Goal: Task Accomplishment & Management: Complete application form

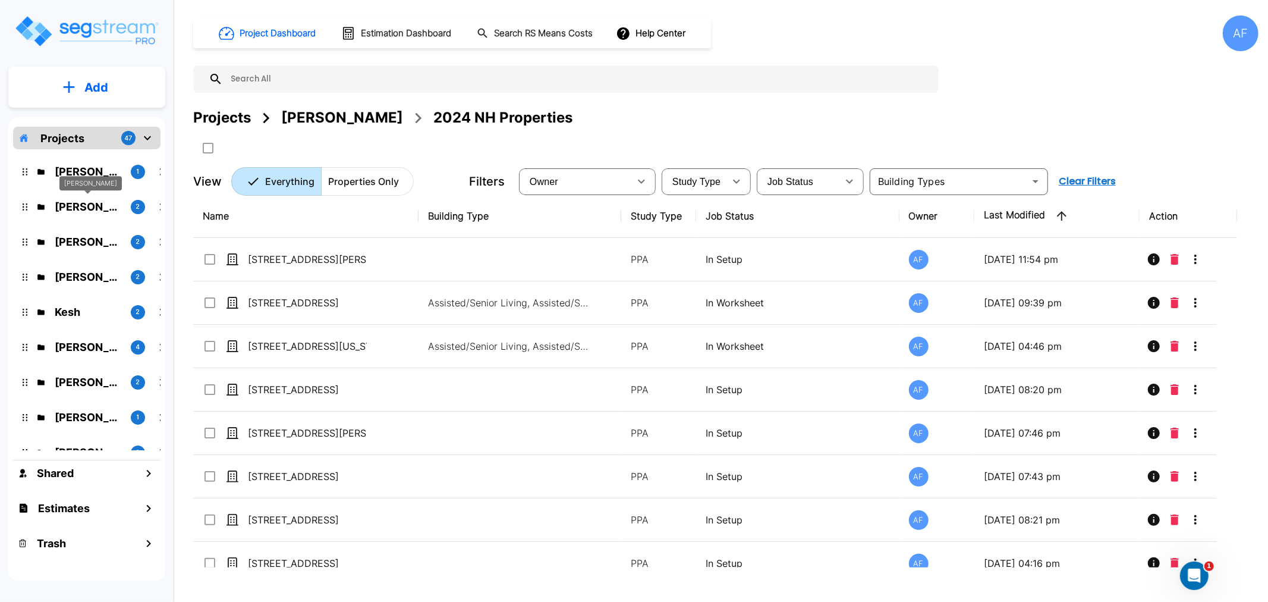
click at [84, 209] on p "Jay Hershowitz" at bounding box center [88, 207] width 67 height 16
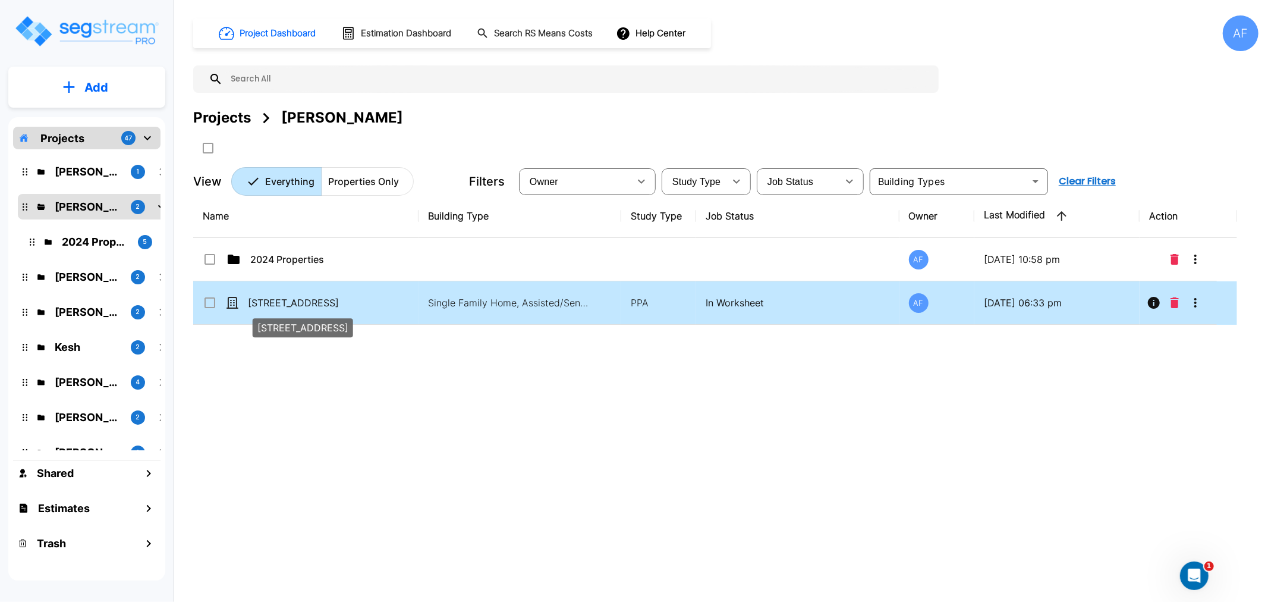
click at [281, 301] on p "7613 Wilmington Loop" at bounding box center [307, 302] width 119 height 14
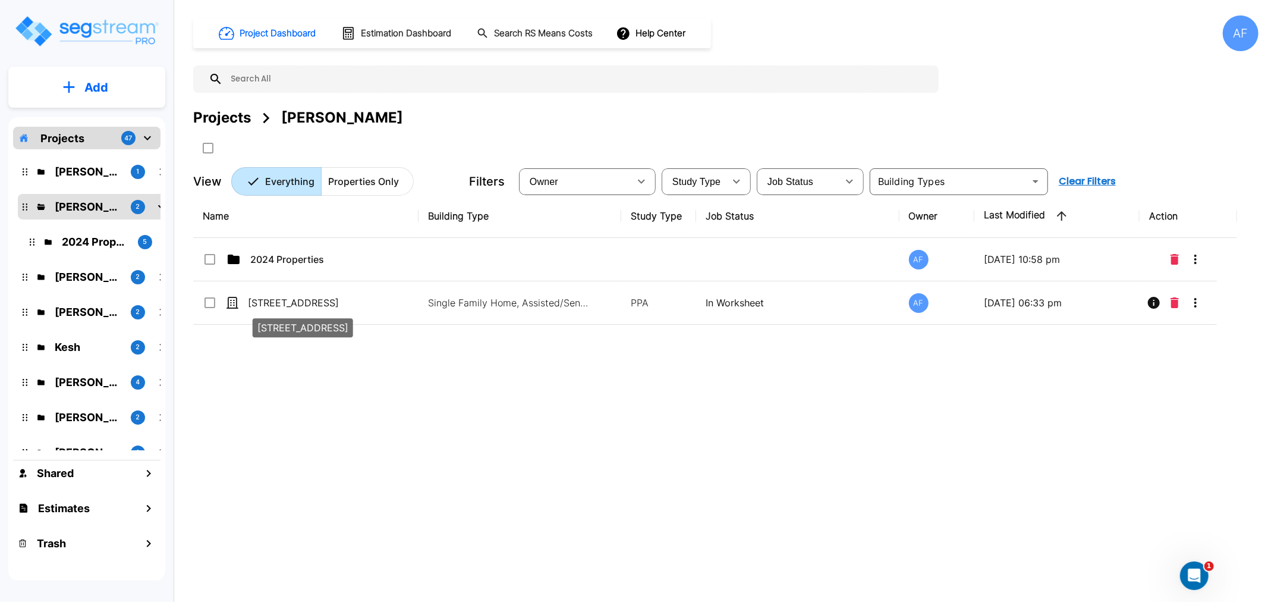
checkbox input "true"
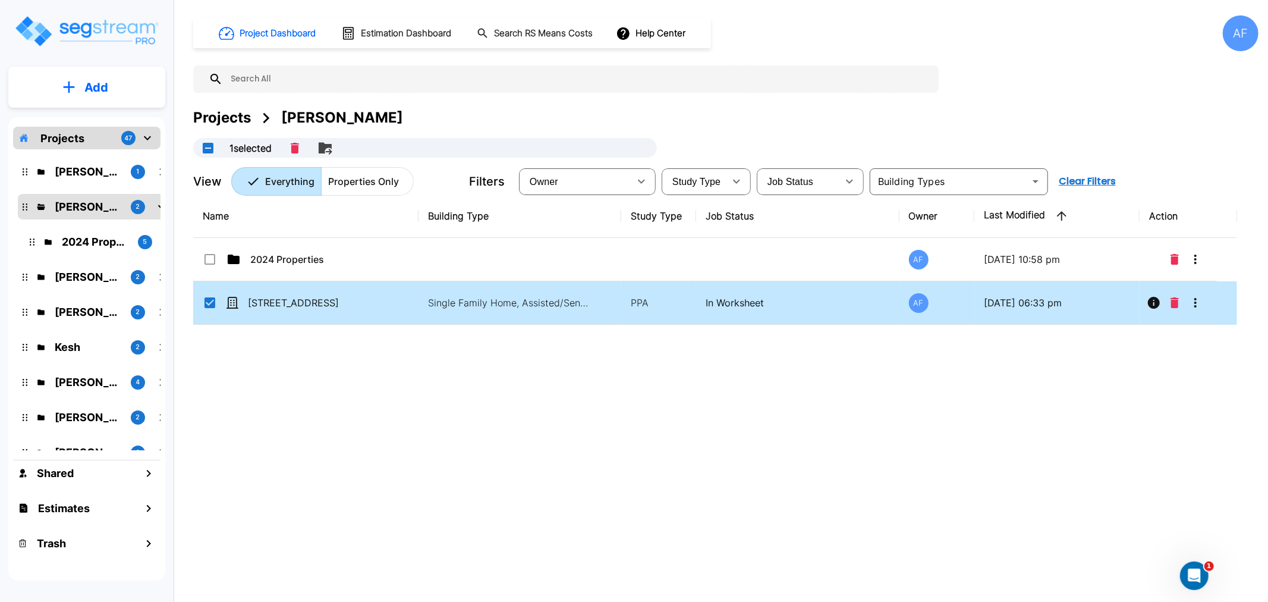
click at [290, 420] on div "Name Building Type Study Type Job Status Owner Last Modified Action 2024 Proper…" at bounding box center [715, 380] width 1044 height 373
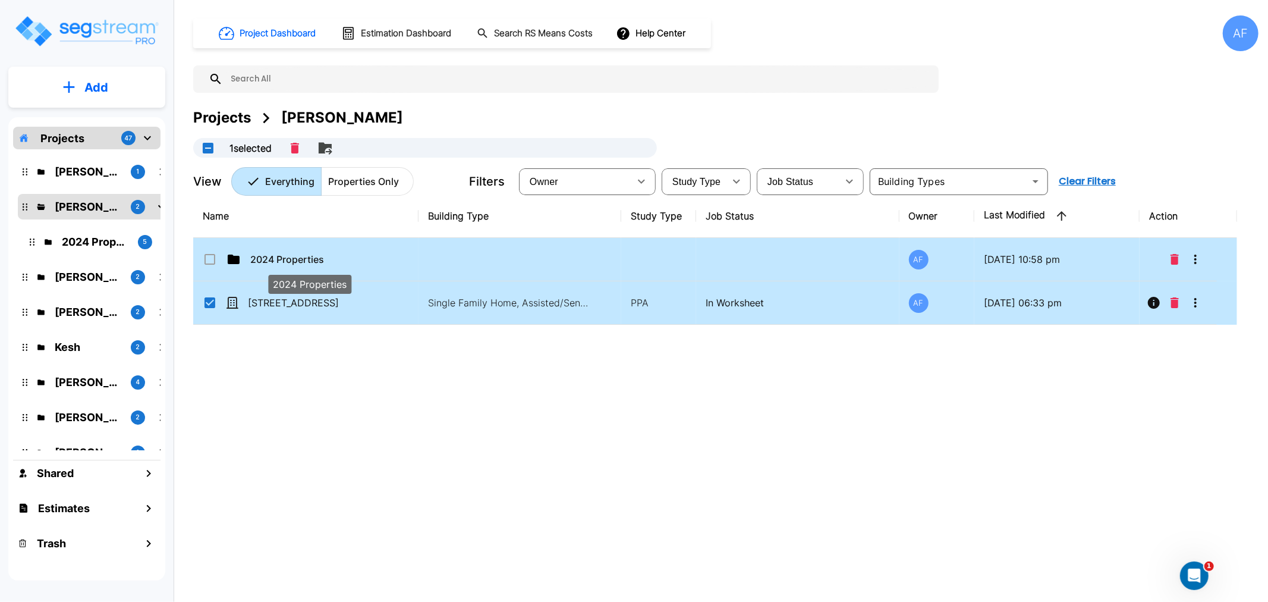
click at [275, 256] on p "2024 Properties" at bounding box center [309, 259] width 119 height 14
checkbox input "true"
click at [275, 256] on p "2024 Properties" at bounding box center [309, 259] width 119 height 14
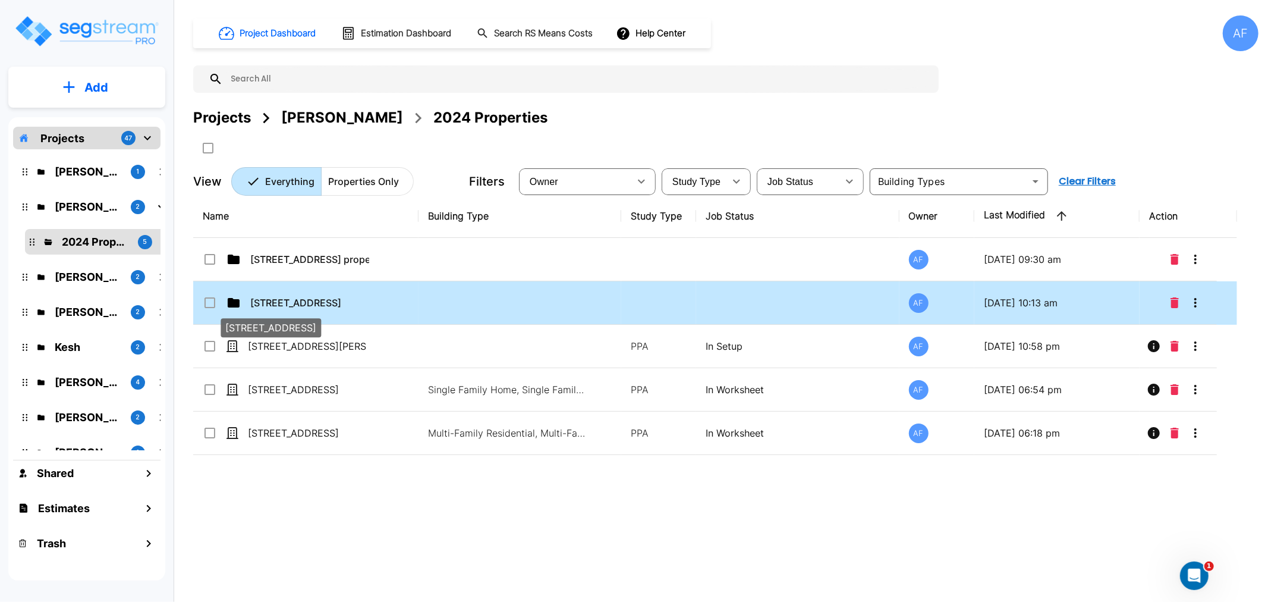
click at [278, 301] on p "[STREET_ADDRESS]" at bounding box center [309, 302] width 119 height 14
checkbox input "true"
click at [278, 301] on p "[STREET_ADDRESS]" at bounding box center [309, 302] width 119 height 14
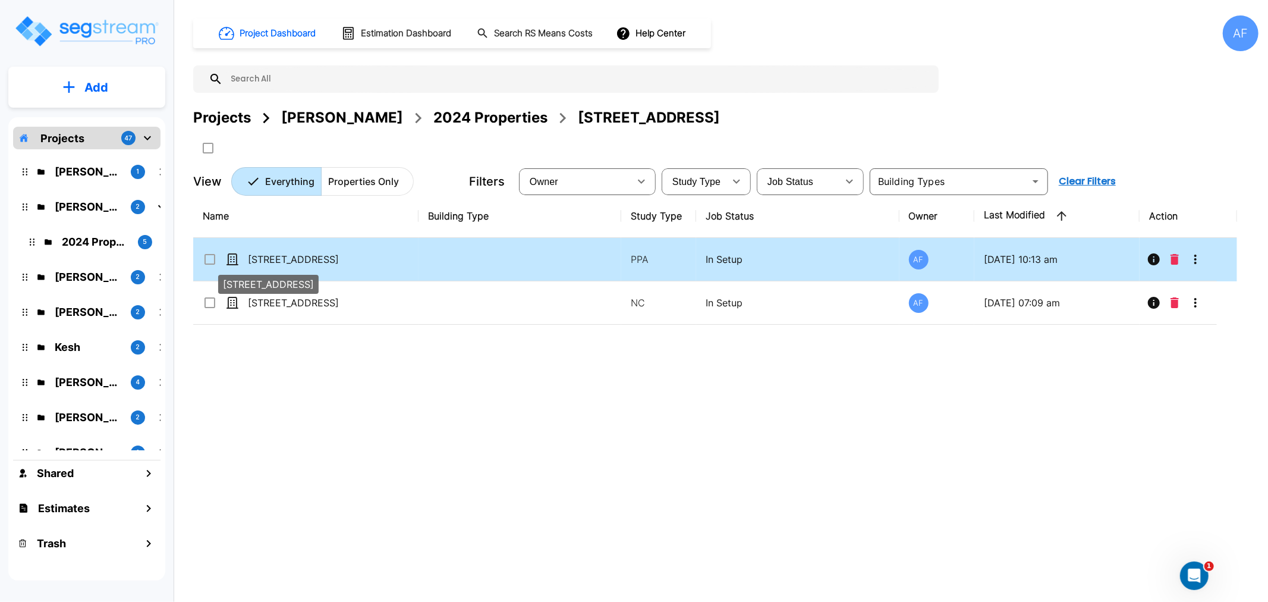
click at [304, 259] on p "[STREET_ADDRESS]" at bounding box center [307, 259] width 119 height 14
checkbox input "true"
click at [304, 259] on p "[STREET_ADDRESS]" at bounding box center [307, 259] width 119 height 14
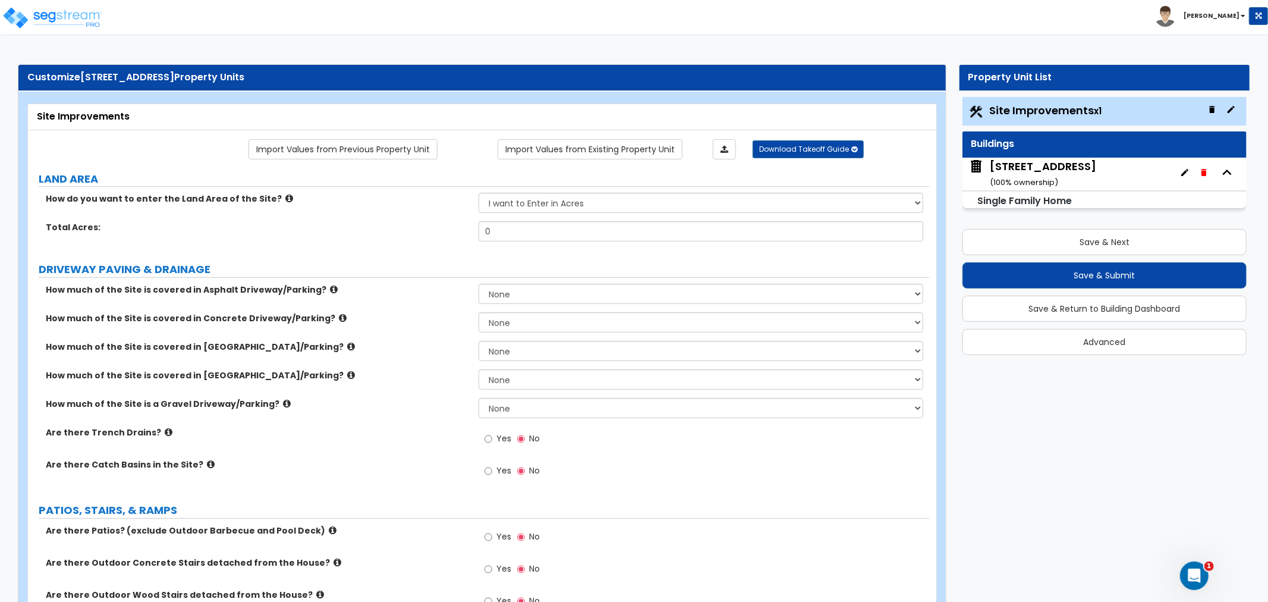
click at [1202, 171] on icon "button" at bounding box center [1203, 172] width 5 height 7
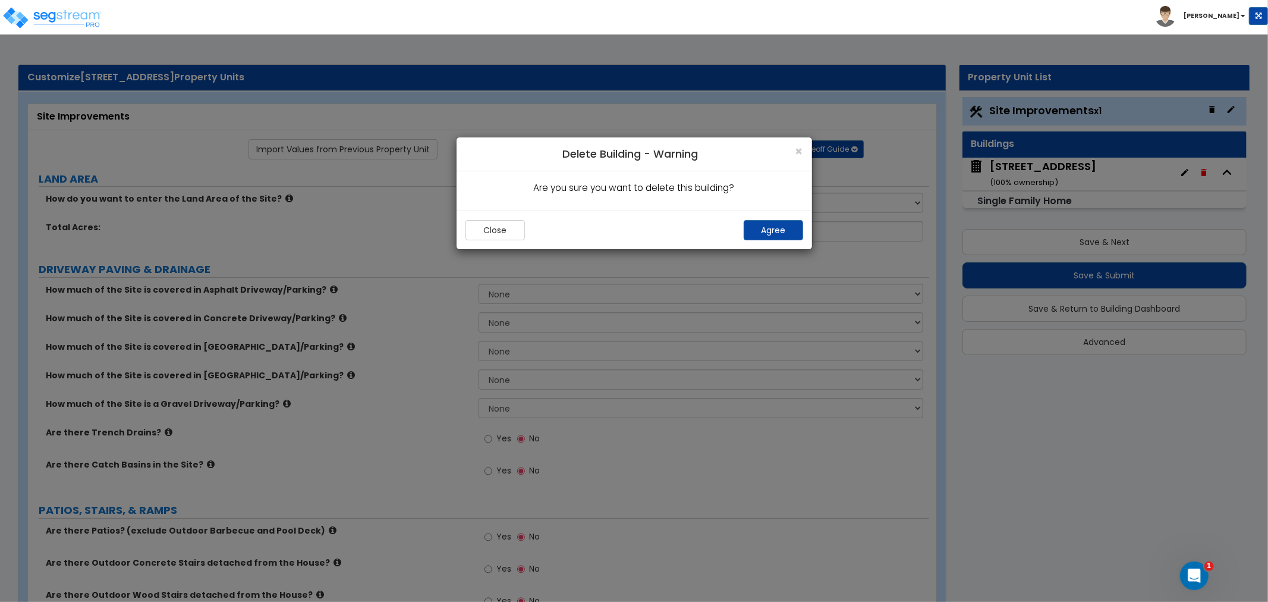
click at [793, 145] on div "× Delete Building - Warning" at bounding box center [635, 154] width 356 height 34
click at [797, 149] on span "×" at bounding box center [800, 151] width 8 height 17
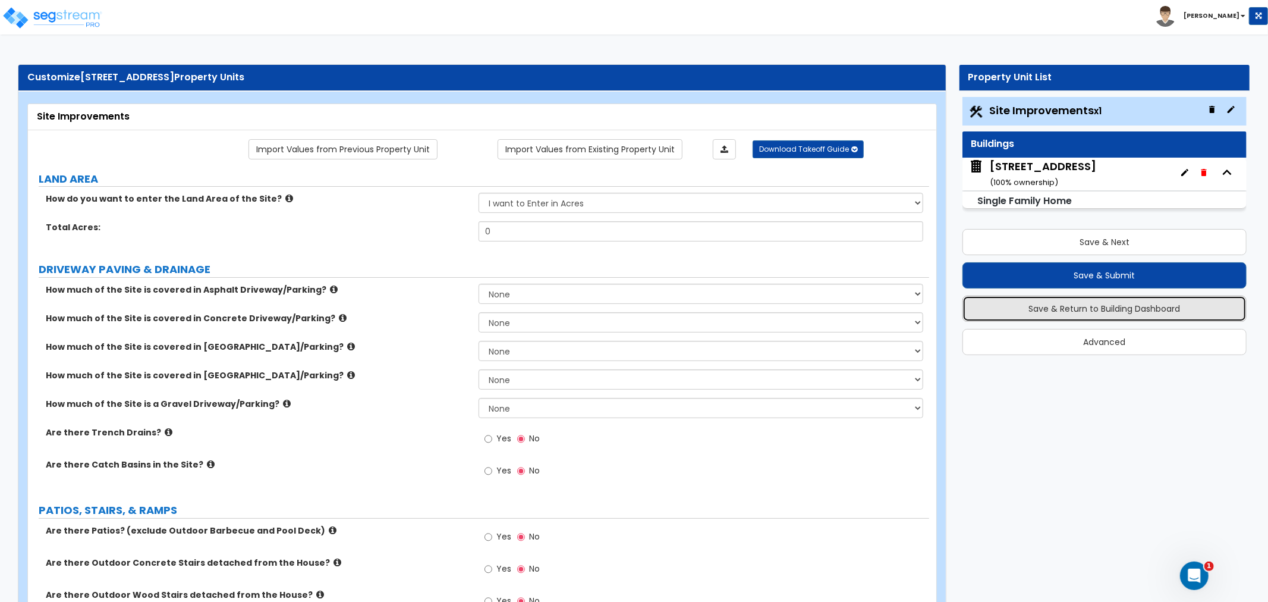
click at [1124, 306] on button "Save & Return to Building Dashboard" at bounding box center [1105, 308] width 284 height 26
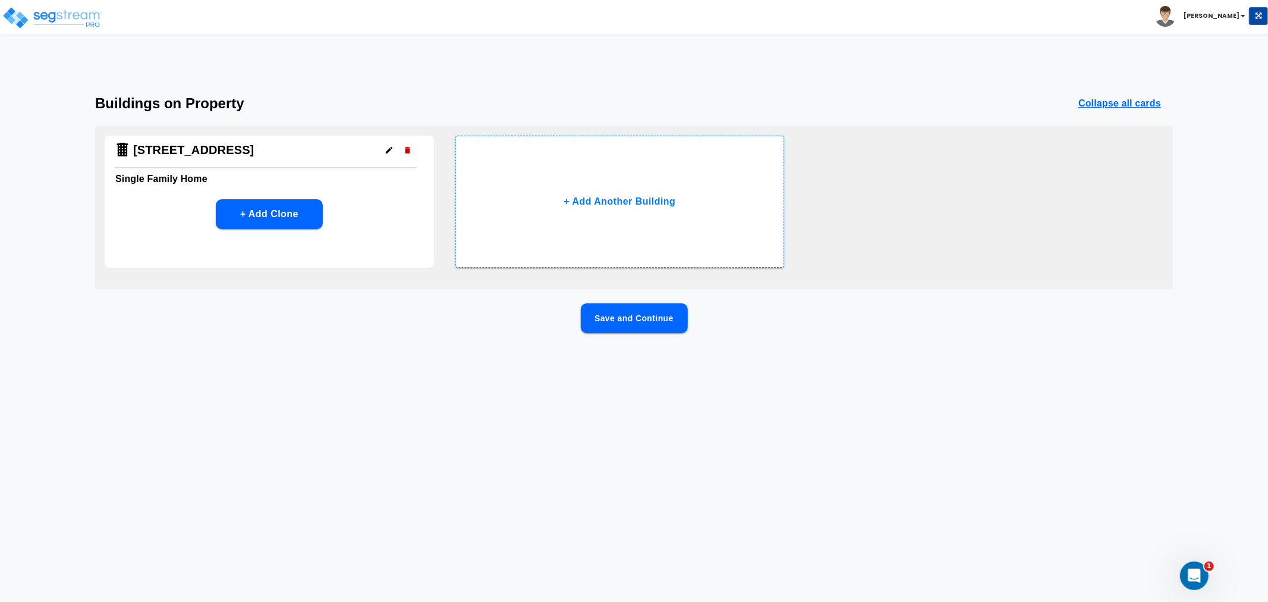
drag, startPoint x: 134, startPoint y: 149, endPoint x: 361, endPoint y: 165, distance: 228.3
click at [361, 165] on div "[STREET_ADDRESS]" at bounding box center [265, 152] width 303 height 33
copy h4 "[STREET_ADDRESS]"
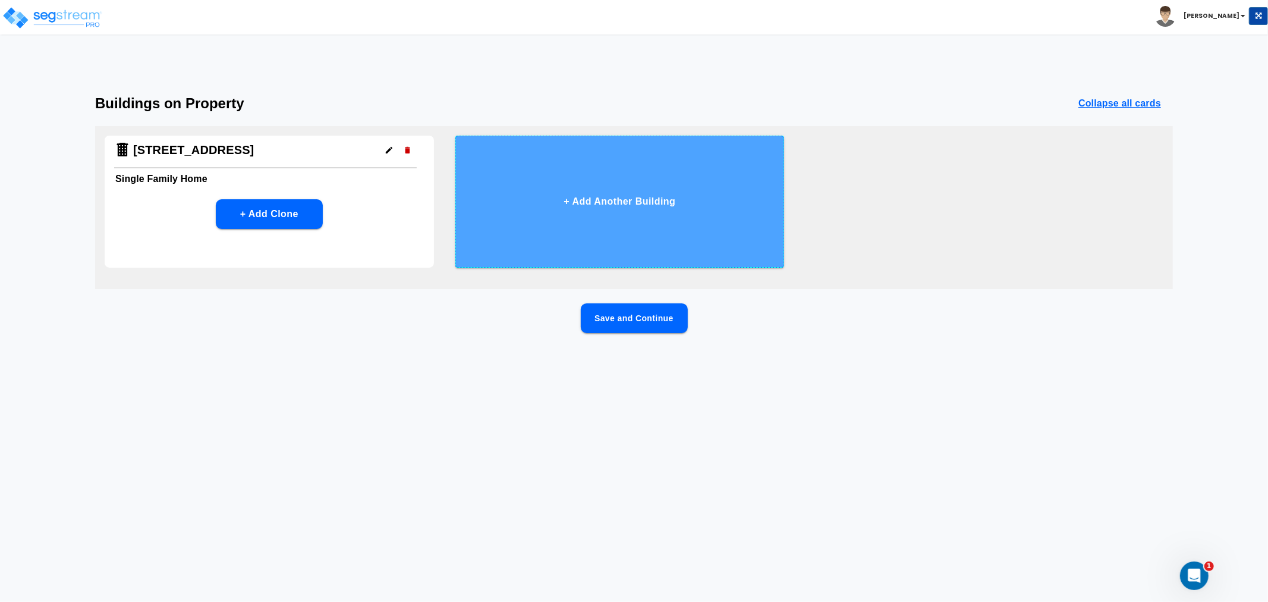
click at [628, 191] on button "+ Add Another Building" at bounding box center [619, 202] width 329 height 132
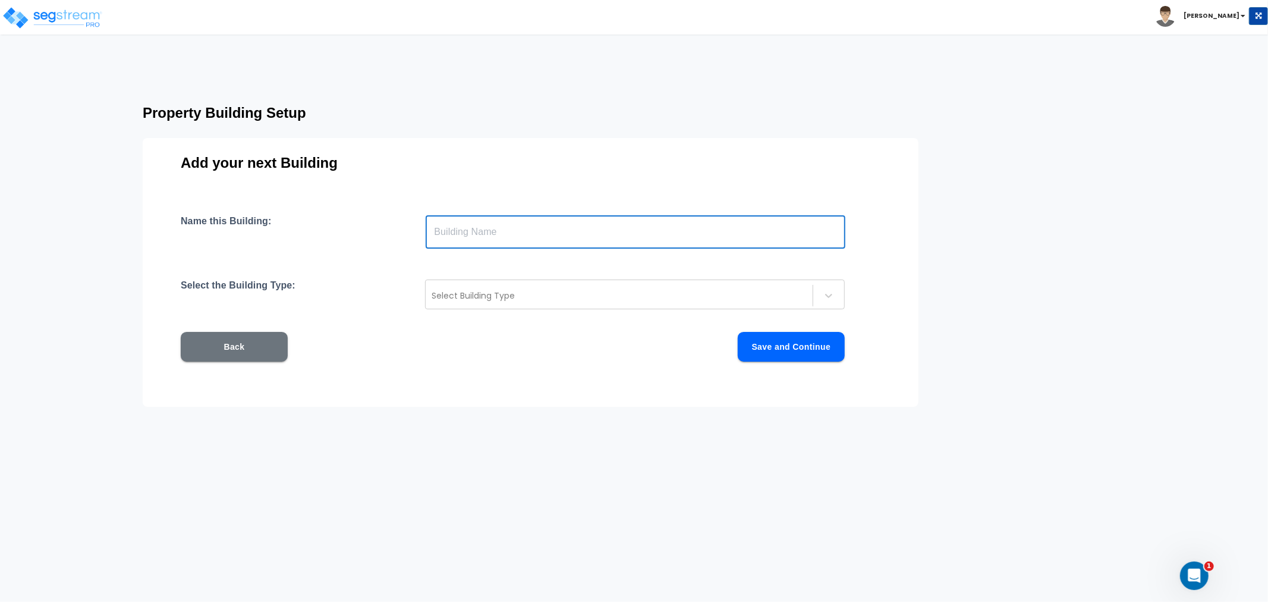
click at [525, 236] on input "text" at bounding box center [636, 231] width 420 height 33
paste input "[STREET_ADDRESS]"
type input "[STREET_ADDRESS]"
click at [535, 292] on div at bounding box center [619, 295] width 375 height 14
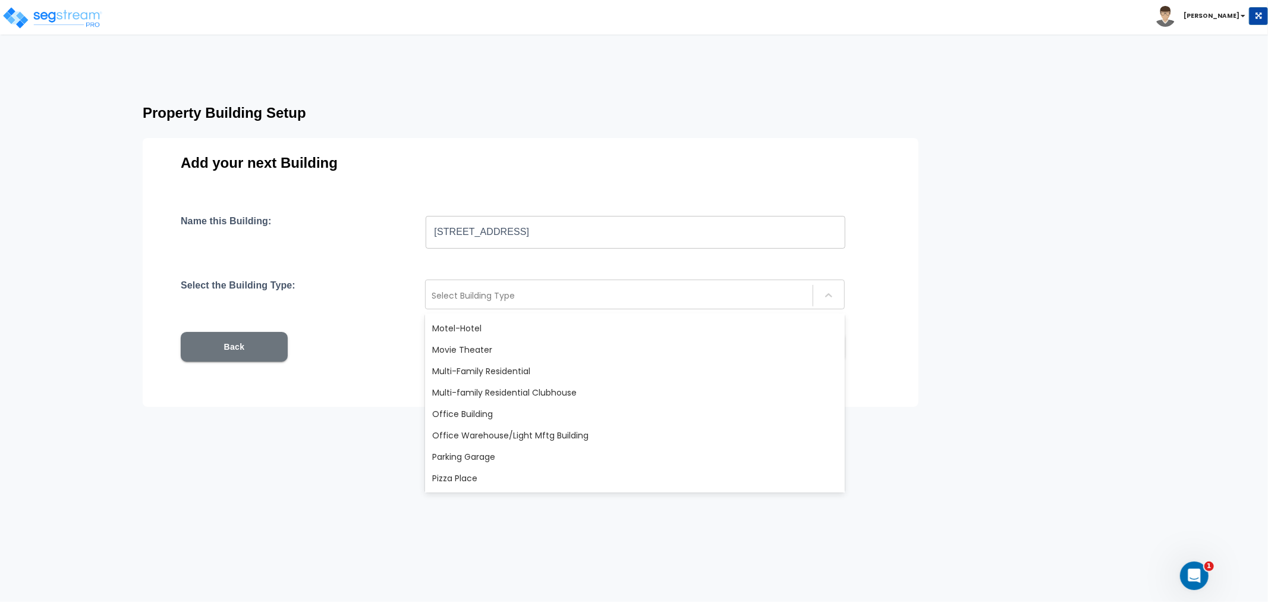
scroll to position [793, 0]
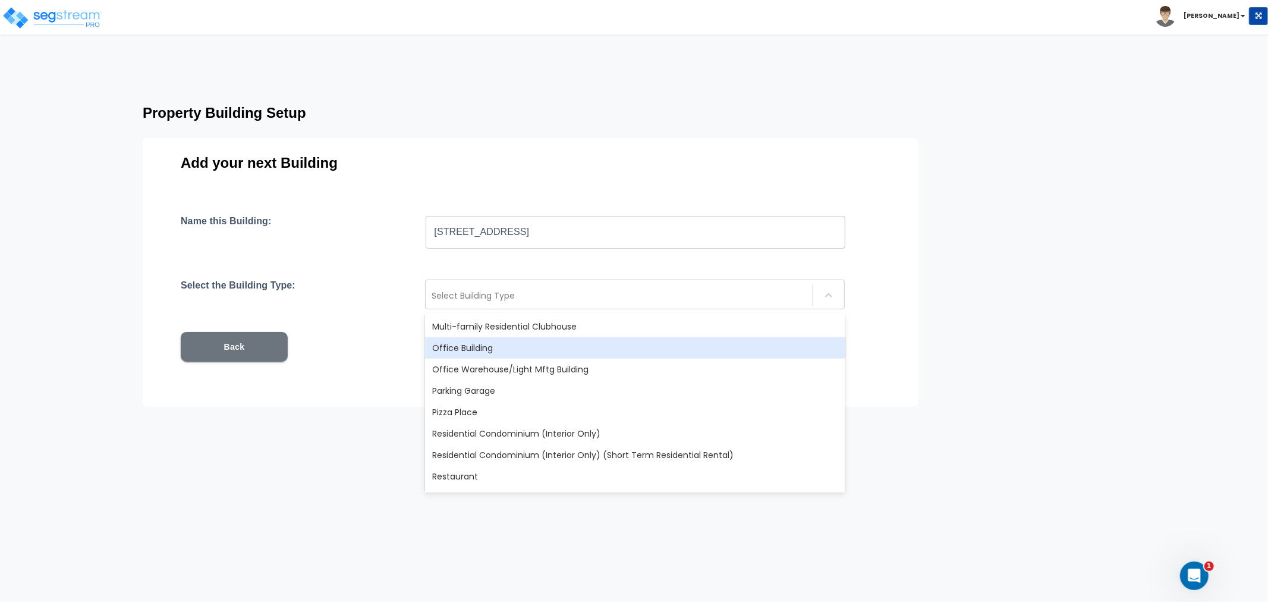
click at [467, 351] on div "Office Building" at bounding box center [635, 347] width 420 height 21
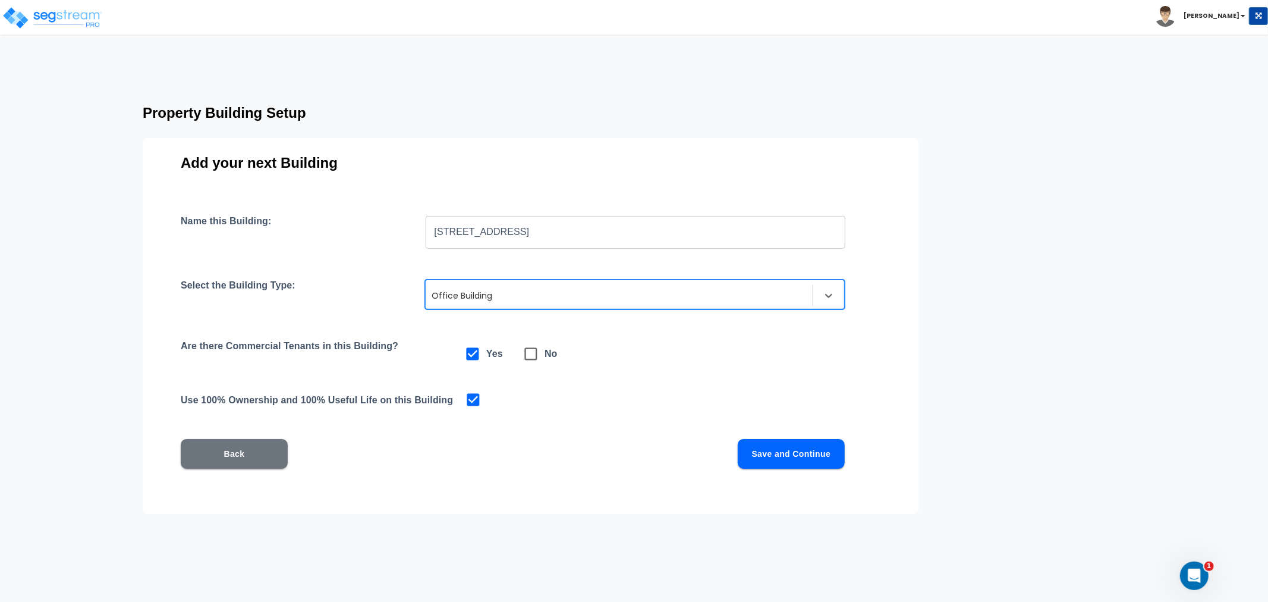
click at [555, 299] on div at bounding box center [619, 295] width 375 height 14
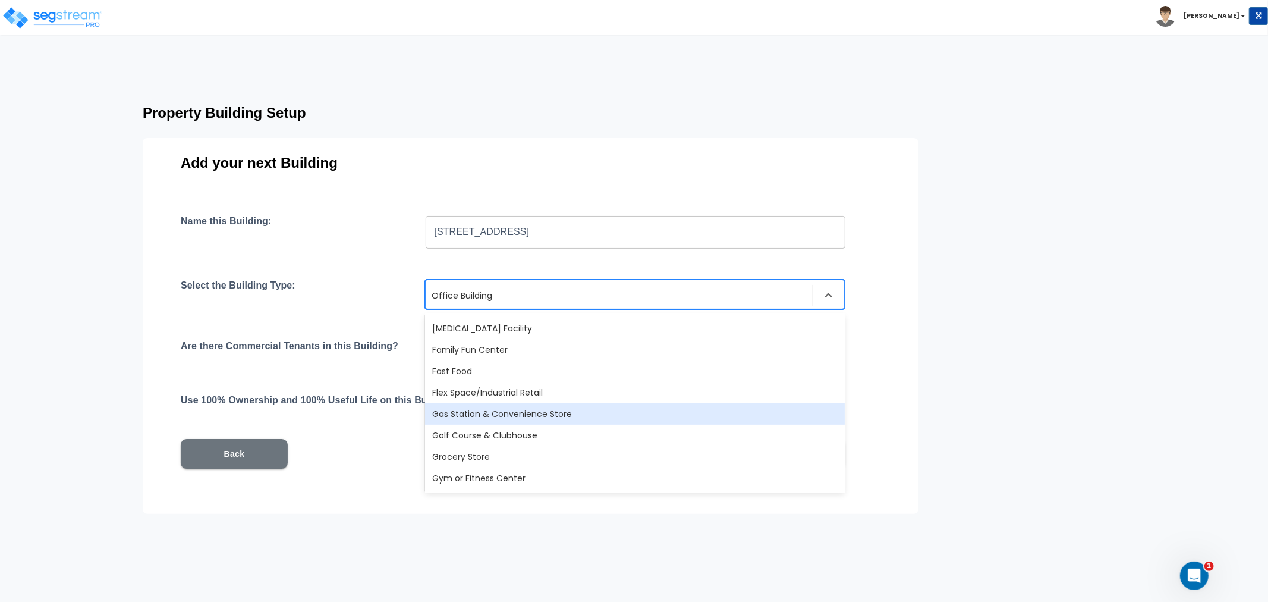
scroll to position [0, 0]
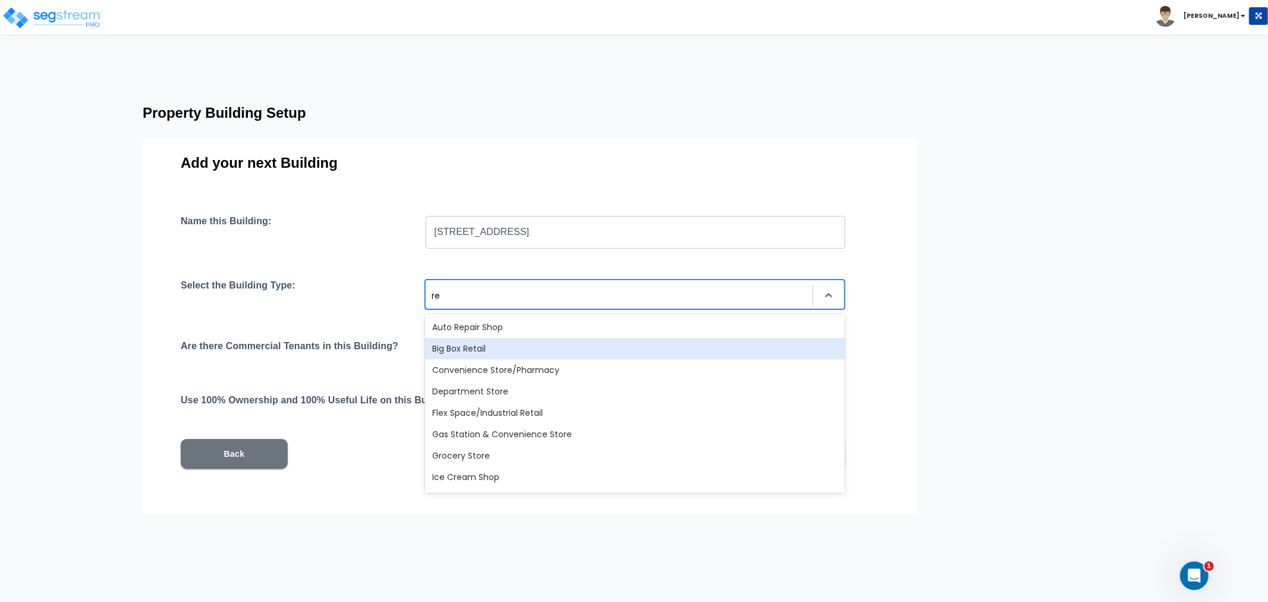
type input "r"
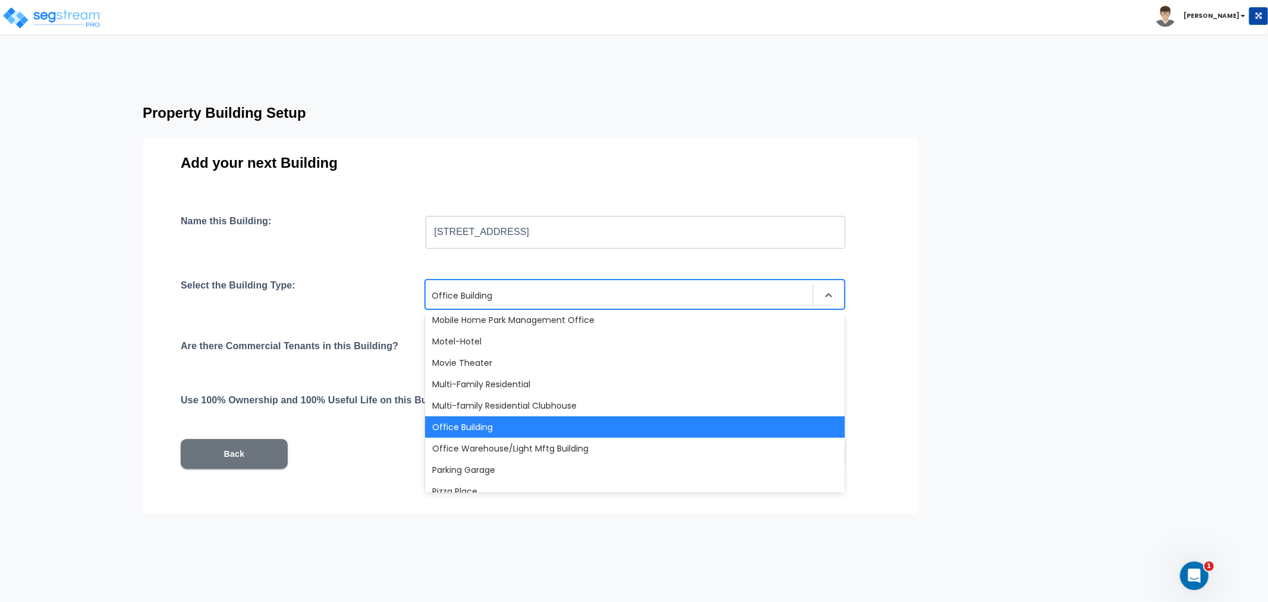
scroll to position [693, 0]
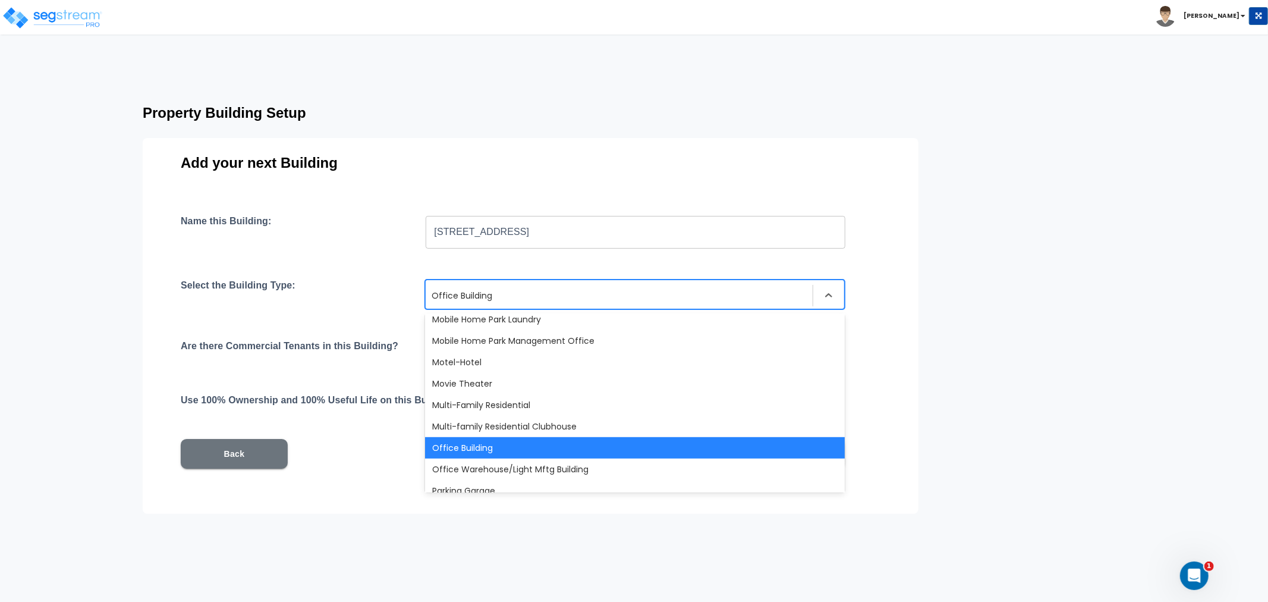
click at [492, 448] on div "Office Building" at bounding box center [635, 447] width 420 height 21
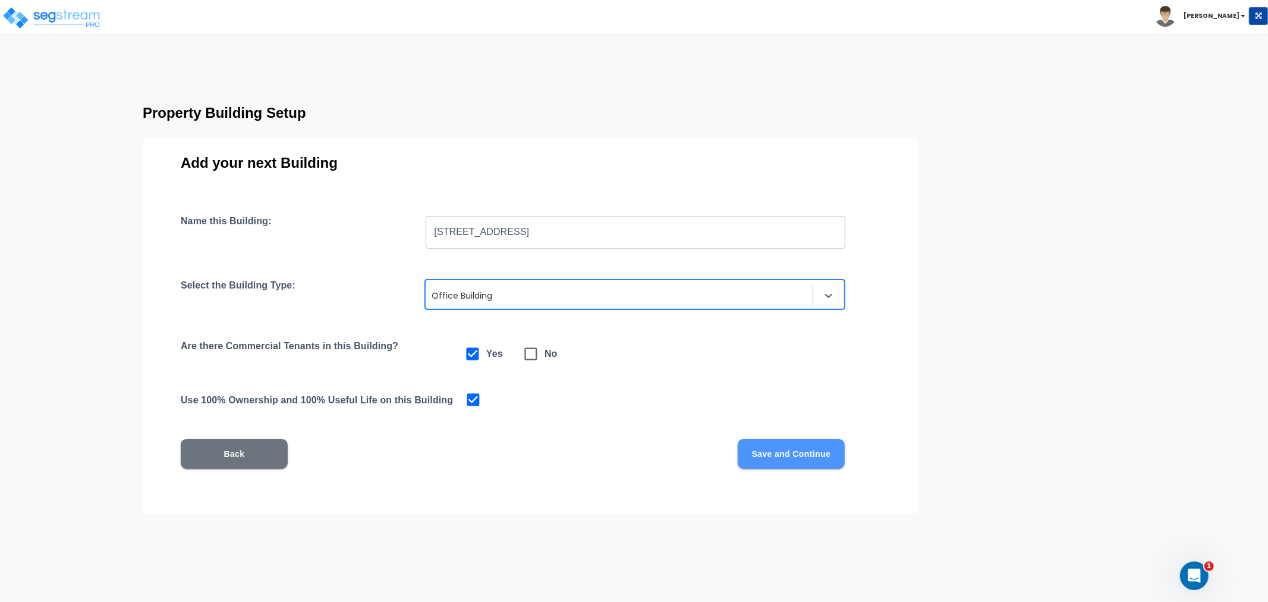
click at [801, 445] on button "Save and Continue" at bounding box center [791, 454] width 107 height 30
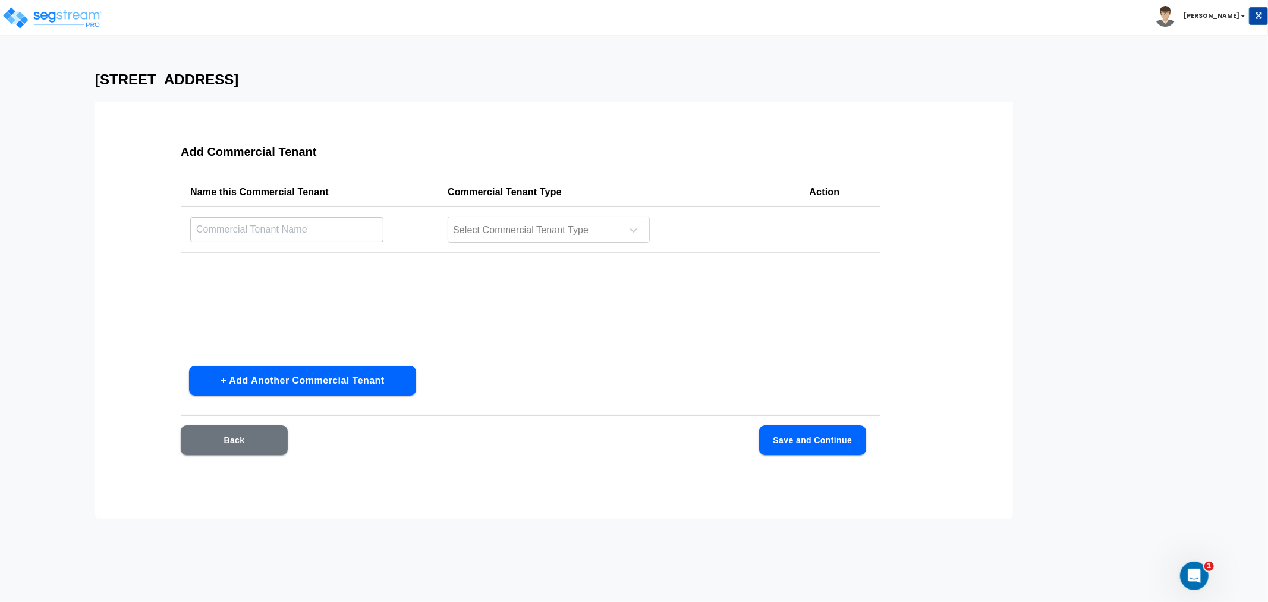
click at [543, 212] on td "Select Commercial Tenant Type" at bounding box center [618, 229] width 361 height 46
click at [544, 223] on div at bounding box center [533, 230] width 163 height 16
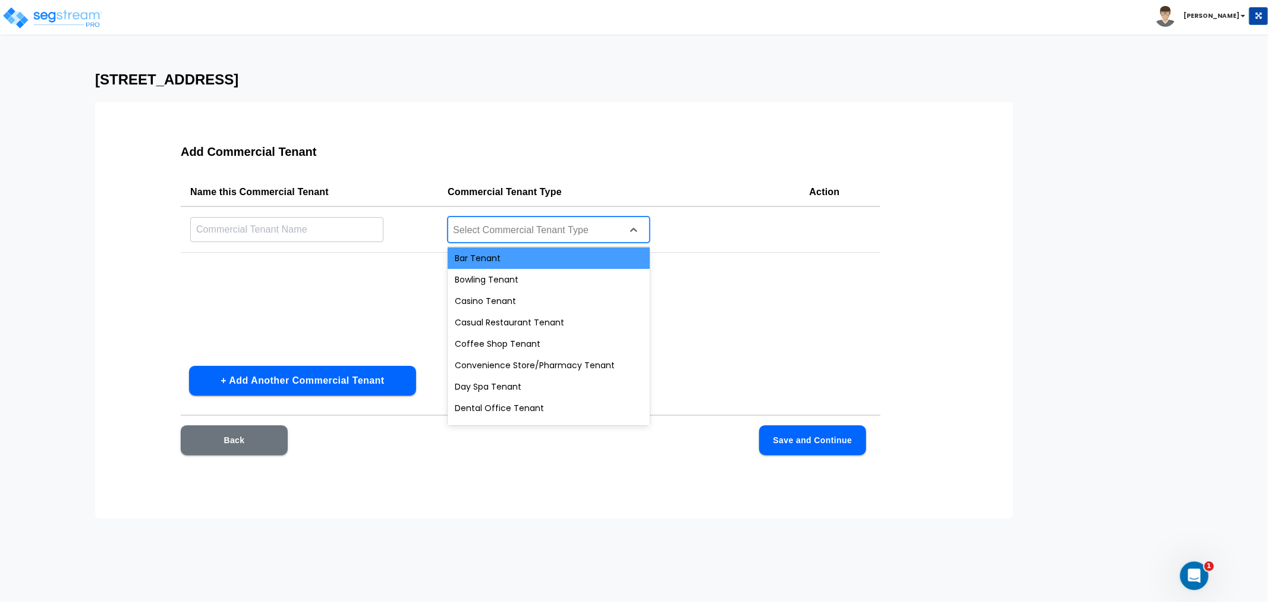
scroll to position [0, 0]
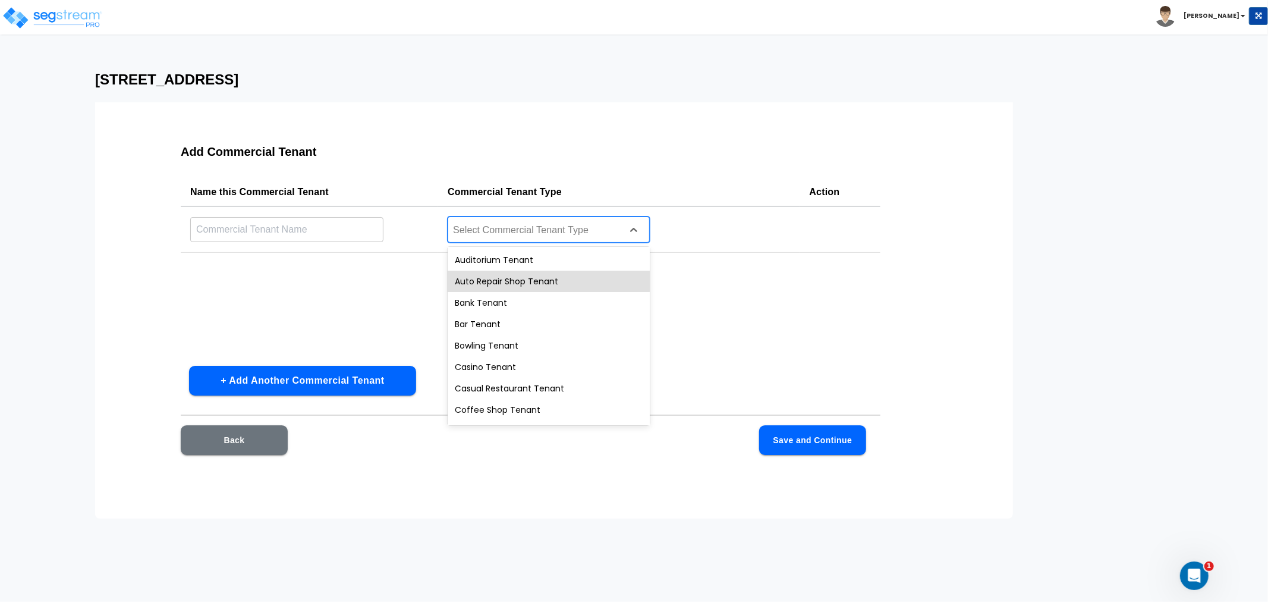
click at [297, 228] on input "text" at bounding box center [286, 229] width 193 height 26
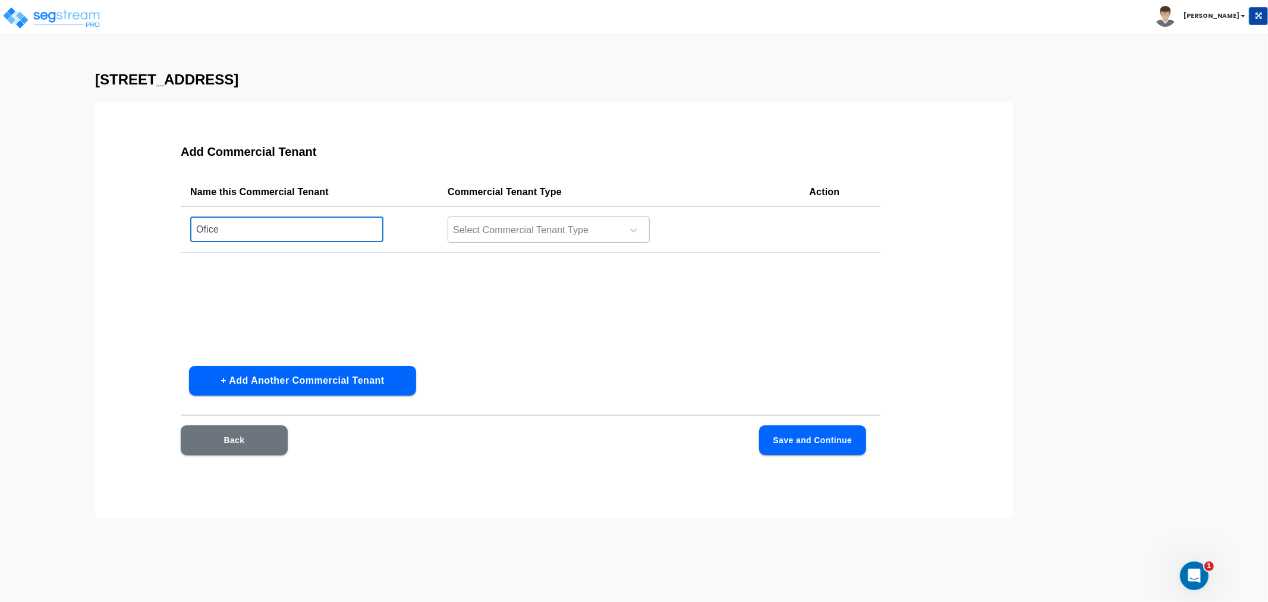
type input "Ofice"
click at [577, 221] on td "Select Commercial Tenant Type" at bounding box center [618, 229] width 361 height 46
click at [577, 221] on div "Select Commercial Tenant Type" at bounding box center [533, 230] width 170 height 18
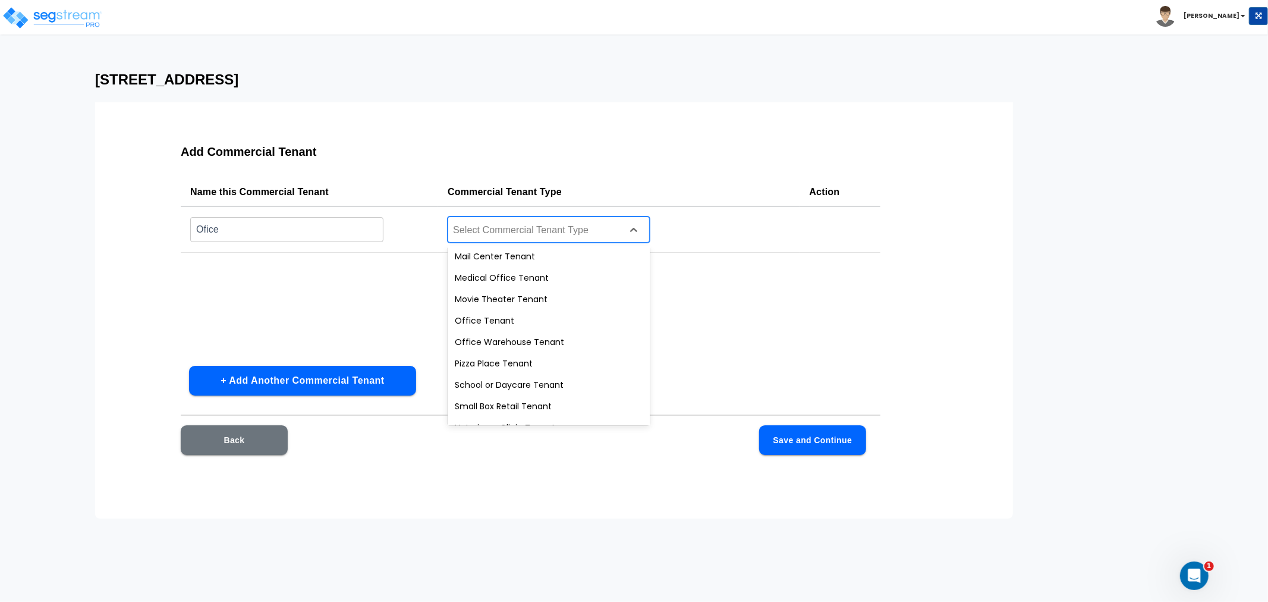
scroll to position [446, 0]
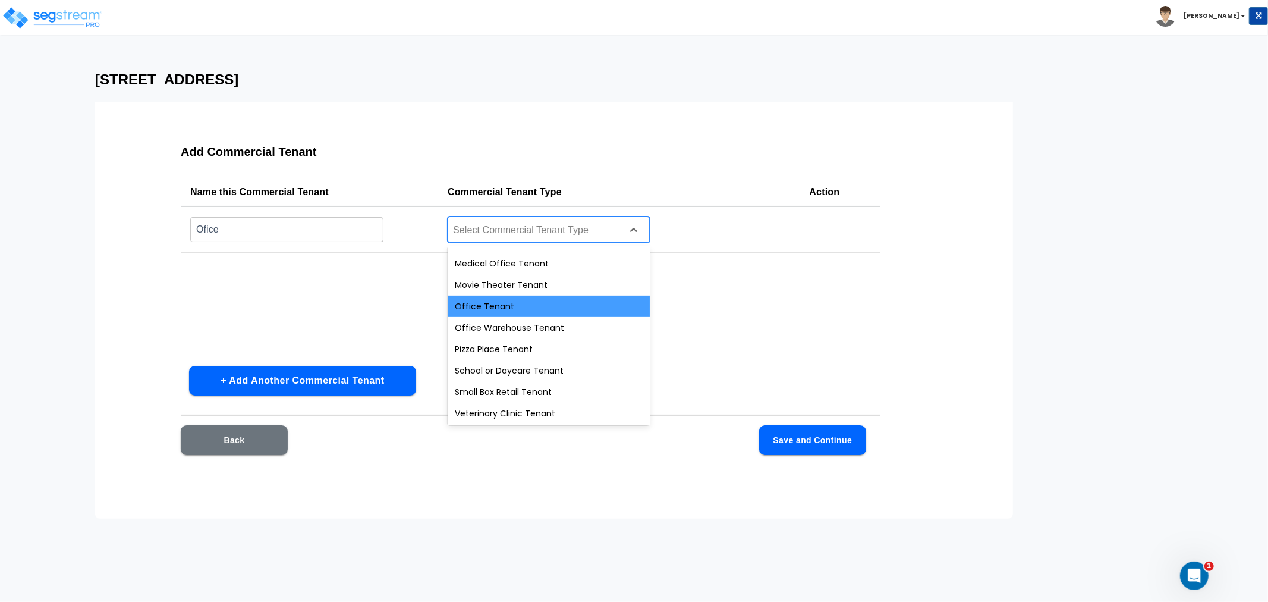
click at [495, 301] on div "Office Tenant" at bounding box center [549, 305] width 202 height 21
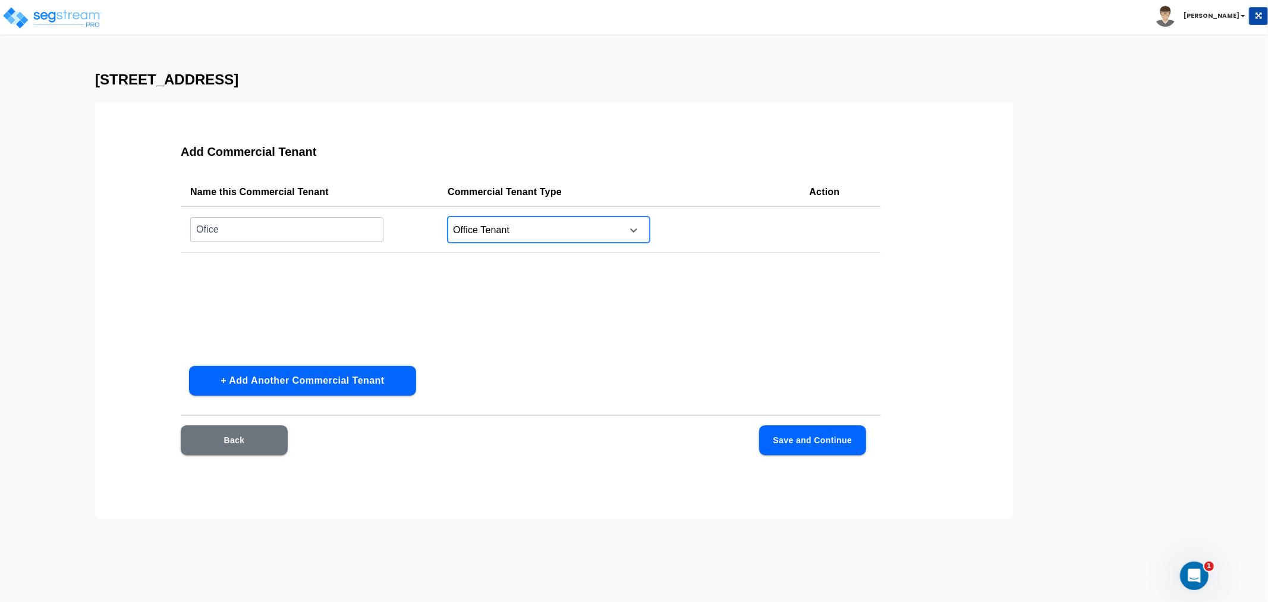
click at [287, 381] on button "+ Add Another Commercial Tenant" at bounding box center [302, 381] width 227 height 30
click at [247, 271] on input "text" at bounding box center [286, 277] width 193 height 26
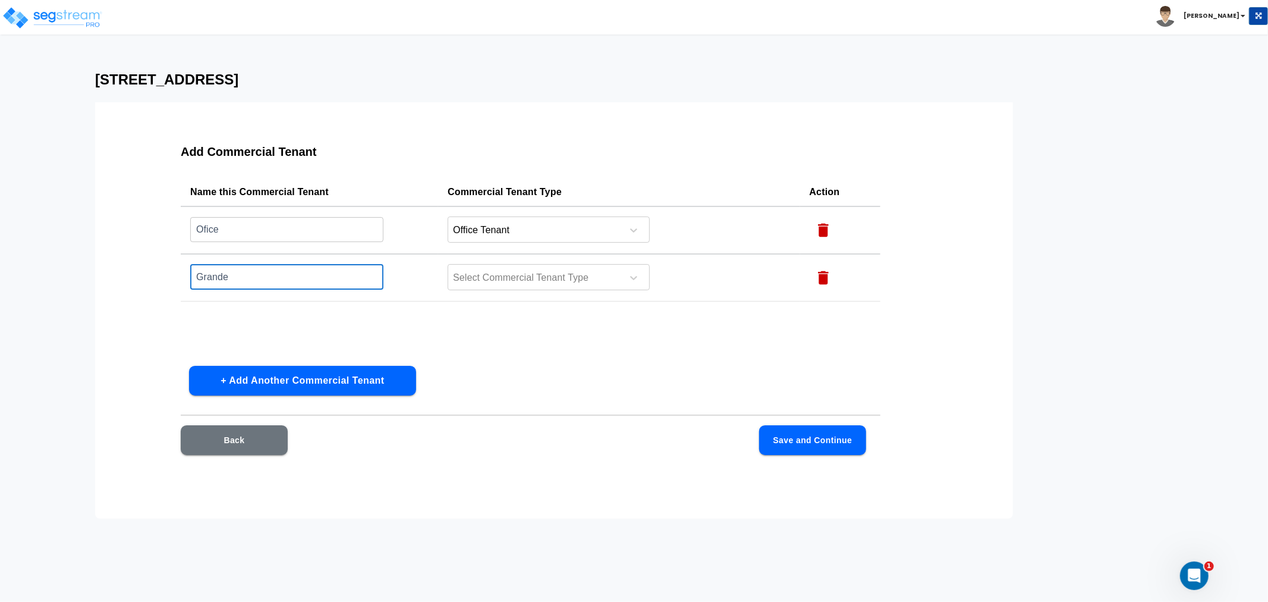
click at [251, 278] on input "Grande" at bounding box center [286, 277] width 193 height 26
type input "Grande 99 Store"
click at [514, 275] on div at bounding box center [533, 278] width 163 height 16
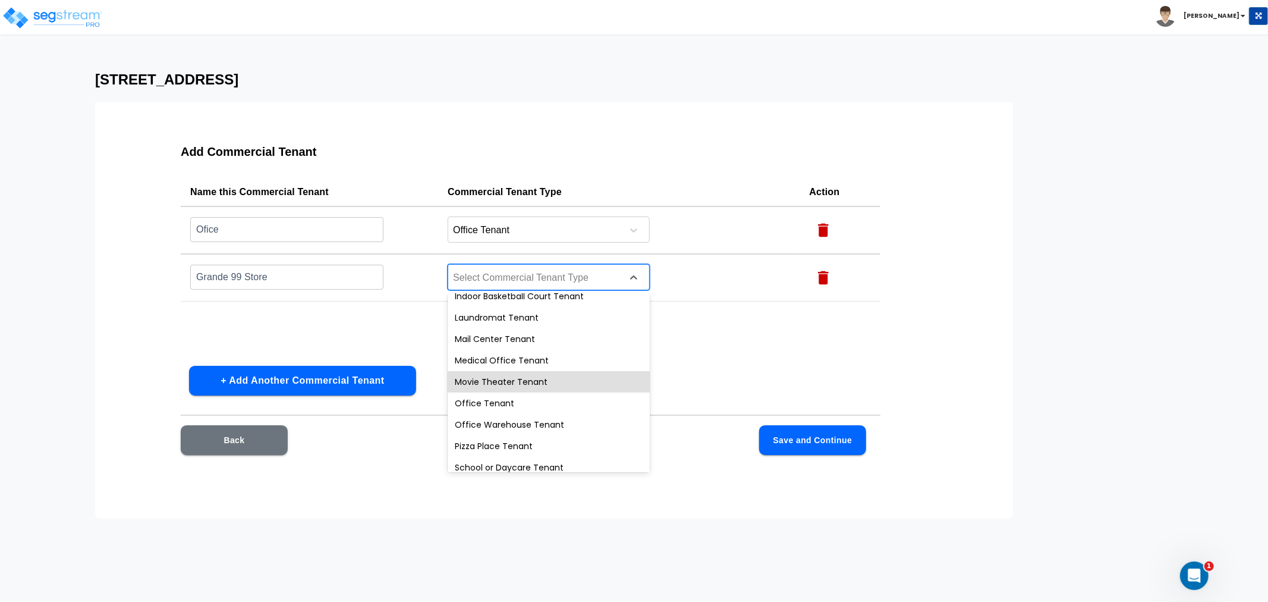
scroll to position [447, 0]
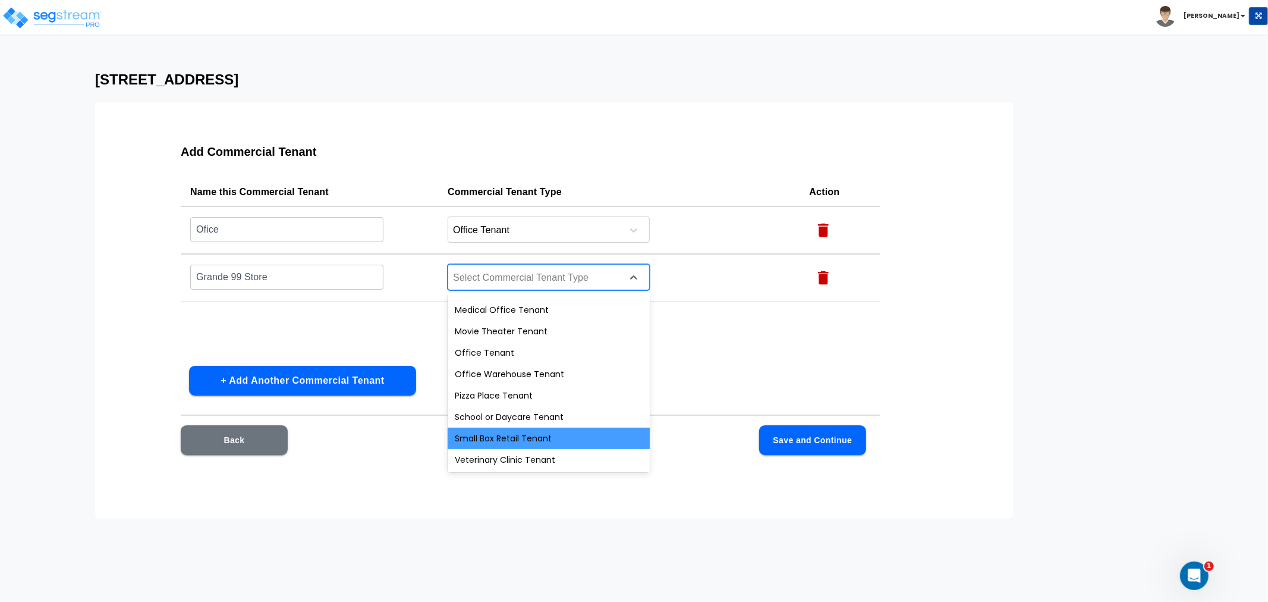
click at [528, 439] on div "Small Box Retail Tenant" at bounding box center [549, 437] width 202 height 21
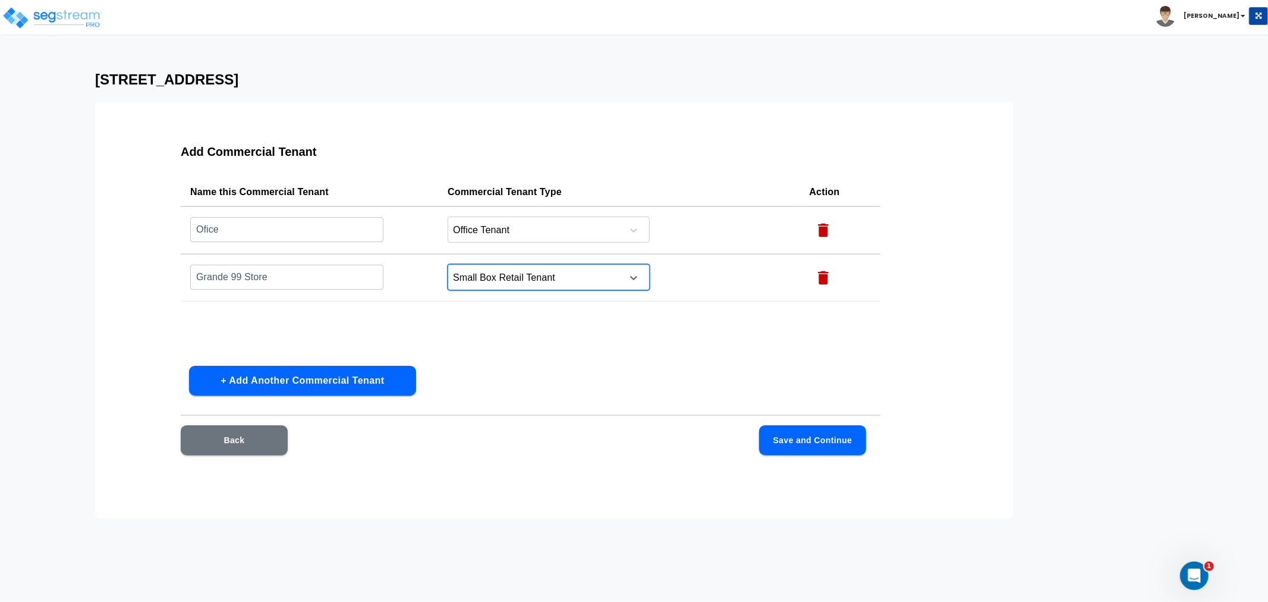
click at [339, 385] on button "+ Add Another Commercial Tenant" at bounding box center [302, 381] width 227 height 30
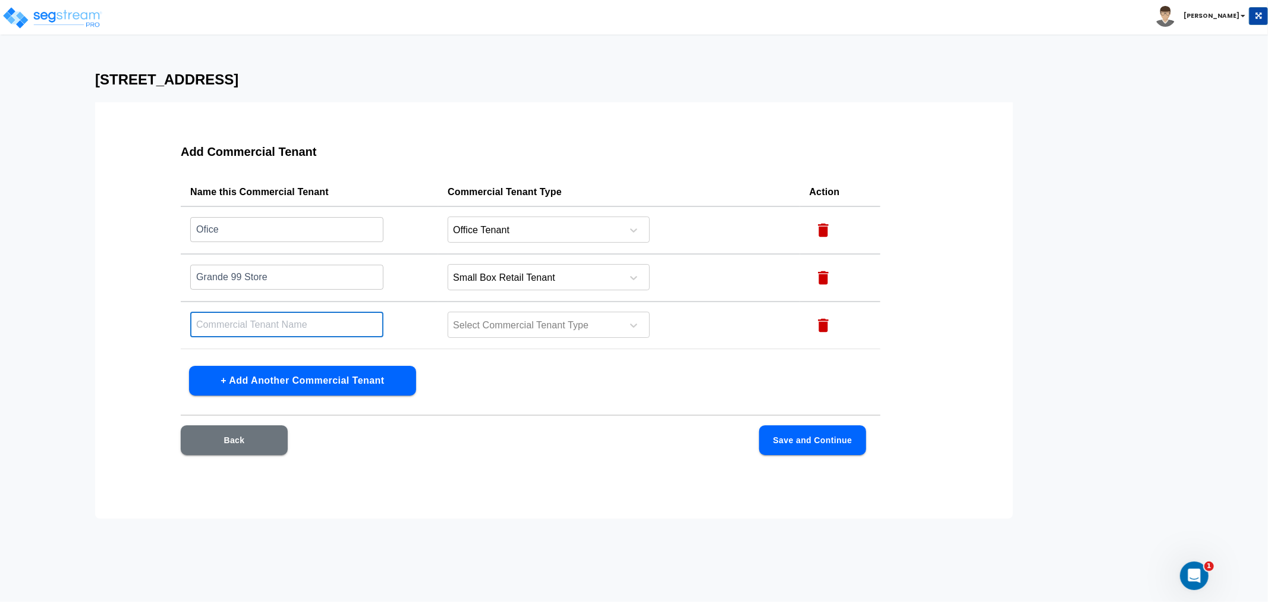
click at [253, 324] on input "text" at bounding box center [286, 325] width 193 height 26
click at [213, 318] on input "text" at bounding box center [286, 325] width 193 height 26
click at [234, 328] on input "F" at bounding box center [286, 325] width 193 height 26
type input "Frippery"
click at [506, 322] on div at bounding box center [533, 325] width 163 height 16
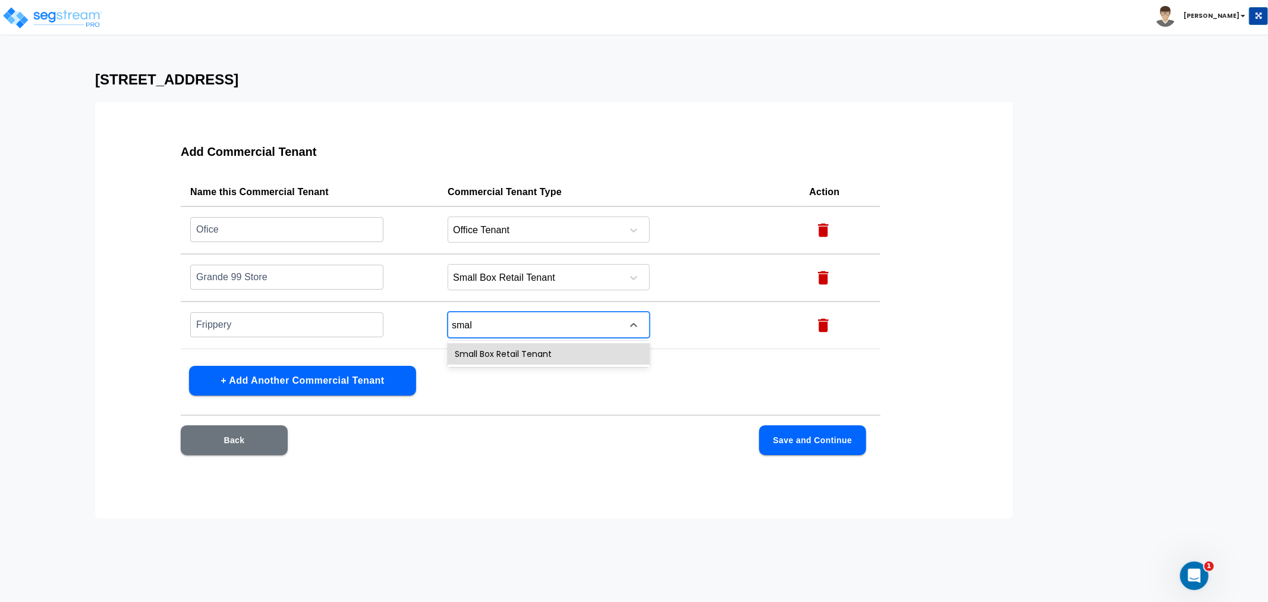
type input "small"
click at [521, 355] on div "Small Box Retail Tenant" at bounding box center [549, 353] width 202 height 21
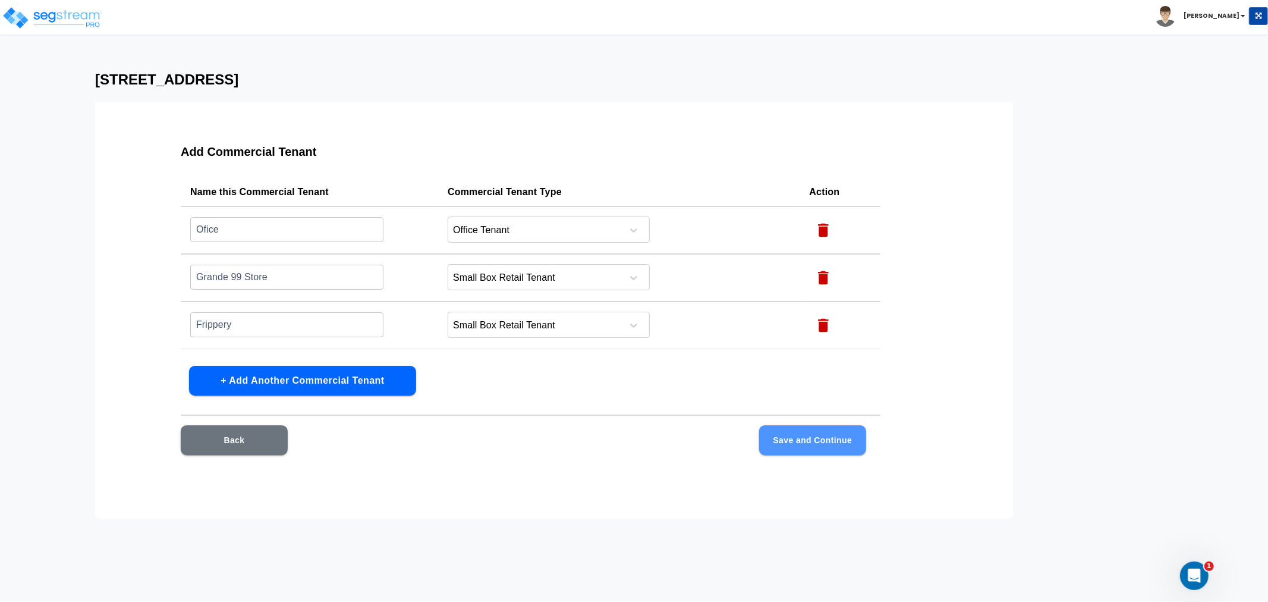
click at [798, 447] on button "Save and Continue" at bounding box center [812, 440] width 107 height 30
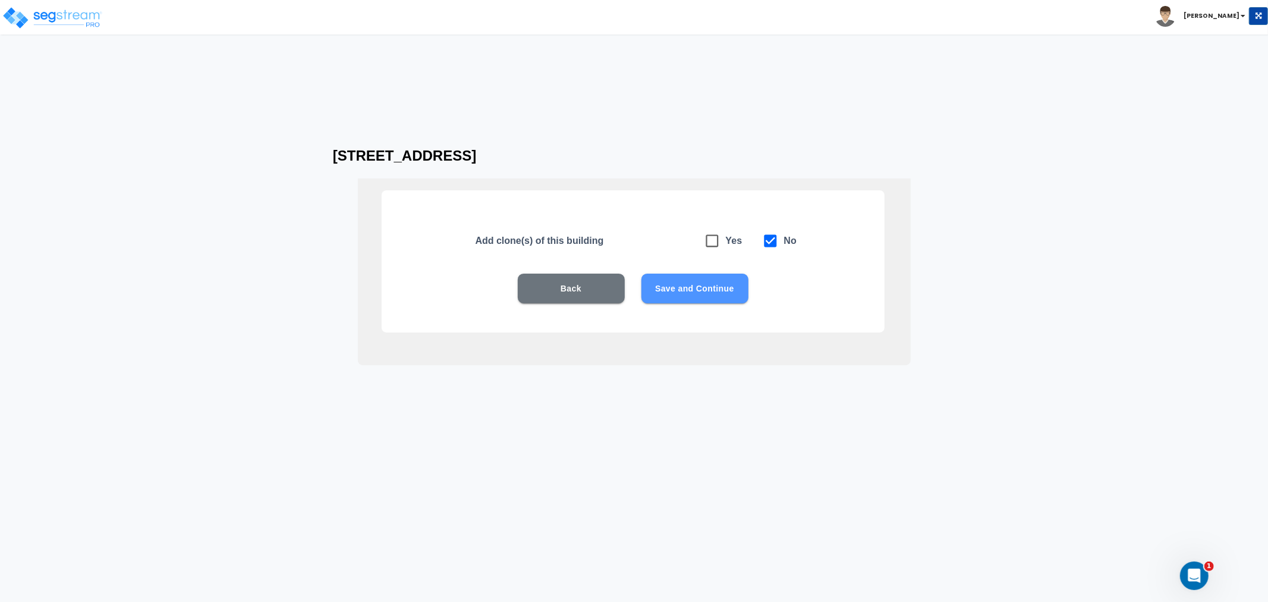
click at [675, 282] on button "Save and Continue" at bounding box center [695, 288] width 107 height 30
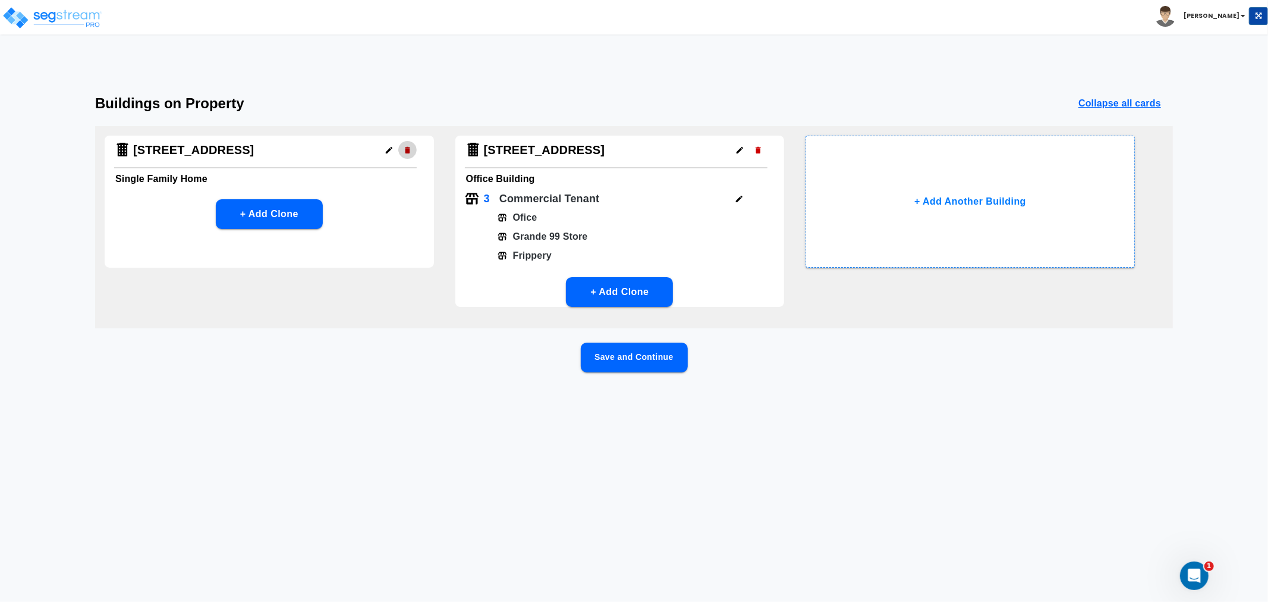
click at [407, 155] on button "button" at bounding box center [407, 150] width 18 height 18
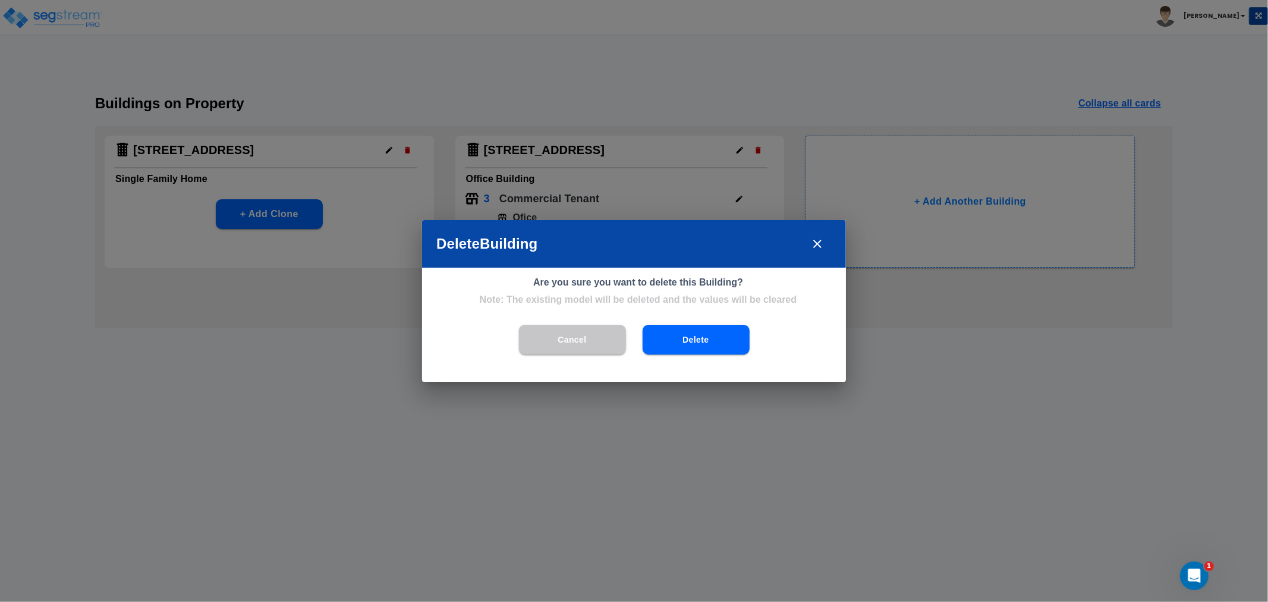
click at [681, 343] on button "Delete" at bounding box center [696, 340] width 107 height 30
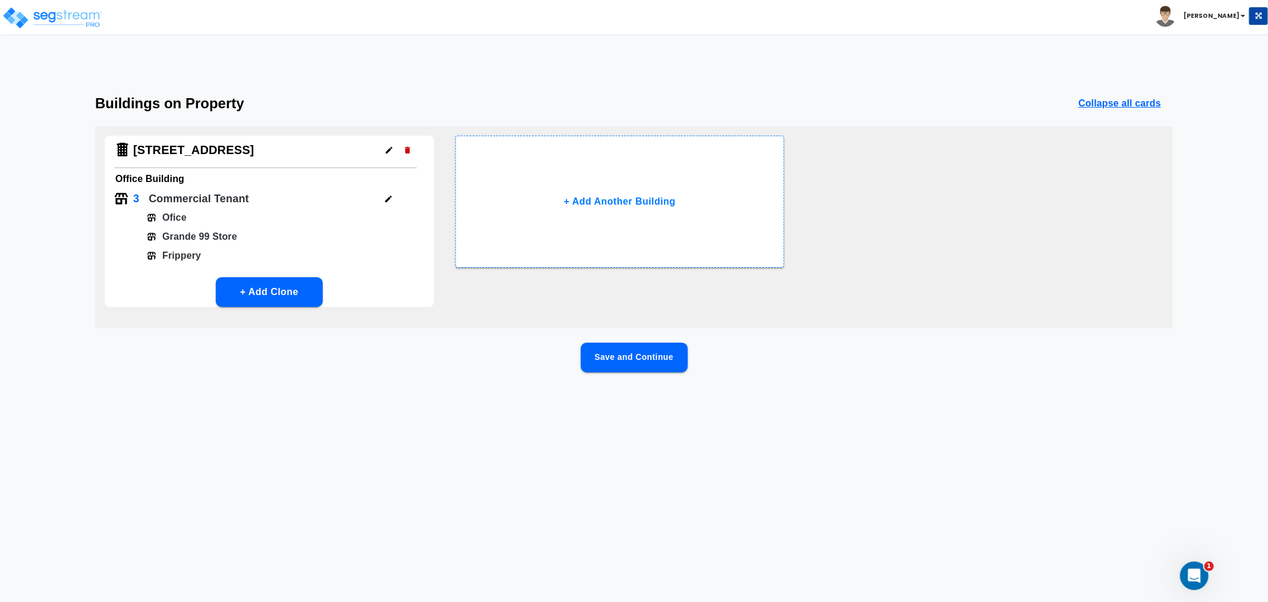
click at [620, 356] on button "Save and Continue" at bounding box center [634, 357] width 107 height 30
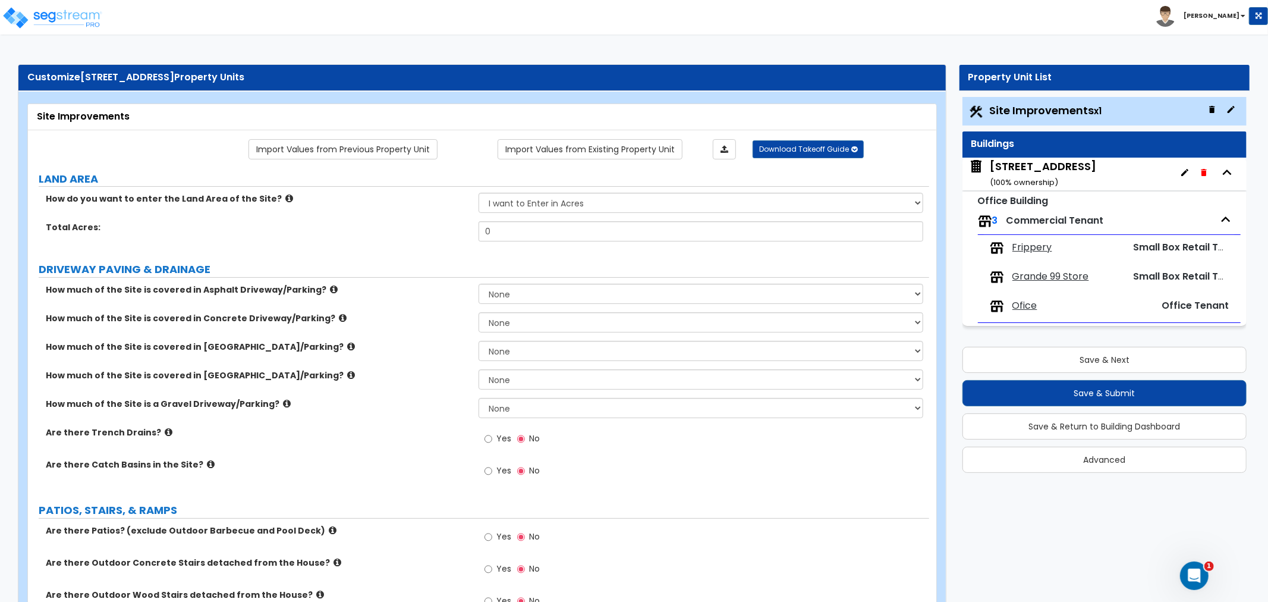
click at [1017, 121] on div "Site Improvements x1" at bounding box center [1105, 111] width 284 height 29
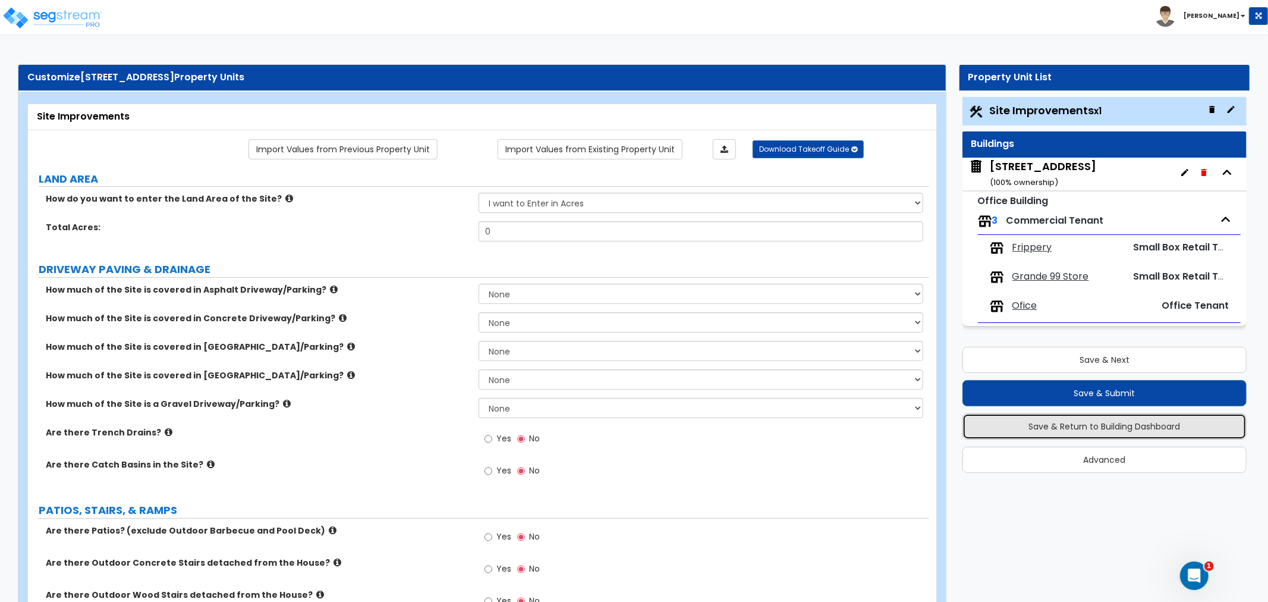
click at [1063, 417] on button "Save & Return to Building Dashboard" at bounding box center [1105, 426] width 284 height 26
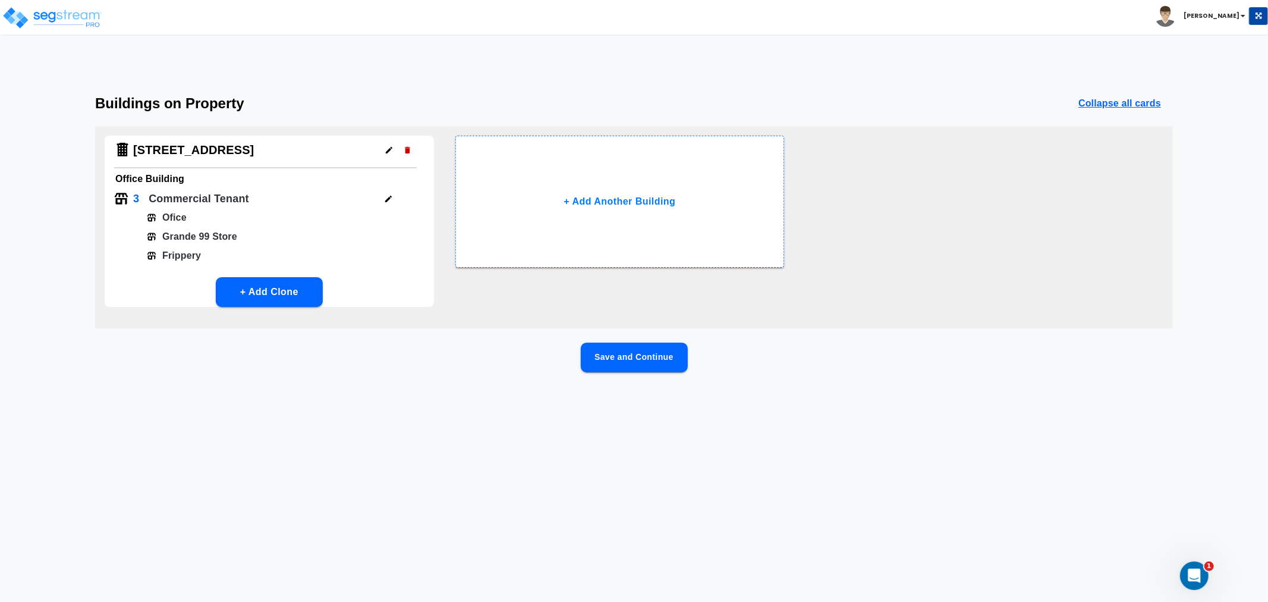
click at [389, 152] on icon "button" at bounding box center [389, 150] width 9 height 9
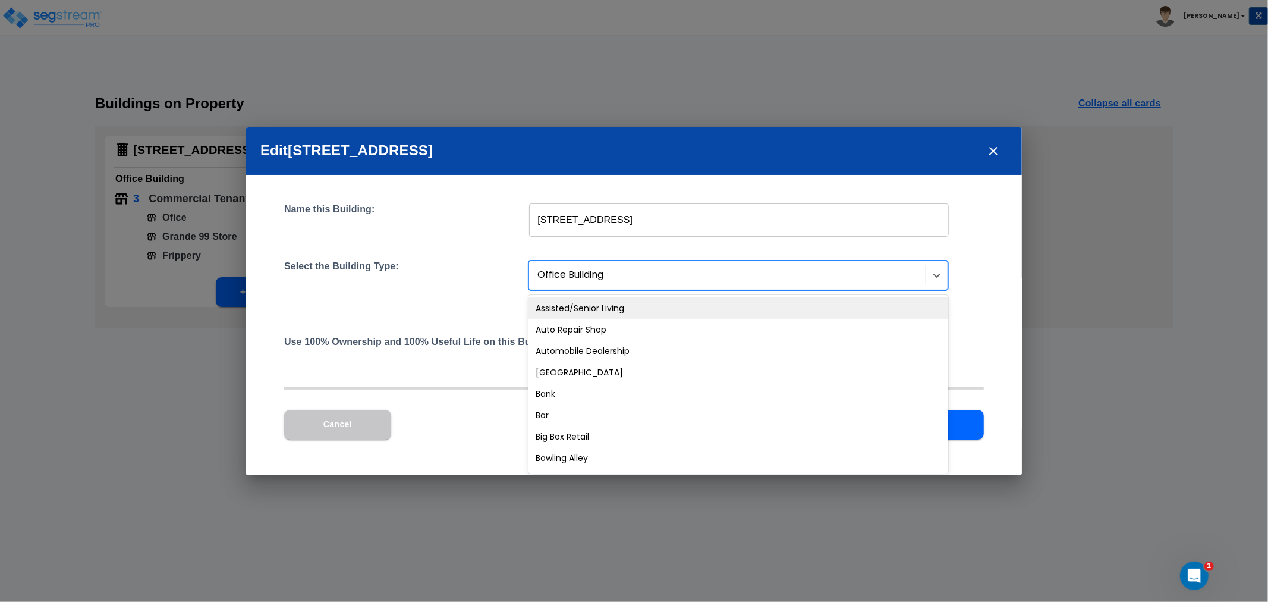
click at [882, 266] on div "Office Building" at bounding box center [729, 275] width 394 height 21
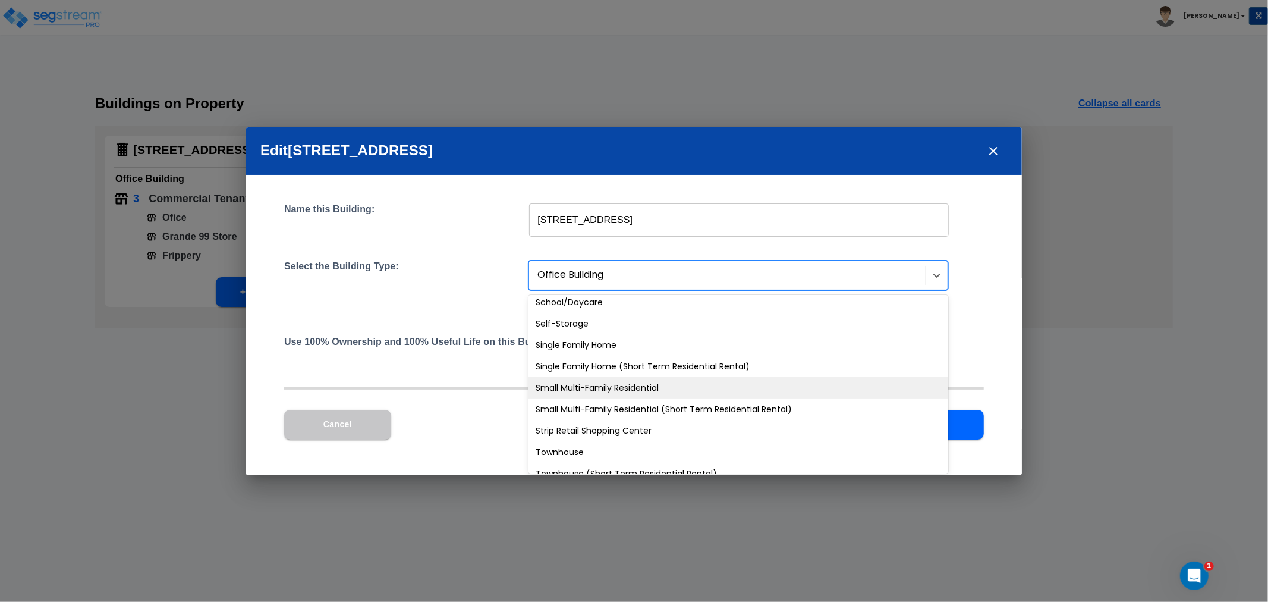
scroll to position [1023, 0]
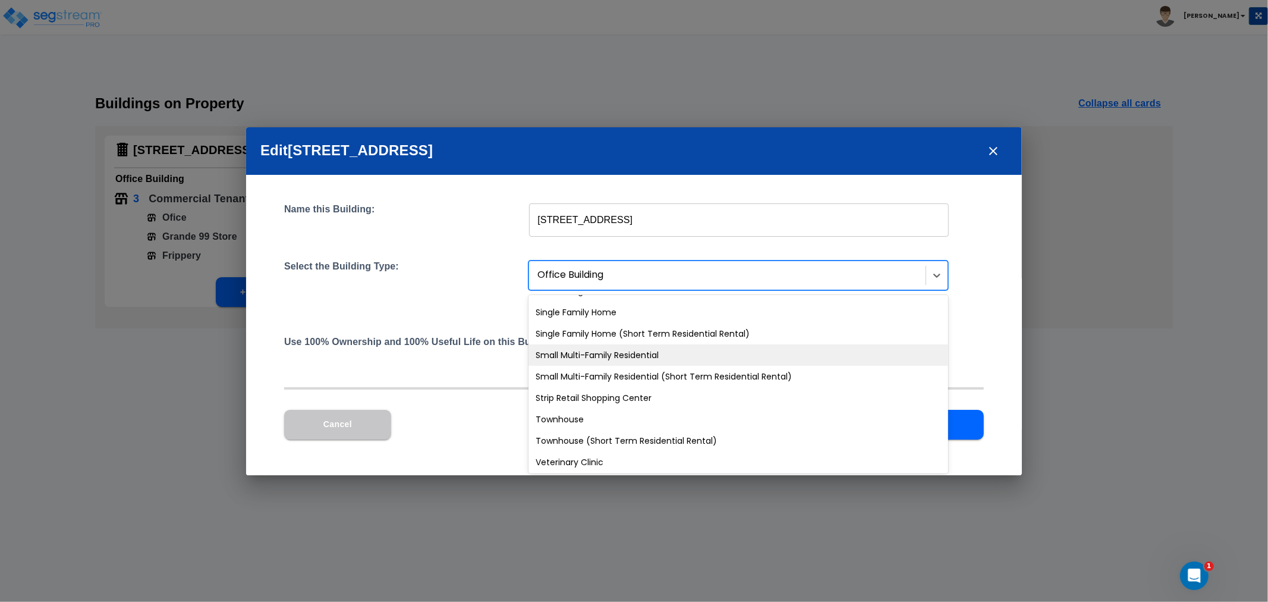
click at [1048, 171] on div "Edit 138 E Park Ave, Long Beach, NY 11561 Name this Building: 138 E Park Ave, L…" at bounding box center [634, 301] width 1268 height 602
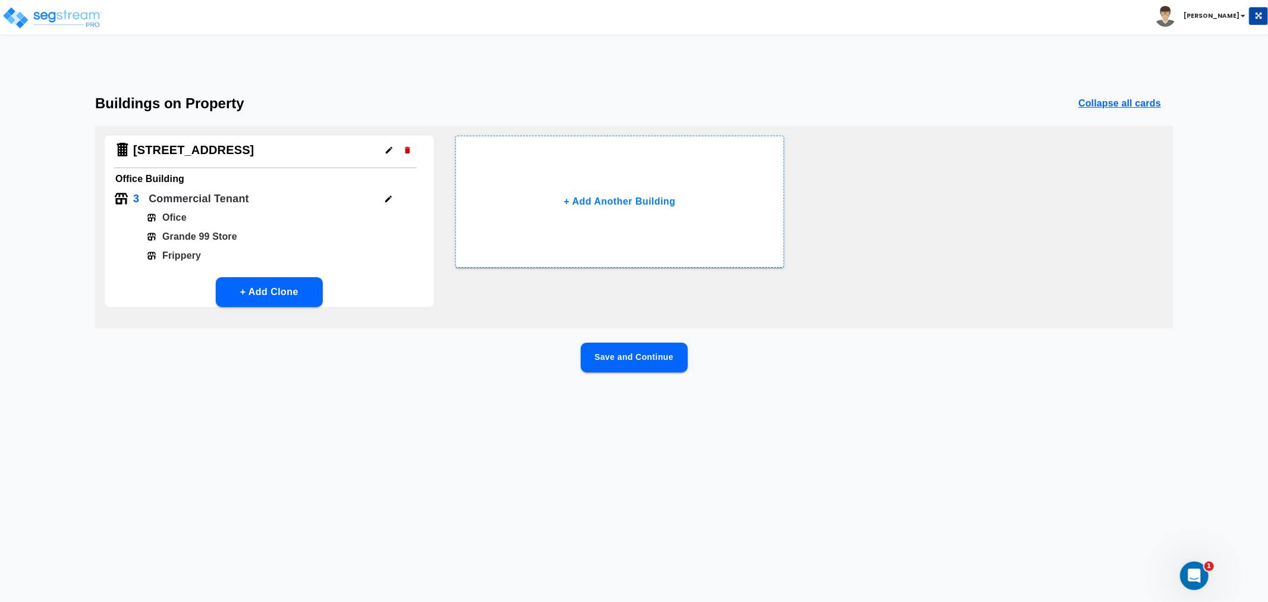
click at [641, 357] on button "Save and Continue" at bounding box center [634, 357] width 107 height 30
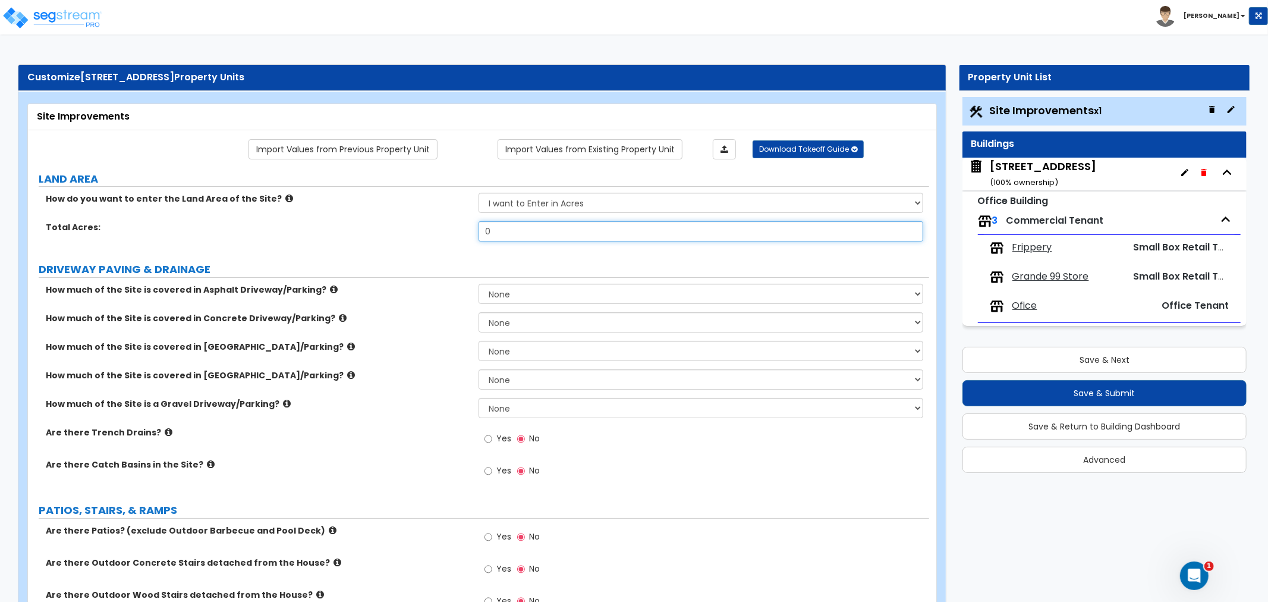
drag, startPoint x: 509, startPoint y: 230, endPoint x: 599, endPoint y: 182, distance: 101.9
click at [452, 234] on div "Total Acres: 0" at bounding box center [478, 235] width 901 height 29
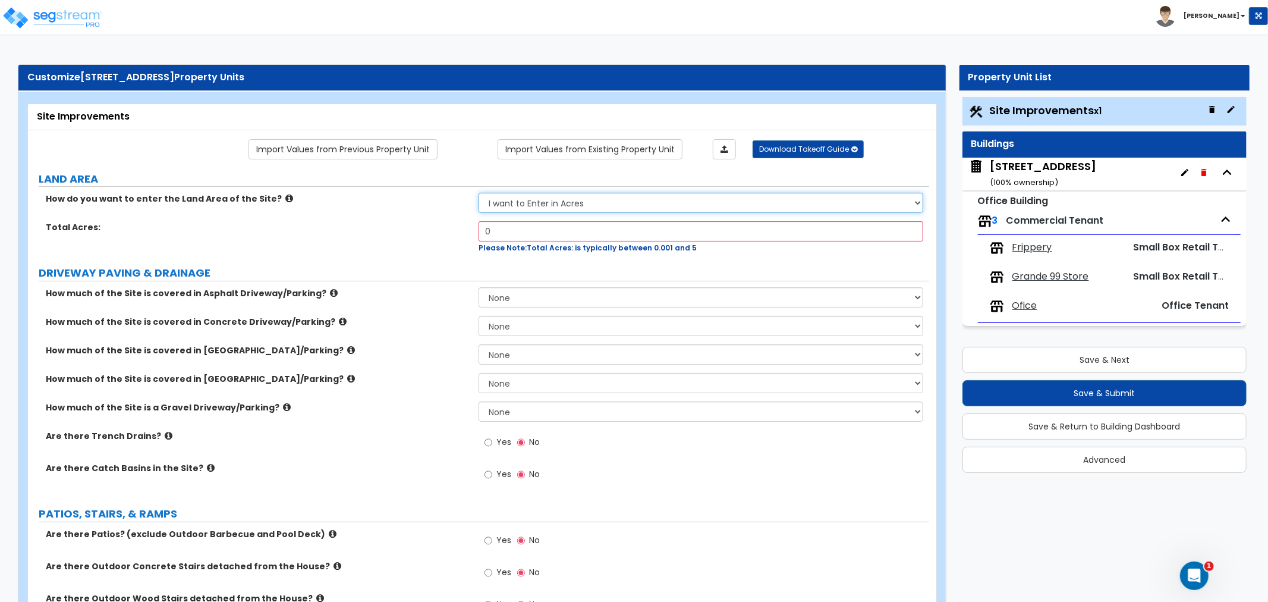
click at [581, 197] on select "I want to Enter in Acres I want to Enter in Square Feet" at bounding box center [701, 203] width 445 height 20
select select "2"
click at [479, 193] on select "I want to Enter in Acres I want to Enter in Square Feet" at bounding box center [701, 203] width 445 height 20
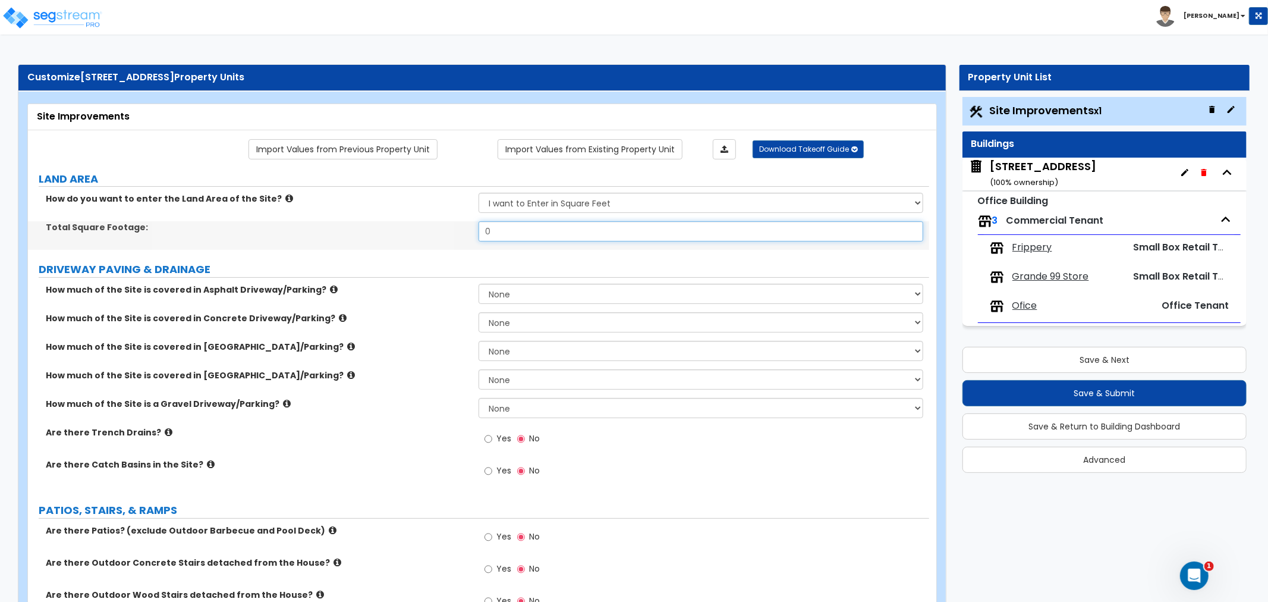
drag, startPoint x: 511, startPoint y: 232, endPoint x: 440, endPoint y: 239, distance: 71.7
click at [440, 239] on div "Total Square Footage: 0" at bounding box center [478, 235] width 901 height 29
type input "3,920"
click at [440, 242] on div "Total Square Footage: 3,920" at bounding box center [478, 235] width 901 height 29
click at [1003, 170] on div "138 E Park Ave, Long Beach, NY 11561 ( 100 % ownership)" at bounding box center [1043, 174] width 106 height 30
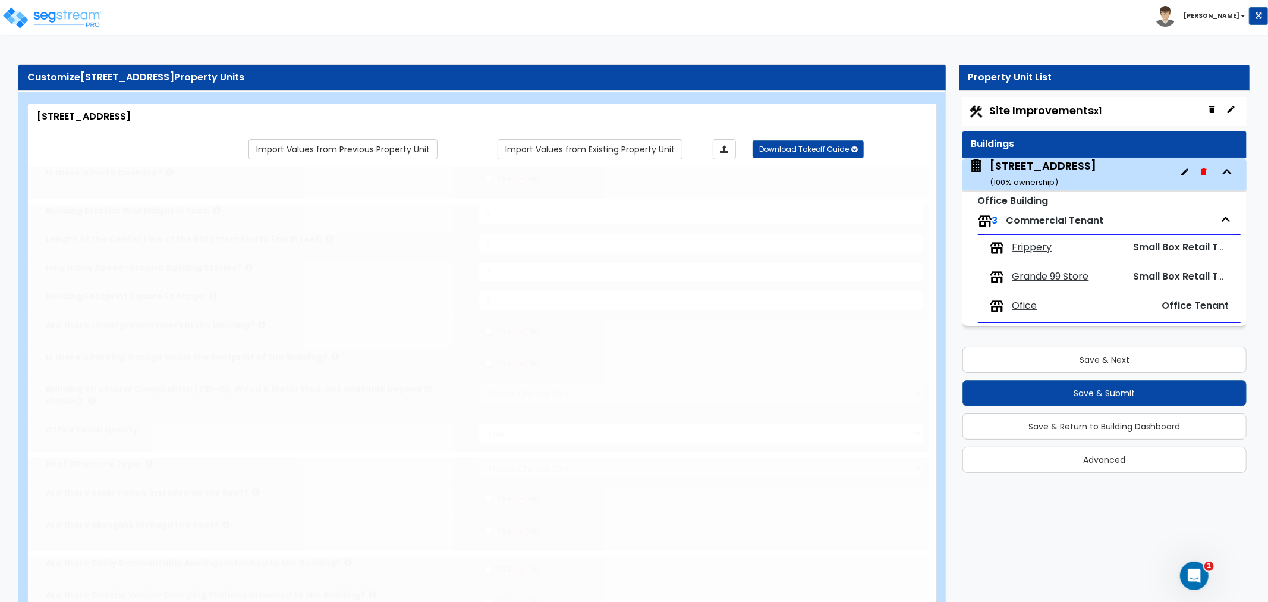
type input "1"
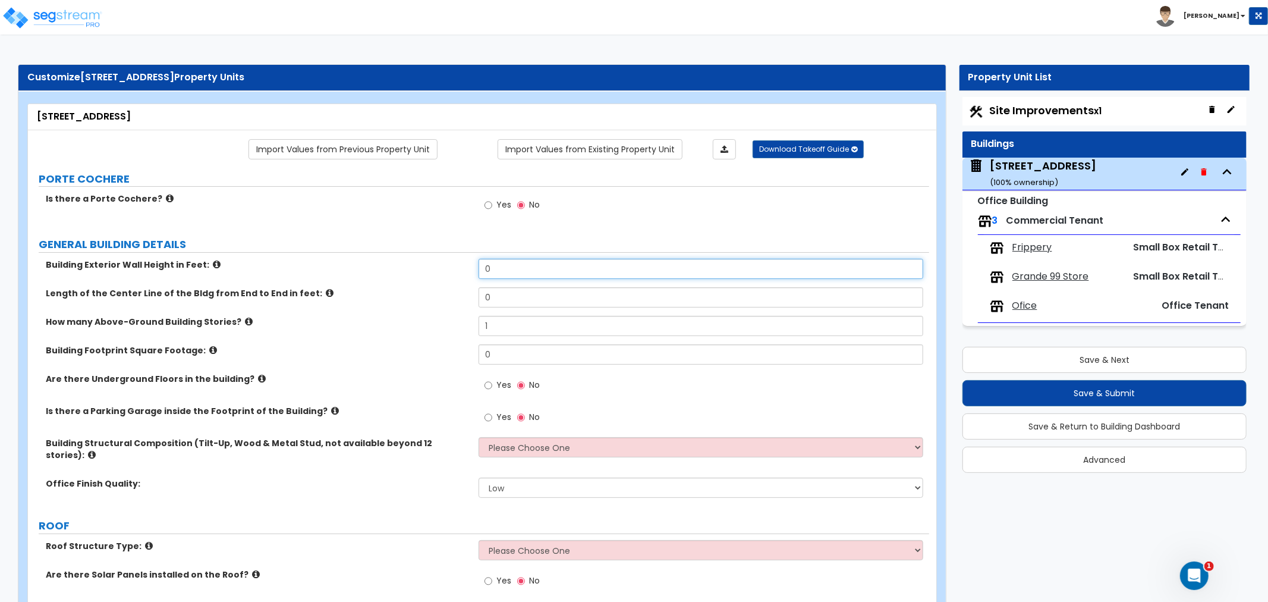
drag, startPoint x: 512, startPoint y: 271, endPoint x: 423, endPoint y: 271, distance: 88.6
click at [423, 271] on div "Building Exterior Wall Height in Feet: 0" at bounding box center [478, 273] width 901 height 29
type input "20"
click at [373, 269] on label "Building Exterior Wall Height in Feet:" at bounding box center [258, 265] width 424 height 12
drag, startPoint x: 449, startPoint y: 300, endPoint x: 383, endPoint y: 301, distance: 66.0
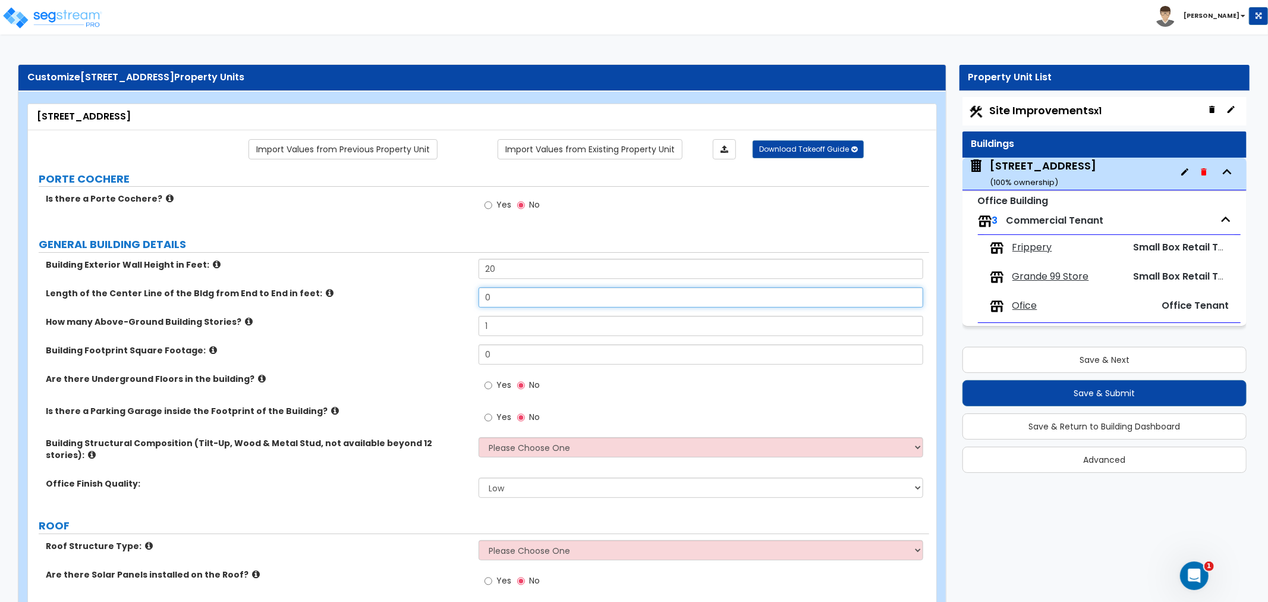
click at [383, 301] on div "Length of the Center Line of the Bldg from End to End in feet: 0" at bounding box center [478, 301] width 901 height 29
type input "92"
drag, startPoint x: 497, startPoint y: 321, endPoint x: 383, endPoint y: 329, distance: 113.9
click at [383, 329] on div "How many Above-Ground Building Stories? 1" at bounding box center [478, 330] width 901 height 29
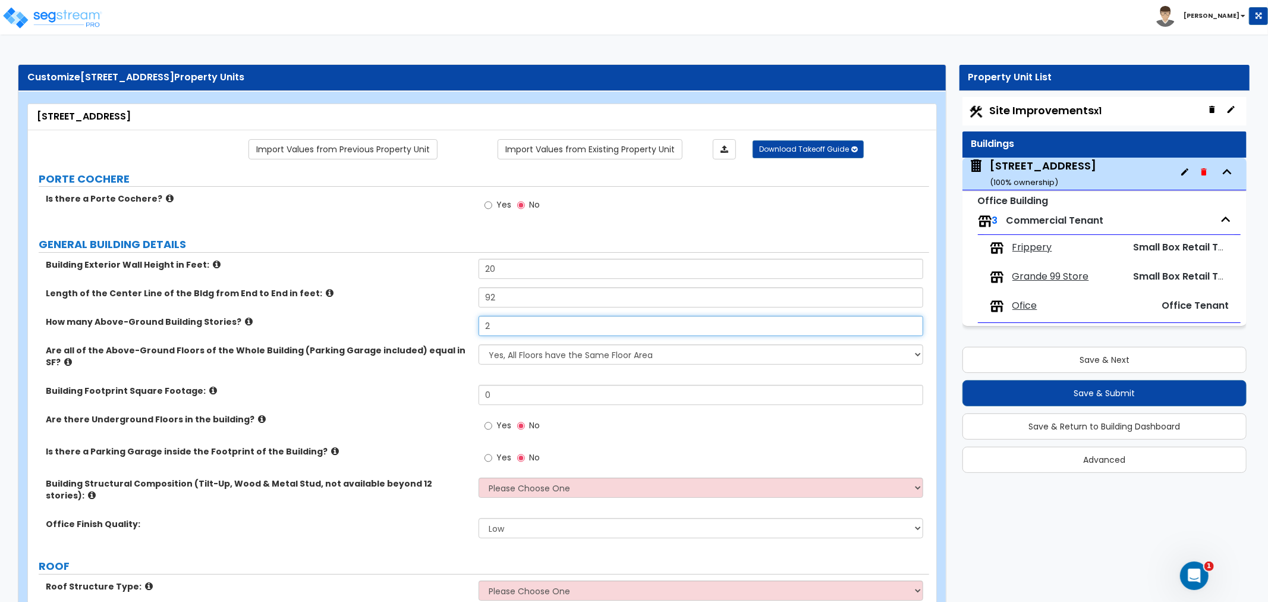
type input "2"
click at [573, 351] on select "Yes, All Floors have the Same Floor Area No, Not All Floor Areas are the Same" at bounding box center [701, 354] width 445 height 20
drag, startPoint x: 416, startPoint y: 390, endPoint x: 434, endPoint y: 391, distance: 17.9
click at [417, 389] on div "Building Footprint Square Footage: 0" at bounding box center [478, 399] width 901 height 29
drag, startPoint x: 448, startPoint y: 379, endPoint x: 420, endPoint y: 383, distance: 28.8
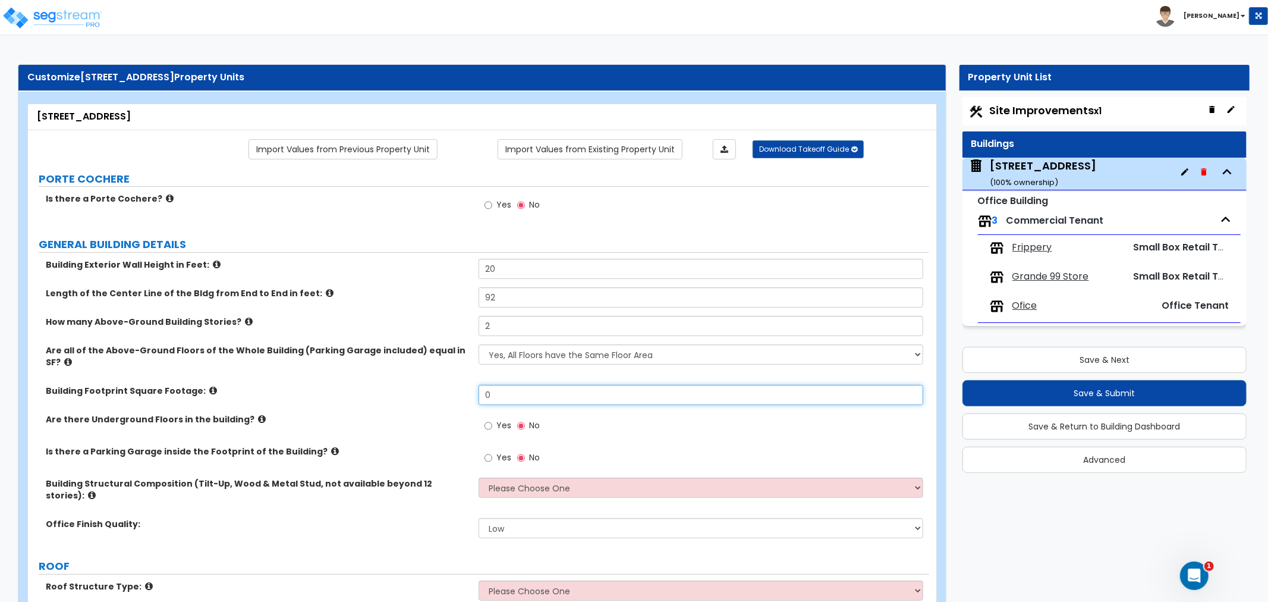
click at [420, 385] on div "Building Footprint Square Footage: 0" at bounding box center [478, 399] width 901 height 29
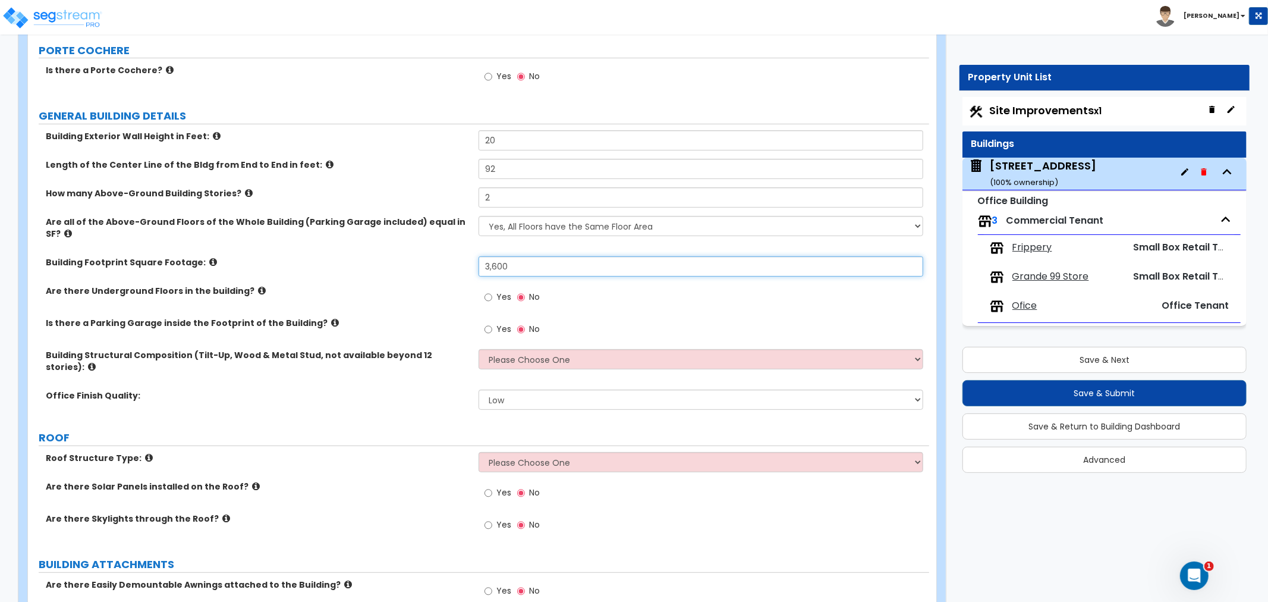
scroll to position [132, 0]
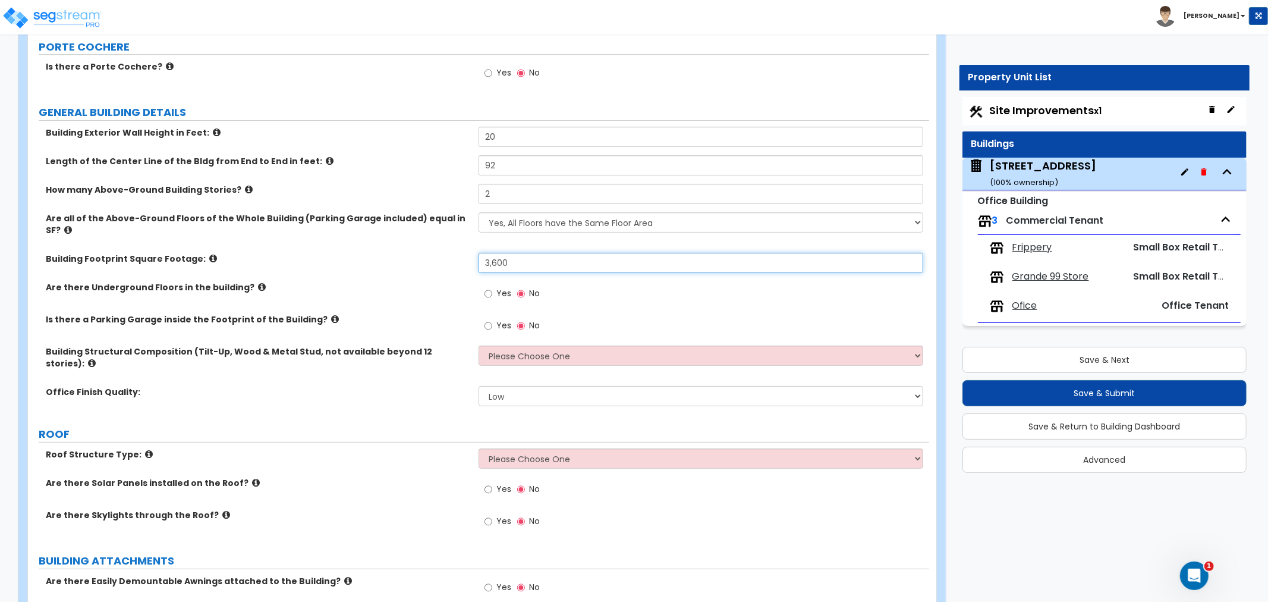
type input "3,600"
click at [420, 426] on label "ROOF" at bounding box center [484, 433] width 891 height 15
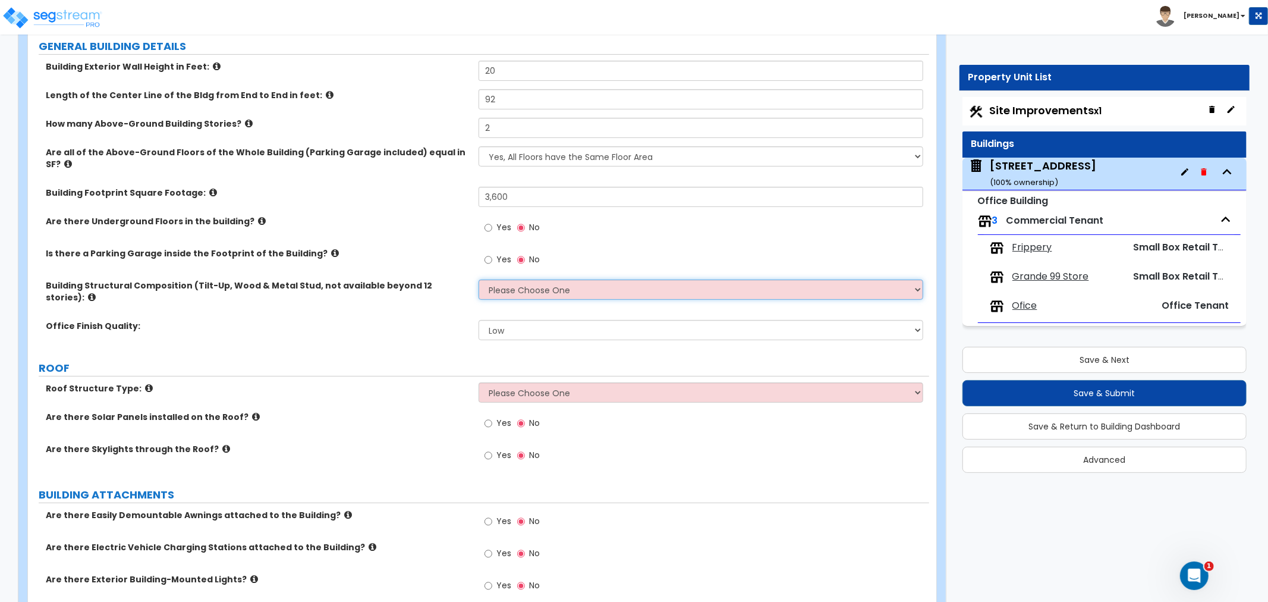
click at [561, 279] on select "Please Choose One Tilt-up Wall Construction Reinforced Concrete Structural Stee…" at bounding box center [701, 289] width 445 height 20
select select "6"
click at [479, 279] on select "Please Choose One Tilt-up Wall Construction Reinforced Concrete Structural Stee…" at bounding box center [701, 289] width 445 height 20
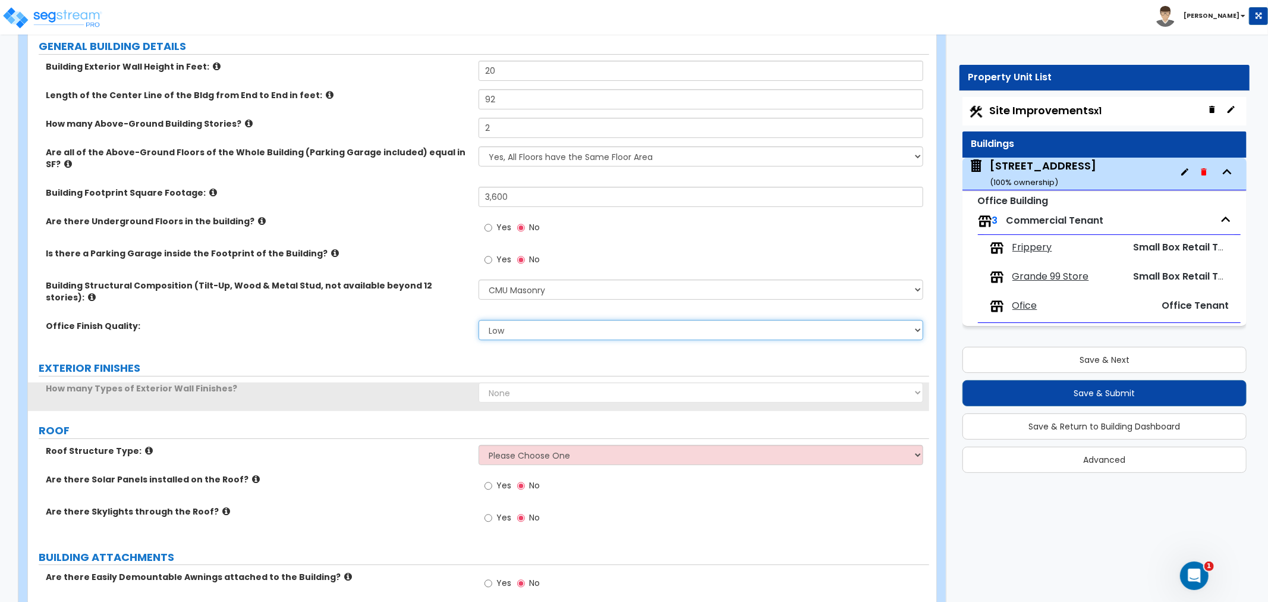
click at [523, 320] on select "Low Average High" at bounding box center [701, 330] width 445 height 20
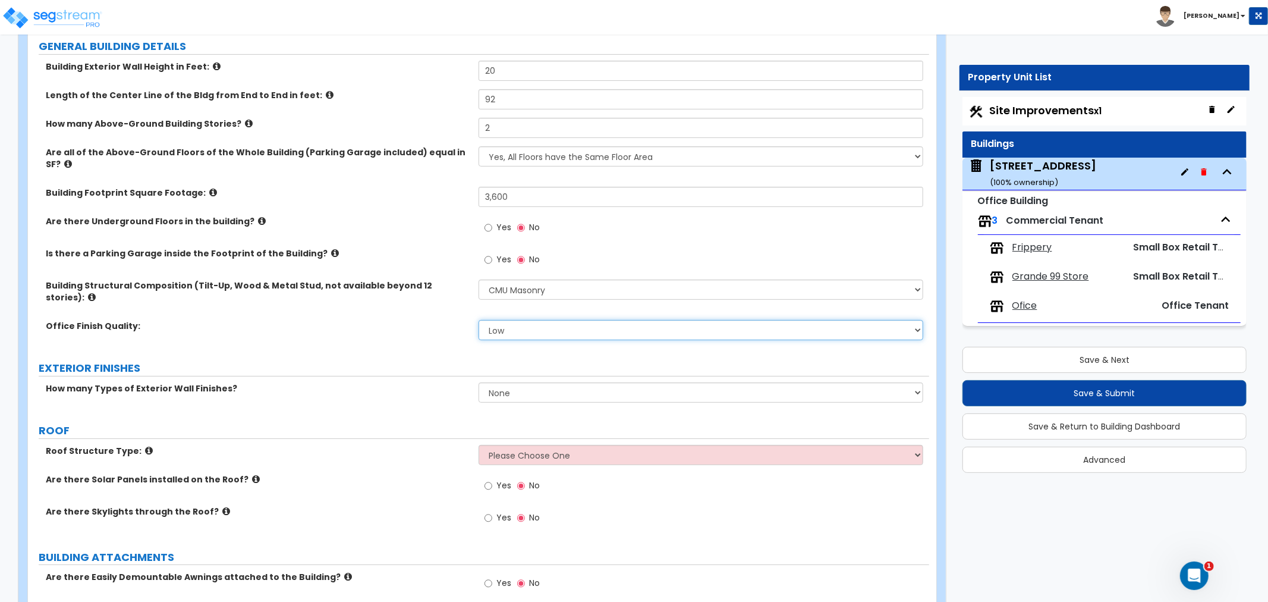
select select "1"
click at [479, 320] on select "Low Average High" at bounding box center [701, 330] width 445 height 20
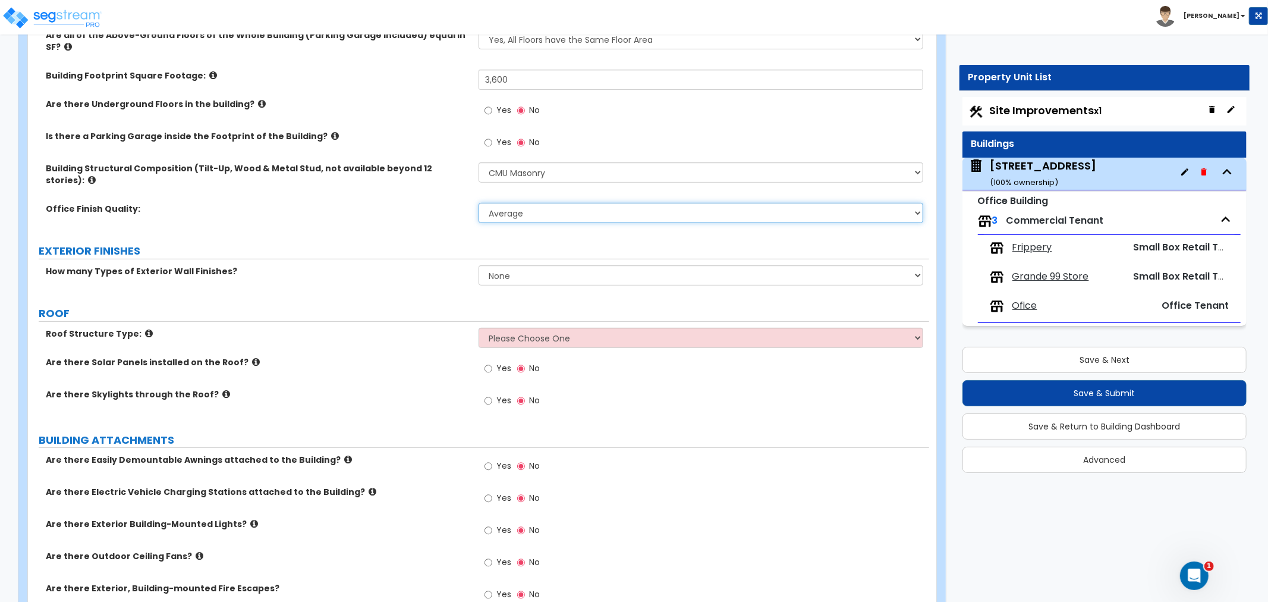
scroll to position [330, 0]
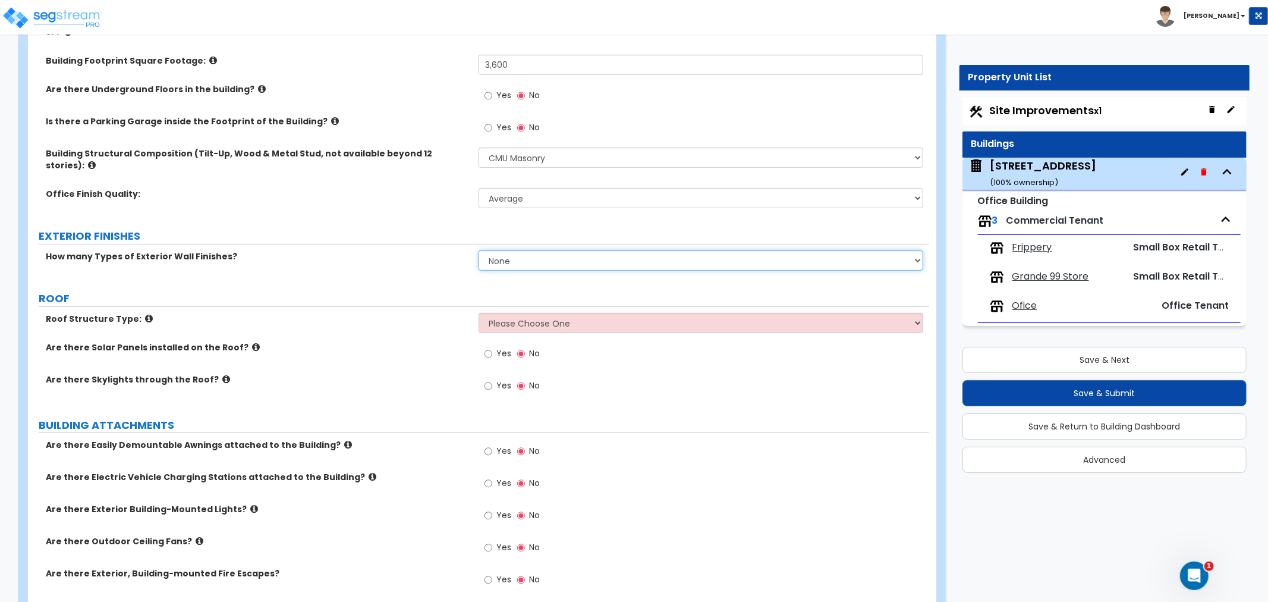
click at [619, 250] on select "None 1 2 3" at bounding box center [701, 260] width 445 height 20
select select "1"
click at [479, 250] on select "None 1 2 3" at bounding box center [701, 260] width 445 height 20
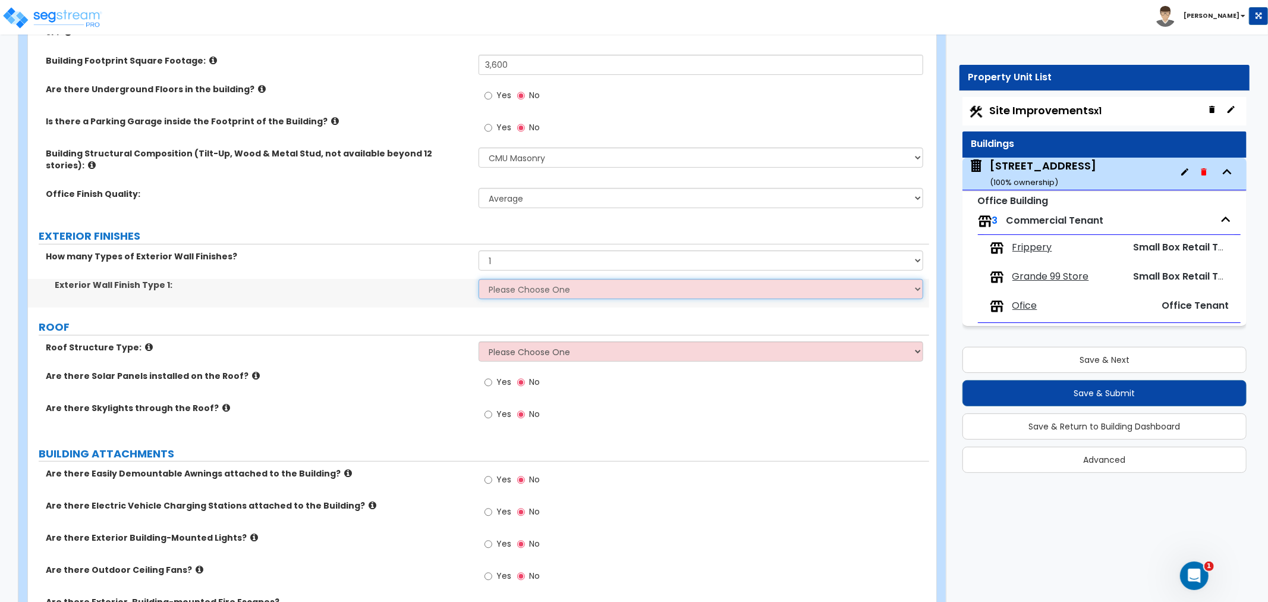
click at [530, 279] on select "Please Choose One No Finish/Shared Wall No Wall Brick Veneer Stone Veneer Wood …" at bounding box center [701, 289] width 445 height 20
select select "7"
click at [479, 279] on select "Please Choose One No Finish/Shared Wall No Wall Brick Veneer Stone Veneer Wood …" at bounding box center [701, 289] width 445 height 20
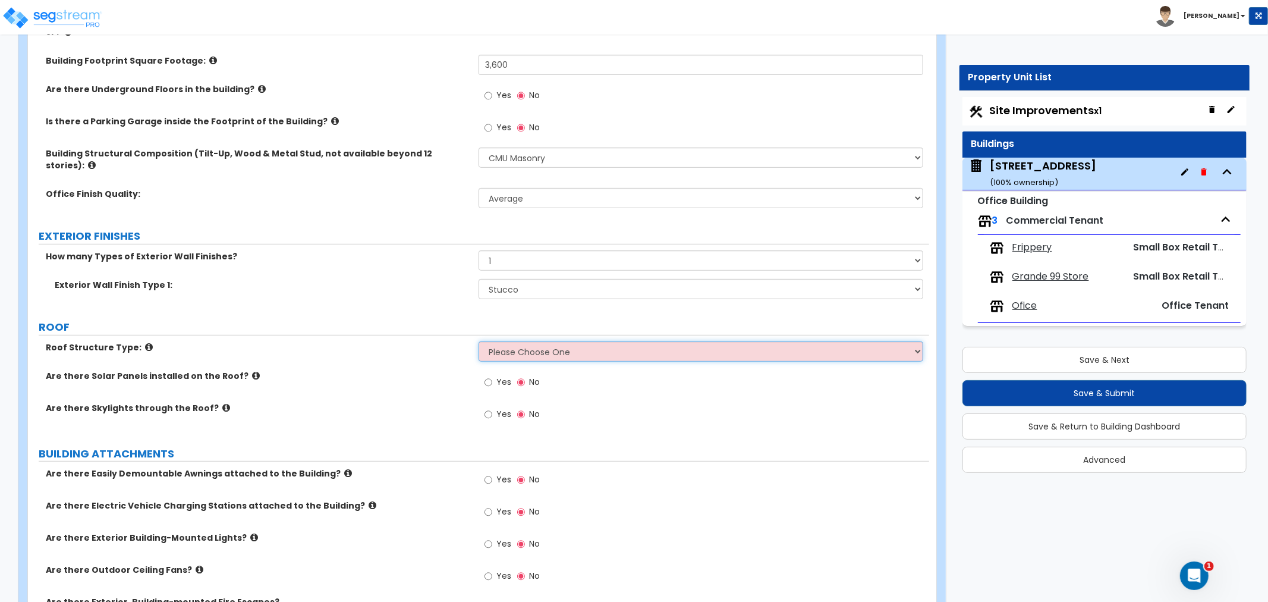
click at [515, 341] on select "Please Choose One Gable Roof Flat Roof Hybrid Gable & Flat Roof" at bounding box center [701, 351] width 445 height 20
click at [527, 341] on select "Please Choose One Gable Roof Flat Roof Hybrid Gable & Flat Roof" at bounding box center [701, 351] width 445 height 20
select select "2"
click at [479, 341] on select "Please Choose One Gable Roof Flat Roof Hybrid Gable & Flat Roof" at bounding box center [701, 351] width 445 height 20
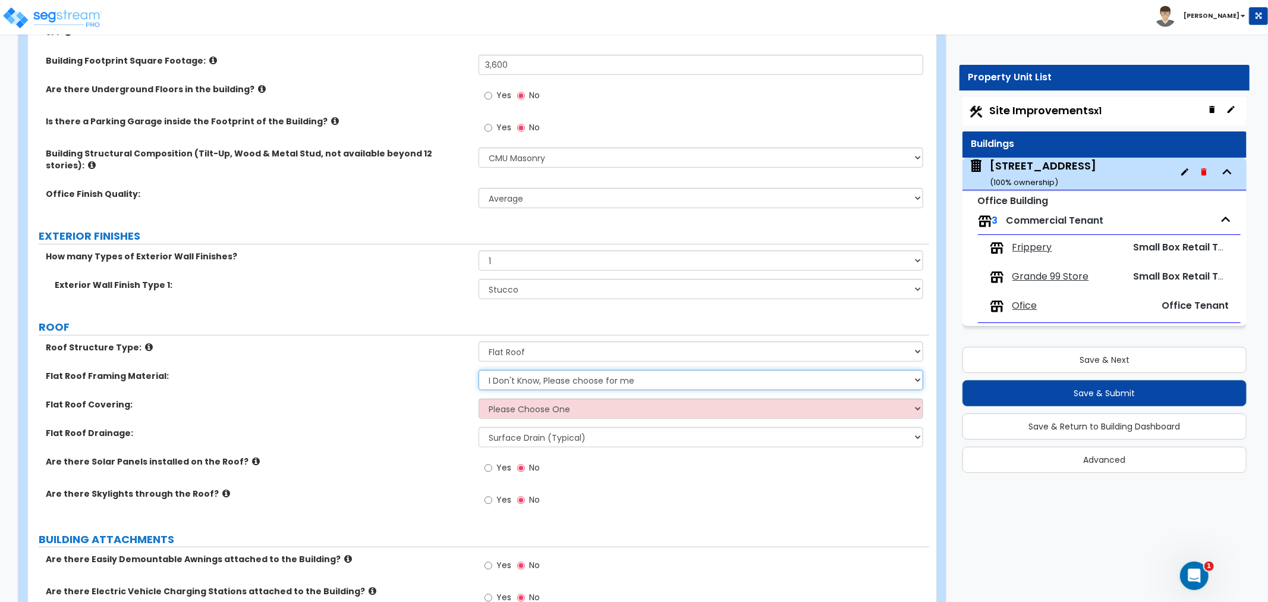
click at [530, 370] on select "I Don't Know, Please choose for me Metal Wood" at bounding box center [701, 380] width 445 height 20
select select "2"
click at [479, 370] on select "I Don't Know, Please choose for me Metal Wood" at bounding box center [701, 380] width 445 height 20
click at [518, 398] on select "Please Choose One Rolled Asphalt PVC Membrane Plastic (EPDM) Membrane Asphalt F…" at bounding box center [701, 408] width 445 height 20
select select "2"
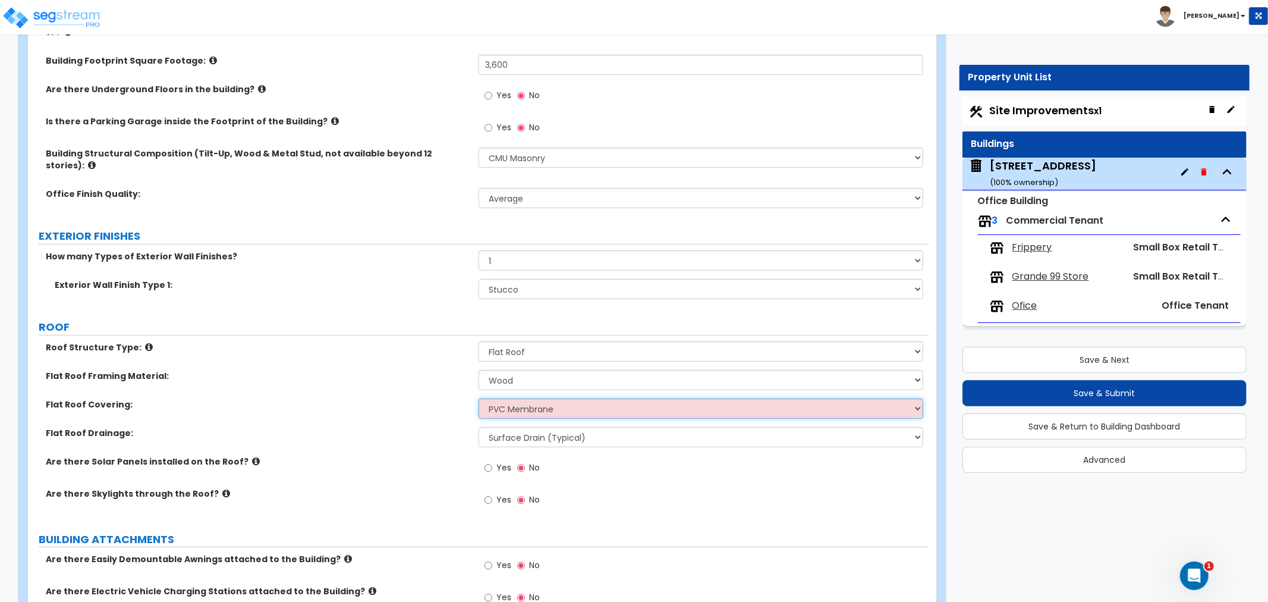
click at [479, 398] on select "Please Choose One Rolled Asphalt PVC Membrane Plastic (EPDM) Membrane Asphalt F…" at bounding box center [701, 408] width 445 height 20
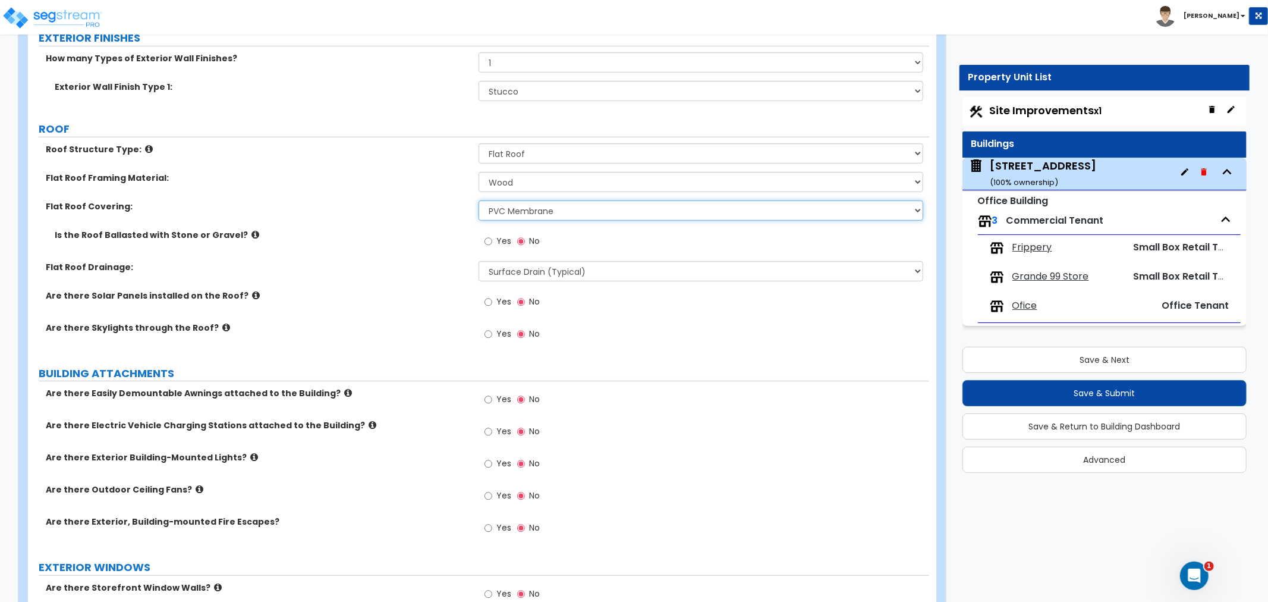
scroll to position [595, 0]
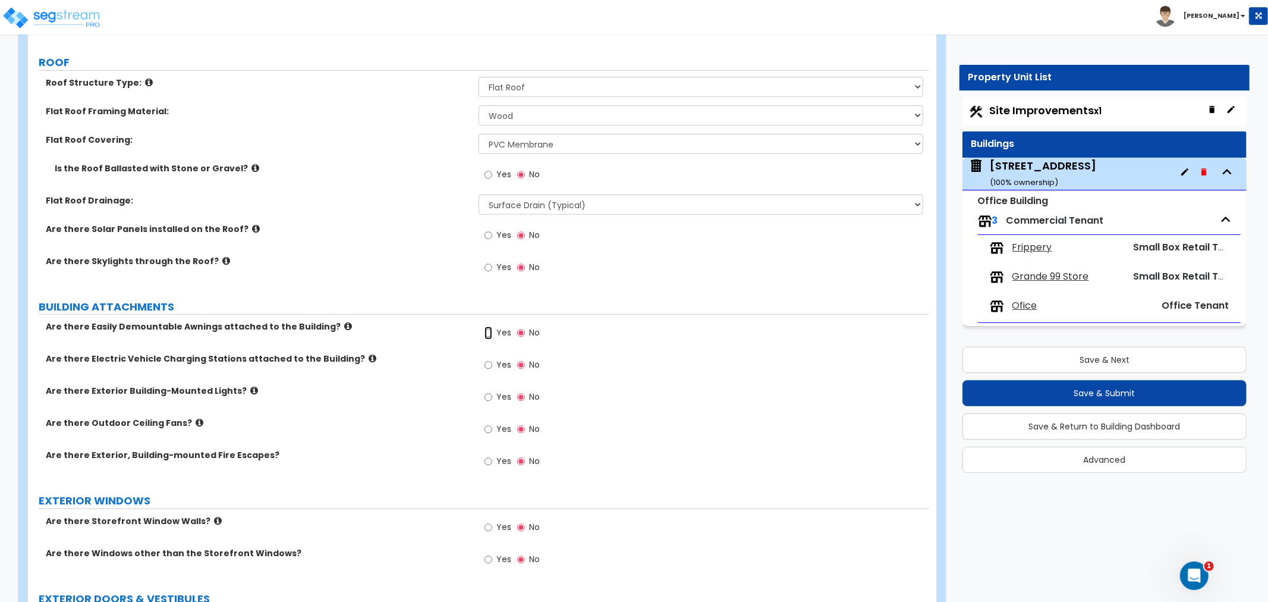
click at [489, 326] on input "Yes" at bounding box center [489, 332] width 8 height 13
radio input "true"
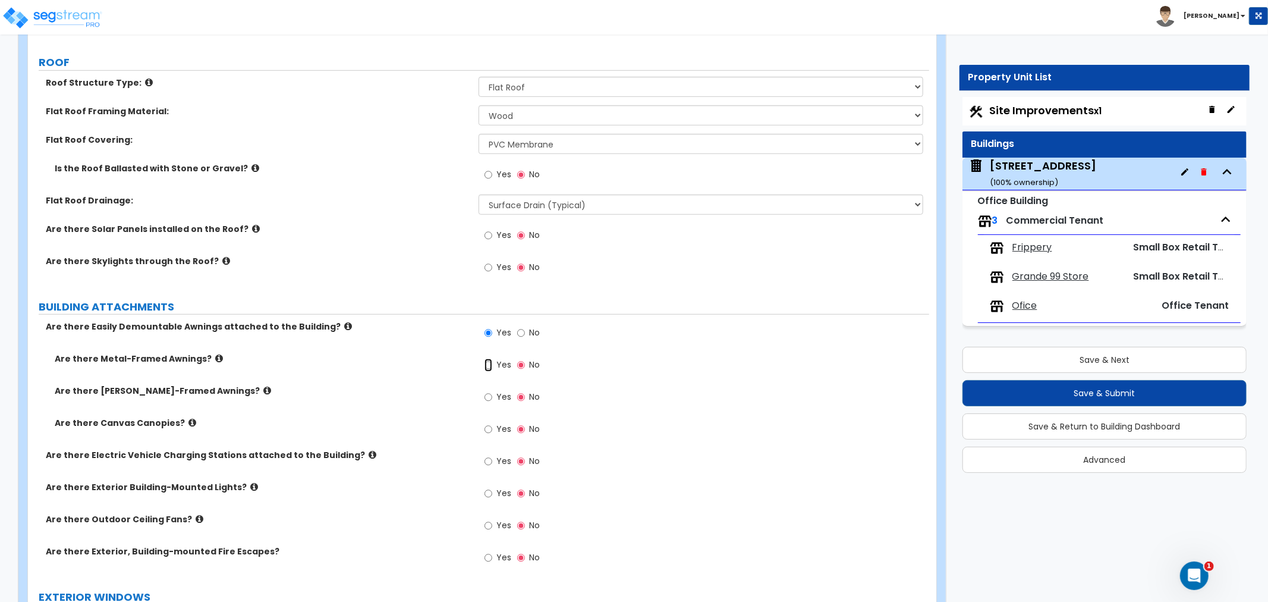
click at [485, 359] on input "Yes" at bounding box center [489, 365] width 8 height 13
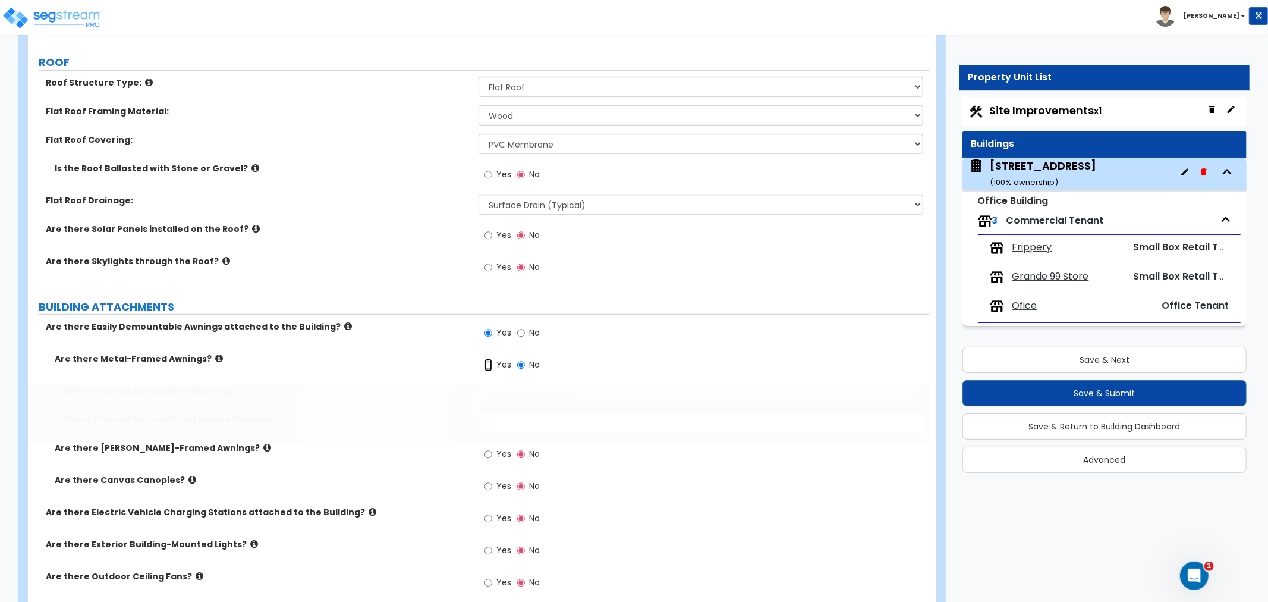
radio input "true"
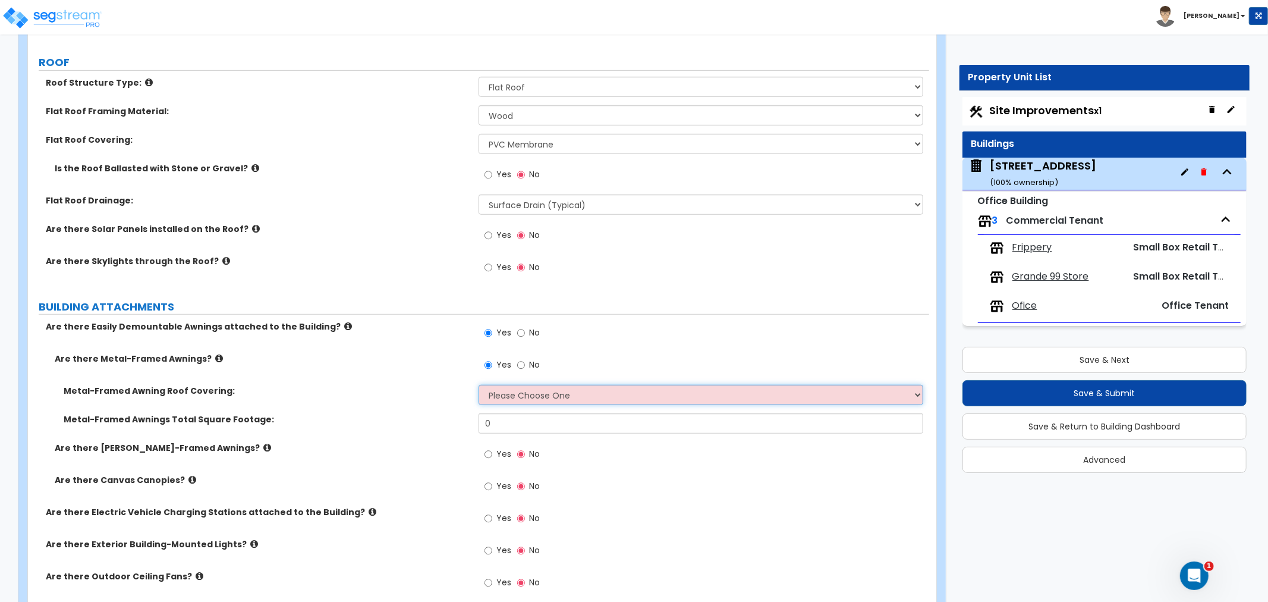
click at [513, 385] on select "Please Choose One Plastic Metal Glass" at bounding box center [701, 395] width 445 height 20
select select "2"
click at [479, 385] on select "Please Choose One Plastic Metal Glass" at bounding box center [701, 395] width 445 height 20
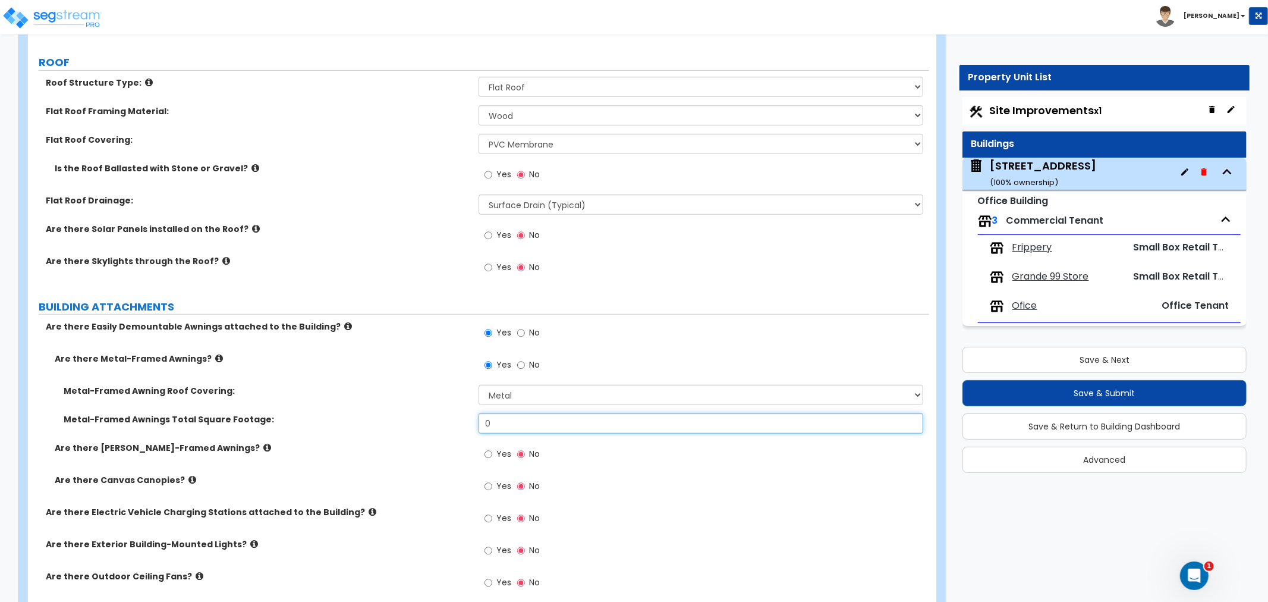
drag, startPoint x: 496, startPoint y: 396, endPoint x: 447, endPoint y: 396, distance: 49.3
click at [447, 413] on div "Metal-Framed Awnings Total Square Footage: 0" at bounding box center [478, 427] width 901 height 29
type input "40"
click at [425, 413] on label "Metal-Framed Awnings Total Square Footage:" at bounding box center [267, 419] width 406 height 12
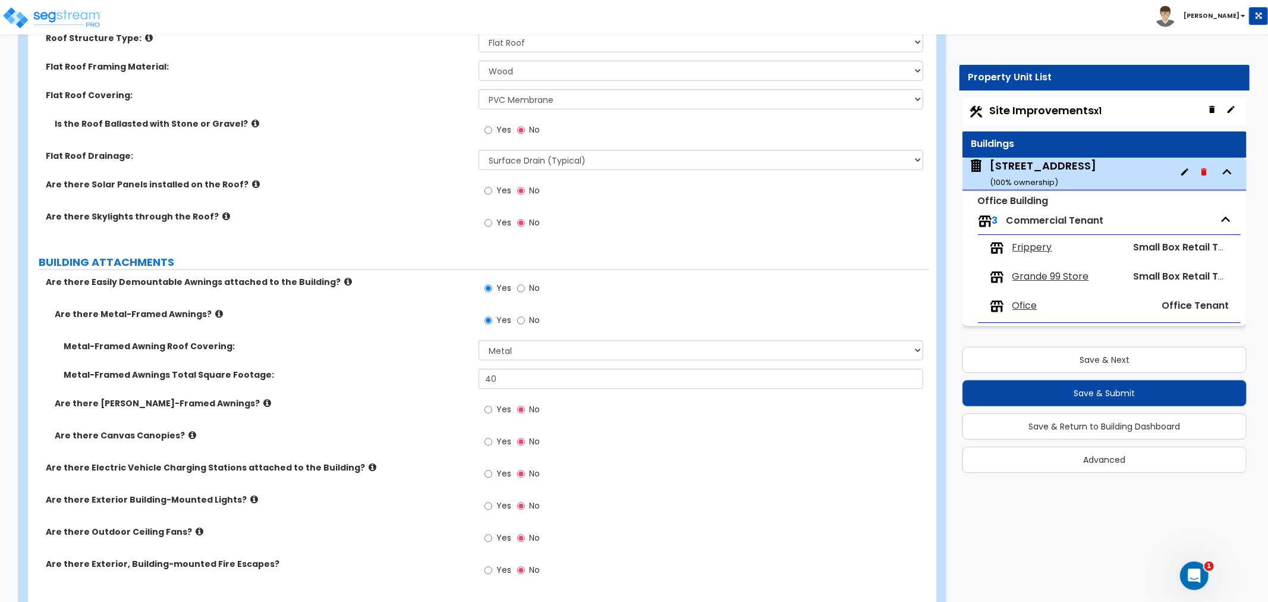
scroll to position [661, 0]
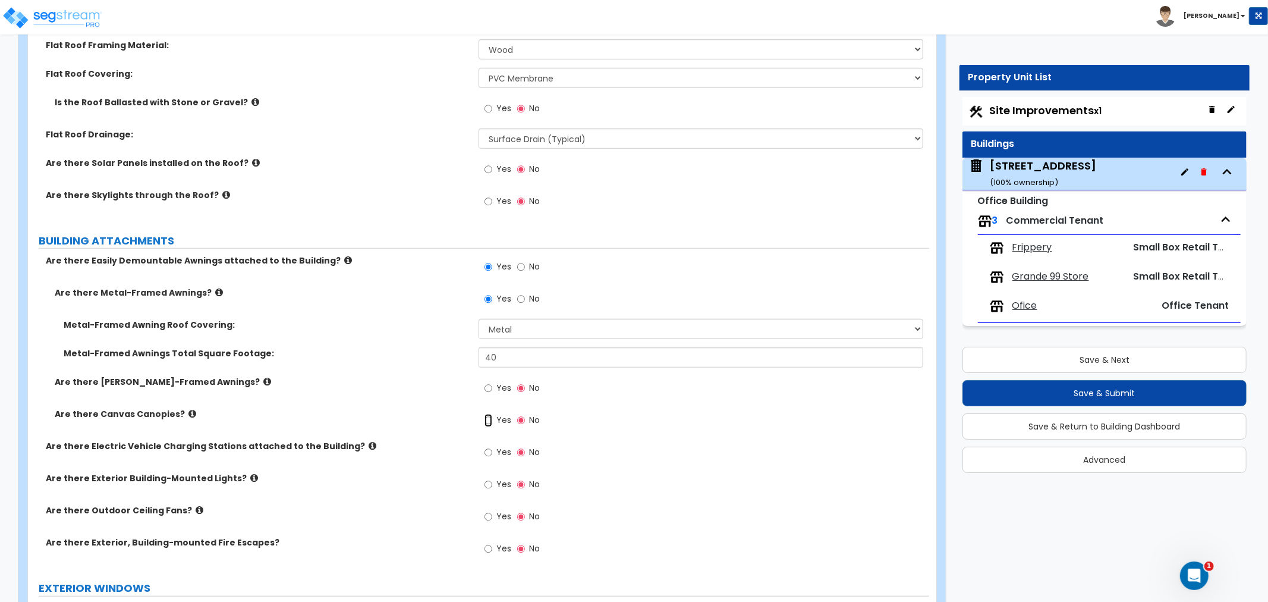
click at [485, 414] on input "Yes" at bounding box center [489, 420] width 8 height 13
radio input "true"
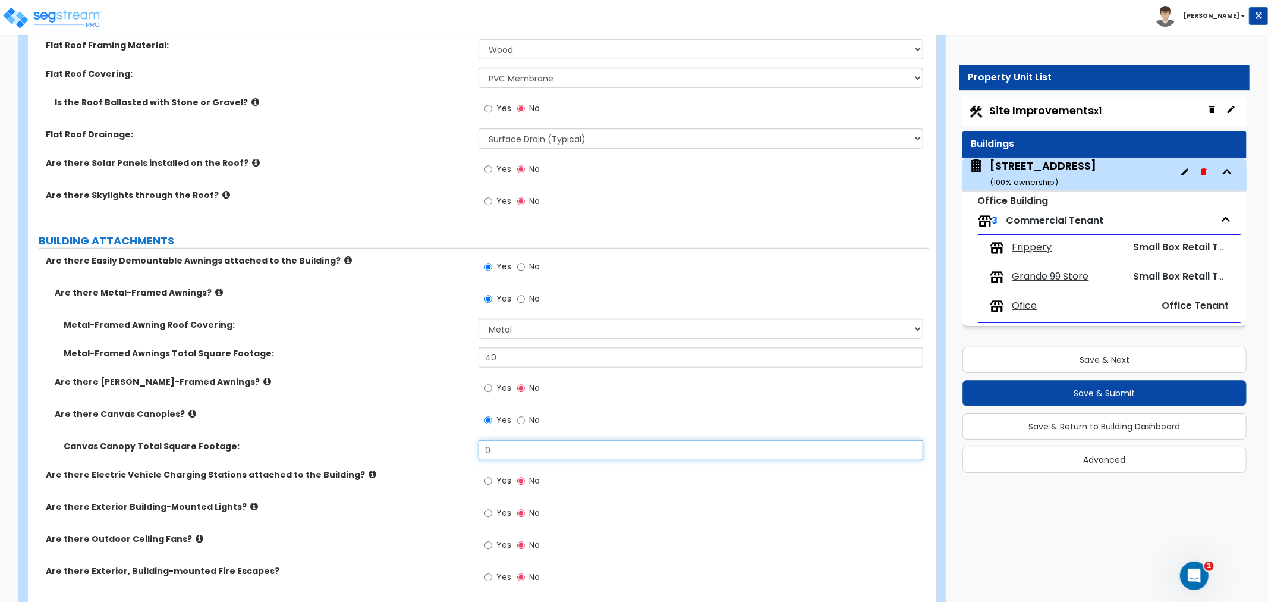
drag, startPoint x: 504, startPoint y: 421, endPoint x: 384, endPoint y: 425, distance: 119.6
click at [384, 440] on div "Canvas Canopy Total Square Footage: 0" at bounding box center [478, 454] width 901 height 29
type input "40"
click at [520, 293] on input "No" at bounding box center [521, 299] width 8 height 13
radio input "false"
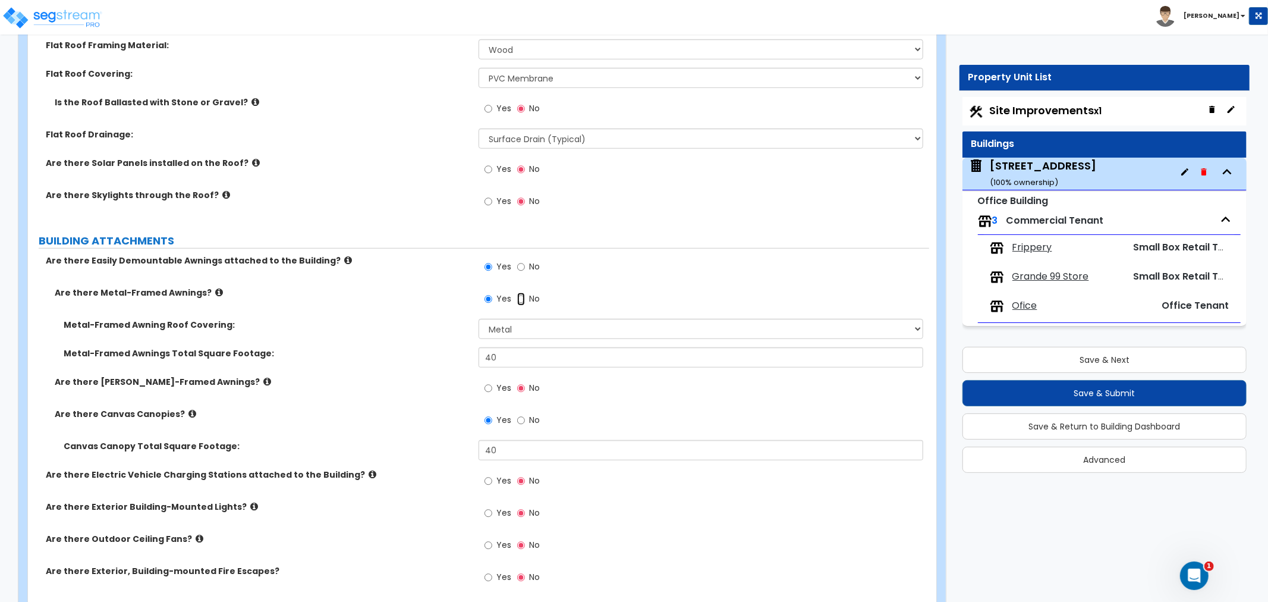
radio input "true"
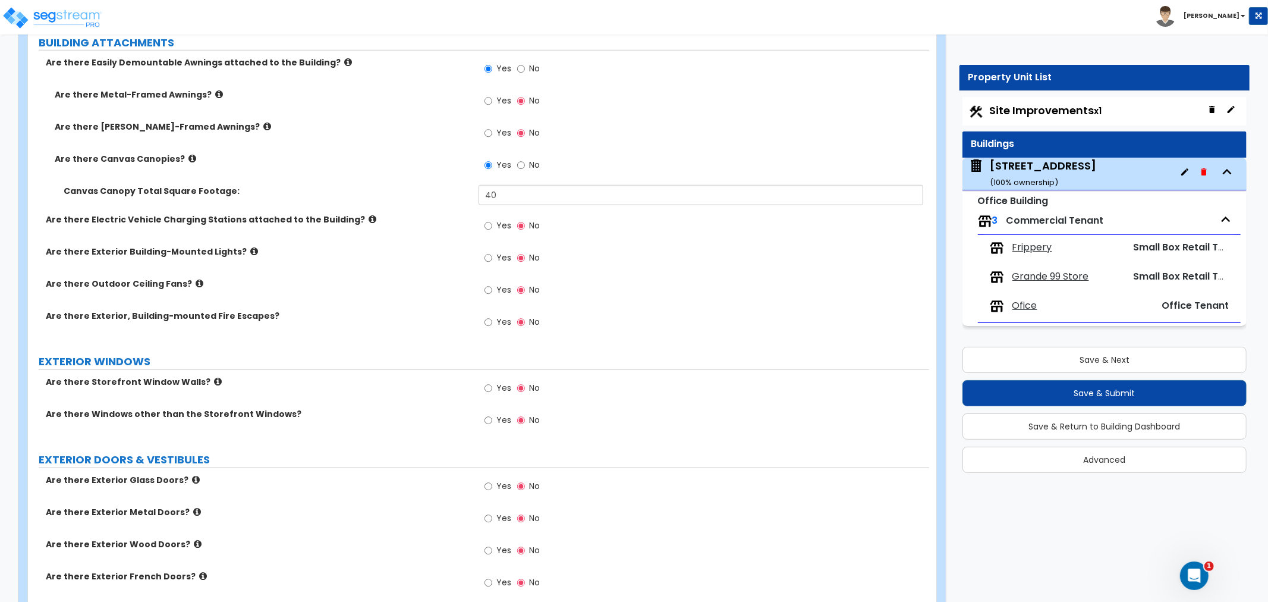
scroll to position [793, 0]
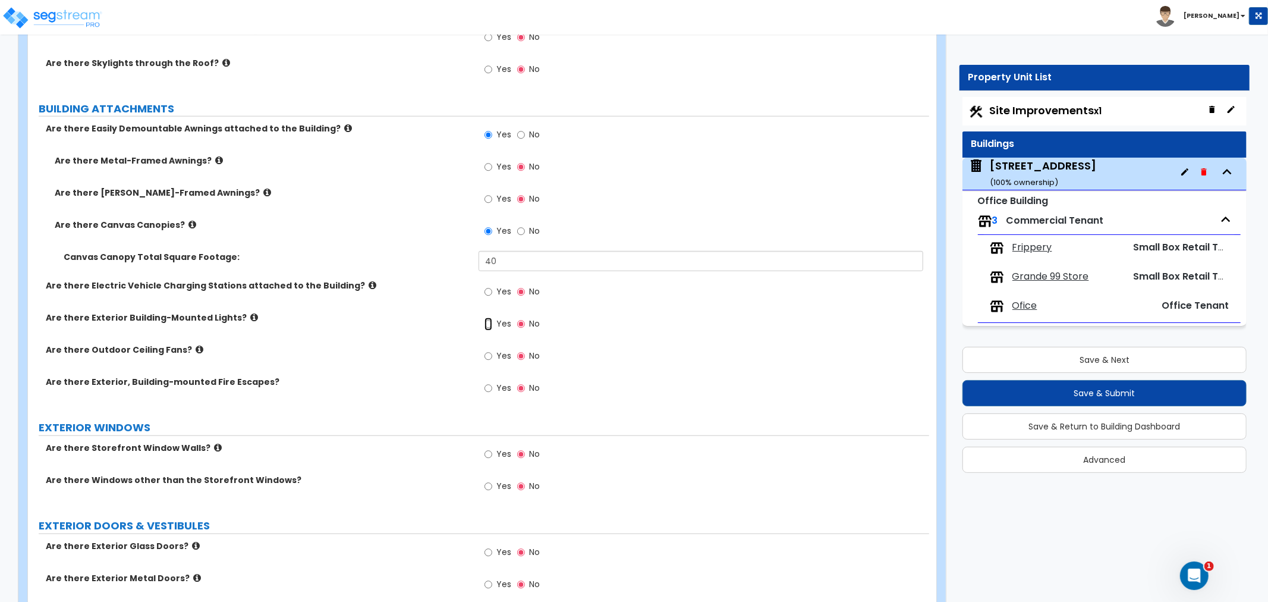
click at [490, 317] on input "Yes" at bounding box center [489, 323] width 8 height 13
radio input "true"
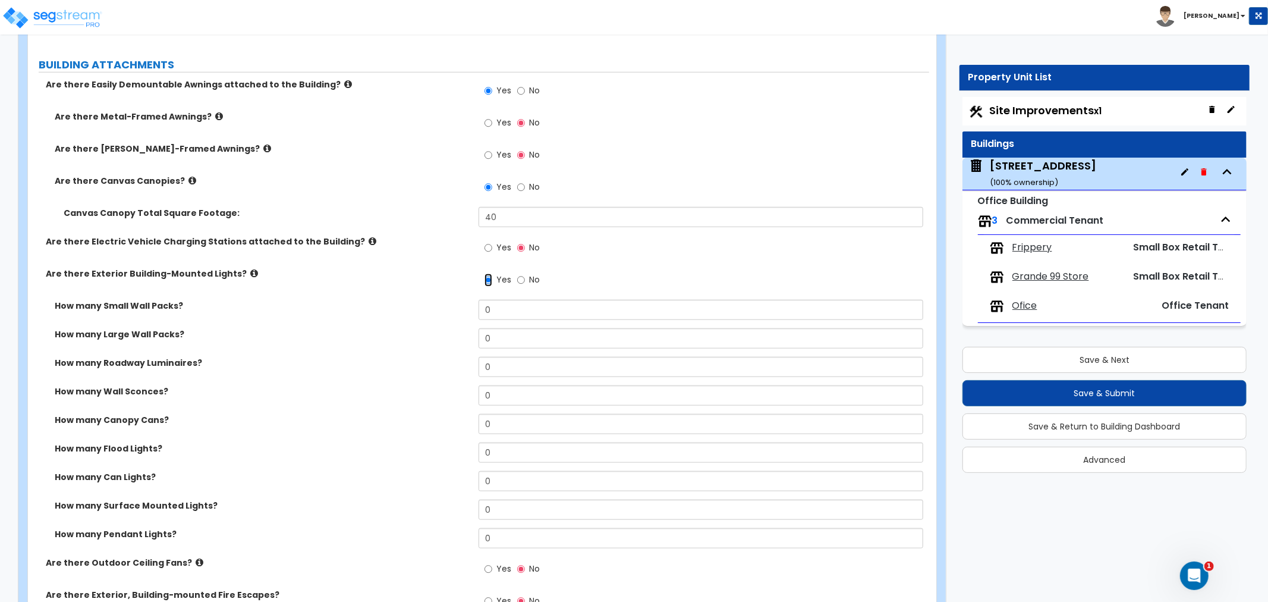
scroll to position [859, 0]
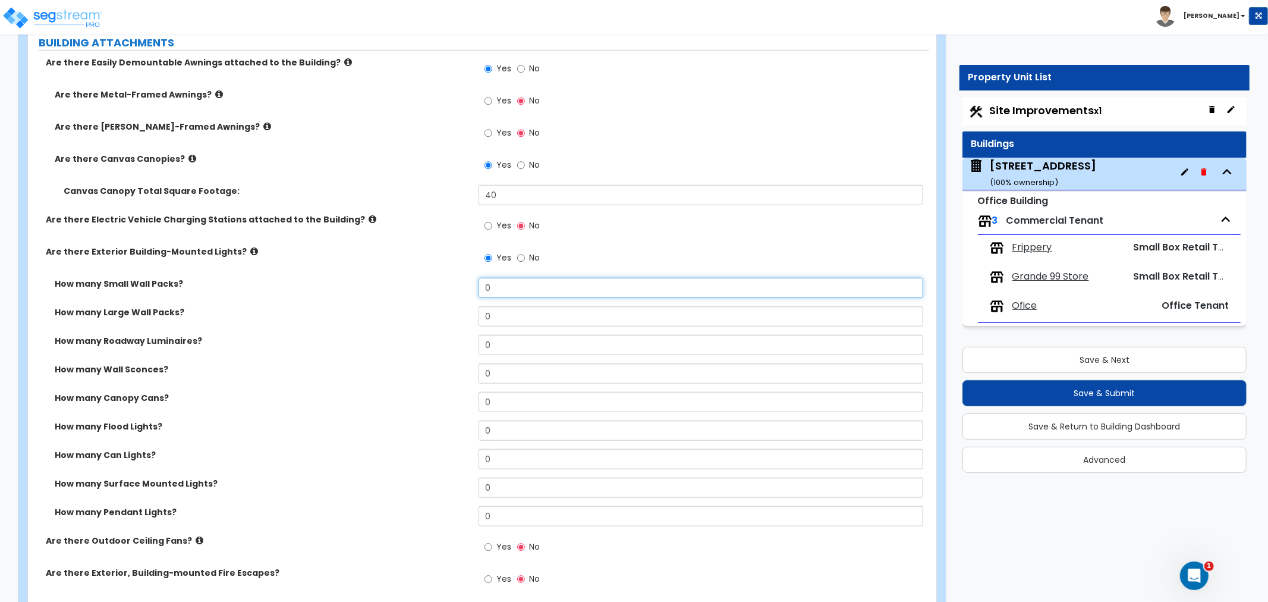
drag, startPoint x: 502, startPoint y: 260, endPoint x: 435, endPoint y: 262, distance: 67.2
click at [435, 278] on div "How many Small Wall Packs? 0" at bounding box center [478, 292] width 901 height 29
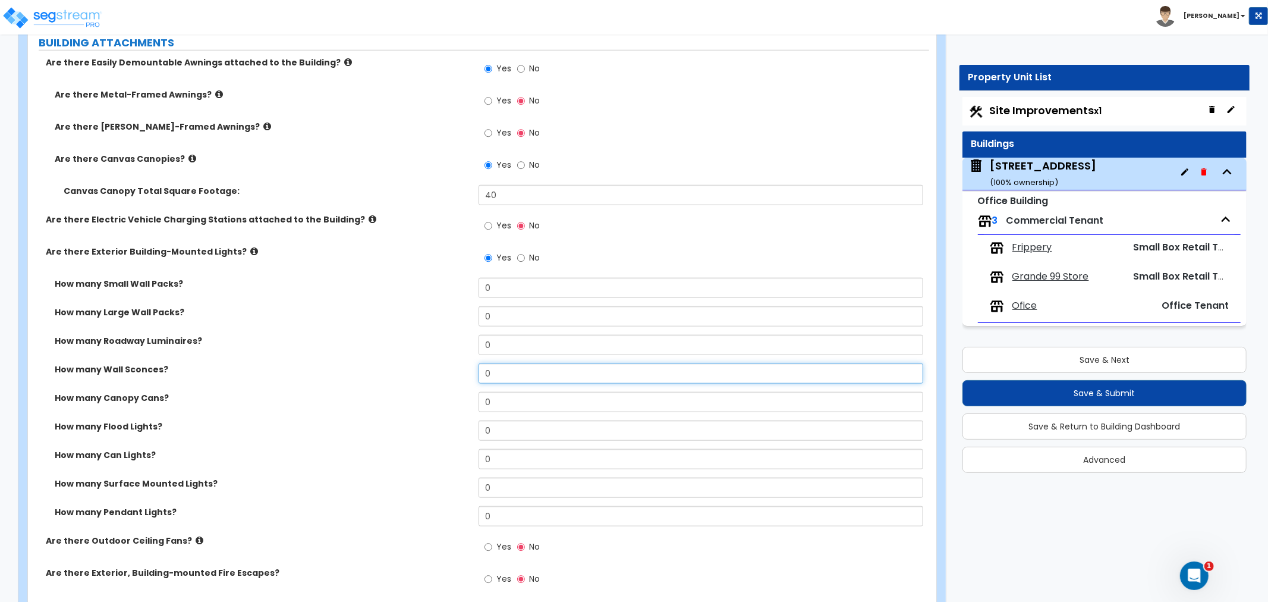
drag, startPoint x: 512, startPoint y: 349, endPoint x: 403, endPoint y: 351, distance: 109.4
click at [403, 363] on div "How many Wall Sconces? 0" at bounding box center [478, 377] width 901 height 29
type input "1"
click at [400, 363] on label "How many Wall Sconces?" at bounding box center [262, 369] width 415 height 12
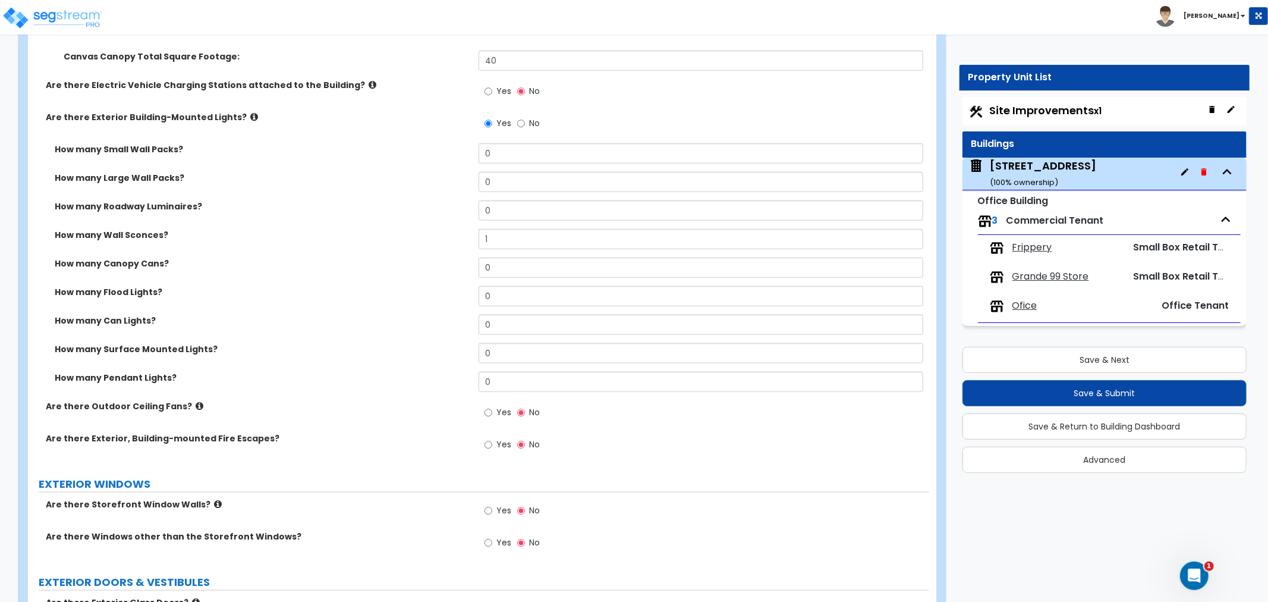
scroll to position [991, 0]
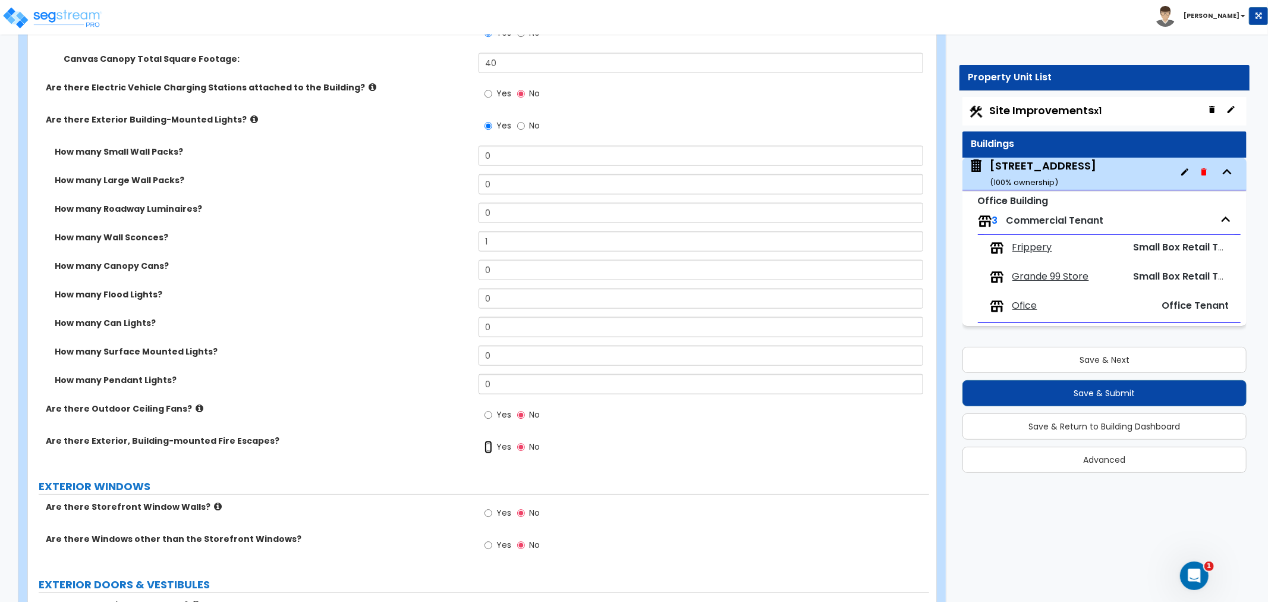
click at [491, 441] on input "Yes" at bounding box center [489, 447] width 8 height 13
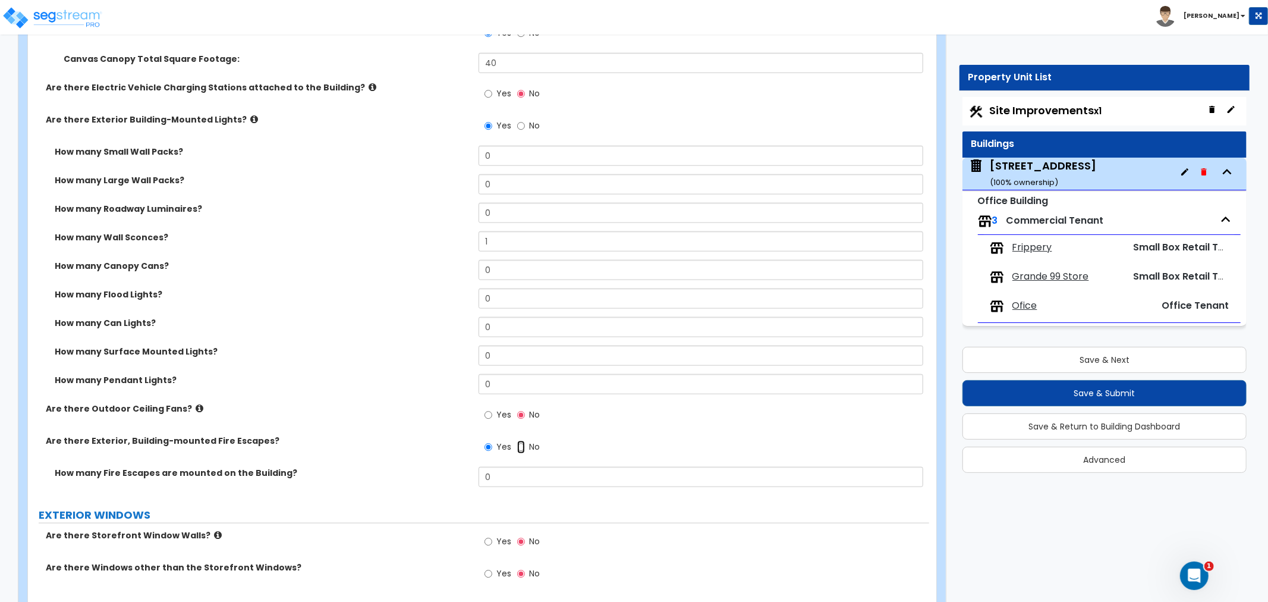
click at [521, 441] on input "No" at bounding box center [521, 447] width 8 height 13
radio input "false"
radio input "true"
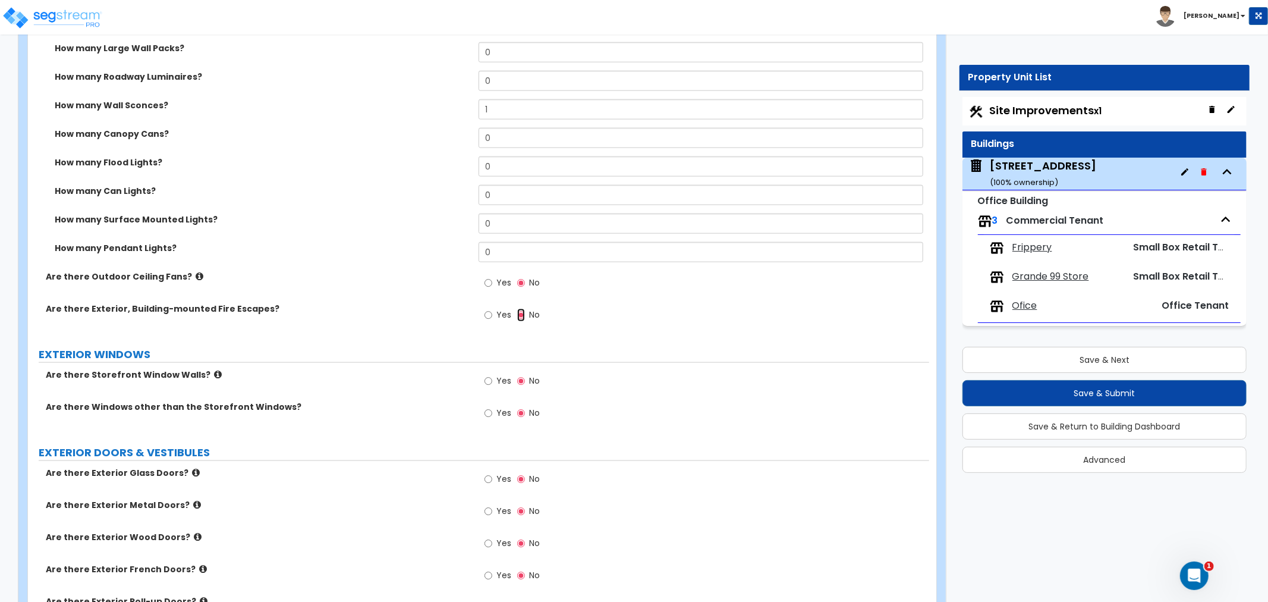
scroll to position [1189, 0]
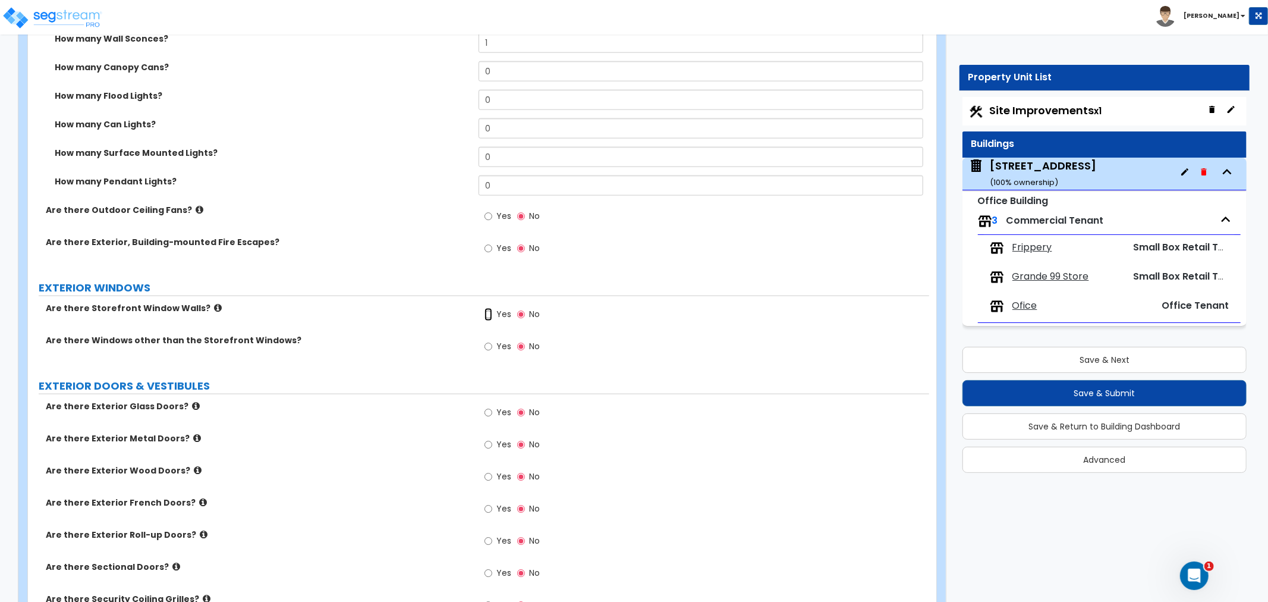
click at [488, 308] on input "Yes" at bounding box center [489, 314] width 8 height 13
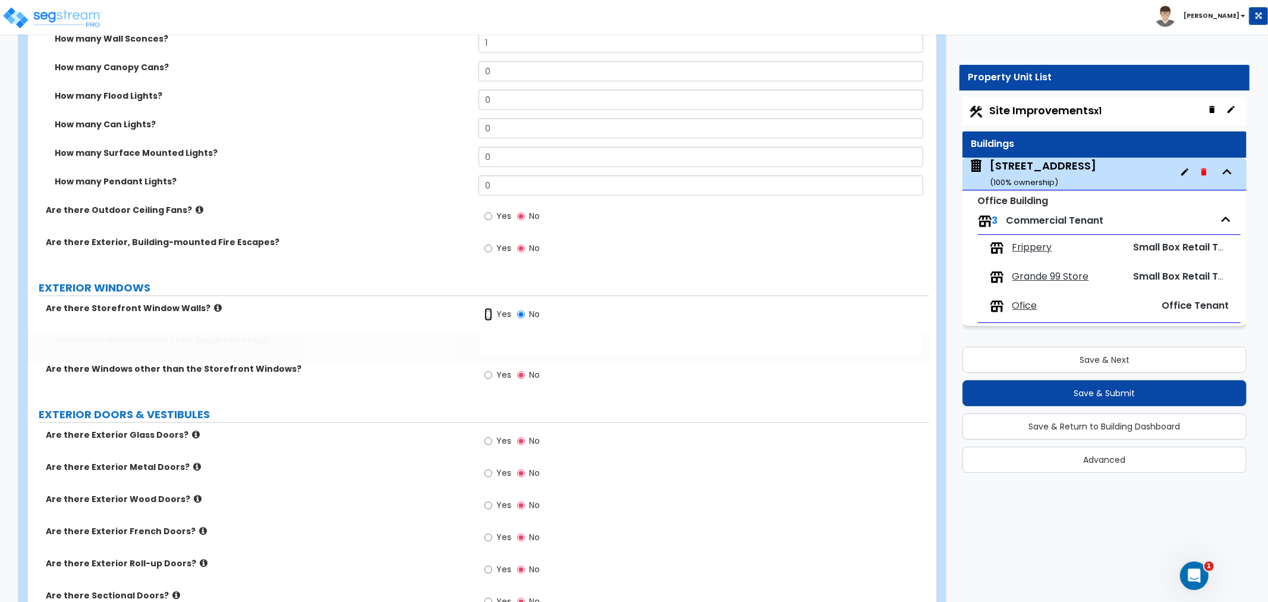
radio input "true"
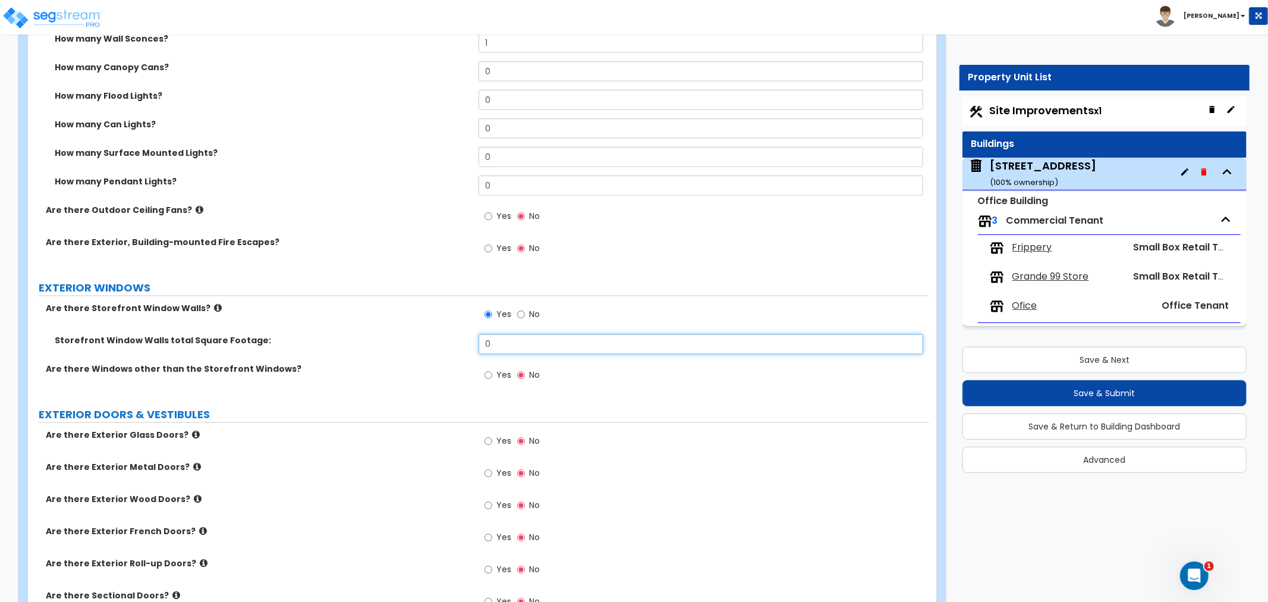
drag, startPoint x: 505, startPoint y: 321, endPoint x: 304, endPoint y: 329, distance: 201.1
click at [304, 334] on div "Storefront Window Walls total Square Footage: 0" at bounding box center [478, 348] width 901 height 29
type input "236"
click at [486, 369] on input "Yes" at bounding box center [489, 375] width 8 height 13
radio input "true"
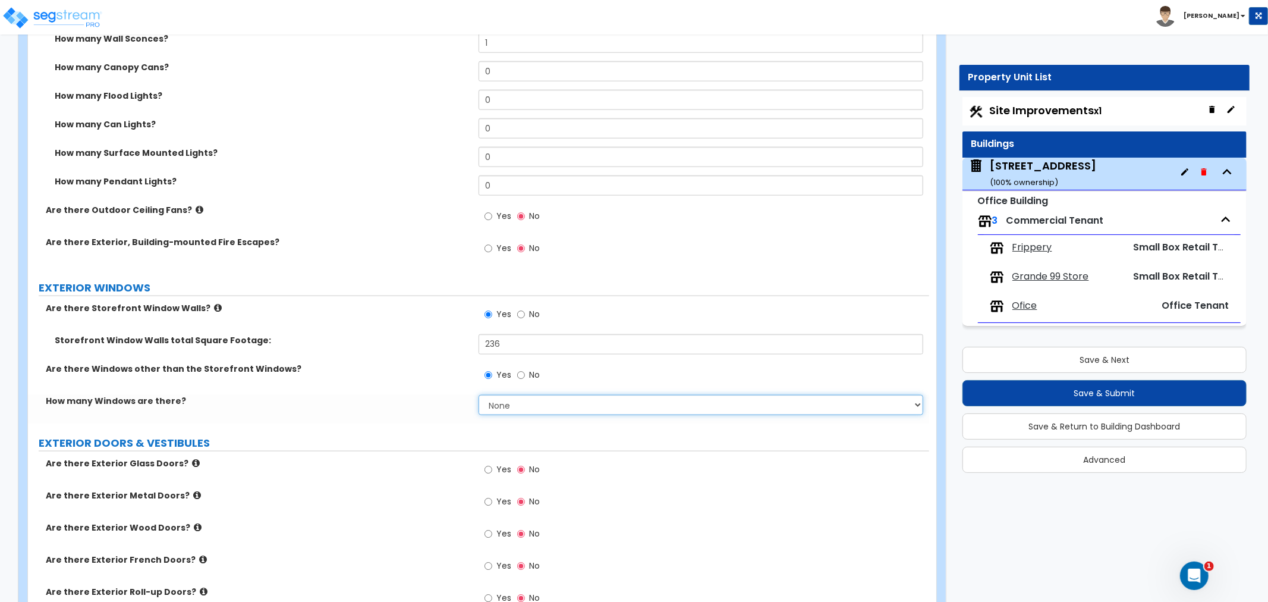
click at [504, 395] on select "None I want to enter a Percentage of the Exterior Windows I want to enter the N…" at bounding box center [701, 405] width 445 height 20
select select "2"
click at [479, 395] on select "None I want to enter a Percentage of the Exterior Windows I want to enter the N…" at bounding box center [701, 405] width 445 height 20
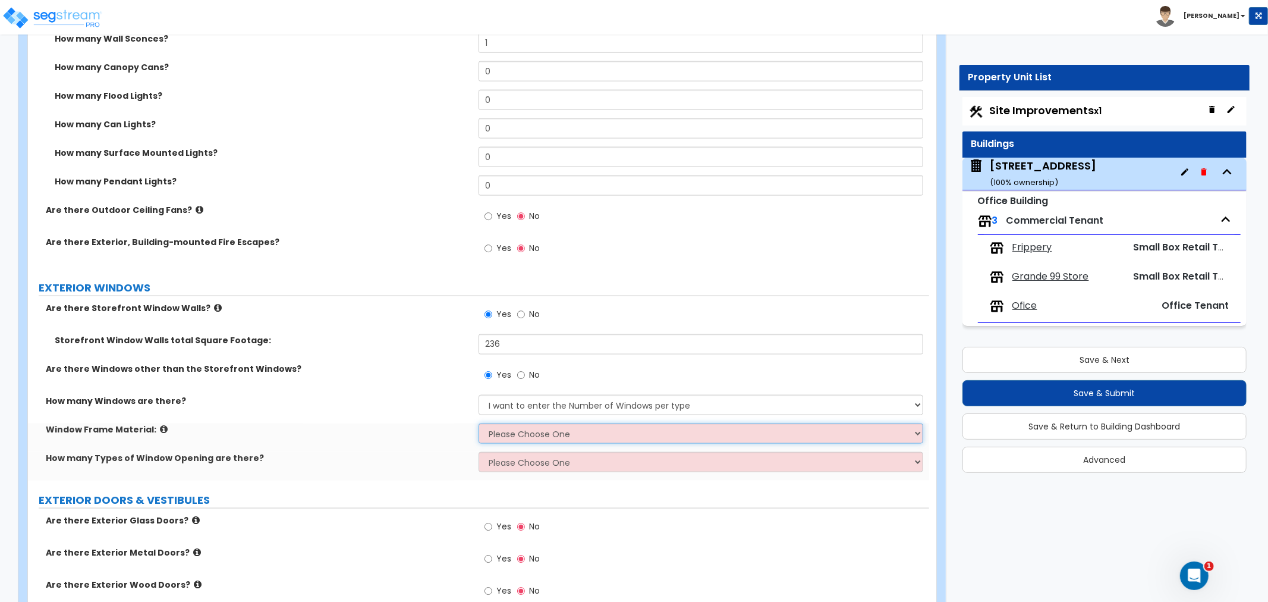
click at [526, 423] on select "Please Choose One Vinyl Aluminum Wood" at bounding box center [701, 433] width 445 height 20
select select "2"
click at [479, 423] on select "Please Choose One Vinyl Aluminum Wood" at bounding box center [701, 433] width 445 height 20
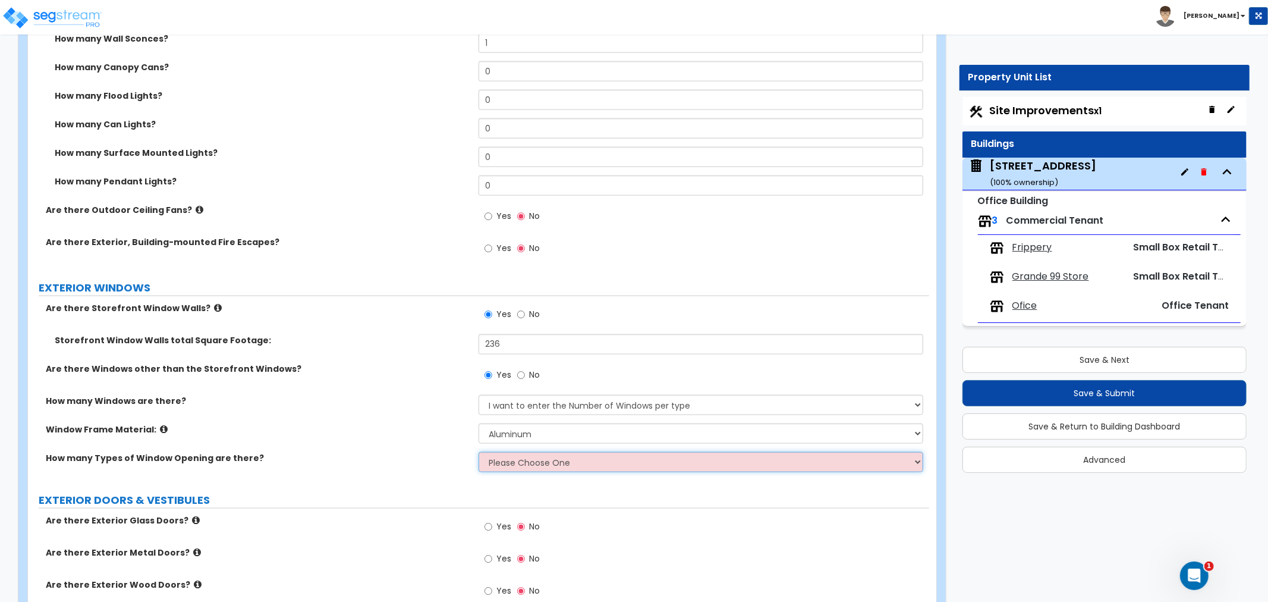
click at [518, 452] on select "Please Choose One 1 2 3 4" at bounding box center [701, 462] width 445 height 20
select select "1"
click at [479, 452] on select "Please Choose One 1 2 3 4" at bounding box center [701, 462] width 445 height 20
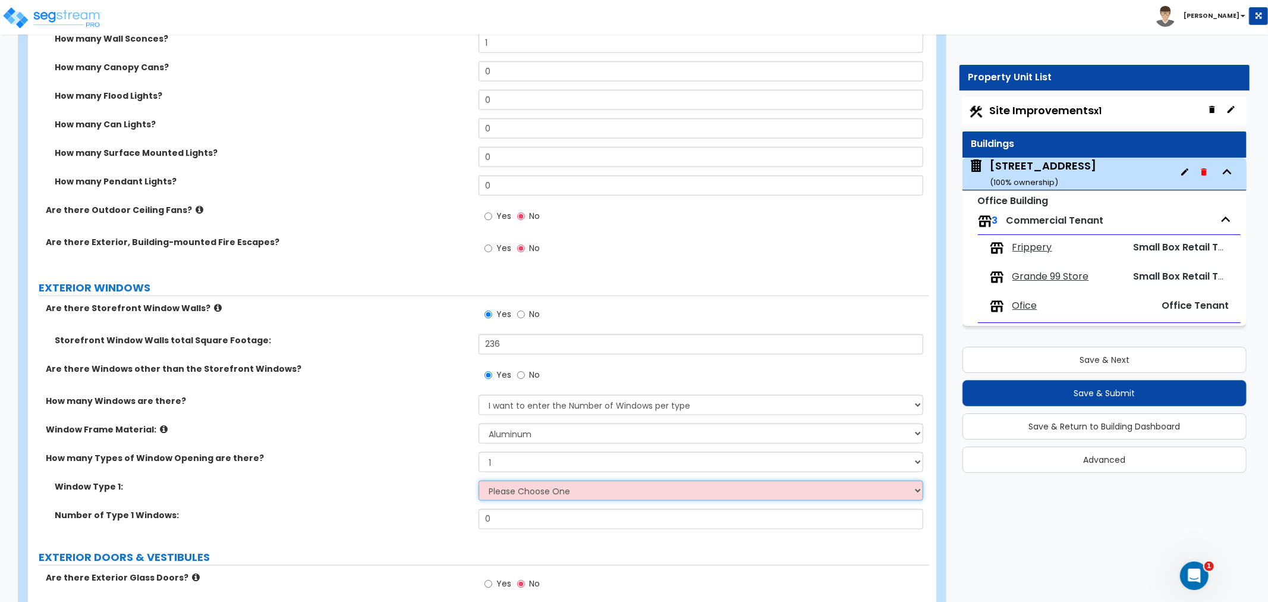
click at [504, 480] on select "Please Choose One Sliding Picture/Fixed Double/Single Hung Awning Swing" at bounding box center [701, 490] width 445 height 20
select select "3"
click at [479, 480] on select "Please Choose One Sliding Picture/Fixed Double/Single Hung Awning Swing" at bounding box center [701, 490] width 445 height 20
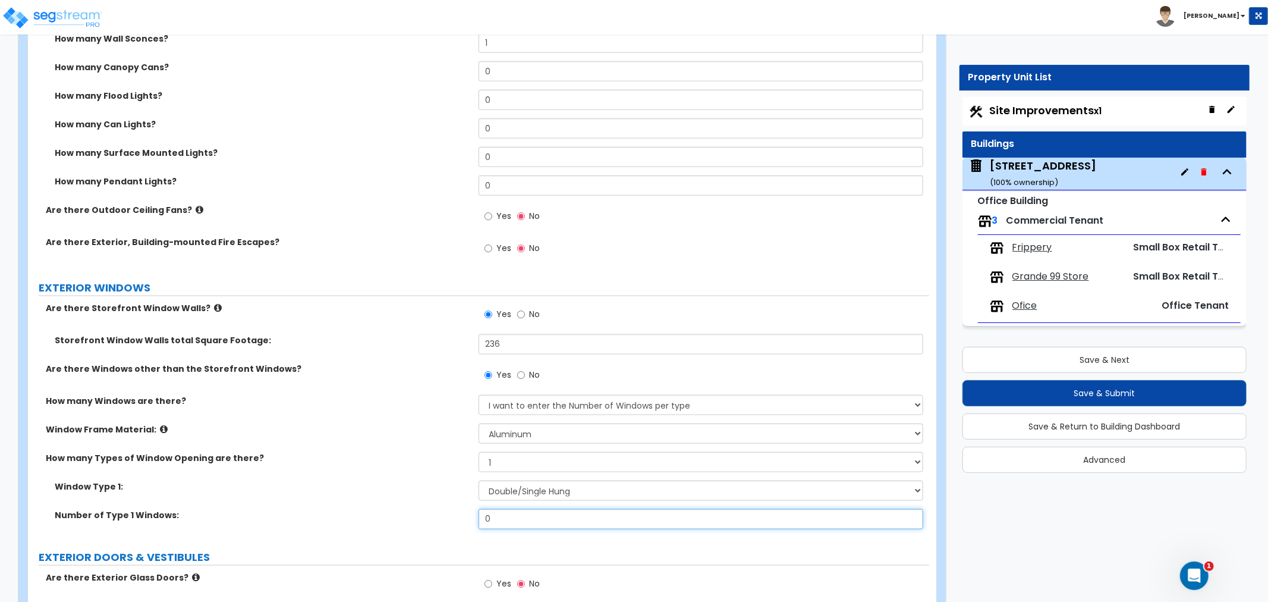
drag, startPoint x: 502, startPoint y: 491, endPoint x: 458, endPoint y: 491, distance: 44.0
click at [458, 509] on div "Number of Type 1 Windows: 0" at bounding box center [478, 523] width 901 height 29
type input "16"
click at [409, 480] on label "Window Type 1:" at bounding box center [262, 486] width 415 height 12
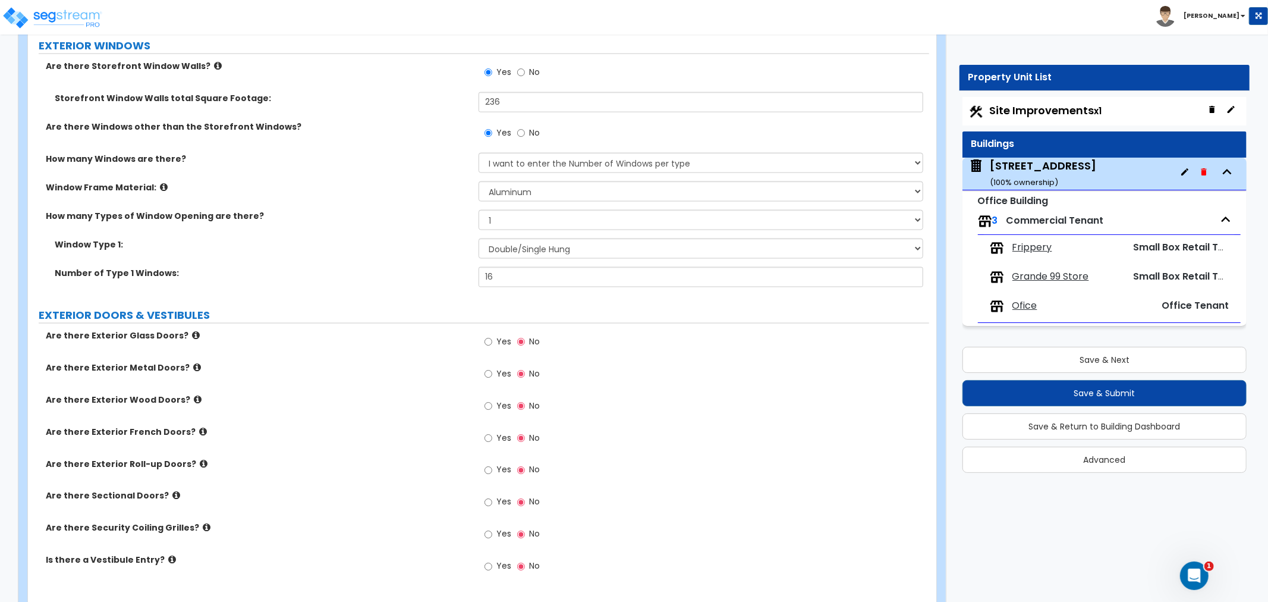
scroll to position [1453, 0]
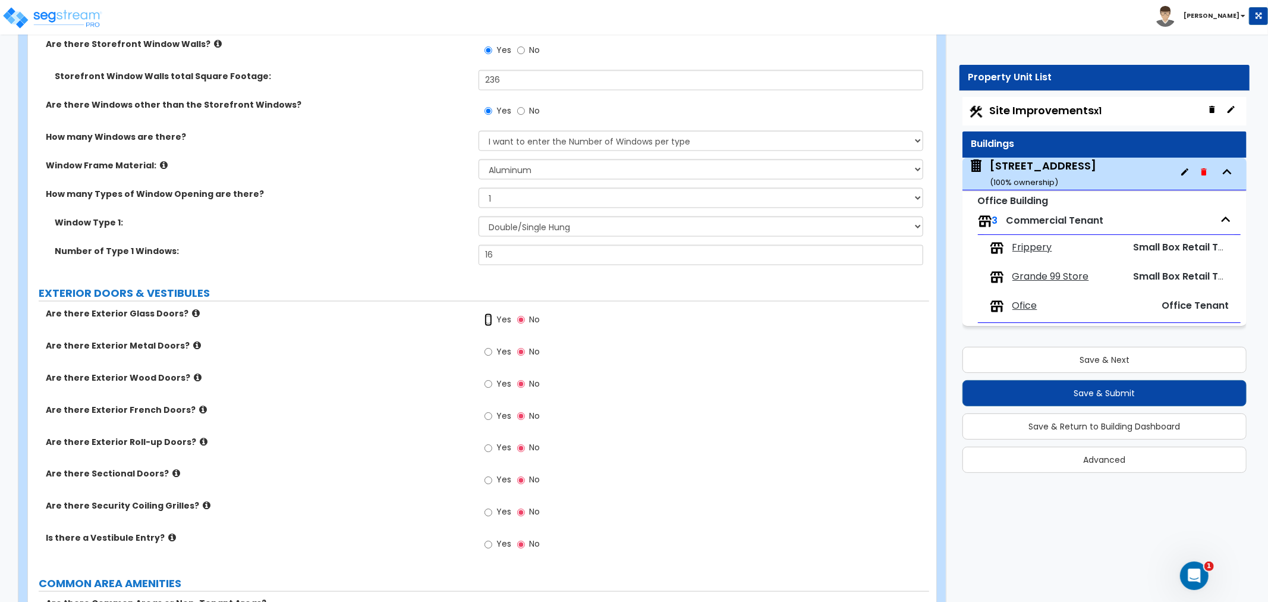
click at [486, 313] on input "Yes" at bounding box center [489, 319] width 8 height 13
radio input "true"
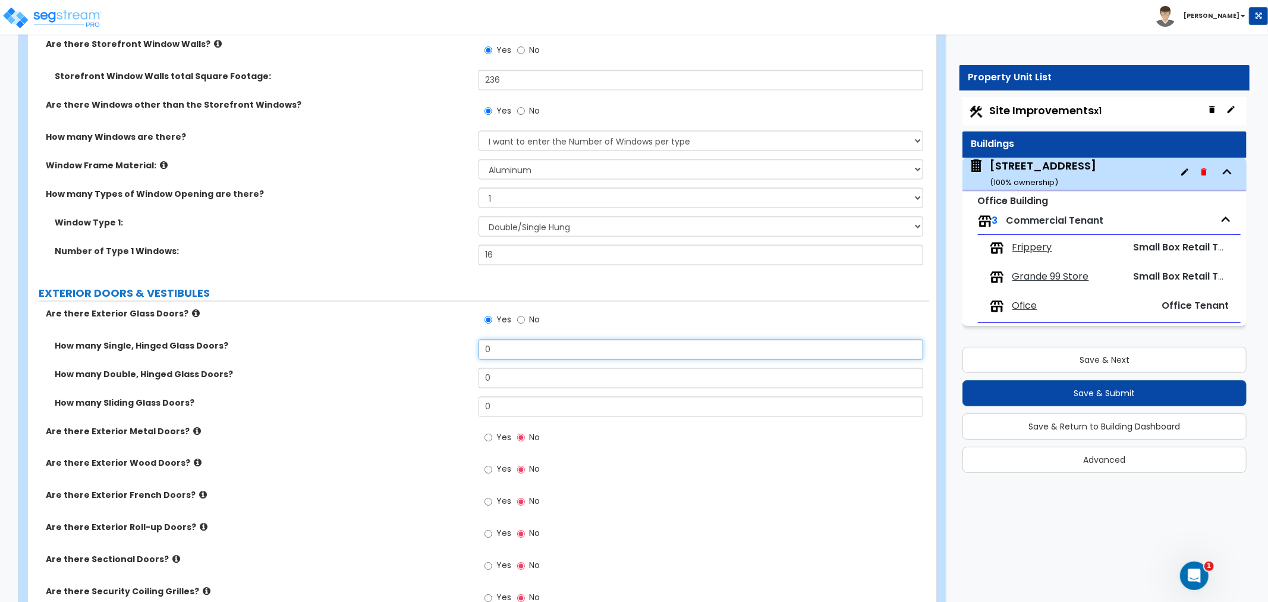
drag, startPoint x: 510, startPoint y: 325, endPoint x: 471, endPoint y: 323, distance: 39.3
click at [471, 339] on div "How many Single, Hinged Glass Doors? 0" at bounding box center [478, 353] width 901 height 29
type input "4"
click at [382, 370] on div "How many Double, Hinged Glass Doors? 0" at bounding box center [478, 382] width 901 height 29
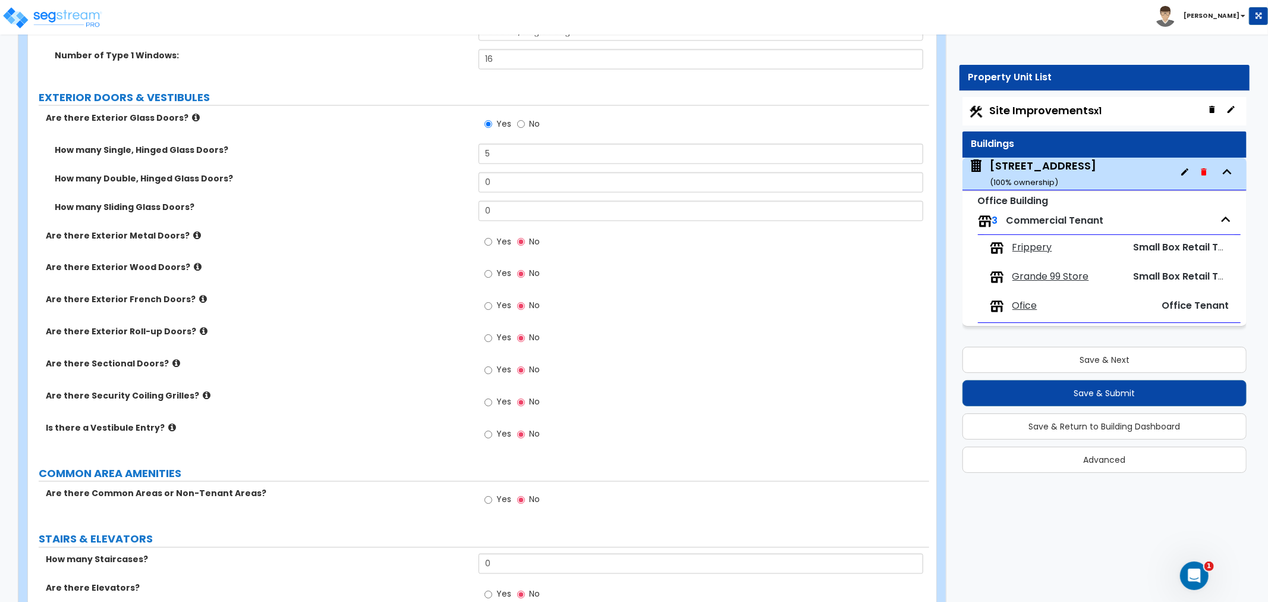
scroll to position [1585, 0]
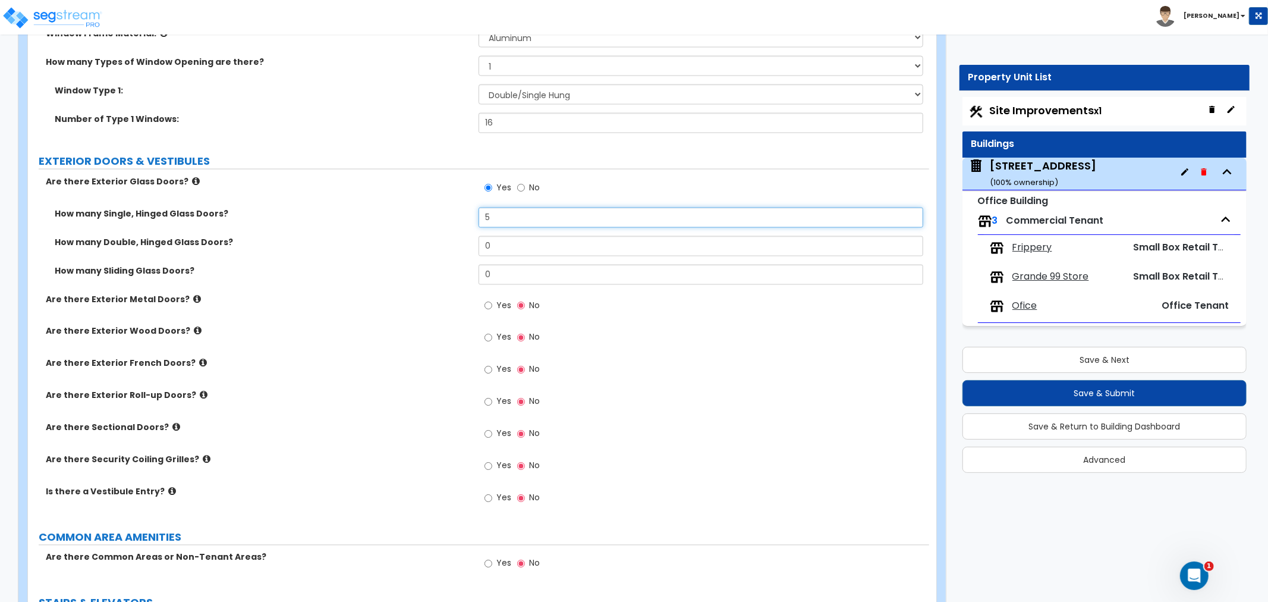
drag, startPoint x: 509, startPoint y: 196, endPoint x: 438, endPoint y: 197, distance: 70.8
click at [438, 207] on div "How many Single, Hinged Glass Doors? 5" at bounding box center [478, 221] width 901 height 29
type input "3"
click at [490, 299] on input "Yes" at bounding box center [489, 305] width 8 height 13
radio input "true"
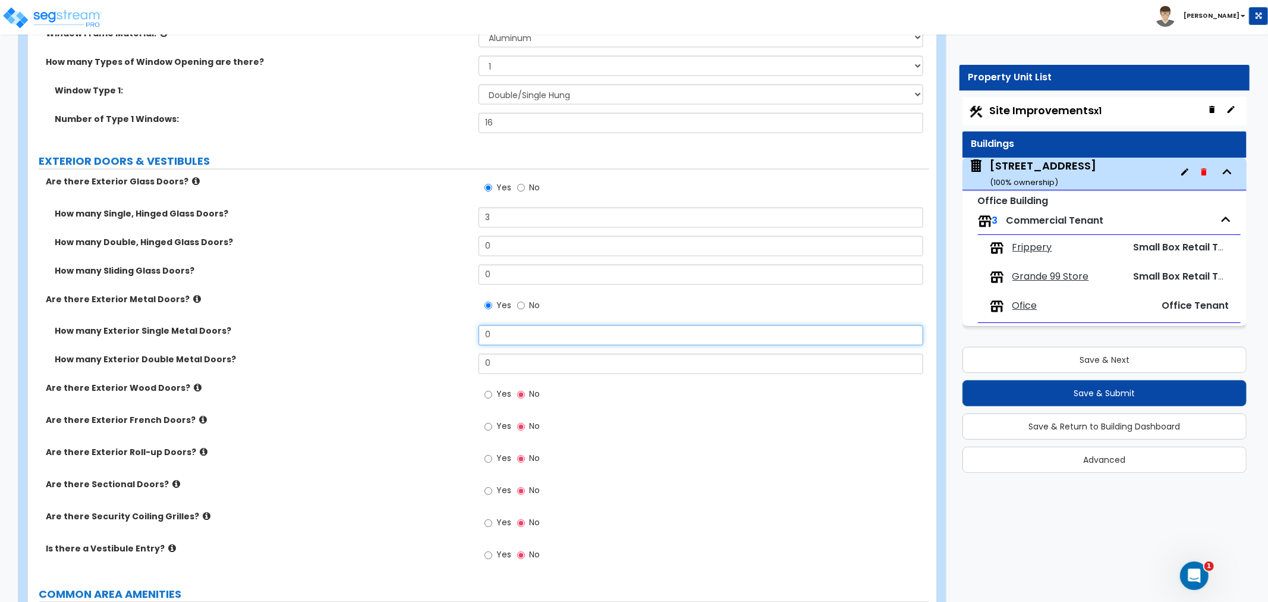
drag, startPoint x: 505, startPoint y: 306, endPoint x: 466, endPoint y: 316, distance: 40.4
click at [466, 325] on div "How many Exterior Single Metal Doors? 0" at bounding box center [478, 339] width 901 height 29
type input "2"
click at [436, 354] on label "How many Exterior Double Metal Doors?" at bounding box center [262, 360] width 415 height 12
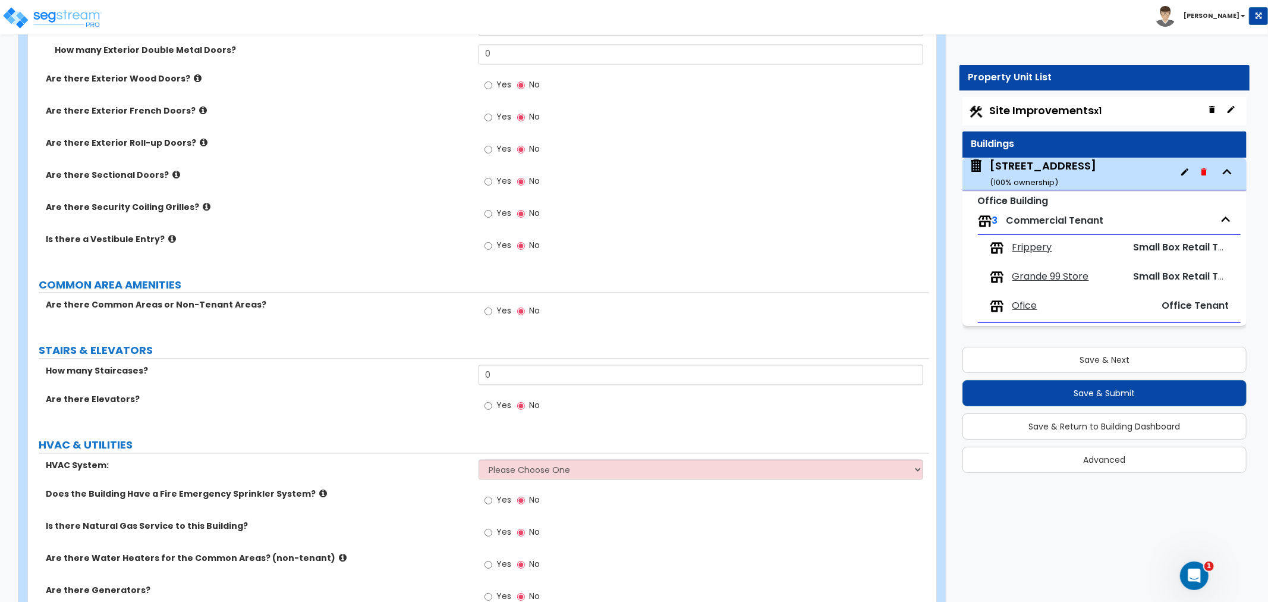
scroll to position [1916, 0]
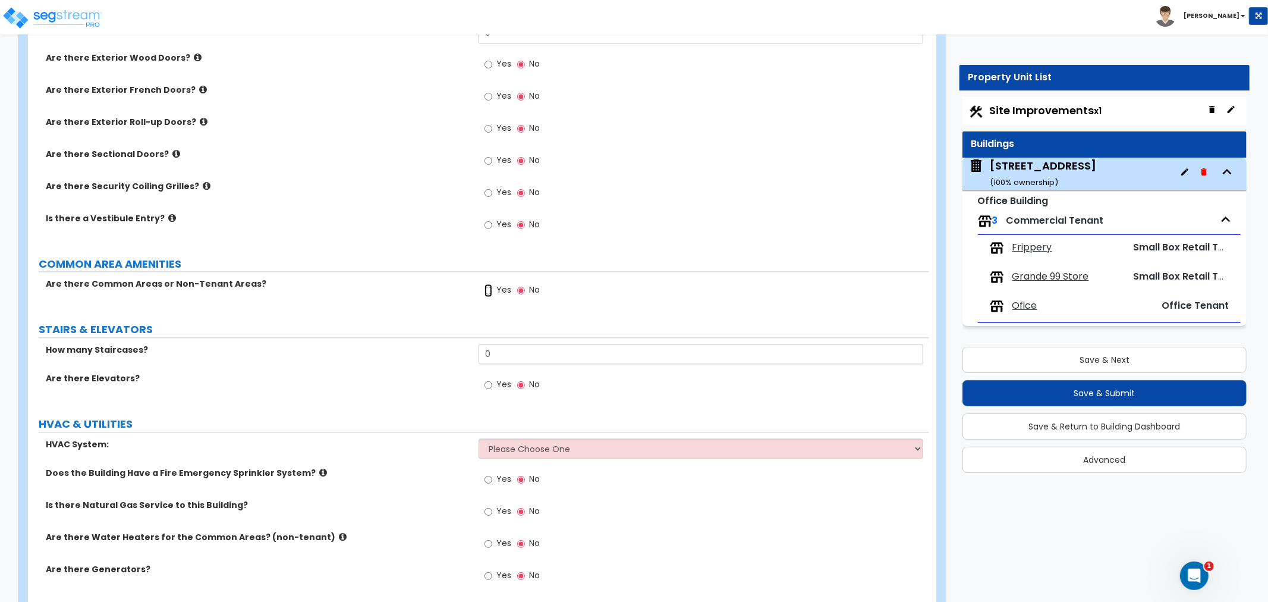
click at [489, 284] on input "Yes" at bounding box center [489, 290] width 8 height 13
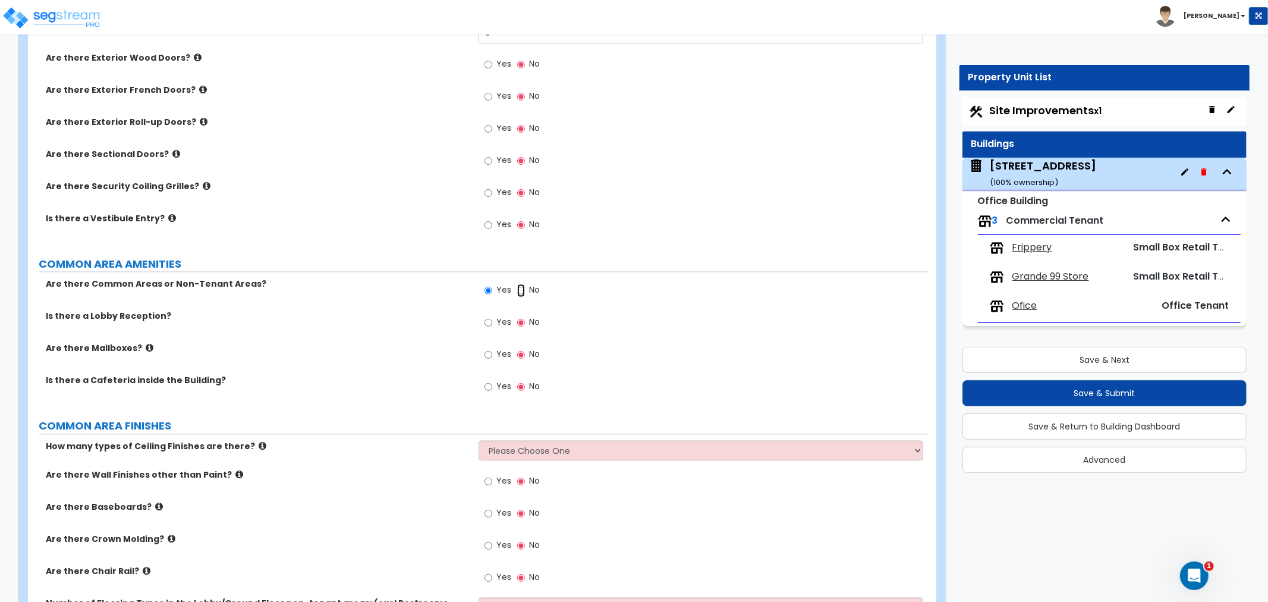
click at [519, 284] on input "No" at bounding box center [521, 290] width 8 height 13
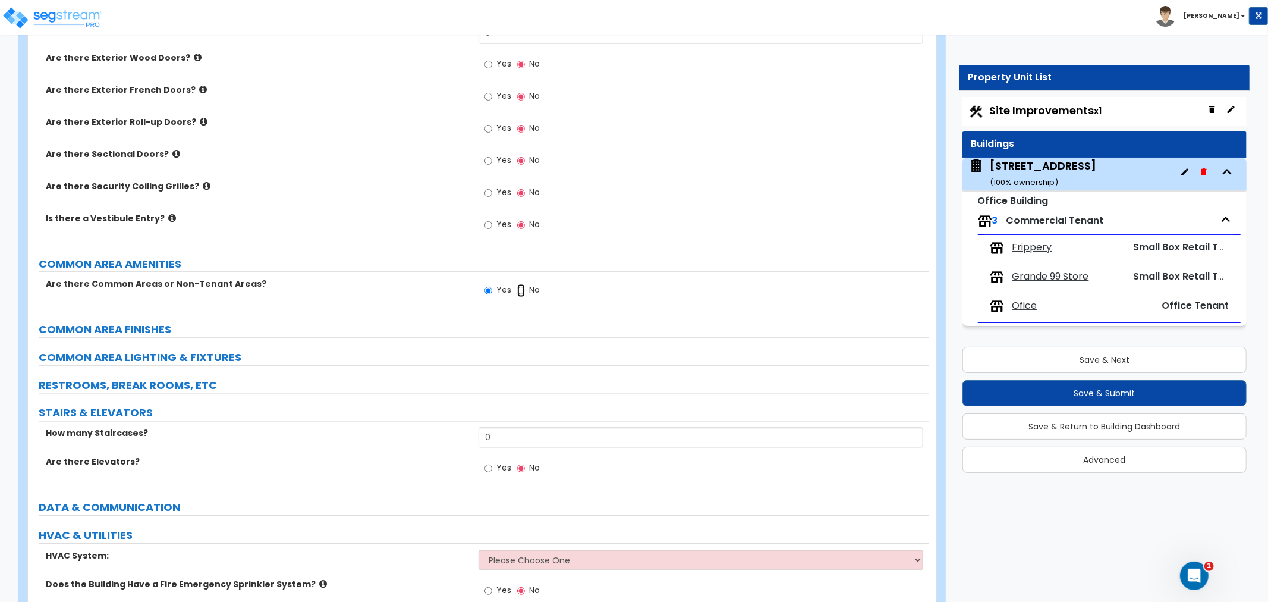
radio input "false"
radio input "true"
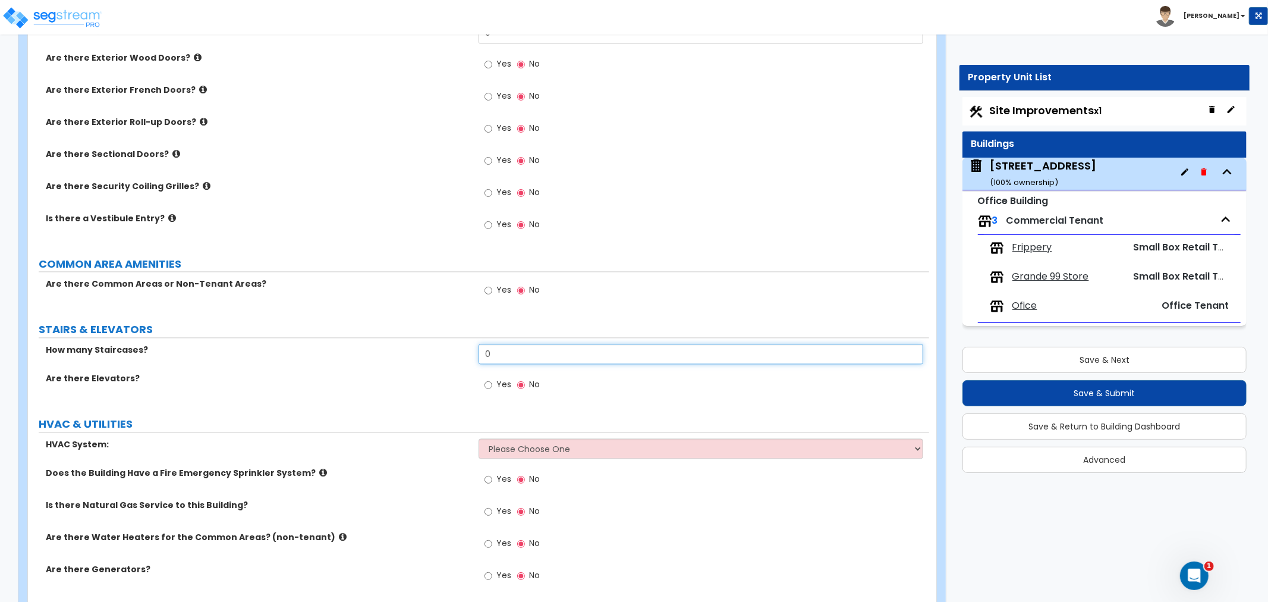
drag, startPoint x: 505, startPoint y: 332, endPoint x: 471, endPoint y: 334, distance: 34.0
click at [471, 344] on div "How many Staircases? 0" at bounding box center [478, 358] width 901 height 29
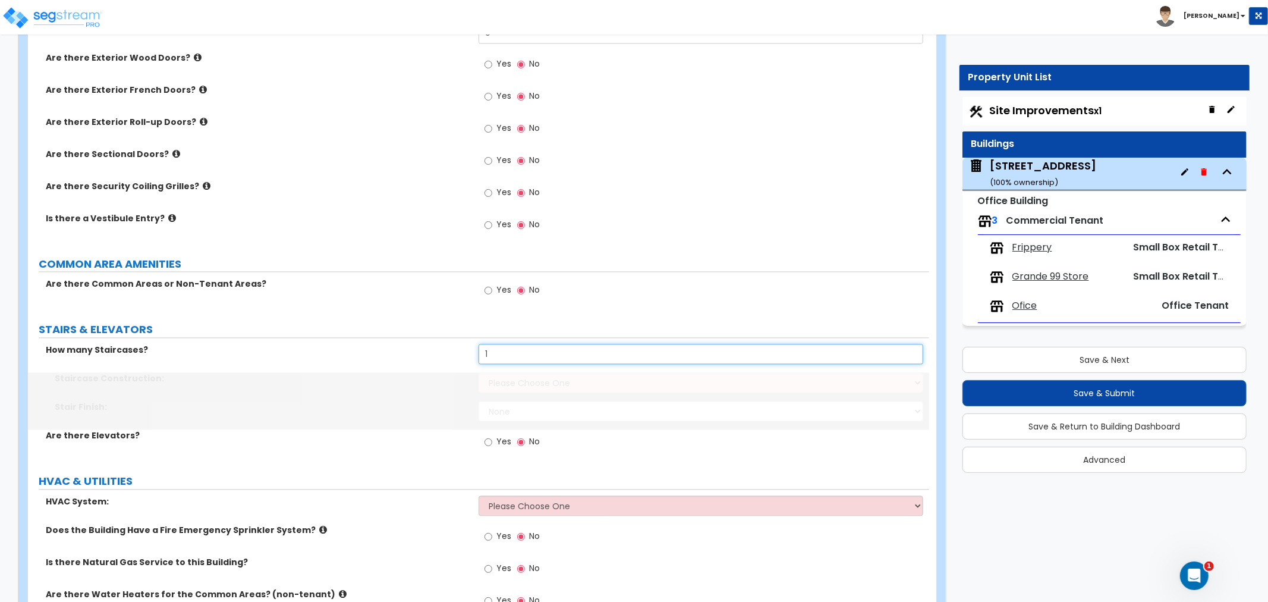
type input "1"
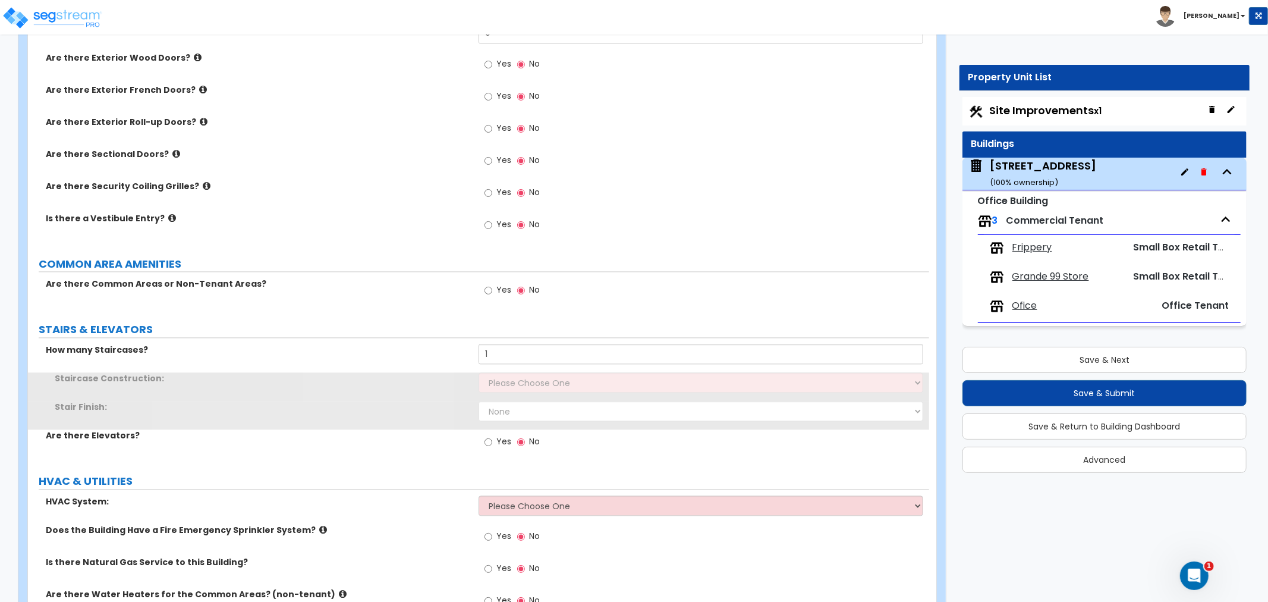
click at [413, 372] on label "Staircase Construction:" at bounding box center [262, 378] width 415 height 12
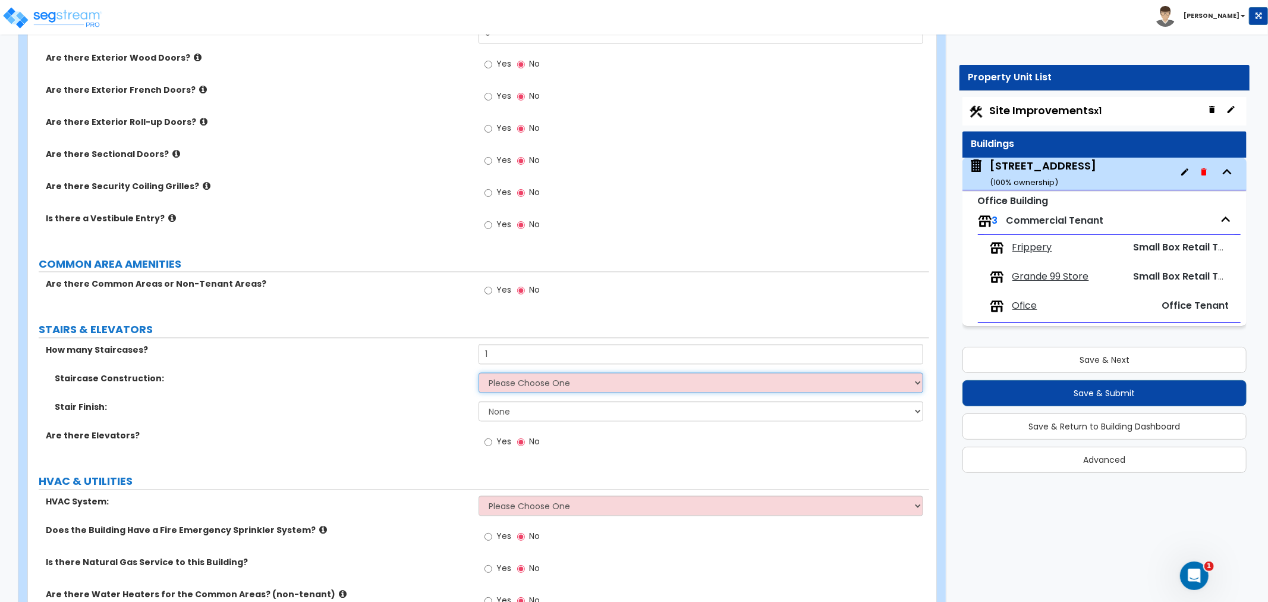
click at [518, 372] on select "Please Choose One Concrete Steel Wood Please Choose For Me" at bounding box center [701, 382] width 445 height 20
select select "3"
click at [479, 372] on select "Please Choose One Concrete Steel Wood Please Choose For Me" at bounding box center [701, 382] width 445 height 20
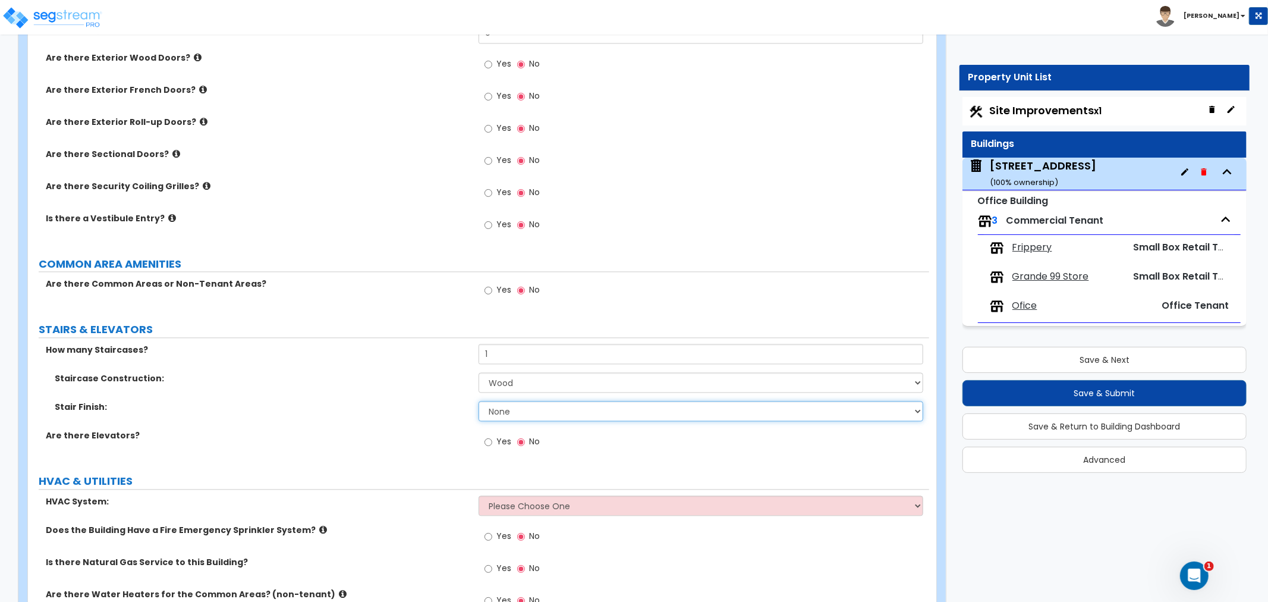
click at [519, 401] on select "None Tile Wood Laminate VCT Sheet Carpet Sheet Vinyl Carpet Tile" at bounding box center [701, 411] width 445 height 20
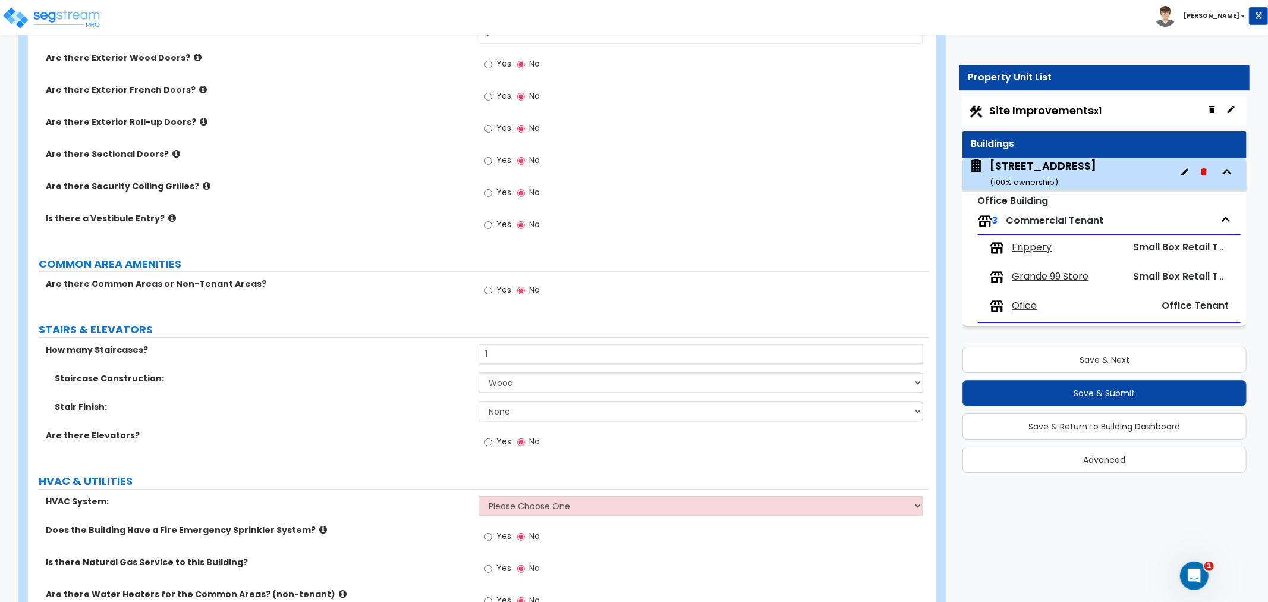
click at [384, 429] on div "Are there Elevators? Yes No" at bounding box center [478, 445] width 901 height 32
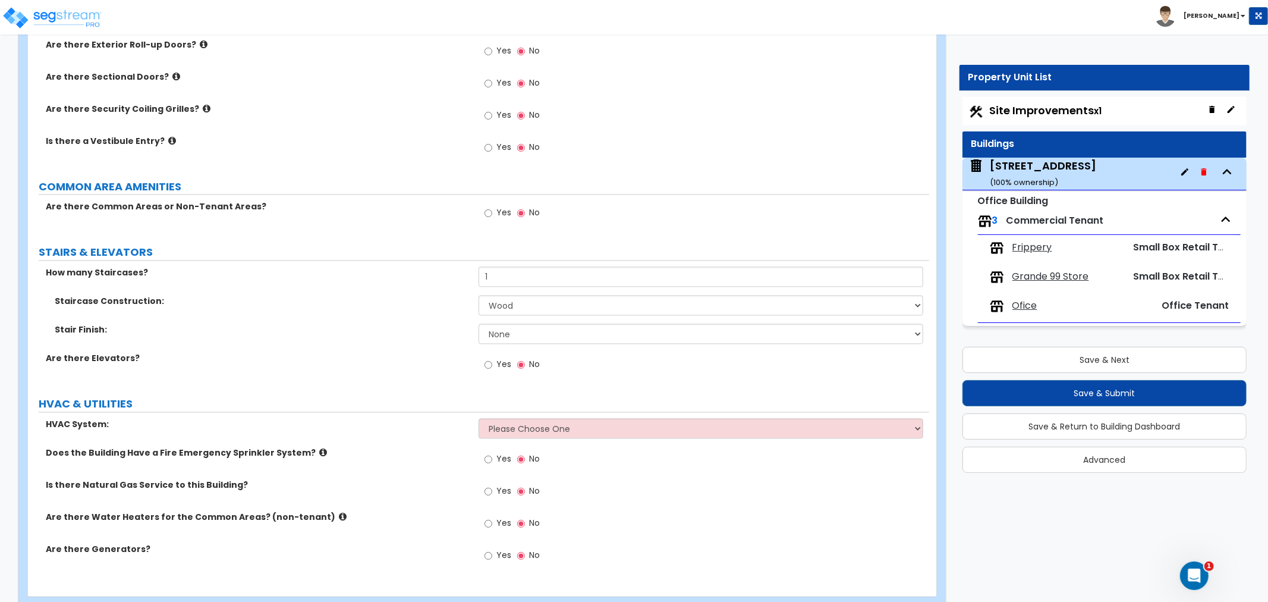
scroll to position [1996, 0]
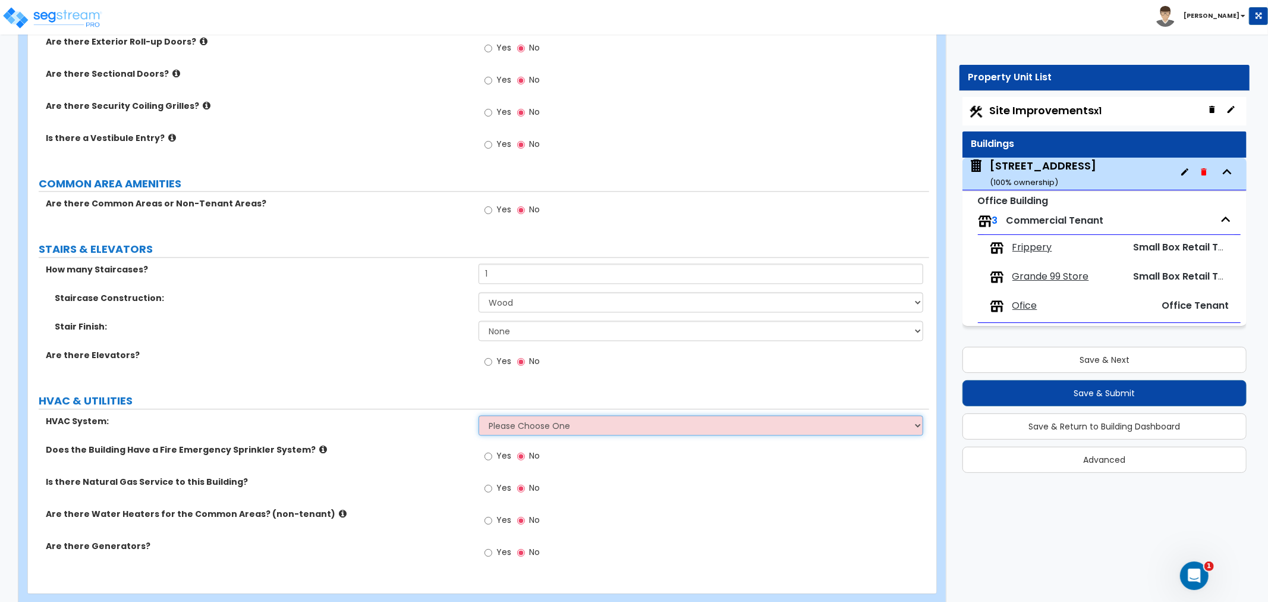
click at [512, 415] on select "Please Choose One Rooftop Unit Furnace-Condenser Forced Air Split Heating/Cooli…" at bounding box center [701, 425] width 445 height 20
select select "3"
click at [479, 415] on select "Please Choose One Rooftop Unit Furnace-Condenser Forced Air Split Heating/Cooli…" at bounding box center [701, 425] width 445 height 20
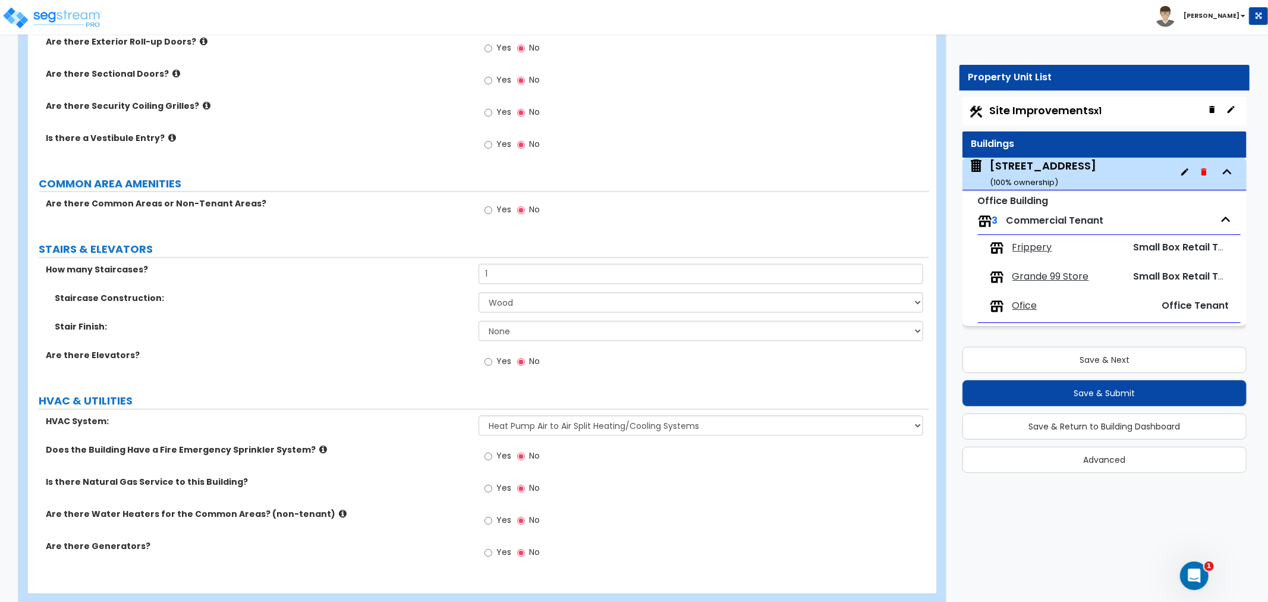
click at [573, 444] on div "Yes No" at bounding box center [704, 460] width 451 height 32
click at [485, 482] on input "Yes" at bounding box center [489, 488] width 8 height 13
radio input "true"
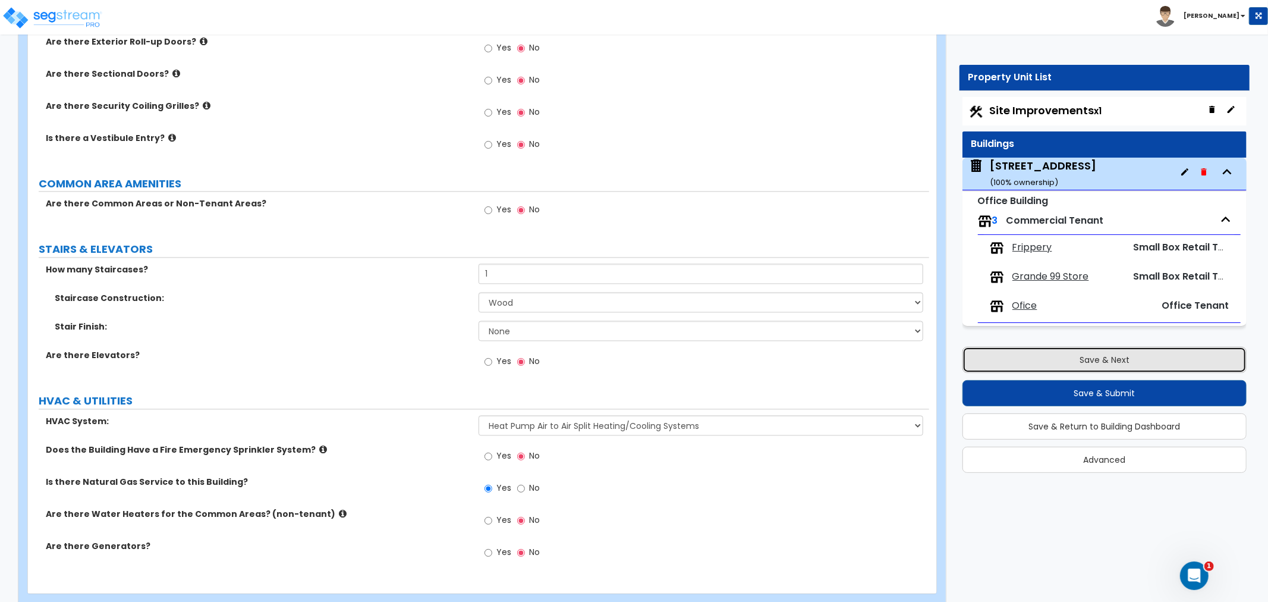
click at [1126, 363] on button "Save & Next" at bounding box center [1105, 360] width 284 height 26
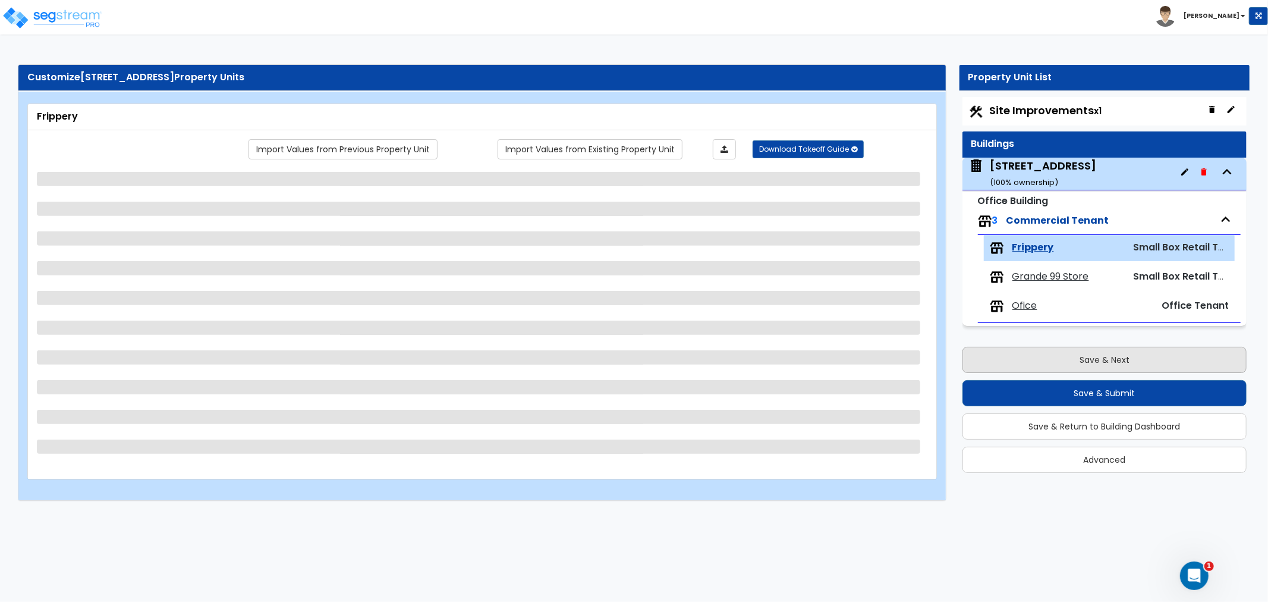
scroll to position [0, 0]
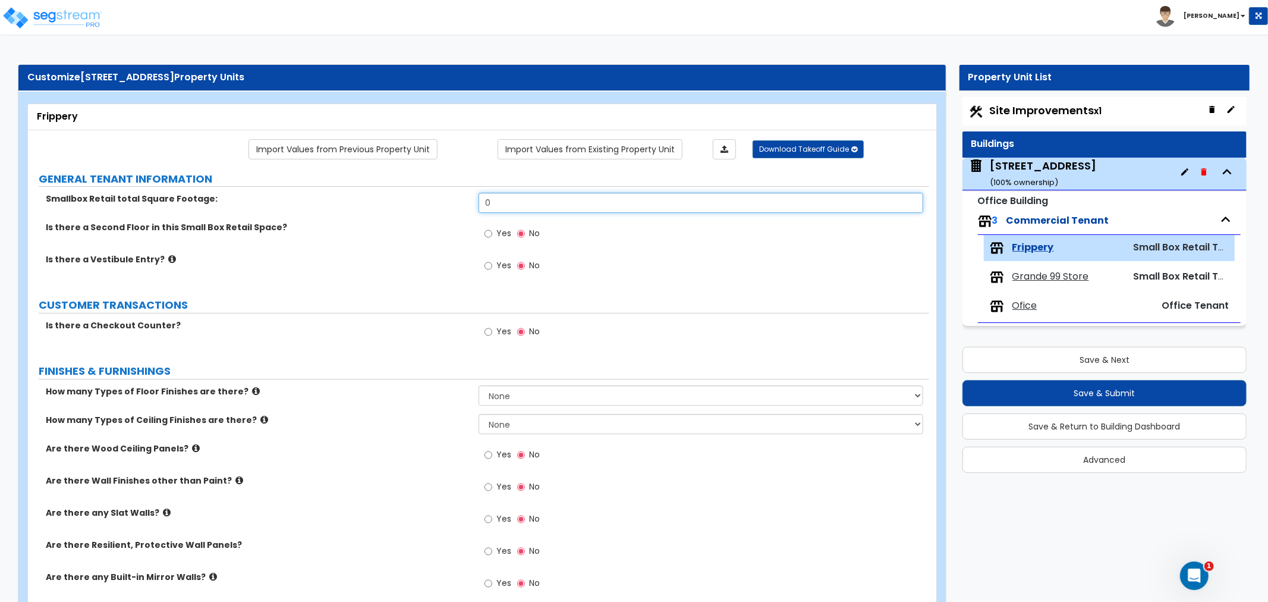
drag, startPoint x: 501, startPoint y: 199, endPoint x: 471, endPoint y: 203, distance: 30.0
click at [471, 203] on div "Smallbox Retail total Square Footage: 0" at bounding box center [478, 207] width 901 height 29
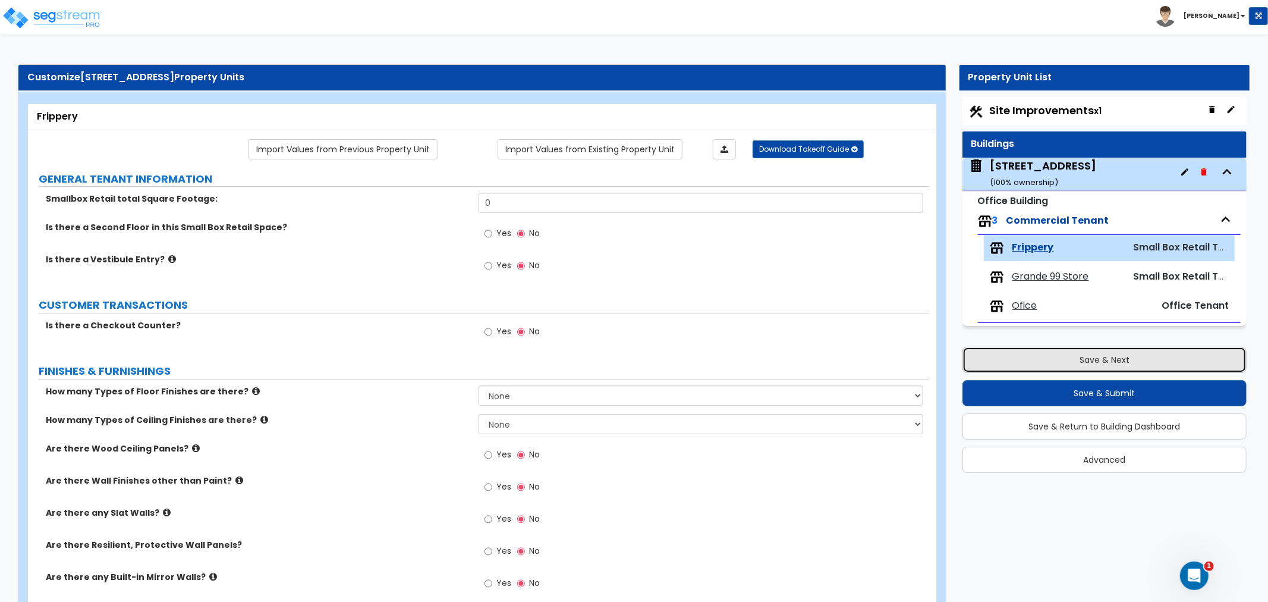
click at [1084, 357] on button "Save & Next" at bounding box center [1105, 360] width 284 height 26
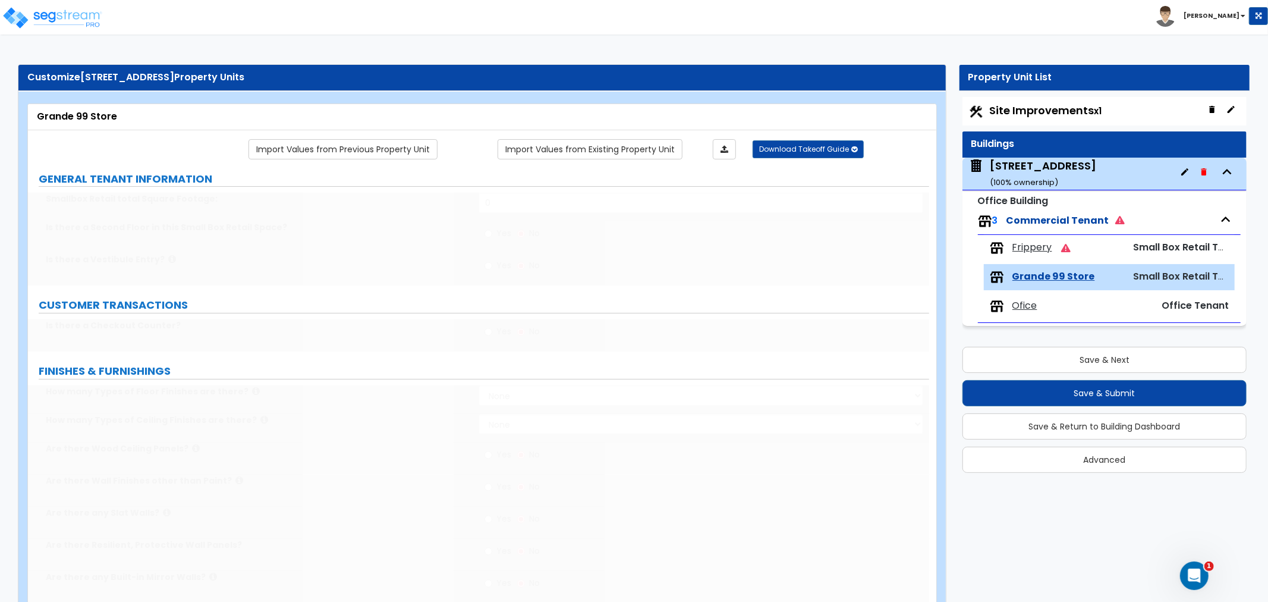
click at [1031, 247] on span "Frippery" at bounding box center [1033, 248] width 40 height 14
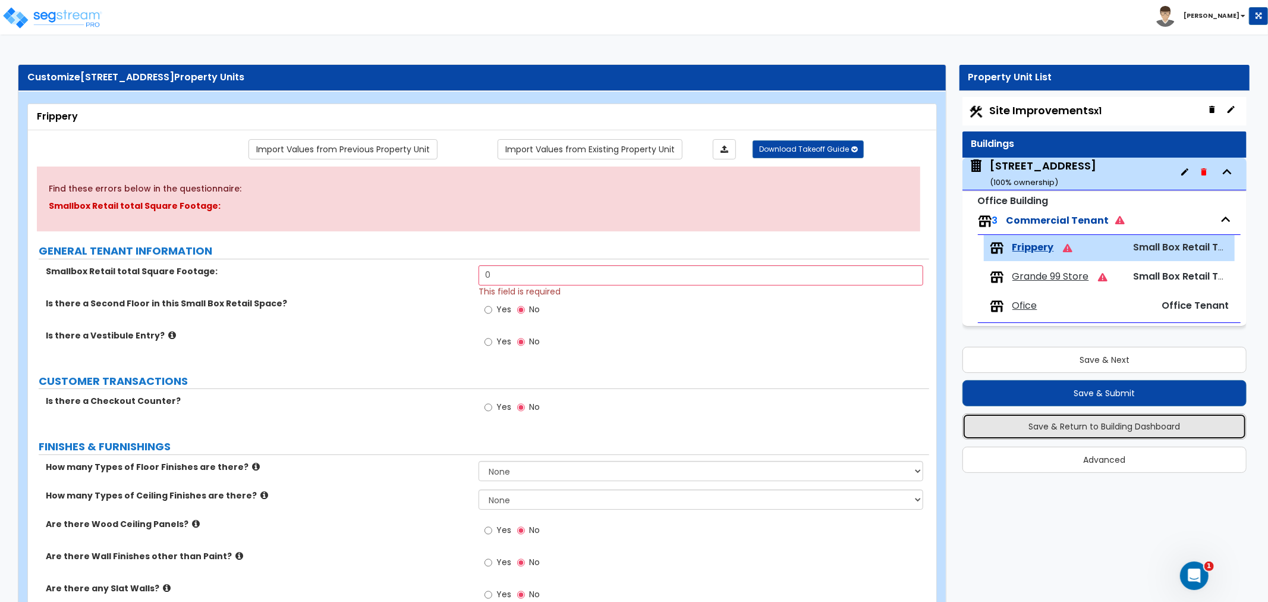
click at [1102, 428] on button "Save & Return to Building Dashboard" at bounding box center [1105, 426] width 284 height 26
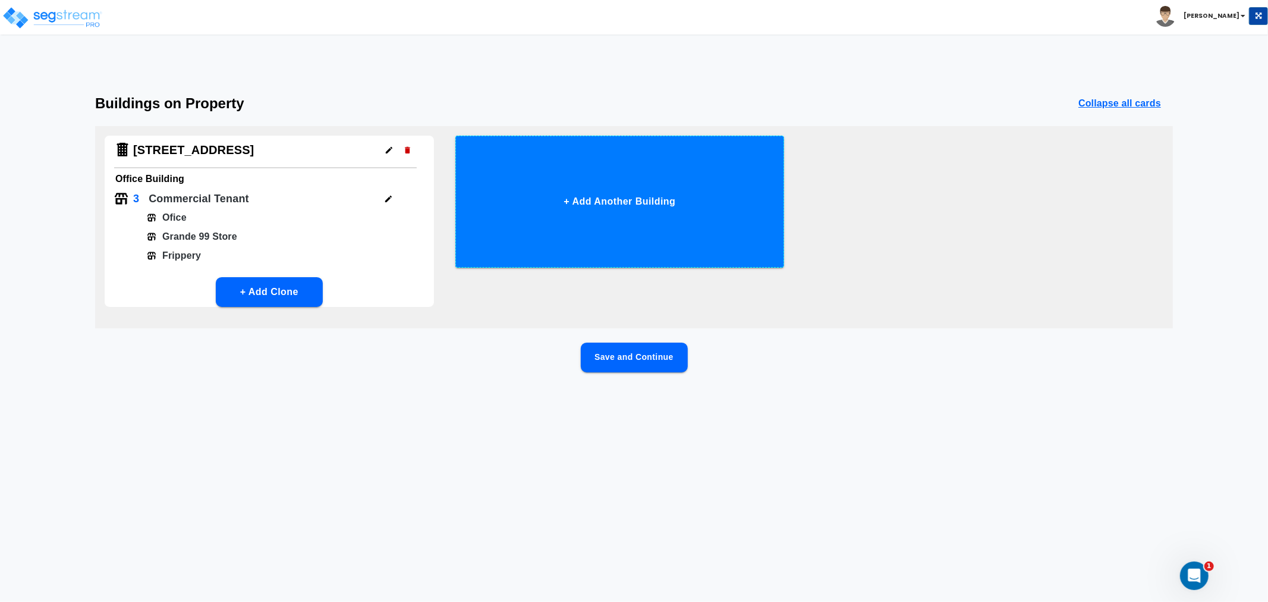
click at [571, 206] on button "+ Add Another Building" at bounding box center [619, 202] width 329 height 132
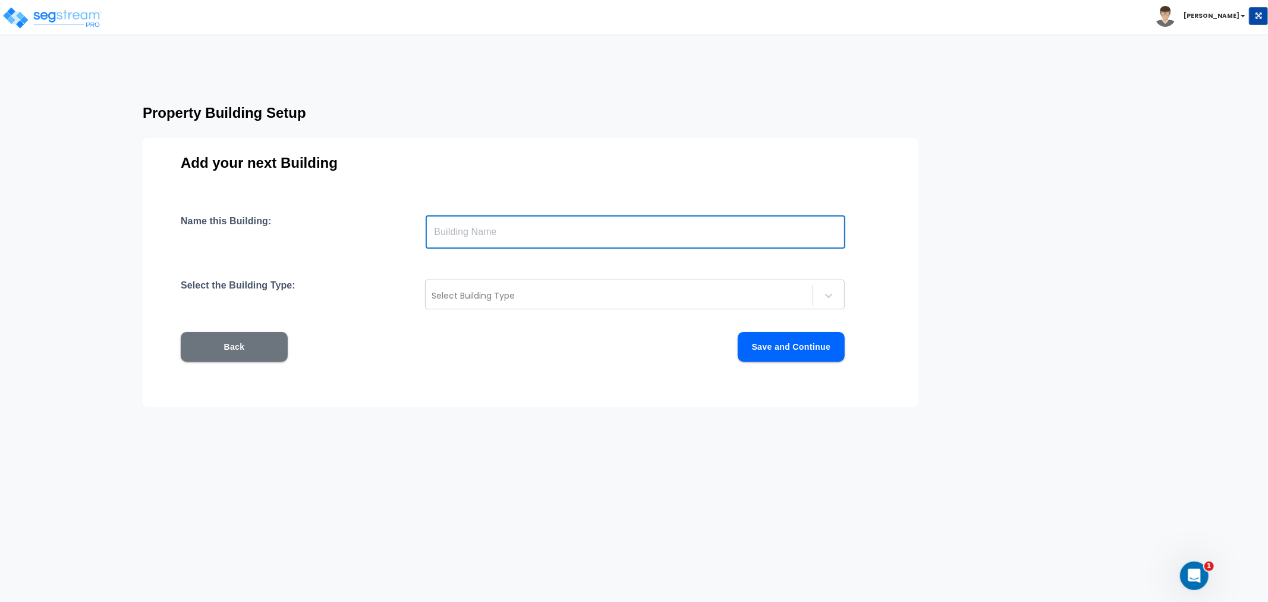
click at [515, 224] on input "text" at bounding box center [636, 231] width 420 height 33
click at [819, 295] on div at bounding box center [828, 295] width 21 height 21
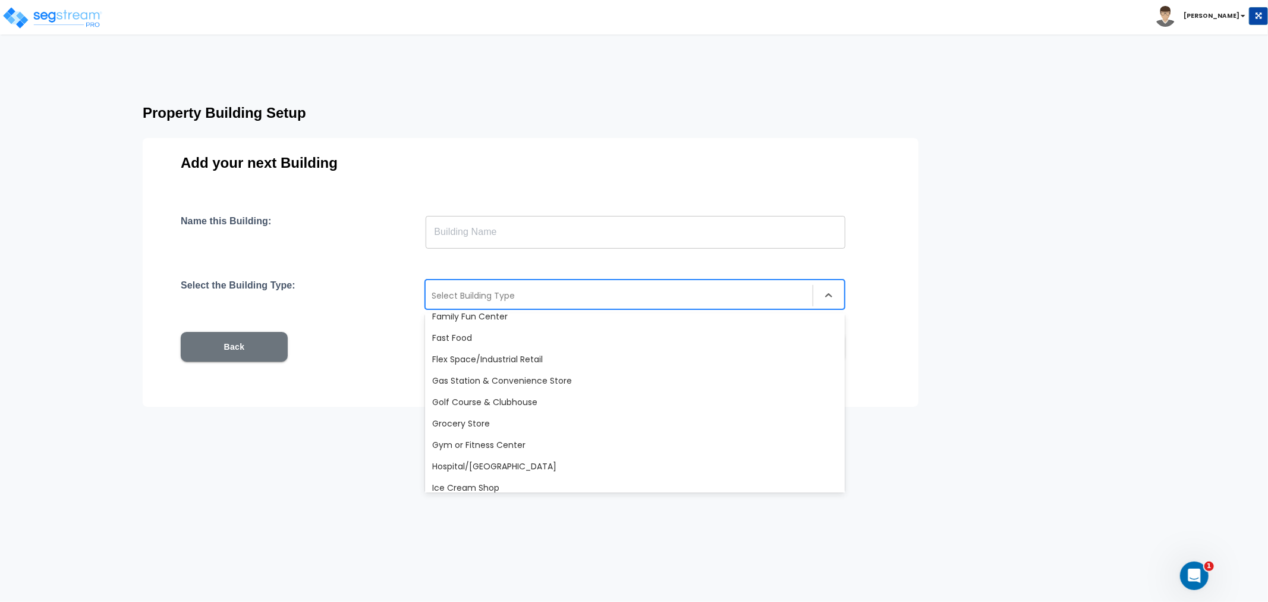
scroll to position [462, 0]
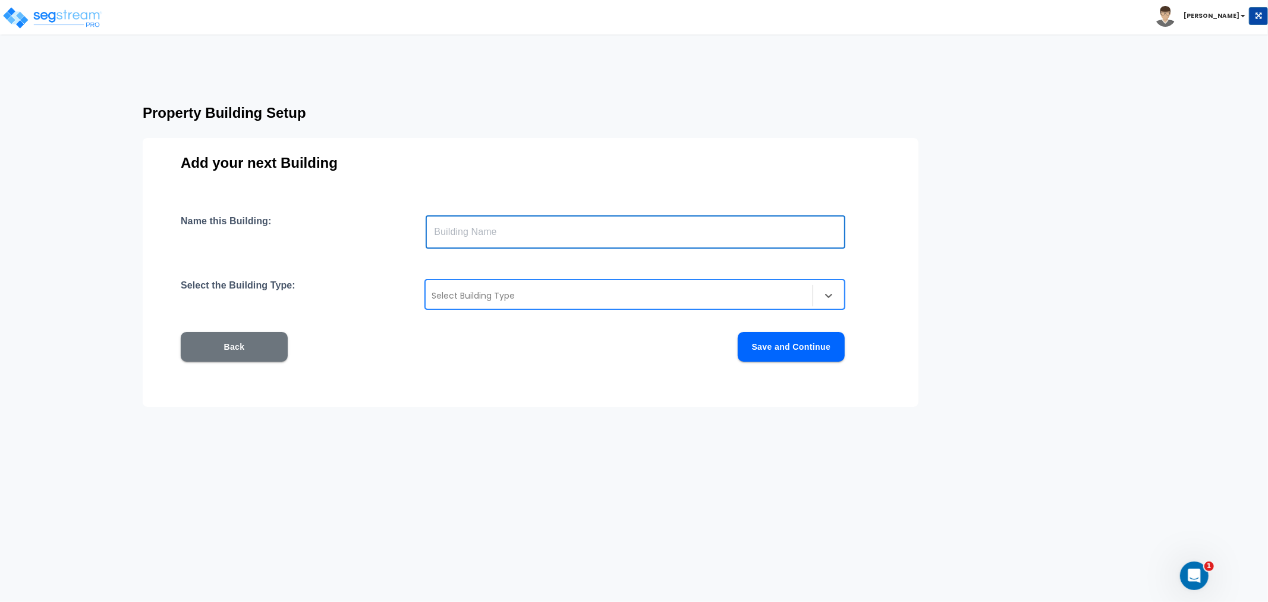
click at [495, 234] on input "text" at bounding box center [636, 231] width 420 height 33
click at [776, 287] on div "Select Building Type" at bounding box center [619, 295] width 387 height 19
type input "lll"
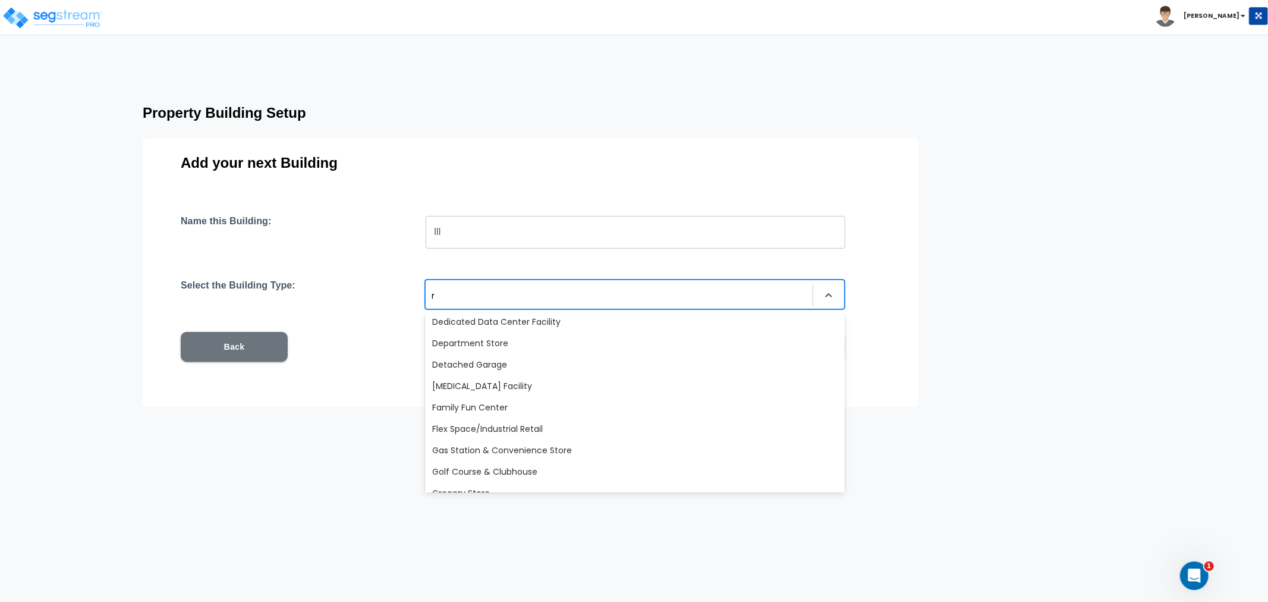
scroll to position [6, 0]
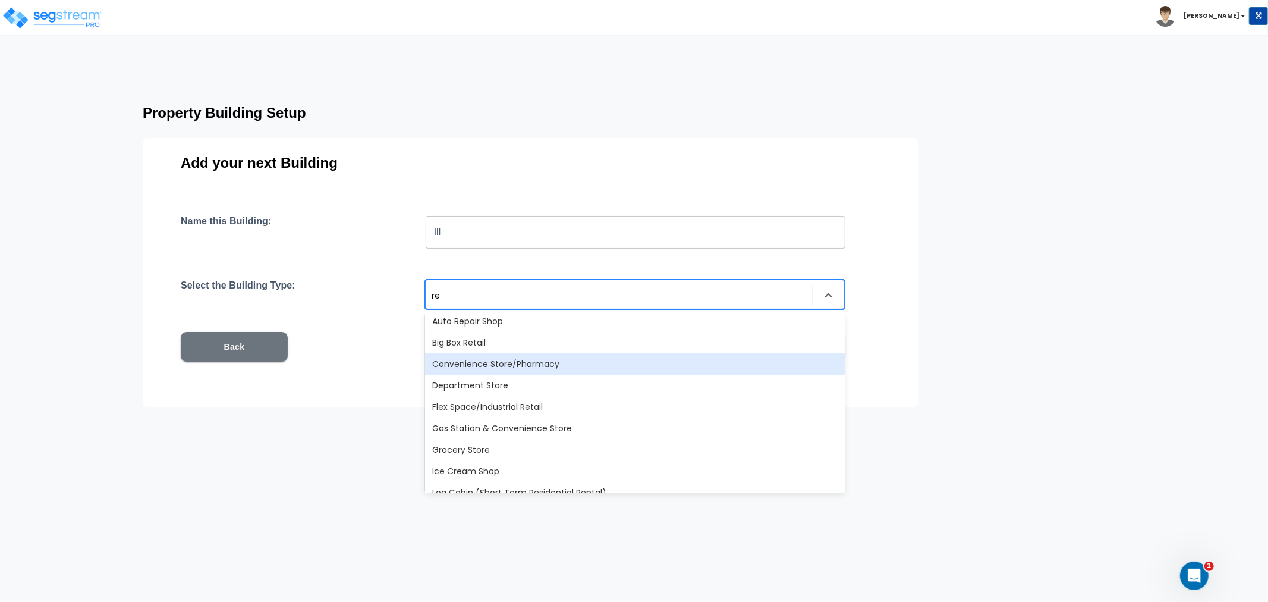
type input "ret"
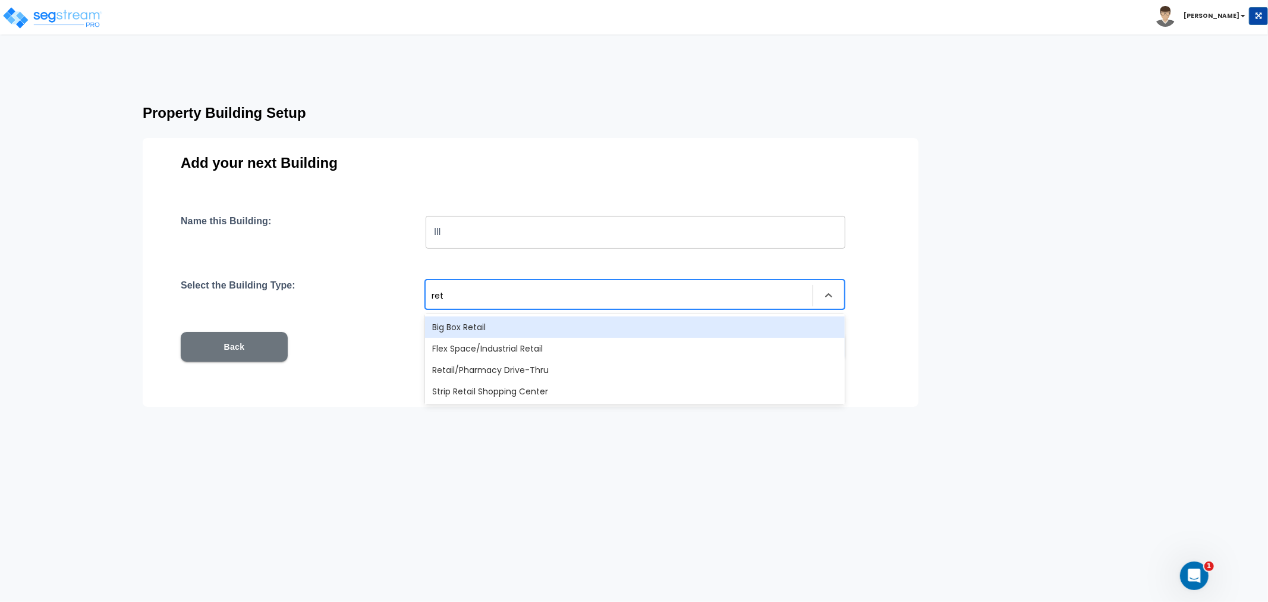
scroll to position [0, 0]
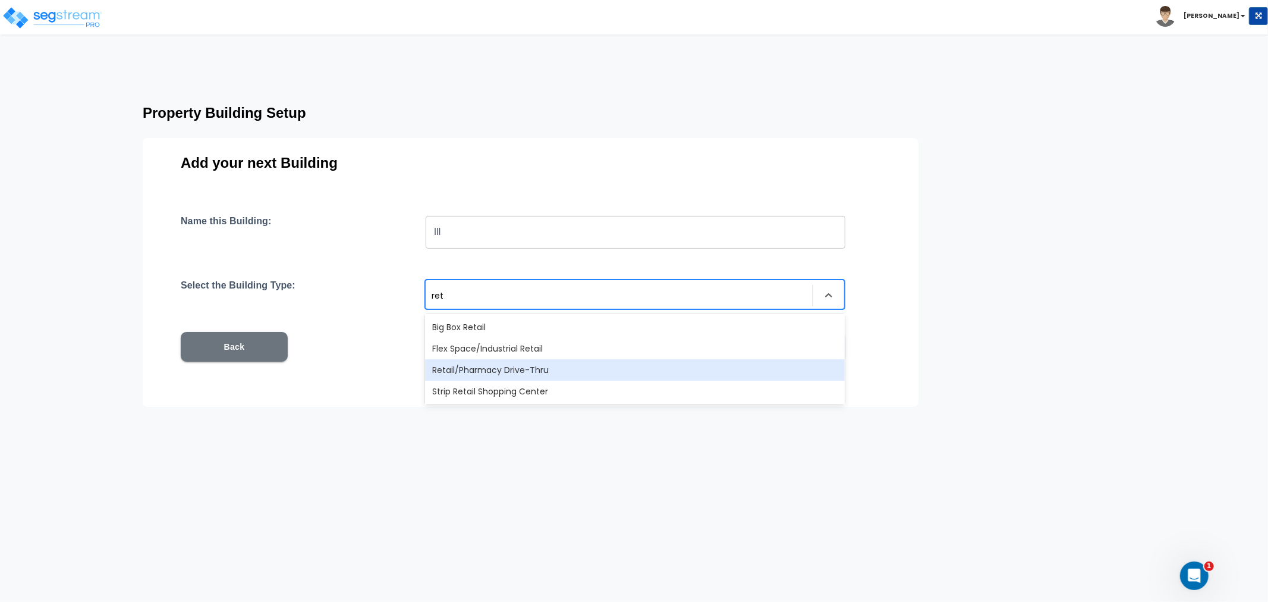
click at [494, 365] on div "Retail/Pharmacy Drive-Thru" at bounding box center [635, 369] width 420 height 21
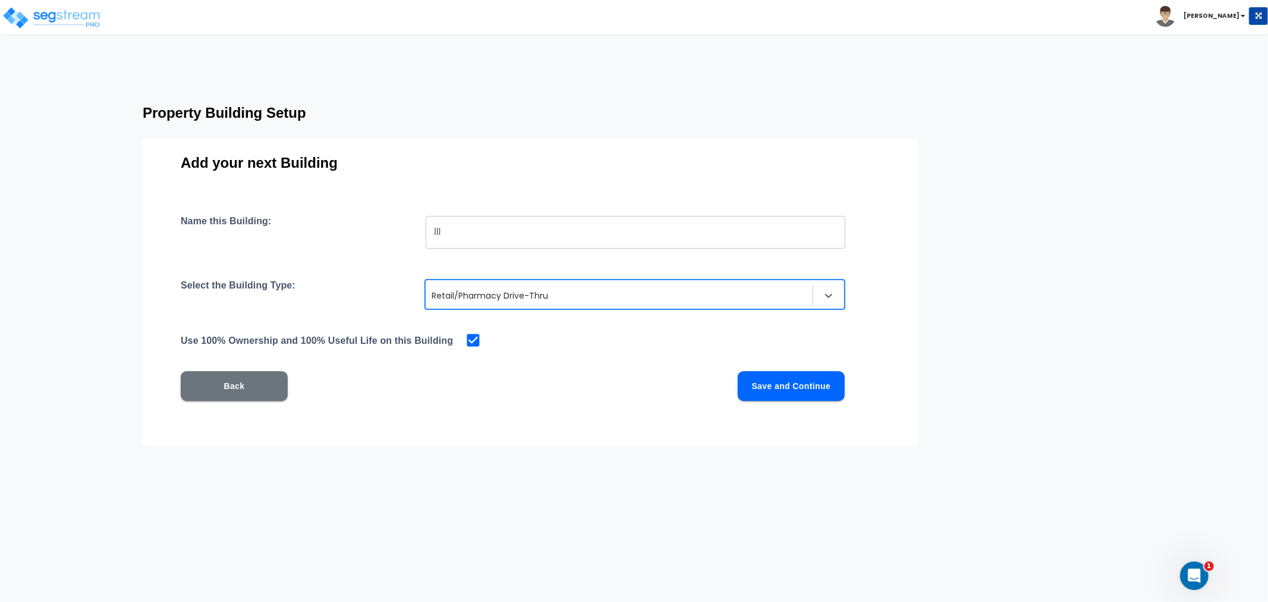
click at [787, 387] on button "Save and Continue" at bounding box center [791, 386] width 107 height 30
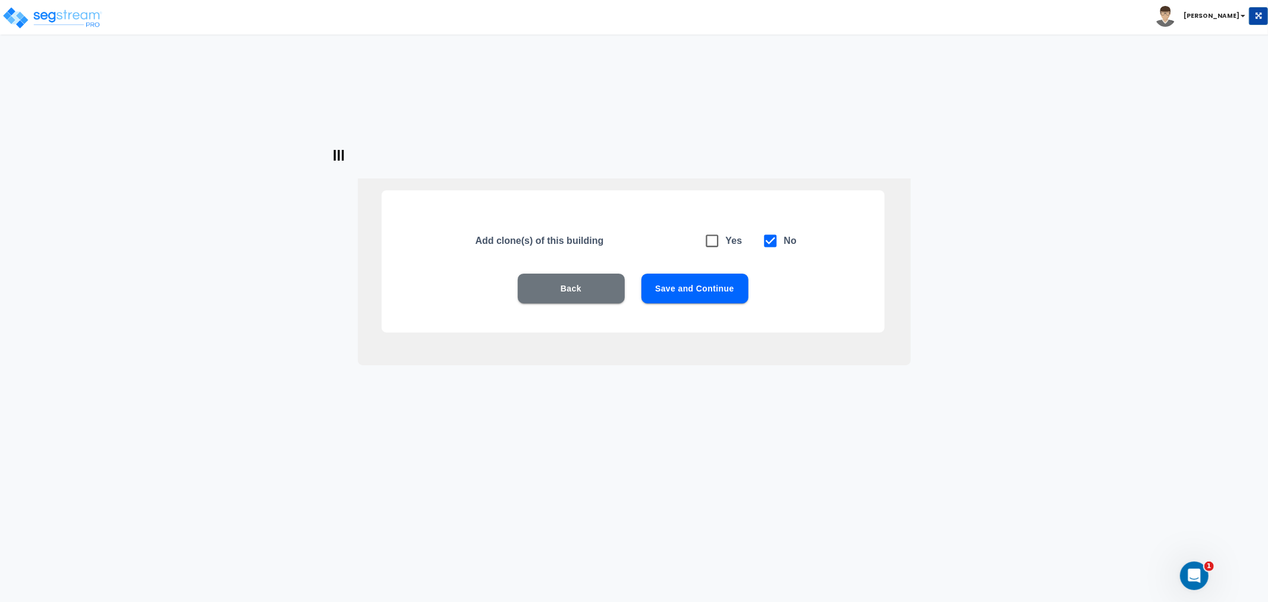
click at [714, 293] on button "Save and Continue" at bounding box center [695, 288] width 107 height 30
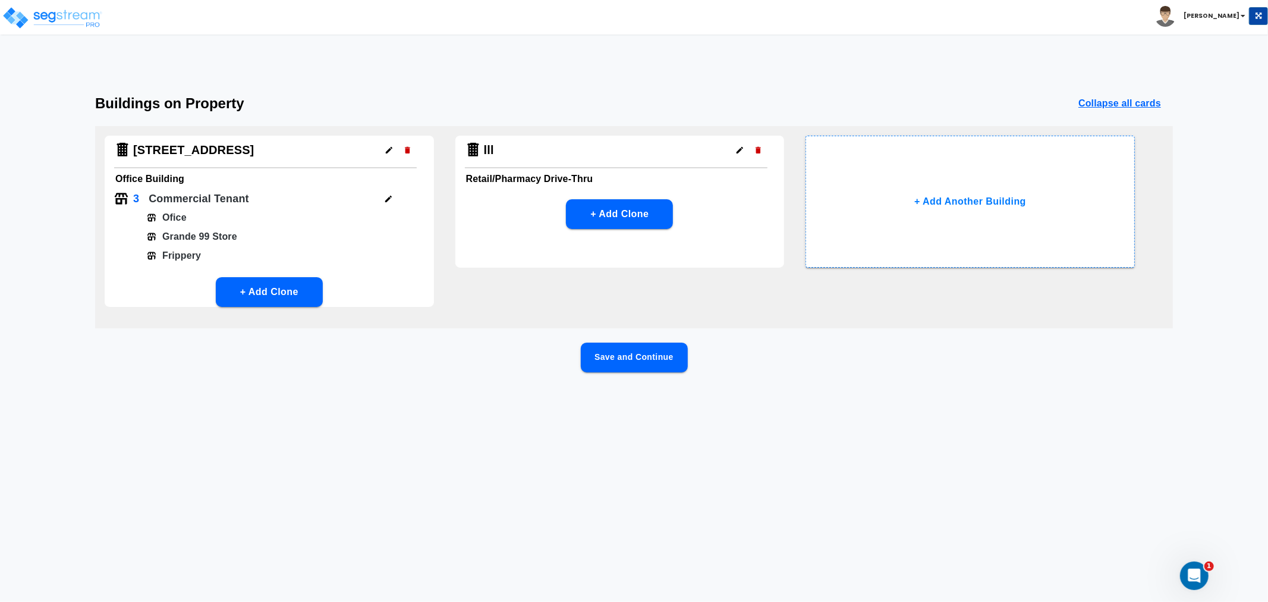
click at [756, 149] on icon "button" at bounding box center [758, 150] width 9 height 9
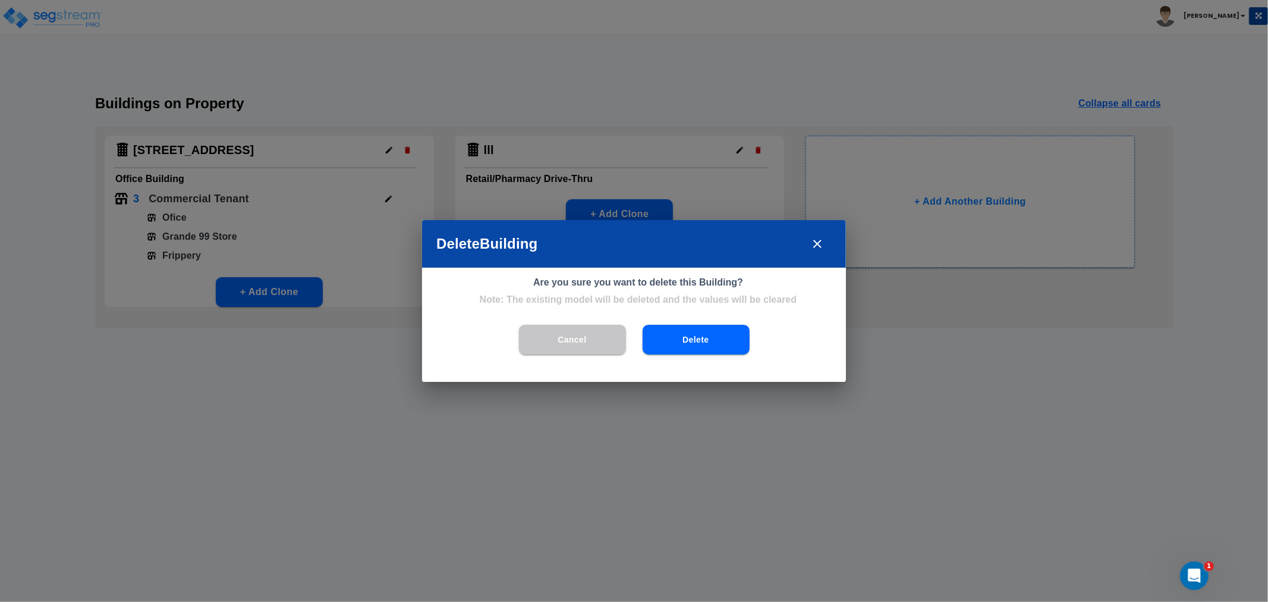
click at [672, 340] on button "Delete" at bounding box center [696, 340] width 107 height 30
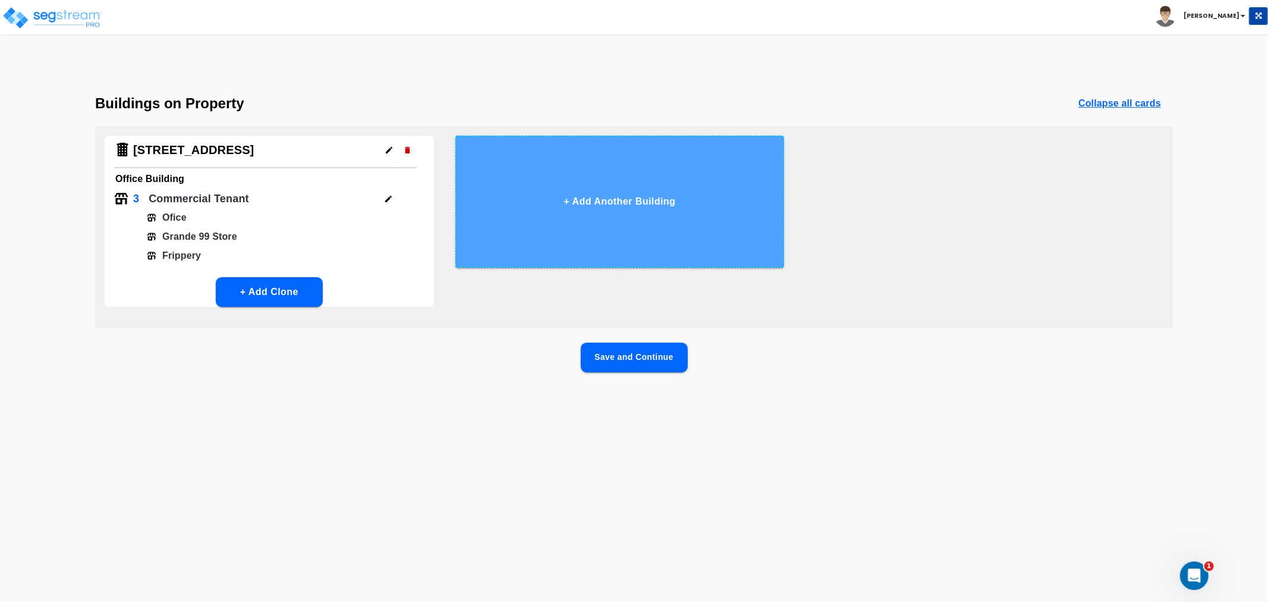
click at [628, 208] on button "+ Add Another Building" at bounding box center [619, 202] width 329 height 132
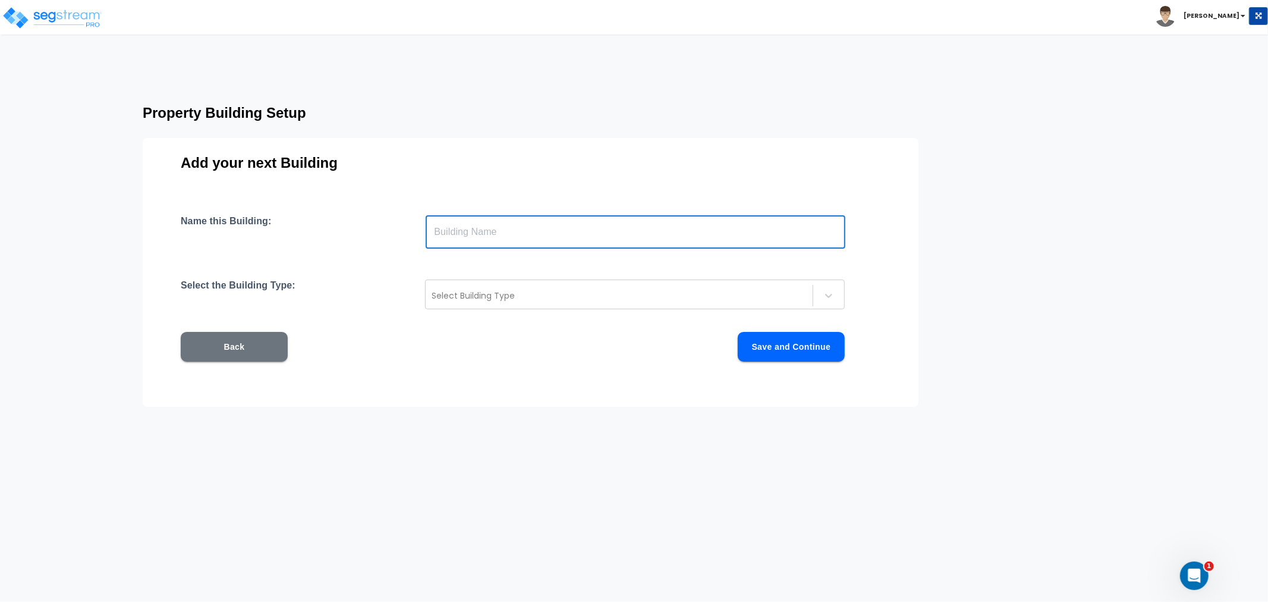
click at [635, 227] on input "text" at bounding box center [636, 231] width 420 height 33
type input "ggg"
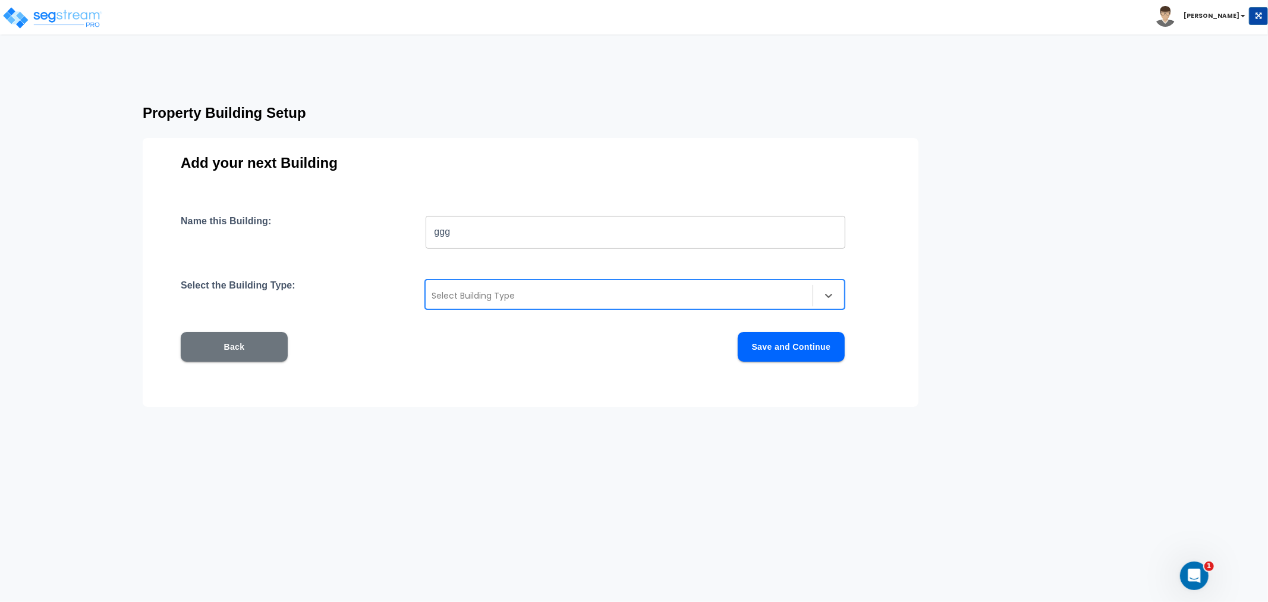
click at [786, 280] on div "Select Building Type" at bounding box center [635, 294] width 420 height 30
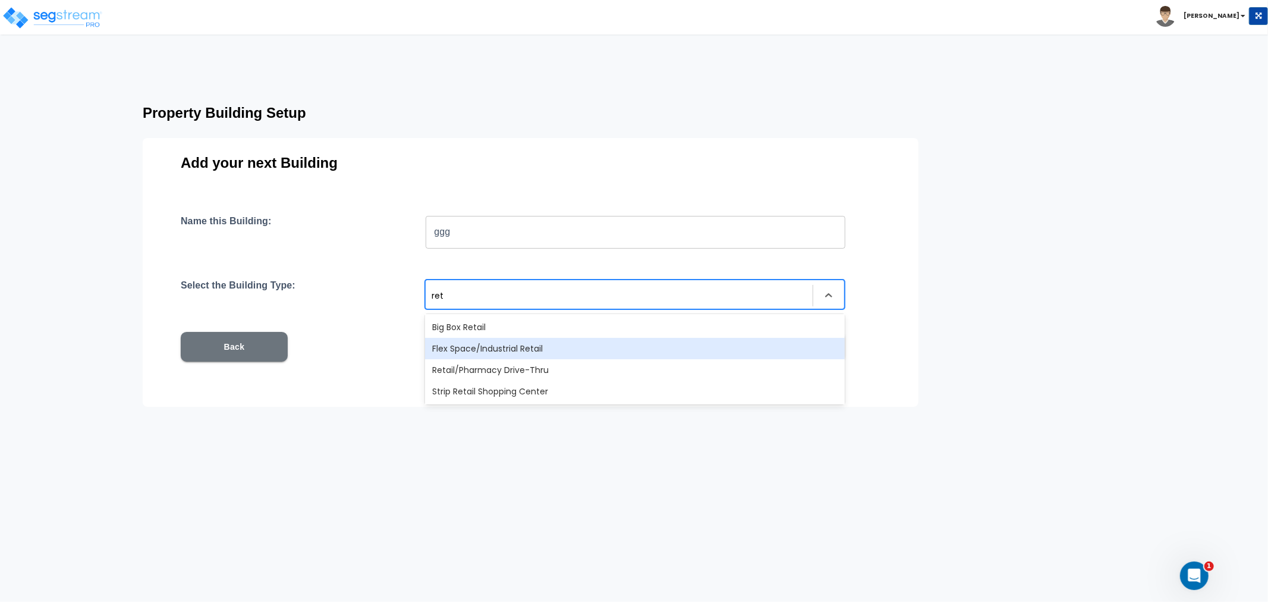
type input "reta"
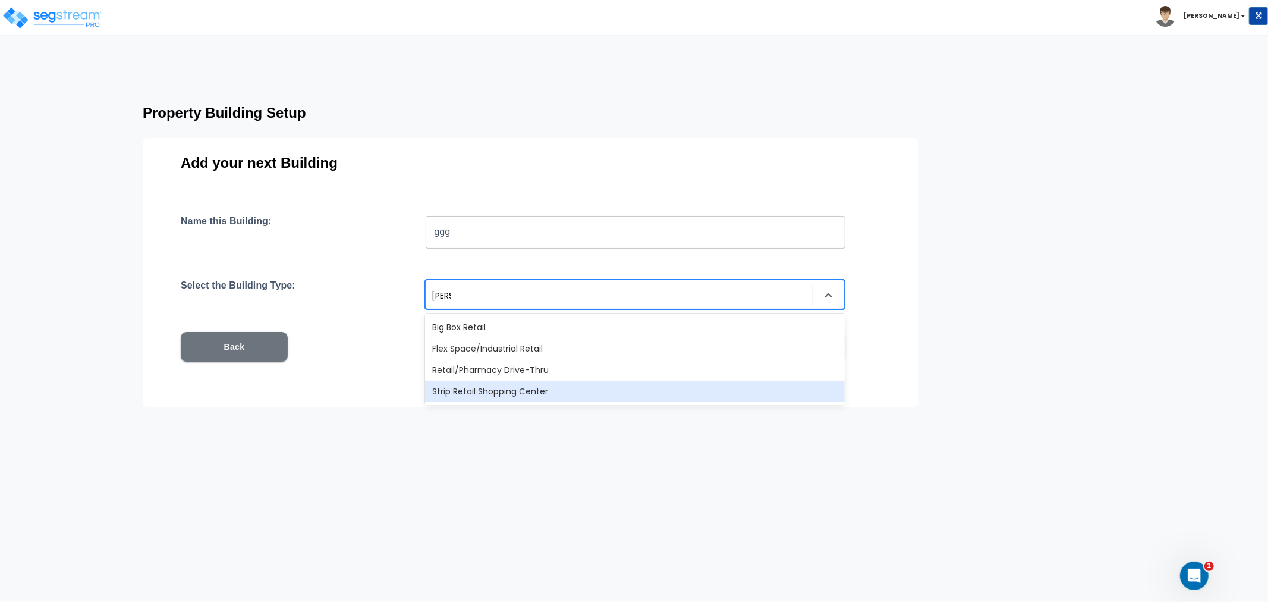
click at [526, 390] on div "Strip Retail Shopping Center" at bounding box center [635, 391] width 420 height 21
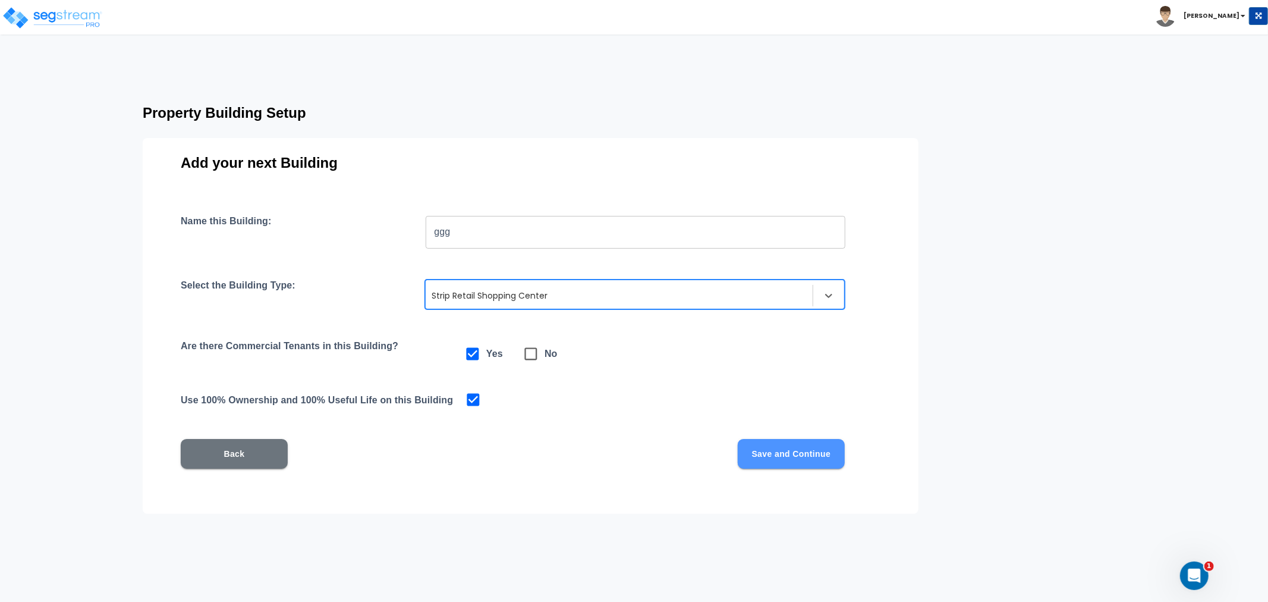
click at [778, 447] on button "Save and Continue" at bounding box center [791, 454] width 107 height 30
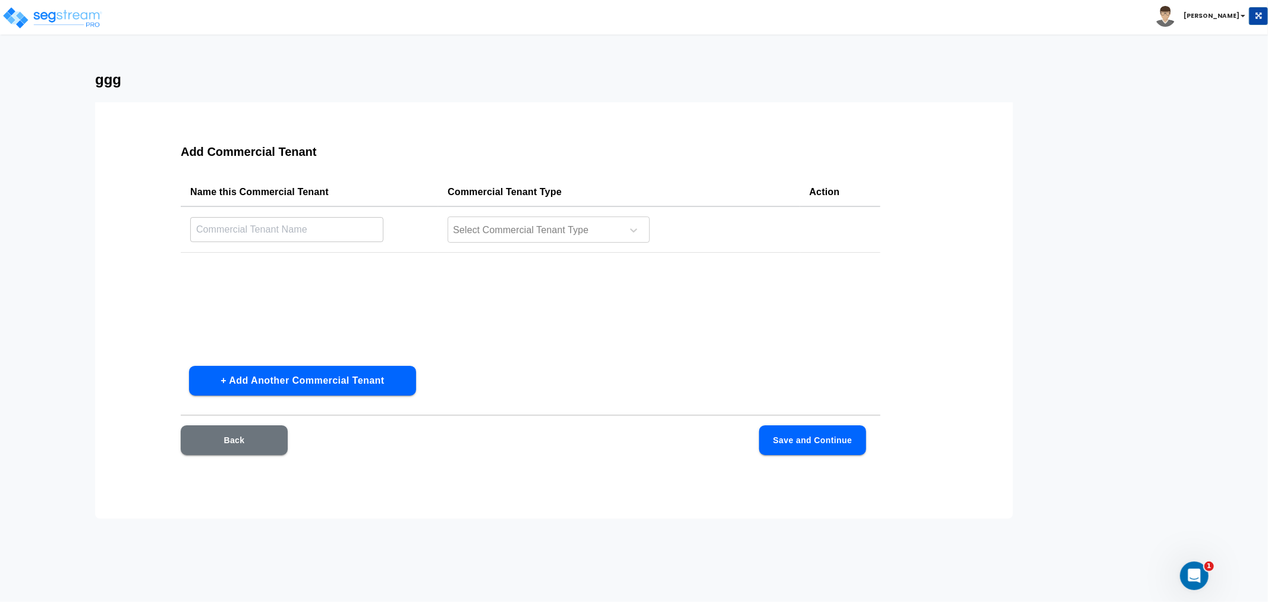
click at [235, 442] on button "Back" at bounding box center [234, 440] width 107 height 30
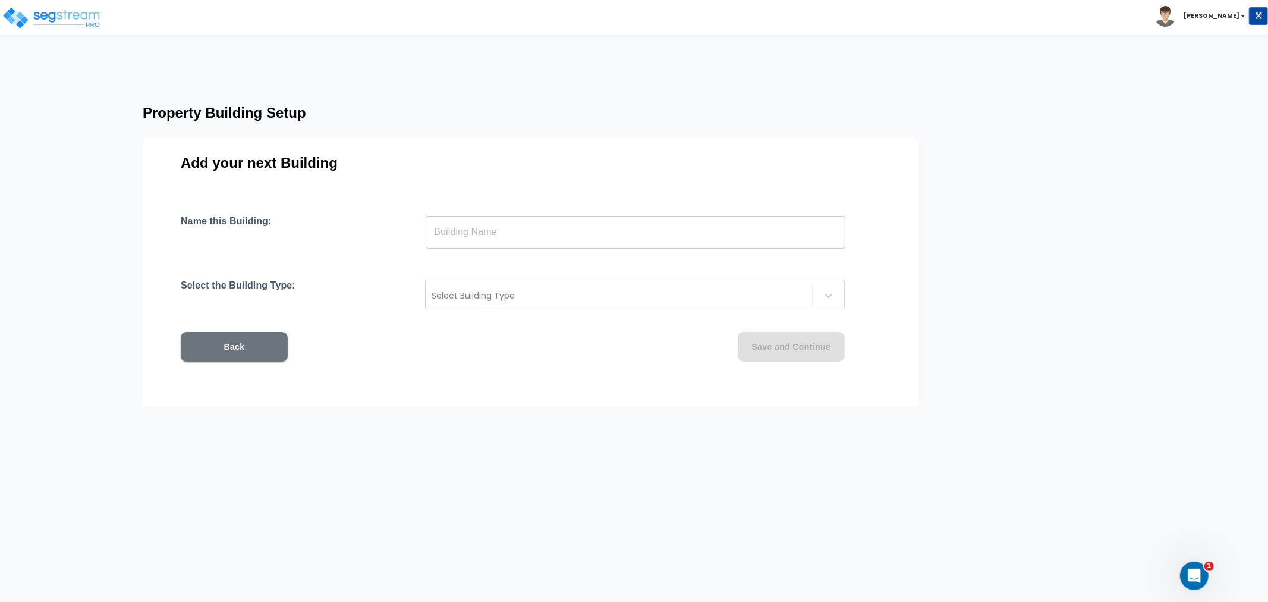
type input "ggg"
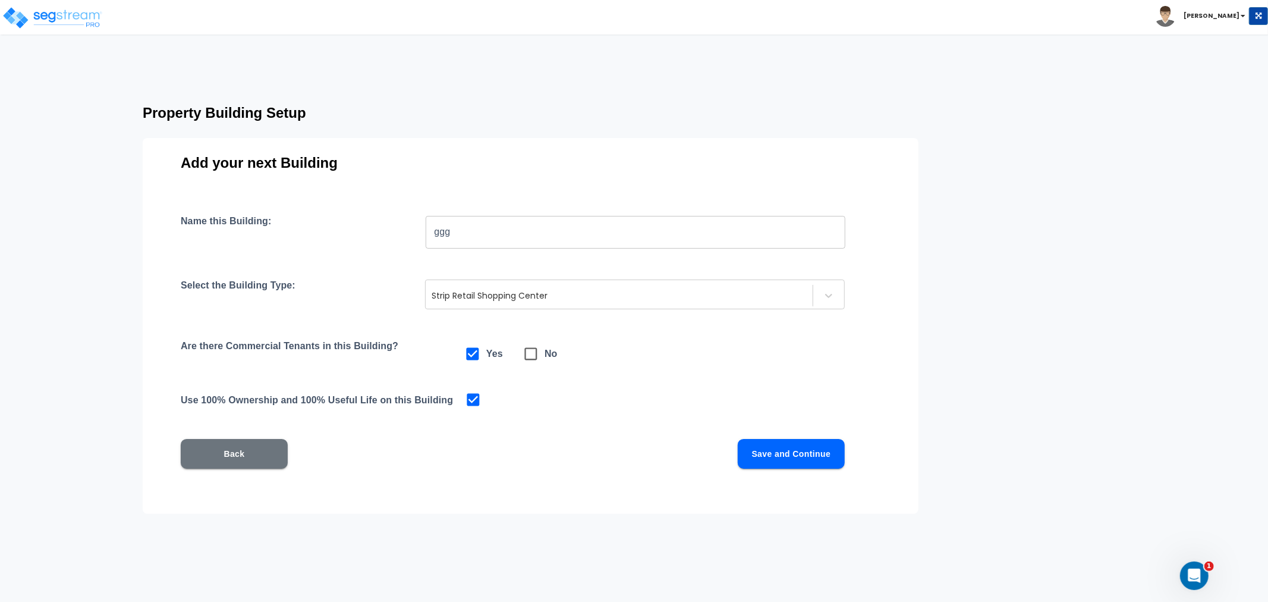
click at [235, 442] on button "Back" at bounding box center [234, 454] width 107 height 30
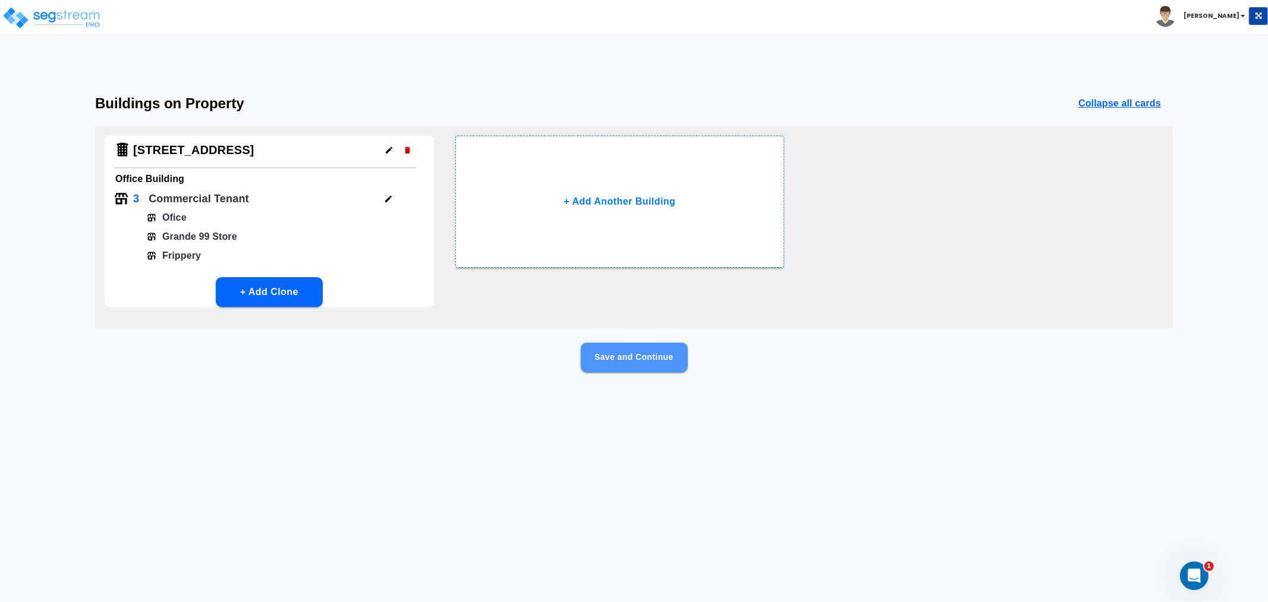
click at [634, 359] on button "Save and Continue" at bounding box center [634, 357] width 107 height 30
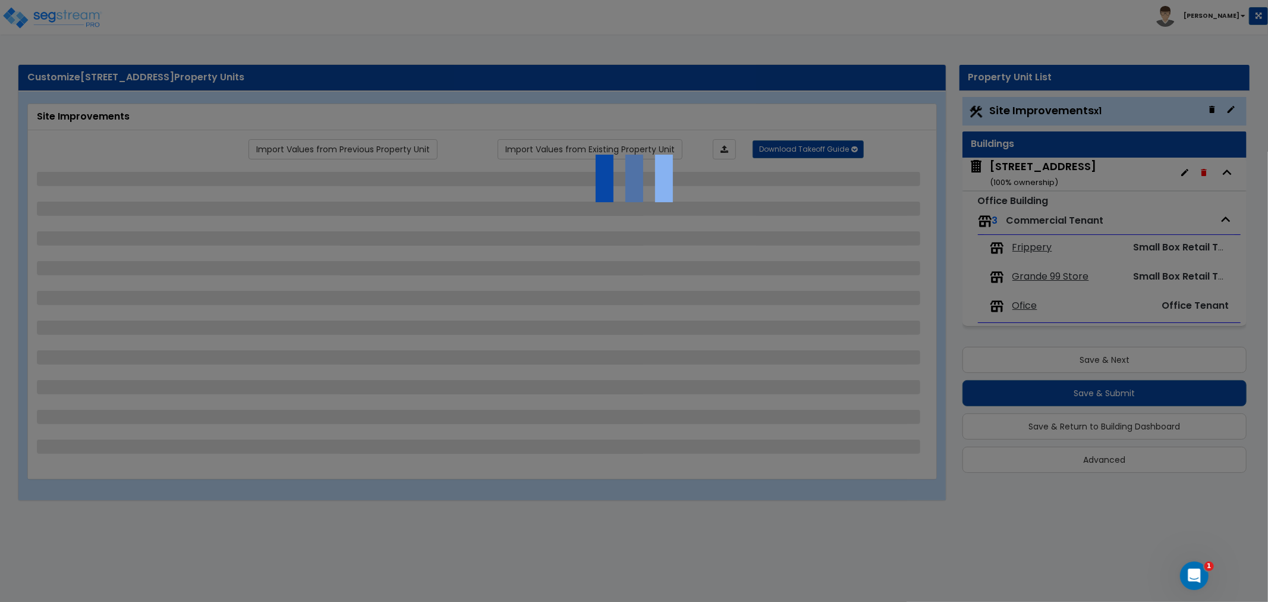
select select "2"
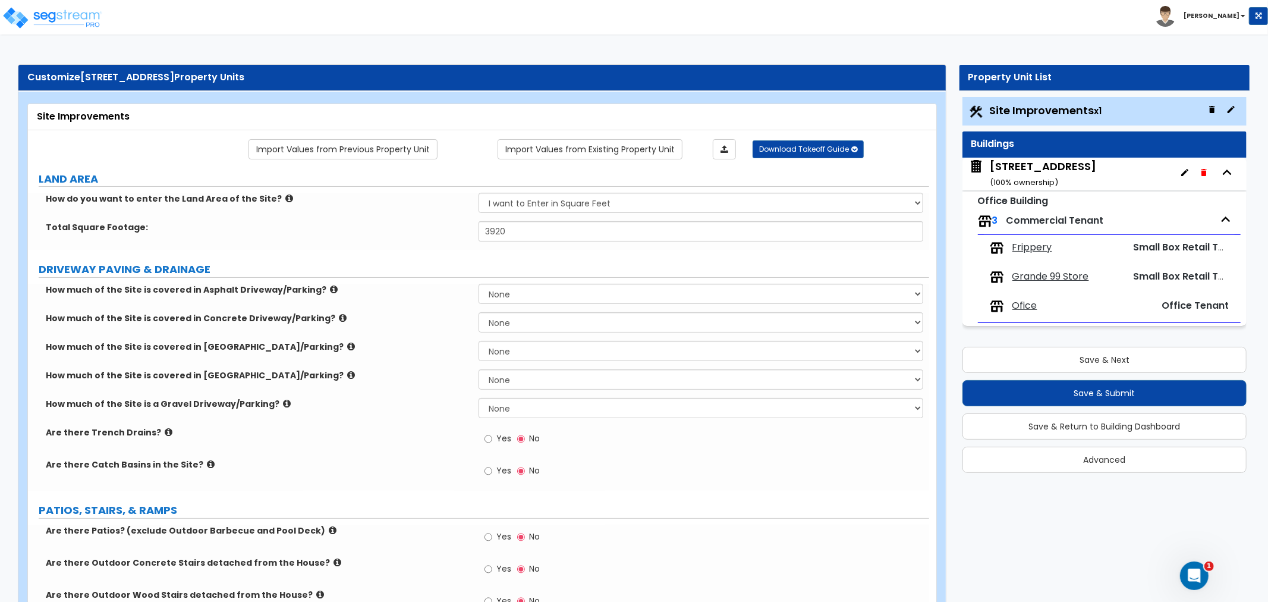
click at [1035, 177] on small "( 100 % ownership)" at bounding box center [1024, 182] width 68 height 11
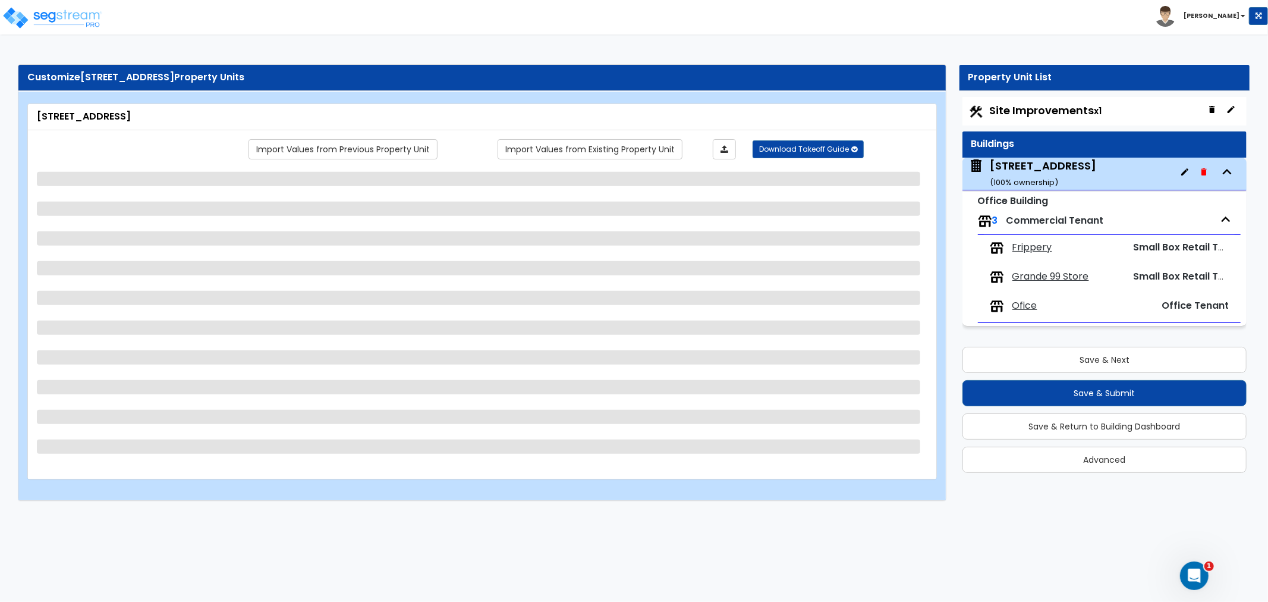
select select "6"
select select "1"
select select "7"
select select "2"
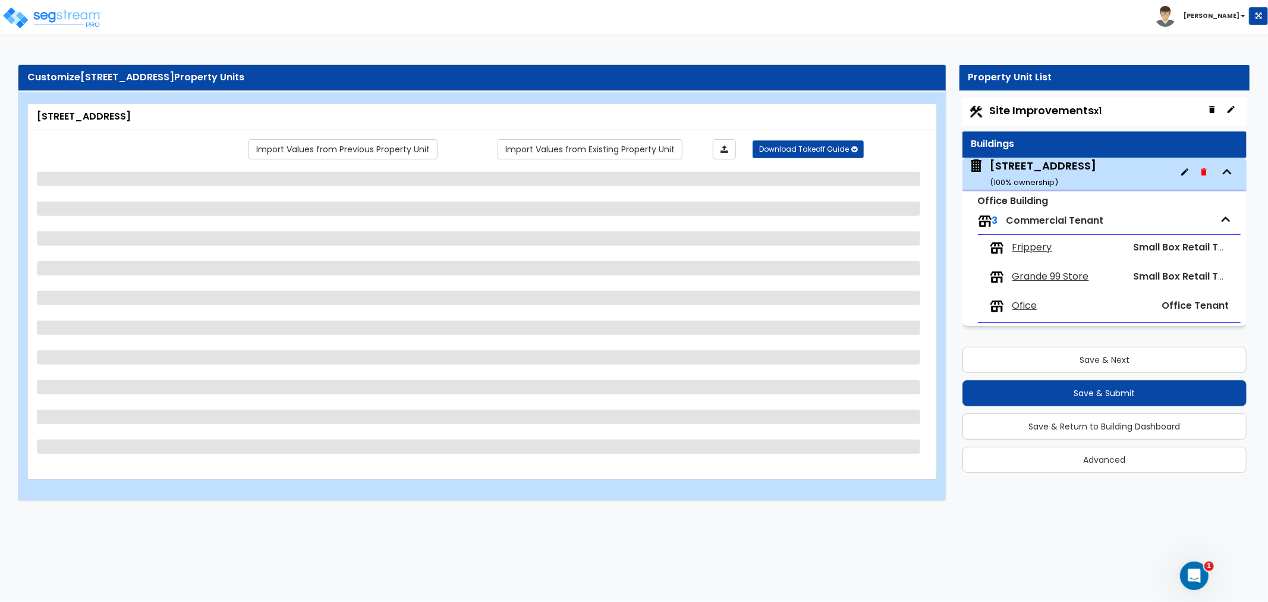
select select "2"
select select "1"
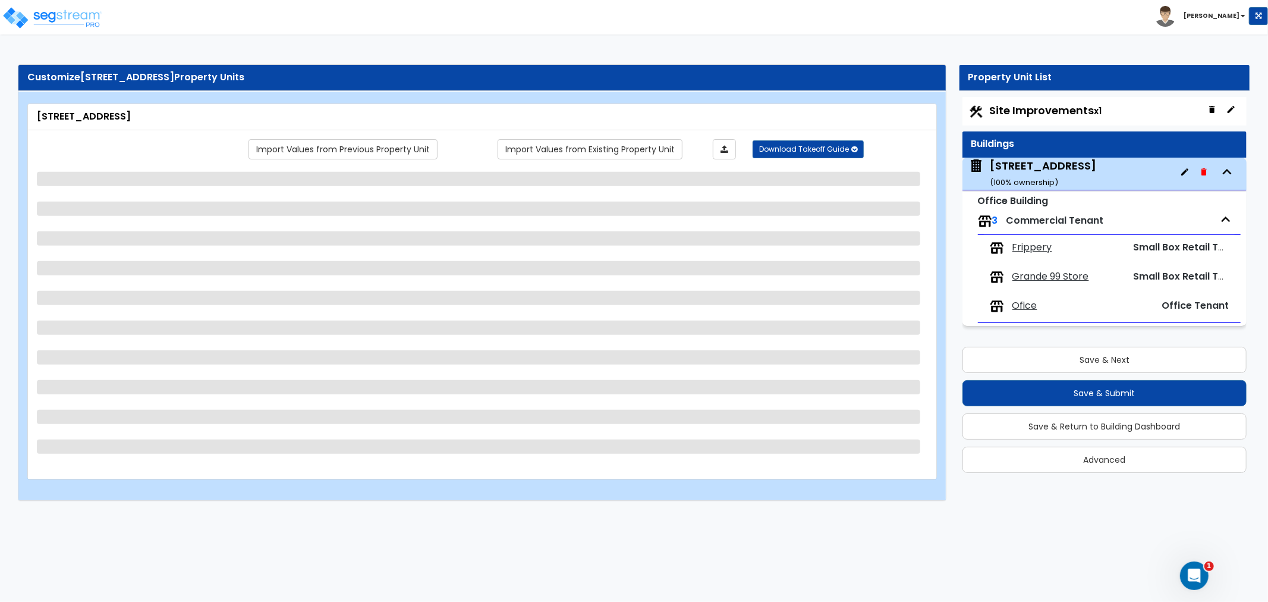
select select "3"
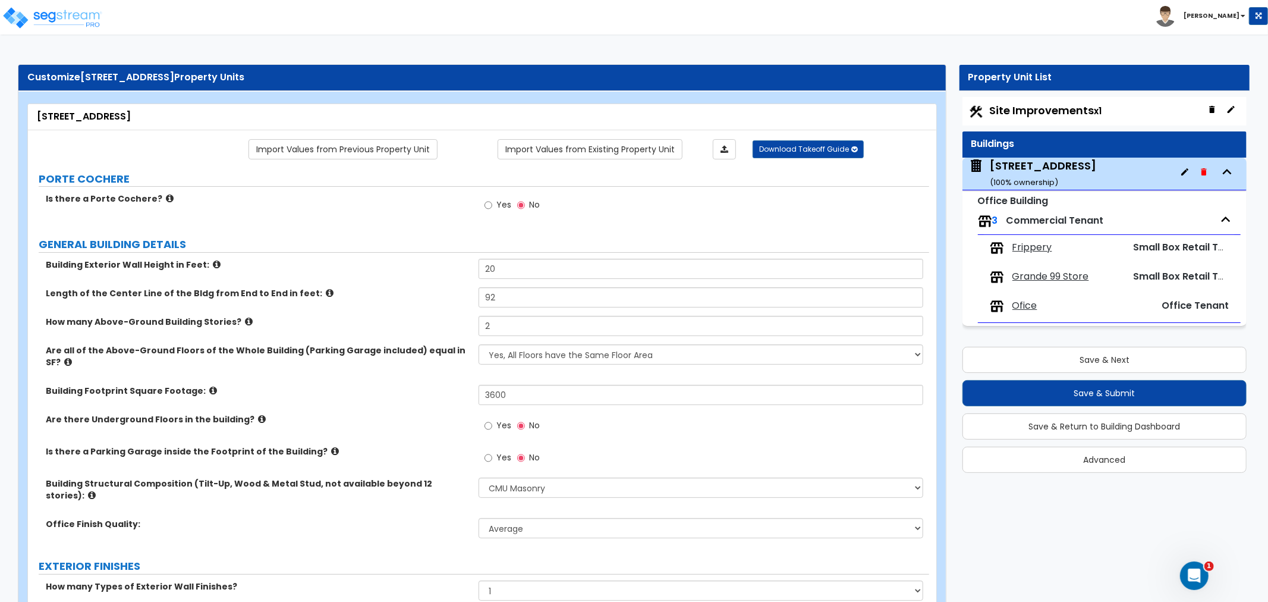
click at [1020, 244] on span "Frippery" at bounding box center [1033, 248] width 40 height 14
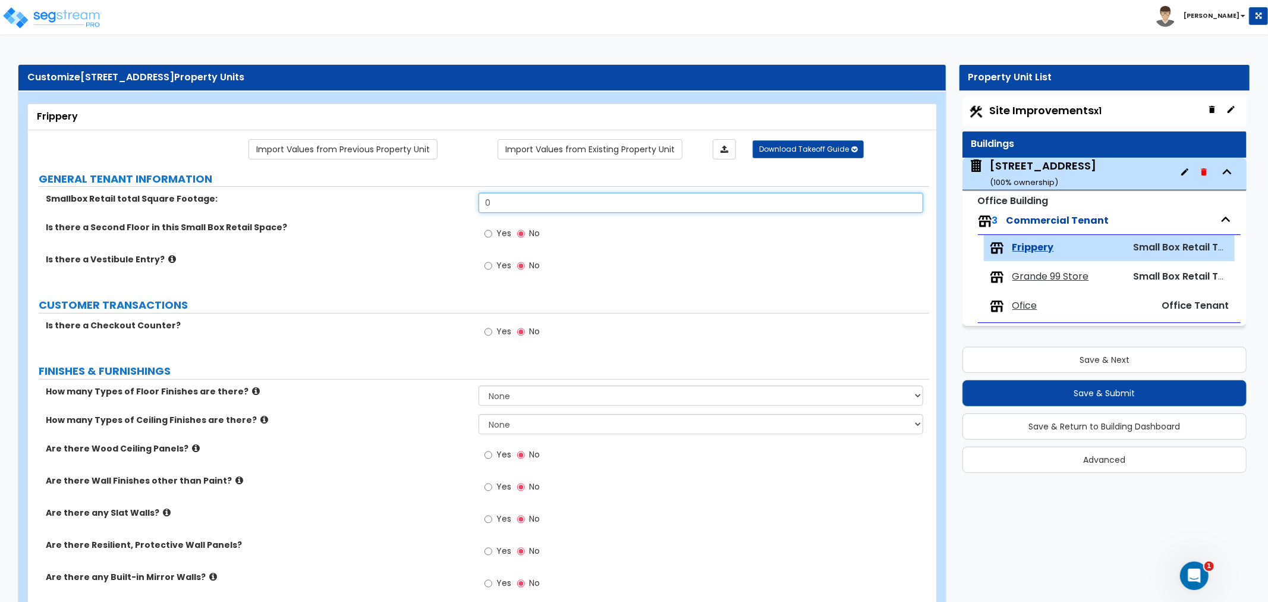
drag, startPoint x: 506, startPoint y: 205, endPoint x: 473, endPoint y: 208, distance: 33.4
click at [473, 208] on div "Smallbox Retail total Square Footage: 0" at bounding box center [478, 207] width 901 height 29
type input "1,080"
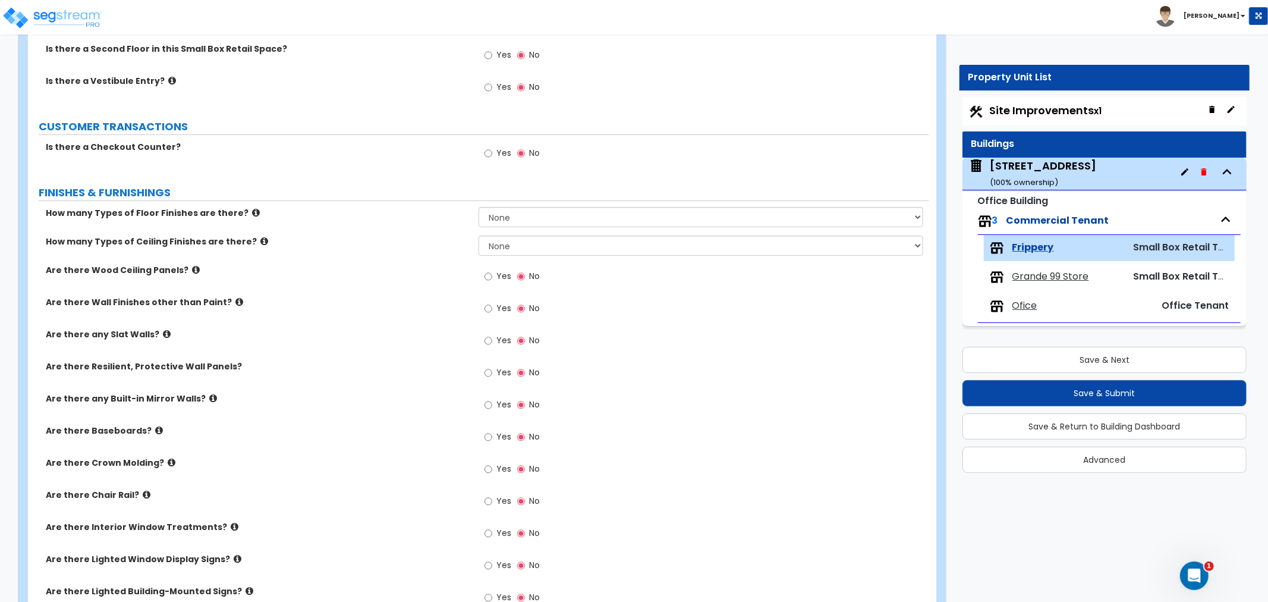
scroll to position [198, 0]
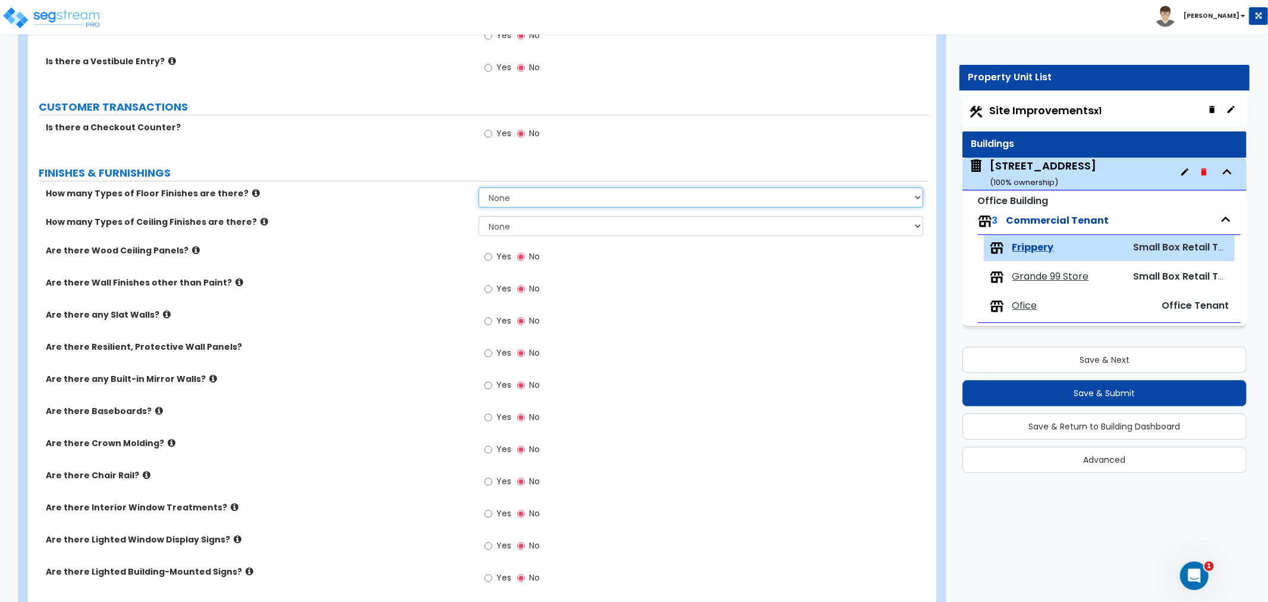
drag, startPoint x: 530, startPoint y: 196, endPoint x: 526, endPoint y: 205, distance: 9.8
click at [530, 196] on select "None 1 2 3 4" at bounding box center [701, 197] width 445 height 20
select select "1"
click at [479, 187] on select "None 1 2 3 4" at bounding box center [701, 197] width 445 height 20
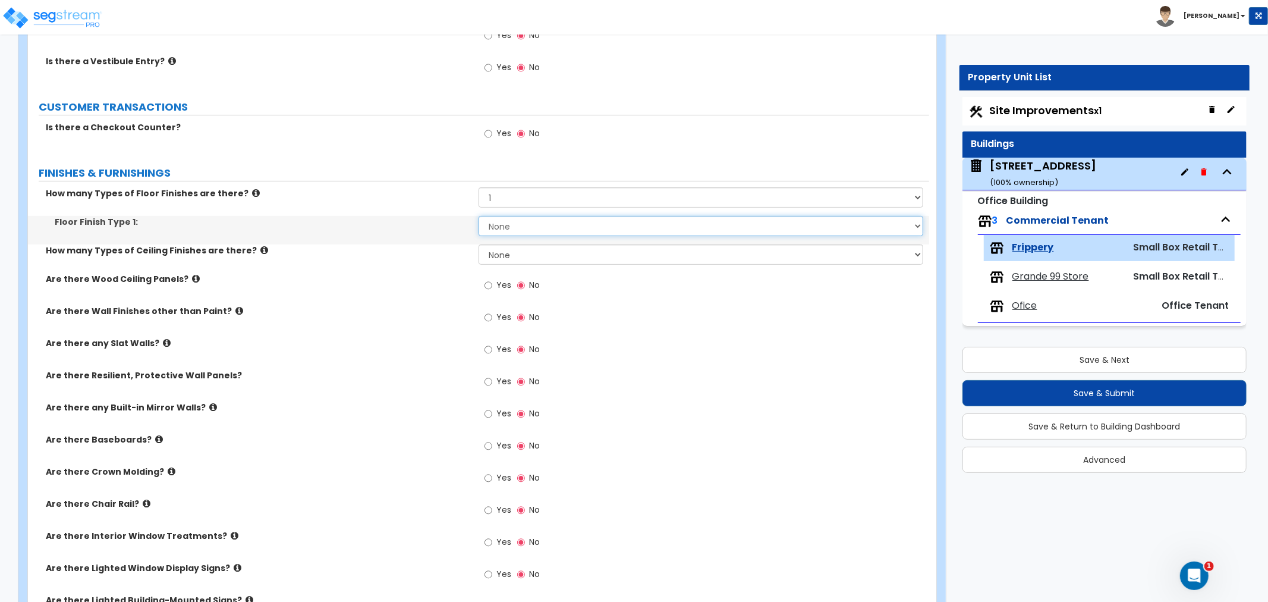
click at [517, 228] on select "None Tile Flooring Hardwood Flooring Resilient Laminate Flooring VCT Flooring S…" at bounding box center [701, 226] width 445 height 20
select select "5"
click at [479, 216] on select "None Tile Flooring Hardwood Flooring Resilient Laminate Flooring VCT Flooring S…" at bounding box center [701, 226] width 445 height 20
click at [517, 251] on select "None 1 2 3" at bounding box center [701, 254] width 445 height 20
select select "1"
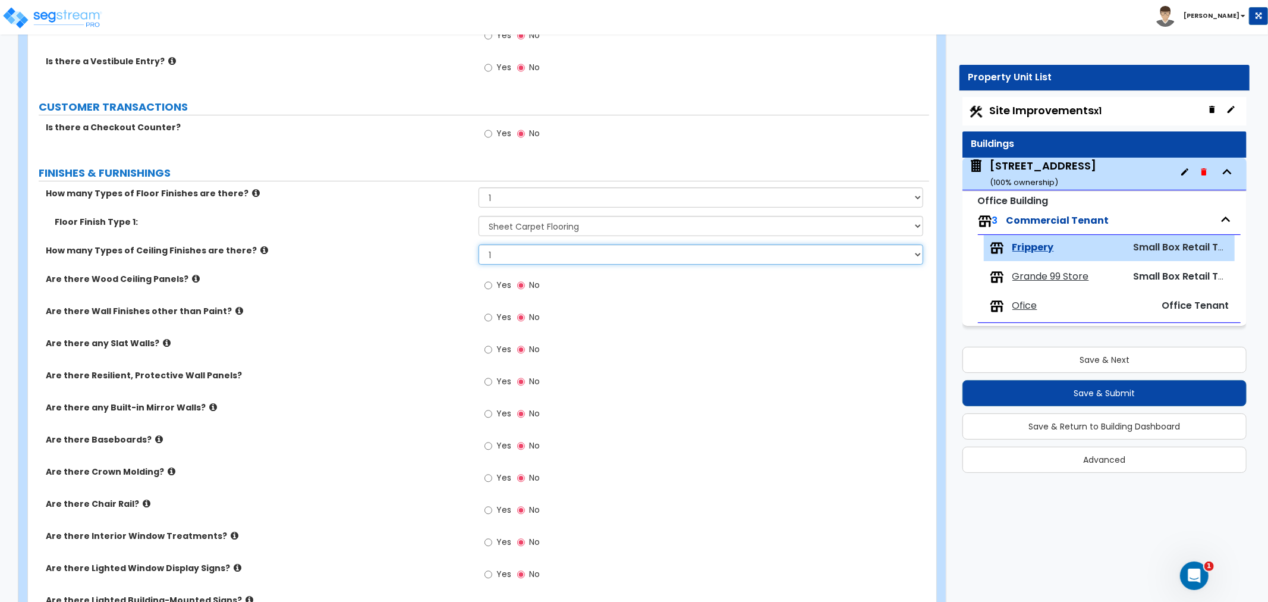
click at [479, 244] on select "None 1 2 3" at bounding box center [701, 254] width 445 height 20
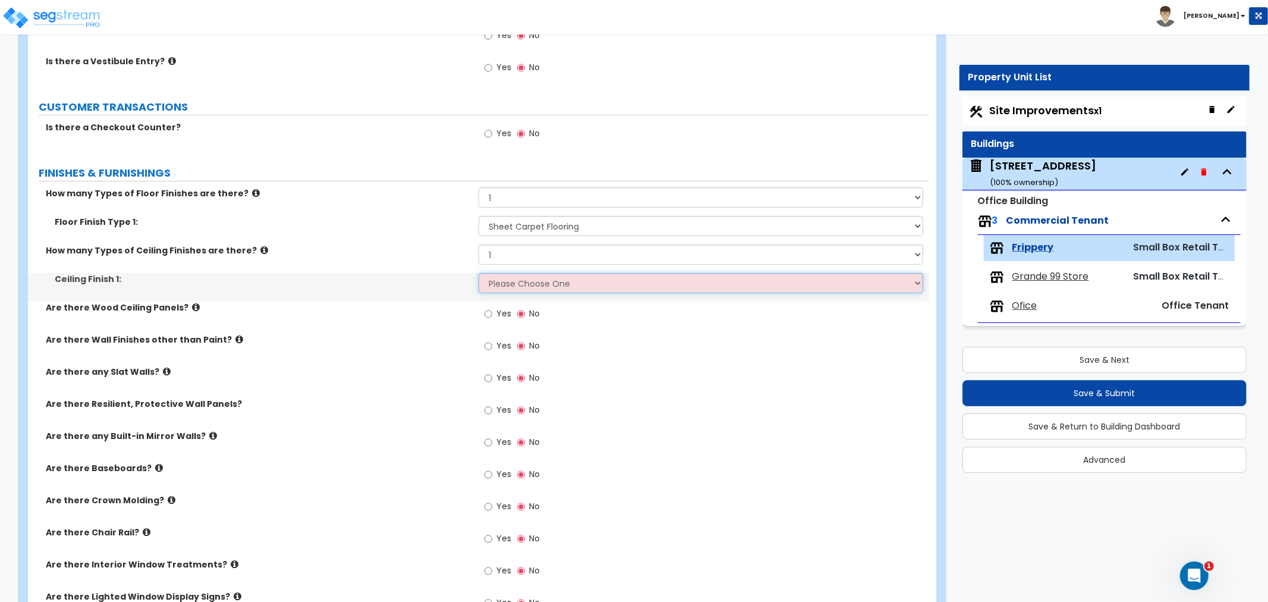
click at [516, 284] on select "Please Choose One Drop Ceiling Open Ceiling Drywall Ceiling" at bounding box center [701, 283] width 445 height 20
select select "1"
click at [479, 273] on select "Please Choose One Drop Ceiling Open Ceiling Drywall Ceiling" at bounding box center [701, 283] width 445 height 20
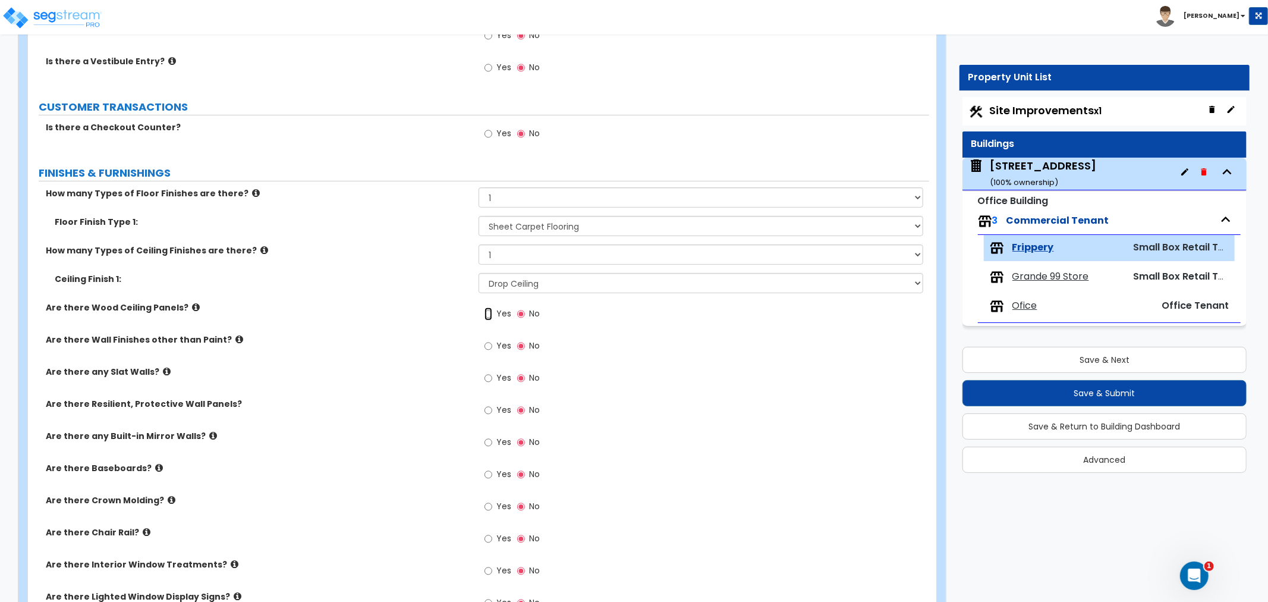
click at [489, 314] on input "Yes" at bounding box center [489, 313] width 8 height 13
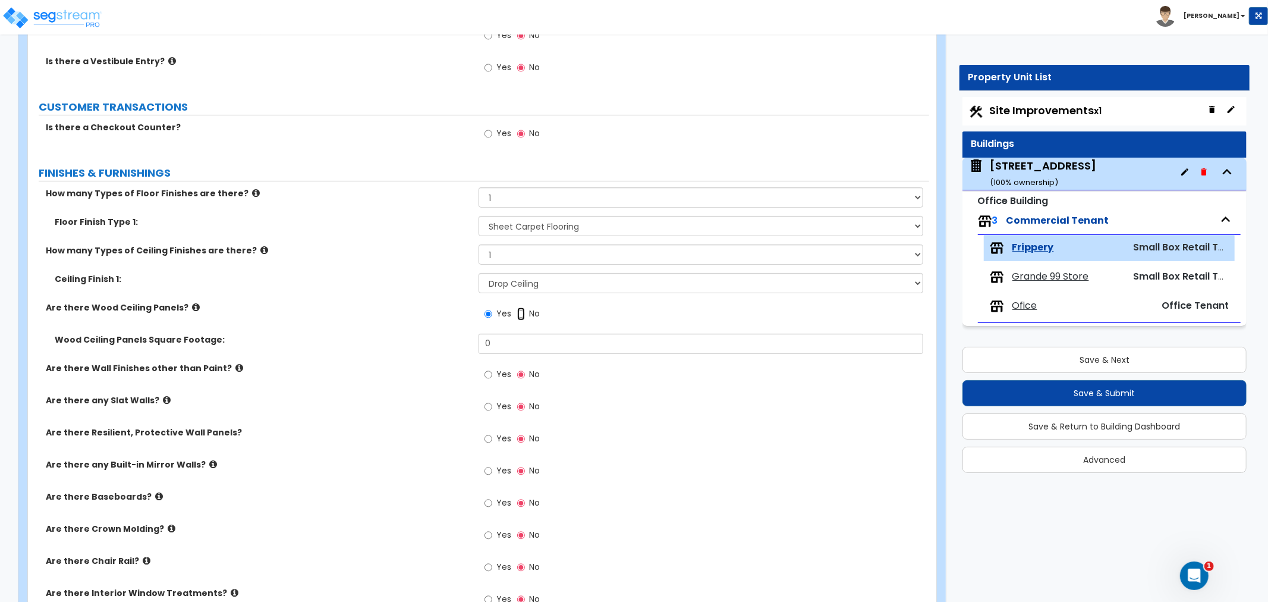
click at [521, 312] on input "No" at bounding box center [521, 313] width 8 height 13
radio input "false"
radio input "true"
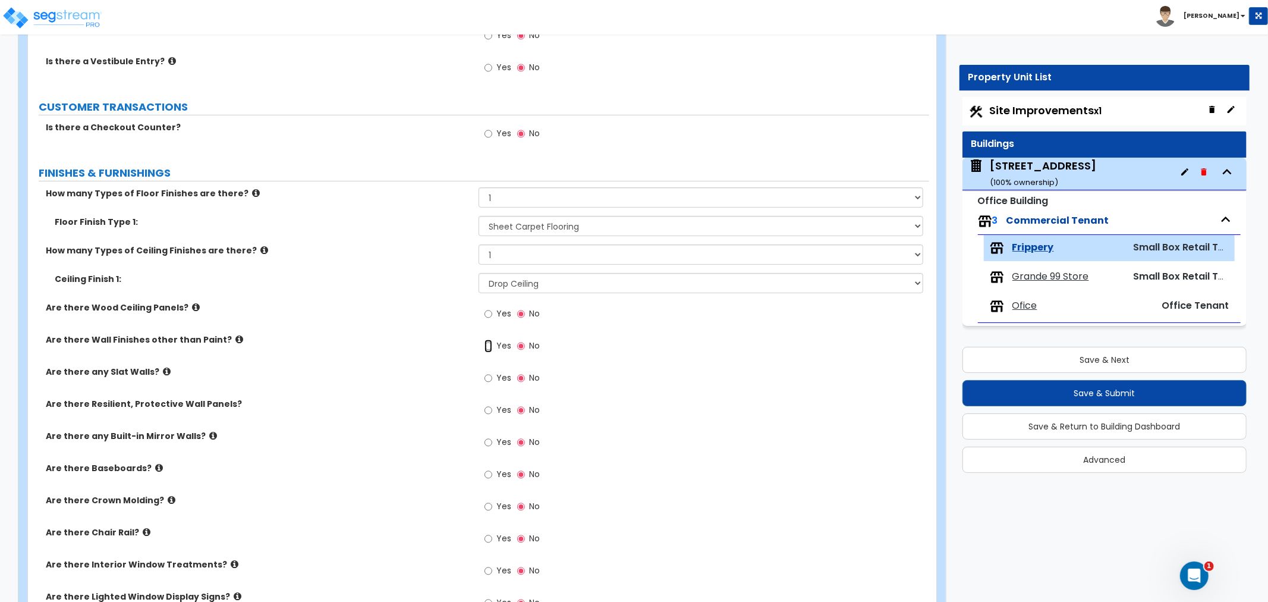
click at [490, 343] on input "Yes" at bounding box center [489, 345] width 8 height 13
radio input "true"
click at [489, 474] on input "Yes" at bounding box center [489, 474] width 8 height 13
radio input "true"
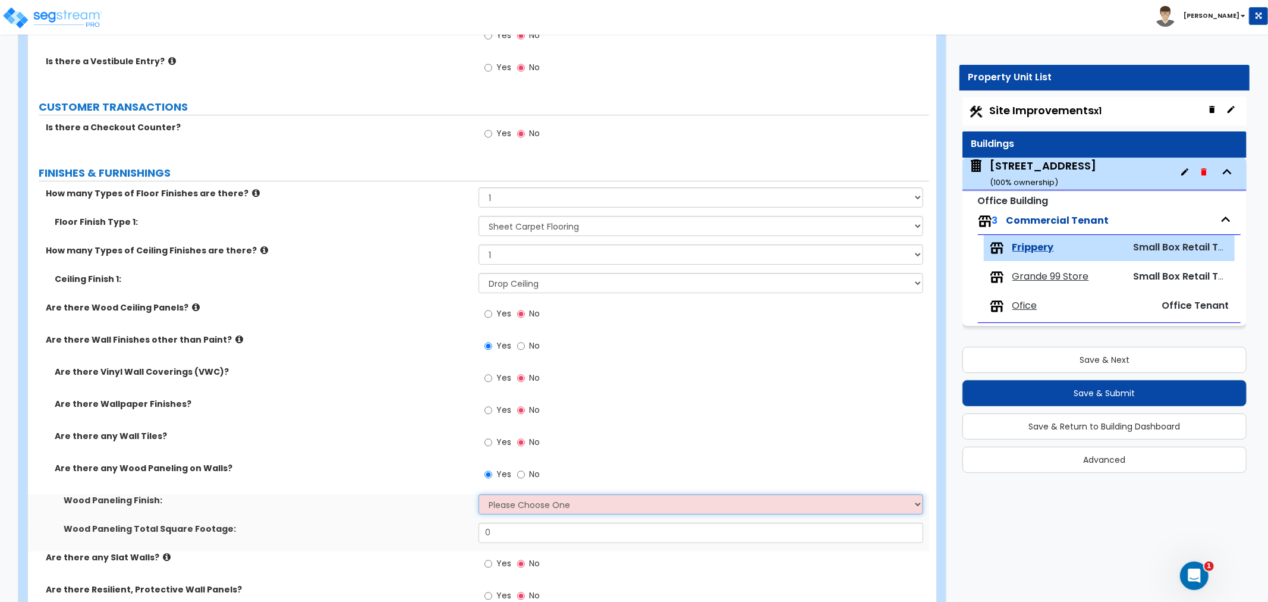
click at [526, 504] on select "Please Choose One Birch Mahogany Oak or Cherry Rosewood Teak I Don't Know, Plea…" at bounding box center [701, 504] width 445 height 20
select select "6"
click at [479, 494] on select "Please Choose One Birch Mahogany Oak or Cherry Rosewood Teak I Don't Know, Plea…" at bounding box center [701, 504] width 445 height 20
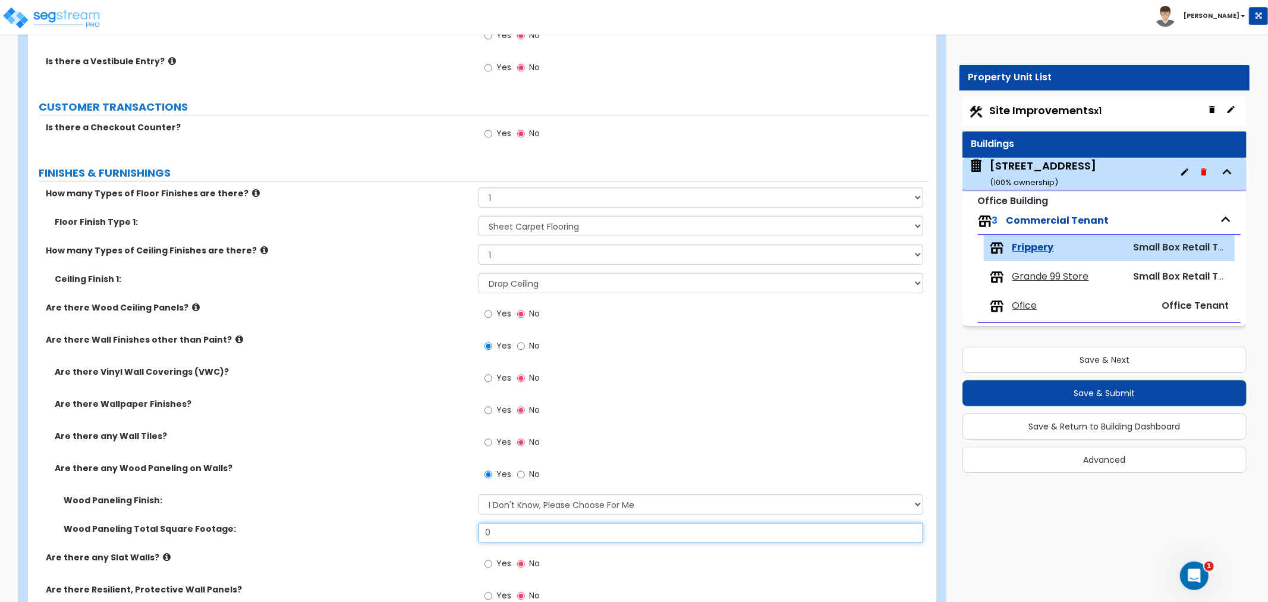
drag, startPoint x: 503, startPoint y: 535, endPoint x: 437, endPoint y: 533, distance: 66.0
click at [437, 533] on div "Wood Paneling Total Square Footage: 0" at bounding box center [478, 537] width 901 height 29
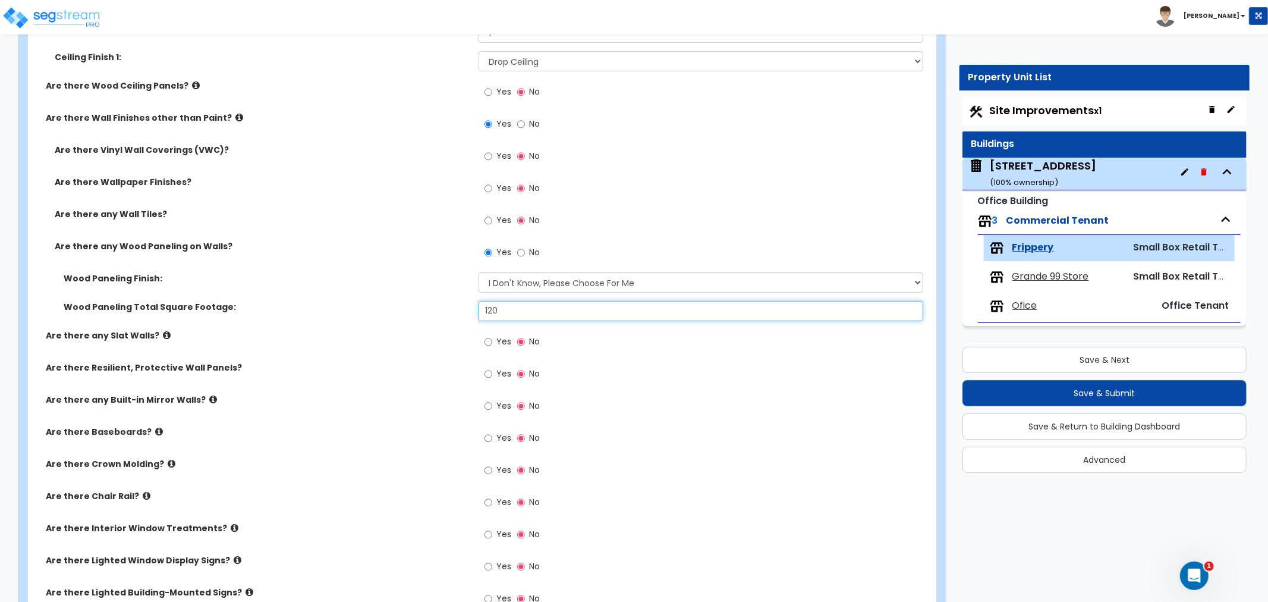
scroll to position [462, 0]
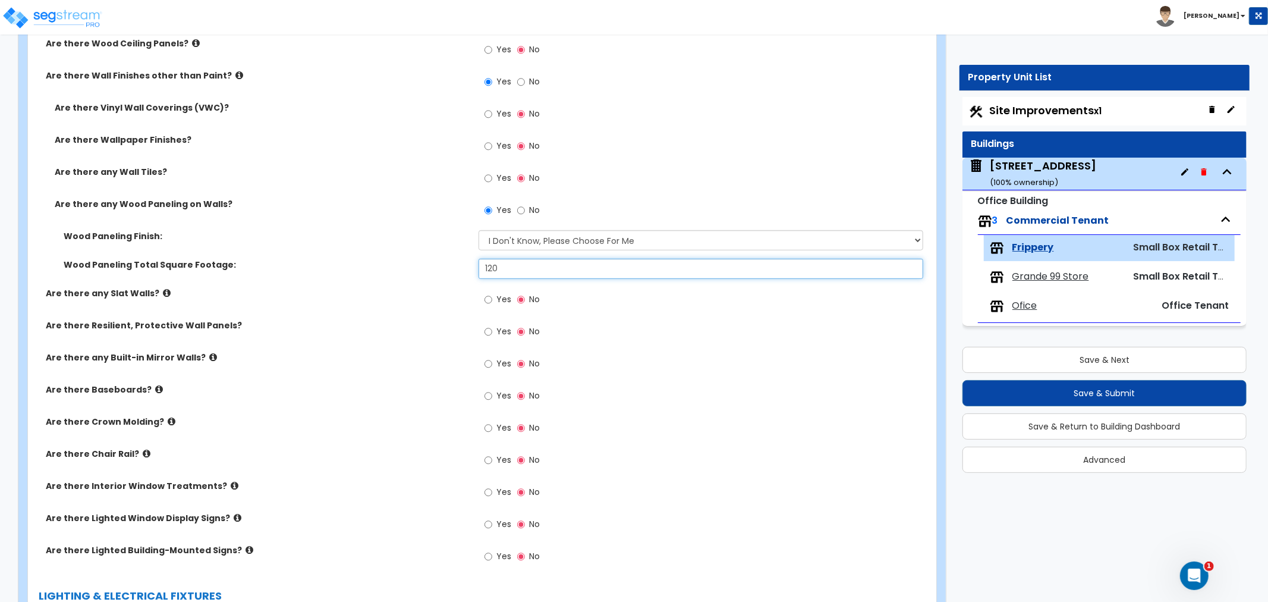
drag, startPoint x: 513, startPoint y: 269, endPoint x: 416, endPoint y: 265, distance: 97.0
click at [416, 265] on div "Wood Paneling Total Square Footage: 120" at bounding box center [478, 273] width 901 height 29
type input "140"
click at [399, 289] on label "Are there any Slat Walls?" at bounding box center [258, 293] width 424 height 12
click at [486, 395] on input "Yes" at bounding box center [489, 395] width 8 height 13
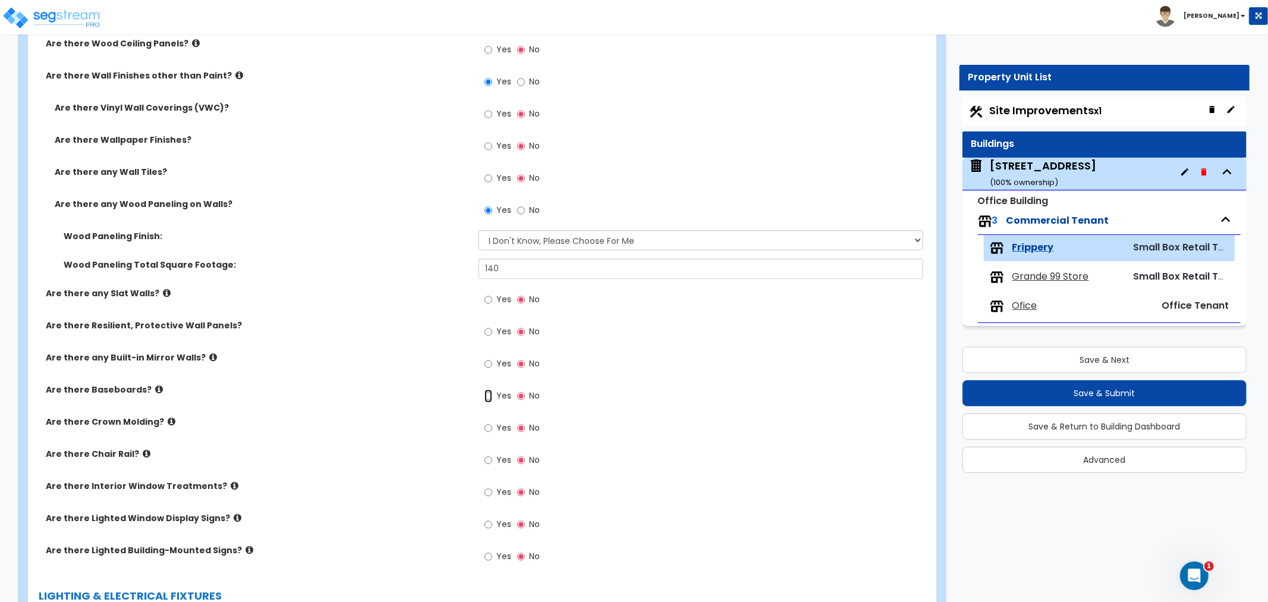
radio input "true"
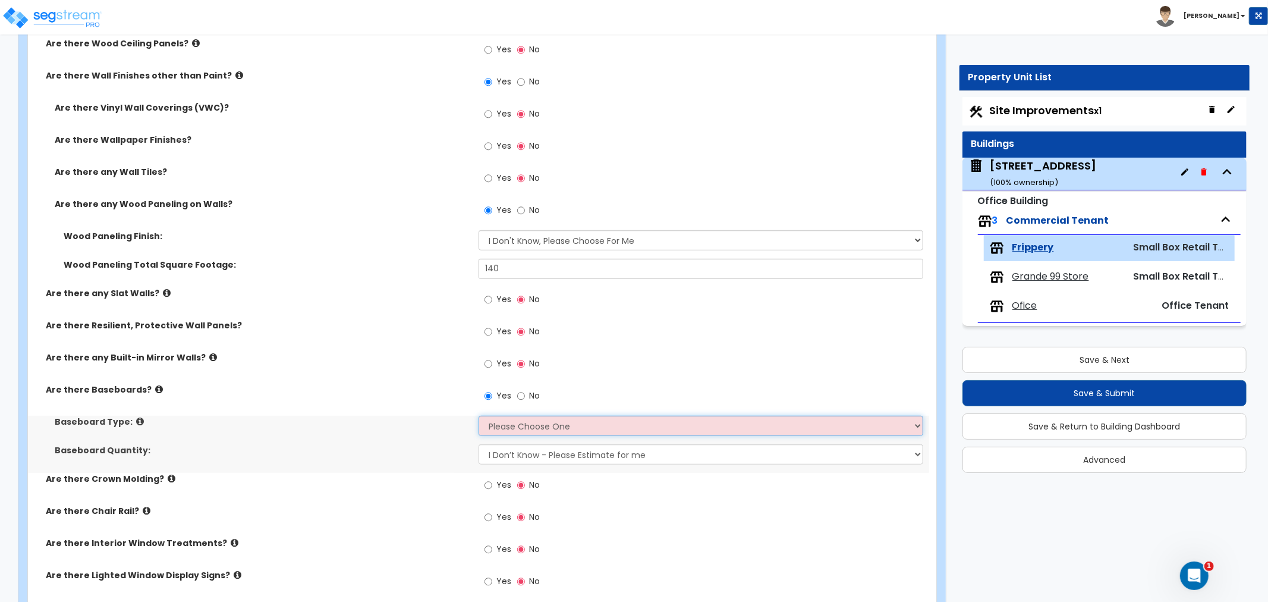
click at [516, 423] on select "Please Choose One Wood Vinyl Carpet Tile" at bounding box center [701, 426] width 445 height 20
select select "2"
click at [479, 416] on select "Please Choose One Wood Vinyl Carpet Tile" at bounding box center [701, 426] width 445 height 20
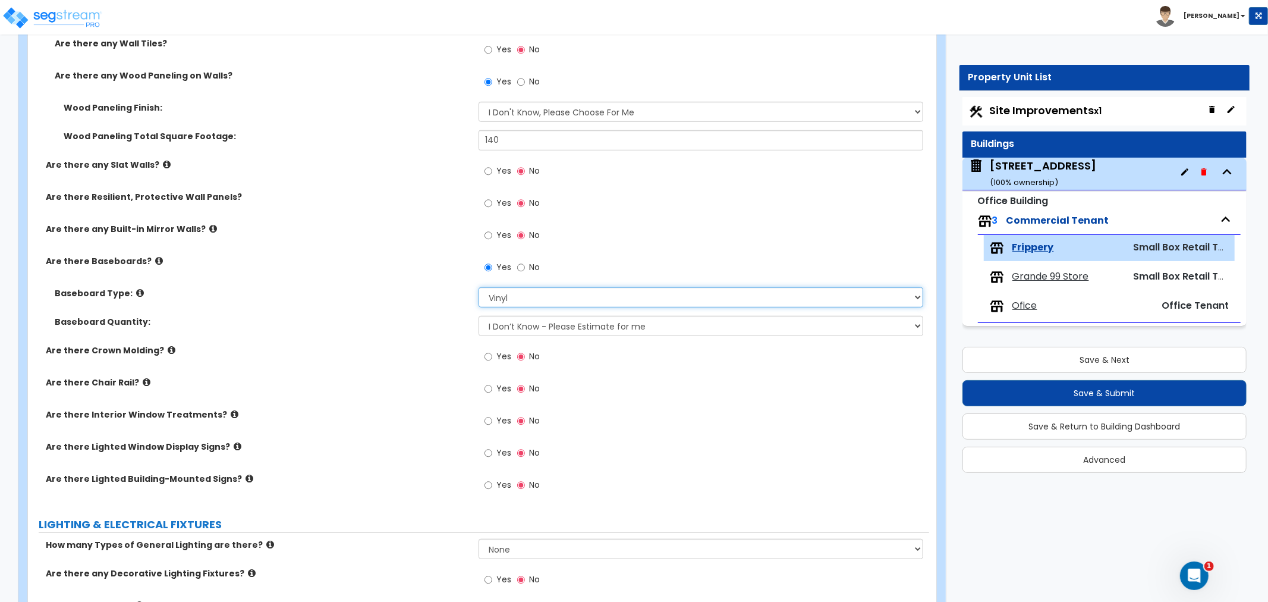
scroll to position [595, 0]
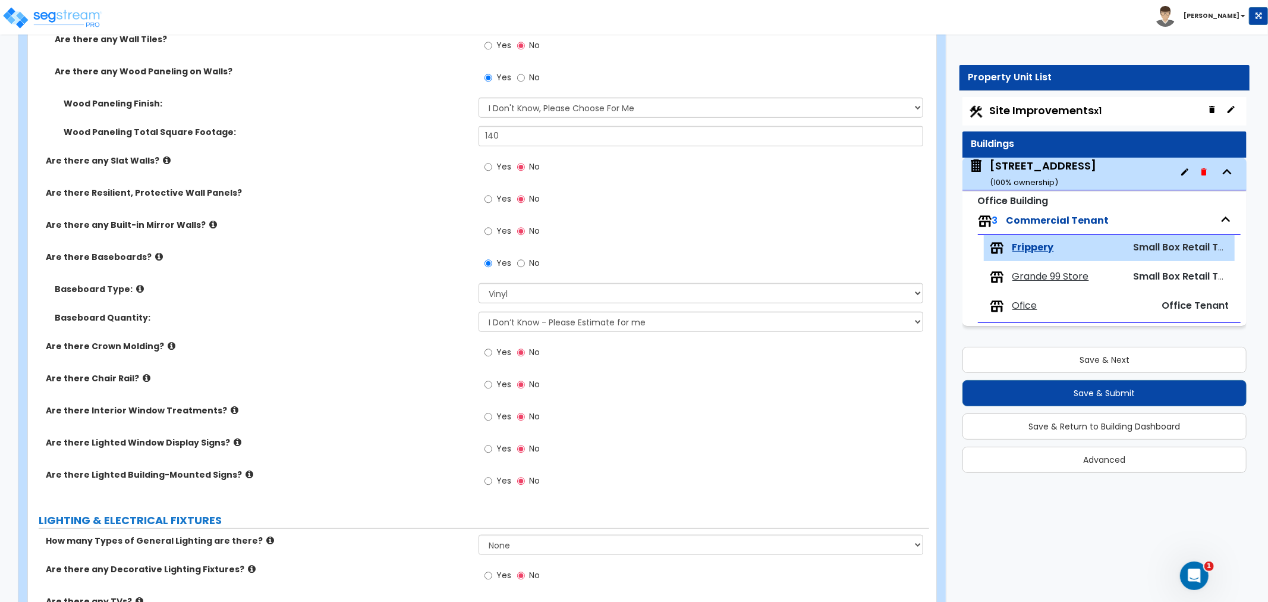
click at [234, 440] on icon at bounding box center [238, 442] width 8 height 9
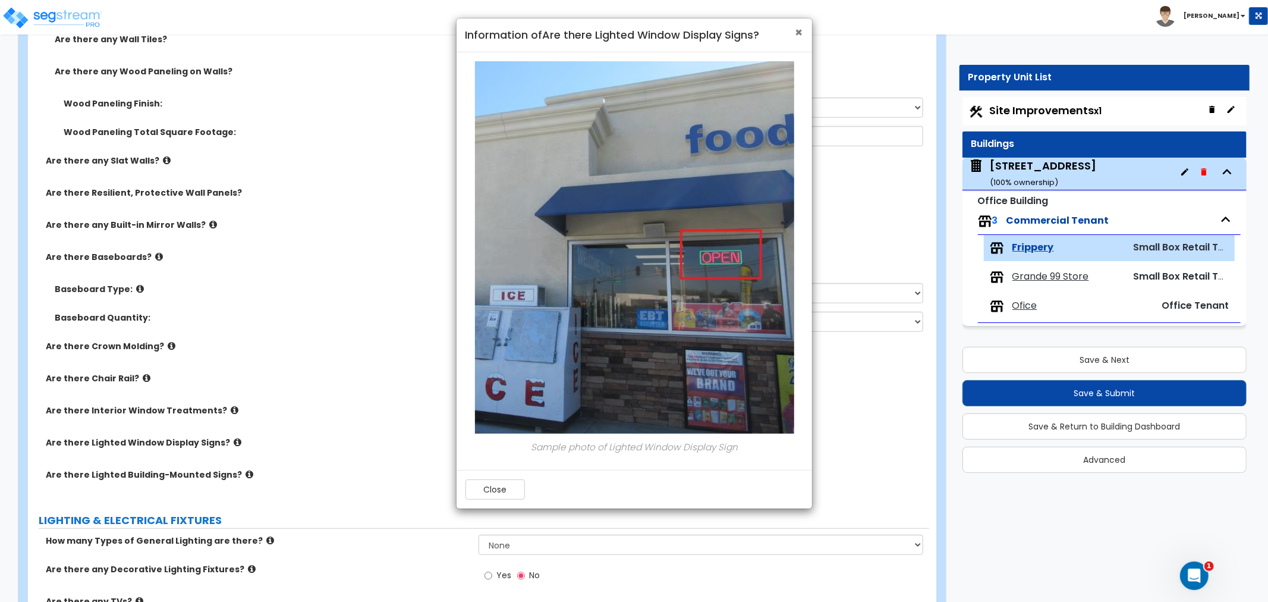
click at [798, 32] on span "×" at bounding box center [800, 32] width 8 height 17
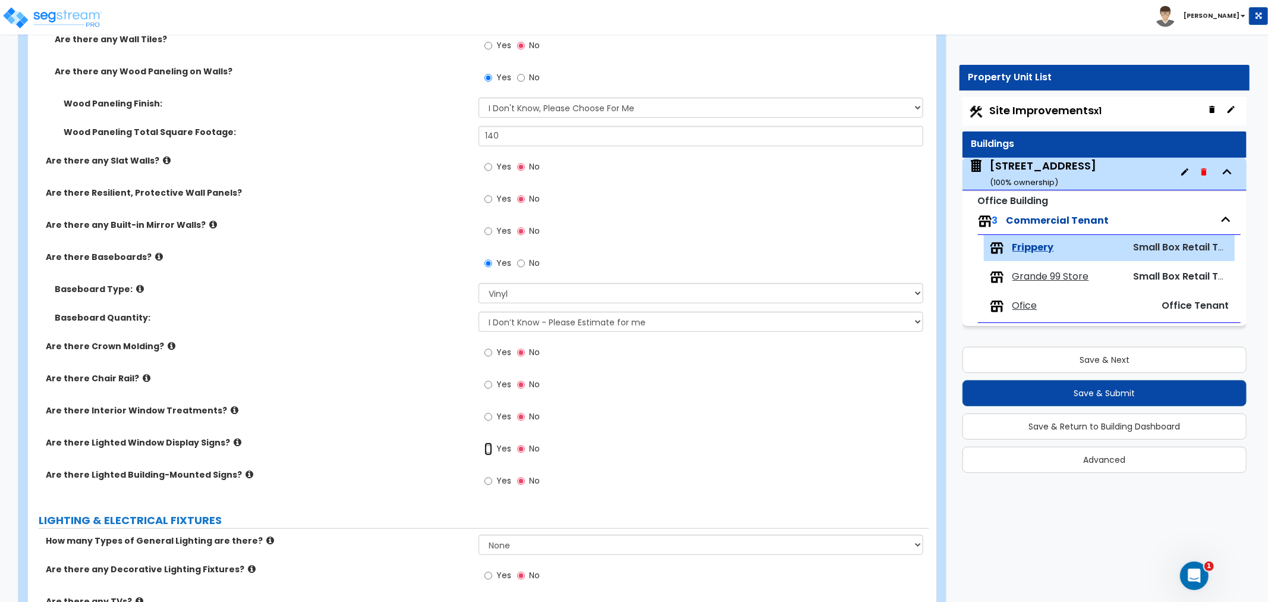
click at [485, 447] on input "Yes" at bounding box center [489, 448] width 8 height 13
radio input "true"
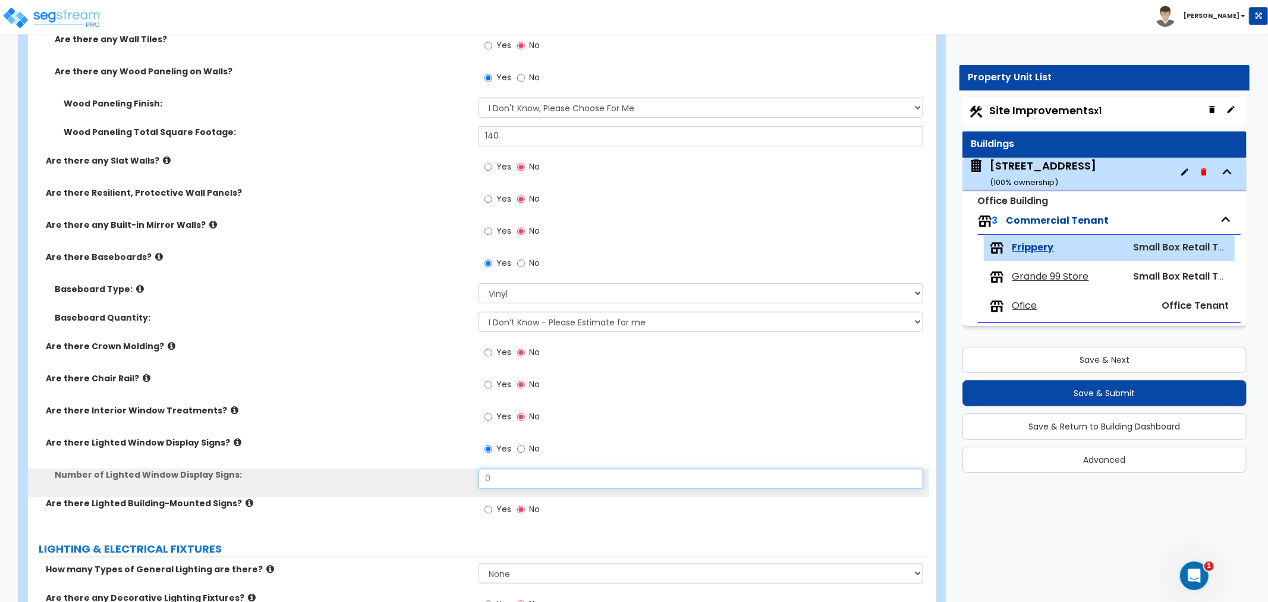
click at [505, 482] on input "0" at bounding box center [701, 479] width 445 height 20
drag, startPoint x: 505, startPoint y: 482, endPoint x: 435, endPoint y: 482, distance: 70.2
click at [435, 482] on div "Number of Lighted Window Display Signs: 0" at bounding box center [478, 483] width 901 height 29
type input "1"
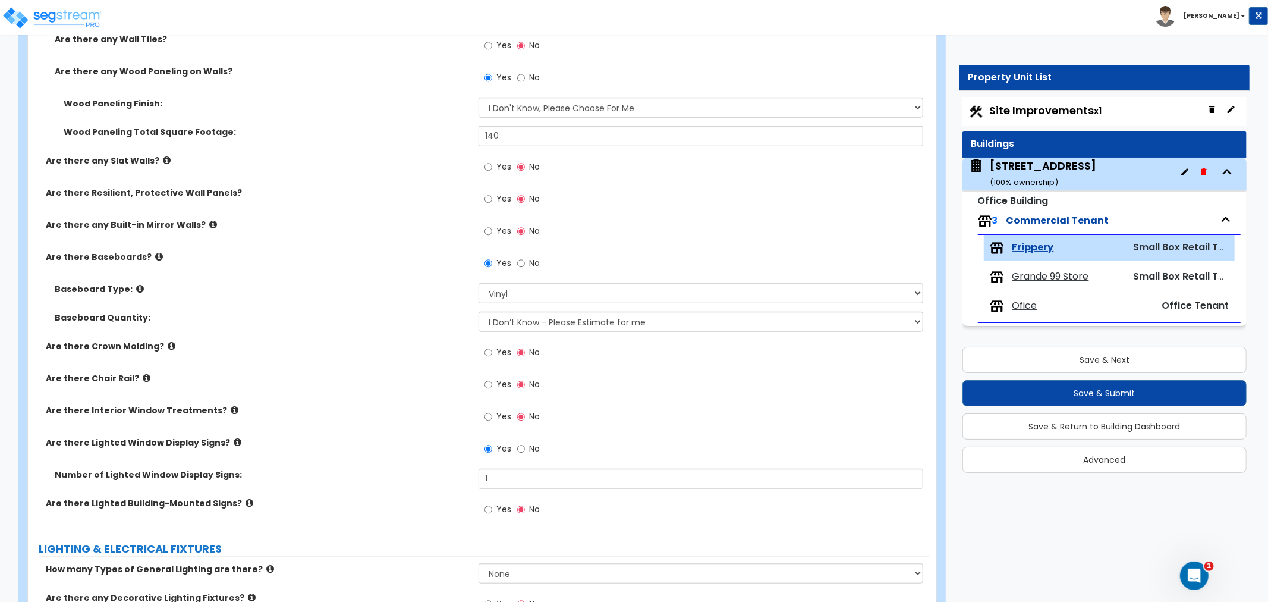
click at [328, 463] on div "Are there Lighted Window Display Signs? Yes No" at bounding box center [478, 452] width 901 height 32
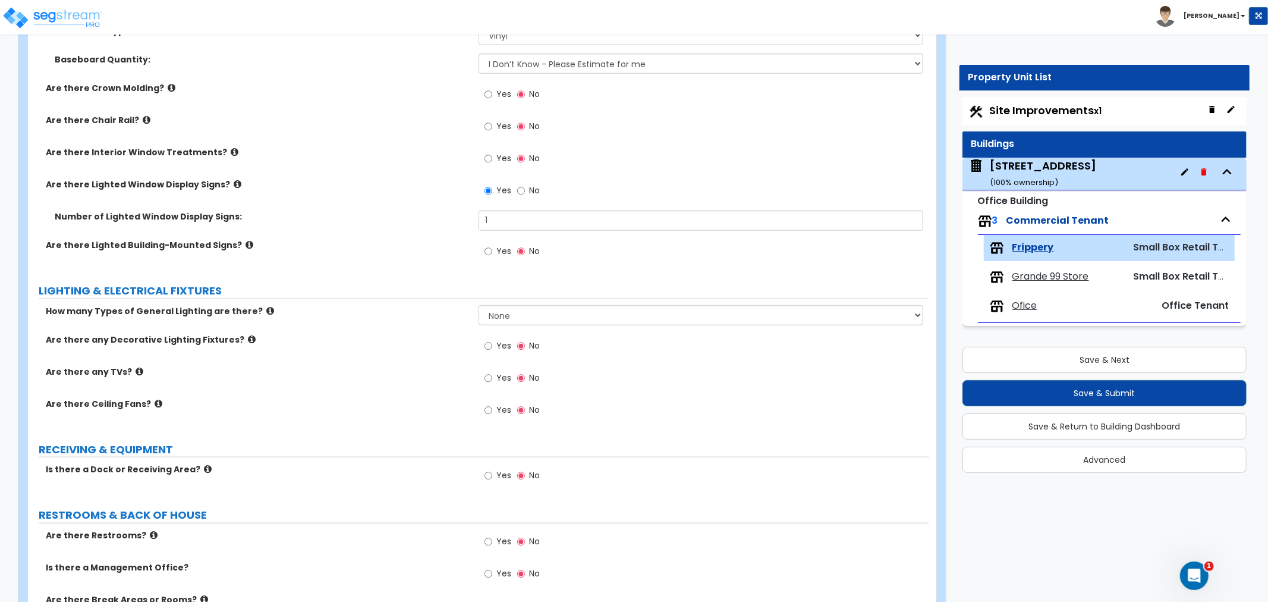
scroll to position [859, 0]
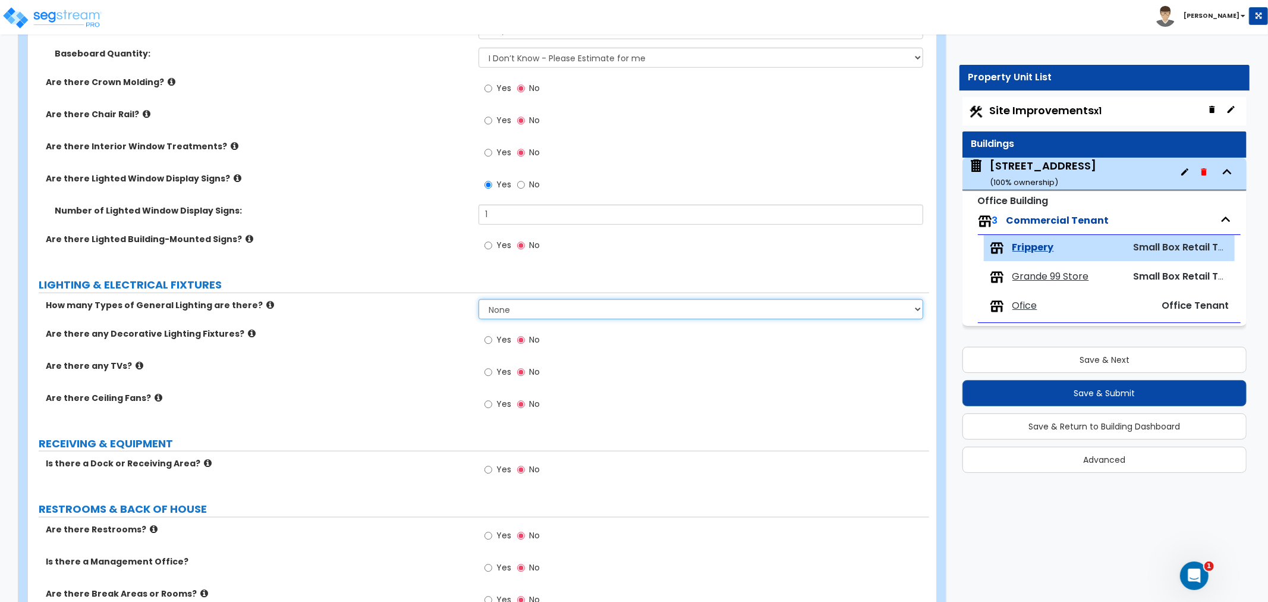
click at [501, 311] on select "None 1 2 3" at bounding box center [701, 309] width 445 height 20
select select "1"
click at [479, 299] on select "None 1 2 3" at bounding box center [701, 309] width 445 height 20
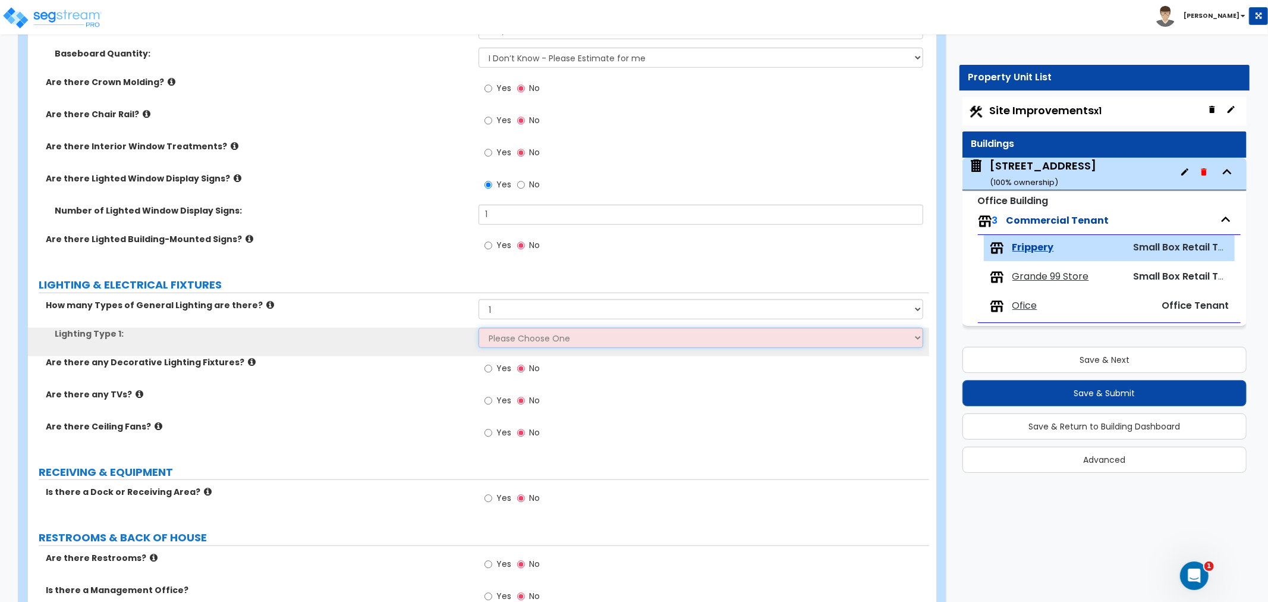
click at [510, 341] on select "Please Choose One LED Surface-Mounted LED Recessed Fluorescent Surface-Mounted …" at bounding box center [701, 338] width 445 height 20
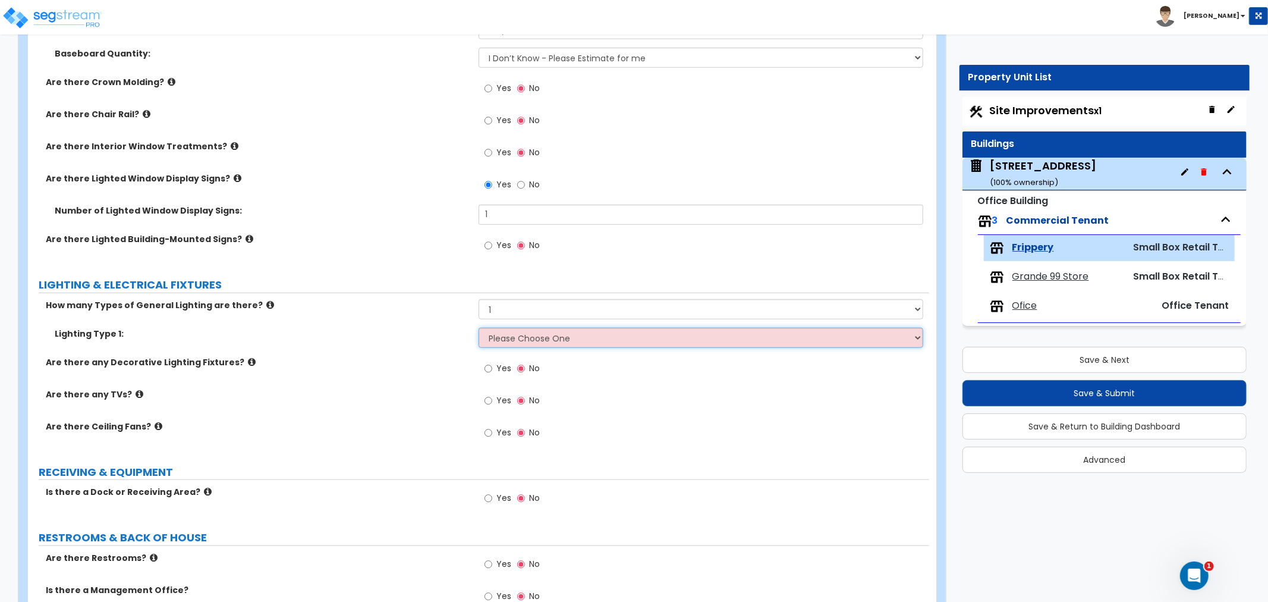
select select "4"
click at [479, 328] on select "Please Choose One LED Surface-Mounted LED Recessed Fluorescent Surface-Mounted …" at bounding box center [701, 338] width 445 height 20
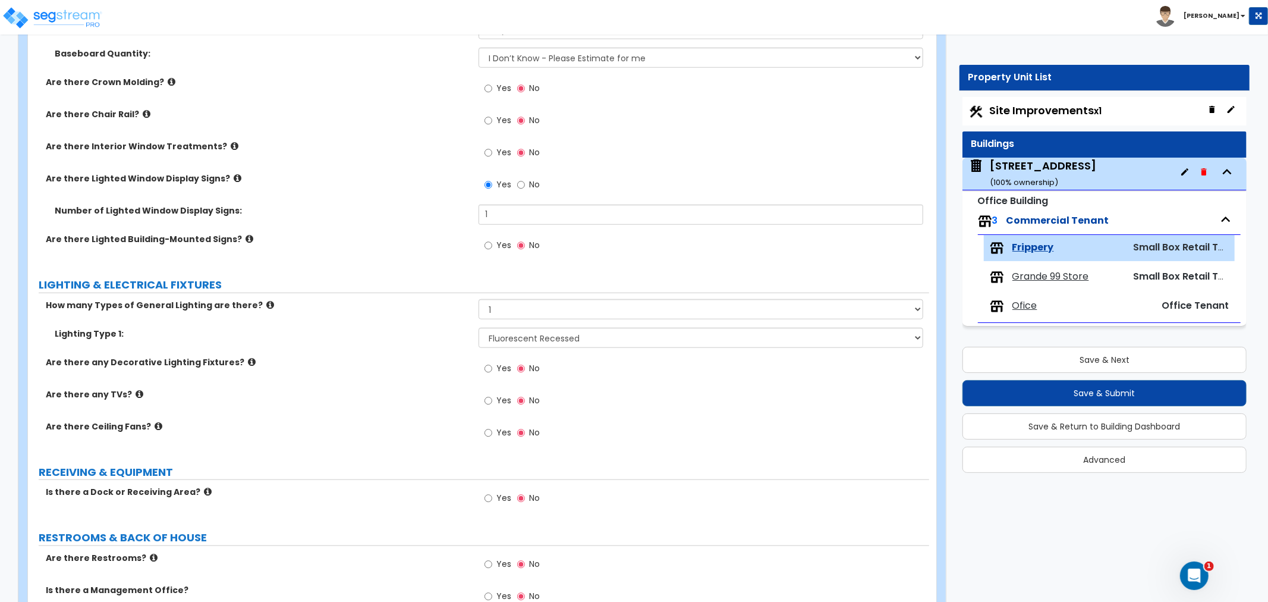
click at [480, 401] on div "Yes No" at bounding box center [512, 401] width 67 height 27
click at [486, 400] on input "Yes" at bounding box center [489, 400] width 8 height 13
radio input "true"
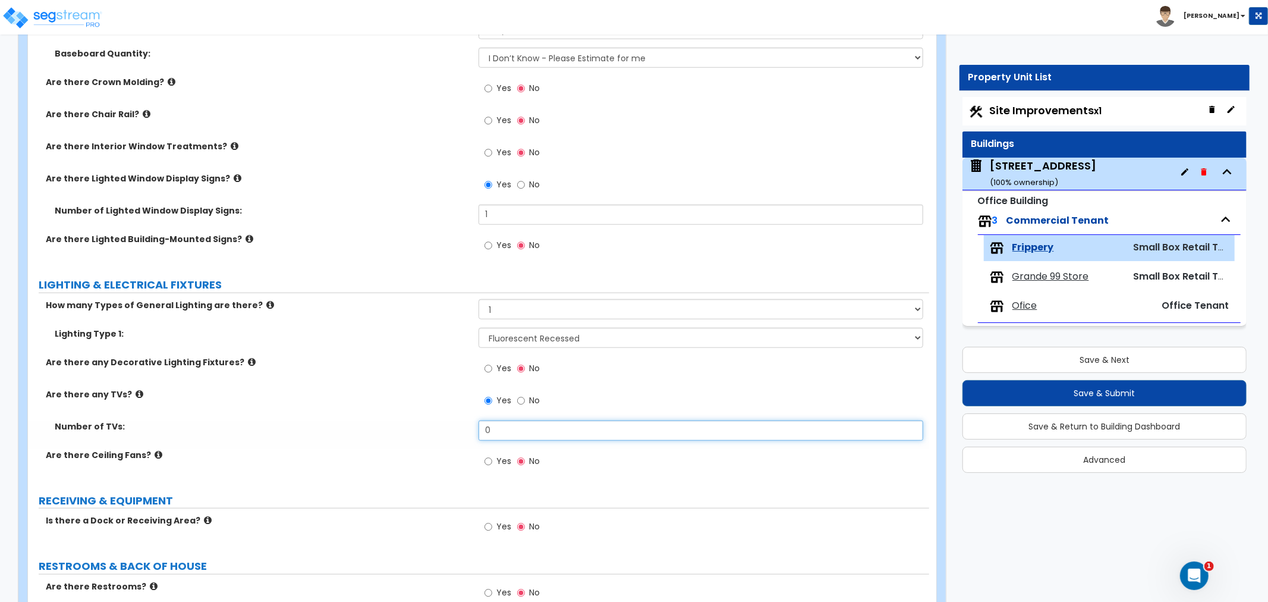
drag, startPoint x: 496, startPoint y: 422, endPoint x: 460, endPoint y: 426, distance: 37.1
click at [460, 426] on div "Number of TVs: 0" at bounding box center [478, 434] width 901 height 29
type input "1"
click at [375, 415] on div "Are there any TVs? Yes No" at bounding box center [478, 404] width 901 height 32
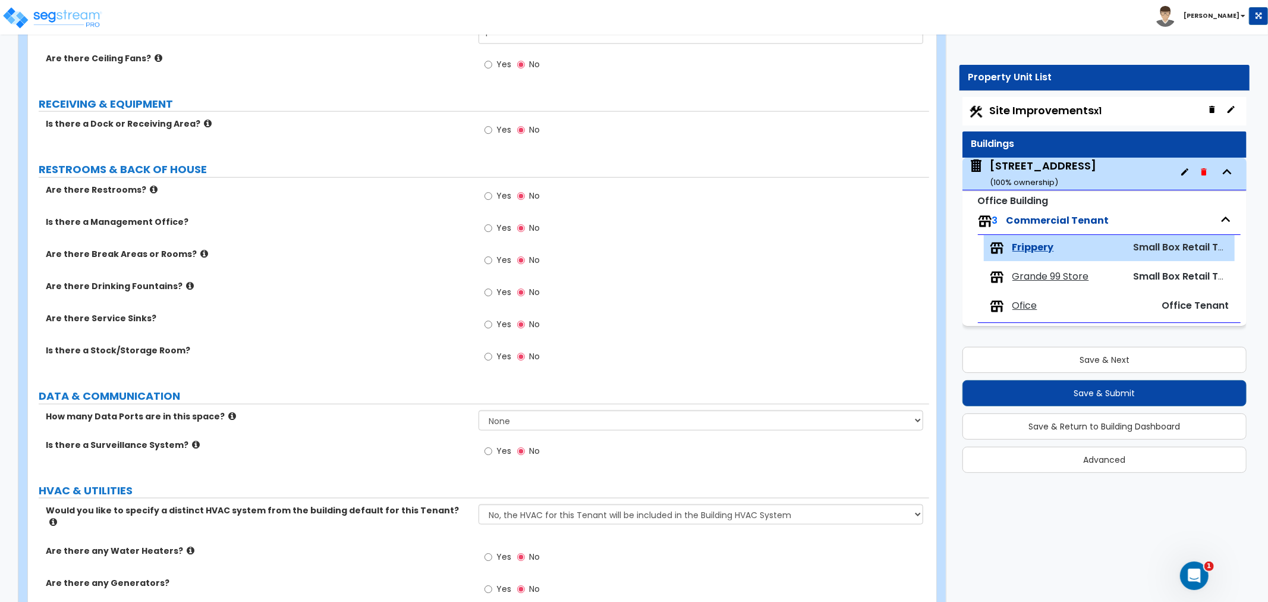
scroll to position [1305, 0]
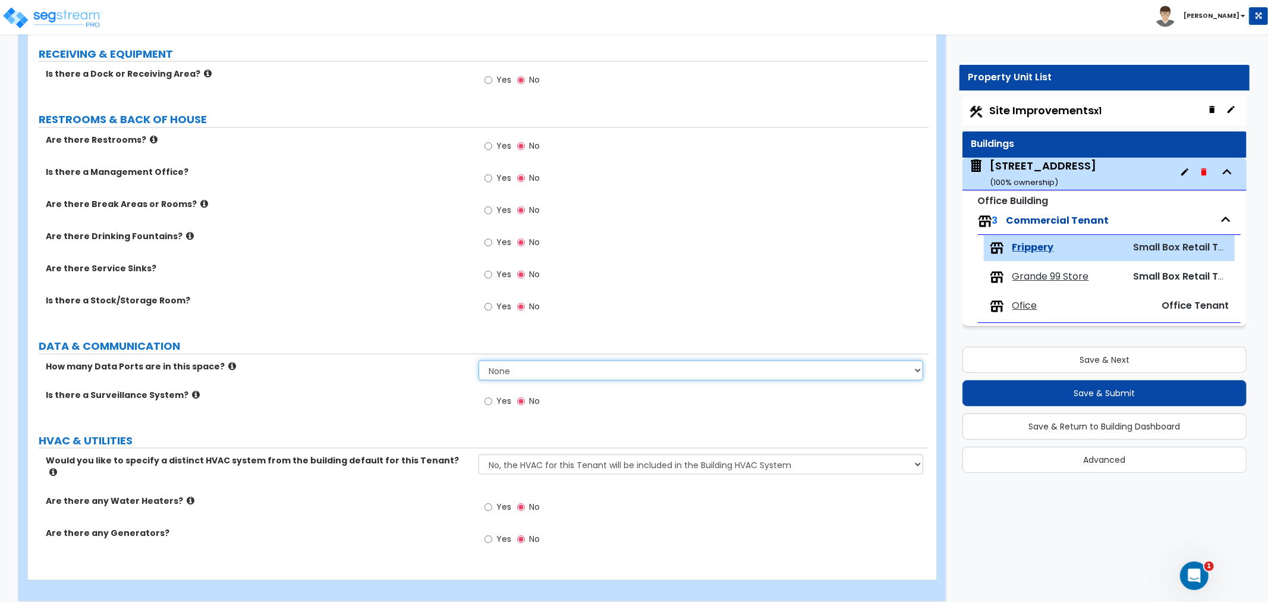
click at [508, 367] on select "None Please Estimate for Me I will specify the Quantity Exactly" at bounding box center [701, 370] width 445 height 20
select select "1"
click at [479, 360] on select "None Please Estimate for Me I will specify the Quantity Exactly" at bounding box center [701, 370] width 445 height 20
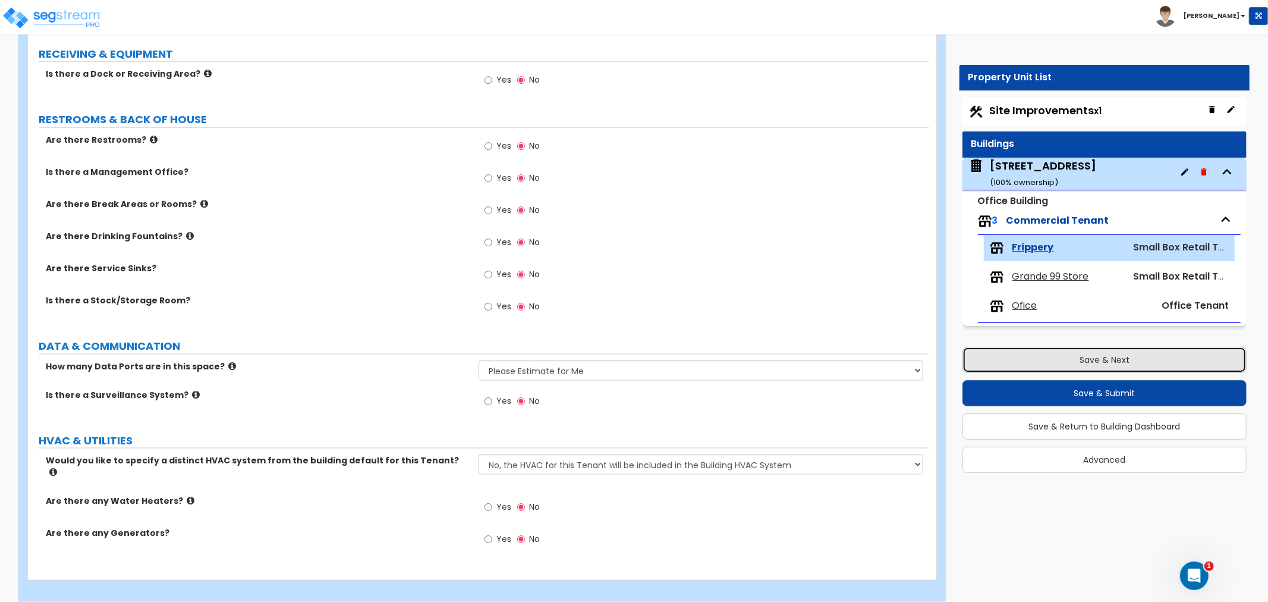
click at [1113, 359] on button "Save & Next" at bounding box center [1105, 360] width 284 height 26
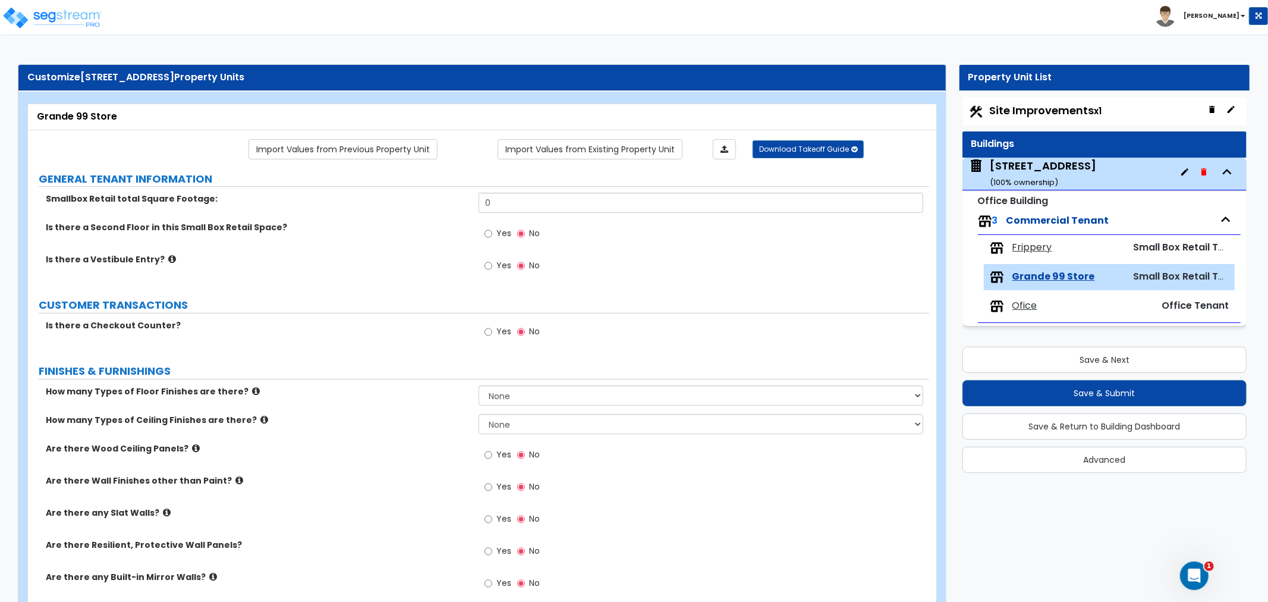
click at [1031, 243] on span "Frippery" at bounding box center [1033, 248] width 40 height 14
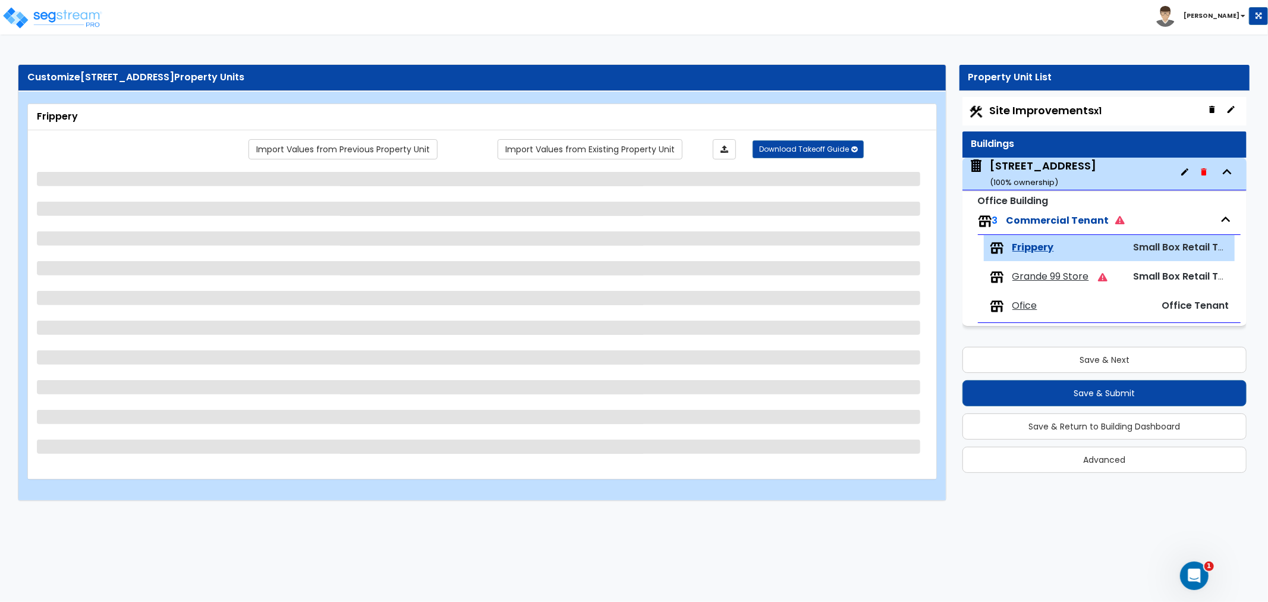
select select "1"
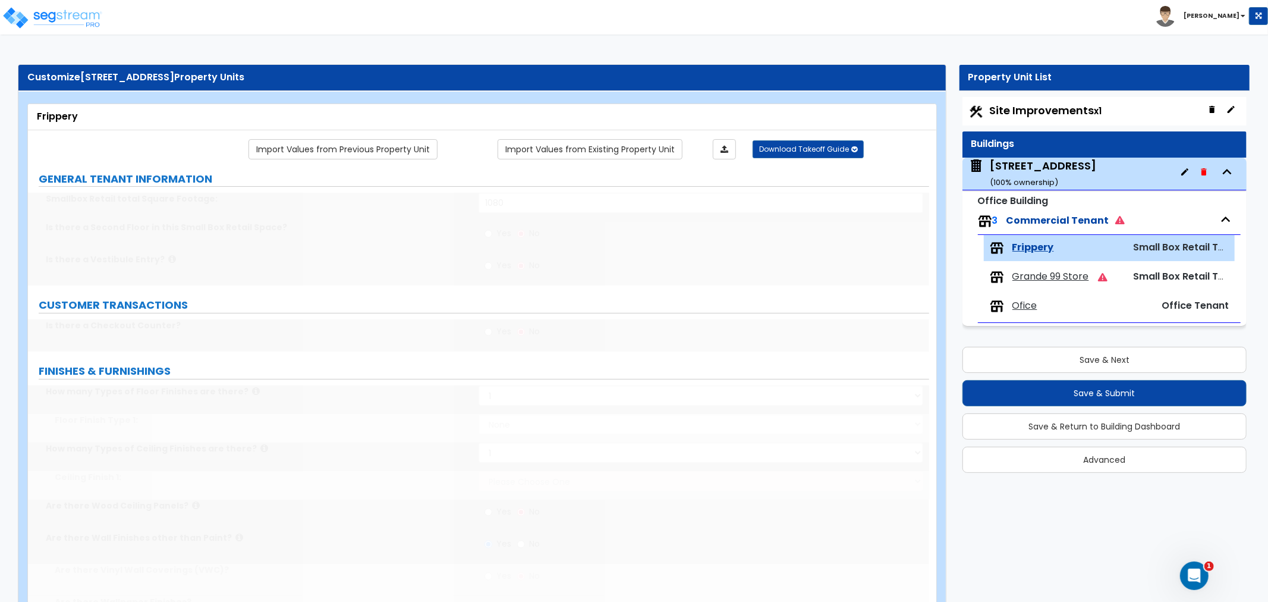
select select "5"
select select "1"
radio input "true"
select select "6"
type input "140"
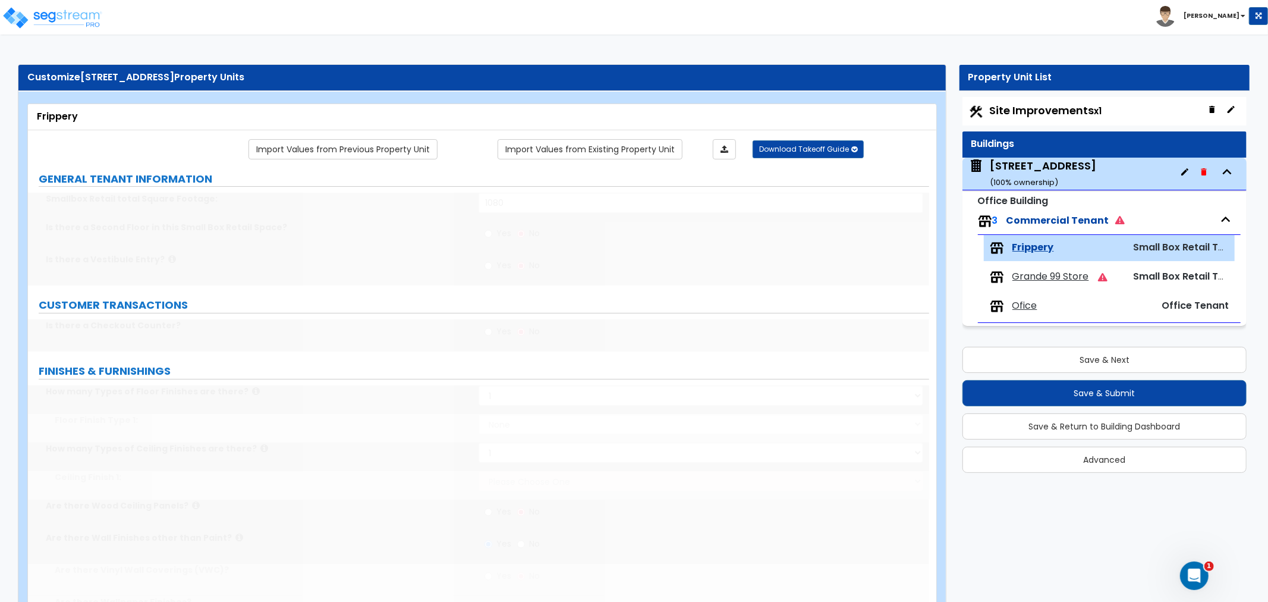
select select "2"
type input "1"
select select "4"
type input "1"
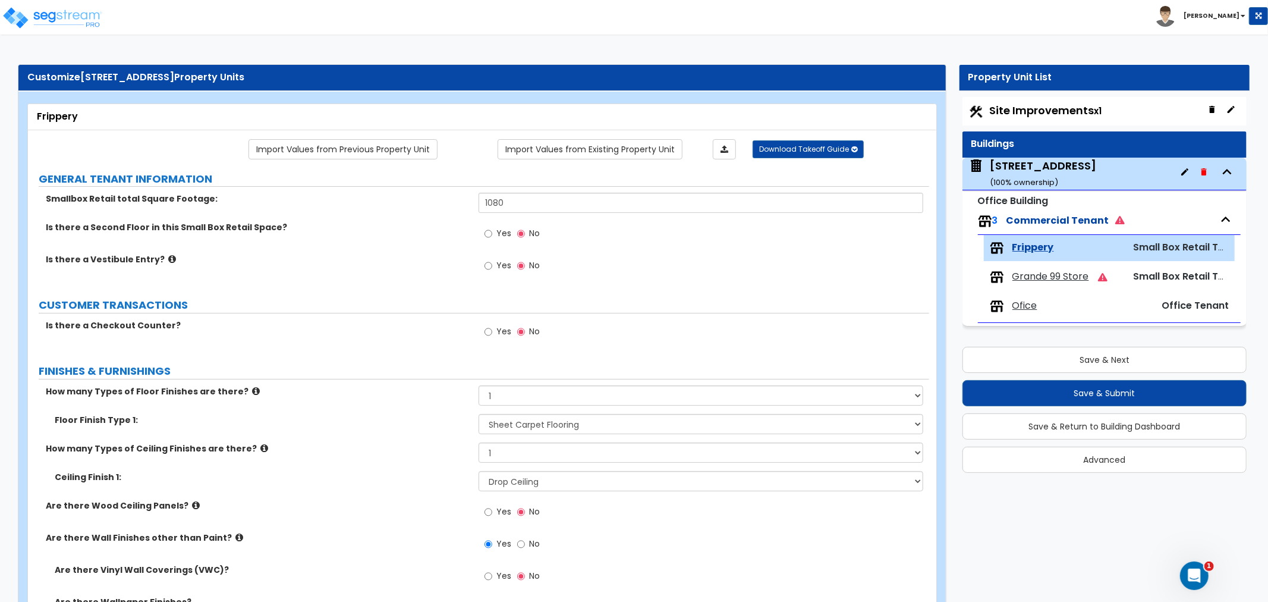
click at [1033, 273] on span "Grande 99 Store" at bounding box center [1051, 277] width 77 height 14
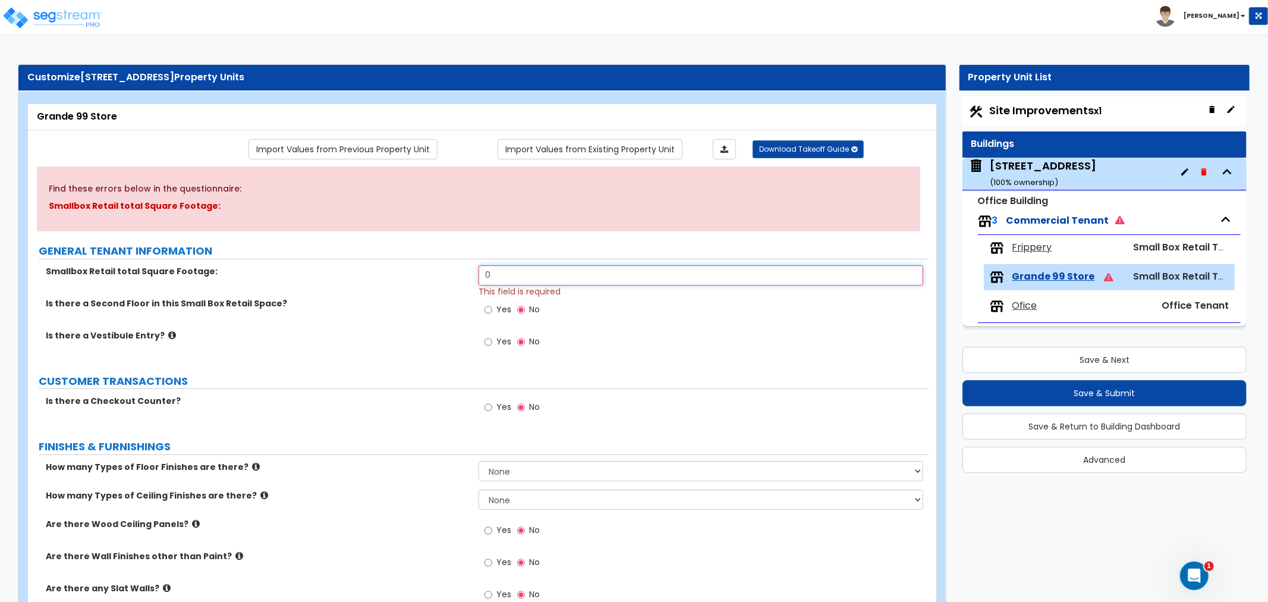
drag, startPoint x: 510, startPoint y: 271, endPoint x: 413, endPoint y: 265, distance: 96.5
click at [413, 265] on div "Smallbox Retail total Square Footage: 0 This field is required" at bounding box center [478, 281] width 901 height 32
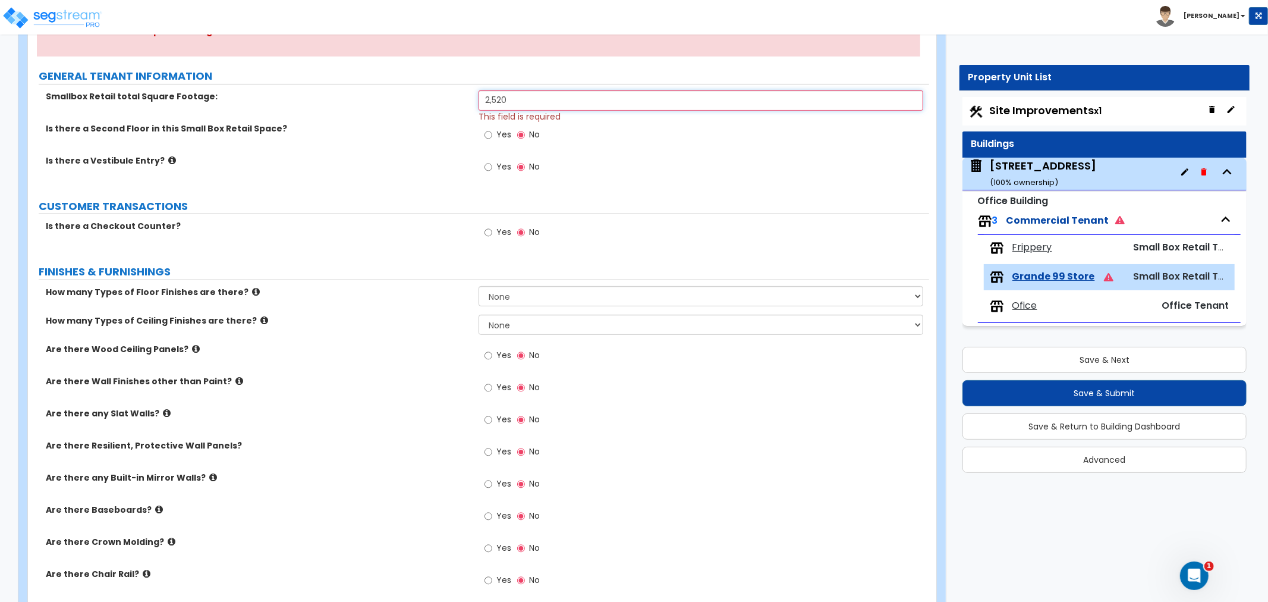
scroll to position [198, 0]
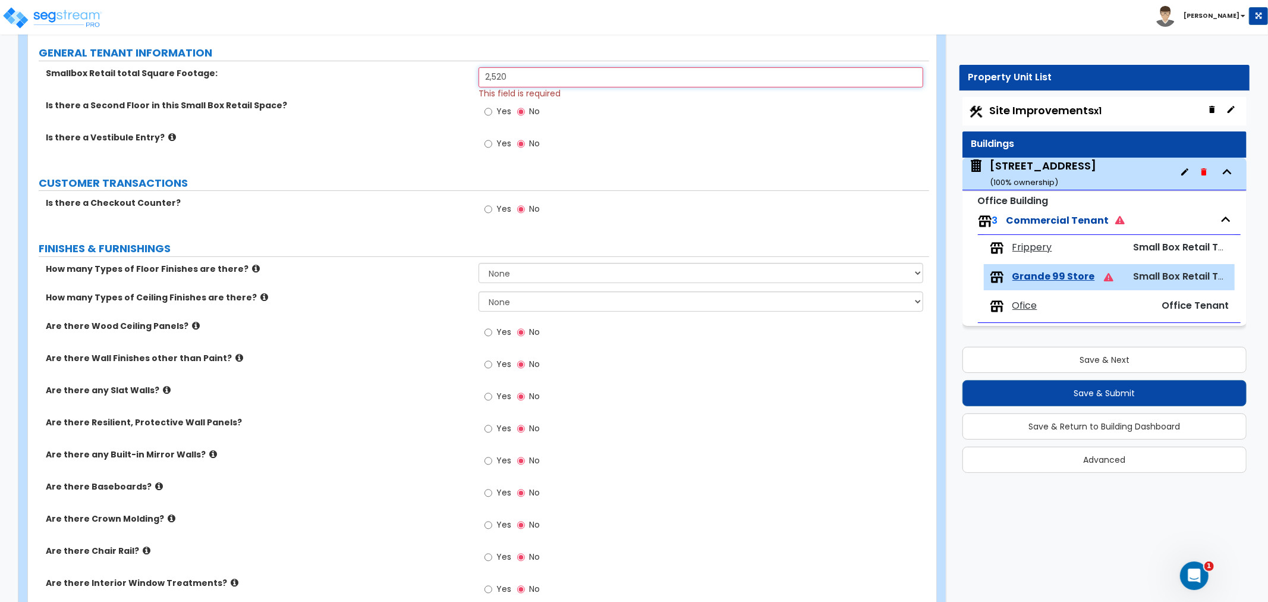
type input "2,520"
click at [584, 274] on select "None 1 2 3 4" at bounding box center [701, 273] width 445 height 20
select select "1"
click at [479, 263] on select "None 1 2 3 4" at bounding box center [701, 273] width 445 height 20
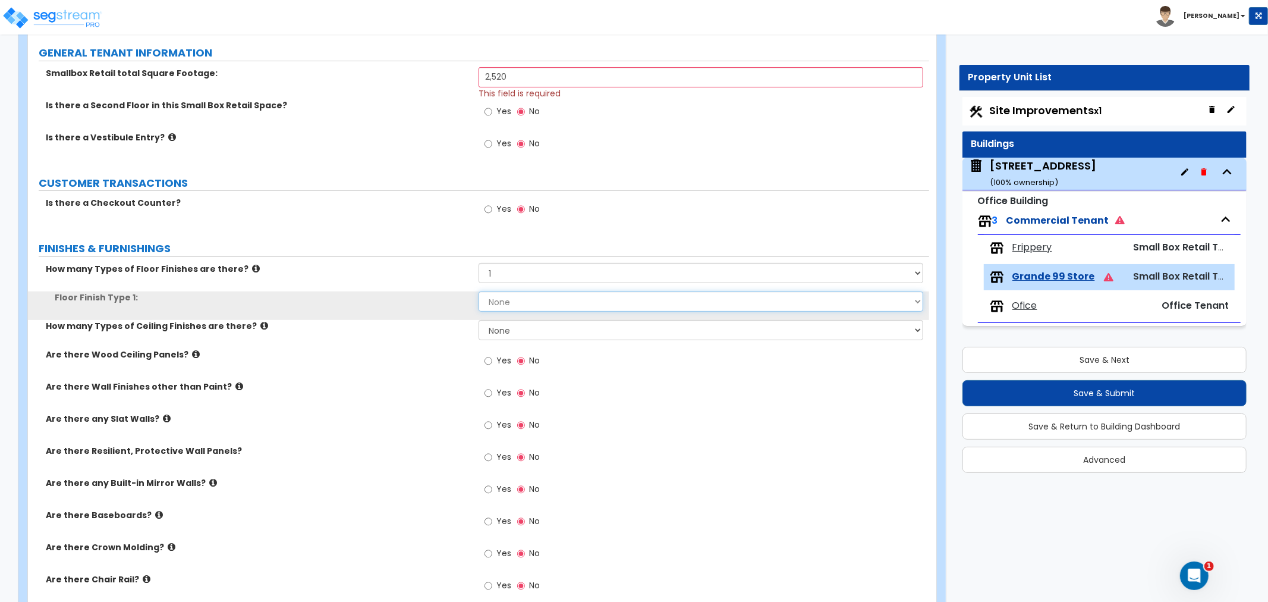
drag, startPoint x: 539, startPoint y: 300, endPoint x: 536, endPoint y: 310, distance: 10.0
click at [540, 300] on select "None Tile Flooring Hardwood Flooring Resilient Laminate Flooring VCT Flooring S…" at bounding box center [701, 301] width 445 height 20
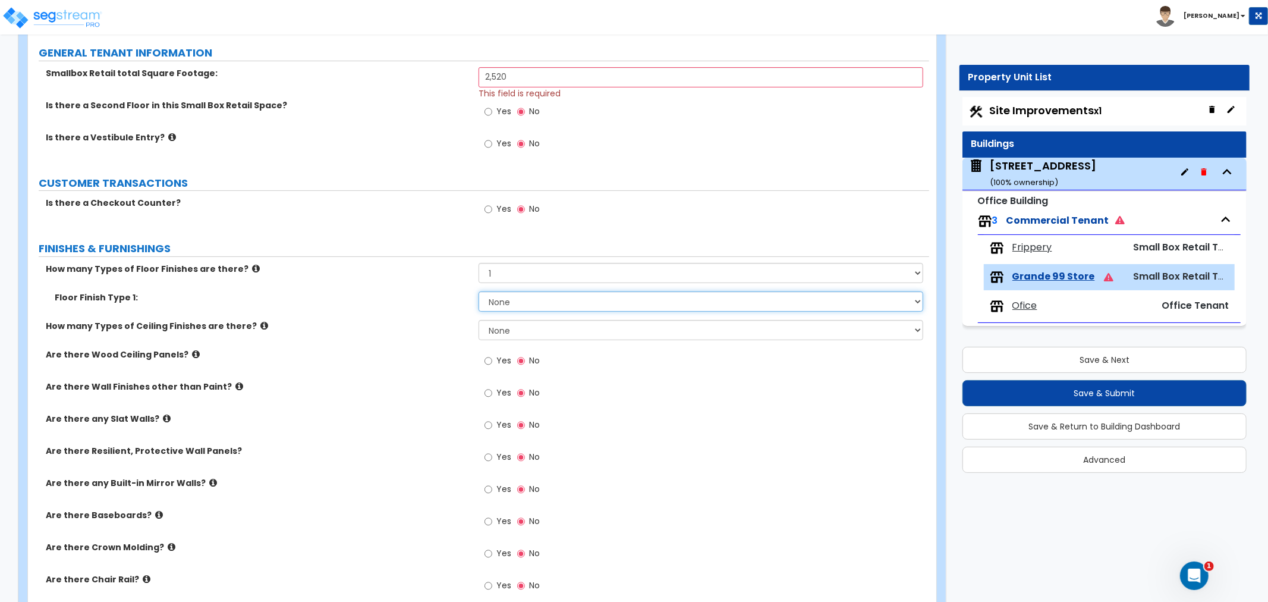
select select "5"
click at [479, 291] on select "None Tile Flooring Hardwood Flooring Resilient Laminate Flooring VCT Flooring S…" at bounding box center [701, 301] width 445 height 20
click at [534, 331] on select "None 1 2 3" at bounding box center [701, 330] width 445 height 20
select select "1"
click at [479, 320] on select "None 1 2 3" at bounding box center [701, 330] width 445 height 20
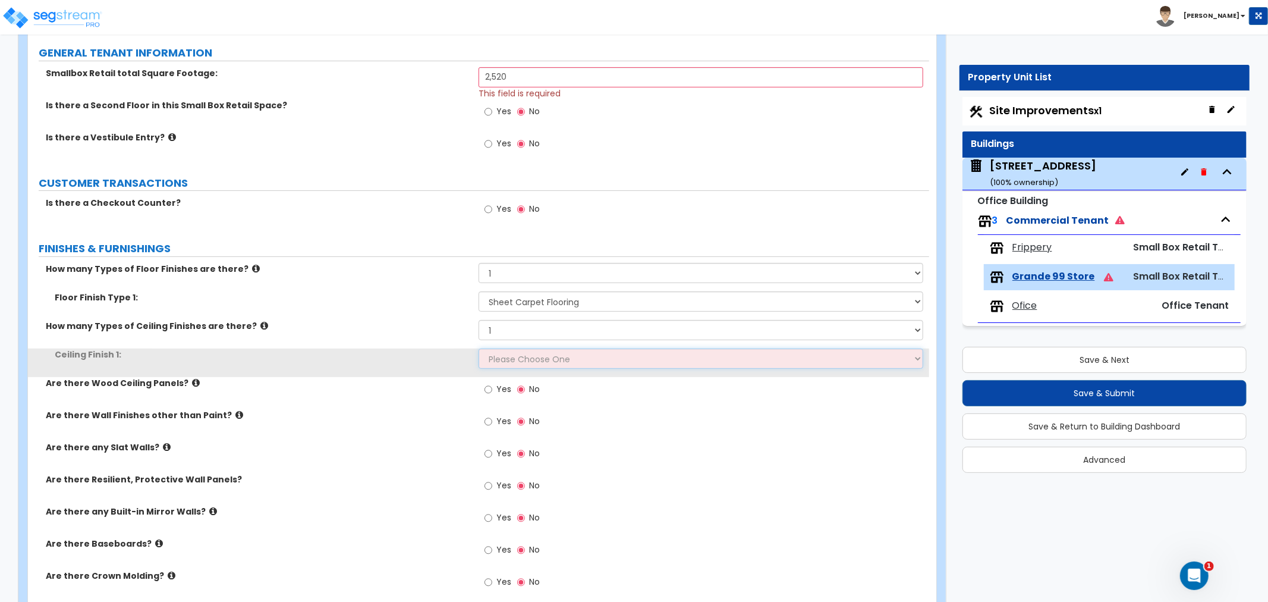
click at [521, 357] on select "Please Choose One Drop Ceiling Open Ceiling Drywall Ceiling" at bounding box center [701, 358] width 445 height 20
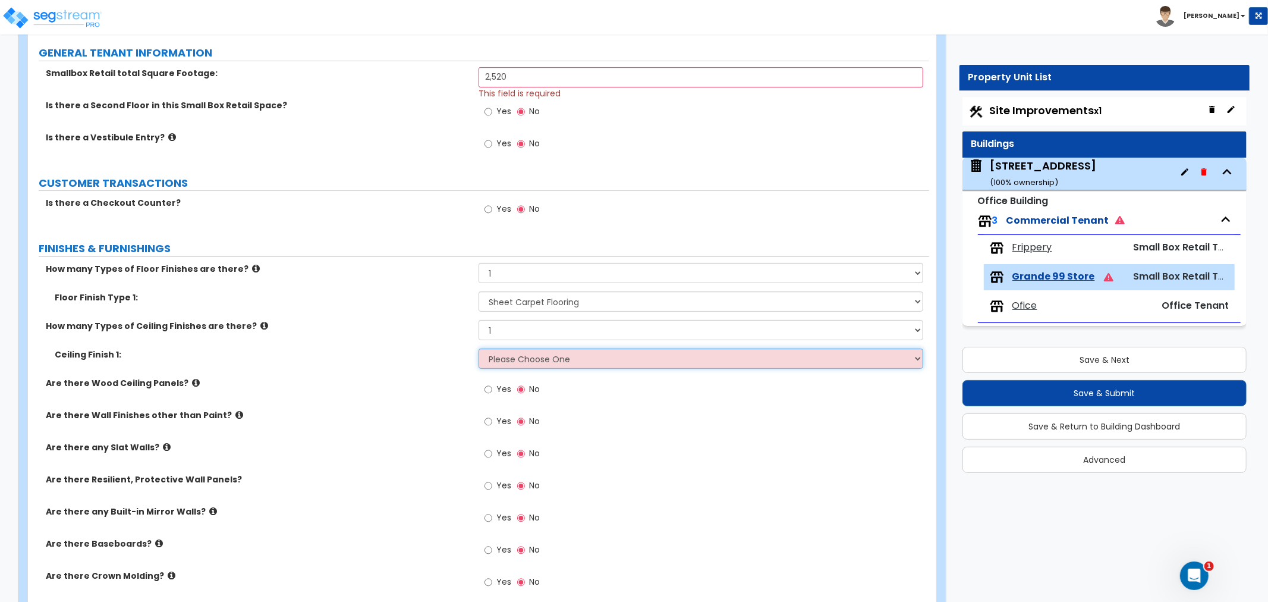
select select "1"
click at [479, 348] on select "Please Choose One Drop Ceiling Open Ceiling Drywall Ceiling" at bounding box center [701, 358] width 445 height 20
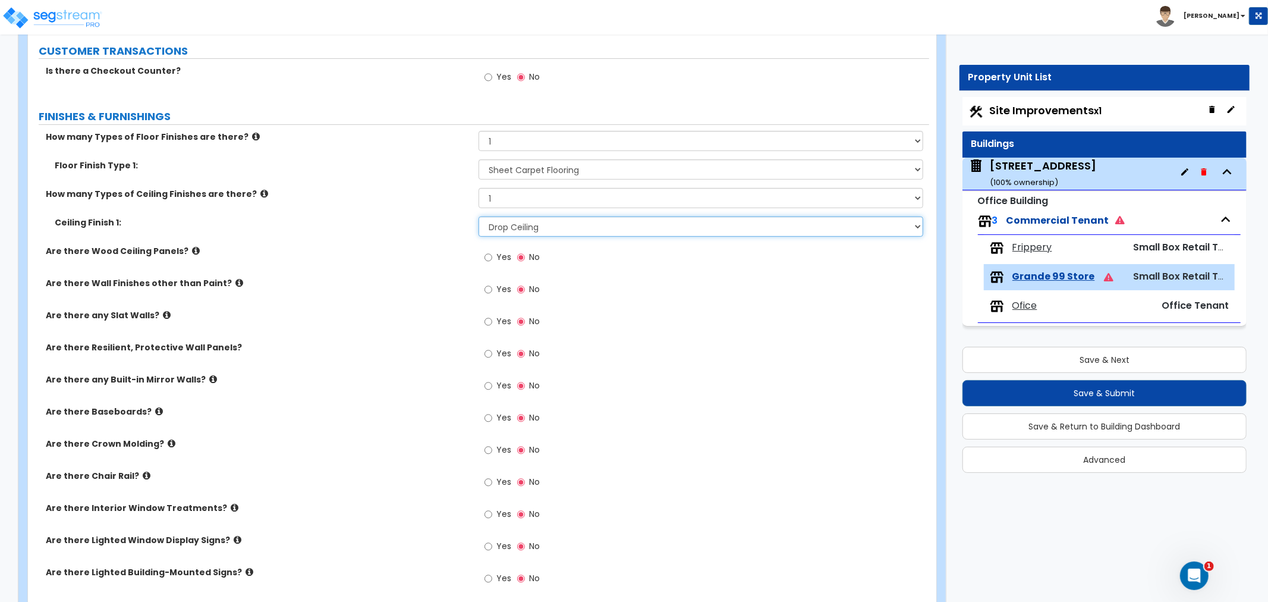
scroll to position [396, 0]
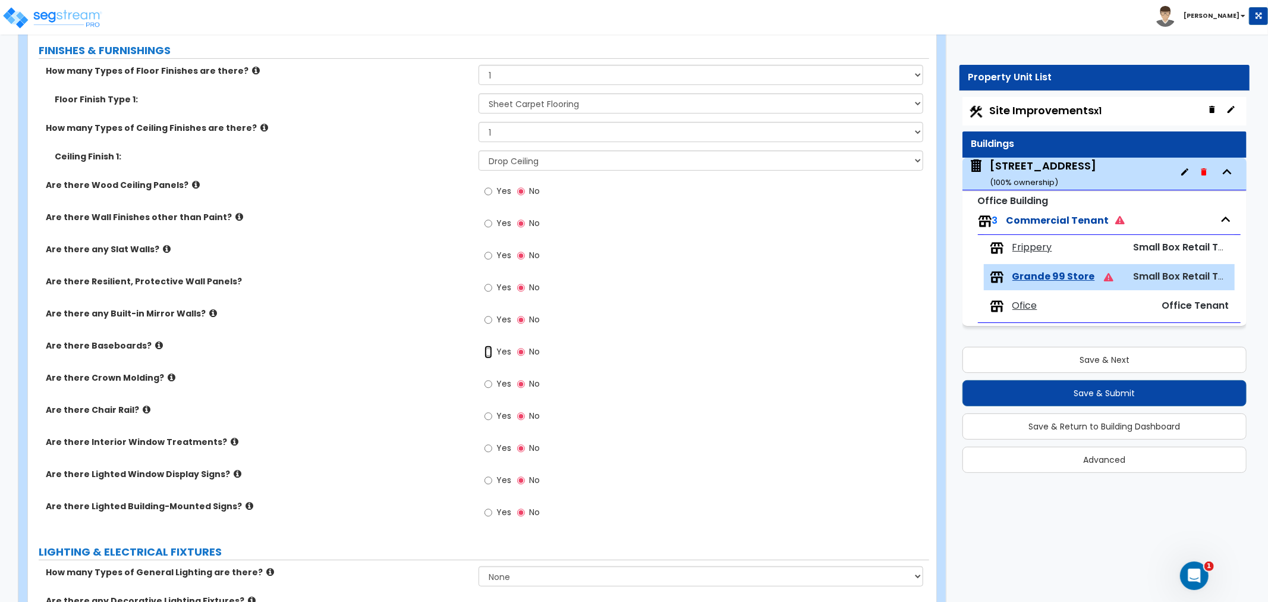
click at [489, 349] on input "Yes" at bounding box center [489, 351] width 8 height 13
radio input "true"
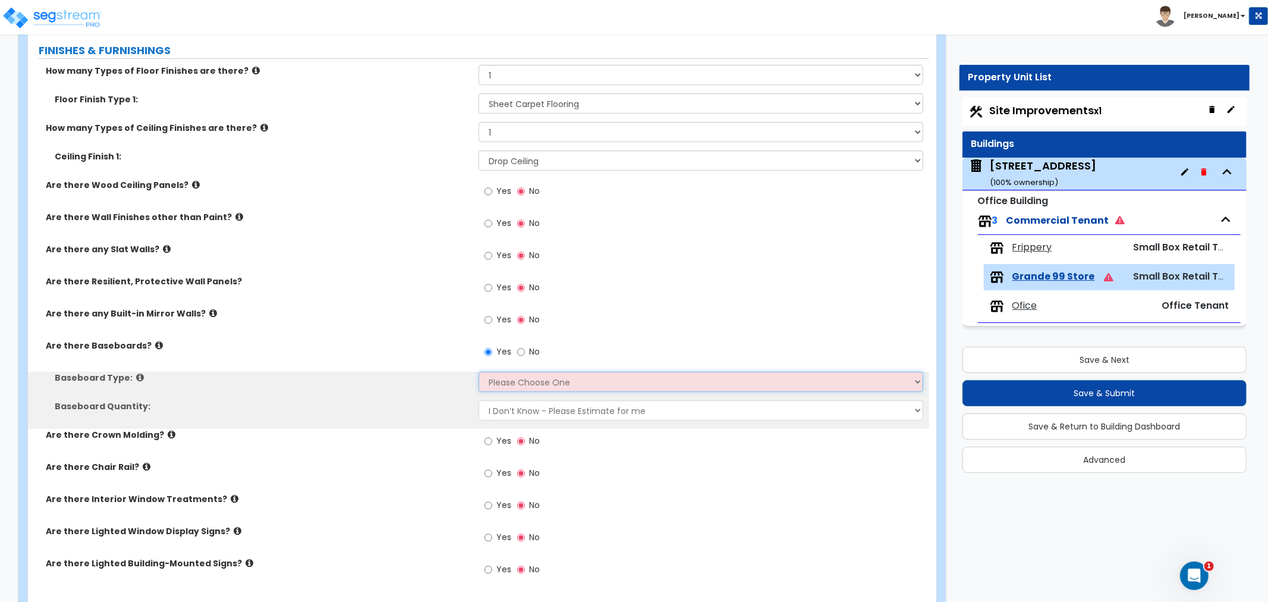
click at [530, 377] on select "Please Choose One Wood Vinyl Carpet Tile" at bounding box center [701, 382] width 445 height 20
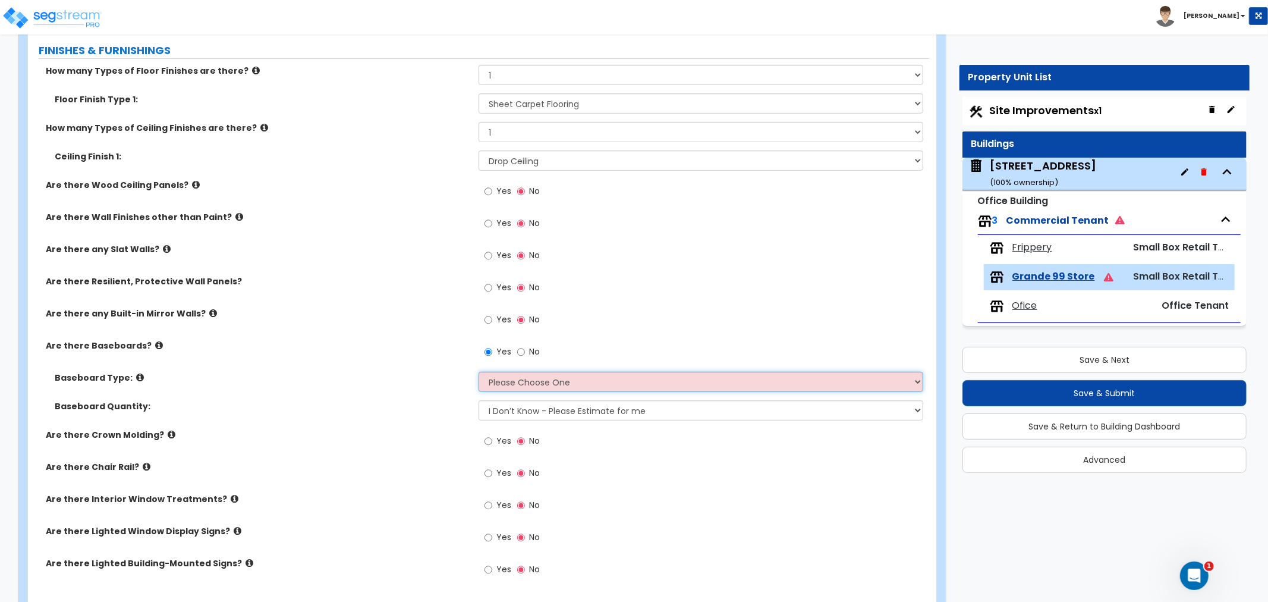
select select "2"
click at [479, 372] on select "Please Choose One Wood Vinyl Carpet Tile" at bounding box center [701, 382] width 445 height 20
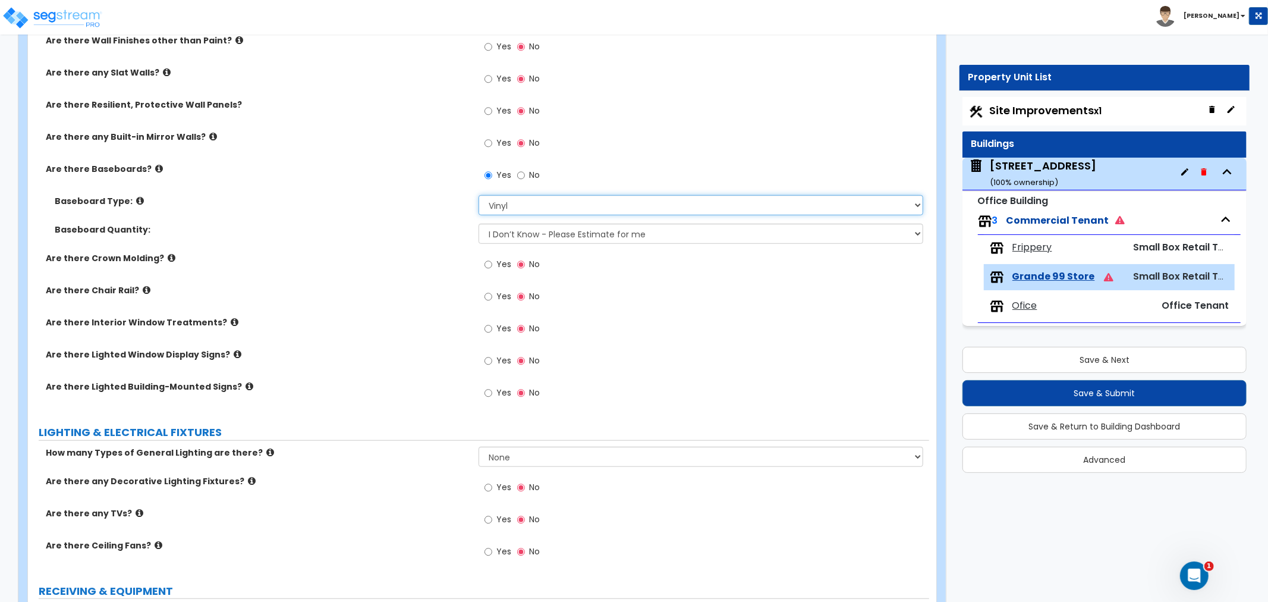
scroll to position [595, 0]
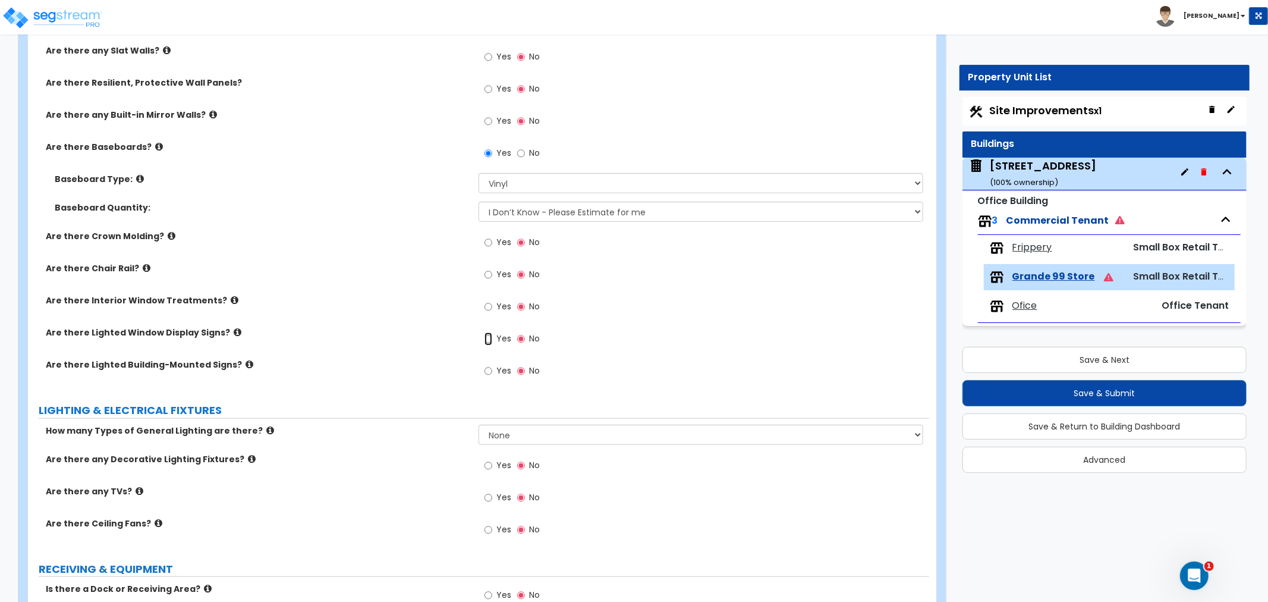
click at [485, 337] on input "Yes" at bounding box center [489, 338] width 8 height 13
radio input "true"
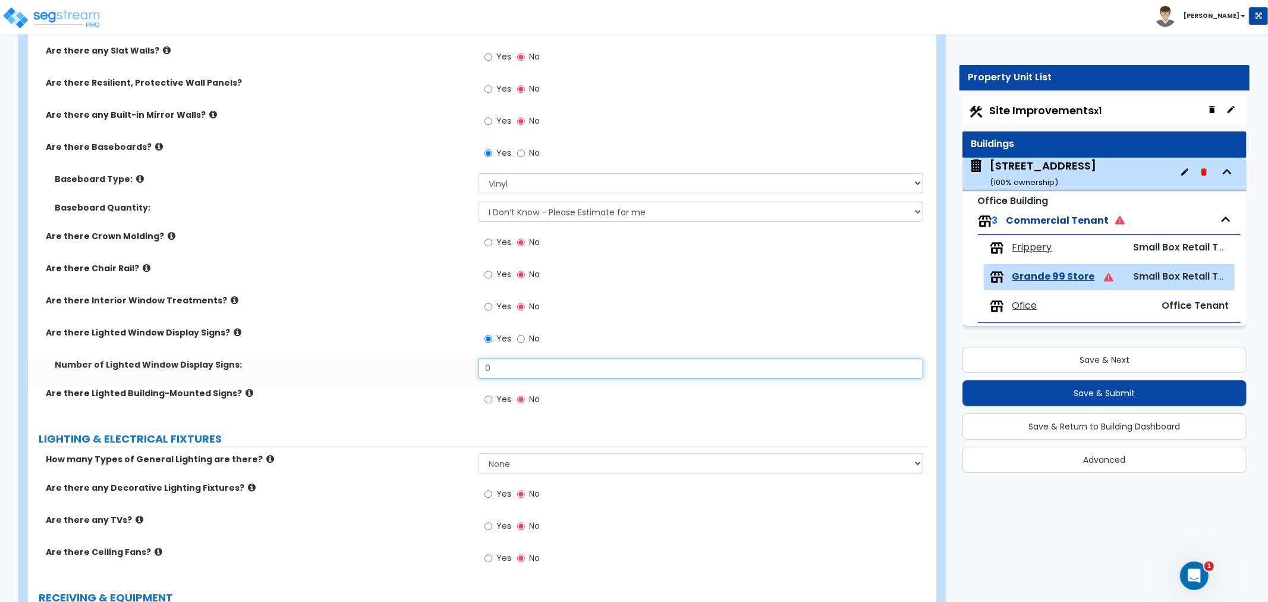
drag, startPoint x: 510, startPoint y: 369, endPoint x: 425, endPoint y: 367, distance: 85.0
click at [425, 367] on div "Number of Lighted Window Display Signs: 0" at bounding box center [478, 373] width 901 height 29
type input "1"
click at [489, 400] on input "Yes" at bounding box center [489, 399] width 8 height 13
radio input "true"
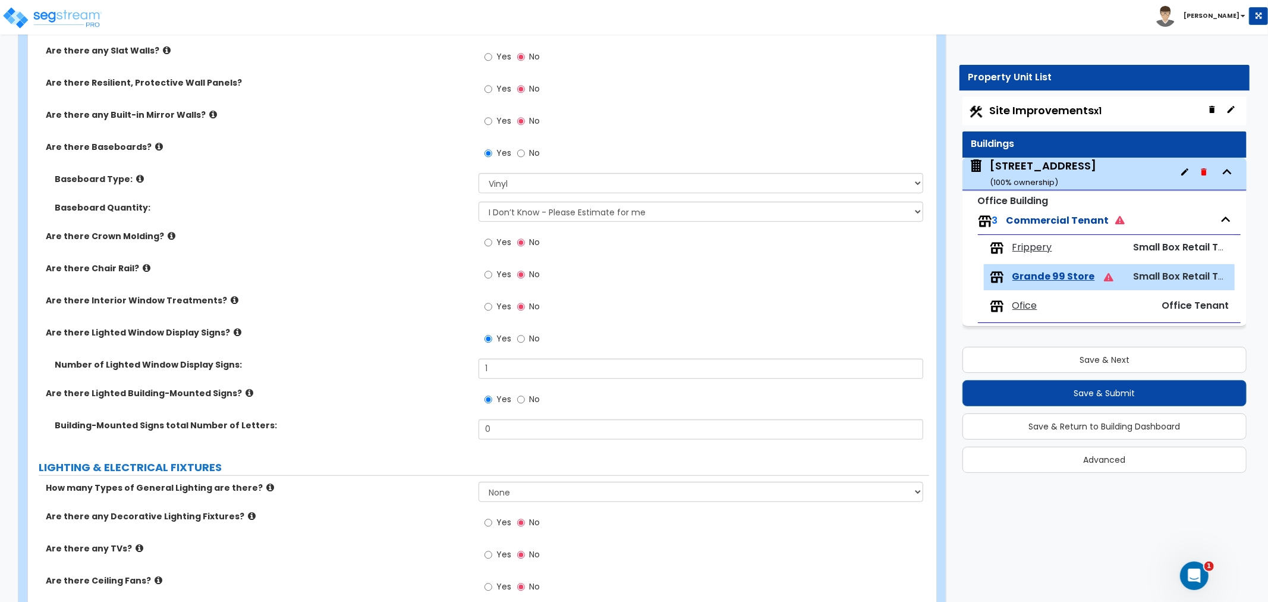
click at [366, 430] on div "Building-Mounted Signs total Number of Letters: 0" at bounding box center [478, 433] width 901 height 29
drag, startPoint x: 509, startPoint y: 418, endPoint x: 433, endPoint y: 428, distance: 76.8
click at [433, 428] on div "How many Types of Floor Finishes are there? None 1 2 3 4 Floor Finish Type 1: N…" at bounding box center [478, 156] width 883 height 581
drag, startPoint x: 536, startPoint y: 429, endPoint x: 426, endPoint y: 430, distance: 110.0
click at [426, 430] on div "Building-Mounted Signs total Number of Letters: 0" at bounding box center [478, 433] width 901 height 29
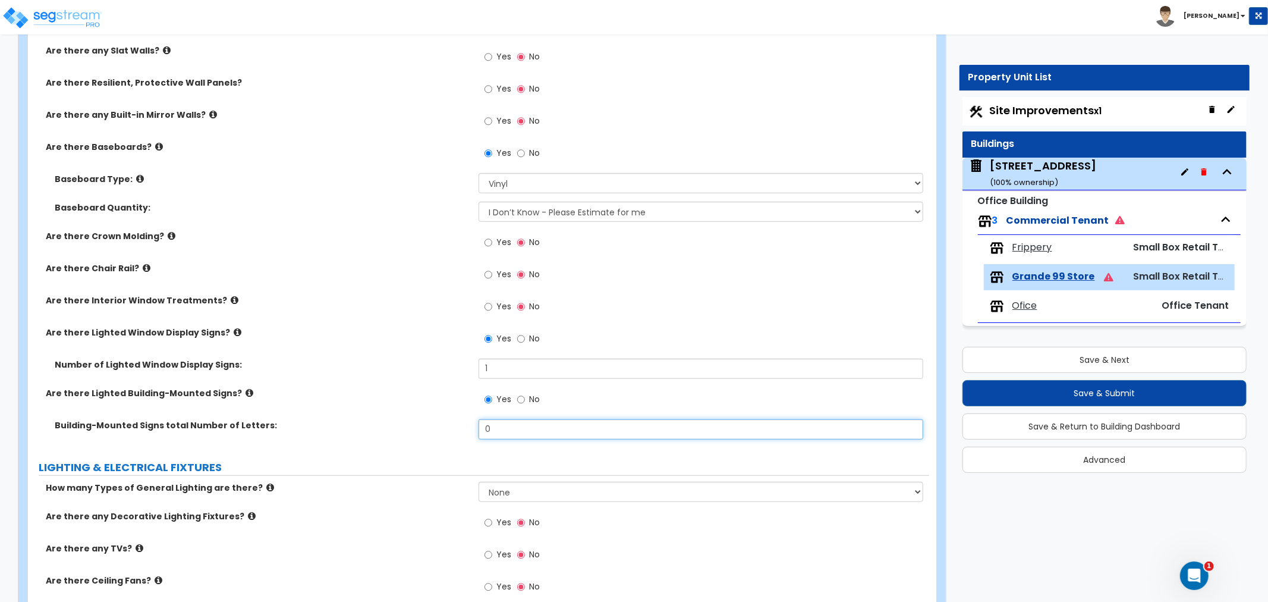
type input "4"
type input "5"
click at [385, 424] on label "Building-Mounted Signs total Number of Letters:" at bounding box center [262, 425] width 415 height 12
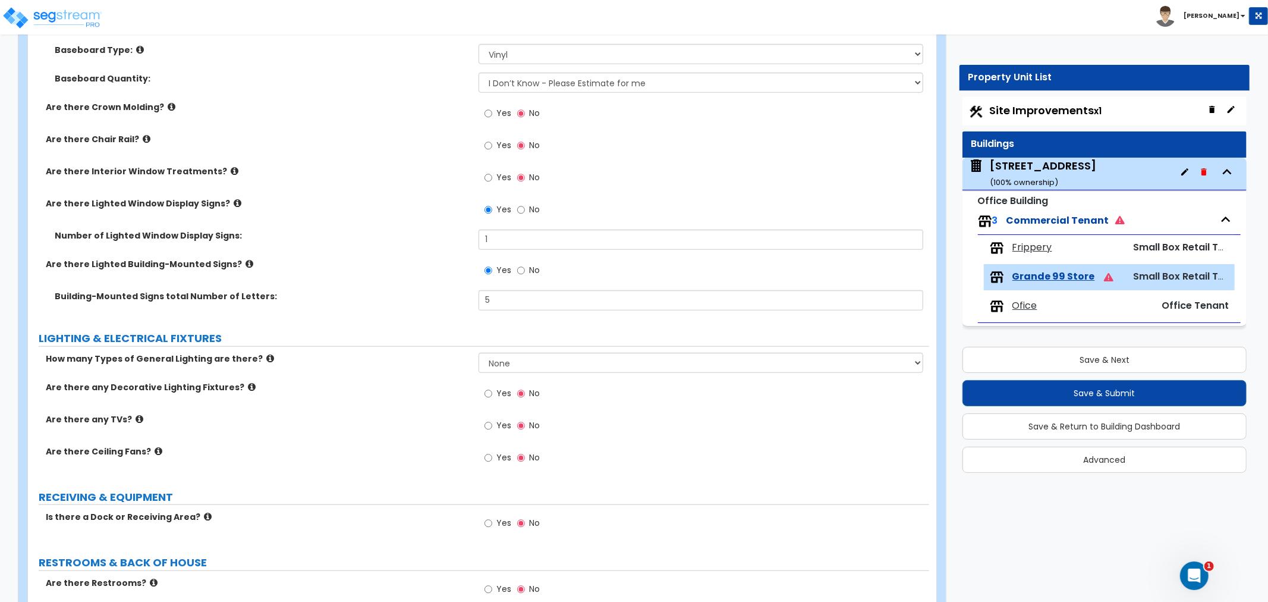
scroll to position [727, 0]
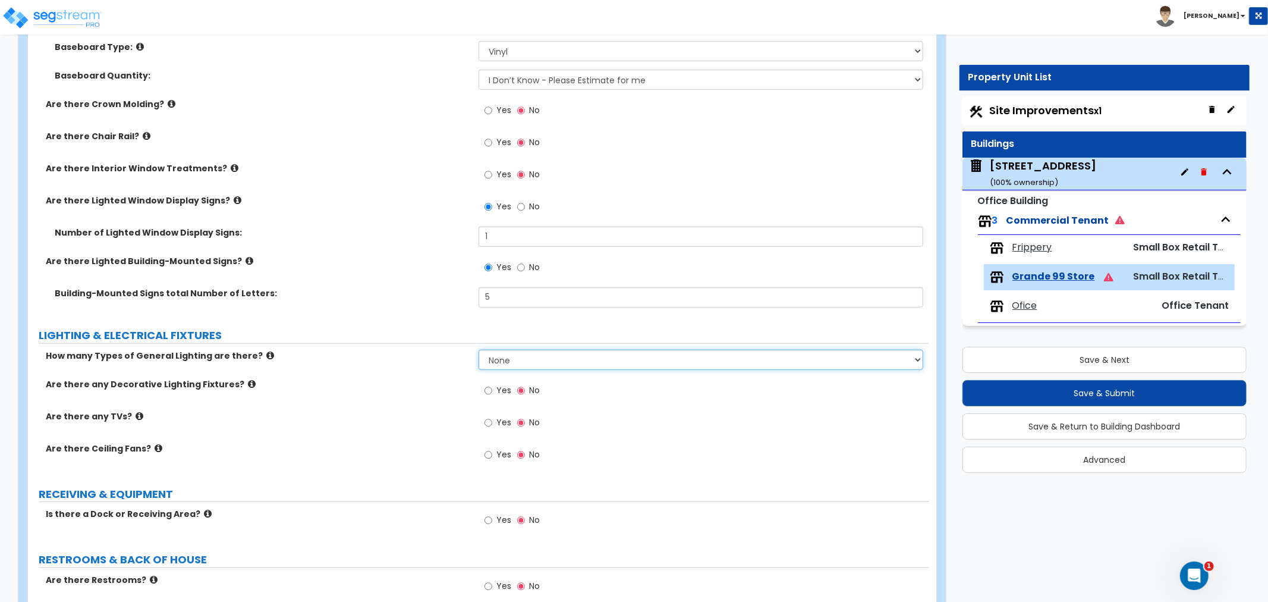
click at [508, 367] on select "None 1 2 3" at bounding box center [701, 360] width 445 height 20
select select "1"
click at [479, 350] on select "None 1 2 3" at bounding box center [701, 360] width 445 height 20
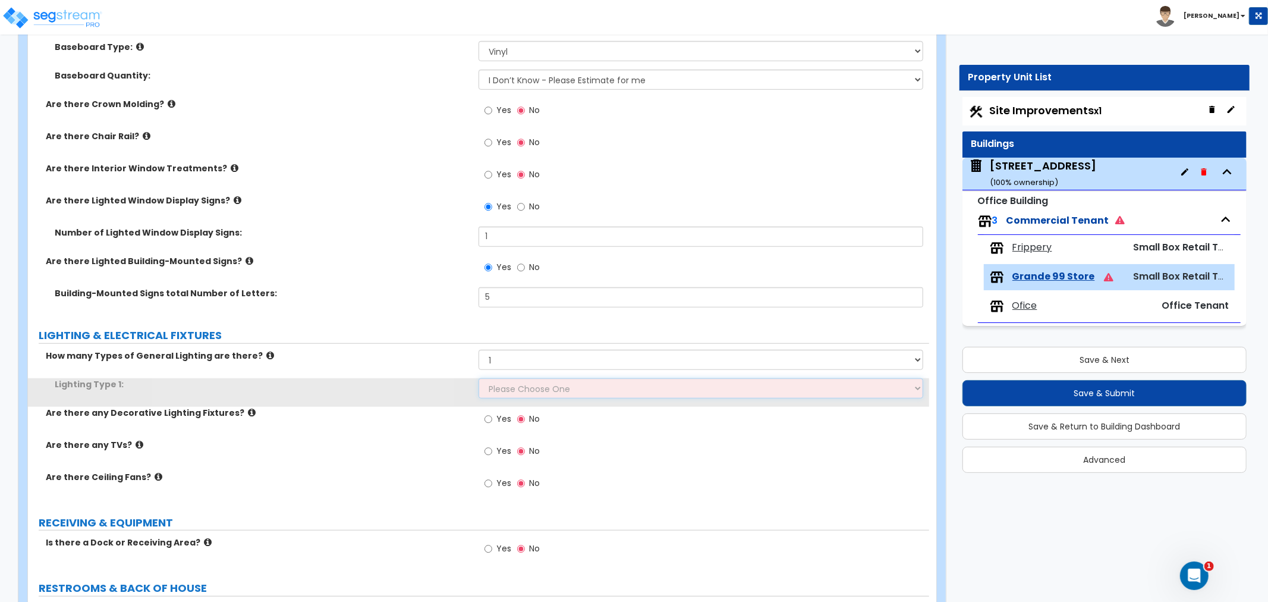
click at [533, 389] on select "Please Choose One LED Surface-Mounted LED Recessed Fluorescent Surface-Mounted …" at bounding box center [701, 388] width 445 height 20
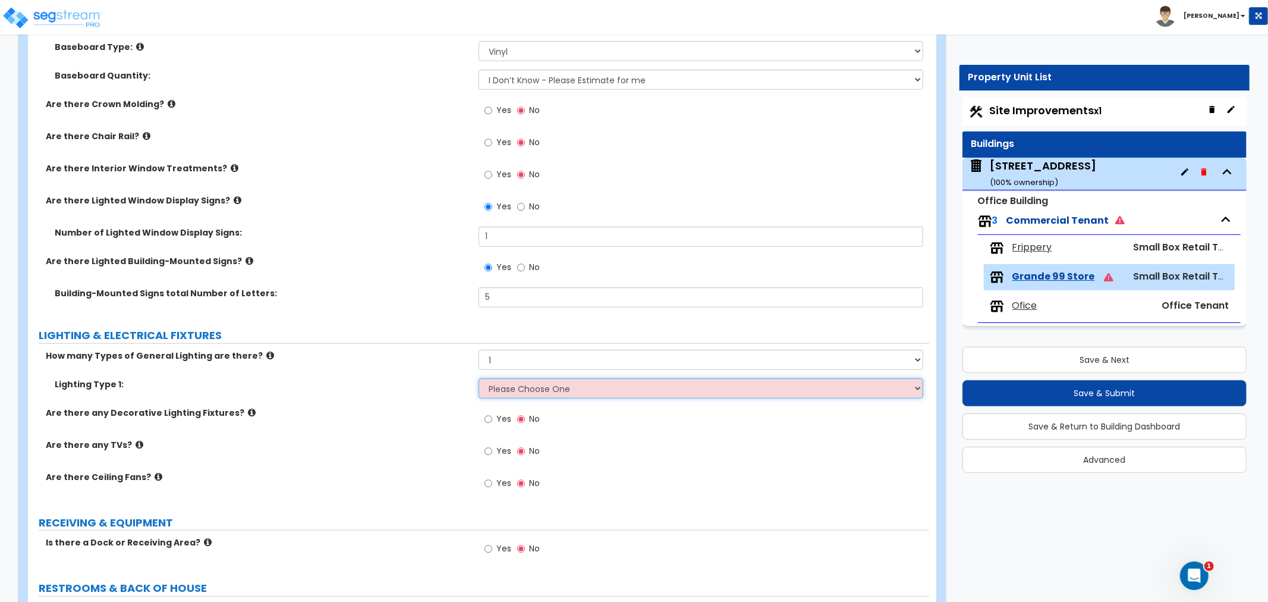
select select "3"
click at [479, 378] on select "Please Choose One LED Surface-Mounted LED Recessed Fluorescent Surface-Mounted …" at bounding box center [701, 388] width 445 height 20
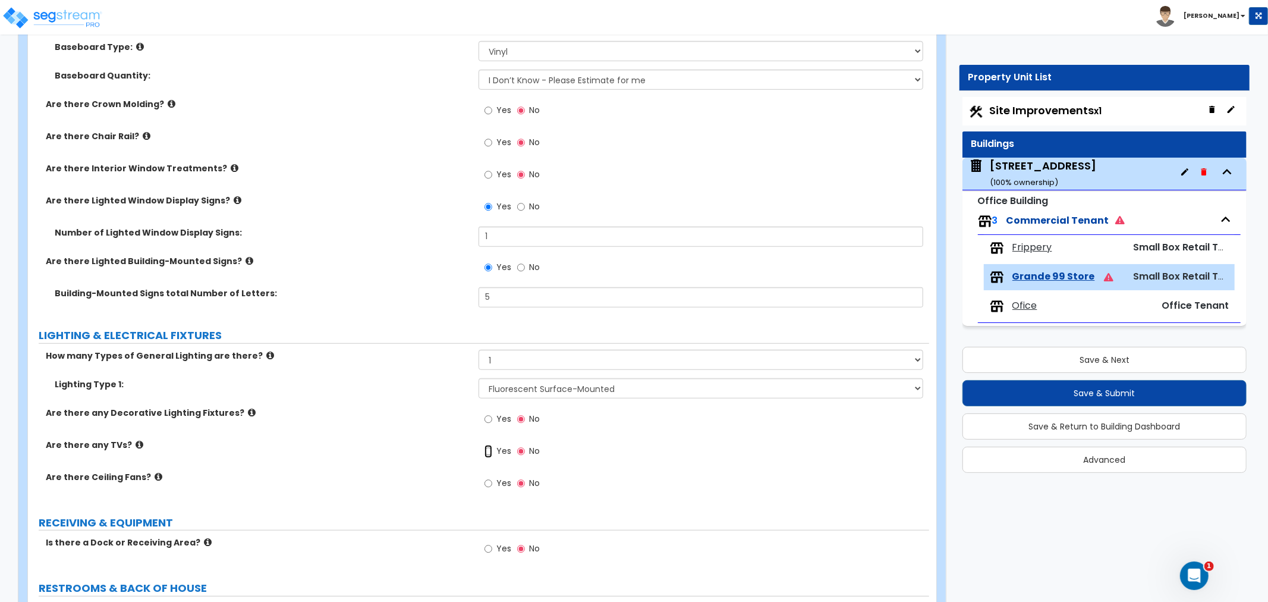
click at [488, 449] on input "Yes" at bounding box center [489, 451] width 8 height 13
radio input "true"
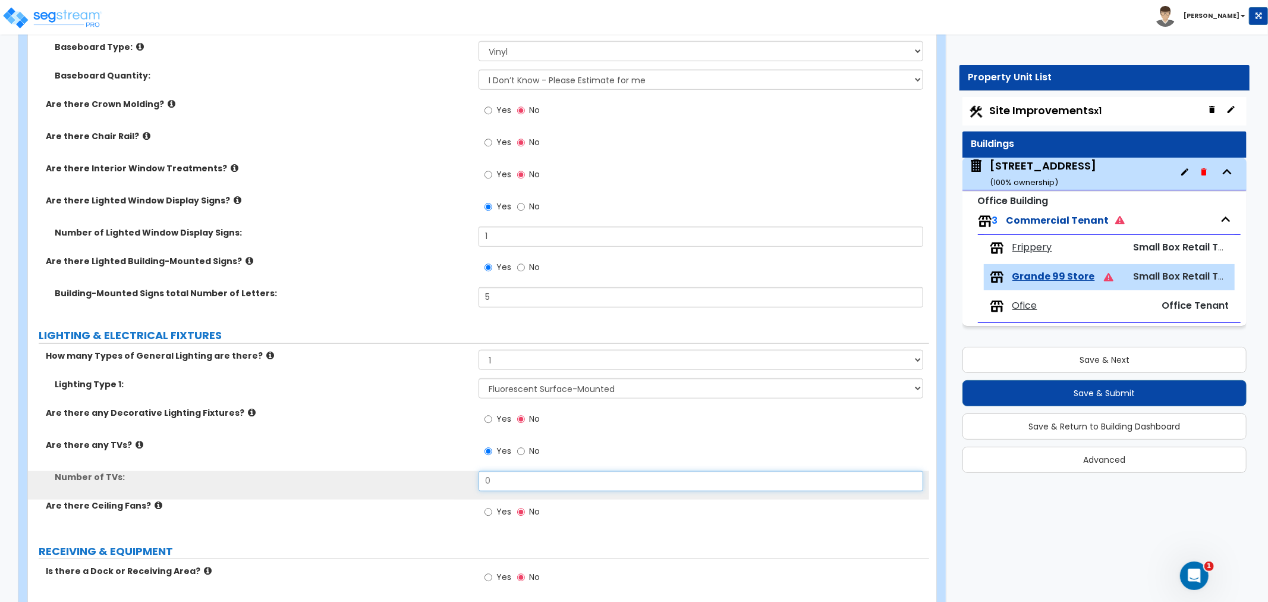
drag, startPoint x: 520, startPoint y: 478, endPoint x: 443, endPoint y: 483, distance: 77.4
click at [443, 483] on div "Number of TVs: 0" at bounding box center [478, 485] width 901 height 29
type input "1"
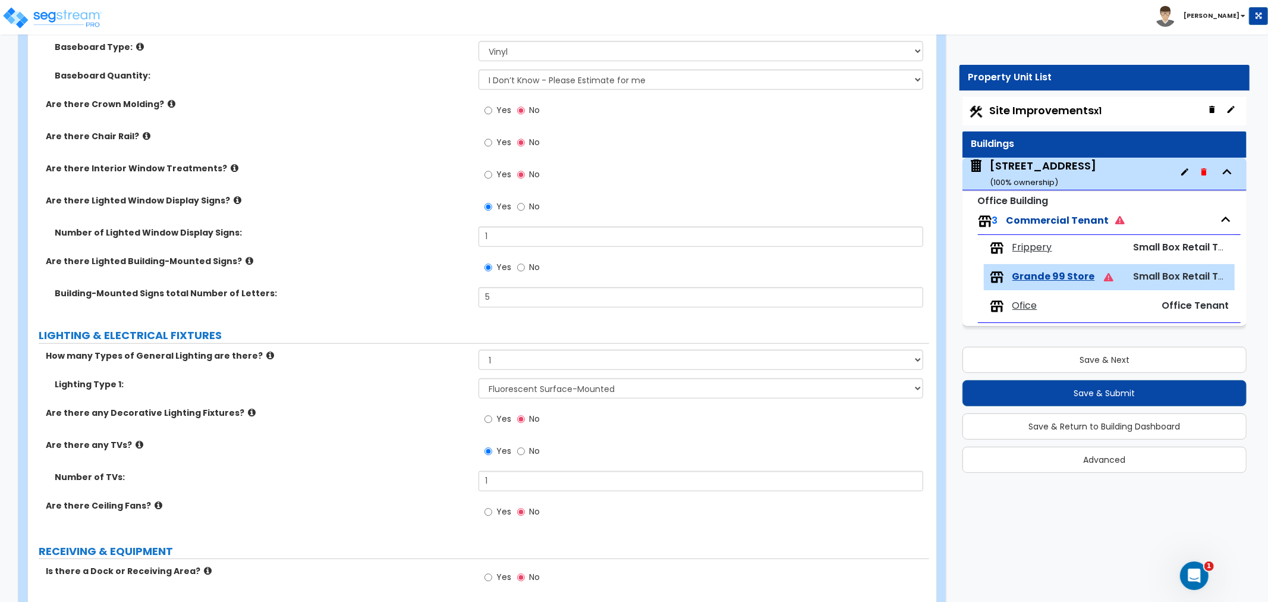
click at [367, 480] on label "Number of TVs:" at bounding box center [262, 477] width 415 height 12
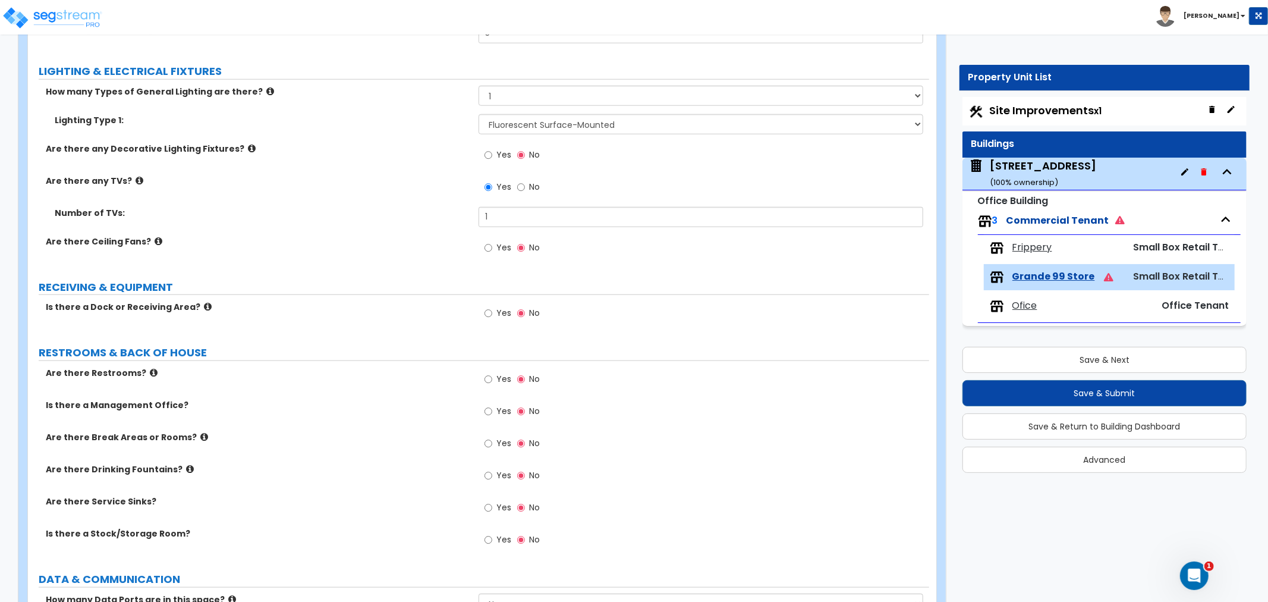
scroll to position [1057, 0]
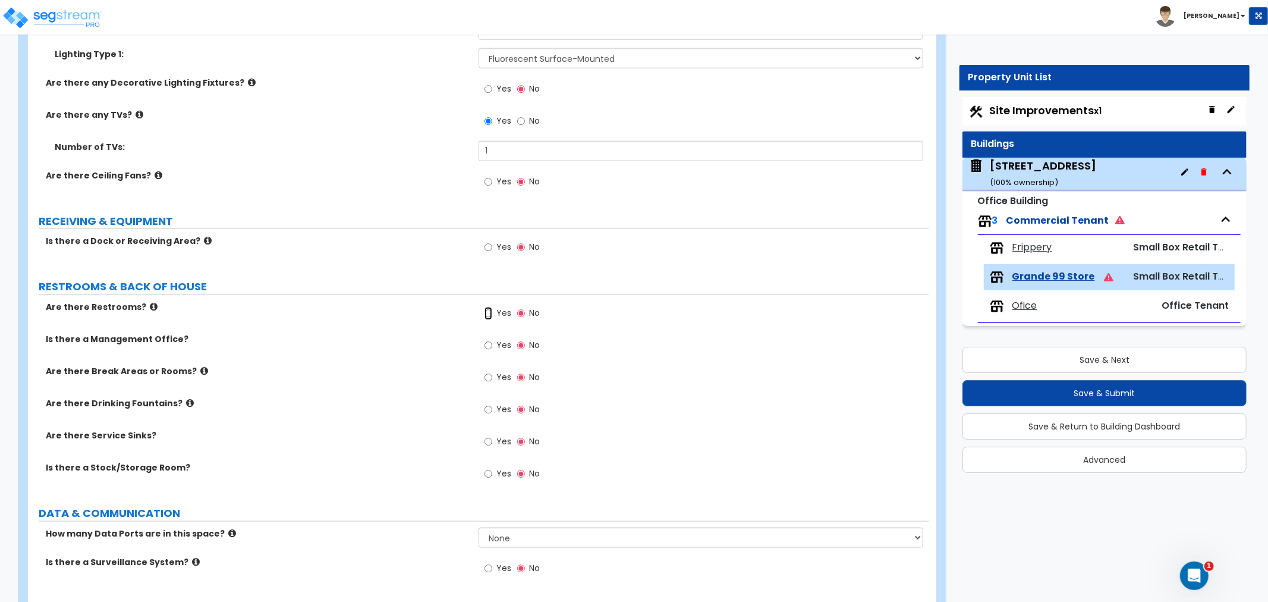
click at [486, 314] on input "Yes" at bounding box center [489, 313] width 8 height 13
radio input "true"
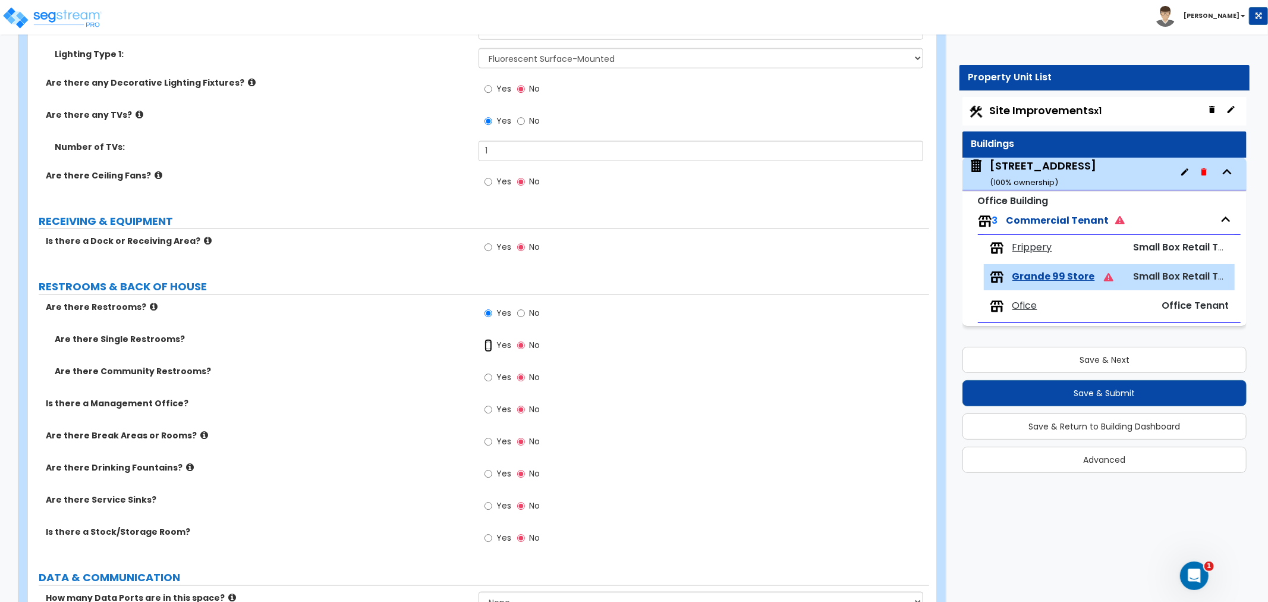
click at [486, 344] on input "Yes" at bounding box center [489, 345] width 8 height 13
radio input "true"
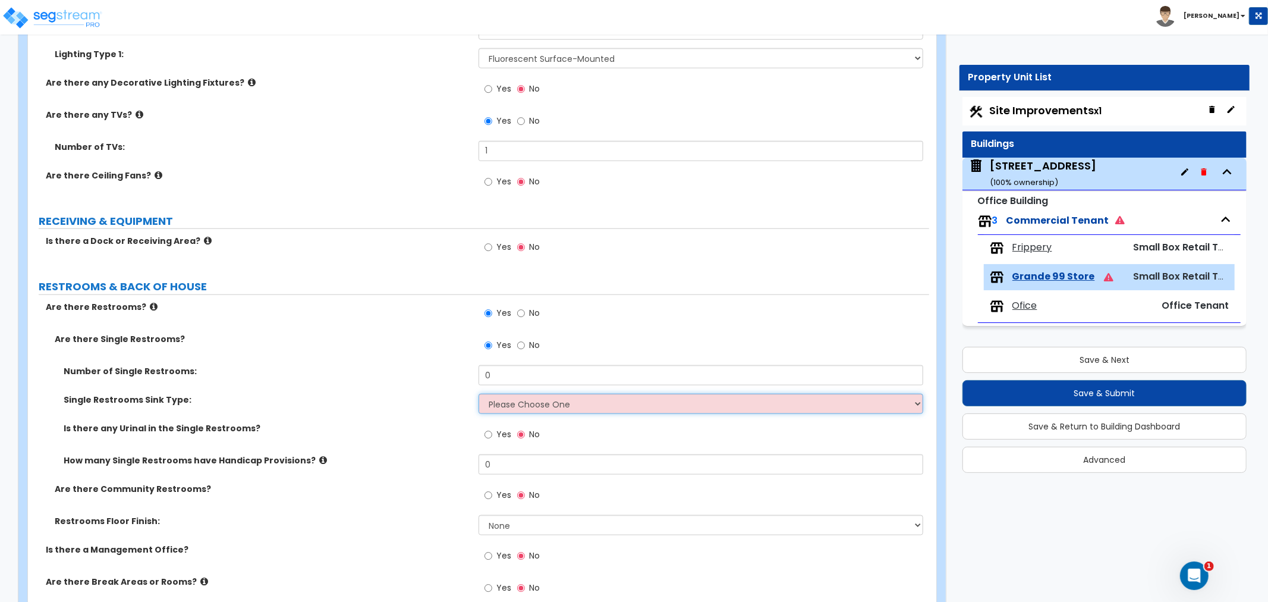
click at [515, 398] on select "Please Choose One Wall-mounted Vanity-mounted" at bounding box center [701, 404] width 445 height 20
drag, startPoint x: 515, startPoint y: 370, endPoint x: 439, endPoint y: 371, distance: 76.1
click at [439, 371] on div "Number of Single Restrooms: 0" at bounding box center [478, 379] width 901 height 29
type input "1"
click at [515, 404] on select "Please Choose One Wall-mounted Vanity-mounted" at bounding box center [701, 404] width 445 height 20
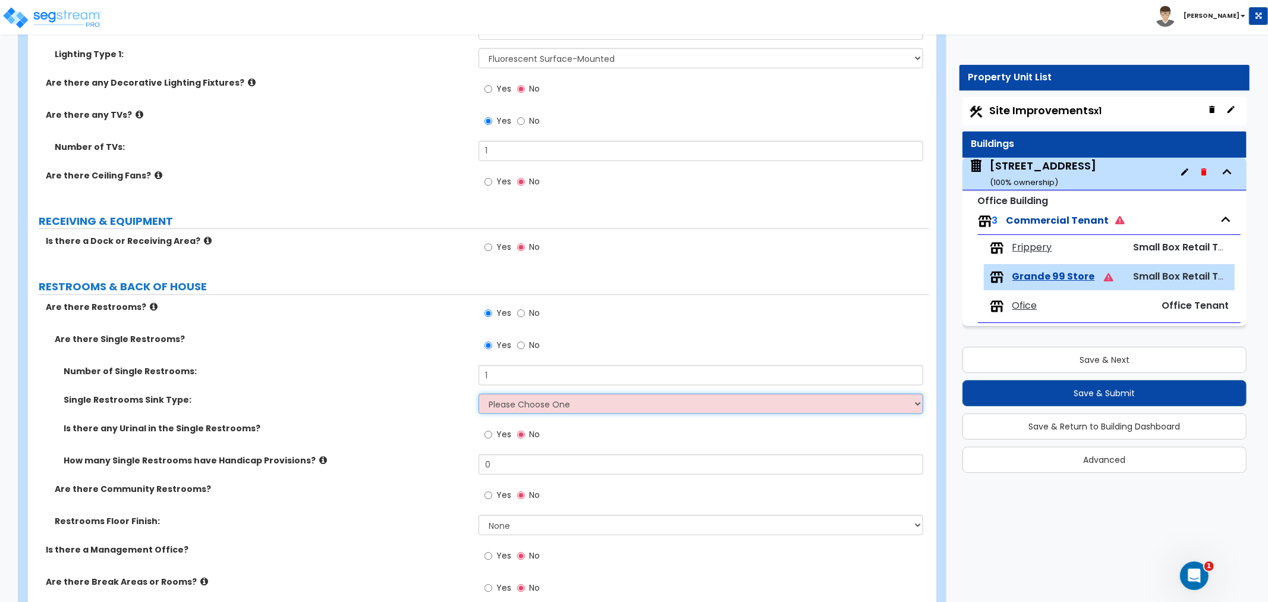
select select "2"
click at [479, 394] on select "Please Choose One Wall-mounted Vanity-mounted" at bounding box center [701, 404] width 445 height 20
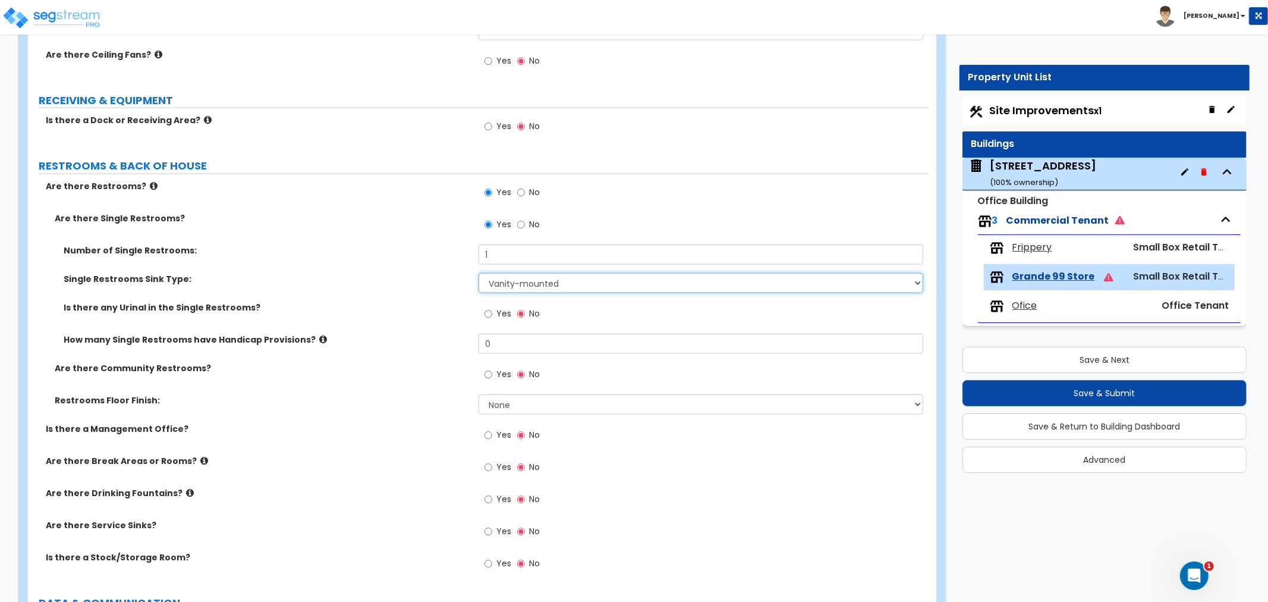
scroll to position [1189, 0]
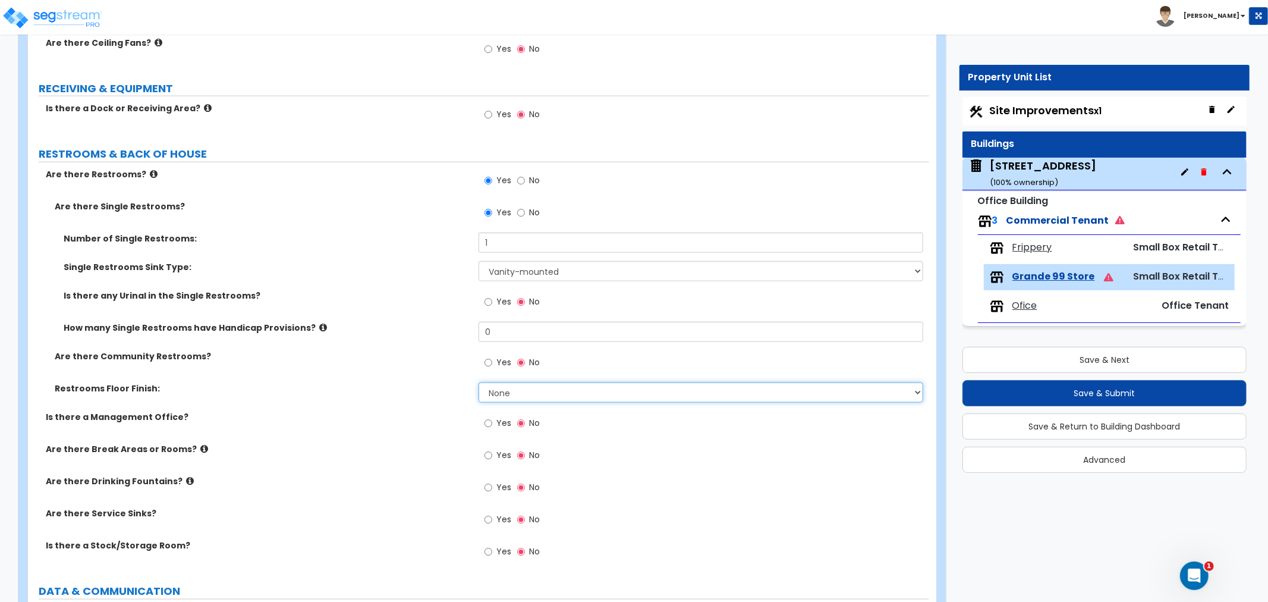
click at [498, 389] on select "None Tile Flooring Resilient Laminate Flooring VCT Flooring Sheet Vinyl Flooring" at bounding box center [701, 392] width 445 height 20
select select "1"
click at [479, 382] on select "None Tile Flooring Resilient Laminate Flooring VCT Flooring Sheet Vinyl Flooring" at bounding box center [701, 392] width 445 height 20
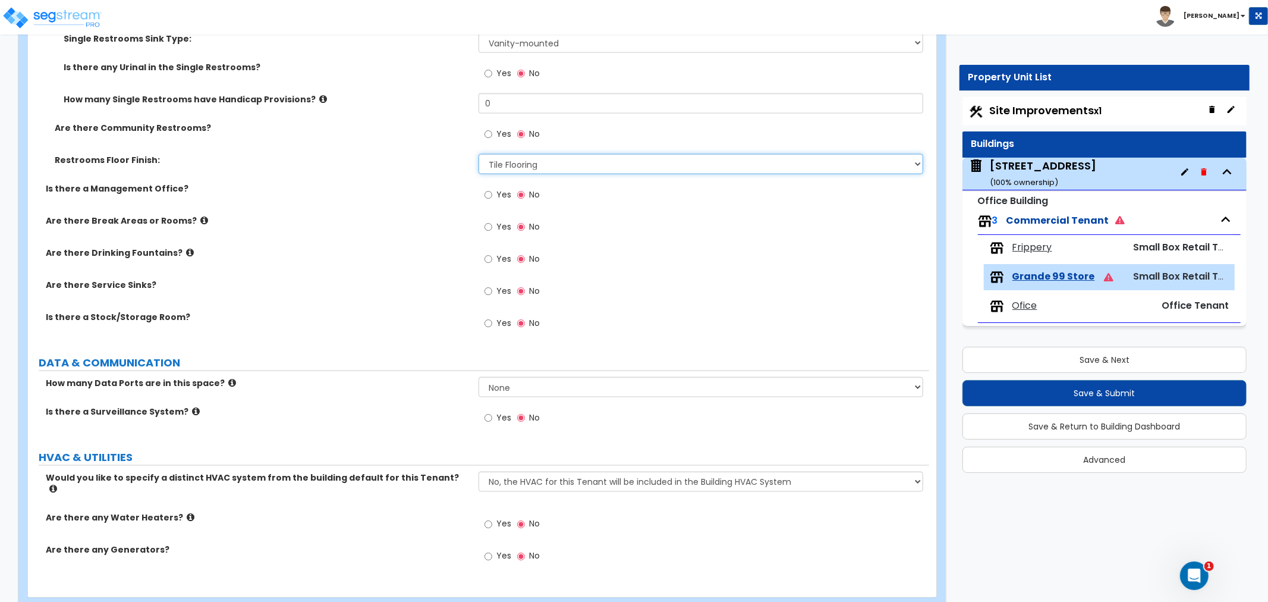
scroll to position [1434, 0]
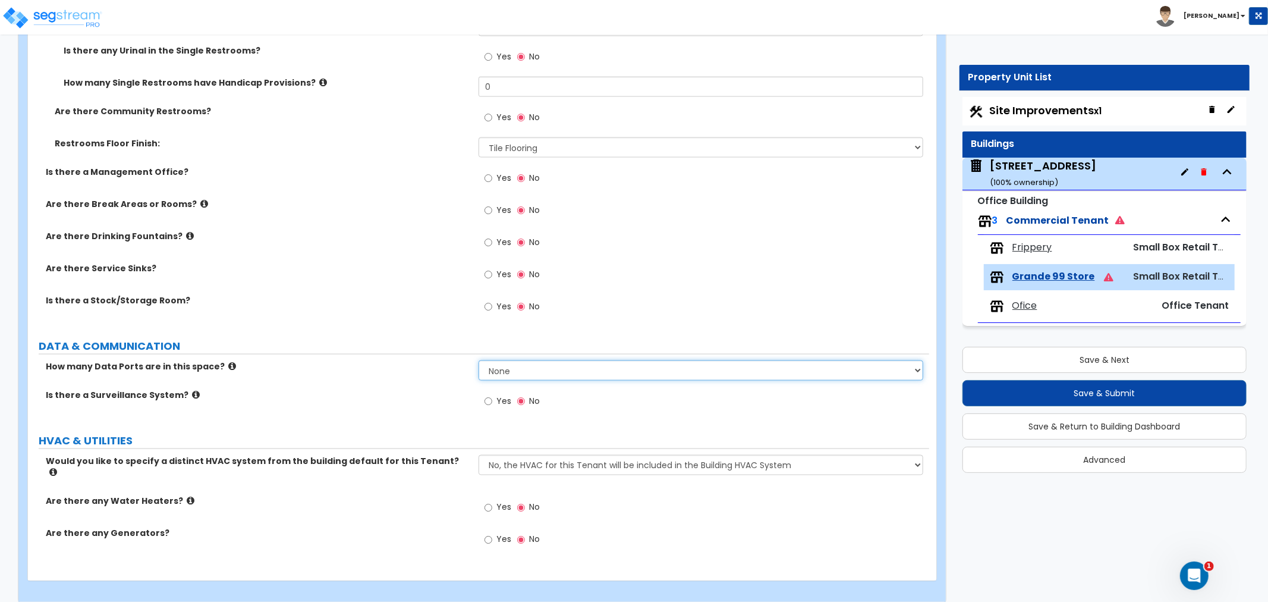
drag, startPoint x: 520, startPoint y: 367, endPoint x: 520, endPoint y: 373, distance: 6.5
click at [520, 367] on select "None Please Estimate for Me I will specify the Quantity Exactly" at bounding box center [701, 370] width 445 height 20
select select "1"
click at [479, 360] on select "None Please Estimate for Me I will specify the Quantity Exactly" at bounding box center [701, 370] width 445 height 20
click at [489, 400] on input "Yes" at bounding box center [489, 401] width 8 height 13
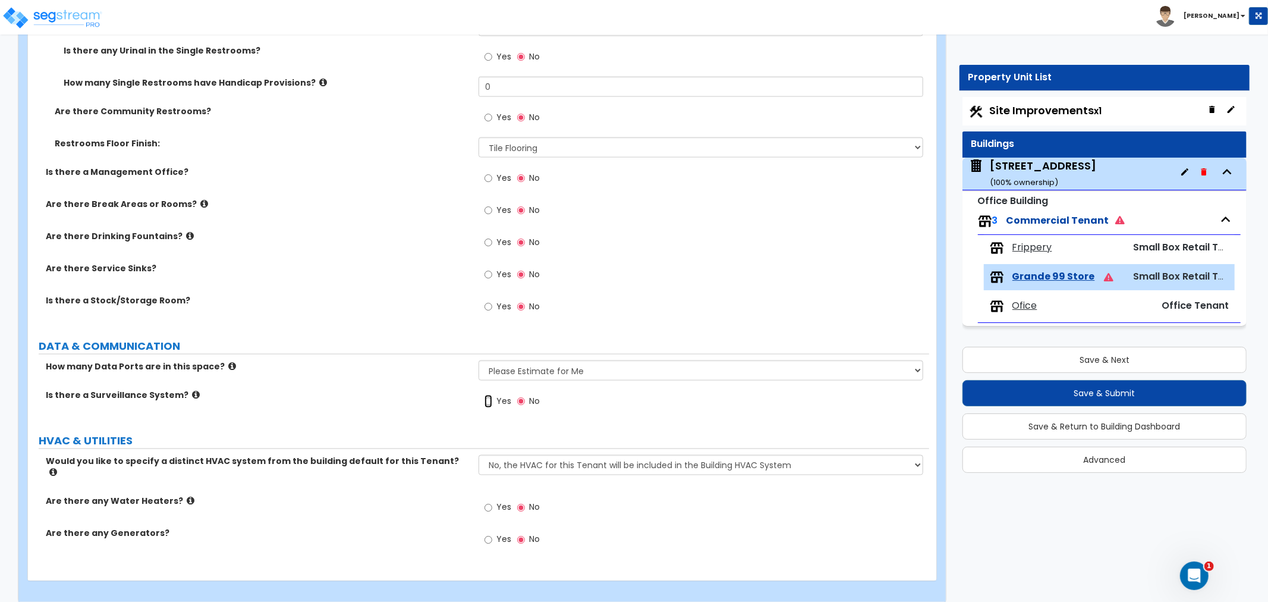
radio input "true"
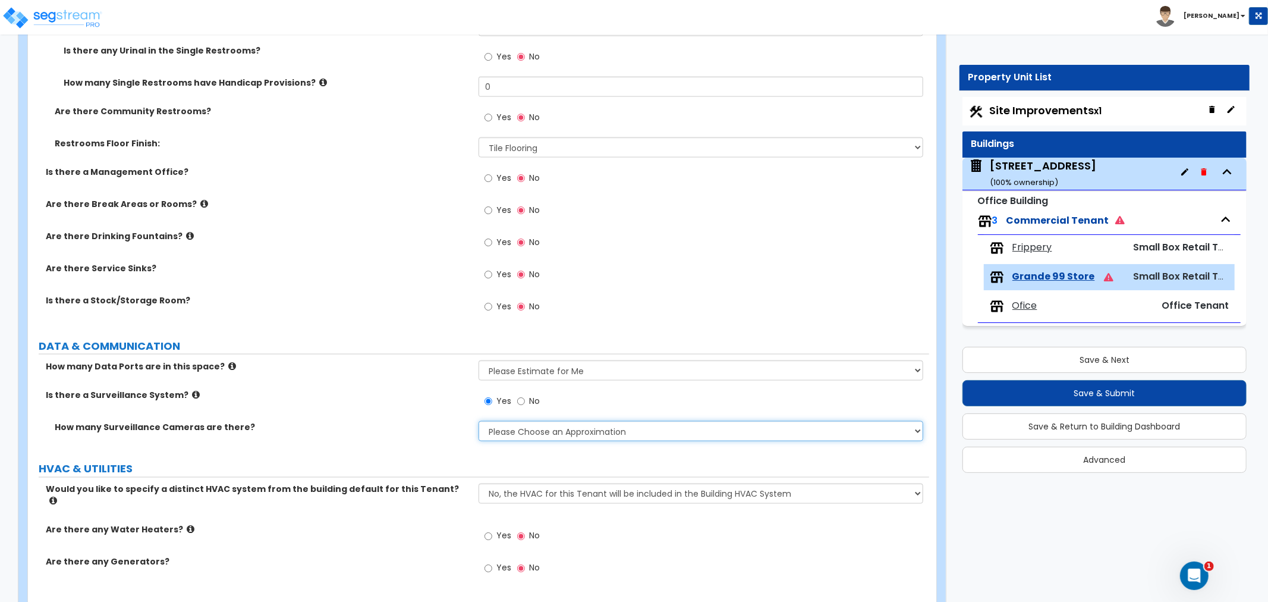
click at [498, 429] on select "Please Choose an Approximation Barely Noticed Any Noticed a Couple Frequently S…" at bounding box center [701, 431] width 445 height 20
select select "2"
click at [479, 421] on select "Please Choose an Approximation Barely Noticed Any Noticed a Couple Frequently S…" at bounding box center [701, 431] width 445 height 20
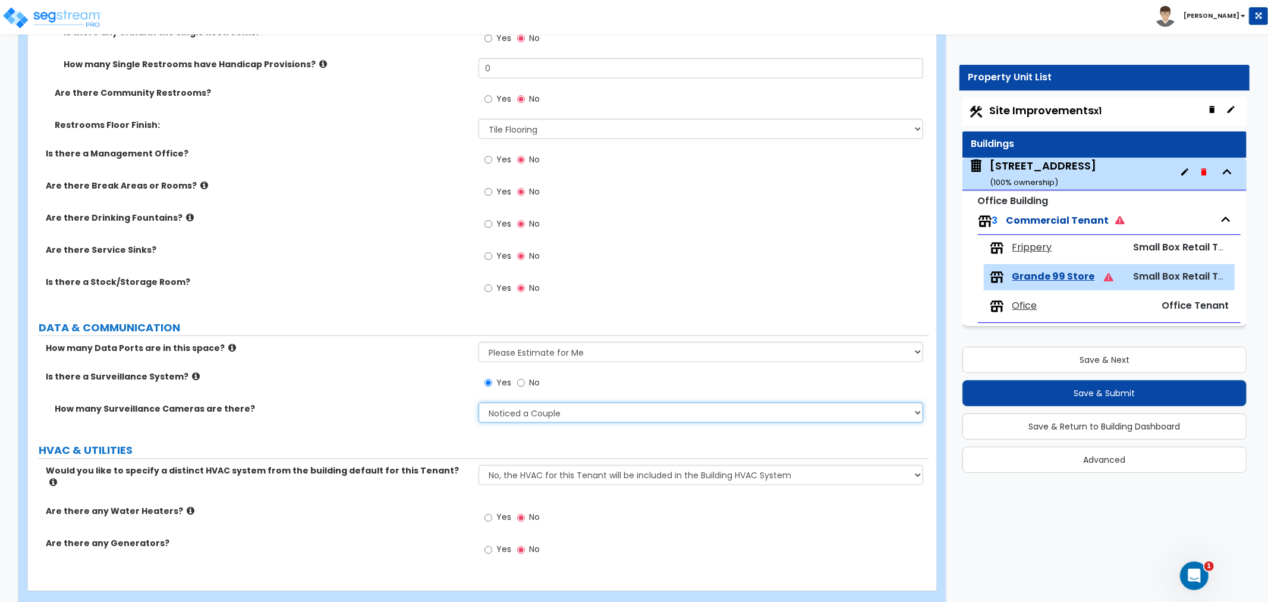
scroll to position [1463, 0]
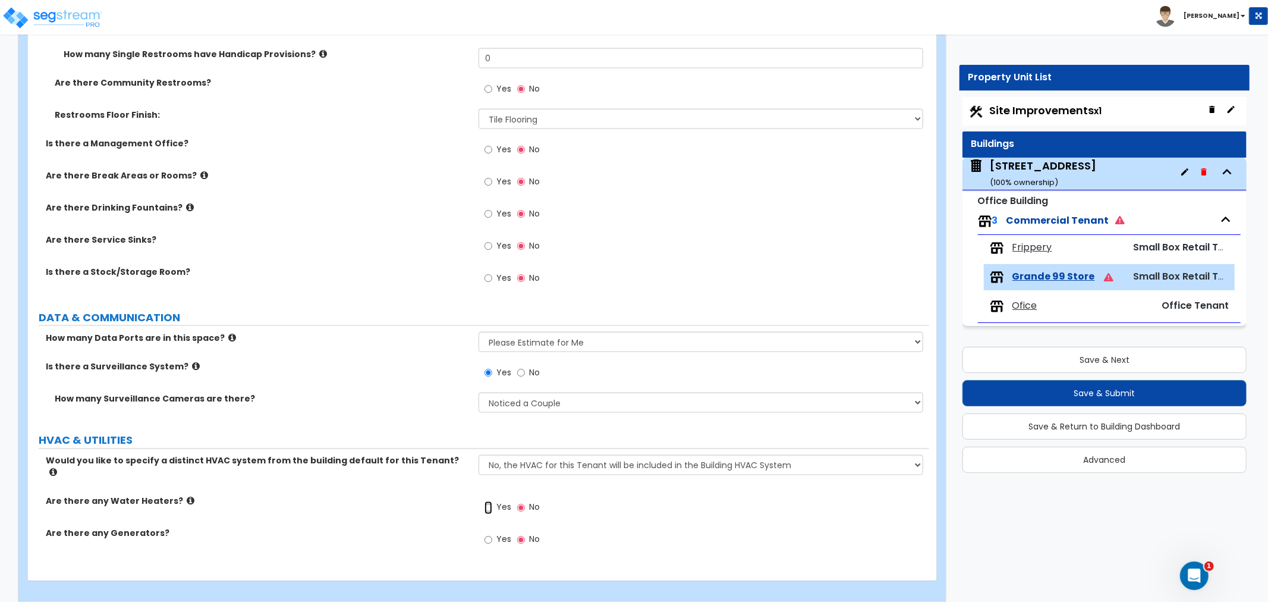
click at [490, 501] on input "Yes" at bounding box center [489, 507] width 8 height 13
radio input "true"
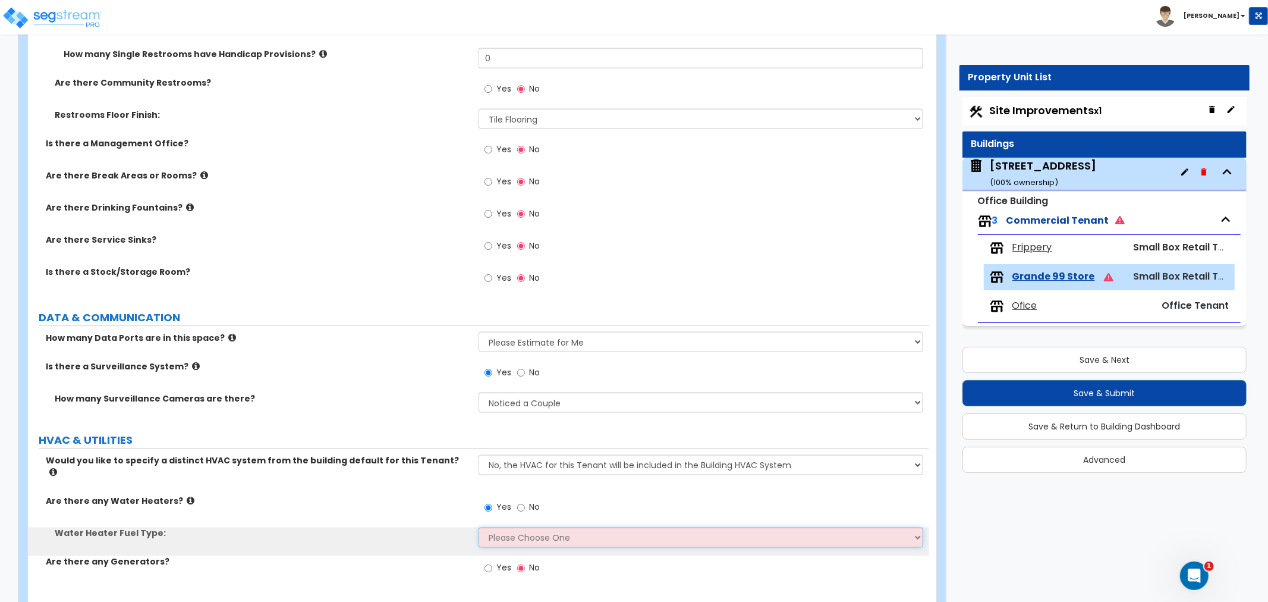
click at [549, 527] on select "Please Choose One Gas Electric" at bounding box center [701, 537] width 445 height 20
select select "2"
click at [479, 527] on select "Please Choose One Gas Electric" at bounding box center [701, 537] width 445 height 20
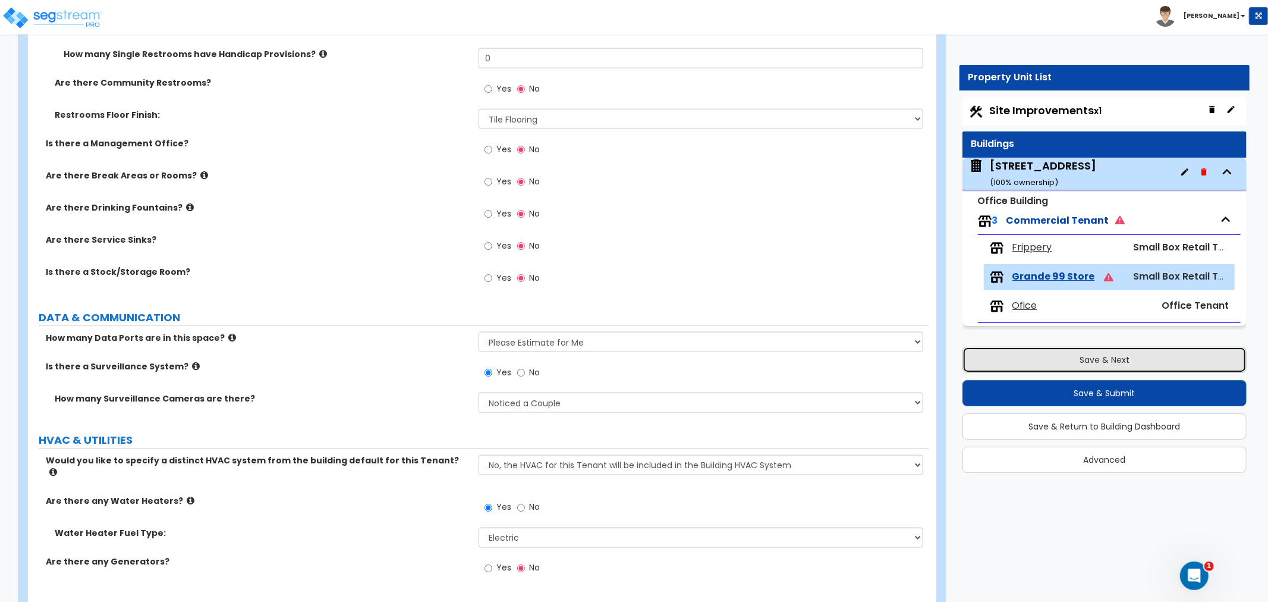
click at [1079, 365] on button "Save & Next" at bounding box center [1105, 360] width 284 height 26
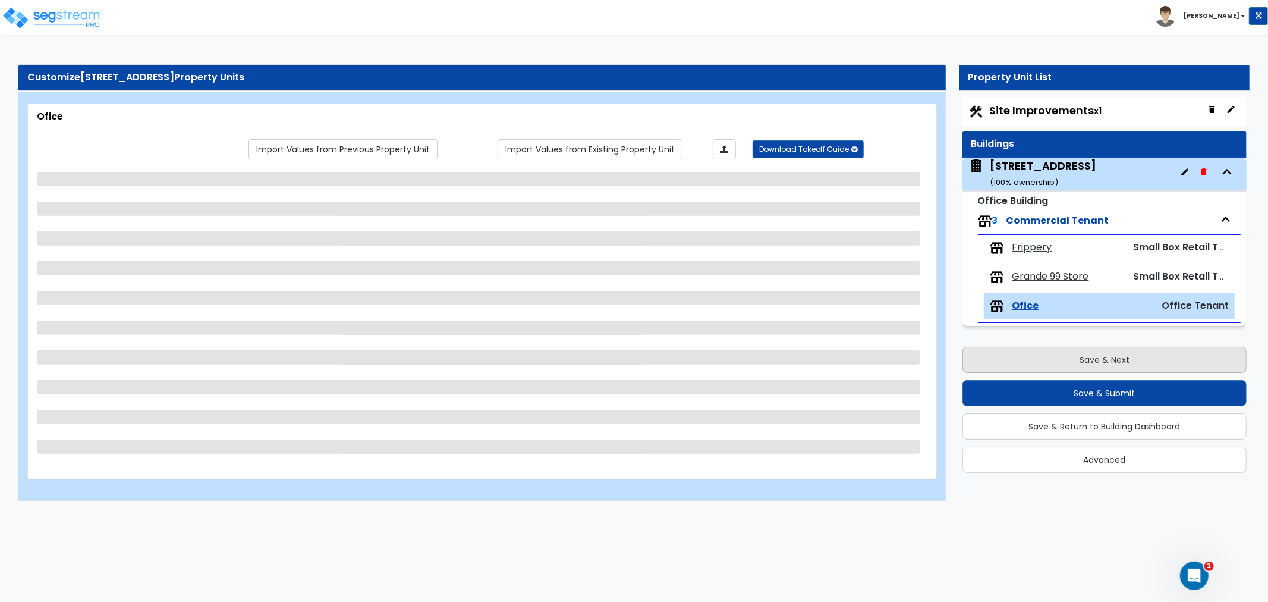
scroll to position [0, 0]
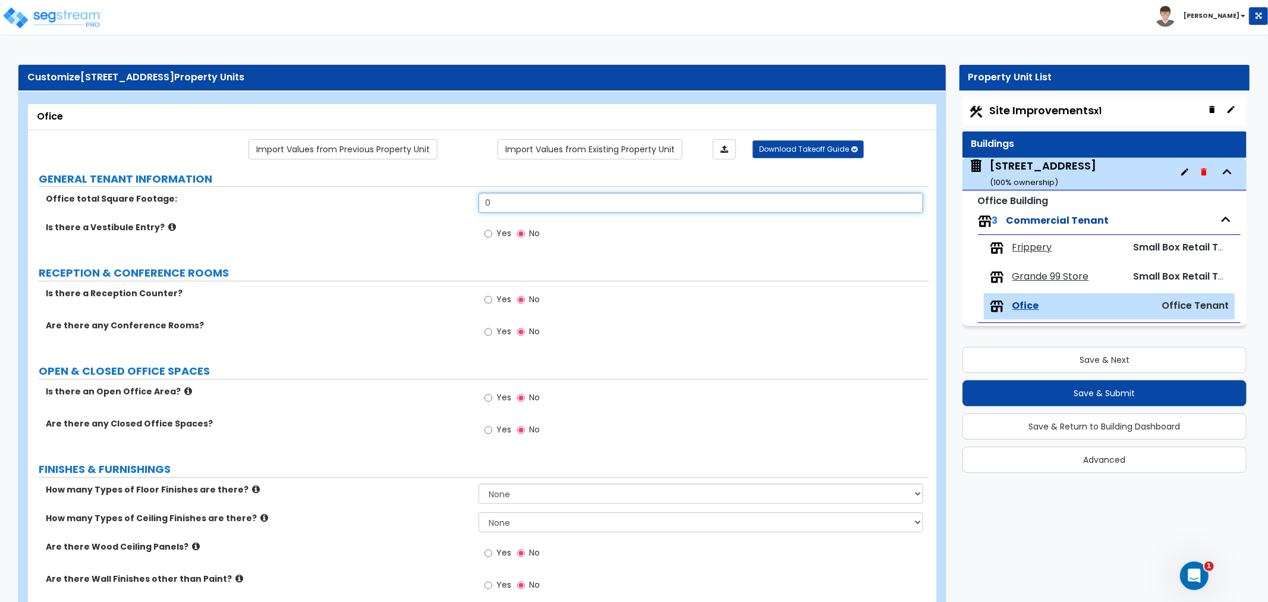
drag, startPoint x: 508, startPoint y: 203, endPoint x: 425, endPoint y: 205, distance: 83.3
click at [425, 205] on div "Office total Square Footage: 0" at bounding box center [478, 207] width 901 height 29
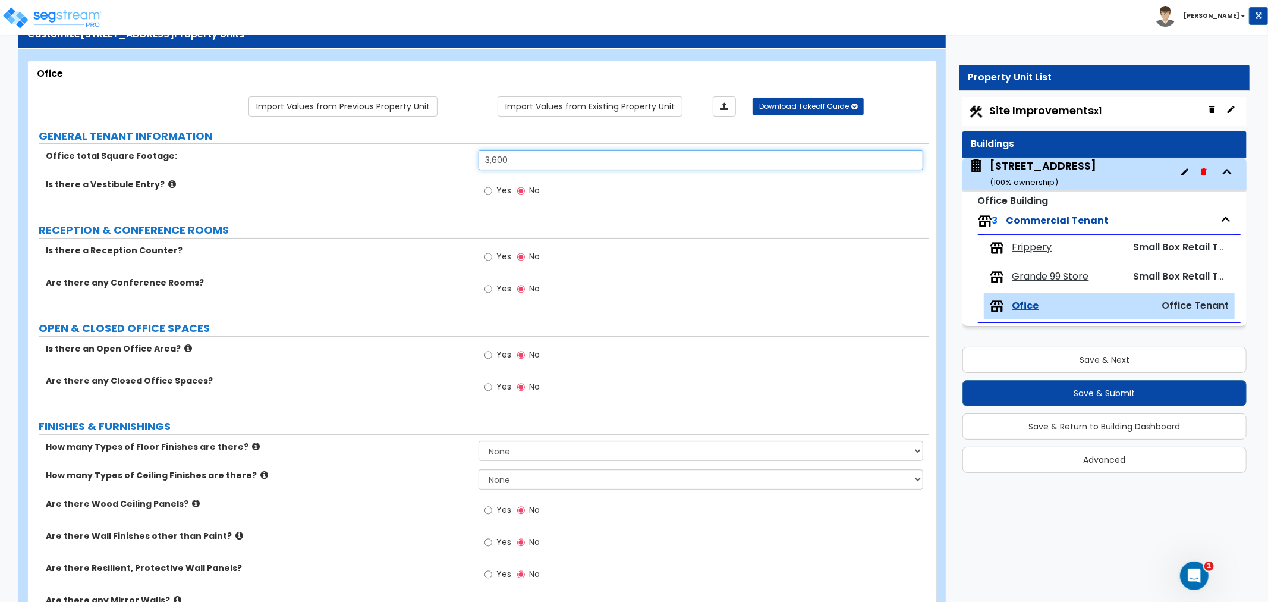
scroll to position [66, 0]
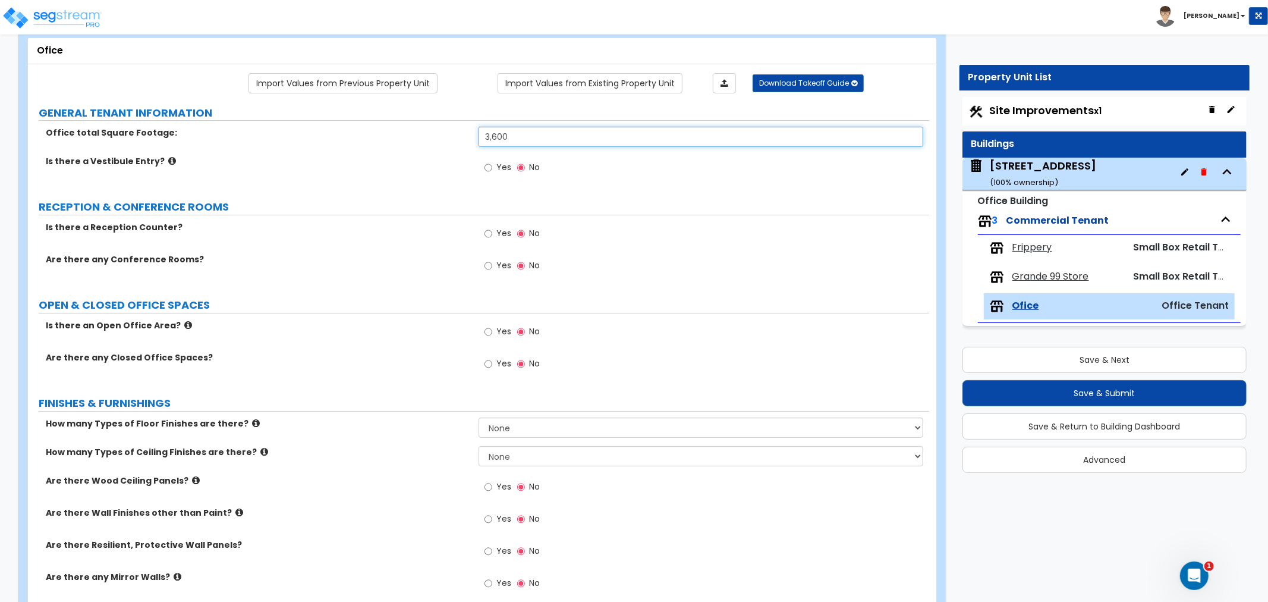
type input "3,600"
click at [184, 324] on icon at bounding box center [188, 324] width 8 height 9
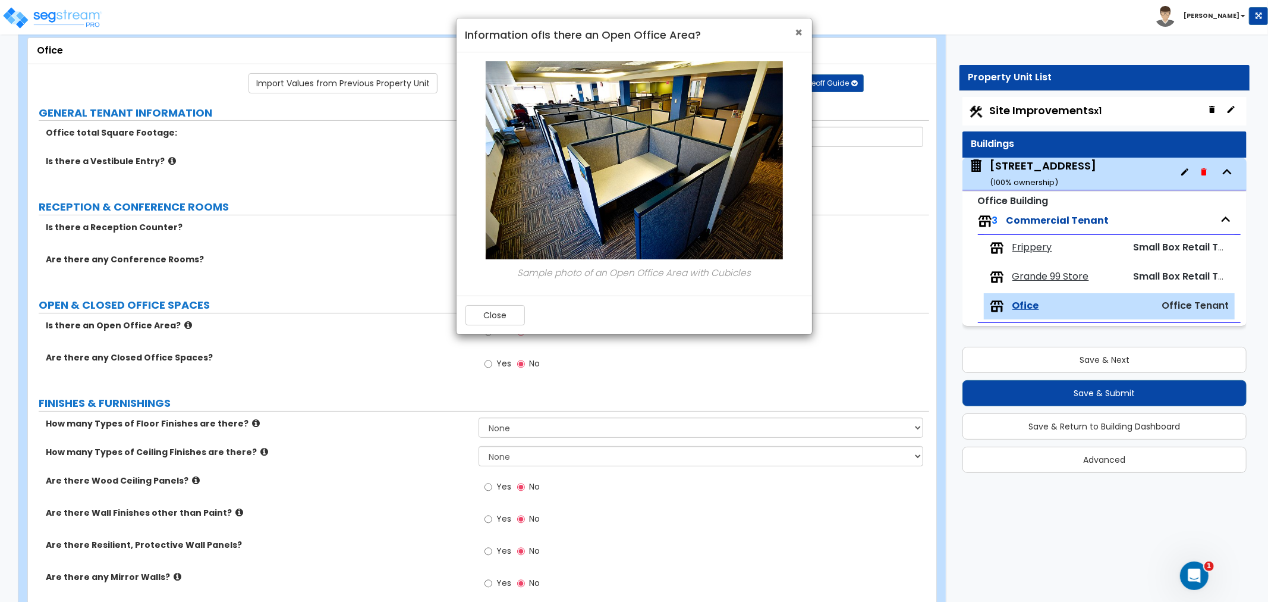
click at [796, 31] on span "×" at bounding box center [800, 32] width 8 height 17
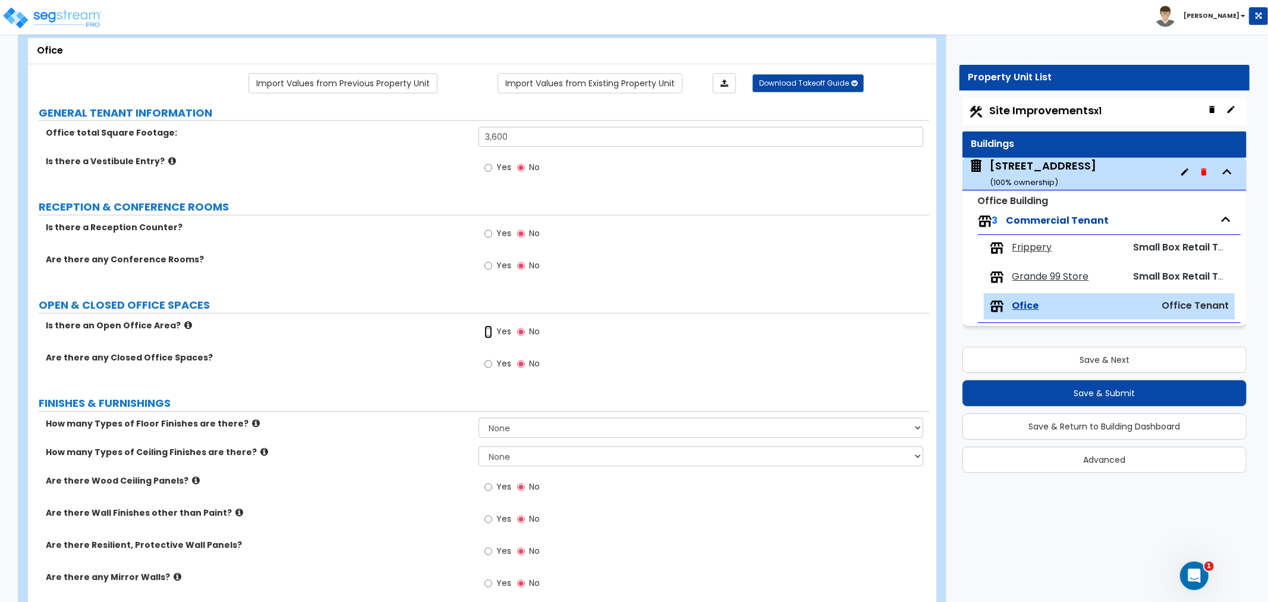
click at [489, 328] on input "Yes" at bounding box center [489, 331] width 8 height 13
radio input "true"
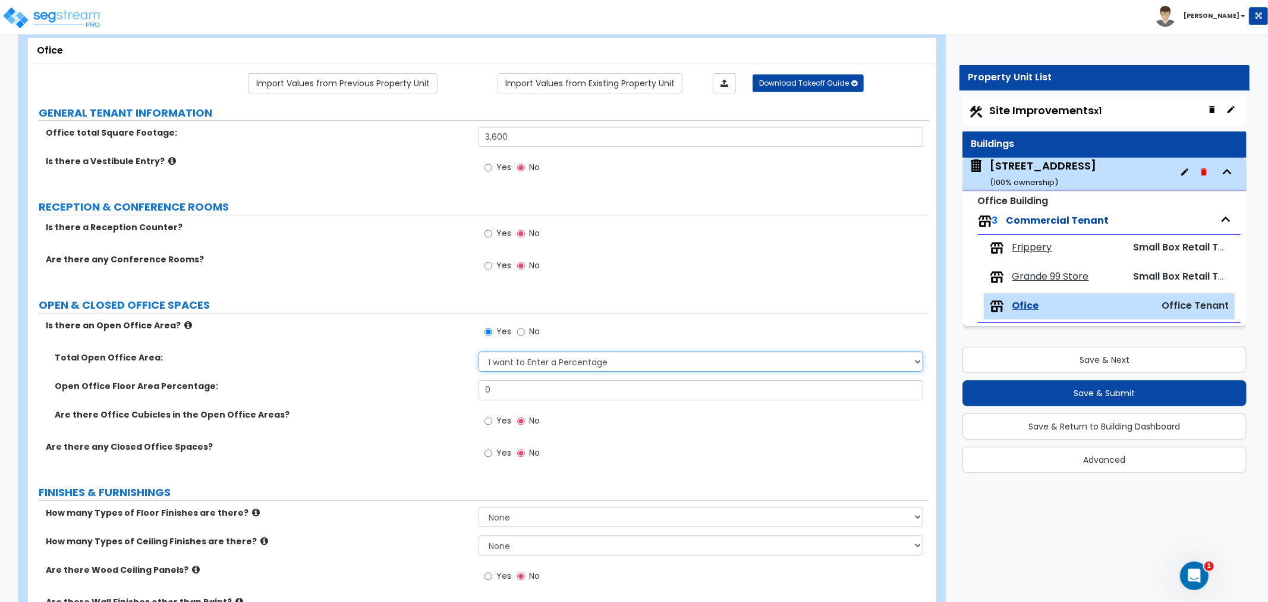
click at [504, 364] on select "I want to Enter a Percentage I want to Enter the Square Footage" at bounding box center [701, 361] width 445 height 20
click at [479, 351] on select "I want to Enter a Percentage I want to Enter the Square Footage" at bounding box center [701, 361] width 445 height 20
drag, startPoint x: 511, startPoint y: 390, endPoint x: 430, endPoint y: 391, distance: 80.9
click at [430, 391] on div "Open Office Floor Area Percentage: 0" at bounding box center [478, 394] width 901 height 29
type input "30"
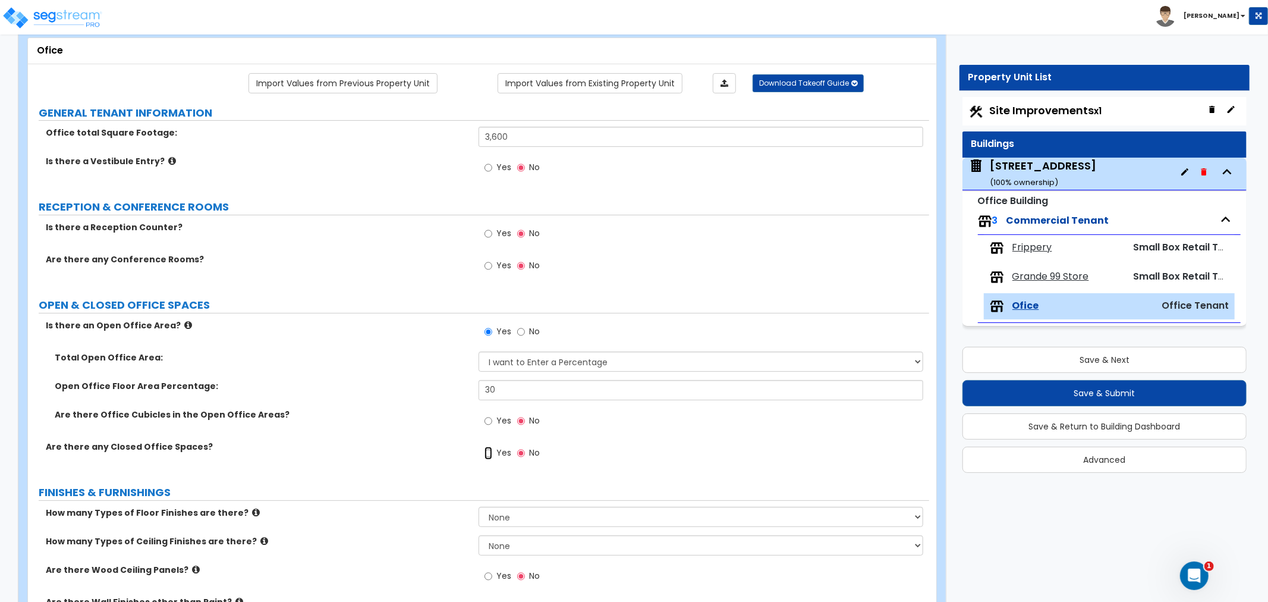
click at [486, 454] on input "Yes" at bounding box center [489, 453] width 8 height 13
radio input "true"
select select "1"
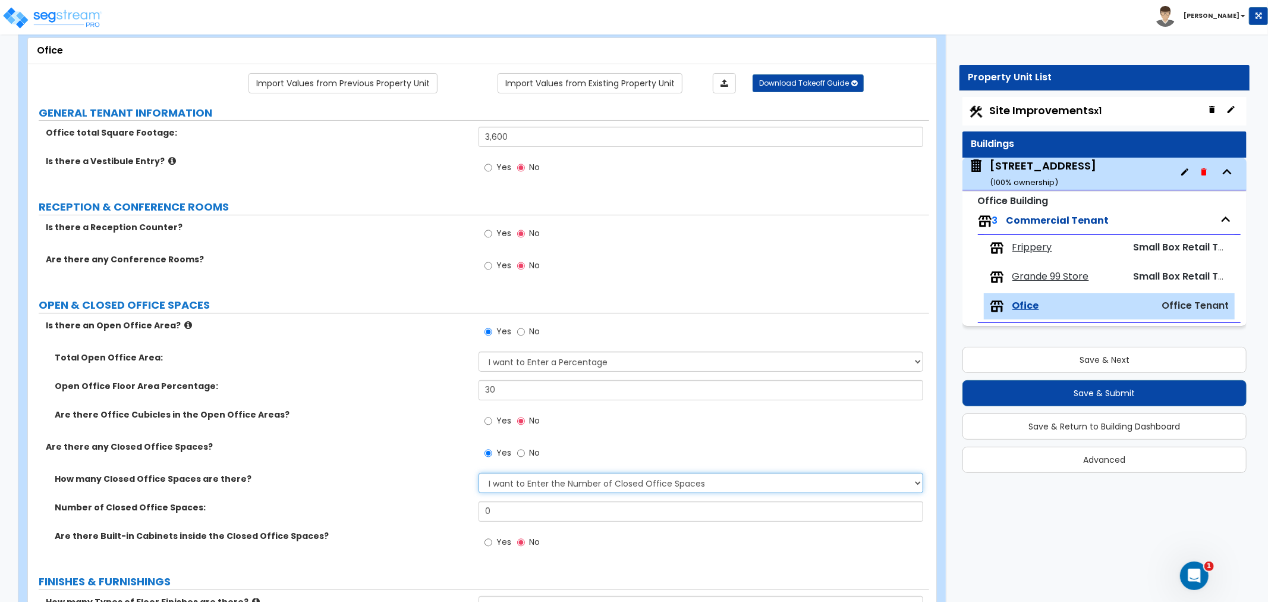
click at [517, 477] on select "I Don’t Know - Please Estimate for me I want to Enter the Number of Closed Offi…" at bounding box center [701, 483] width 445 height 20
click at [479, 473] on select "I Don’t Know - Please Estimate for me I want to Enter the Number of Closed Offi…" at bounding box center [701, 483] width 445 height 20
drag, startPoint x: 507, startPoint y: 510, endPoint x: 400, endPoint y: 513, distance: 107.1
click at [400, 513] on div "Number of Closed Office Spaces: 0" at bounding box center [478, 515] width 901 height 29
drag, startPoint x: 518, startPoint y: 386, endPoint x: 423, endPoint y: 390, distance: 95.8
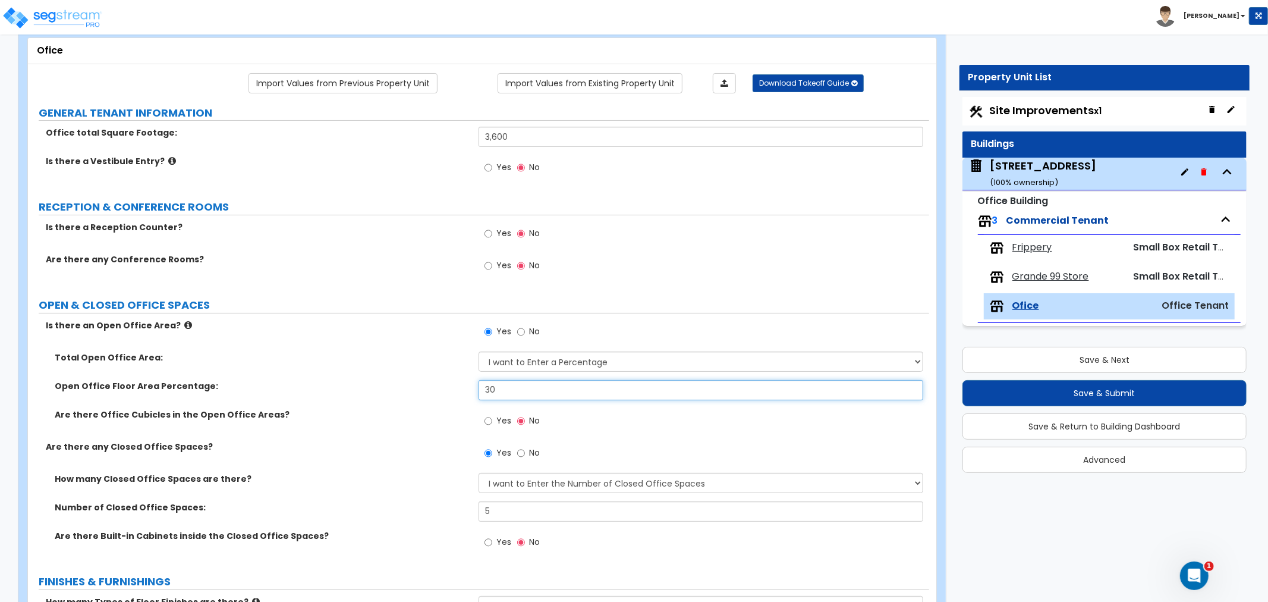
click at [423, 390] on div "Open Office Floor Area Percentage: 30" at bounding box center [478, 394] width 901 height 29
drag, startPoint x: 507, startPoint y: 510, endPoint x: 418, endPoint y: 503, distance: 88.9
click at [418, 503] on div "Number of Closed Office Spaces: 5" at bounding box center [478, 515] width 901 height 29
click at [411, 503] on label "Number of Closed Office Spaces:" at bounding box center [262, 507] width 415 height 12
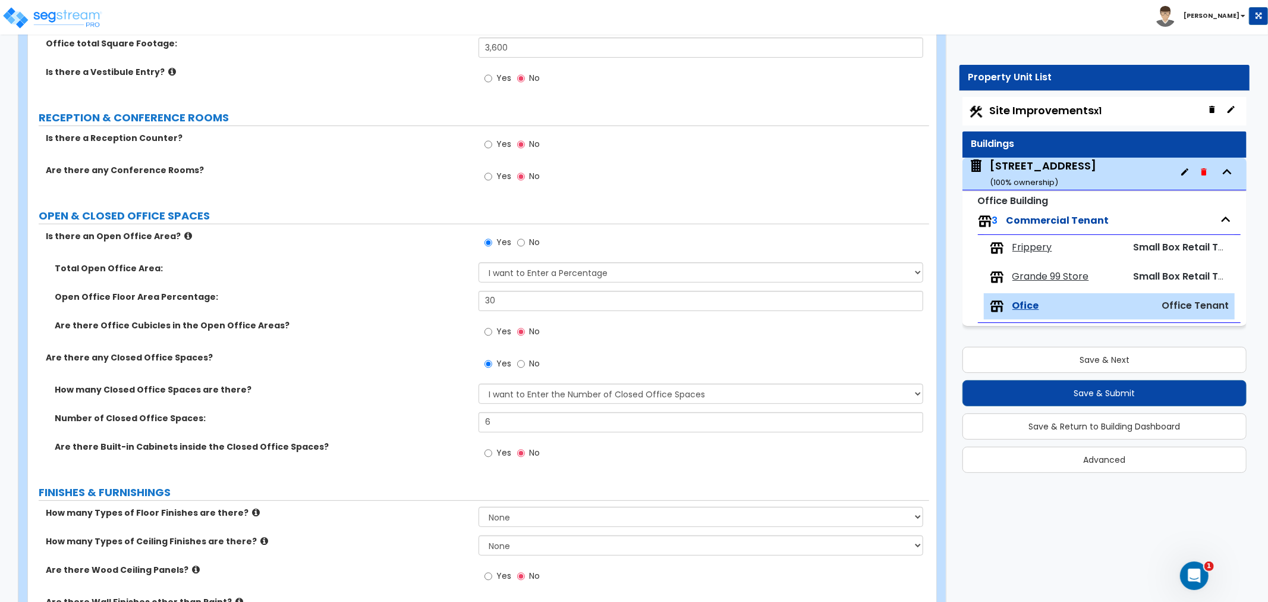
scroll to position [132, 0]
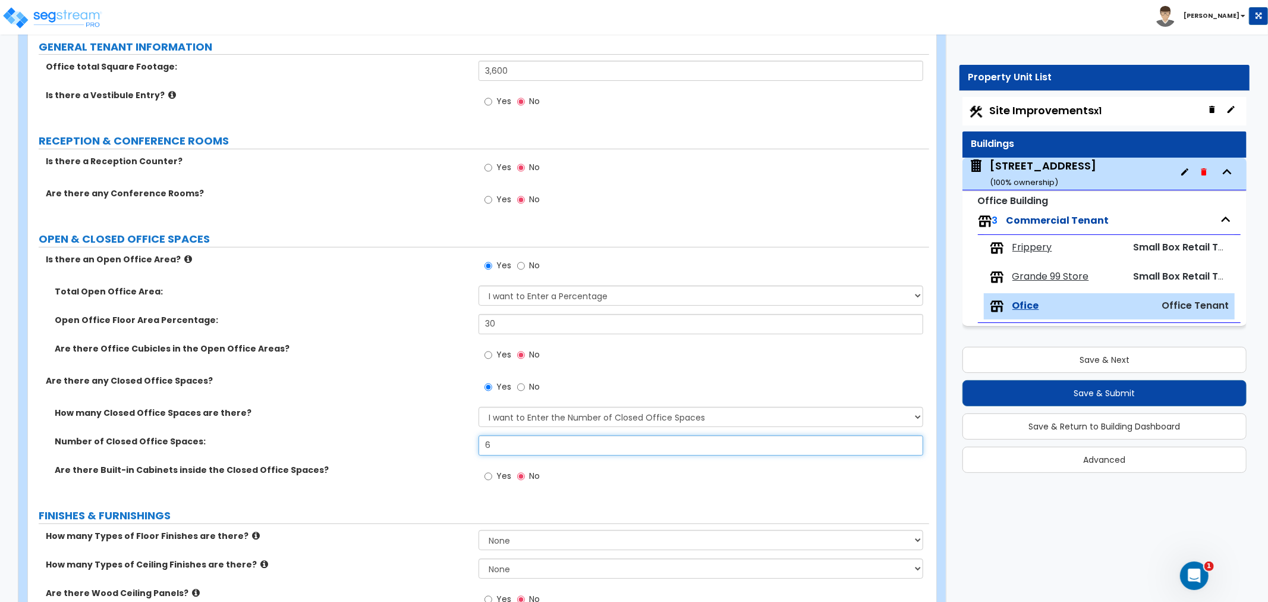
click at [456, 442] on div "Number of Closed Office Spaces: 6" at bounding box center [478, 449] width 901 height 29
type input "5"
click at [485, 197] on input "Yes" at bounding box center [489, 199] width 8 height 13
radio input "true"
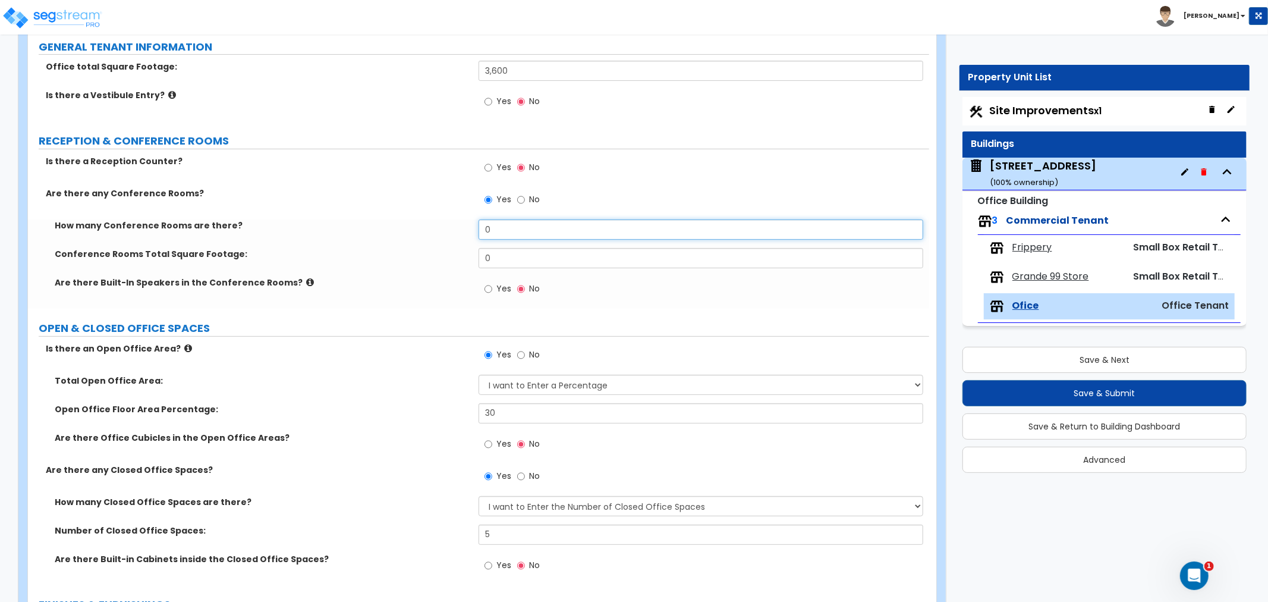
drag, startPoint x: 521, startPoint y: 229, endPoint x: 432, endPoint y: 230, distance: 89.8
click at [432, 230] on div "How many Conference Rooms are there? 0" at bounding box center [478, 233] width 901 height 29
type input "1"
drag, startPoint x: 504, startPoint y: 251, endPoint x: 466, endPoint y: 256, distance: 38.3
click at [466, 256] on div "Conference Rooms Total Square Footage: 0" at bounding box center [478, 262] width 901 height 29
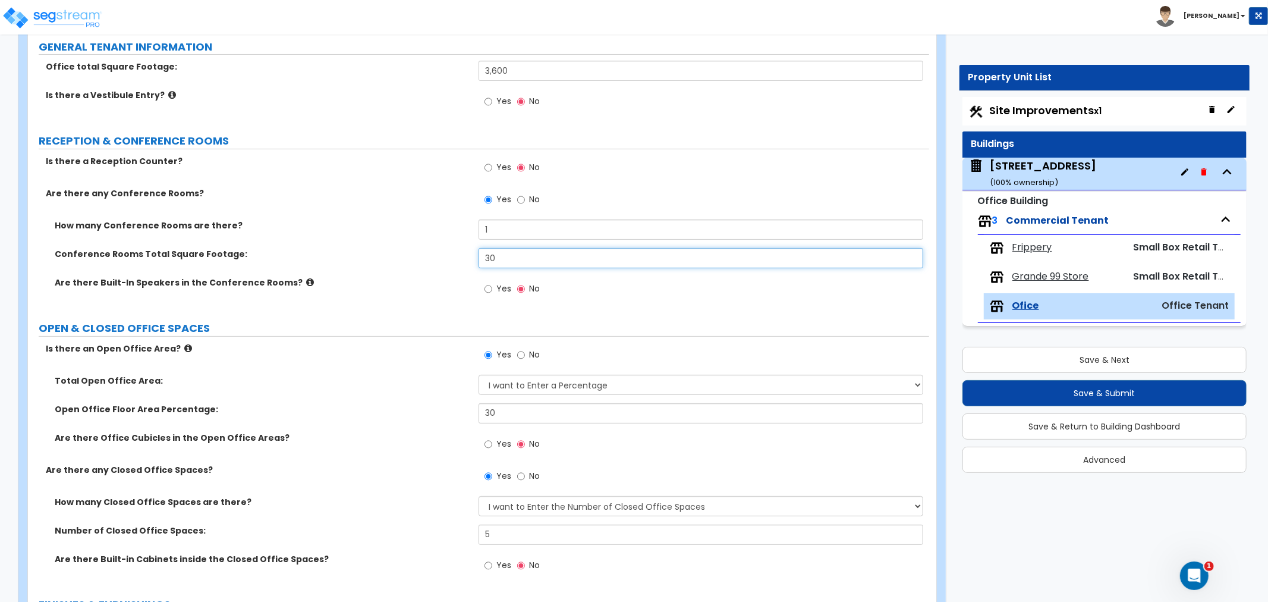
type input "3"
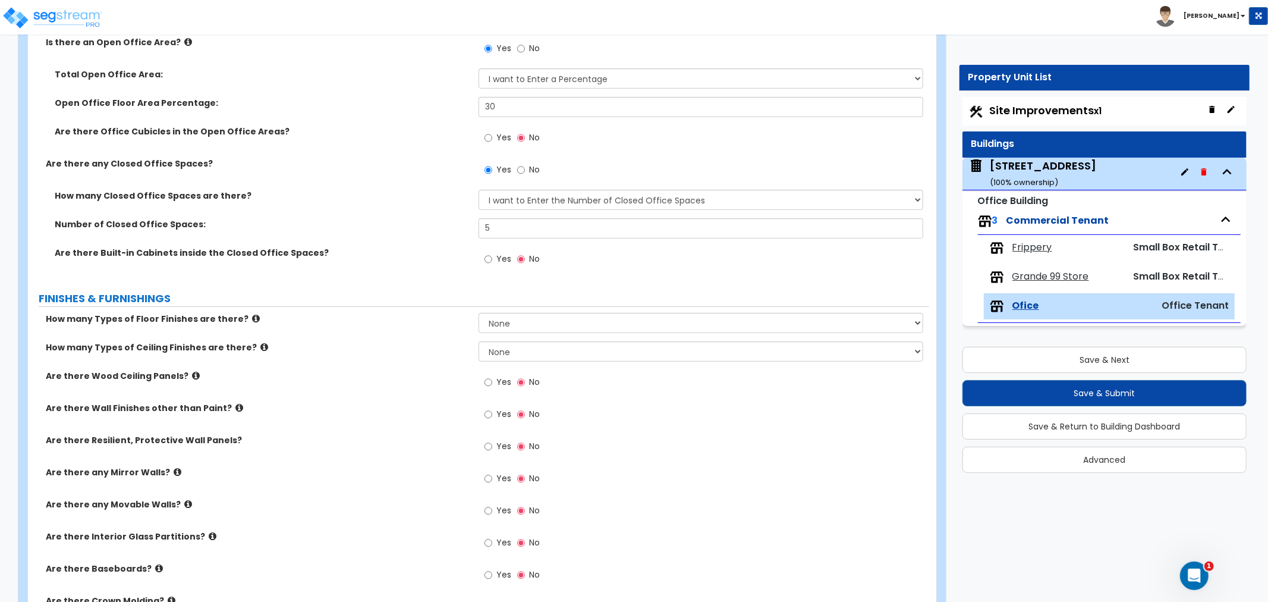
scroll to position [462, 0]
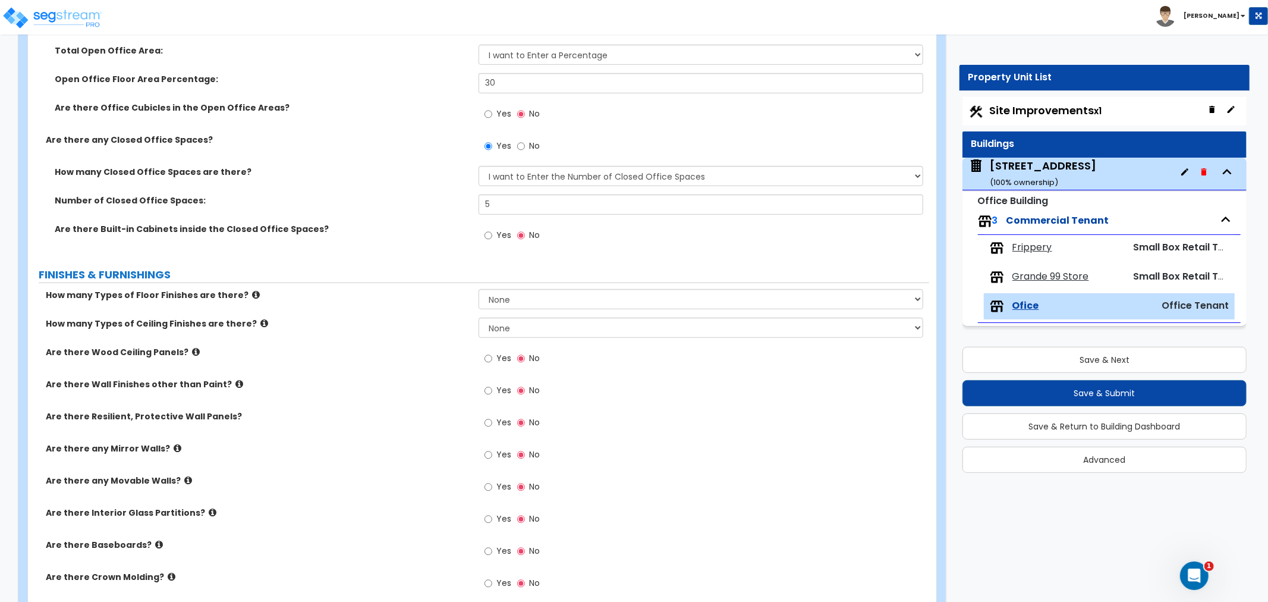
type input "300"
click at [614, 295] on select "None 1 2 3 4" at bounding box center [701, 299] width 445 height 20
select select "1"
click at [479, 289] on select "None 1 2 3 4" at bounding box center [701, 299] width 445 height 20
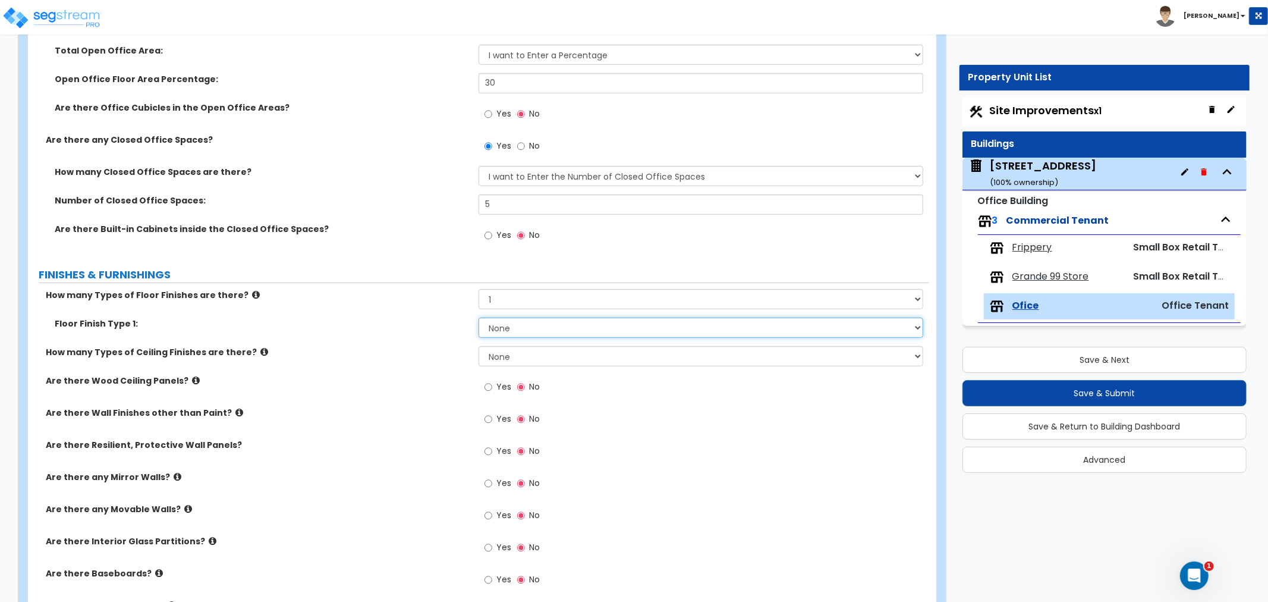
click at [514, 326] on select "None Tile Flooring Hardwood Flooring Resilient Laminate Flooring VCT Flooring S…" at bounding box center [701, 327] width 445 height 20
select select "5"
click at [479, 317] on select "None Tile Flooring Hardwood Flooring Resilient Laminate Flooring VCT Flooring S…" at bounding box center [701, 327] width 445 height 20
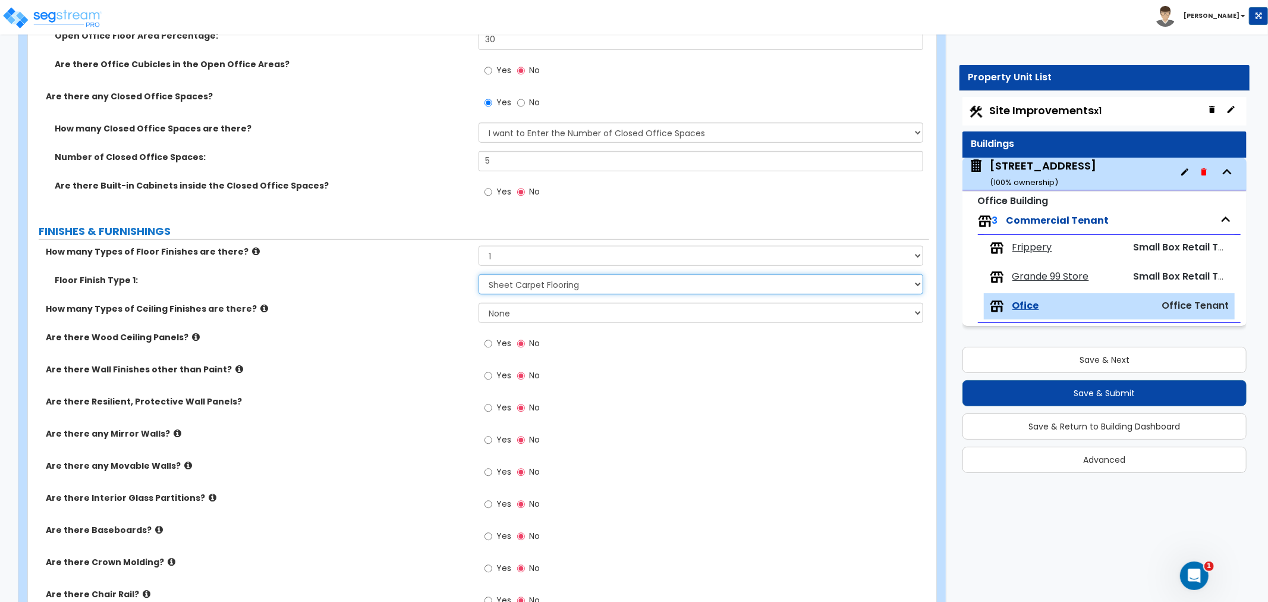
scroll to position [528, 0]
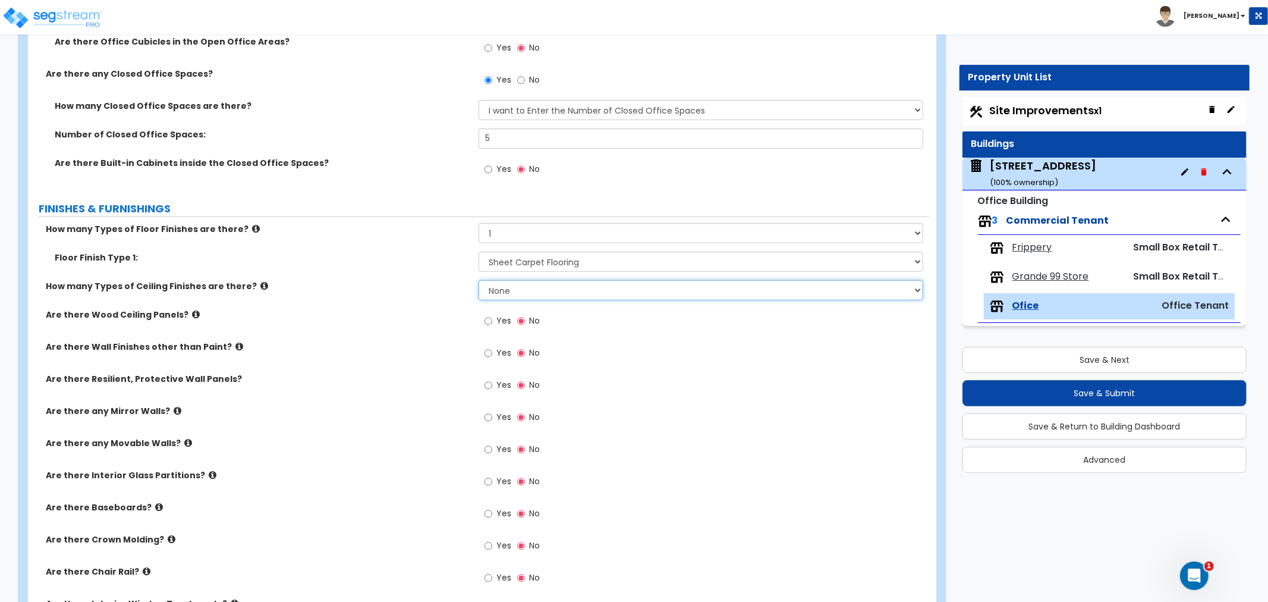
drag, startPoint x: 539, startPoint y: 283, endPoint x: 538, endPoint y: 289, distance: 6.0
click at [539, 283] on select "None 1 2 3" at bounding box center [701, 290] width 445 height 20
select select "1"
click at [479, 280] on select "None 1 2 3" at bounding box center [701, 290] width 445 height 20
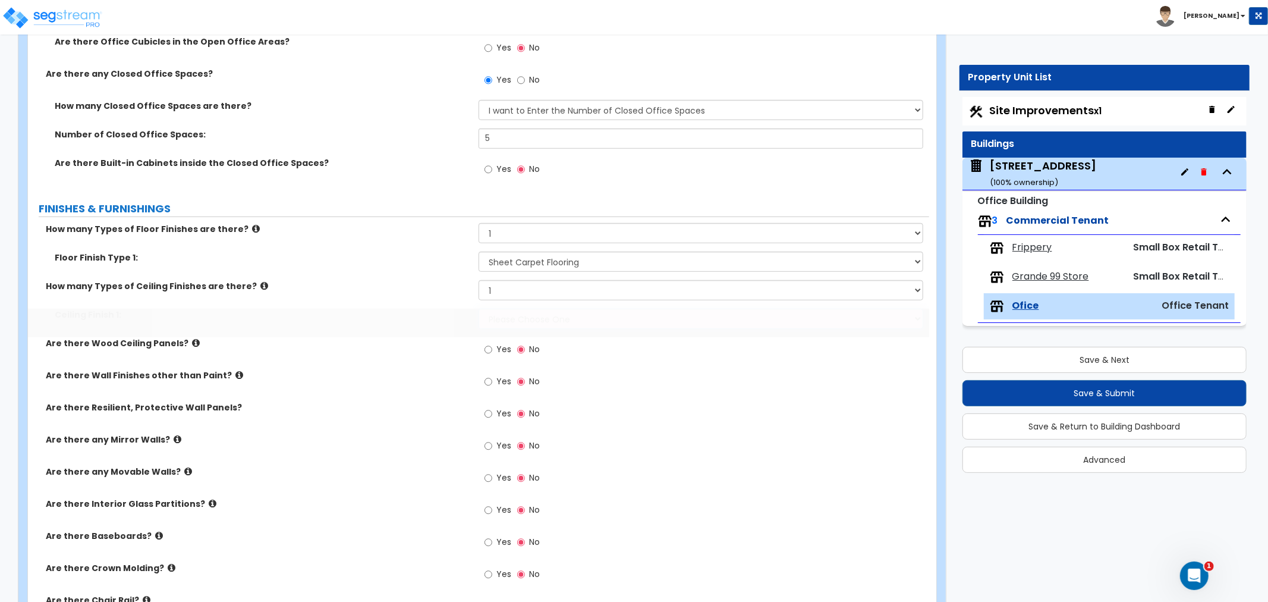
click at [532, 324] on select "Please Choose One Drop Ceiling Open Ceiling Drywall Ceiling" at bounding box center [701, 319] width 445 height 20
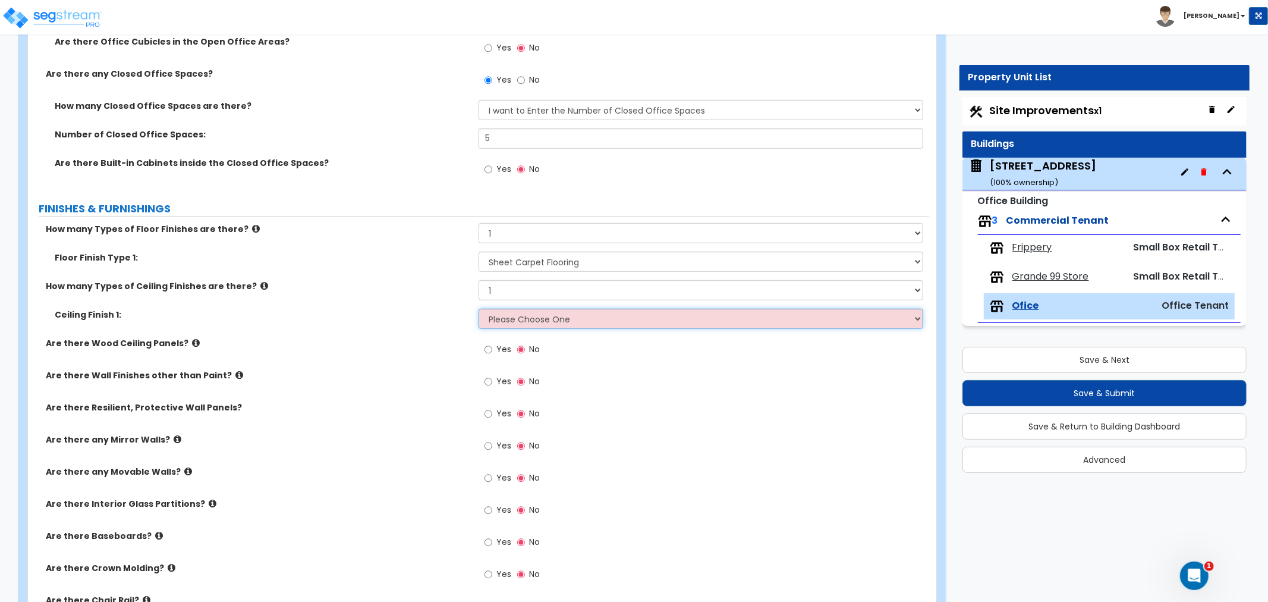
select select "1"
click at [479, 309] on select "Please Choose One Drop Ceiling Open Ceiling Drywall Ceiling" at bounding box center [701, 319] width 445 height 20
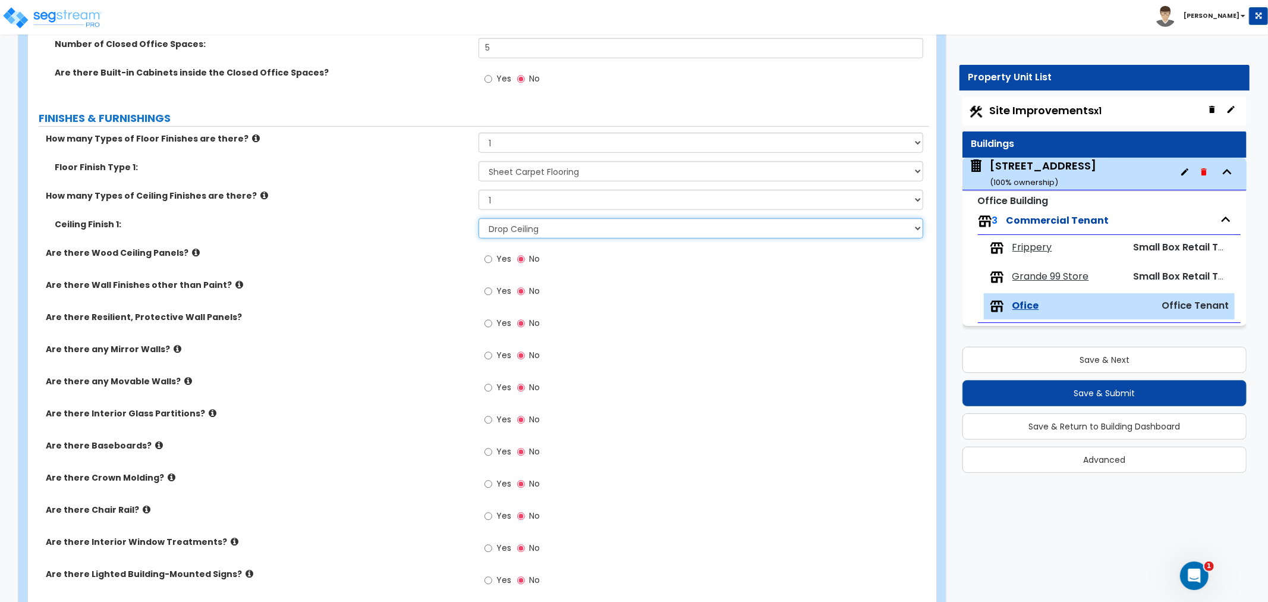
scroll to position [661, 0]
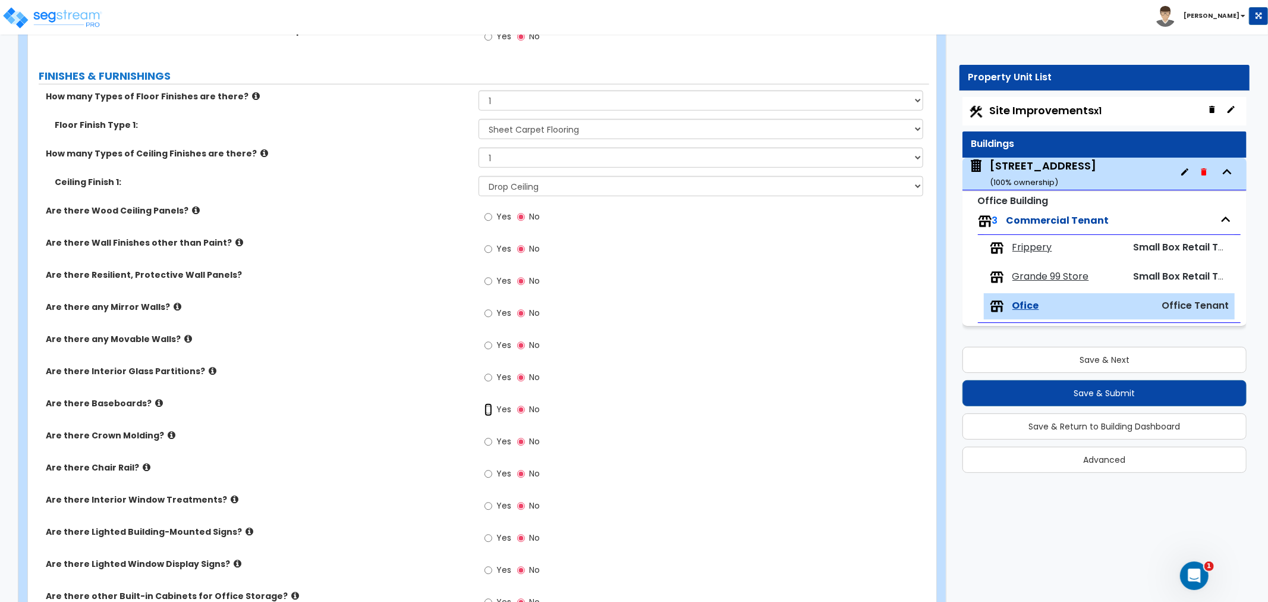
click at [491, 406] on input "Yes" at bounding box center [489, 409] width 8 height 13
radio input "true"
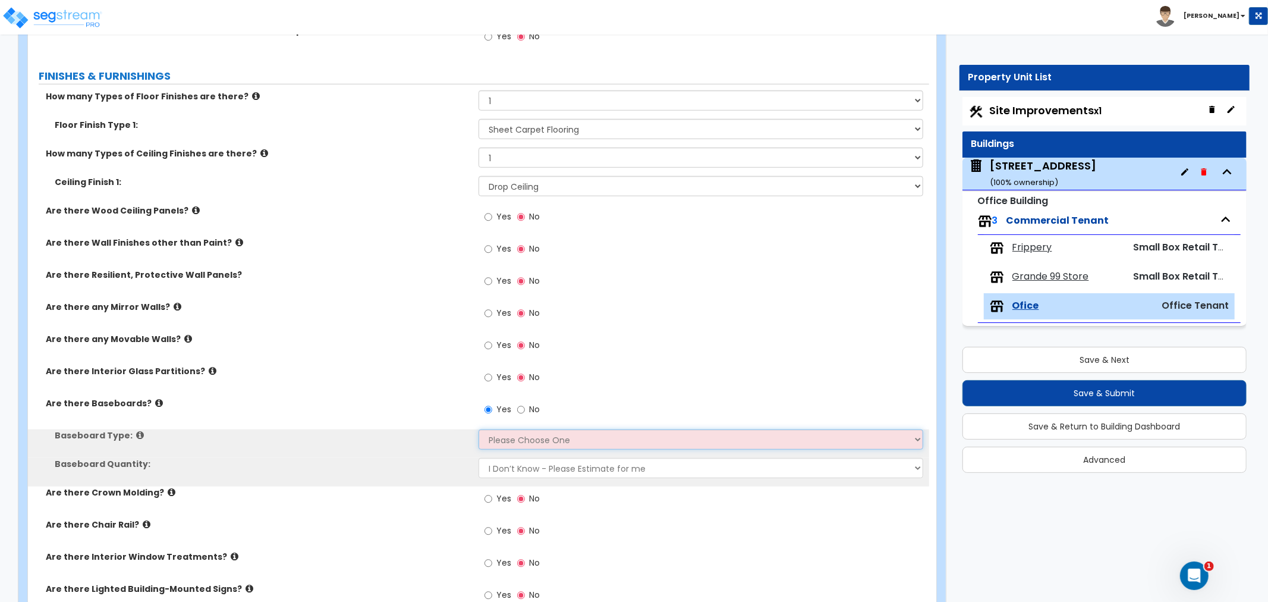
click at [519, 436] on select "Please Choose One Wood Vinyl Carpet Tile" at bounding box center [701, 439] width 445 height 20
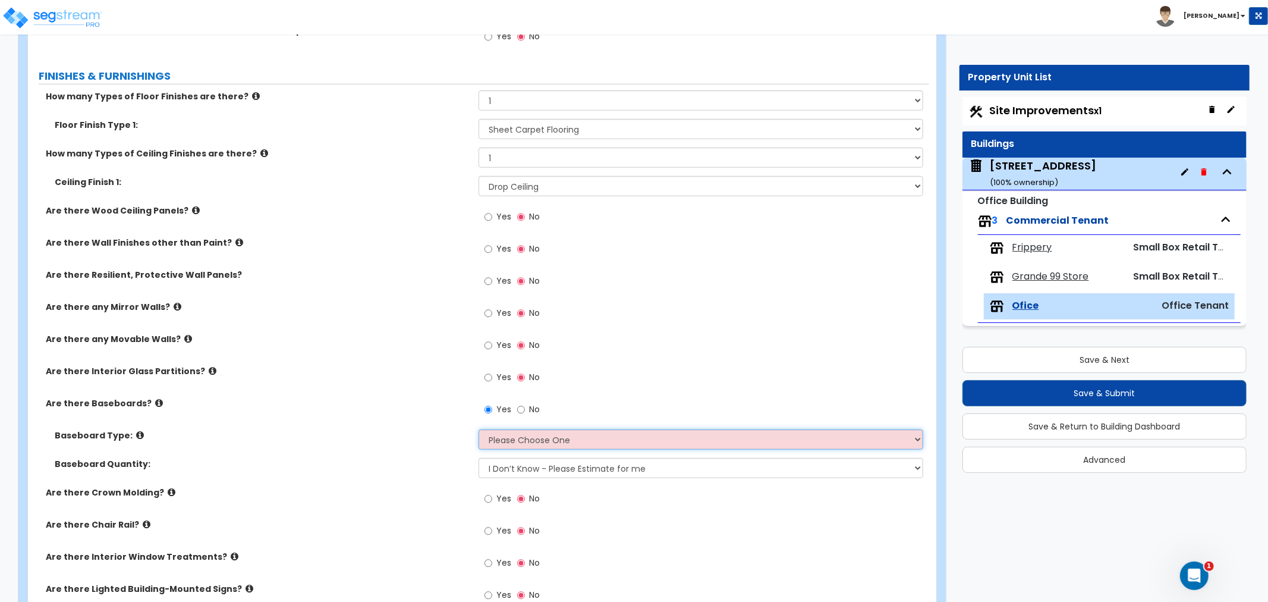
select select "2"
click at [479, 429] on select "Please Choose One Wood Vinyl Carpet Tile" at bounding box center [701, 439] width 445 height 20
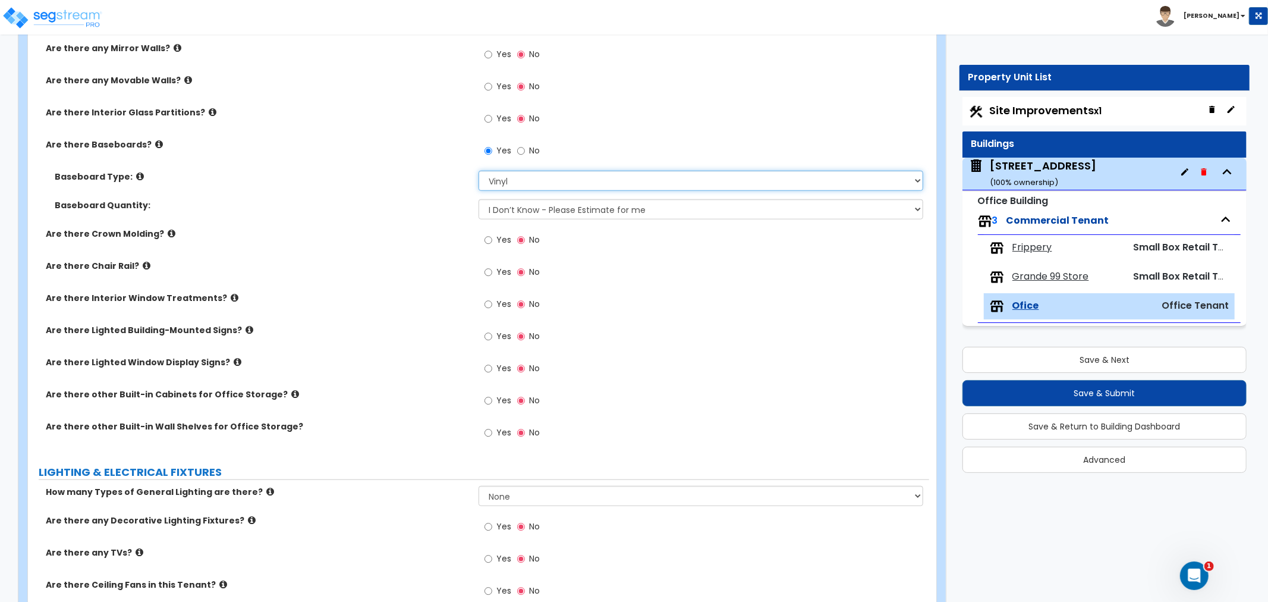
scroll to position [925, 0]
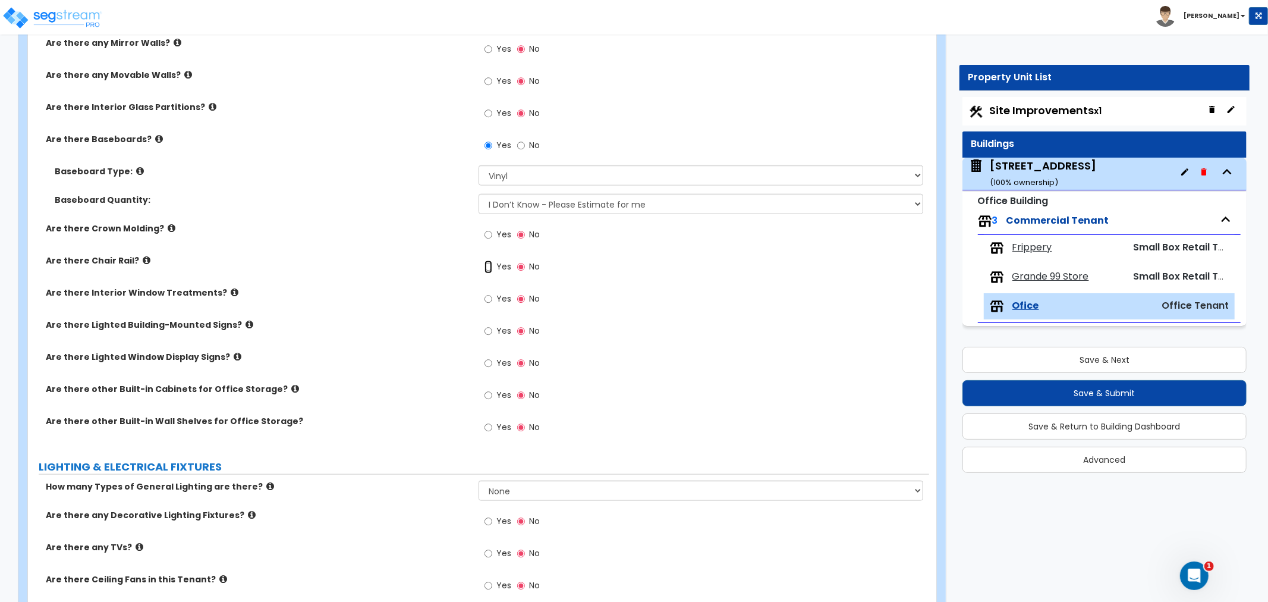
click at [490, 264] on input "Yes" at bounding box center [489, 266] width 8 height 13
radio input "true"
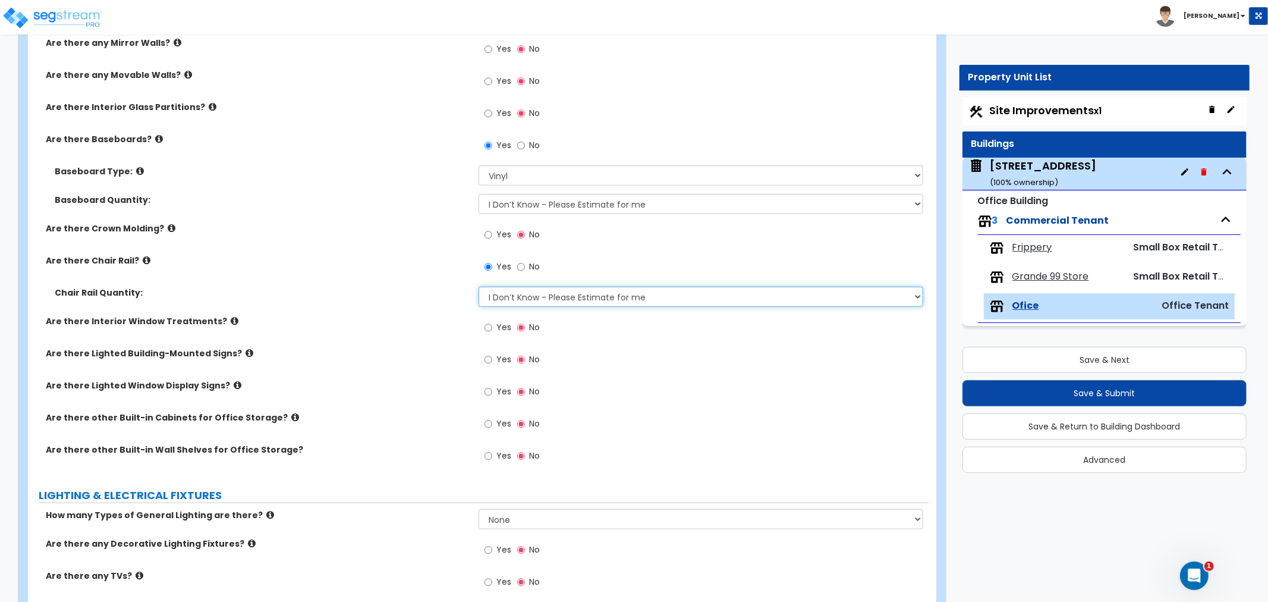
click at [507, 295] on select "I Don’t Know - Please Estimate for me I want to Enter the Linear Footage" at bounding box center [701, 297] width 445 height 20
select select "1"
click at [479, 287] on select "I Don’t Know - Please Estimate for me I want to Enter the Linear Footage" at bounding box center [701, 297] width 445 height 20
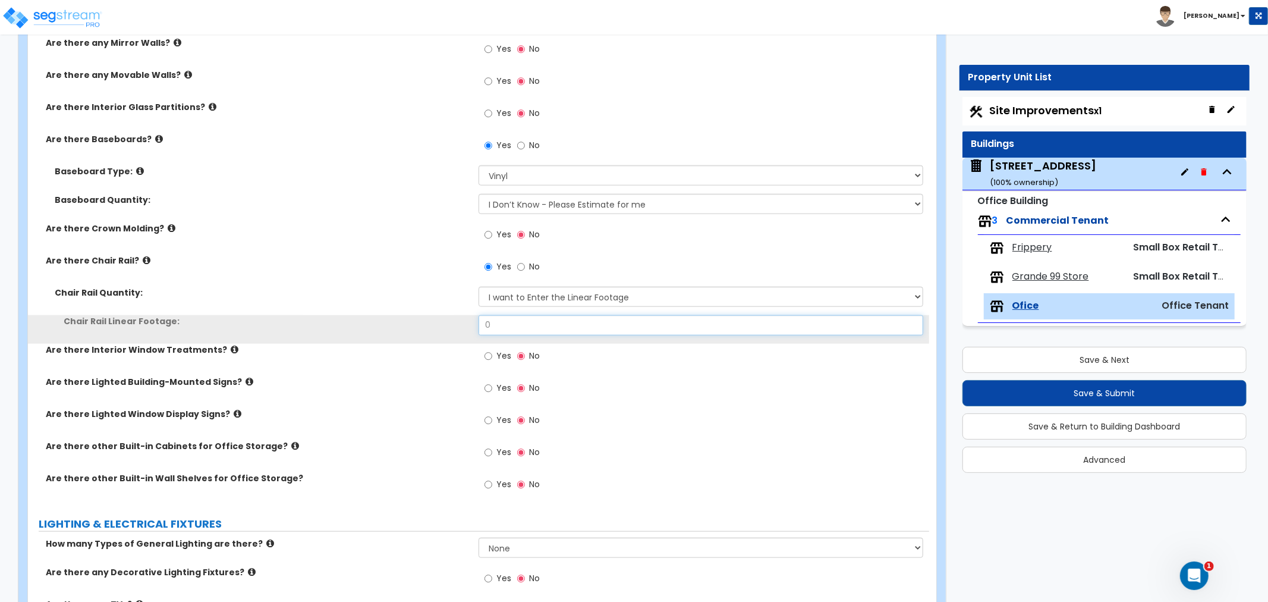
drag, startPoint x: 515, startPoint y: 332, endPoint x: 427, endPoint y: 325, distance: 88.8
click at [427, 325] on div "Chair Rail Linear Footage: 0" at bounding box center [478, 329] width 901 height 29
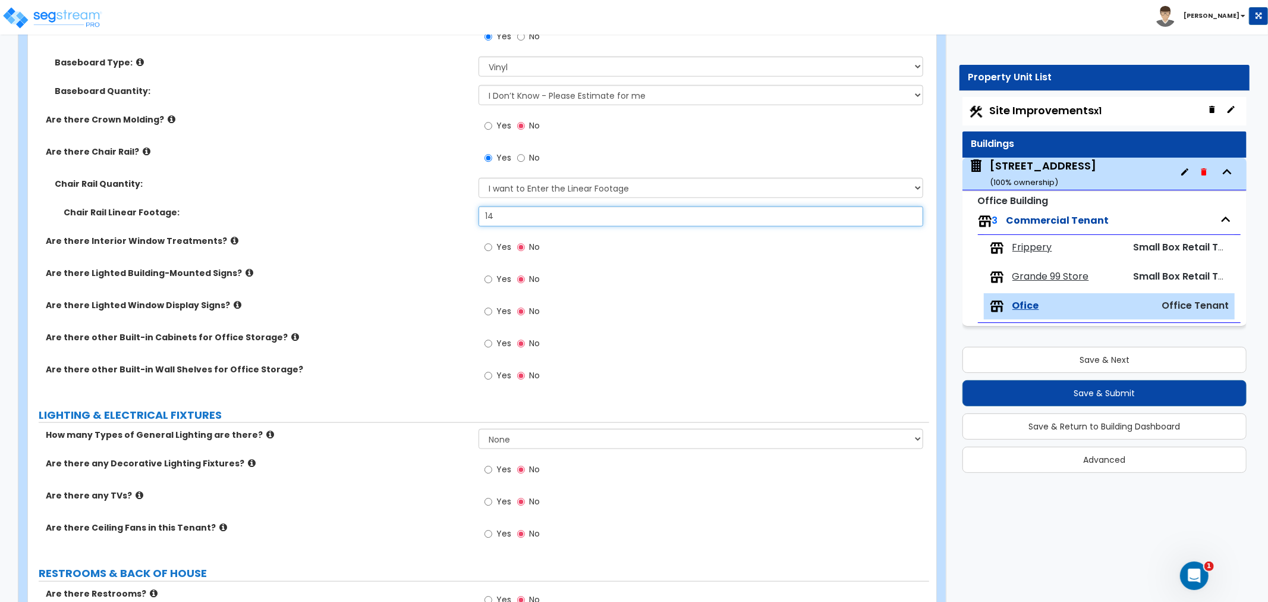
scroll to position [1057, 0]
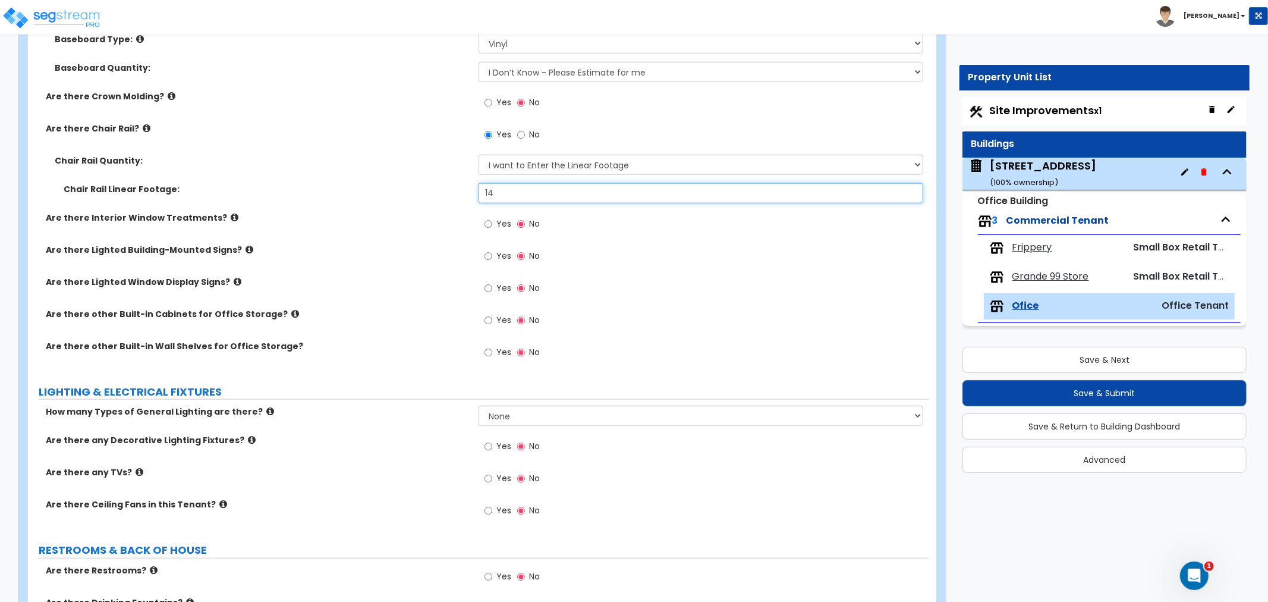
type input "14"
click at [489, 347] on input "Yes" at bounding box center [489, 352] width 8 height 13
radio input "true"
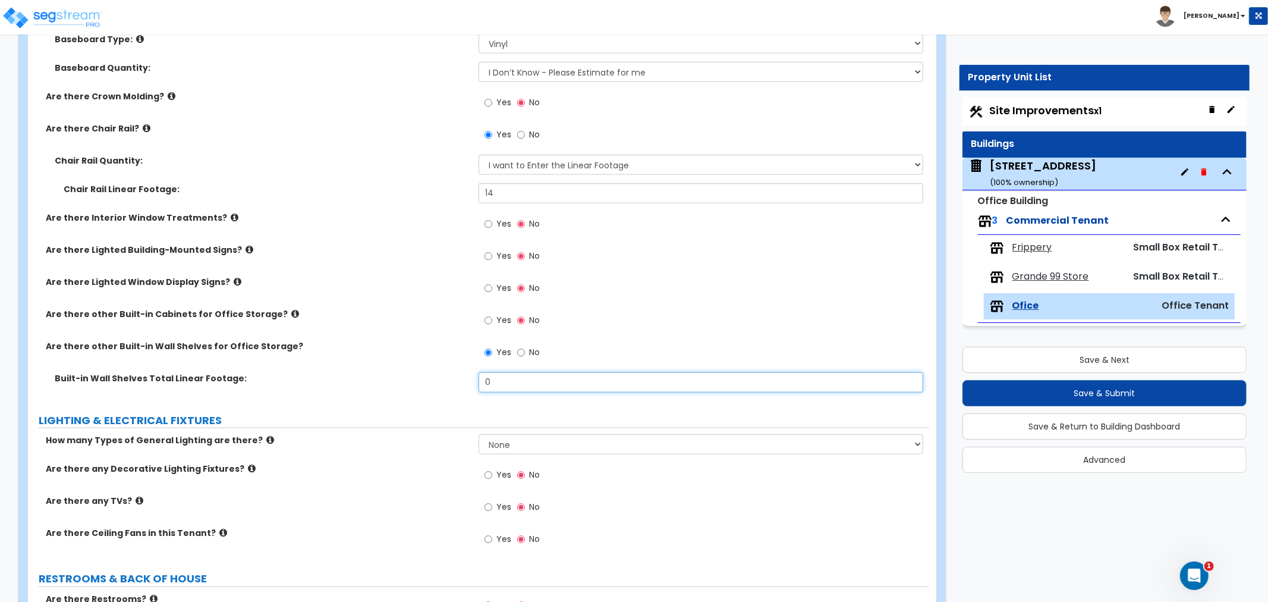
drag, startPoint x: 479, startPoint y: 381, endPoint x: 450, endPoint y: 382, distance: 28.6
click at [450, 382] on div "Built-in Wall Shelves Total Linear Footage: 0" at bounding box center [478, 386] width 901 height 29
type input "44"
click at [452, 379] on label "Built-in Wall Shelves Total Linear Footage:" at bounding box center [262, 378] width 415 height 12
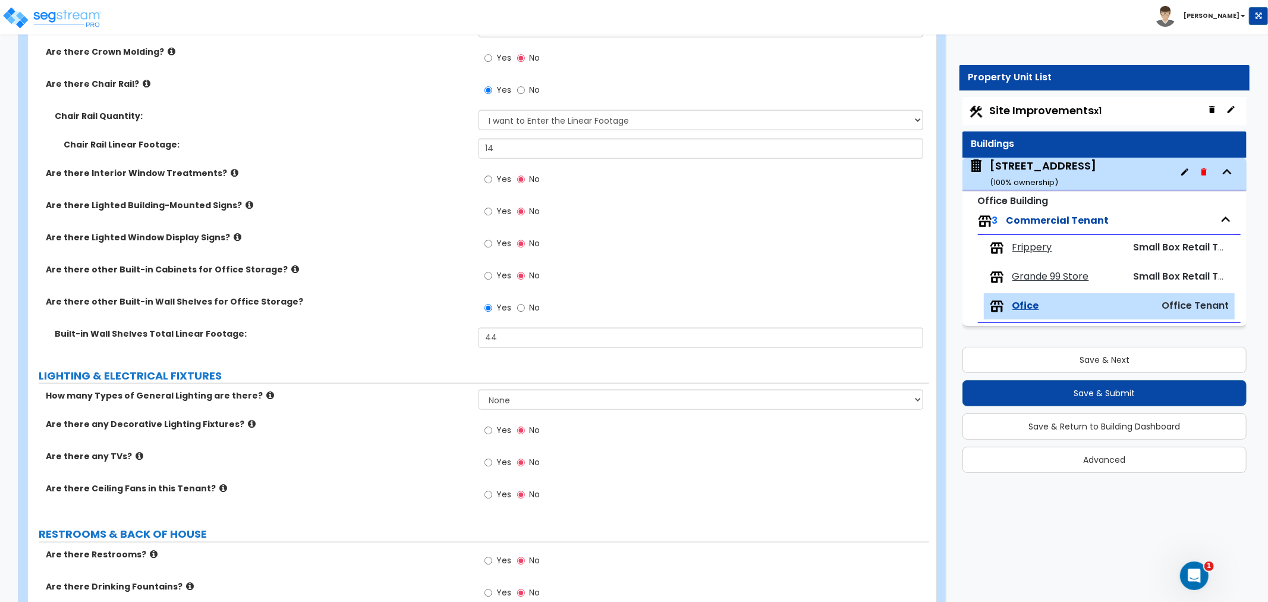
scroll to position [1189, 0]
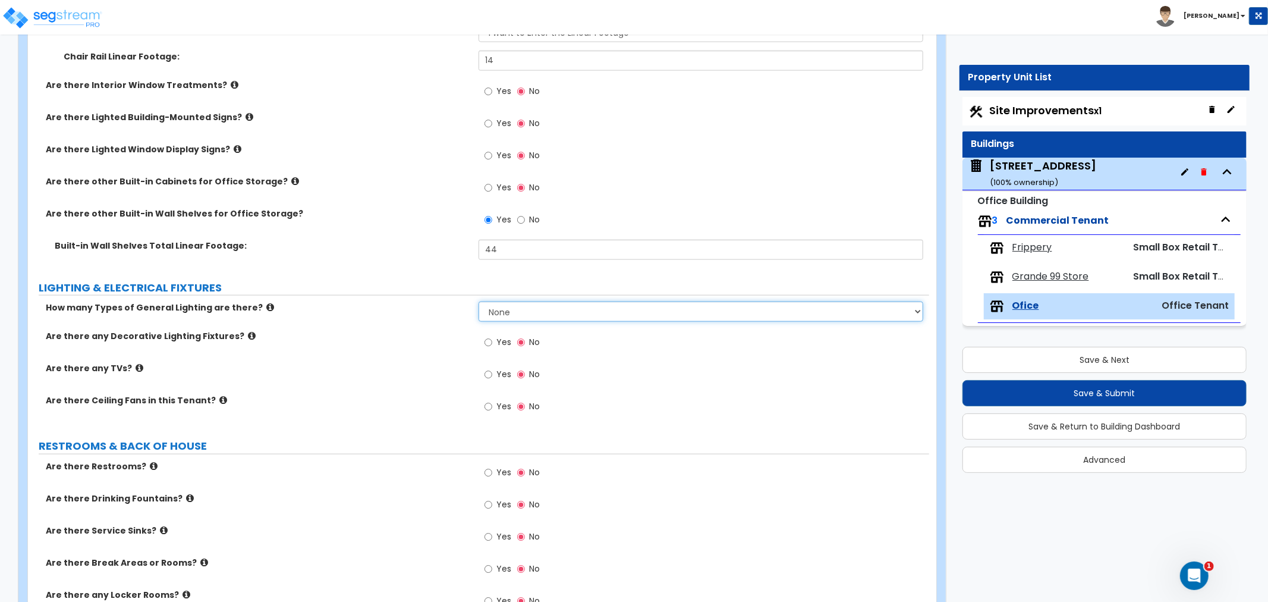
drag, startPoint x: 526, startPoint y: 315, endPoint x: 527, endPoint y: 321, distance: 6.1
click at [526, 315] on select "None 1 2 3" at bounding box center [701, 311] width 445 height 20
select select "1"
click at [479, 301] on select "None 1 2 3" at bounding box center [701, 311] width 445 height 20
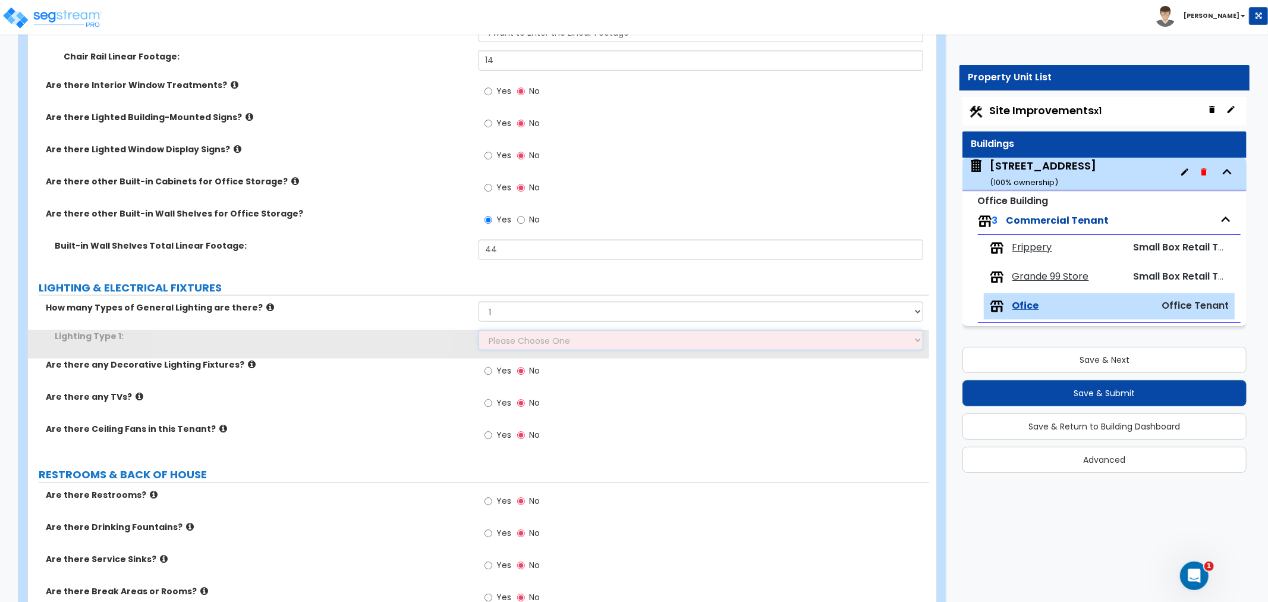
click at [517, 338] on select "Please Choose One LED Surface-Mounted LED Recessed Fluorescent Surface-Mounted …" at bounding box center [701, 340] width 445 height 20
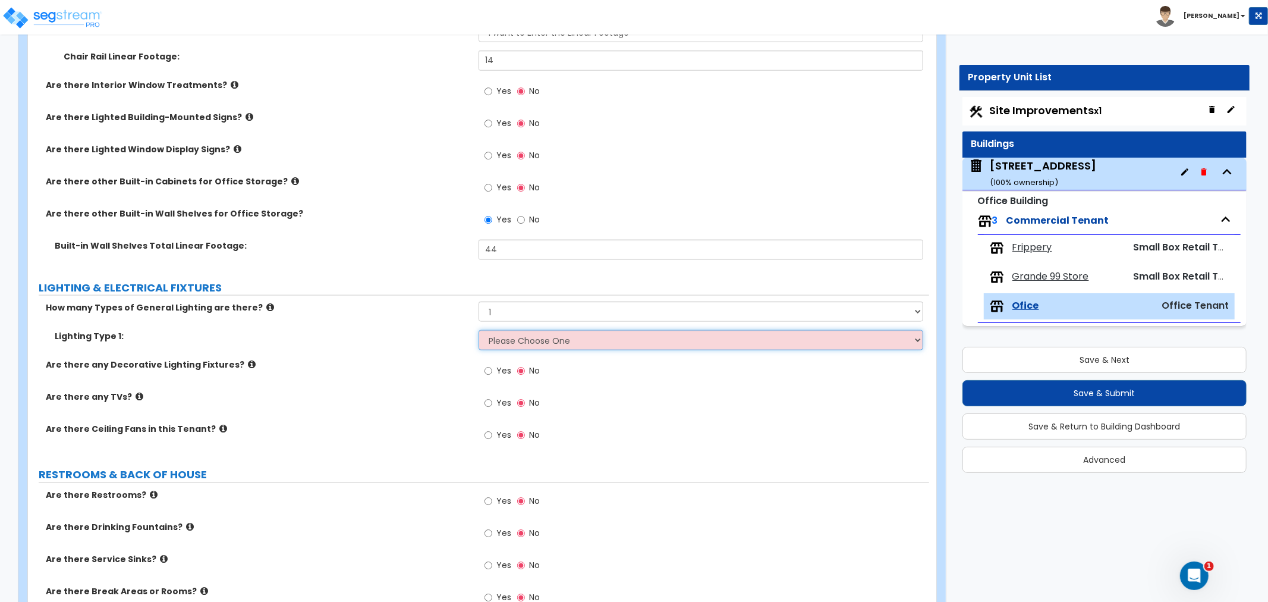
select select "4"
click at [479, 330] on select "Please Choose One LED Surface-Mounted LED Recessed Fluorescent Surface-Mounted …" at bounding box center [701, 340] width 445 height 20
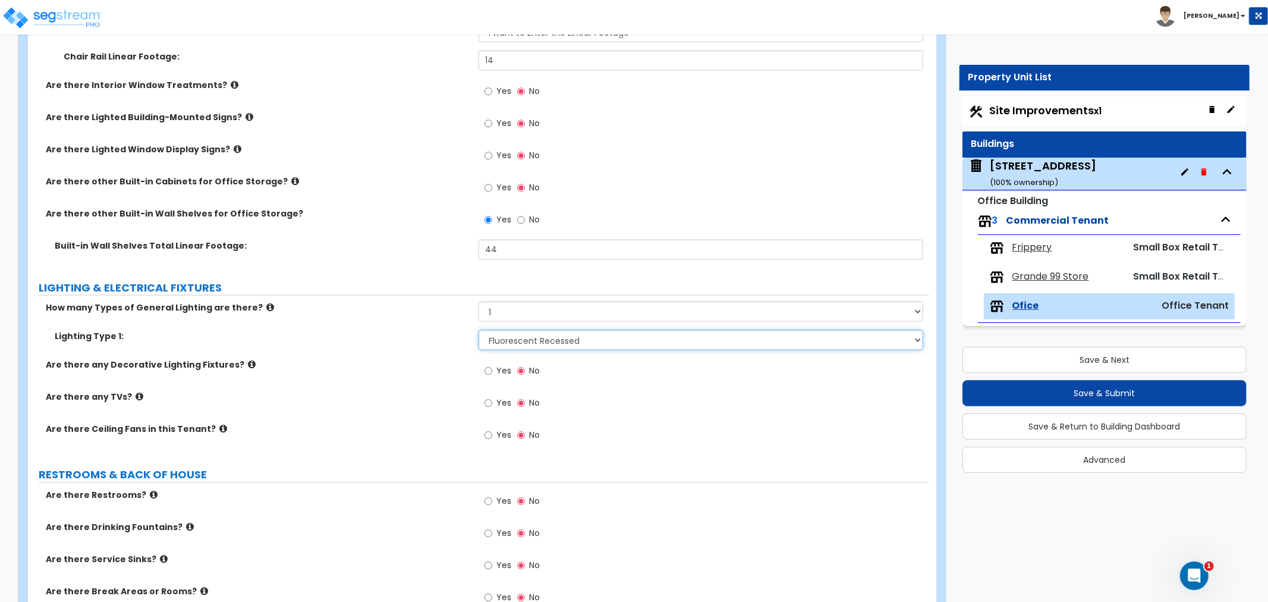
scroll to position [1255, 0]
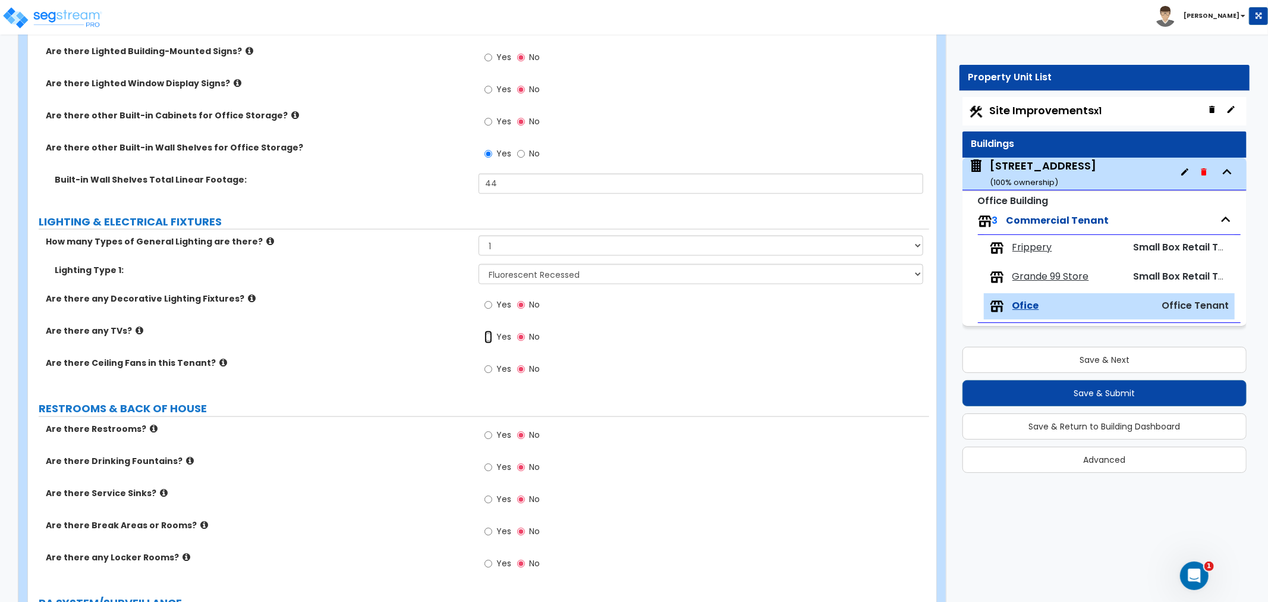
drag, startPoint x: 489, startPoint y: 336, endPoint x: 496, endPoint y: 350, distance: 15.4
click at [489, 337] on input "Yes" at bounding box center [489, 337] width 8 height 13
radio input "true"
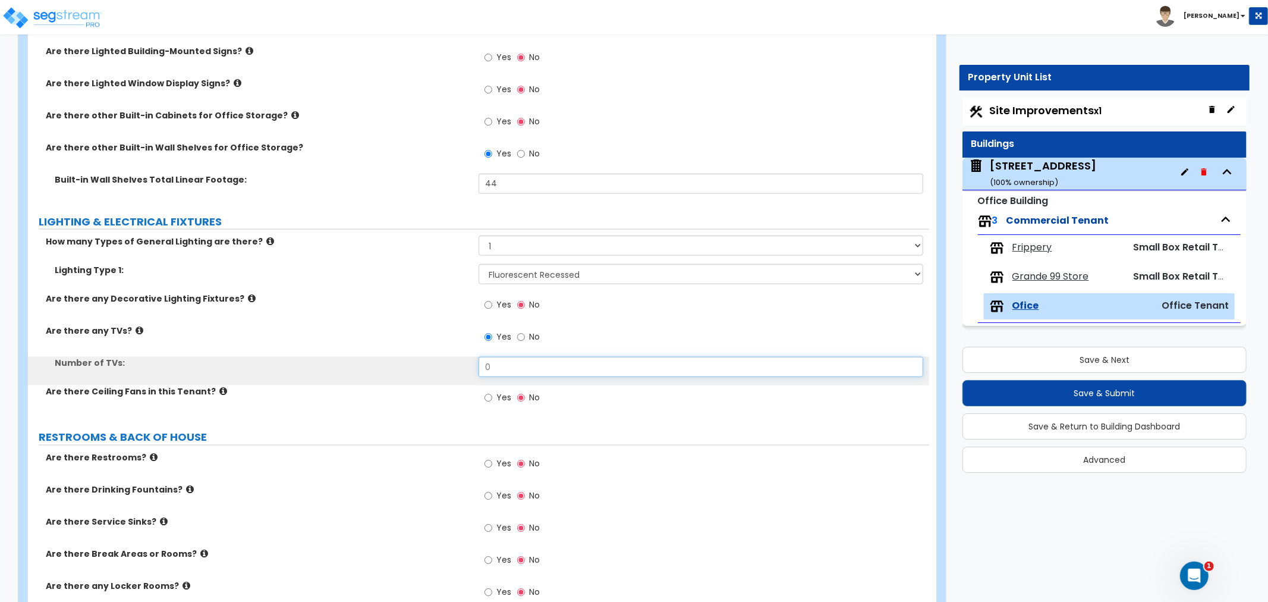
drag, startPoint x: 529, startPoint y: 367, endPoint x: 445, endPoint y: 369, distance: 84.4
click at [445, 369] on div "Number of TVs: 0" at bounding box center [478, 371] width 901 height 29
type input "3"
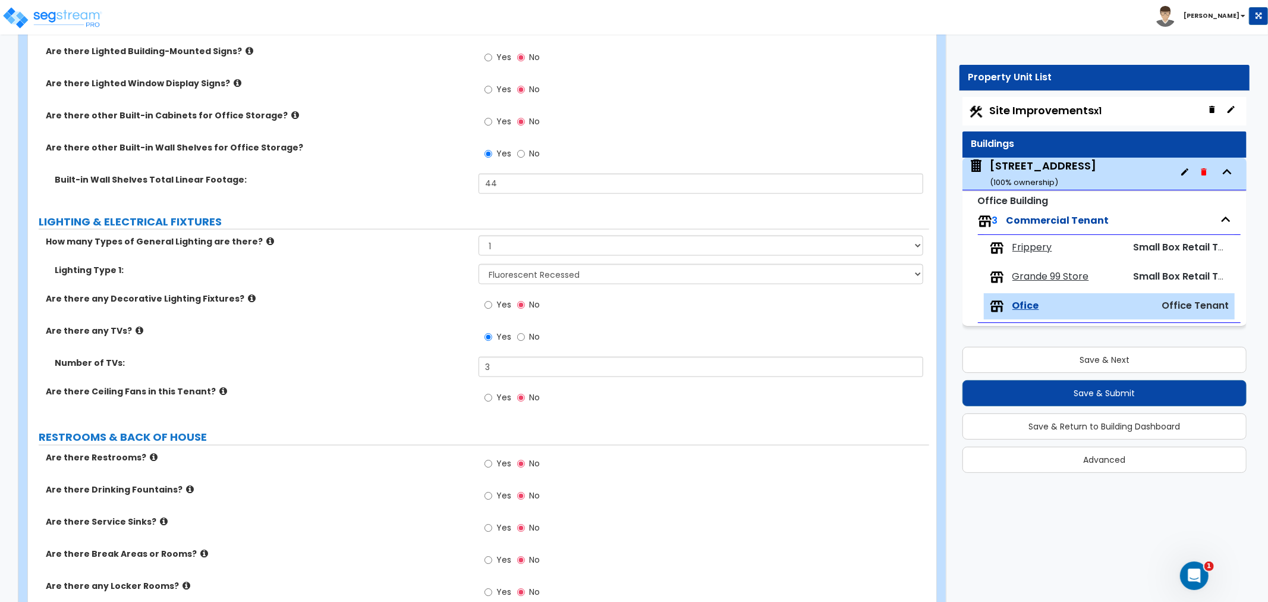
click at [447, 369] on div "Number of TVs: 3" at bounding box center [478, 371] width 901 height 29
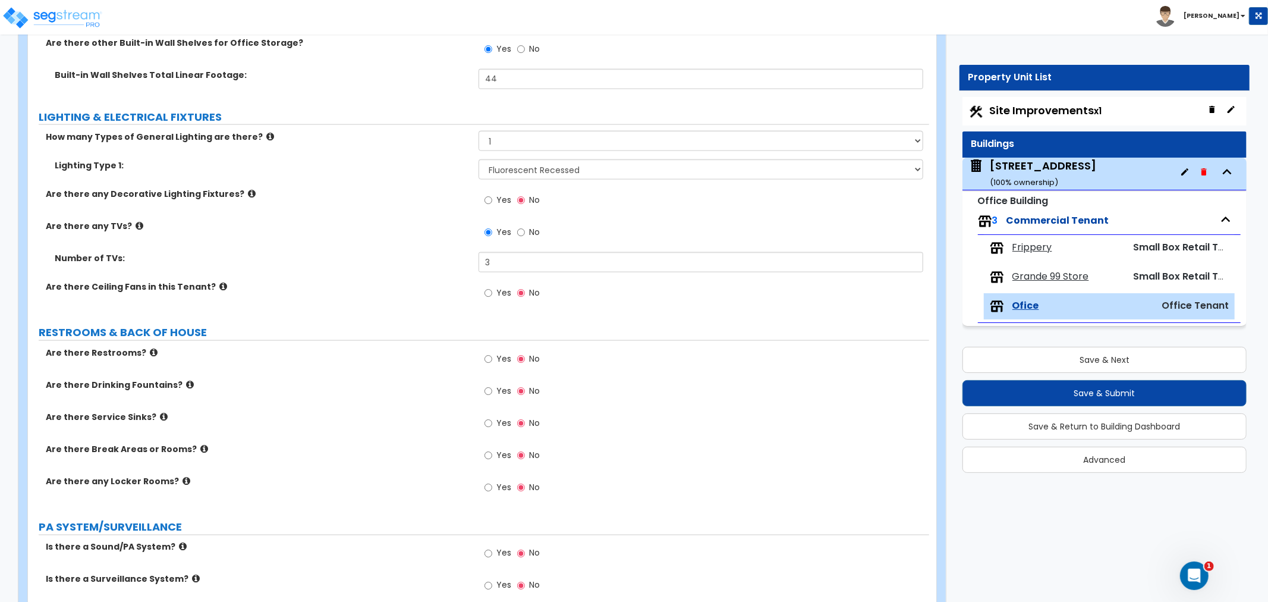
scroll to position [1387, 0]
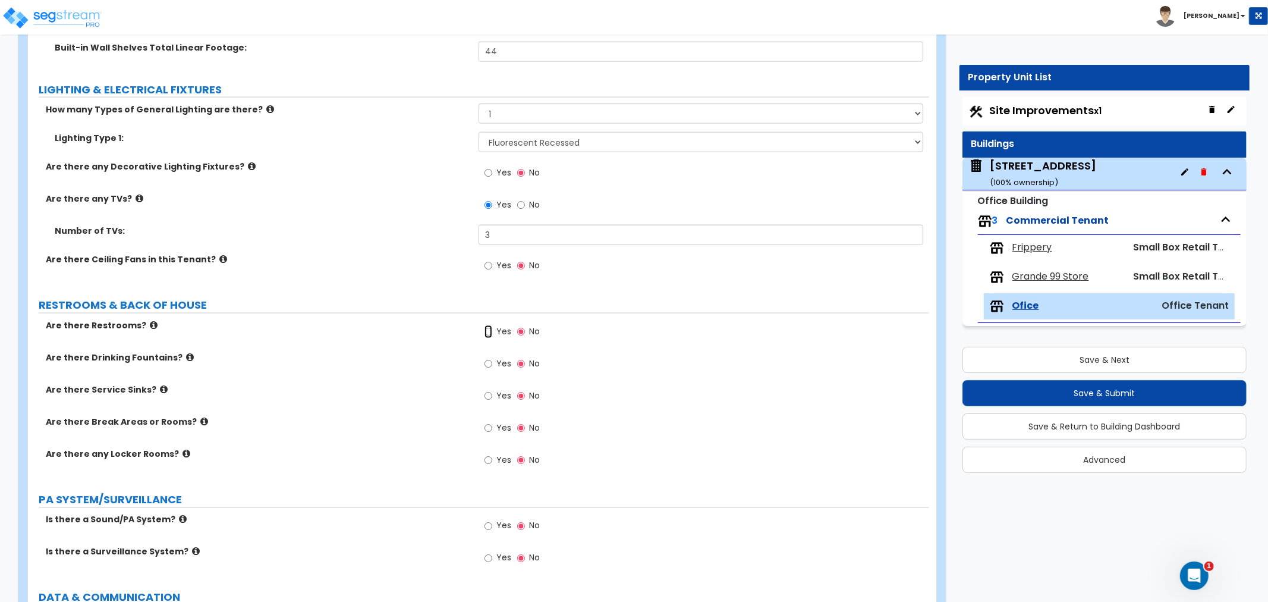
click at [488, 331] on input "Yes" at bounding box center [489, 331] width 8 height 13
radio input "true"
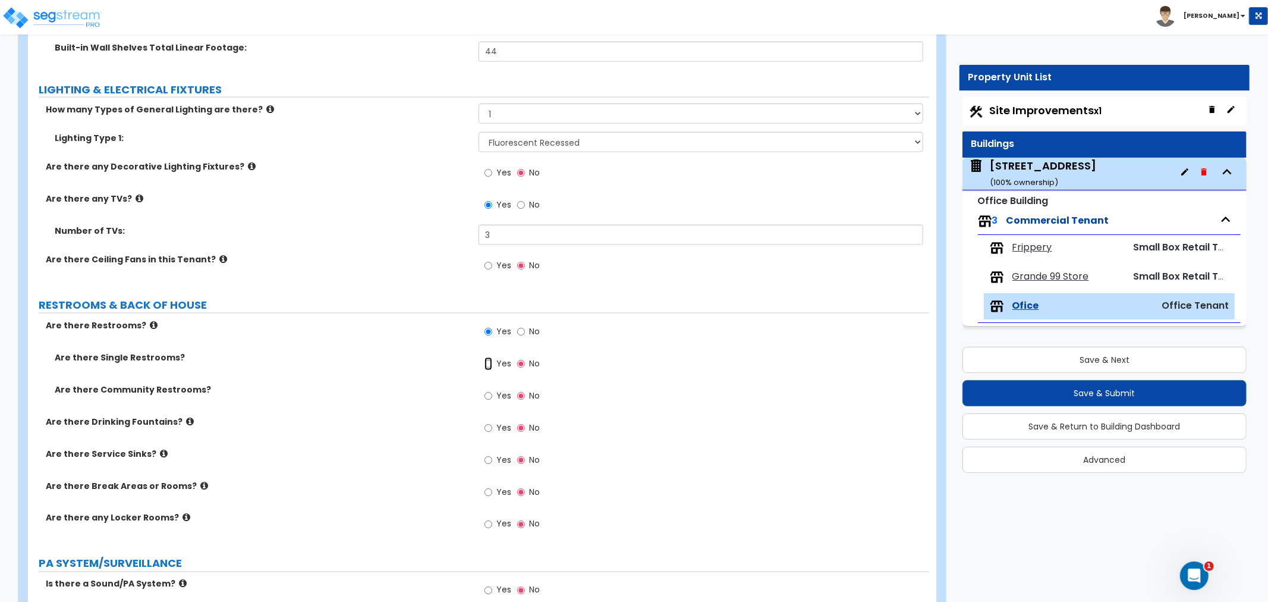
click at [489, 364] on input "Yes" at bounding box center [489, 363] width 8 height 13
radio input "true"
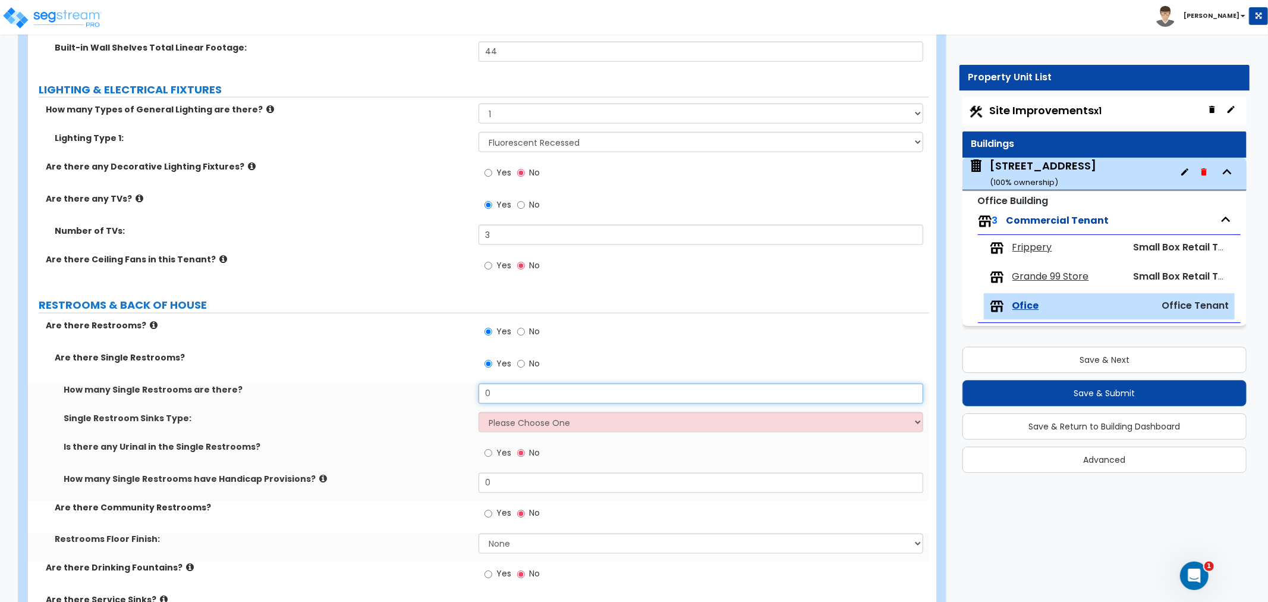
drag, startPoint x: 518, startPoint y: 395, endPoint x: 444, endPoint y: 394, distance: 74.3
click at [444, 394] on div "How many Single Restrooms are there? 0" at bounding box center [478, 397] width 901 height 29
type input "1"
click at [523, 420] on select "Please Choose One Wall-mounted Vanity-mounted" at bounding box center [701, 422] width 445 height 20
select select "2"
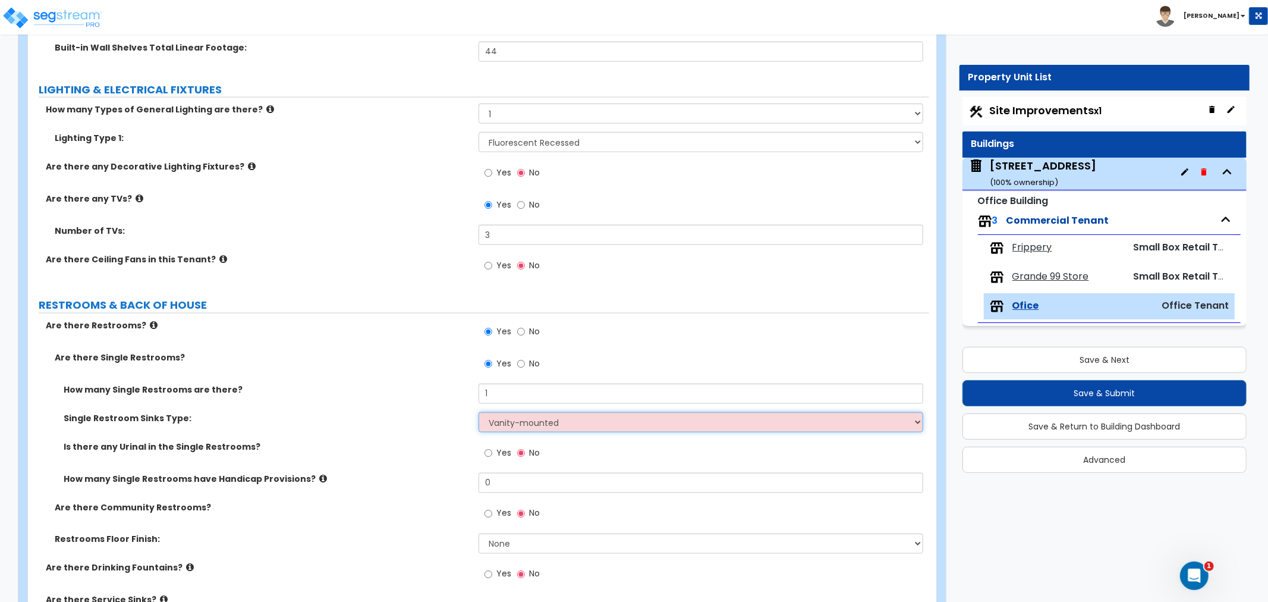
click at [479, 412] on select "Please Choose One Wall-mounted Vanity-mounted" at bounding box center [701, 422] width 445 height 20
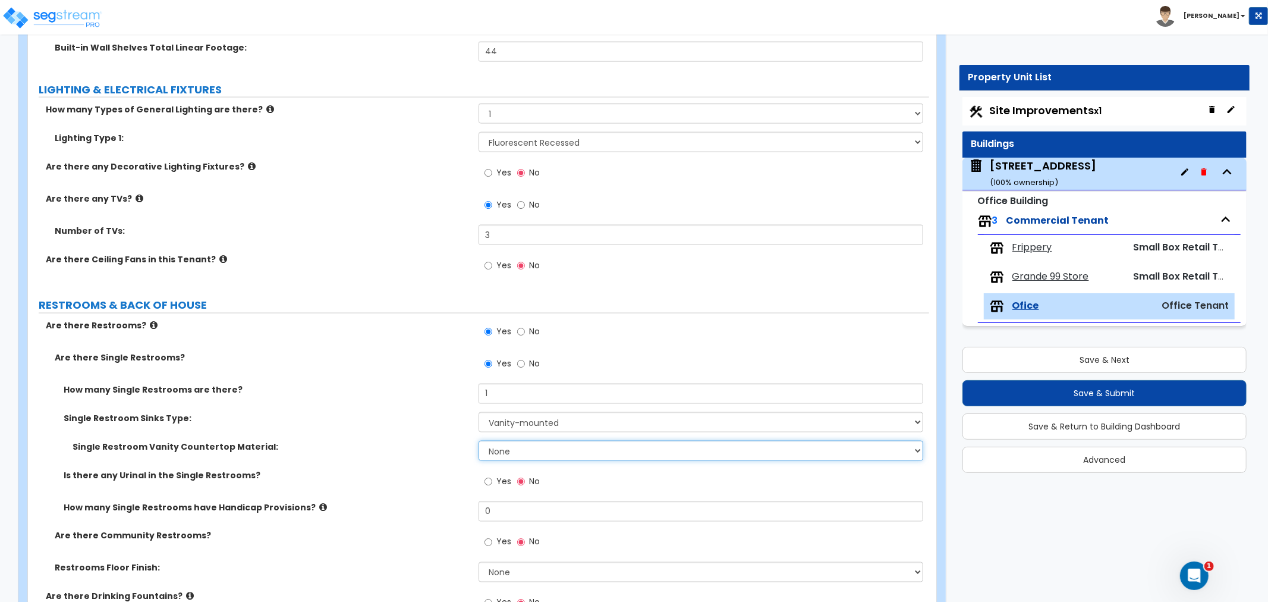
click at [506, 449] on select "None Plastic Laminate Solid Surface Stone Quartz Marble Tile Wood Stainless Ste…" at bounding box center [701, 451] width 445 height 20
select select "1"
click at [479, 441] on select "None Plastic Laminate Solid Surface Stone Quartz Marble Tile Wood Stainless Ste…" at bounding box center [701, 451] width 445 height 20
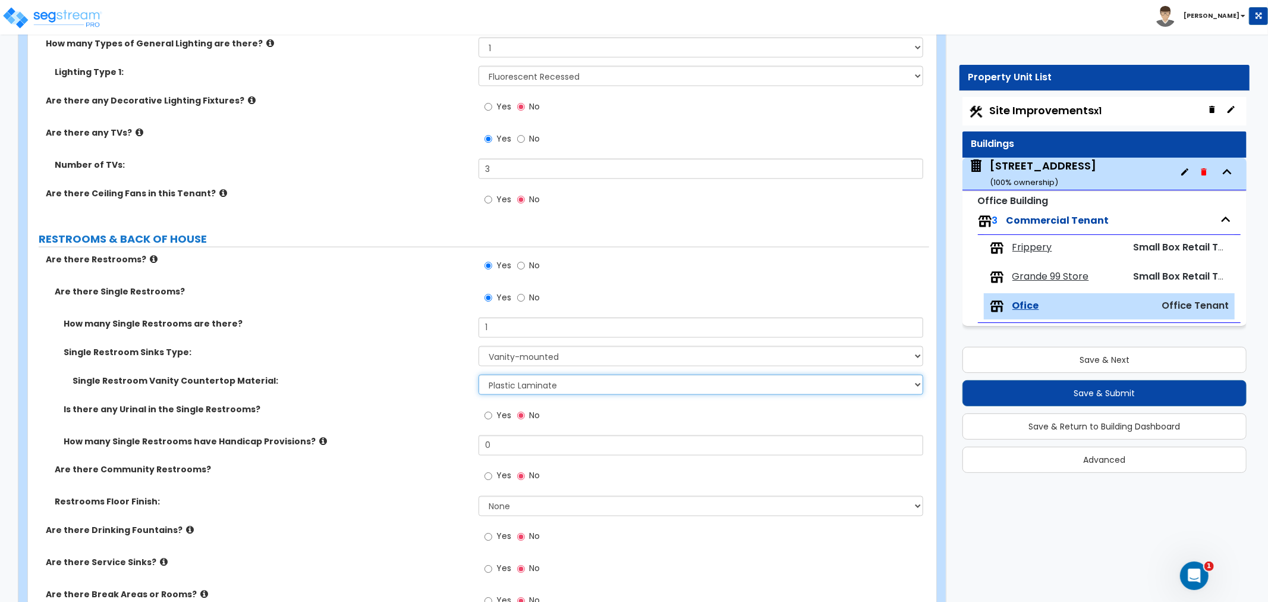
scroll to position [1519, 0]
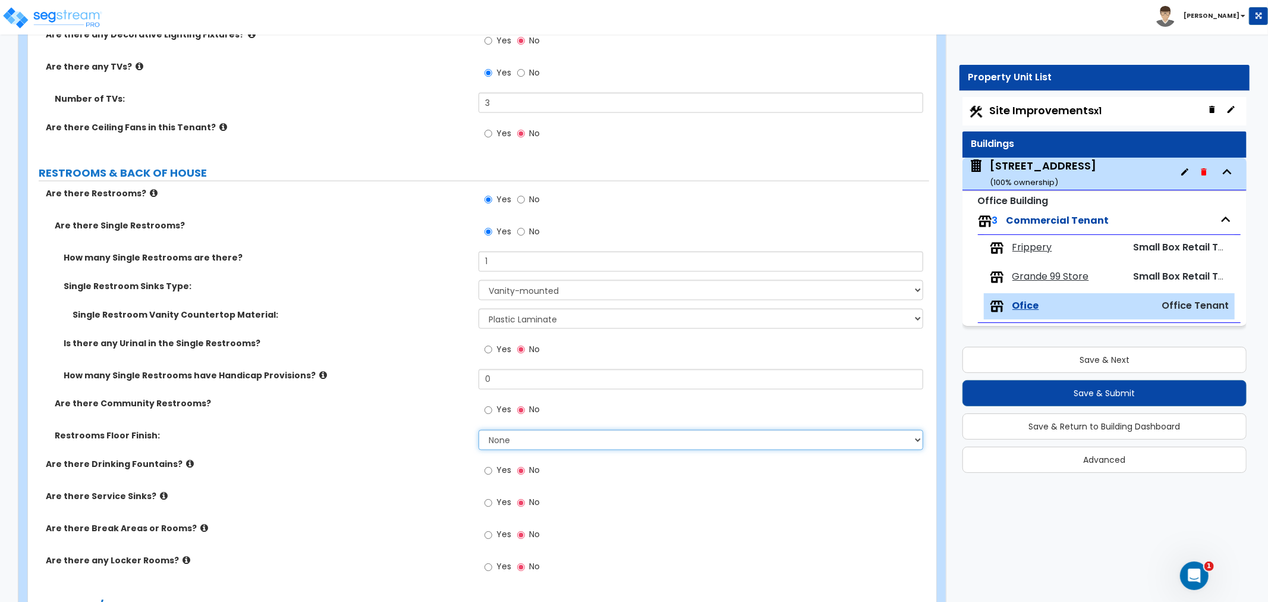
click at [503, 437] on select "None Tile Flooring Resilient Laminate Flooring VCT Flooring Sheet Vinyl Flooring" at bounding box center [701, 440] width 445 height 20
select select "1"
click at [479, 430] on select "None Tile Flooring Resilient Laminate Flooring VCT Flooring Sheet Vinyl Flooring" at bounding box center [701, 440] width 445 height 20
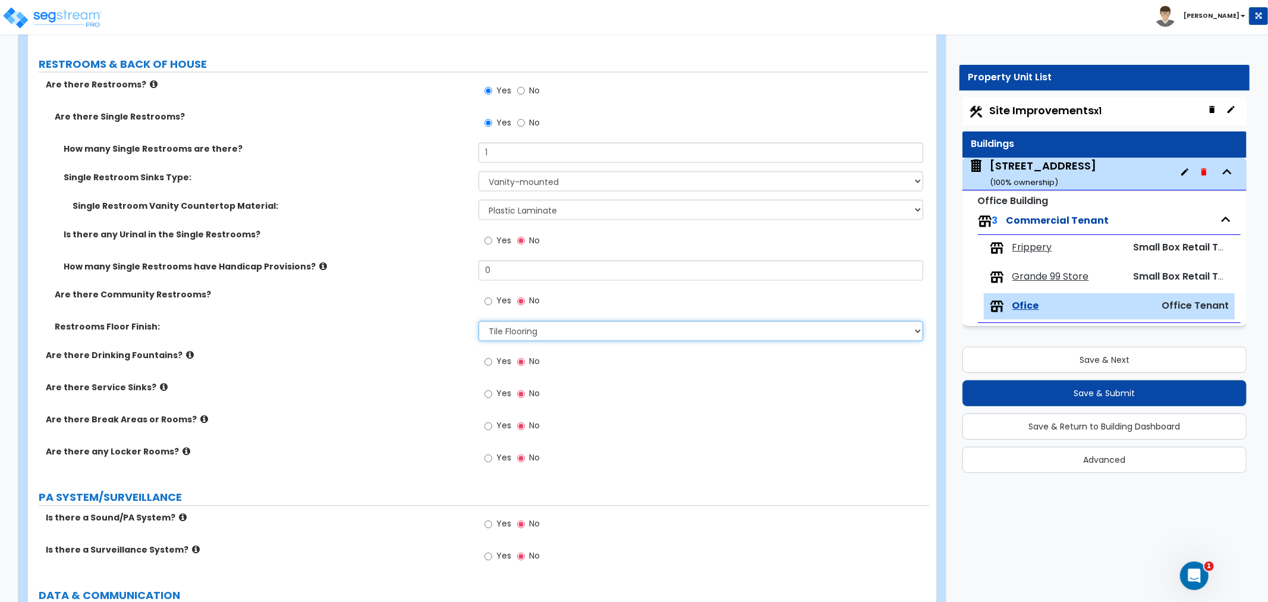
scroll to position [1651, 0]
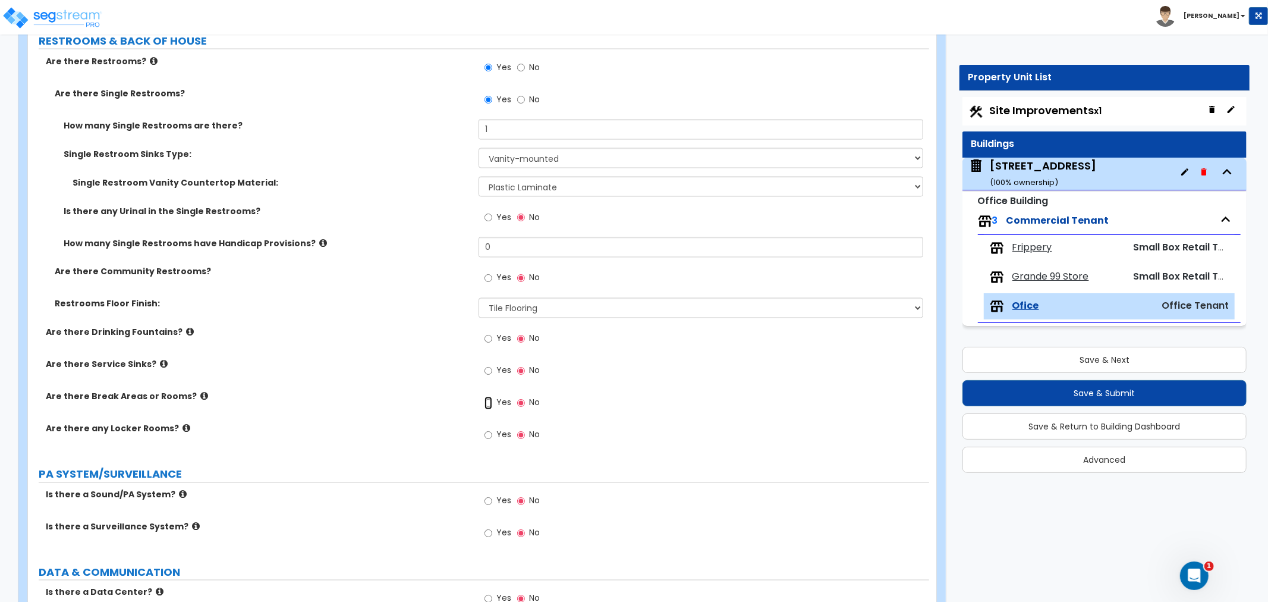
click at [490, 401] on input "Yes" at bounding box center [489, 403] width 8 height 13
radio input "true"
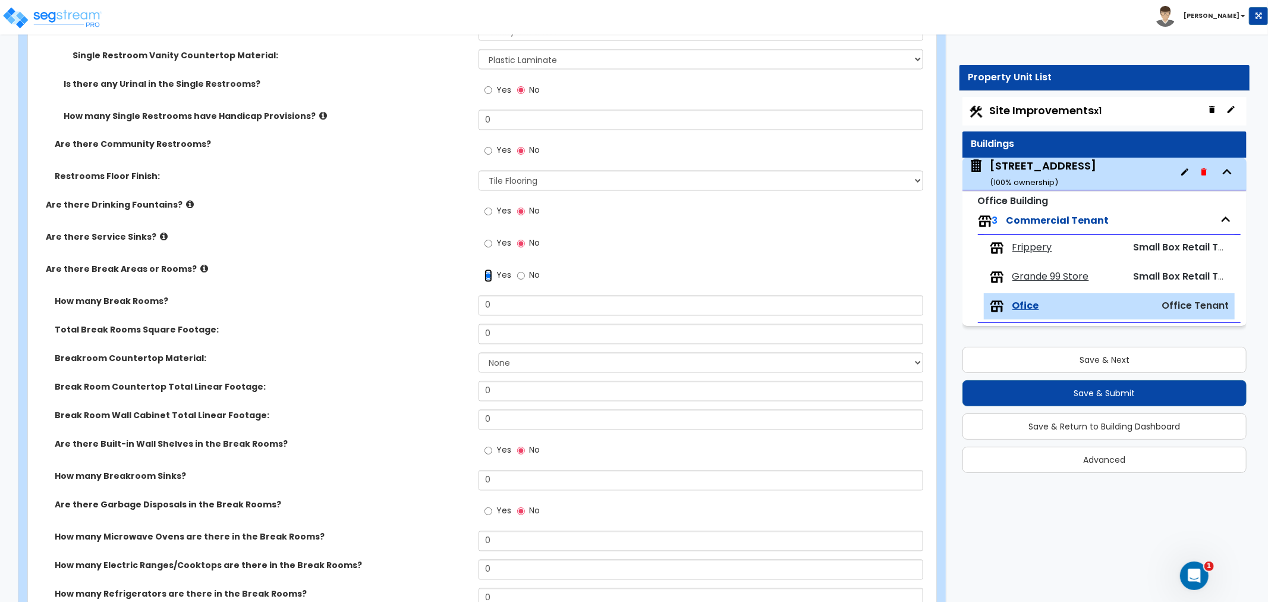
scroll to position [1784, 0]
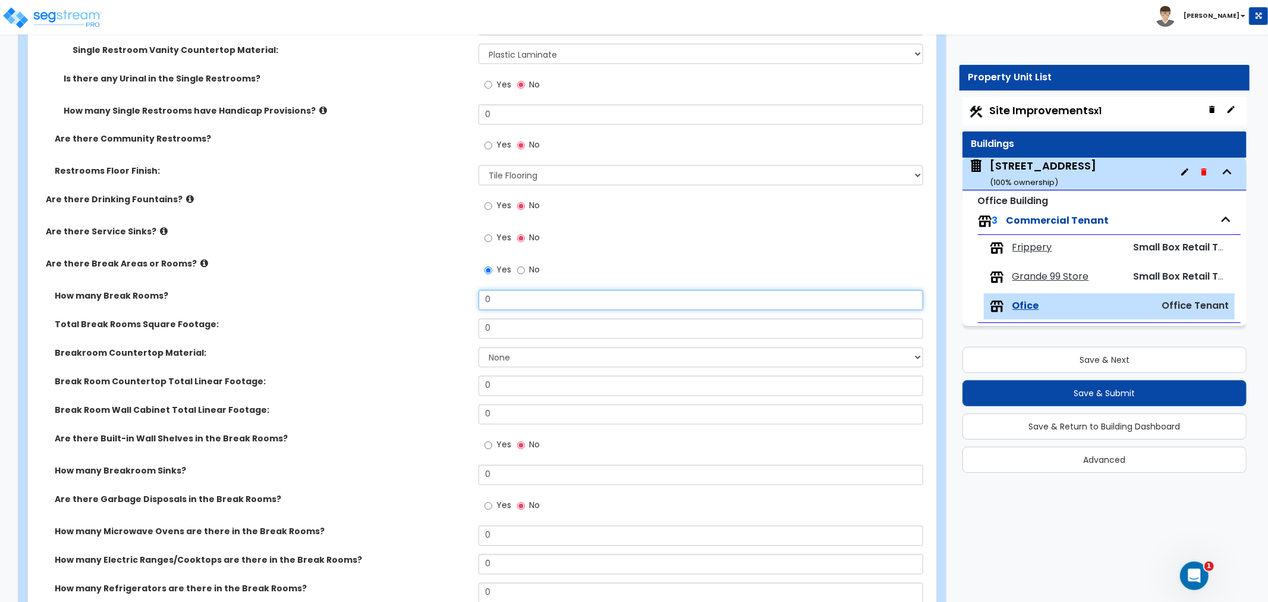
drag, startPoint x: 512, startPoint y: 300, endPoint x: 426, endPoint y: 306, distance: 86.4
click at [426, 306] on div "How many Break Rooms? 0" at bounding box center [478, 304] width 901 height 29
type input "1"
drag, startPoint x: 498, startPoint y: 329, endPoint x: 408, endPoint y: 329, distance: 89.2
click at [408, 329] on div "Total Break Rooms Square Footage: 0" at bounding box center [478, 333] width 901 height 29
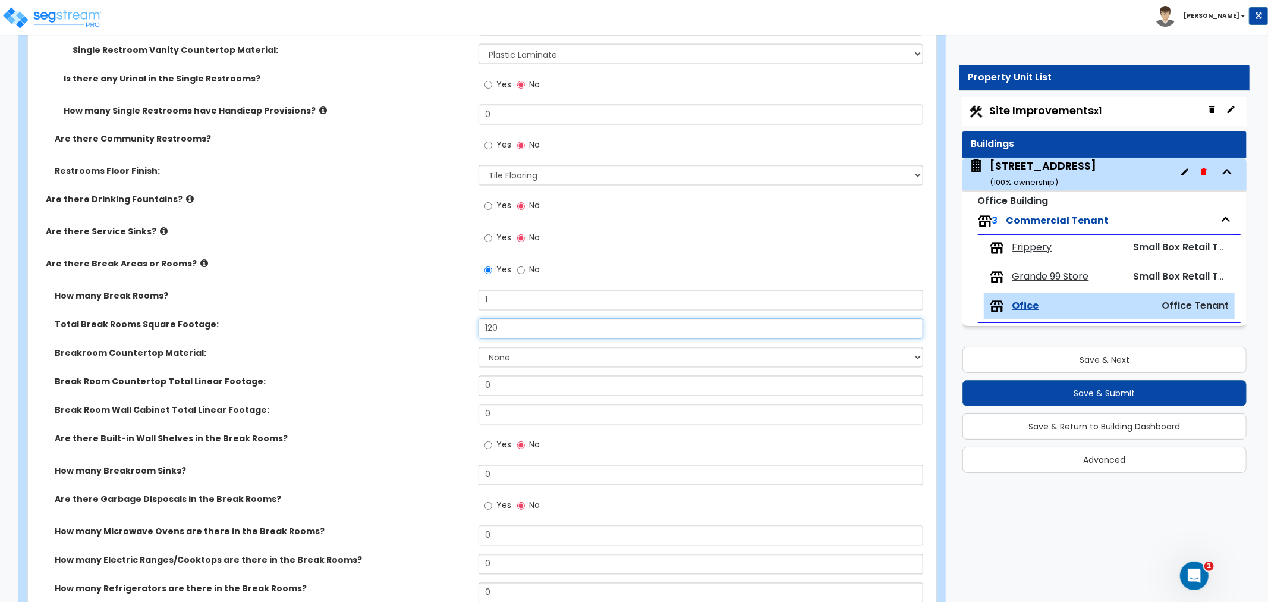
type input "120"
click at [531, 354] on select "None Plastic Laminate Solid Surface Stone Quartz Marble Tile Wood Stainless Ste…" at bounding box center [701, 357] width 445 height 20
select select "1"
click at [479, 347] on select "None Plastic Laminate Solid Surface Stone Quartz Marble Tile Wood Stainless Ste…" at bounding box center [701, 357] width 445 height 20
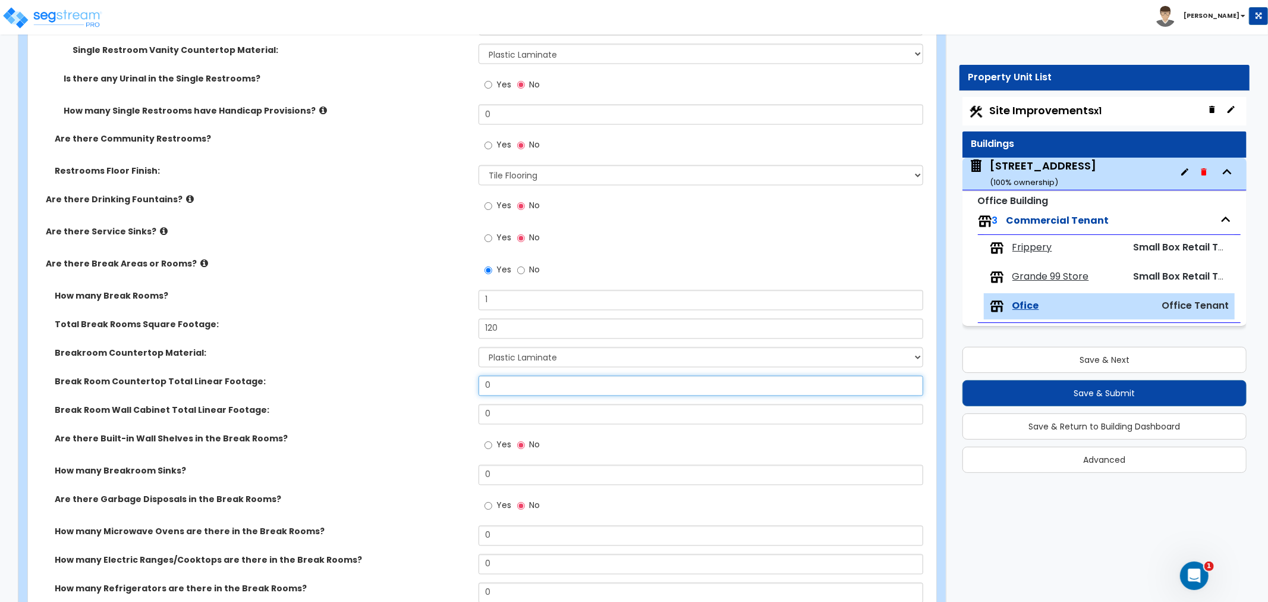
drag, startPoint x: 497, startPoint y: 388, endPoint x: 466, endPoint y: 388, distance: 31.5
click at [466, 388] on div "Break Room Countertop Total Linear Footage: 0" at bounding box center [478, 390] width 901 height 29
type input "9"
drag, startPoint x: 500, startPoint y: 411, endPoint x: 439, endPoint y: 412, distance: 61.2
click at [439, 412] on div "Break Room Wall Cabinet Total Linear Footage: 0" at bounding box center [478, 418] width 901 height 29
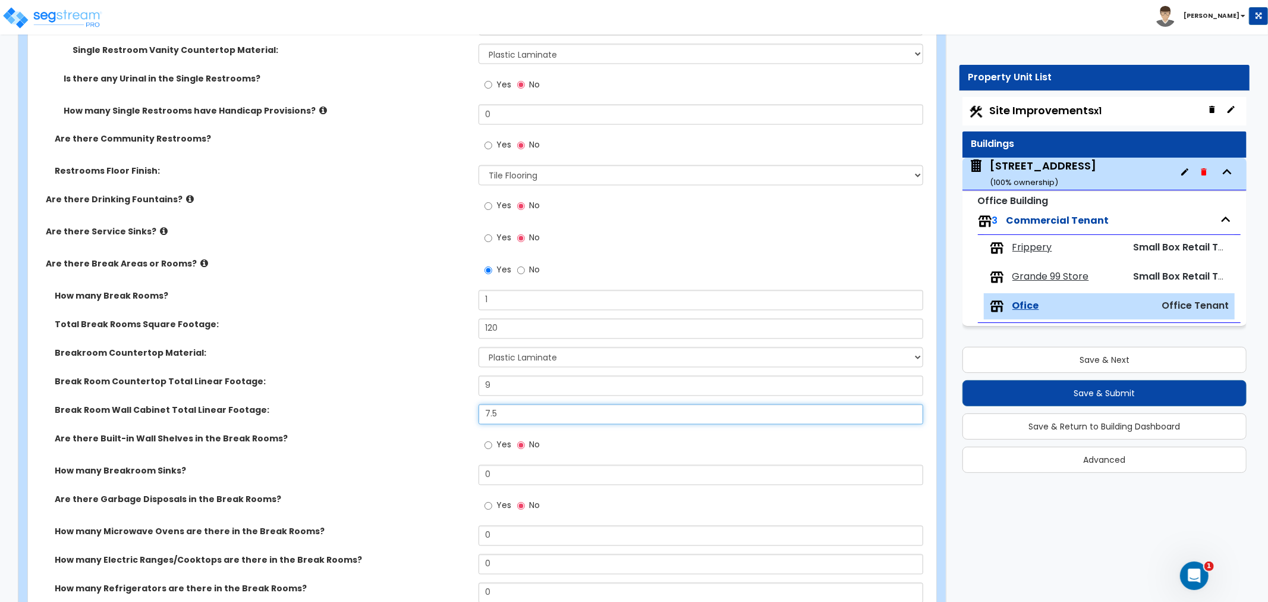
scroll to position [1850, 0]
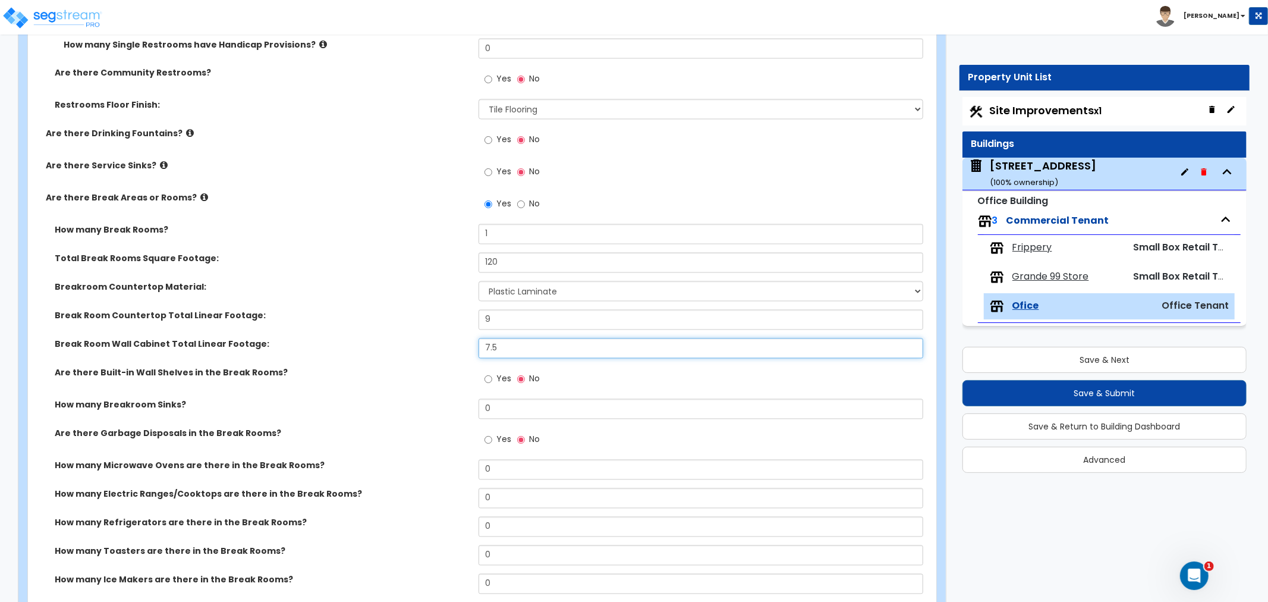
type input "7.5"
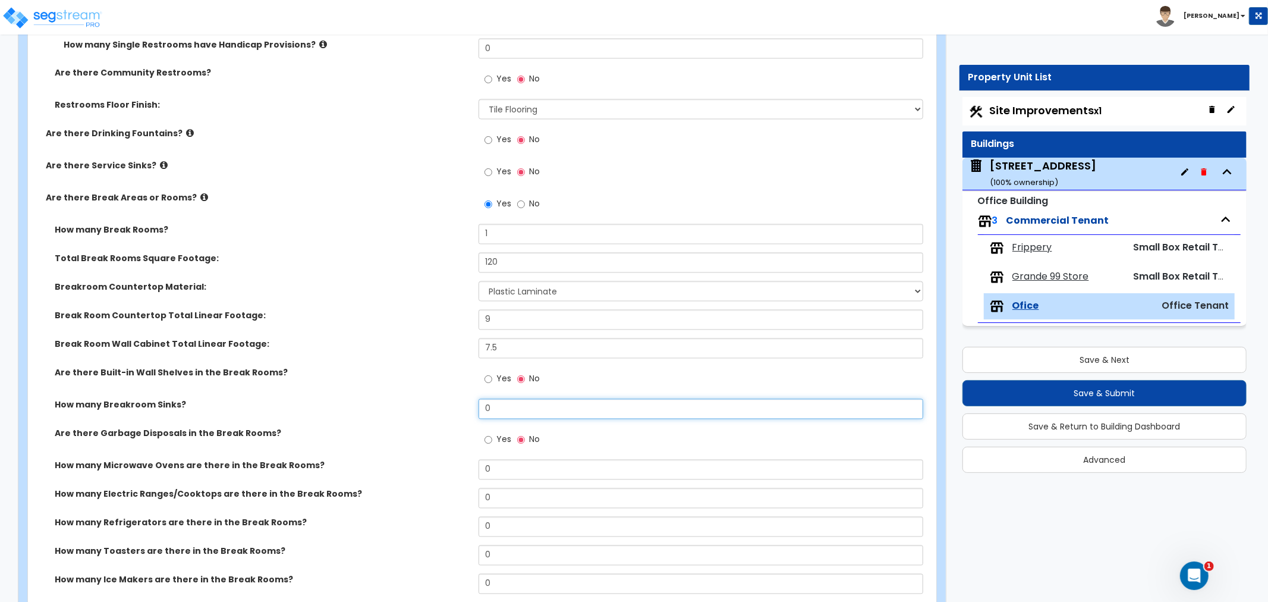
drag, startPoint x: 504, startPoint y: 411, endPoint x: 429, endPoint y: 407, distance: 75.0
click at [429, 407] on div "How many Breakroom Sinks? 0" at bounding box center [478, 413] width 901 height 29
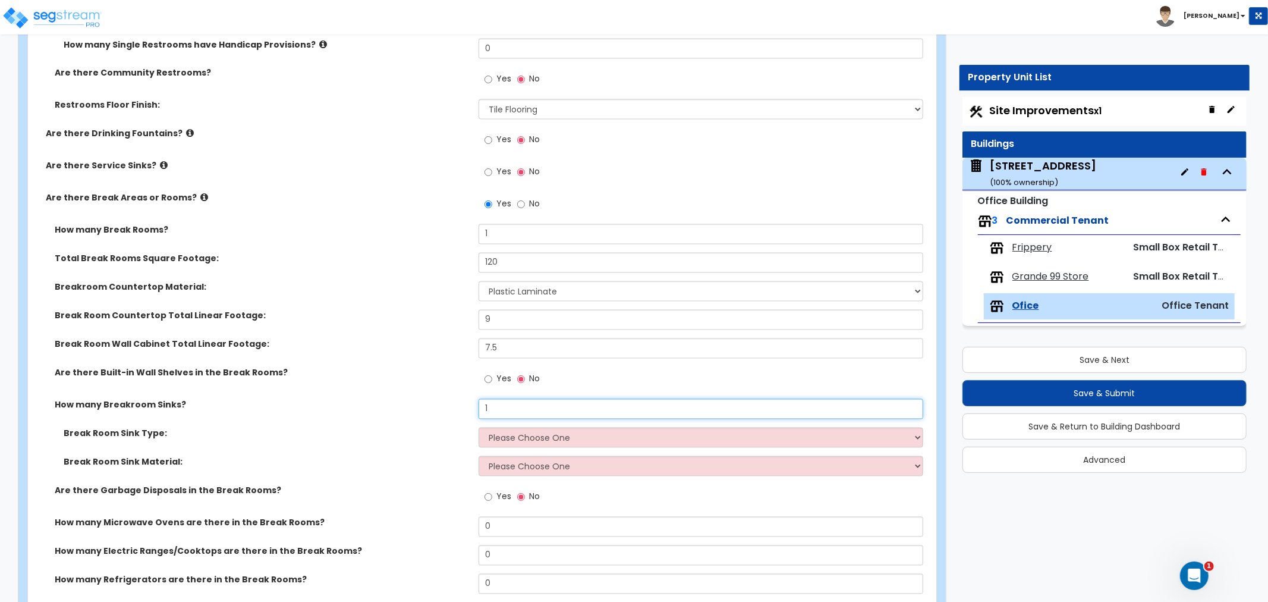
type input "1"
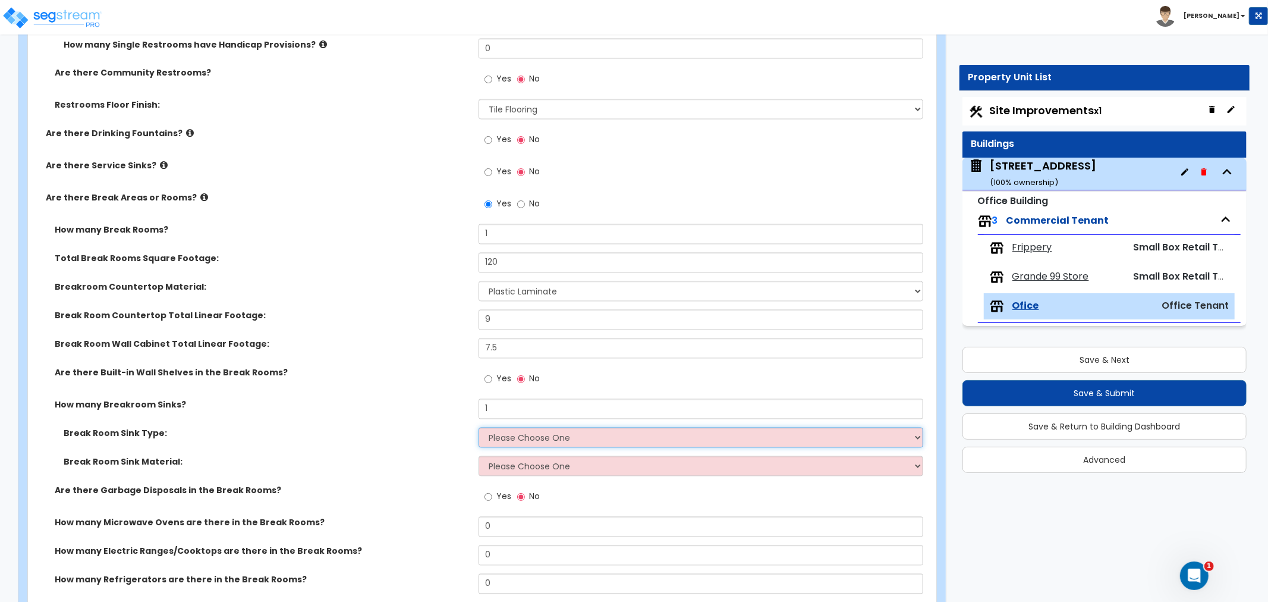
click at [505, 430] on select "Please Choose One Single Sink Double Sink" at bounding box center [701, 437] width 445 height 20
select select "1"
click at [479, 427] on select "Please Choose One Single Sink Double Sink" at bounding box center [701, 437] width 445 height 20
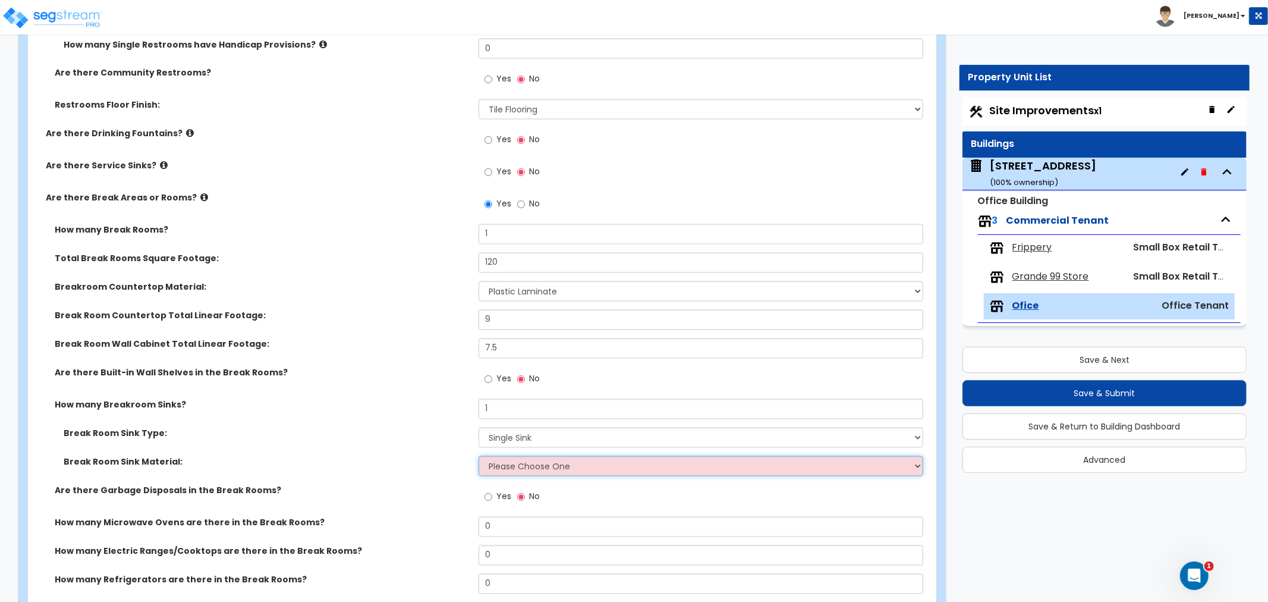
click at [510, 461] on select "Please Choose One Stainless Steel Porcelain Enamel Cast Iron" at bounding box center [701, 466] width 445 height 20
select select "1"
click at [479, 456] on select "Please Choose One Stainless Steel Porcelain Enamel Cast Iron" at bounding box center [701, 466] width 445 height 20
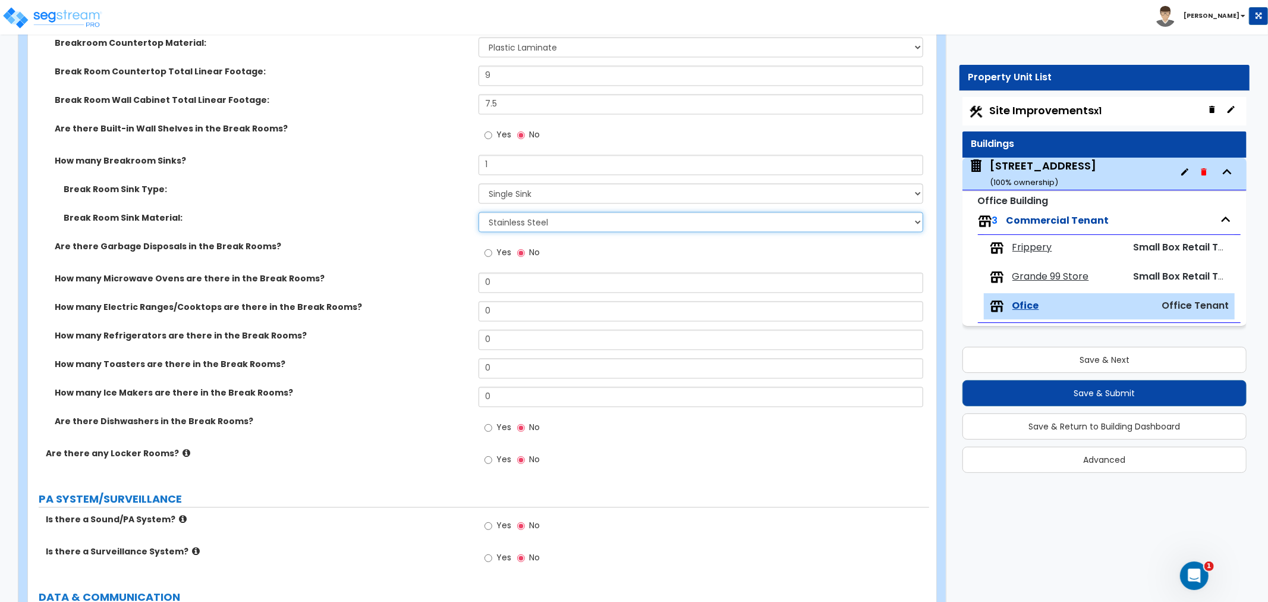
scroll to position [2114, 0]
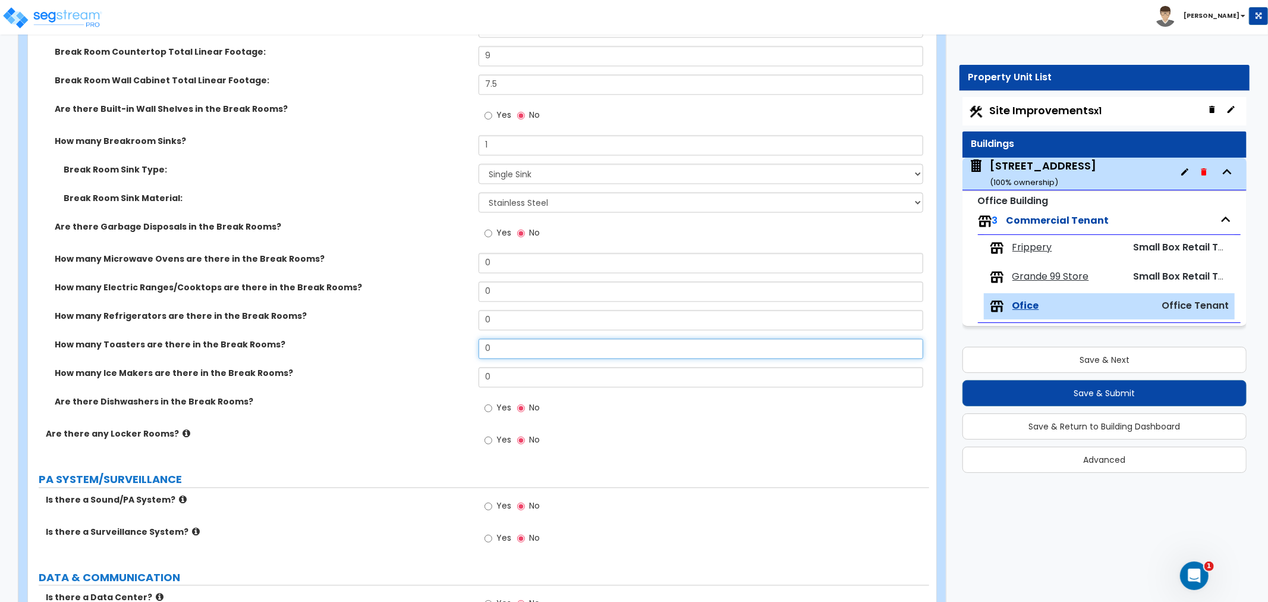
drag, startPoint x: 520, startPoint y: 350, endPoint x: 429, endPoint y: 346, distance: 91.0
click at [429, 346] on div "How many Toasters are there in the Break Rooms? 0" at bounding box center [478, 352] width 901 height 29
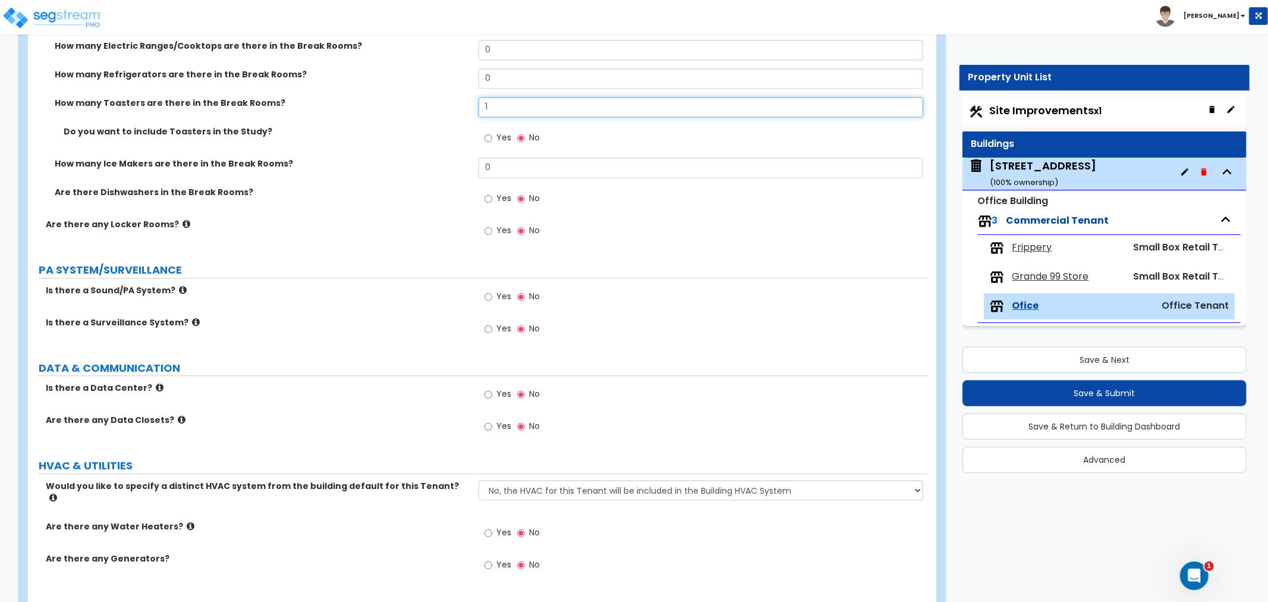
scroll to position [2378, 0]
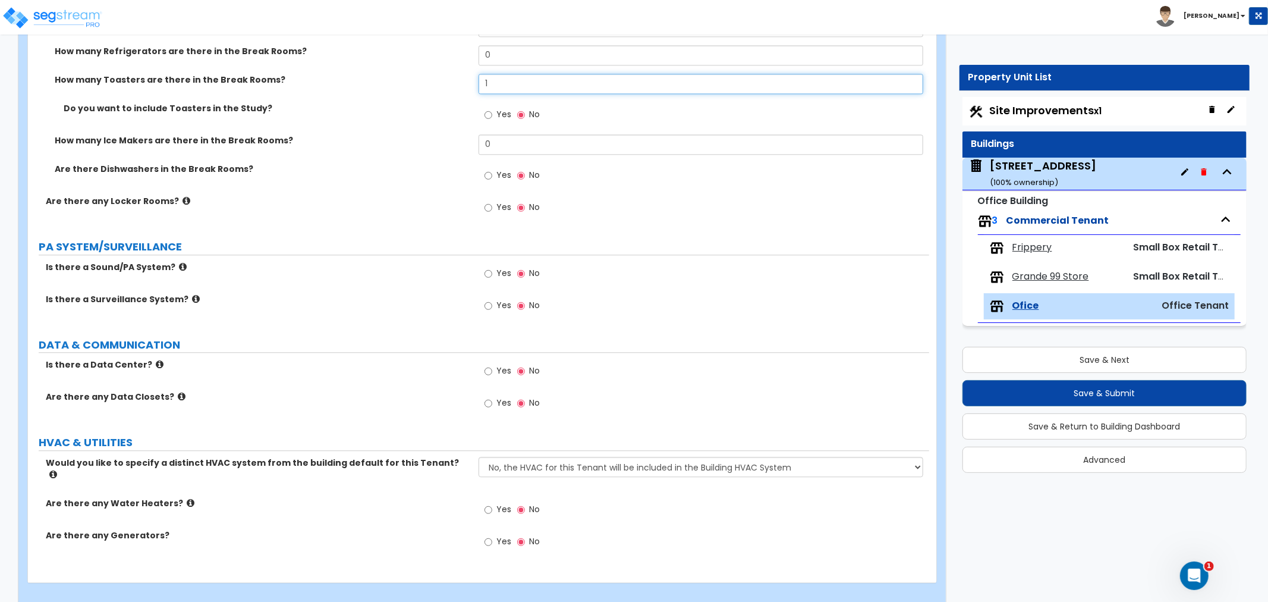
type input "1"
click at [178, 395] on icon at bounding box center [182, 396] width 8 height 9
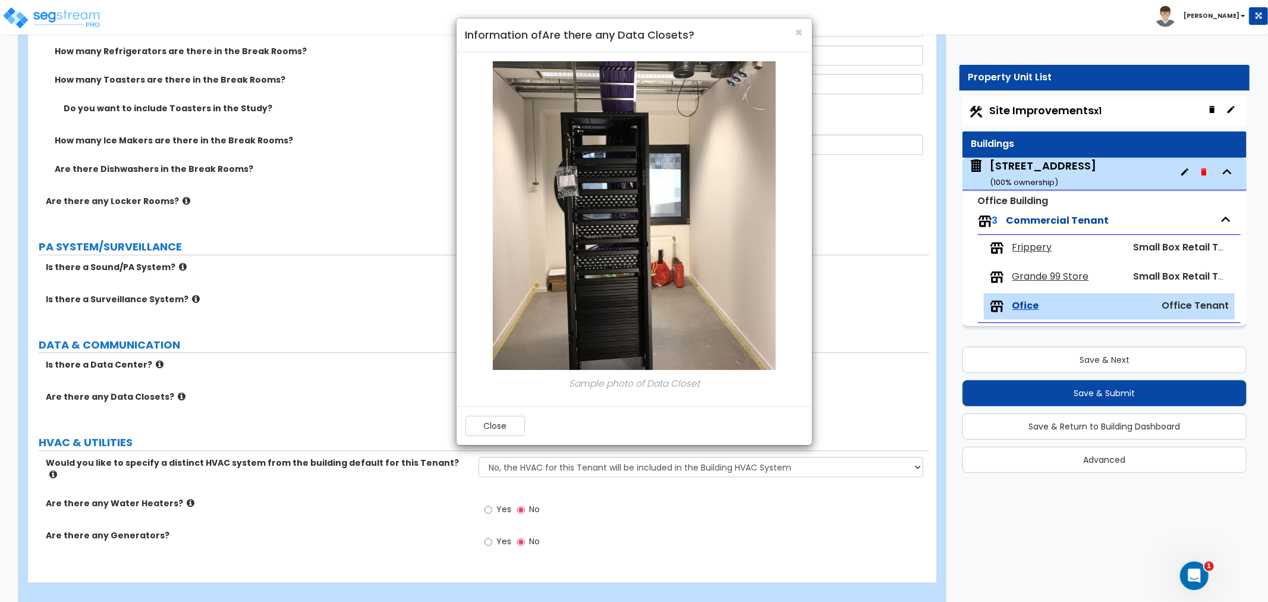
click at [793, 29] on h4 "Information of Are there any Data Closets?" at bounding box center [635, 34] width 338 height 15
click at [797, 29] on span "×" at bounding box center [800, 32] width 8 height 17
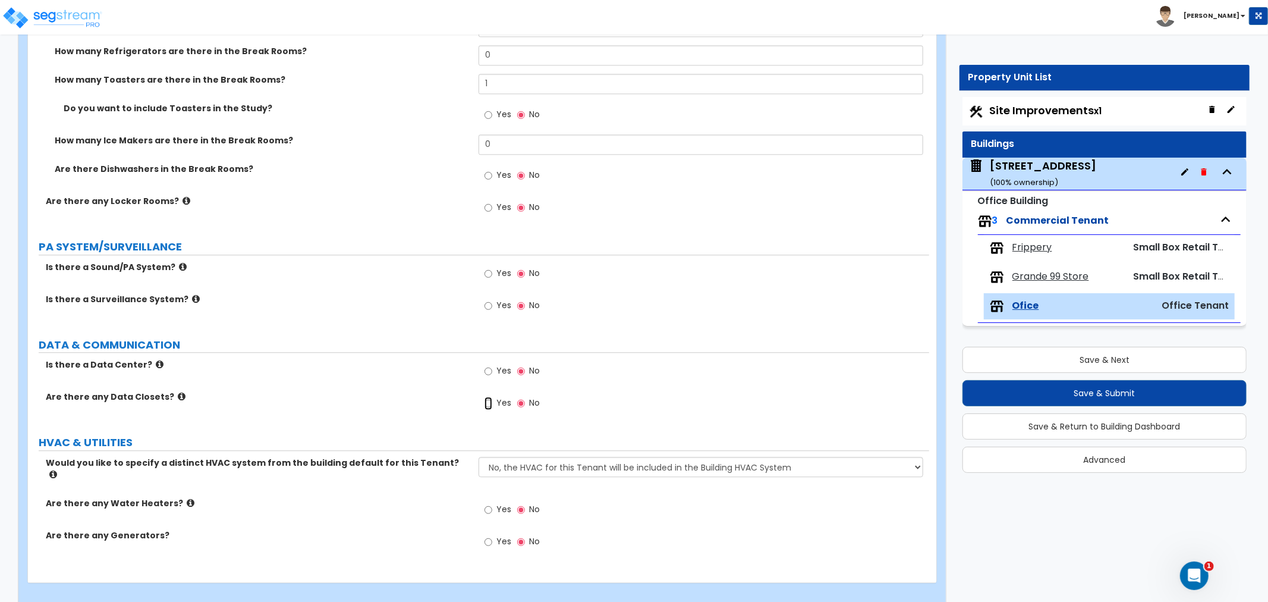
click at [488, 402] on input "Yes" at bounding box center [489, 403] width 8 height 13
radio input "true"
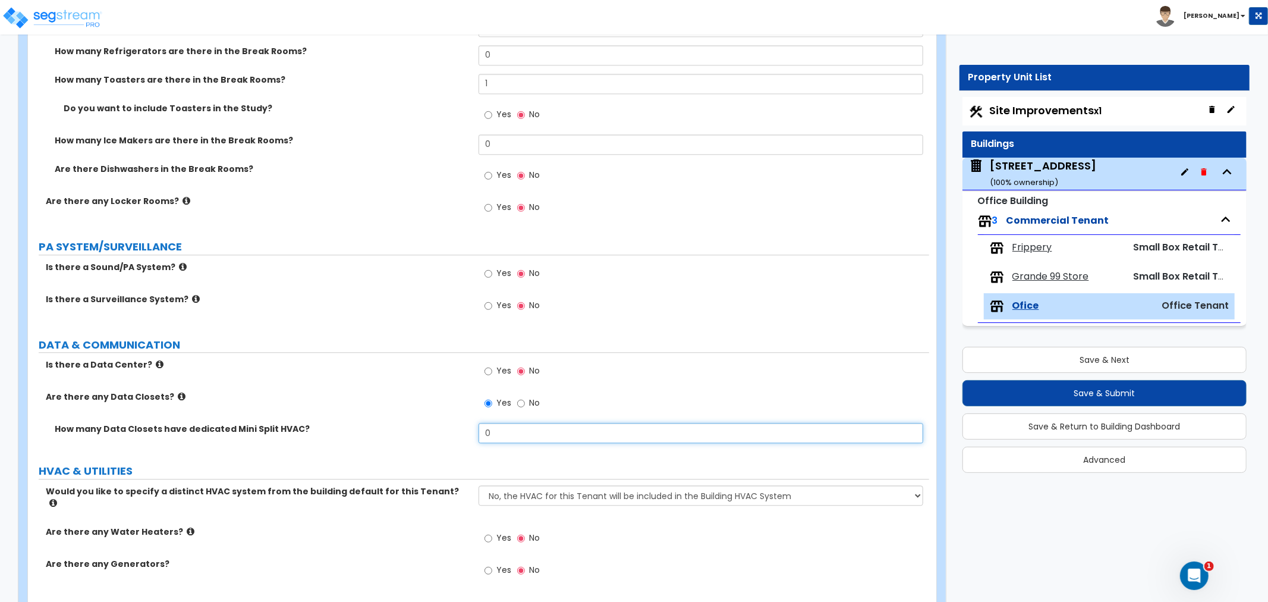
drag, startPoint x: 504, startPoint y: 430, endPoint x: 440, endPoint y: 430, distance: 63.6
click at [440, 430] on div "How many Data Closets have dedicated Mini Split HVAC? 0" at bounding box center [478, 437] width 901 height 29
click at [396, 432] on label "How many Data Closets have dedicated Mini Split HVAC?" at bounding box center [262, 429] width 415 height 12
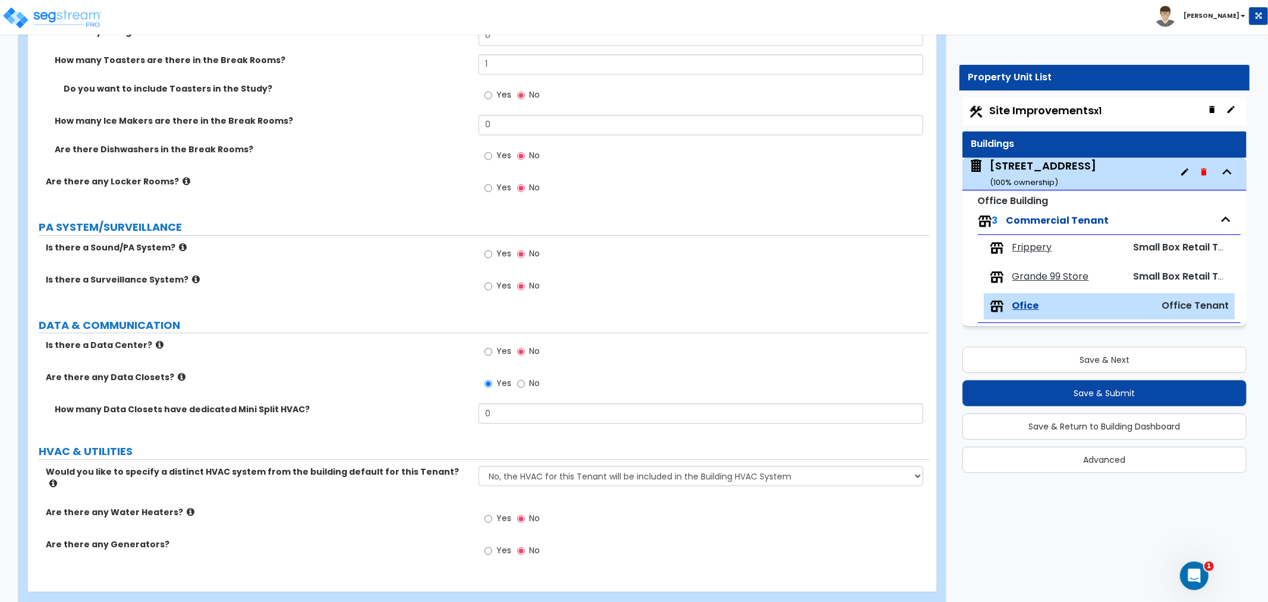
scroll to position [2409, 0]
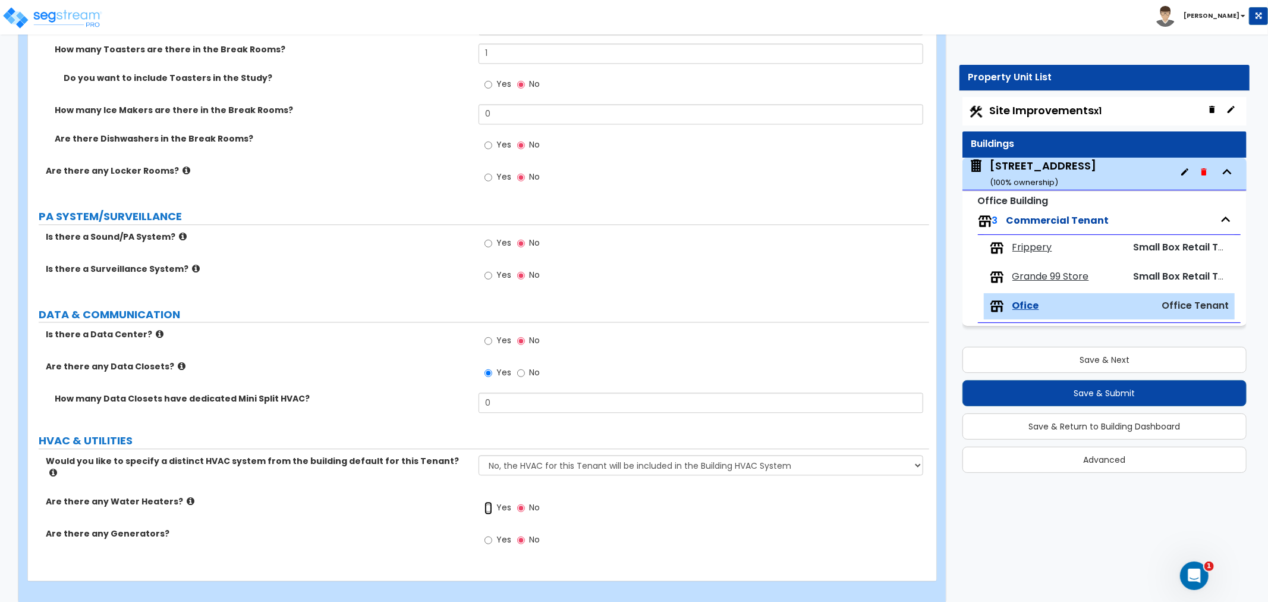
click at [489, 501] on input "Yes" at bounding box center [489, 507] width 8 height 13
radio input "true"
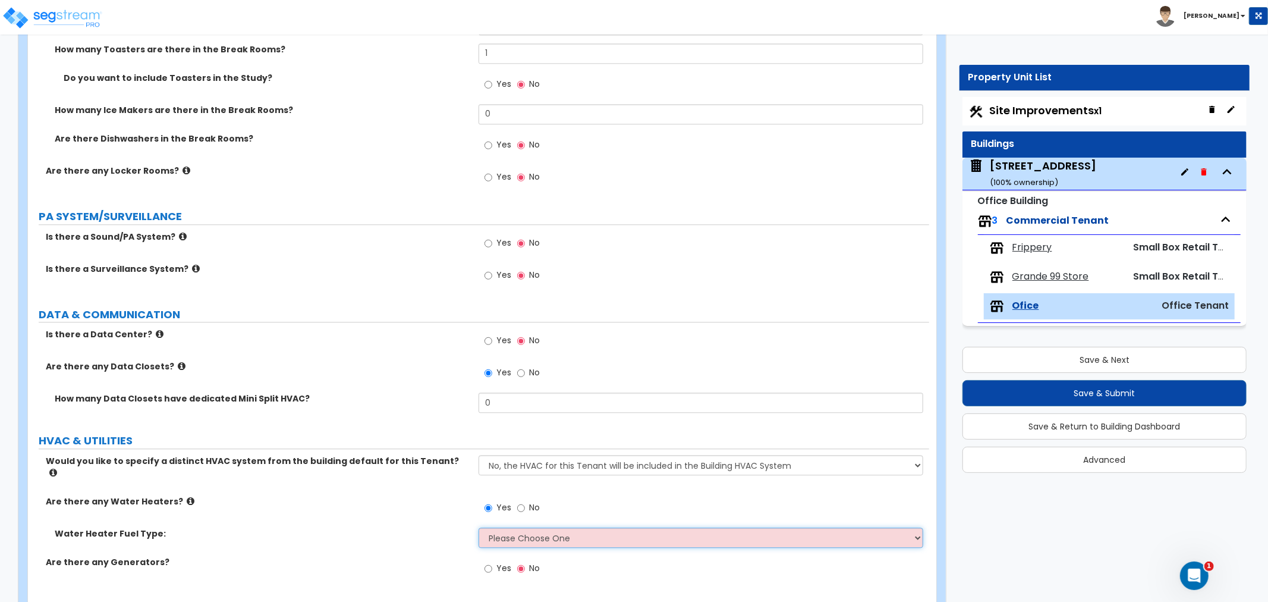
click at [513, 527] on select "Please Choose One Gas Electric" at bounding box center [701, 537] width 445 height 20
select select "2"
click at [479, 527] on select "Please Choose One Gas Electric" at bounding box center [701, 537] width 445 height 20
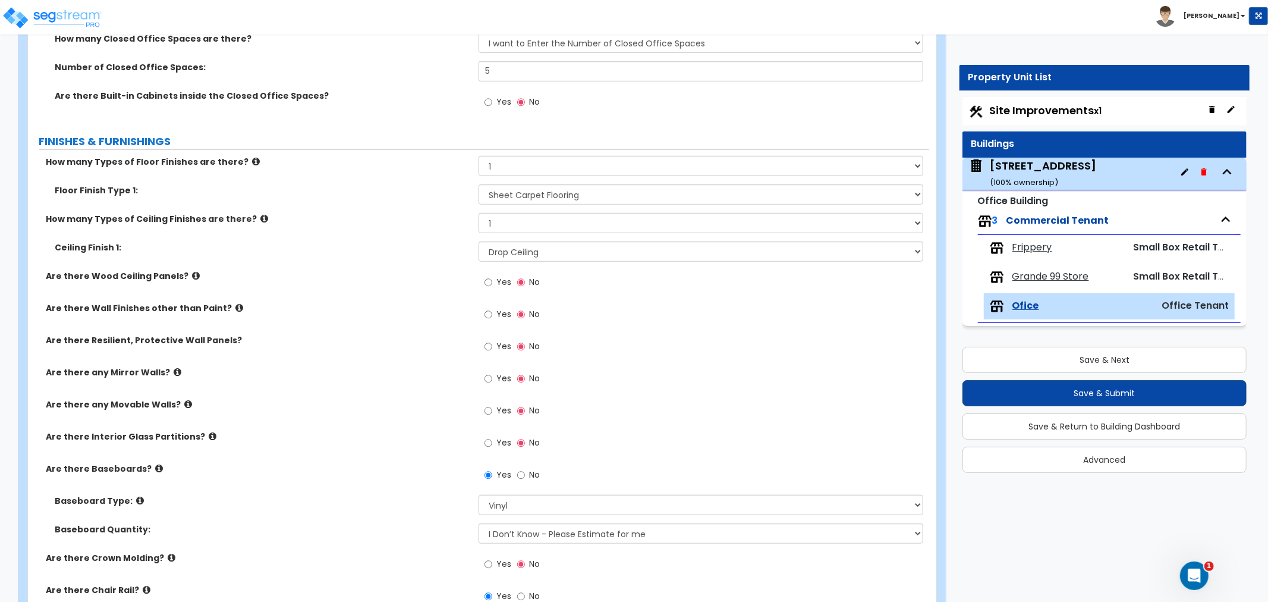
scroll to position [587, 0]
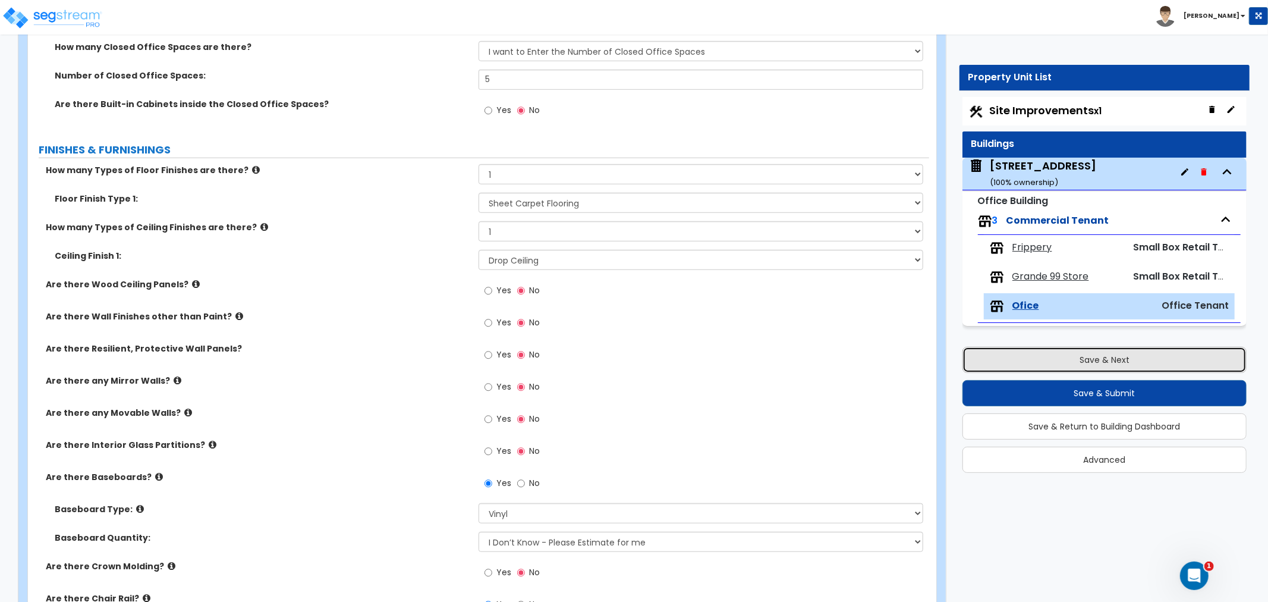
click at [1051, 357] on button "Save & Next" at bounding box center [1105, 360] width 284 height 26
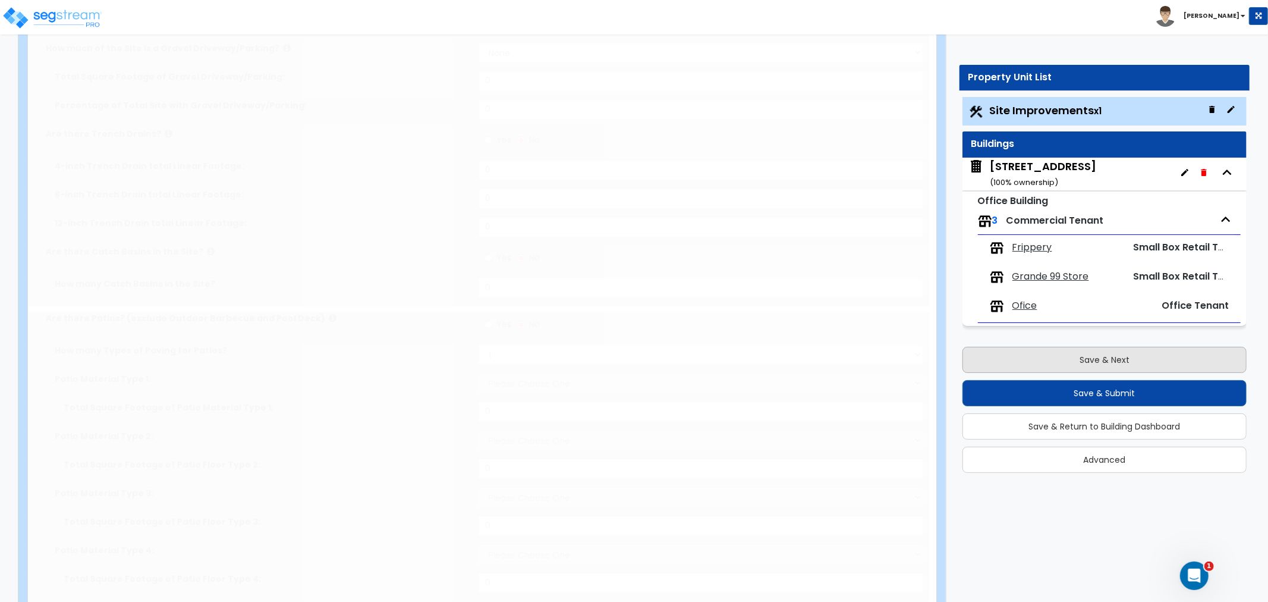
select select "2"
type input "3920"
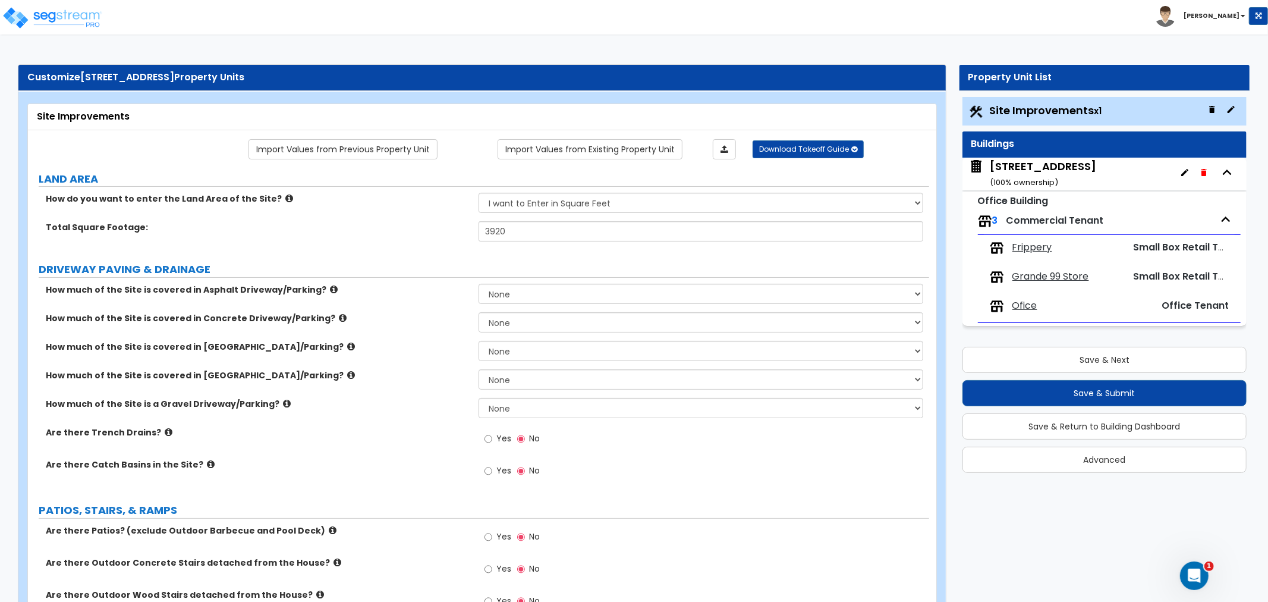
click at [1026, 121] on div "Site Improvements x1" at bounding box center [1105, 111] width 284 height 29
click at [555, 322] on select "None I want to Enter an Approximate Percentage I want to Enter the Square Foota…" at bounding box center [701, 322] width 445 height 20
select select "2"
click at [479, 312] on select "None I want to Enter an Approximate Percentage I want to Enter the Square Foota…" at bounding box center [701, 322] width 445 height 20
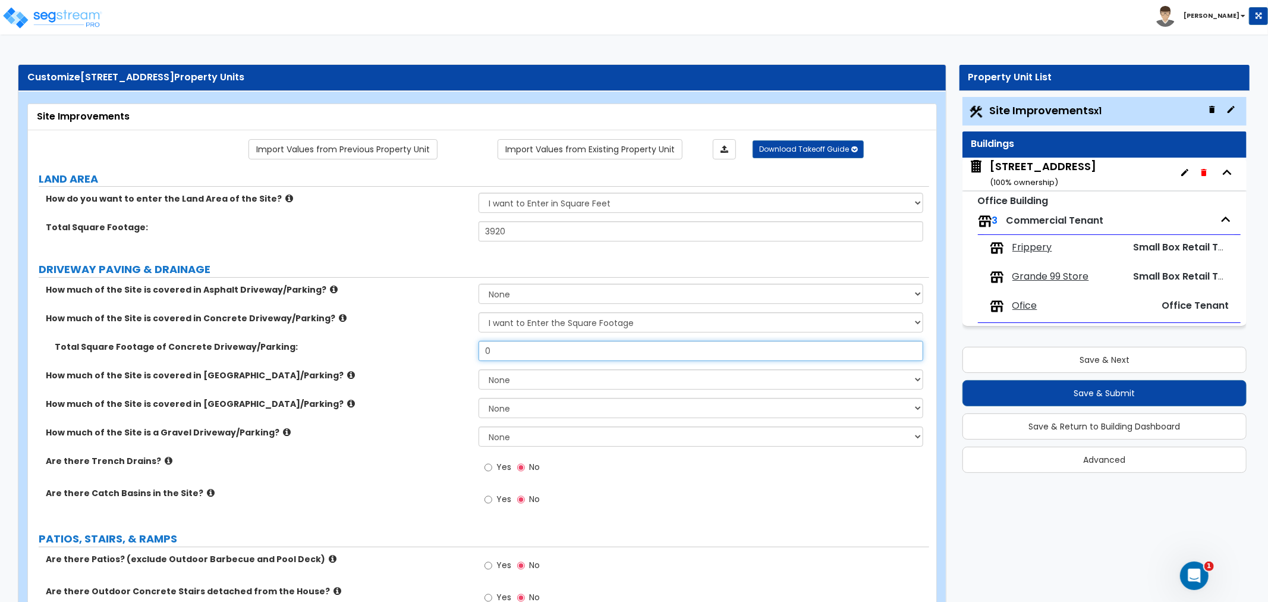
drag, startPoint x: 513, startPoint y: 350, endPoint x: 449, endPoint y: 350, distance: 63.0
click at [449, 350] on div "Total Square Footage of Concrete Driveway/Parking: 0" at bounding box center [478, 355] width 901 height 29
type input "320"
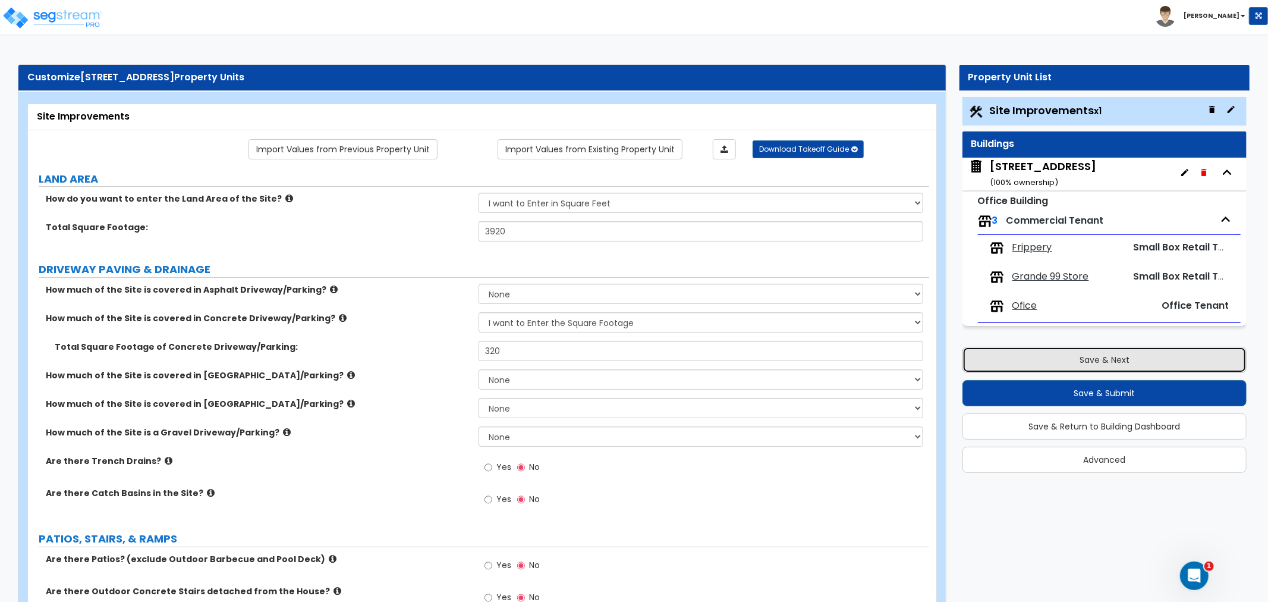
click at [1014, 352] on button "Save & Next" at bounding box center [1105, 360] width 284 height 26
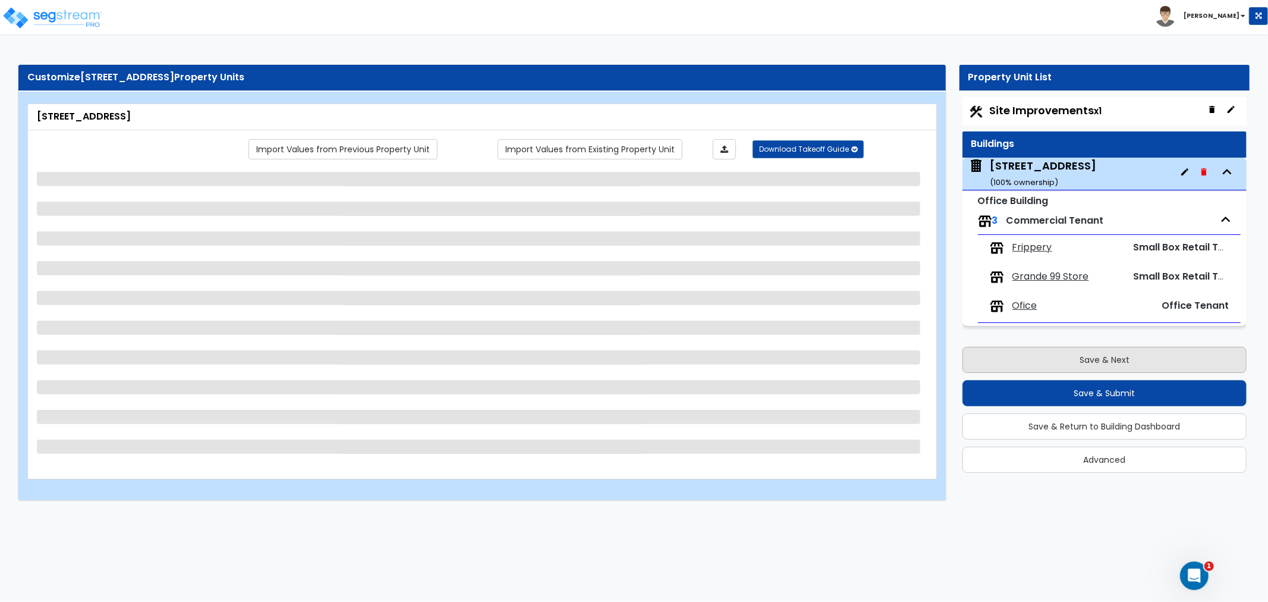
select select "6"
select select "1"
select select "7"
select select "2"
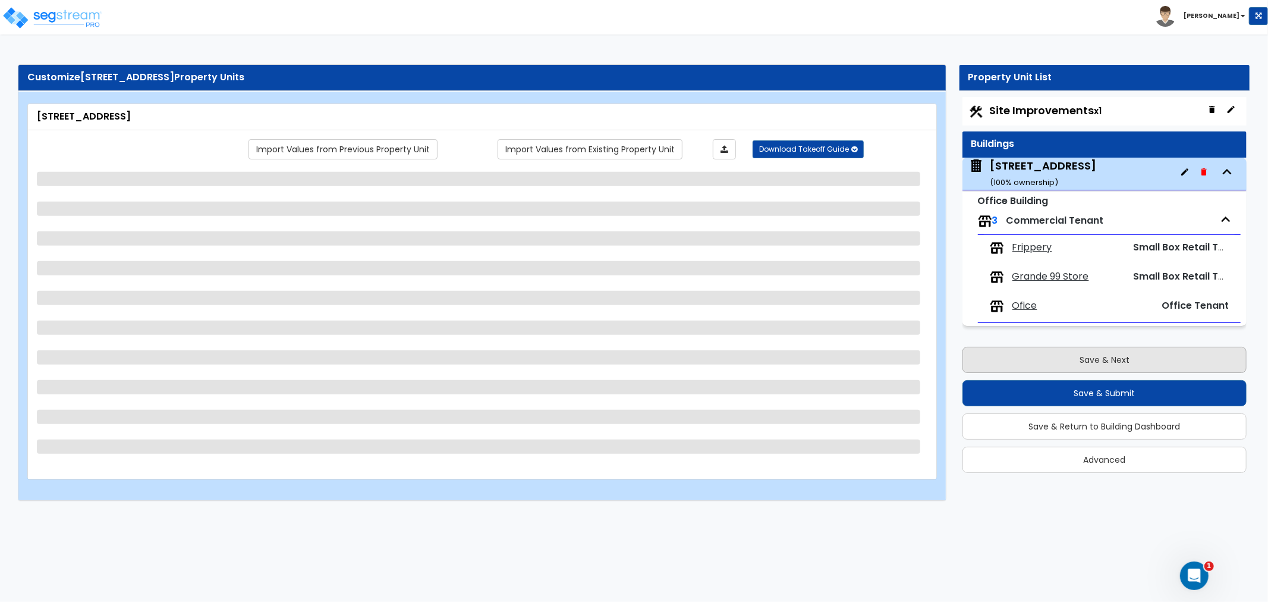
select select "2"
select select "1"
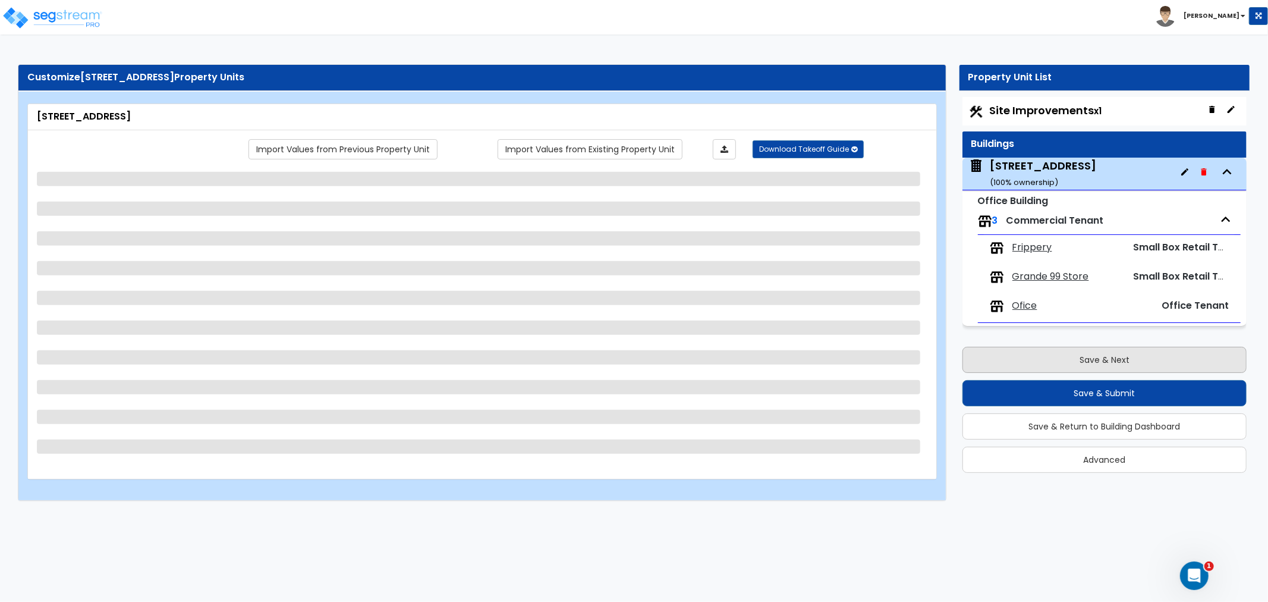
select select "3"
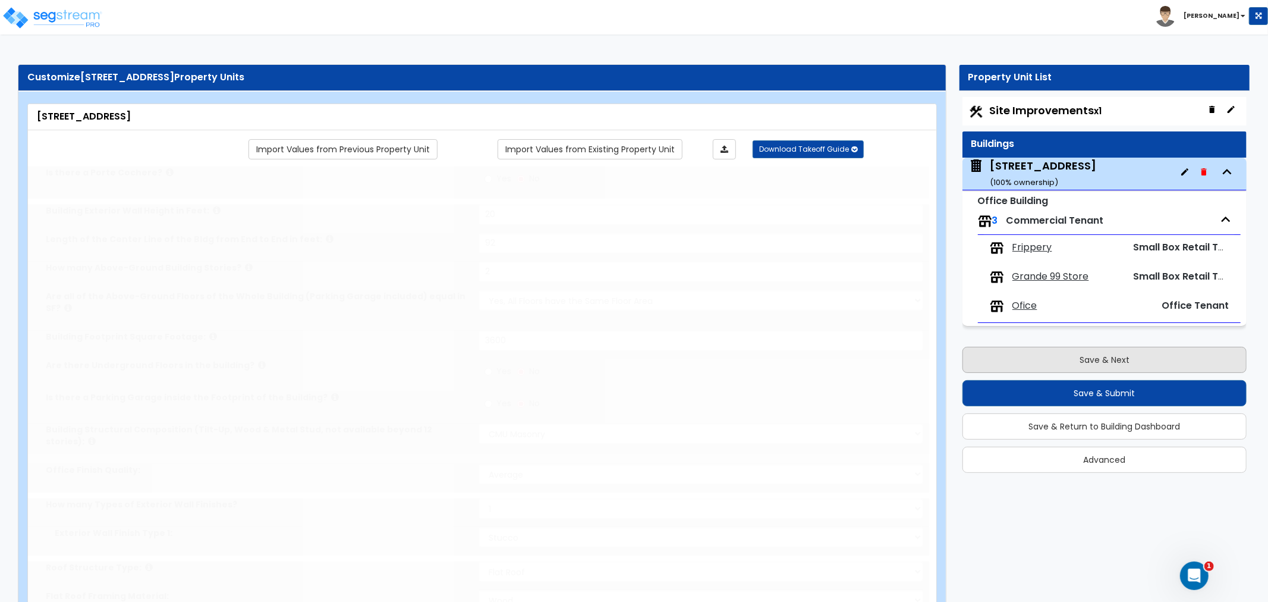
type input "1"
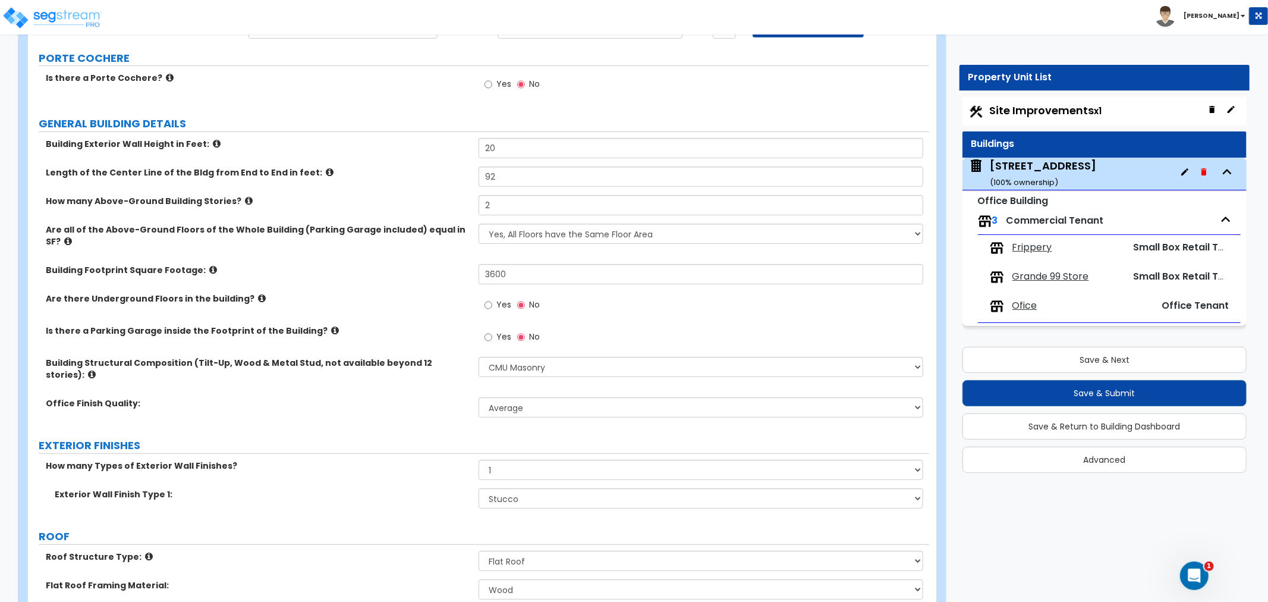
scroll to position [330, 0]
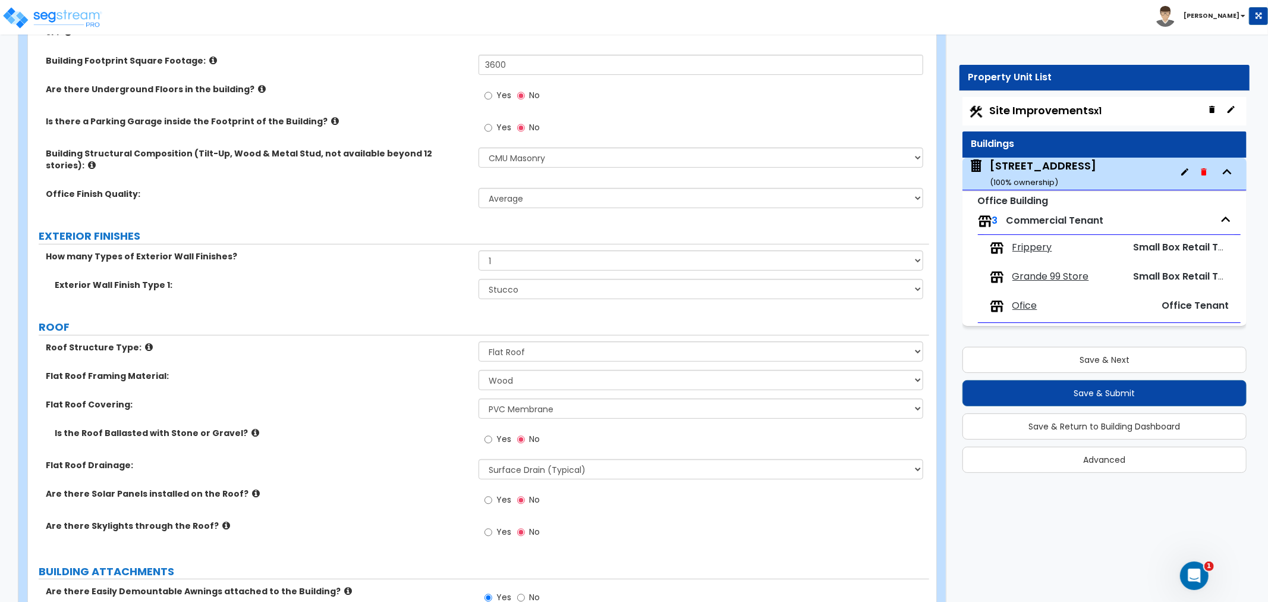
click at [1042, 114] on span "Site Improvements x1" at bounding box center [1046, 110] width 112 height 15
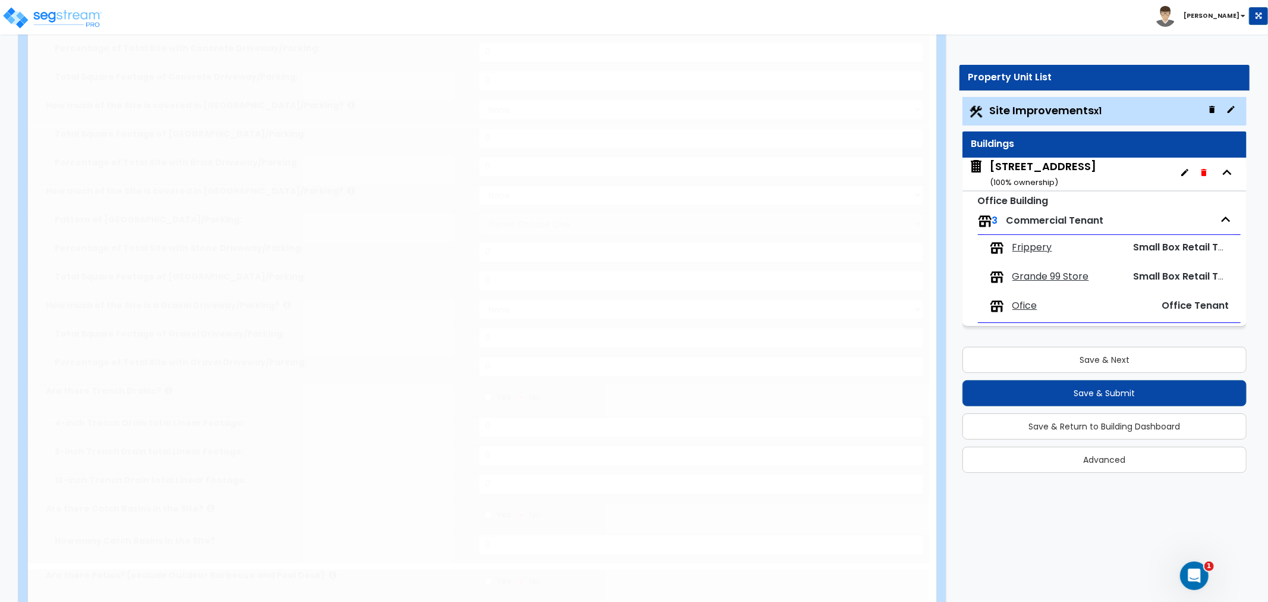
select select "2"
type input "3920"
select select "2"
type input "320"
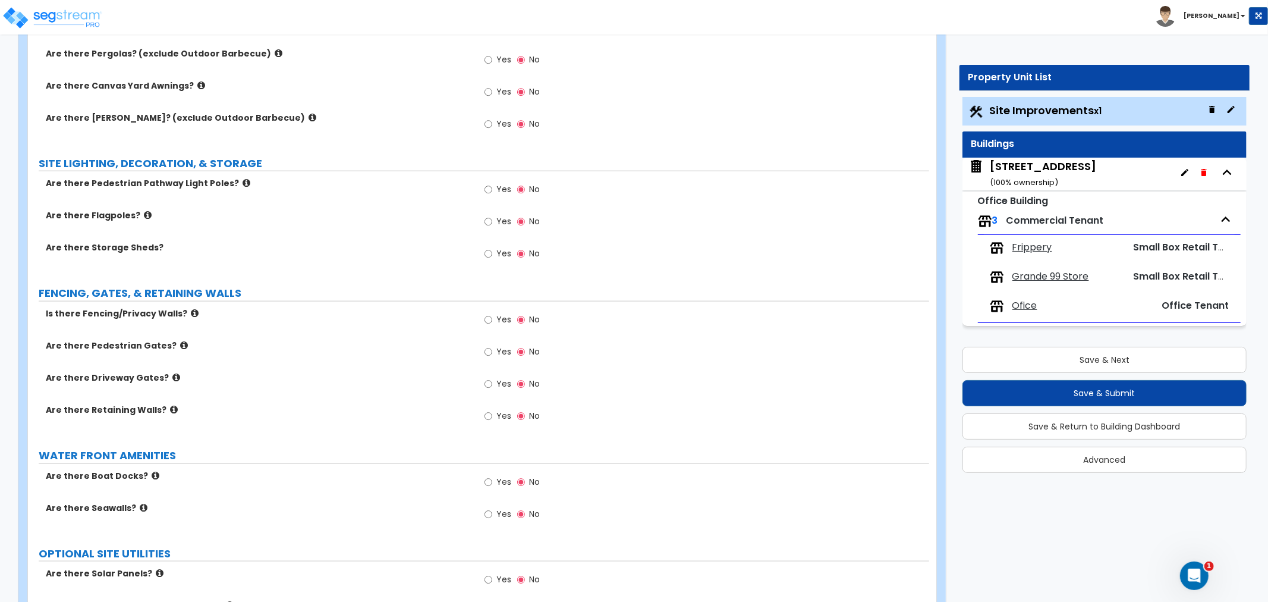
scroll to position [1123, 0]
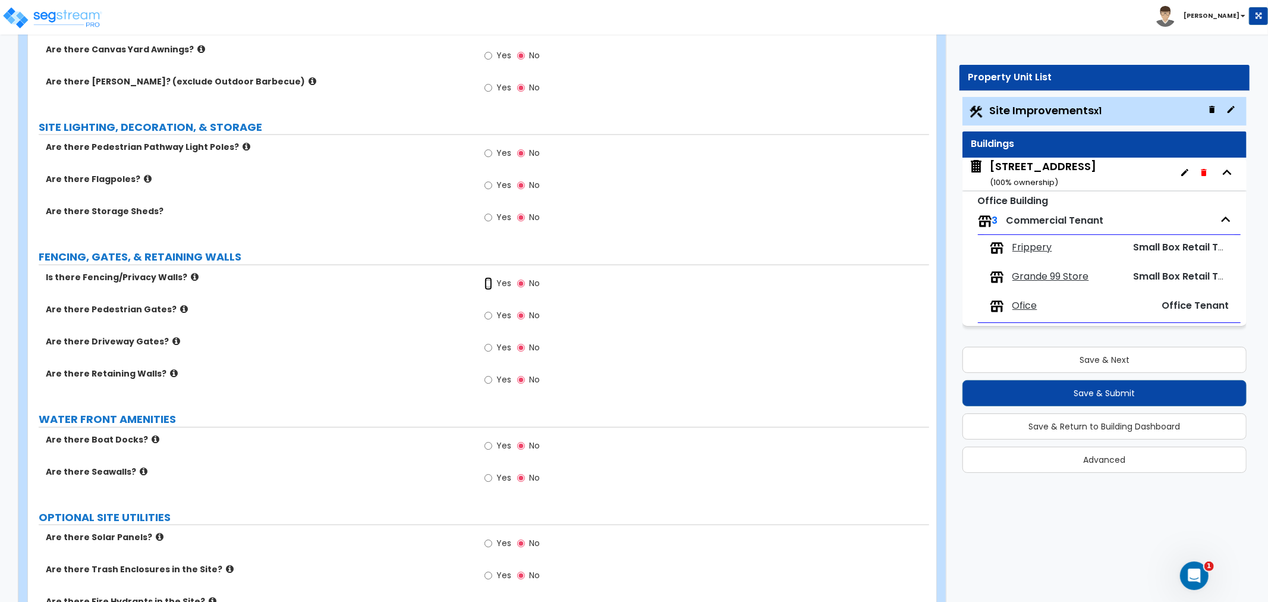
click at [489, 282] on input "Yes" at bounding box center [489, 283] width 8 height 13
radio input "true"
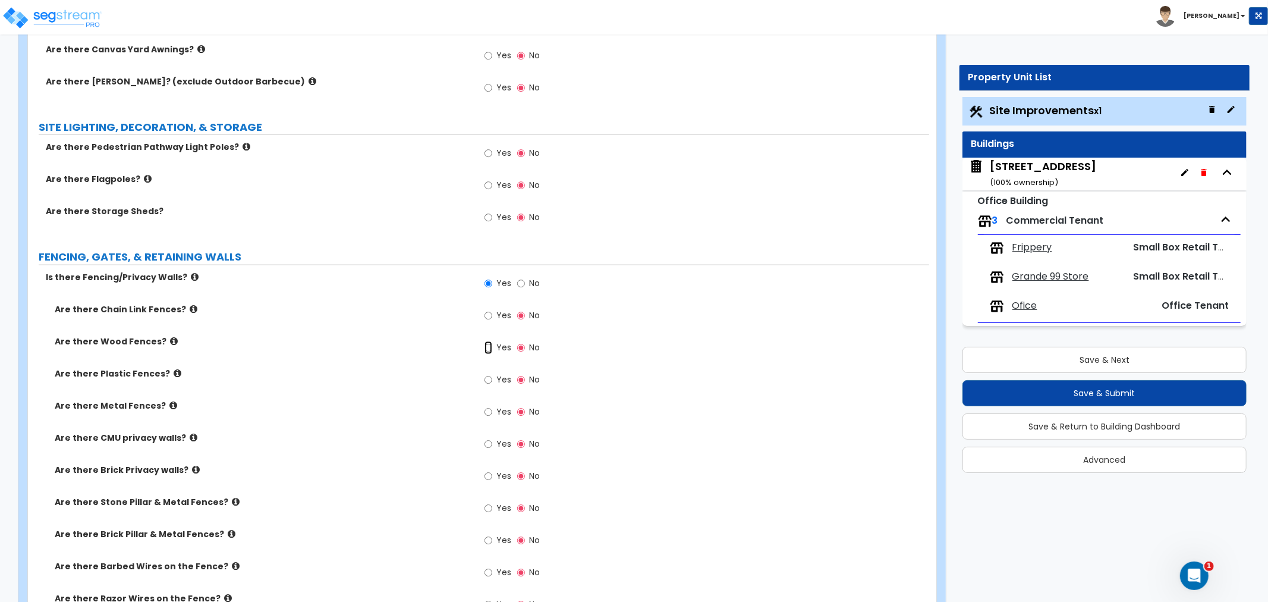
click at [486, 347] on input "Yes" at bounding box center [489, 347] width 8 height 13
radio input "true"
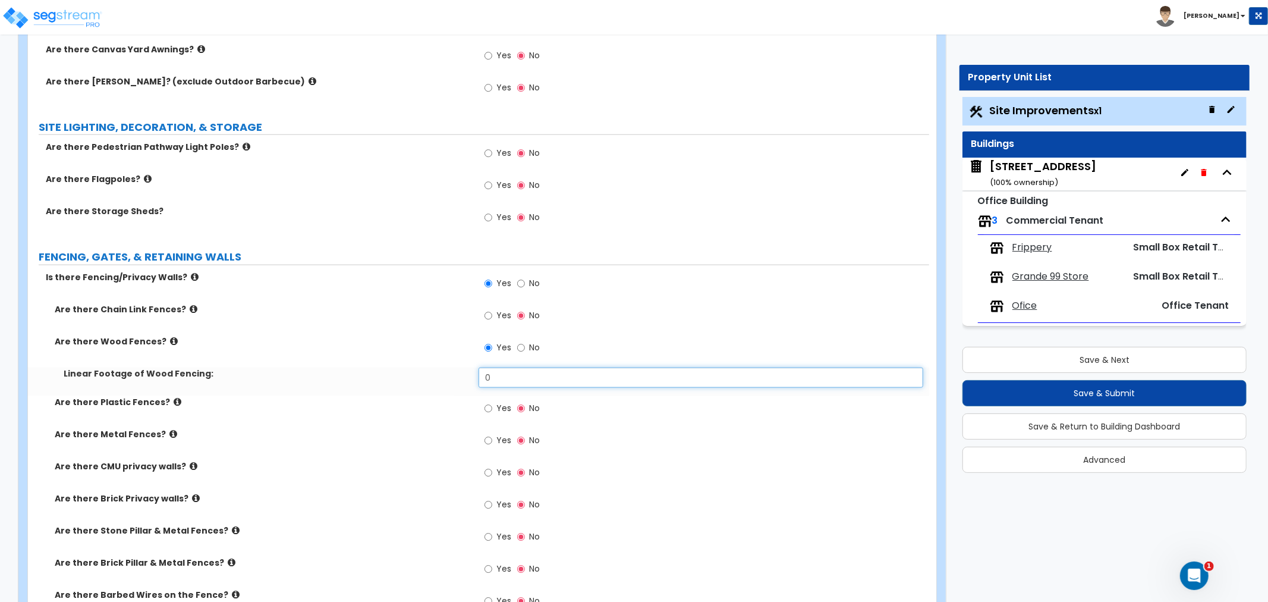
drag, startPoint x: 525, startPoint y: 381, endPoint x: 415, endPoint y: 379, distance: 110.0
click at [415, 379] on div "Linear Footage of Wood Fencing: 0" at bounding box center [478, 381] width 901 height 29
type input "46"
click at [382, 397] on label "Are there Plastic Fences?" at bounding box center [262, 402] width 415 height 12
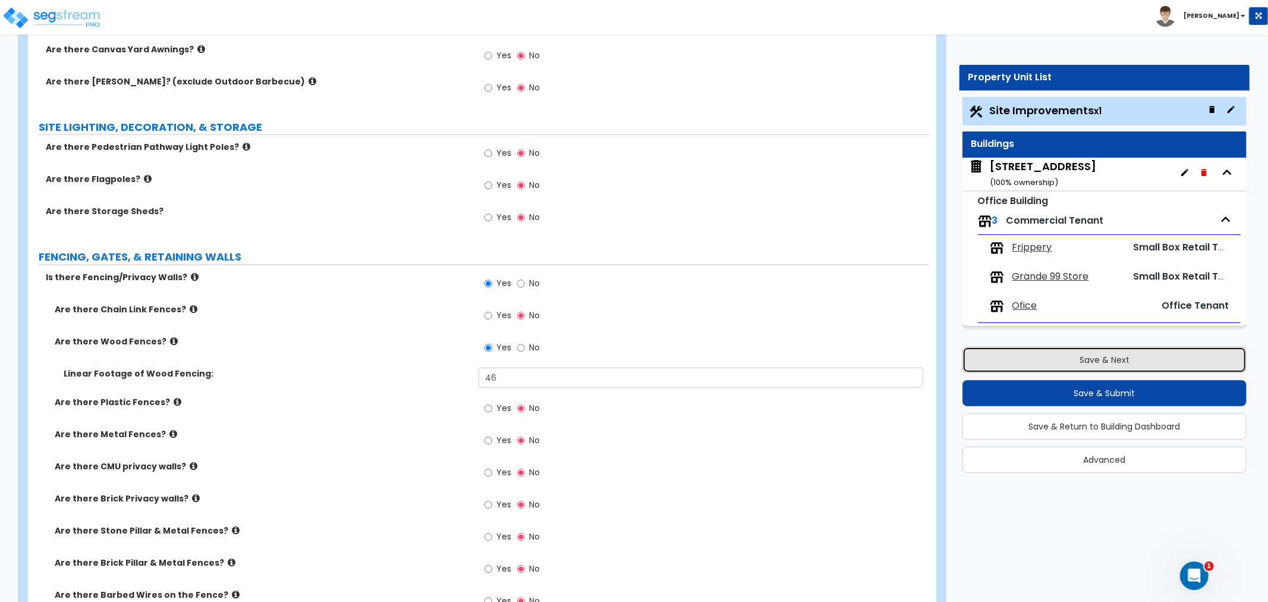
click at [1132, 360] on button "Save & Next" at bounding box center [1105, 360] width 284 height 26
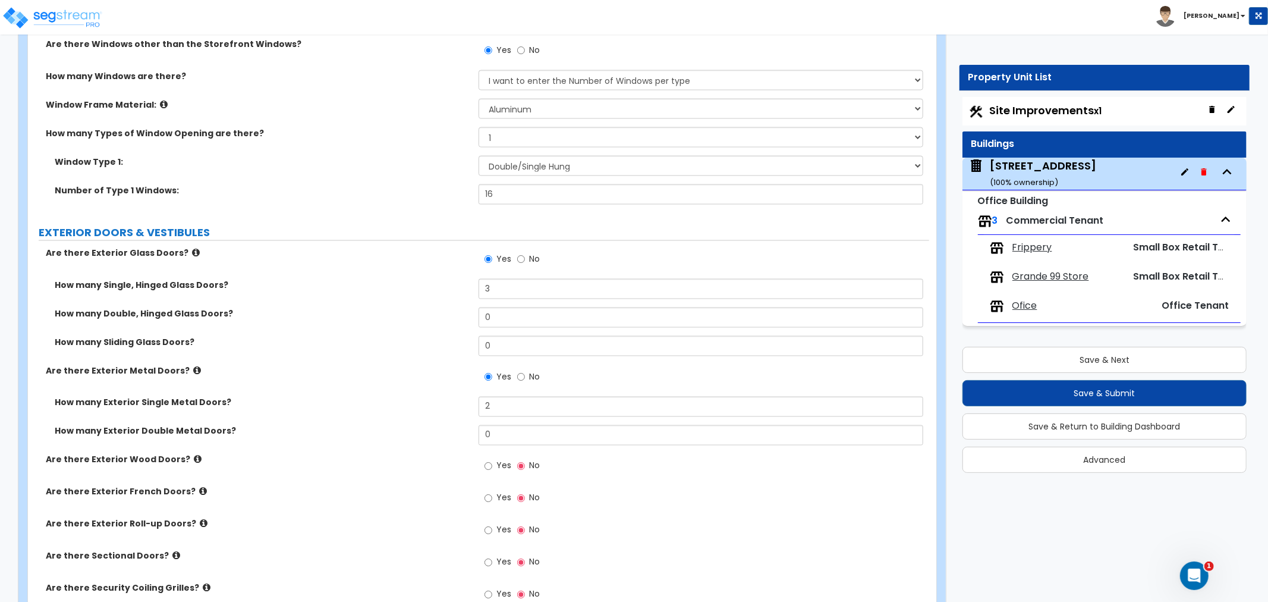
scroll to position [1996, 0]
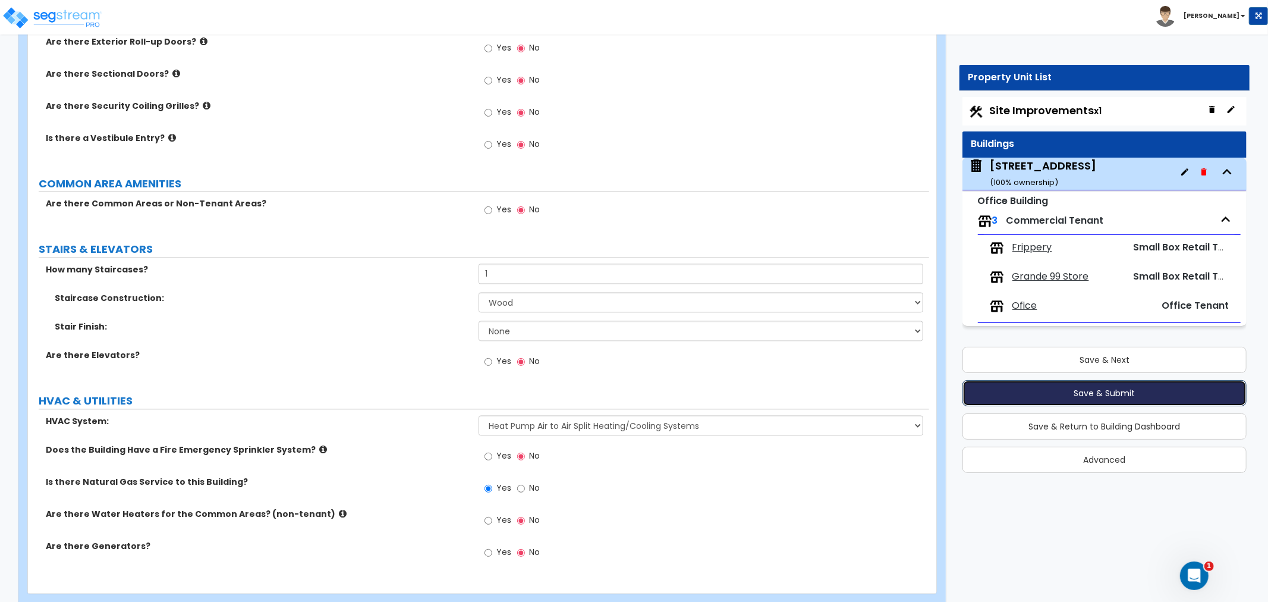
click at [1088, 391] on button "Save & Submit" at bounding box center [1105, 393] width 284 height 26
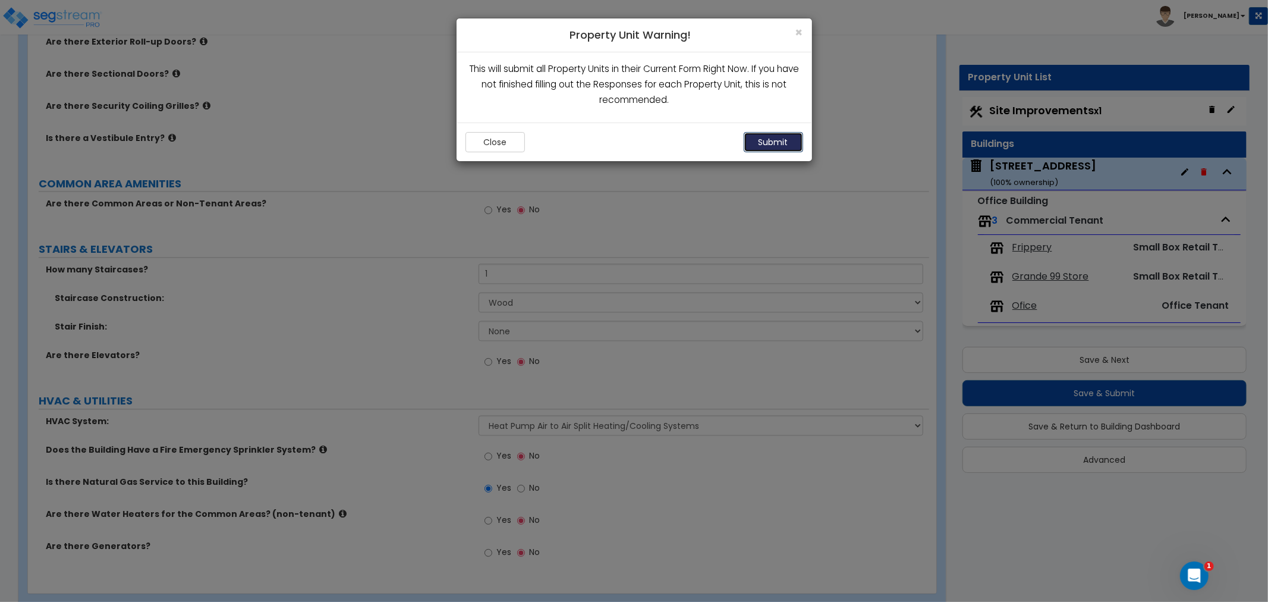
click at [767, 151] on button "Submit" at bounding box center [773, 142] width 59 height 20
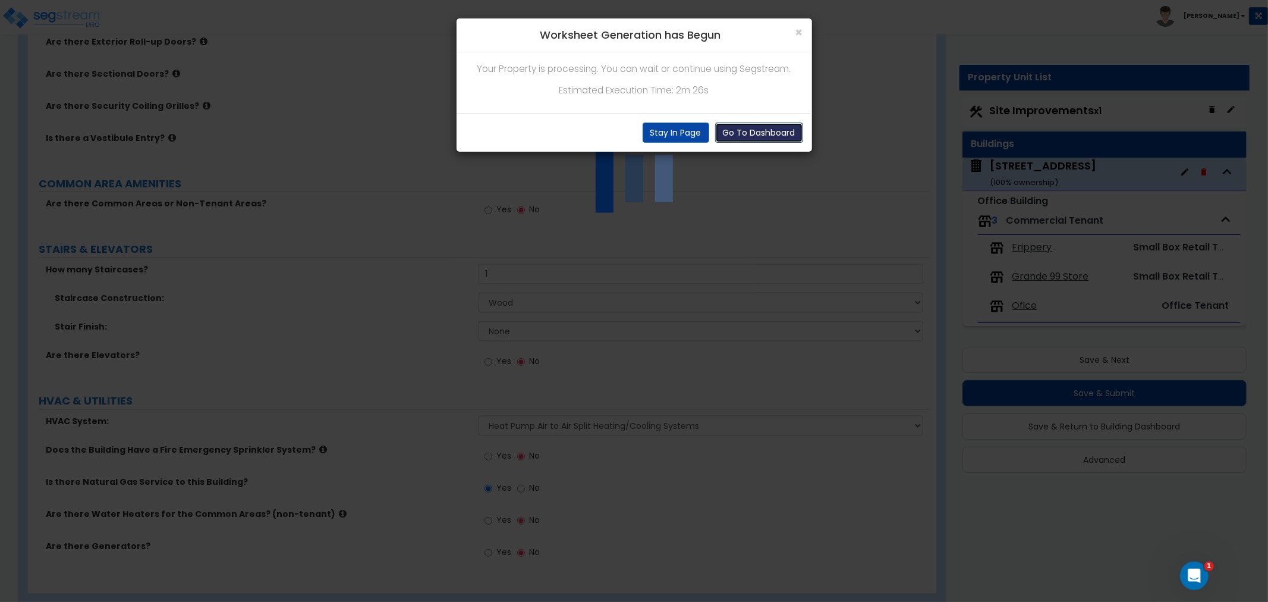
click at [751, 134] on button "Go To Dashboard" at bounding box center [759, 132] width 88 height 20
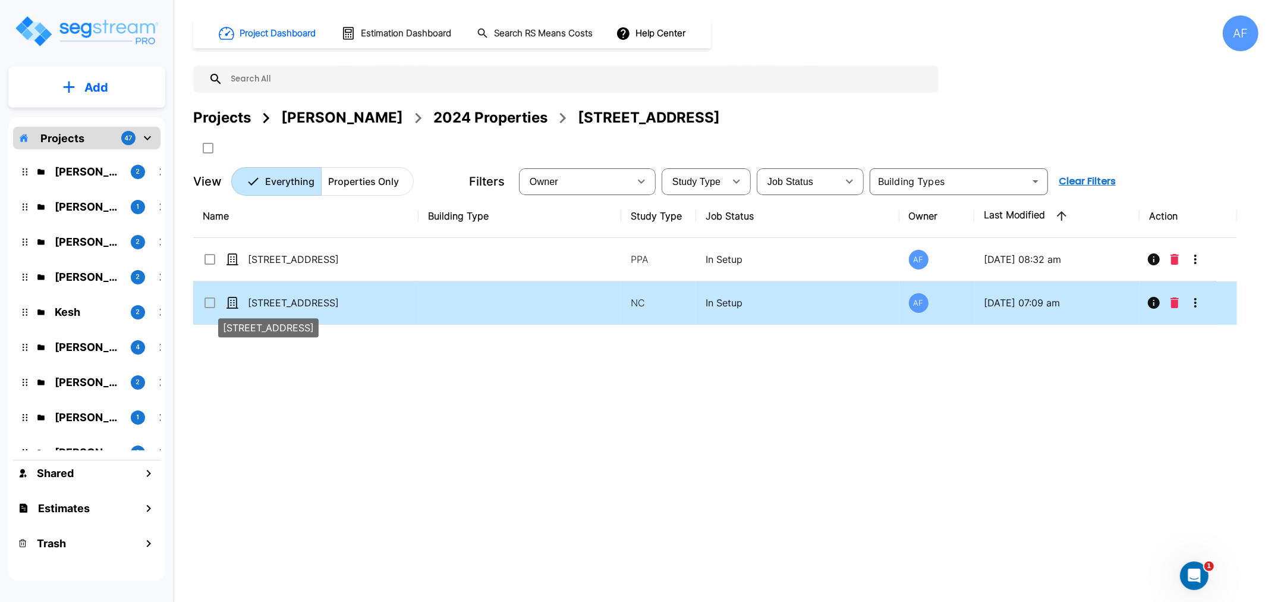
click at [314, 300] on p "[STREET_ADDRESS]" at bounding box center [307, 302] width 119 height 14
checkbox input "true"
click at [314, 300] on p "138 E Park Ave, Long Beach, NY 11561" at bounding box center [307, 302] width 119 height 14
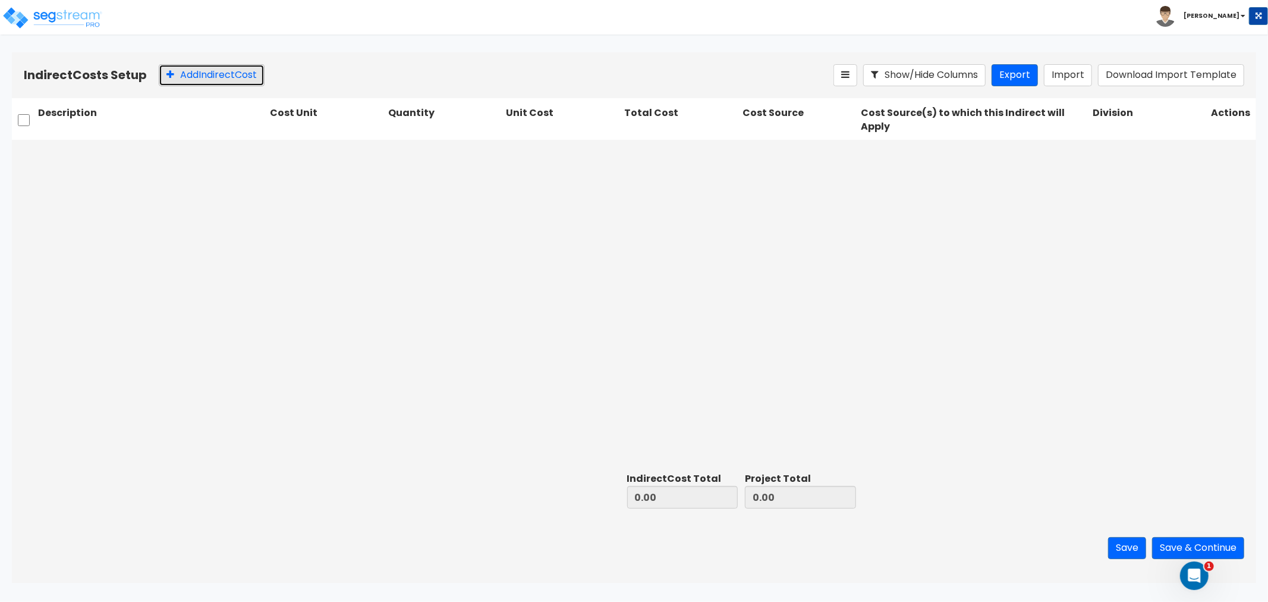
click at [188, 74] on button "Add Indirect Cost" at bounding box center [212, 75] width 106 height 22
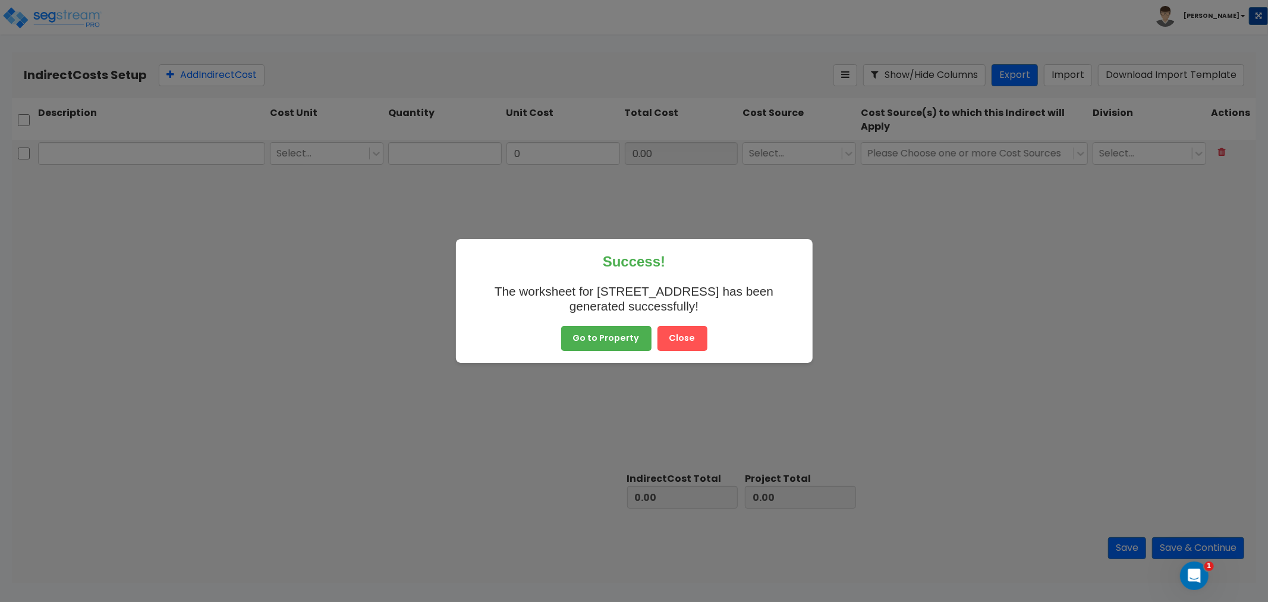
click at [622, 336] on button "Go to Property" at bounding box center [606, 338] width 90 height 25
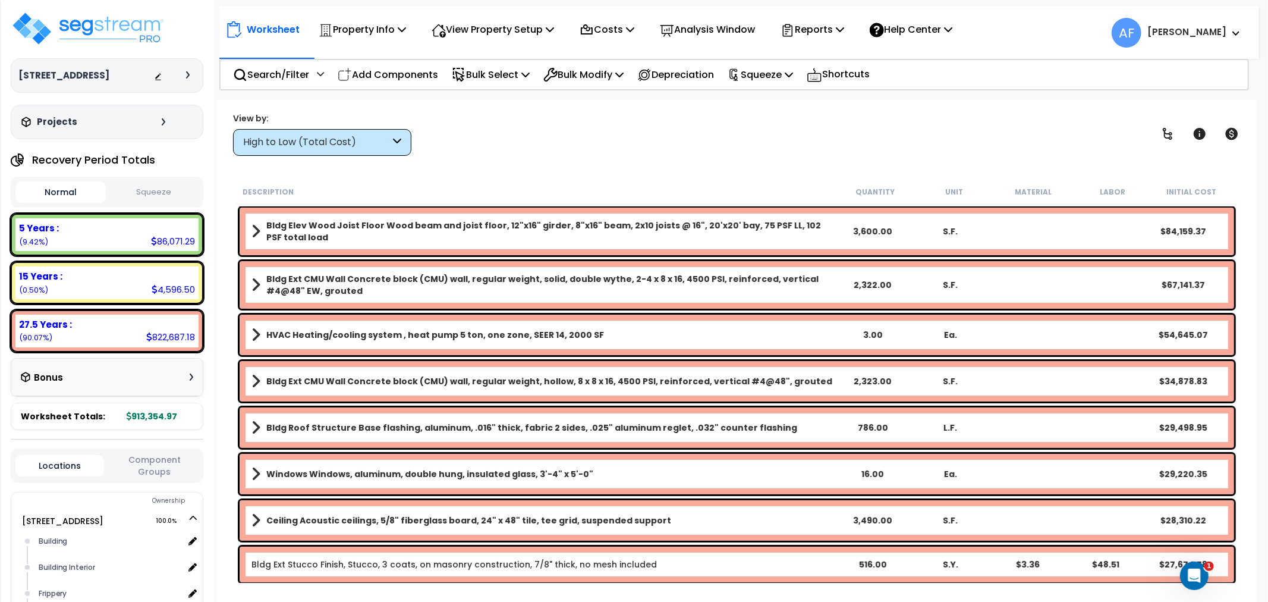
click at [298, 142] on div "High to Low (Total Cost)" at bounding box center [316, 143] width 147 height 14
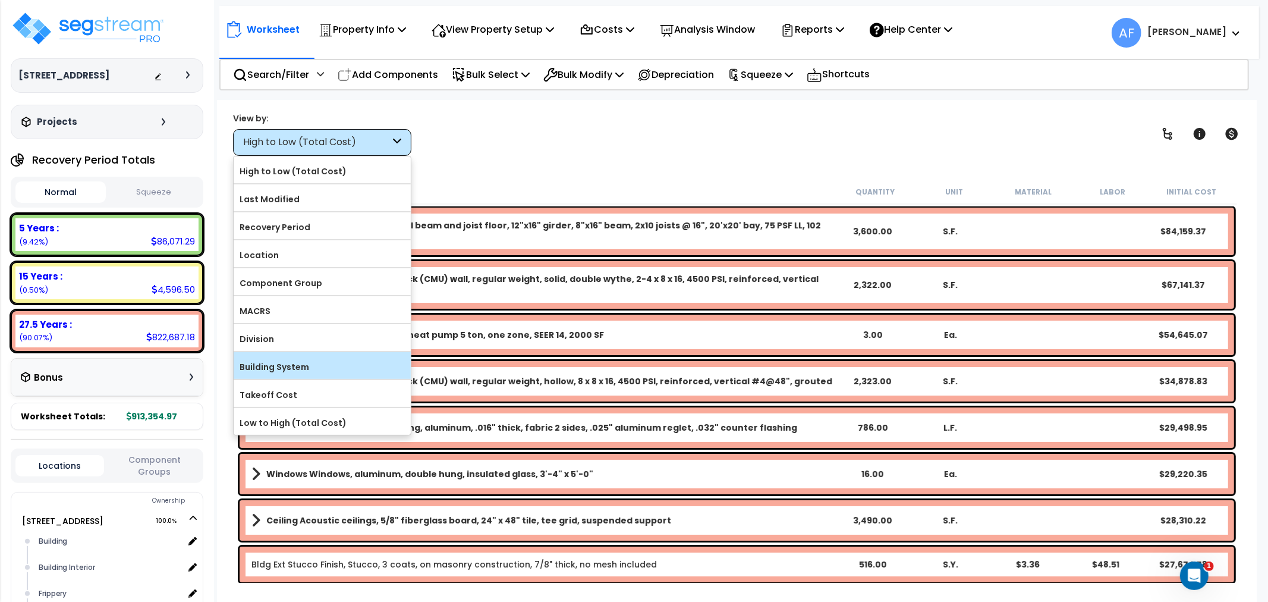
scroll to position [52, 0]
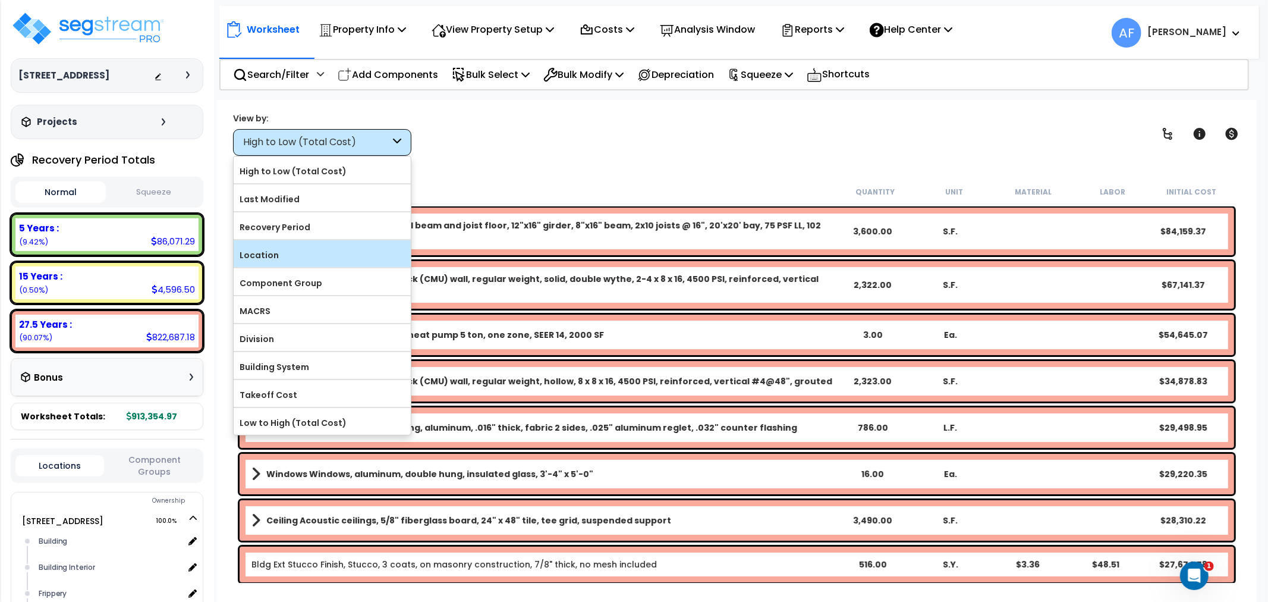
click at [266, 251] on label "Location" at bounding box center [322, 255] width 177 height 18
click at [0, 0] on input "Location" at bounding box center [0, 0] width 0 height 0
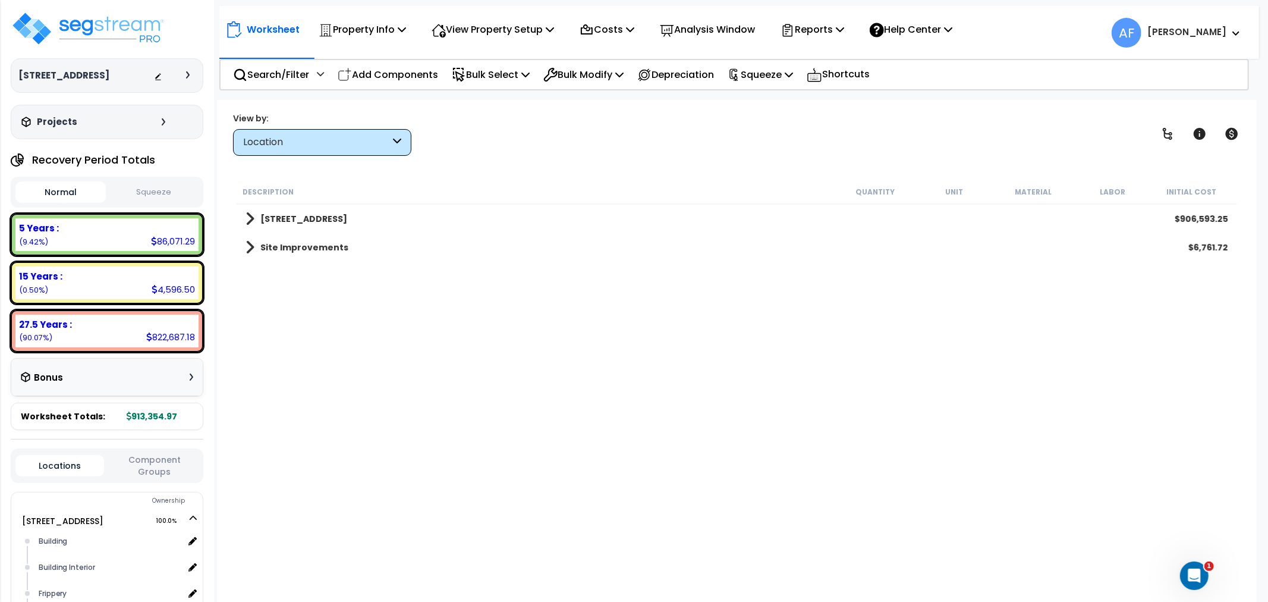
scroll to position [0, 0]
click at [251, 218] on span at bounding box center [250, 218] width 9 height 17
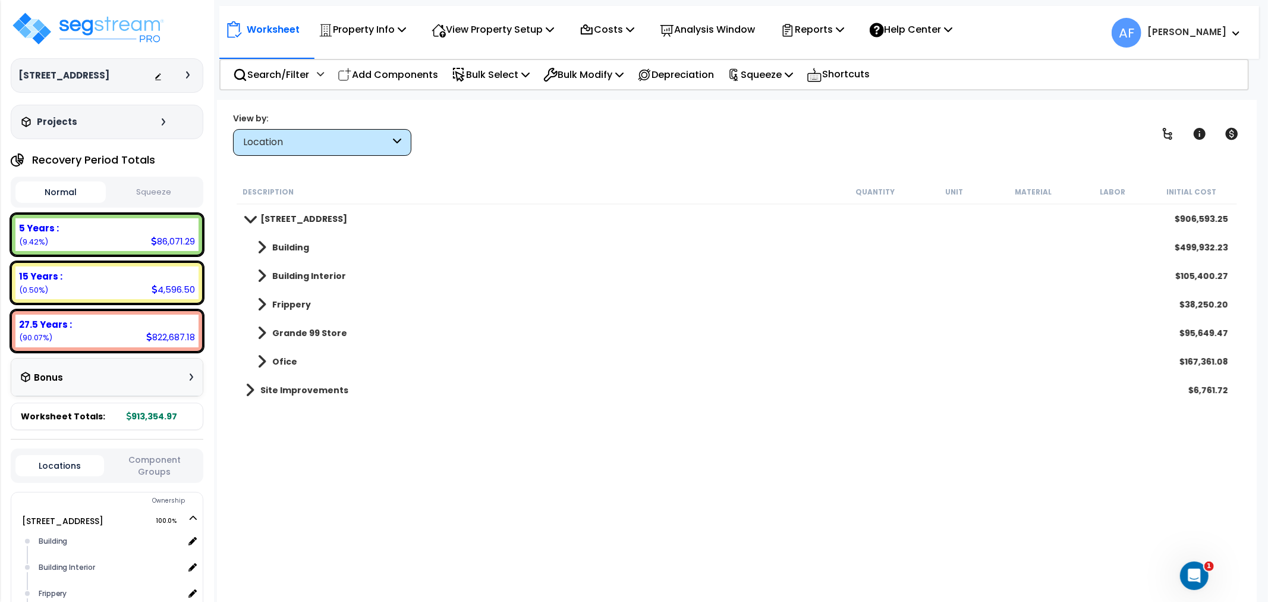
click at [262, 244] on span at bounding box center [261, 247] width 9 height 17
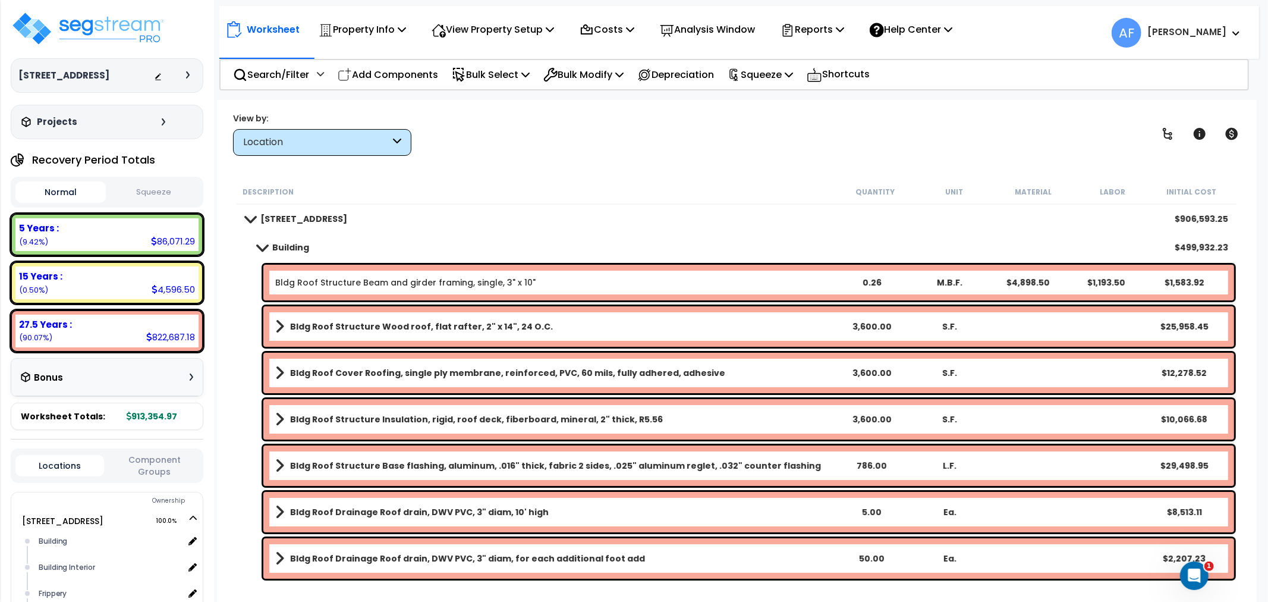
click at [268, 241] on link "Building" at bounding box center [278, 247] width 64 height 17
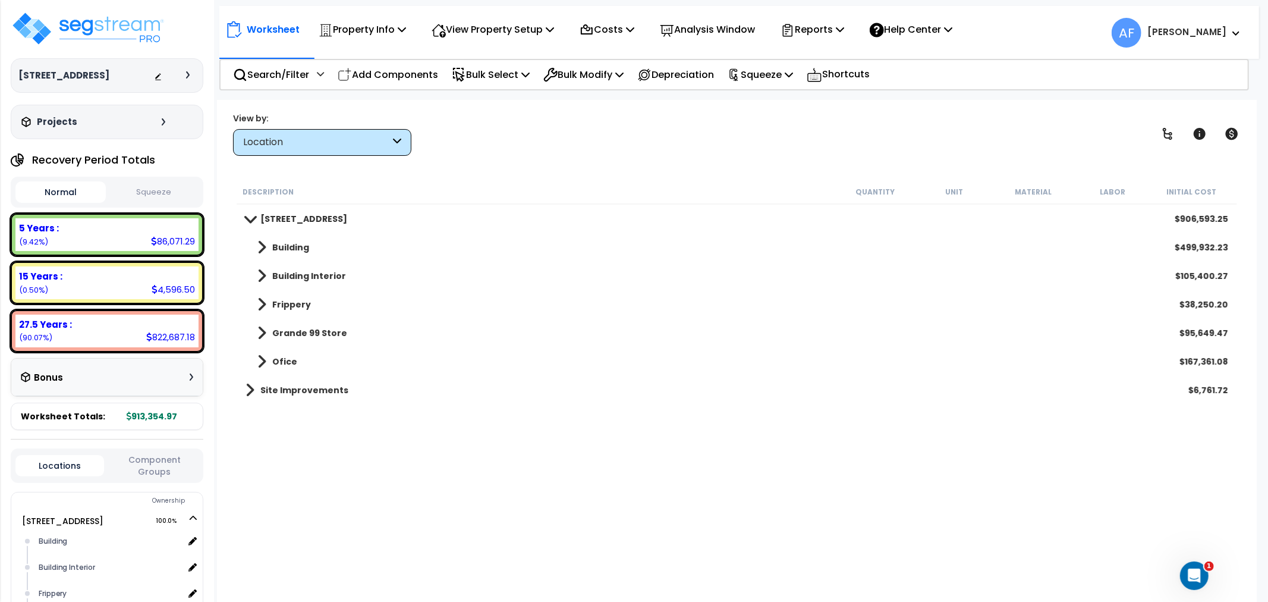
click at [259, 270] on span at bounding box center [261, 276] width 9 height 17
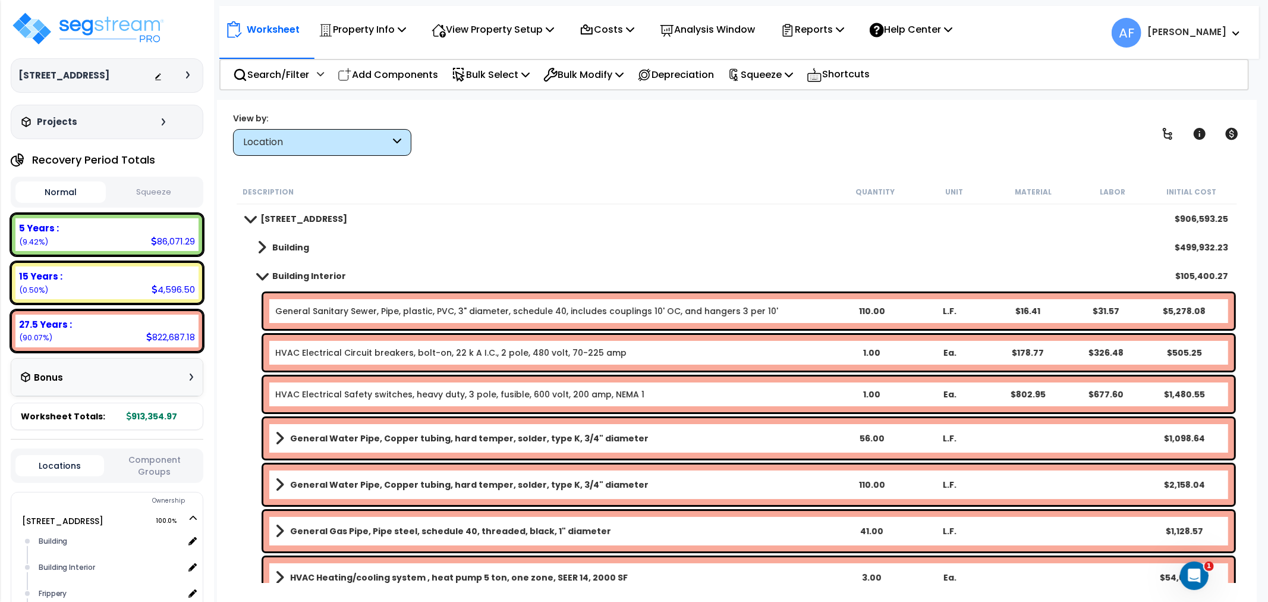
click at [259, 270] on link "Building Interior" at bounding box center [296, 276] width 100 height 17
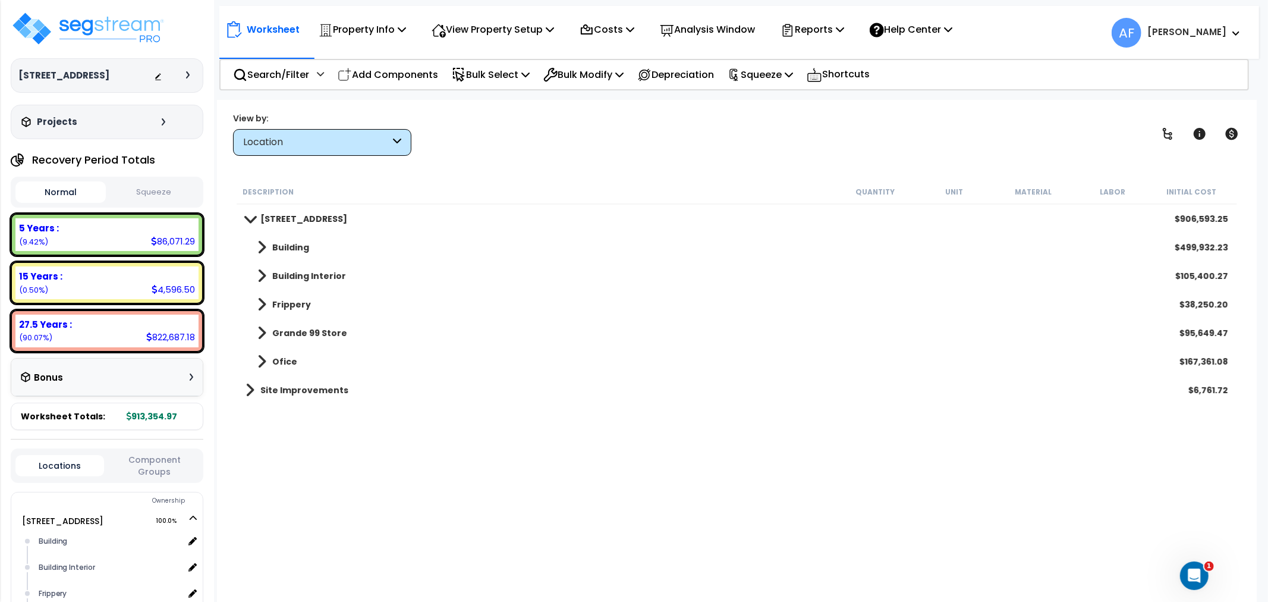
click at [264, 291] on div "Frippery $38,250.20" at bounding box center [737, 304] width 995 height 29
click at [264, 295] on div "Frippery $38,250.20" at bounding box center [737, 304] width 995 height 29
click at [264, 302] on span at bounding box center [261, 304] width 9 height 17
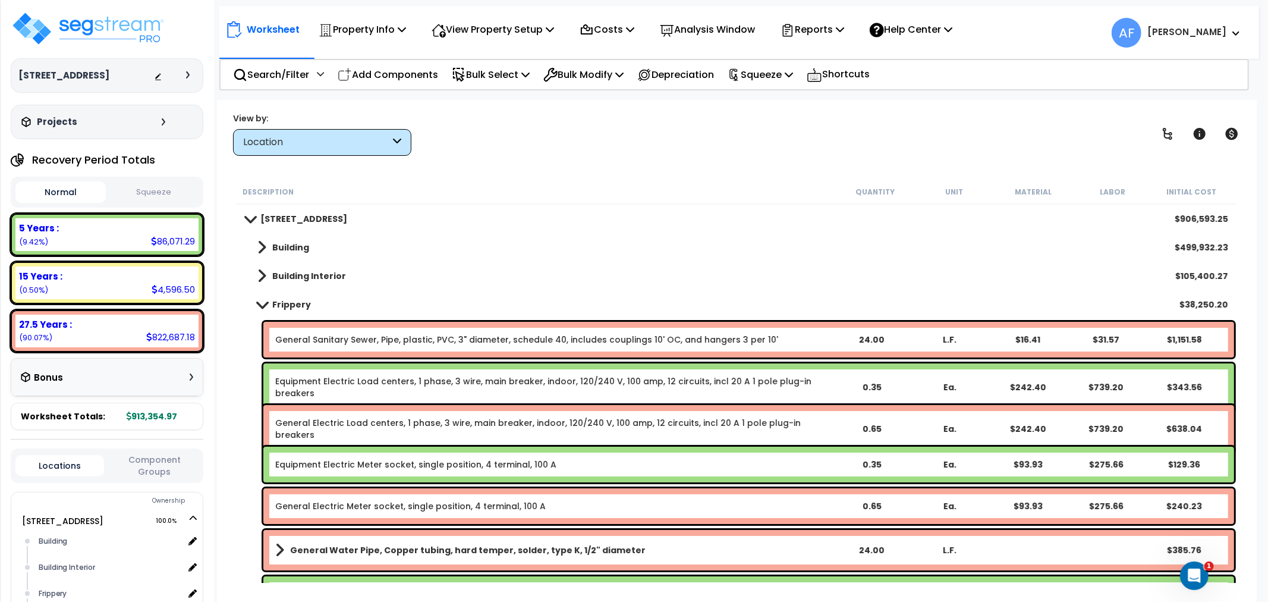
click at [264, 302] on span at bounding box center [261, 304] width 17 height 9
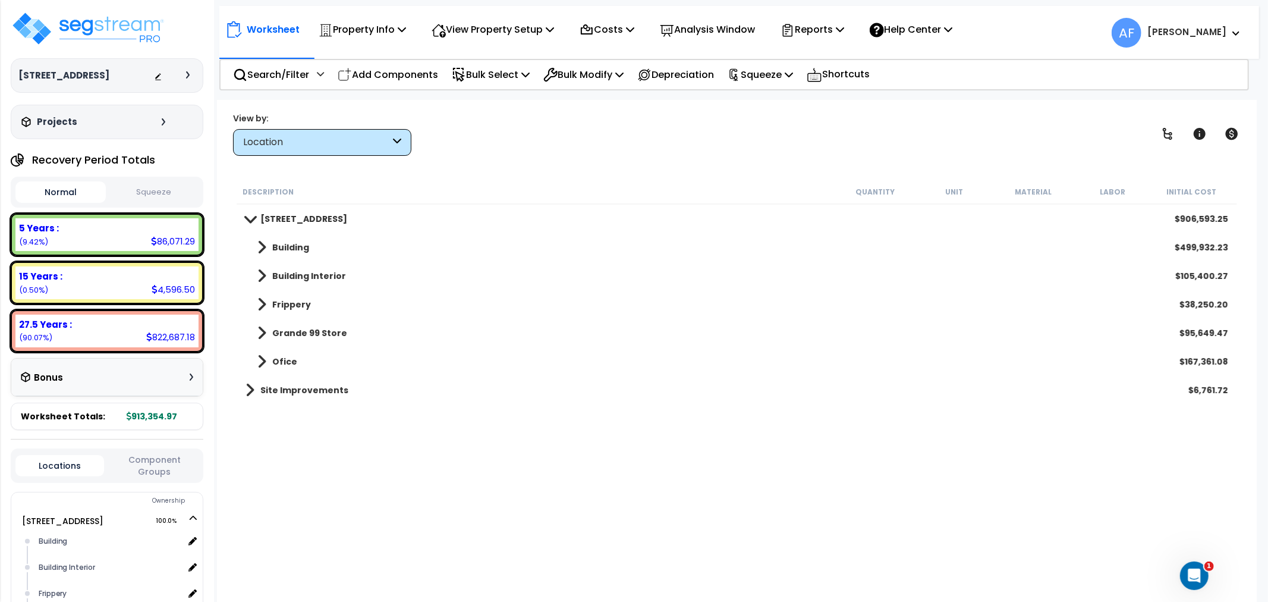
click at [265, 334] on span at bounding box center [261, 333] width 9 height 17
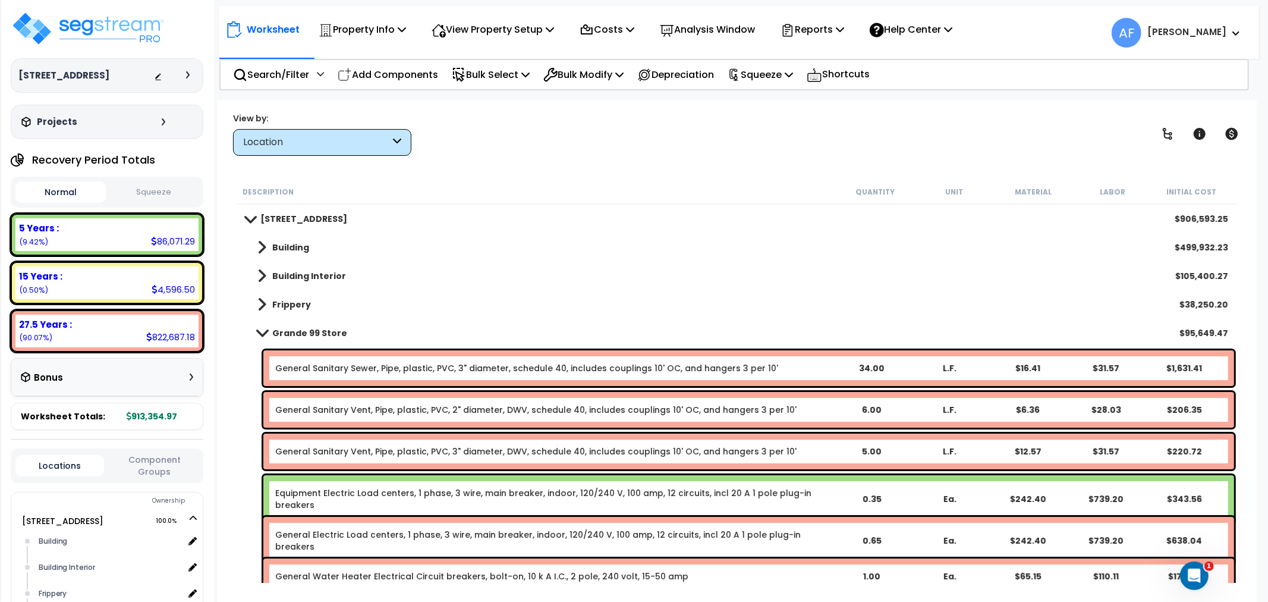
click at [265, 334] on span at bounding box center [261, 332] width 17 height 9
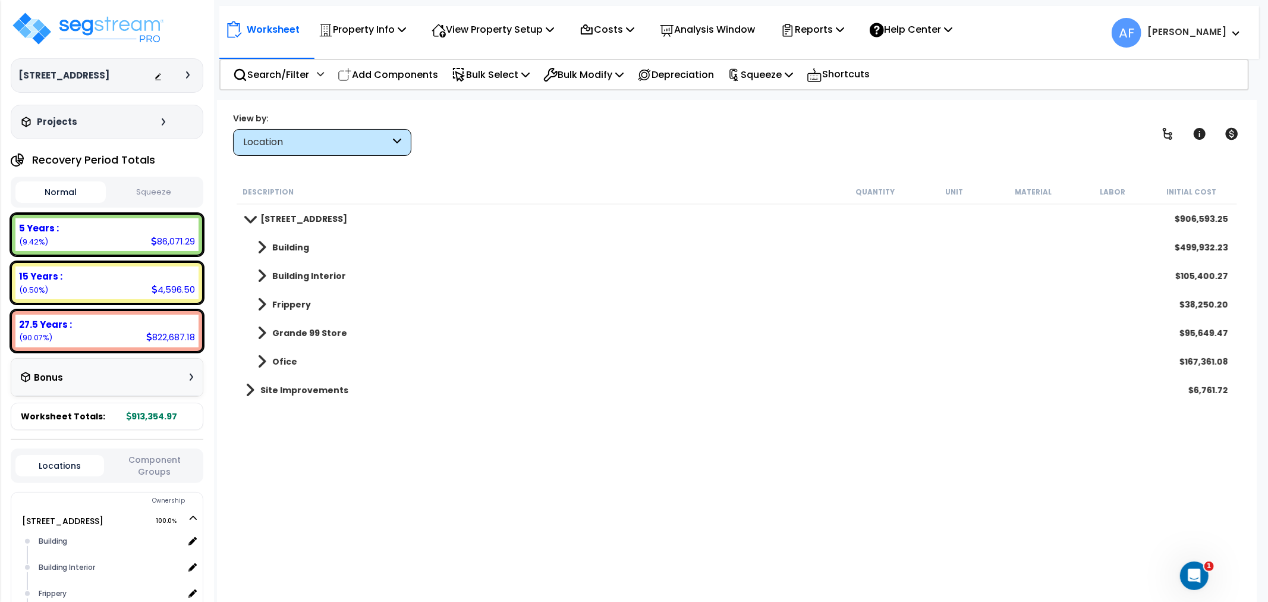
click at [266, 357] on link "Ofice" at bounding box center [272, 361] width 52 height 17
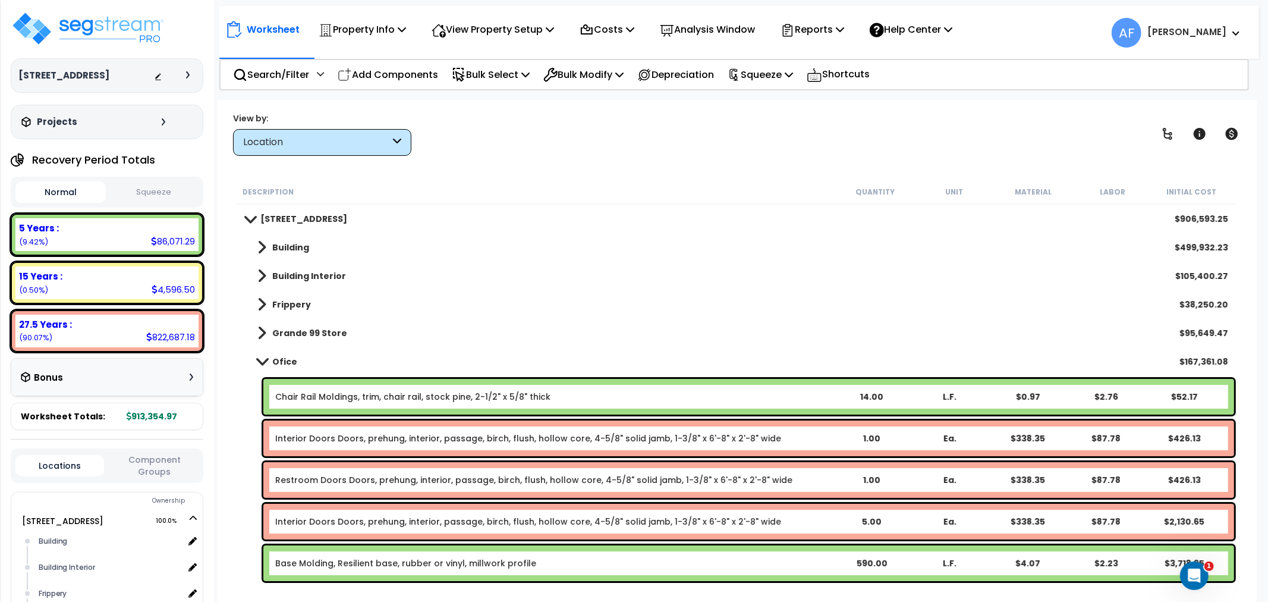
click at [266, 358] on span at bounding box center [261, 361] width 17 height 9
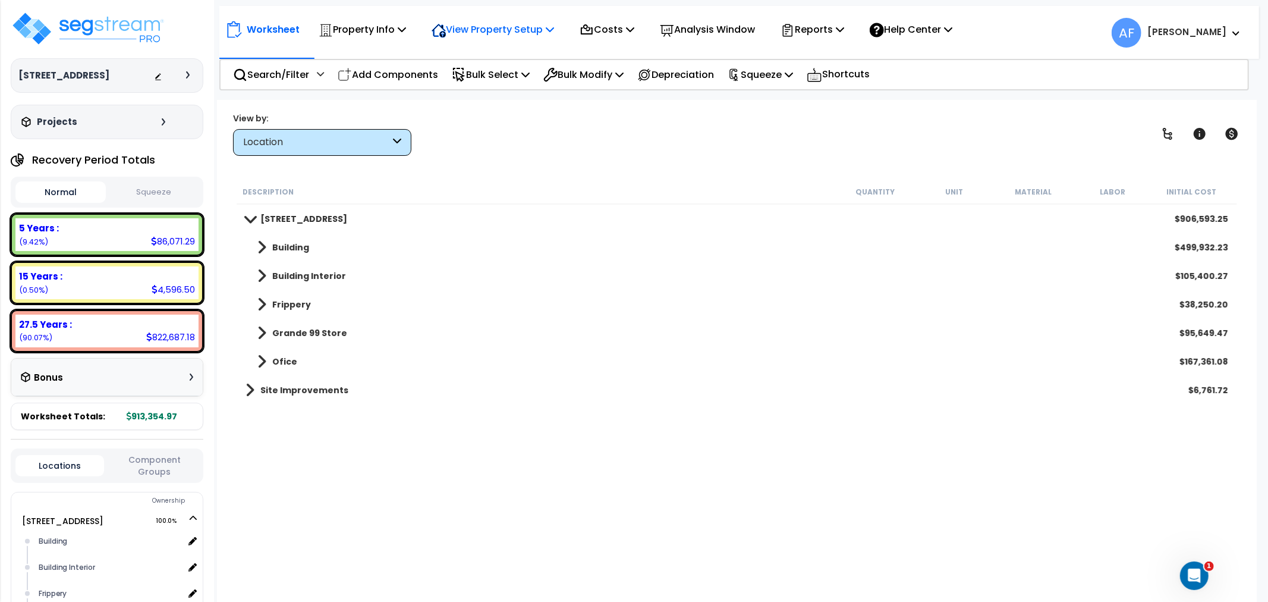
click at [492, 24] on p "View Property Setup" at bounding box center [493, 29] width 122 height 16
click at [489, 90] on link "View Questionnaire" at bounding box center [485, 82] width 118 height 24
click at [117, 22] on img at bounding box center [88, 29] width 155 height 36
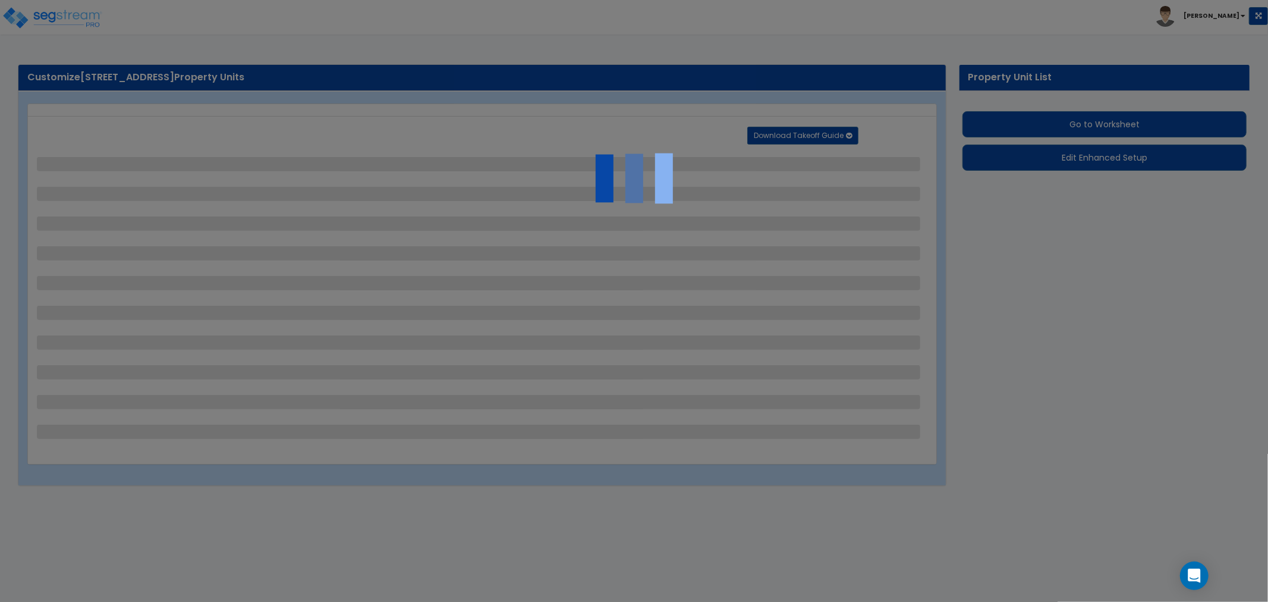
select select "2"
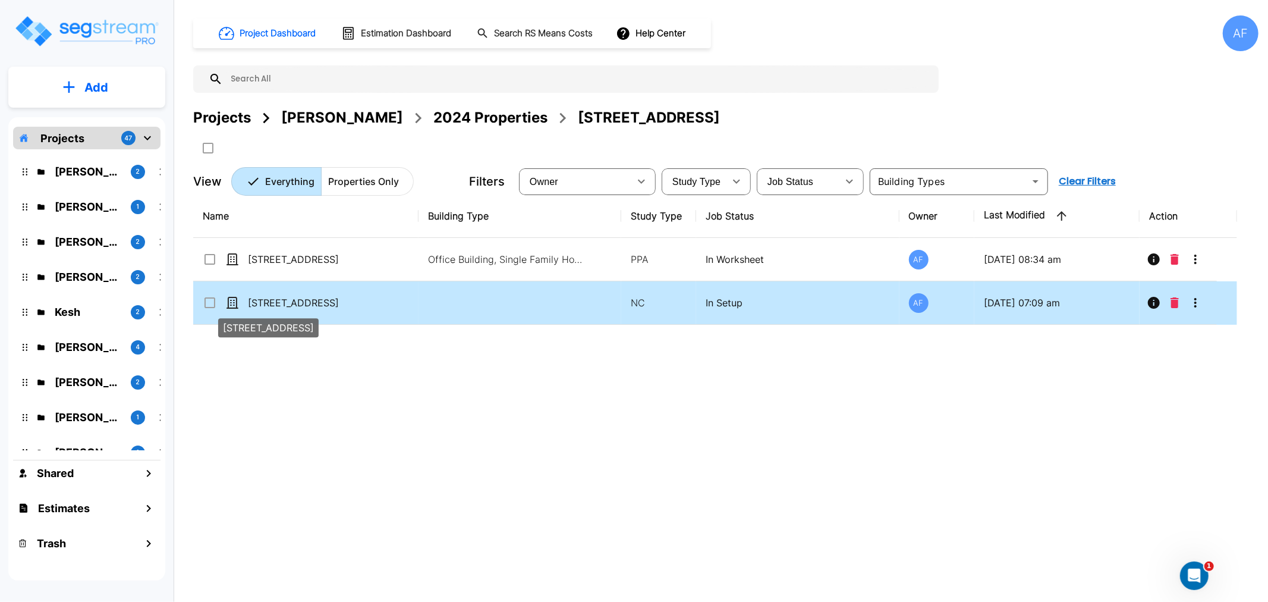
click at [339, 296] on p "[STREET_ADDRESS]" at bounding box center [307, 302] width 119 height 14
checkbox input "true"
click at [339, 298] on p "[STREET_ADDRESS]" at bounding box center [307, 302] width 119 height 14
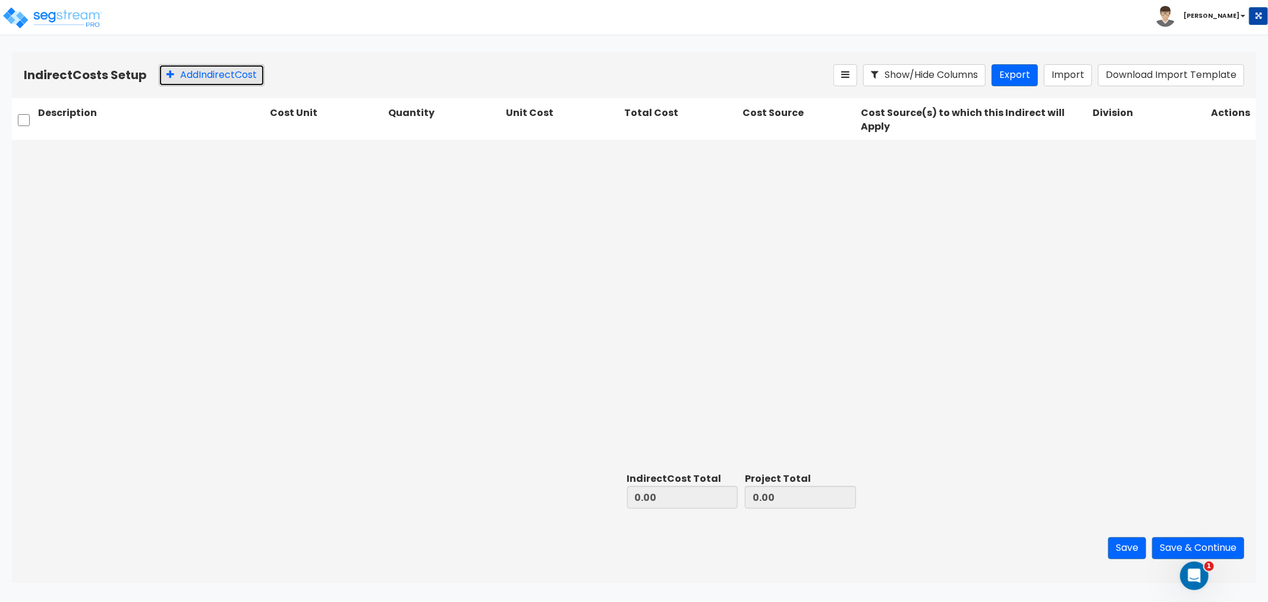
click at [210, 78] on button "Add Indirect Cost" at bounding box center [212, 75] width 106 height 22
click at [102, 147] on input "text" at bounding box center [151, 153] width 227 height 23
drag, startPoint x: 102, startPoint y: 146, endPoint x: 37, endPoint y: 317, distance: 183.1
click at [322, 358] on div "Select... 0 0.00 Select... Please Choose one or more Cost Sources Select..." at bounding box center [634, 304] width 1244 height 328
click at [149, 162] on input "text" at bounding box center [151, 153] width 227 height 23
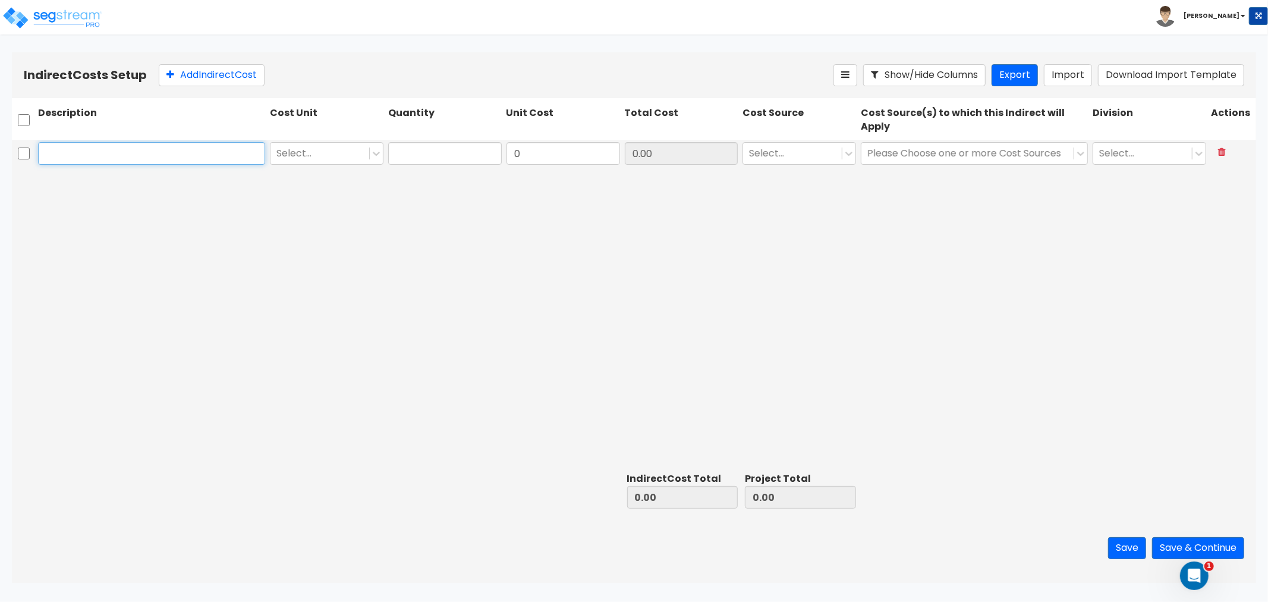
paste input "Demo/Rubbish Removal"
type input "Demo/Rubbish Removal"
click at [317, 157] on div at bounding box center [319, 153] width 87 height 16
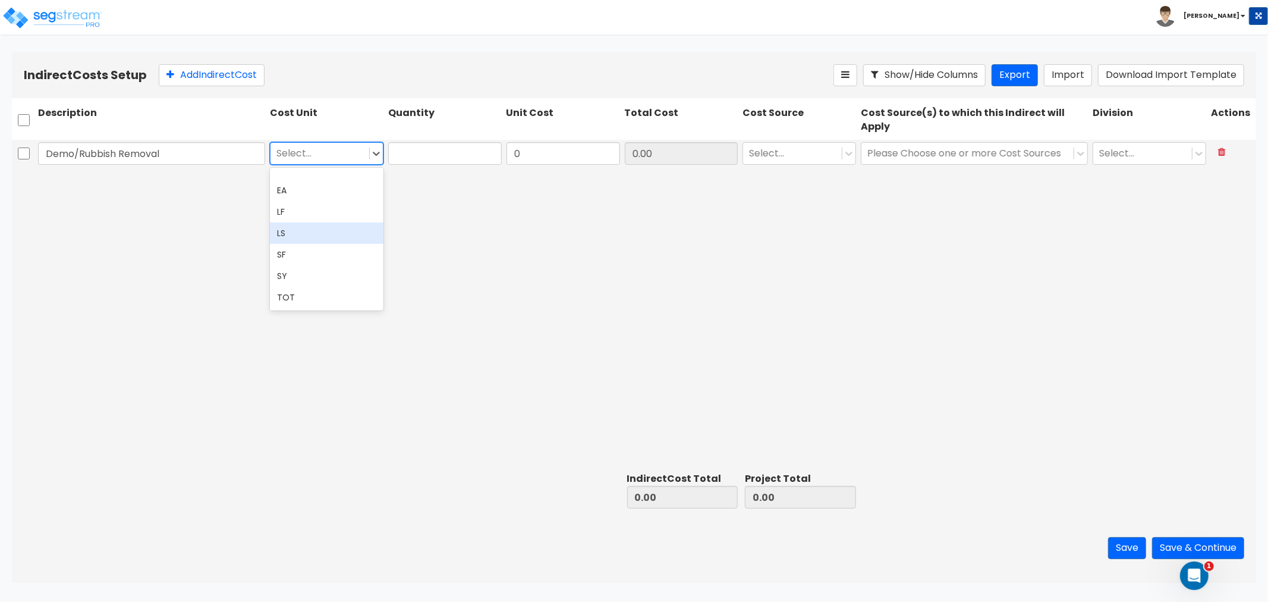
click at [295, 228] on div "LS" at bounding box center [327, 232] width 114 height 21
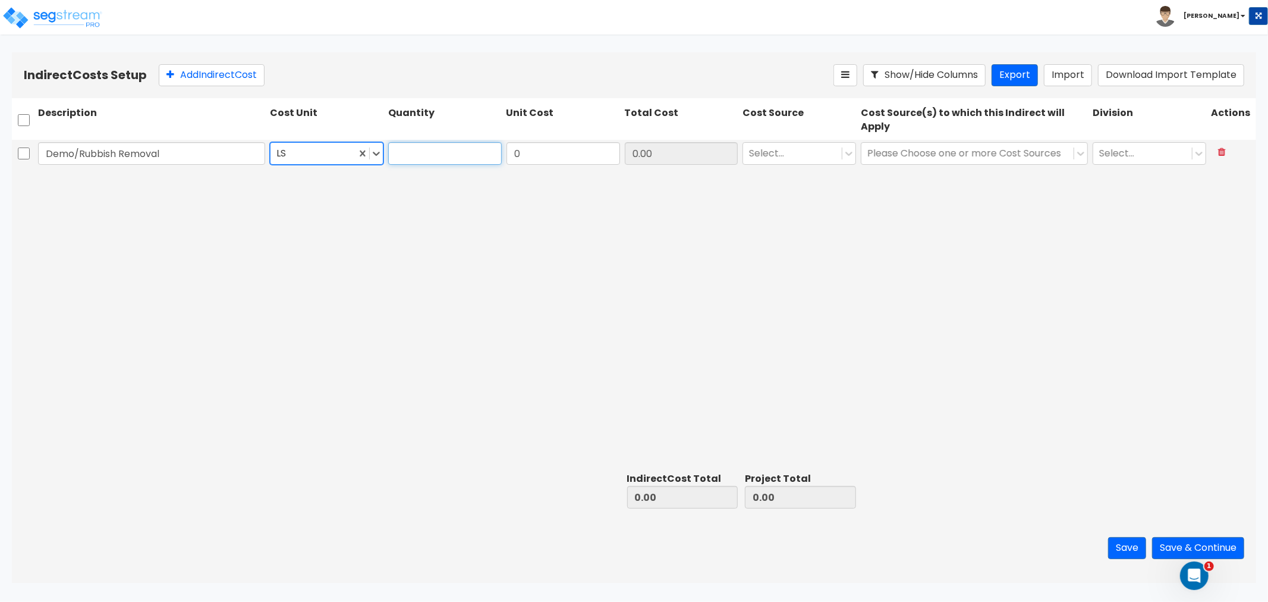
click at [461, 153] on input "text" at bounding box center [445, 153] width 114 height 23
type input "1"
type input "23,599"
drag, startPoint x: 639, startPoint y: 210, endPoint x: 637, endPoint y: 203, distance: 7.2
click at [639, 209] on div "Demo/Rubbish Removal LS 23,599 0.00 Select... Please Choose one or more Cost So…" at bounding box center [634, 304] width 1244 height 328
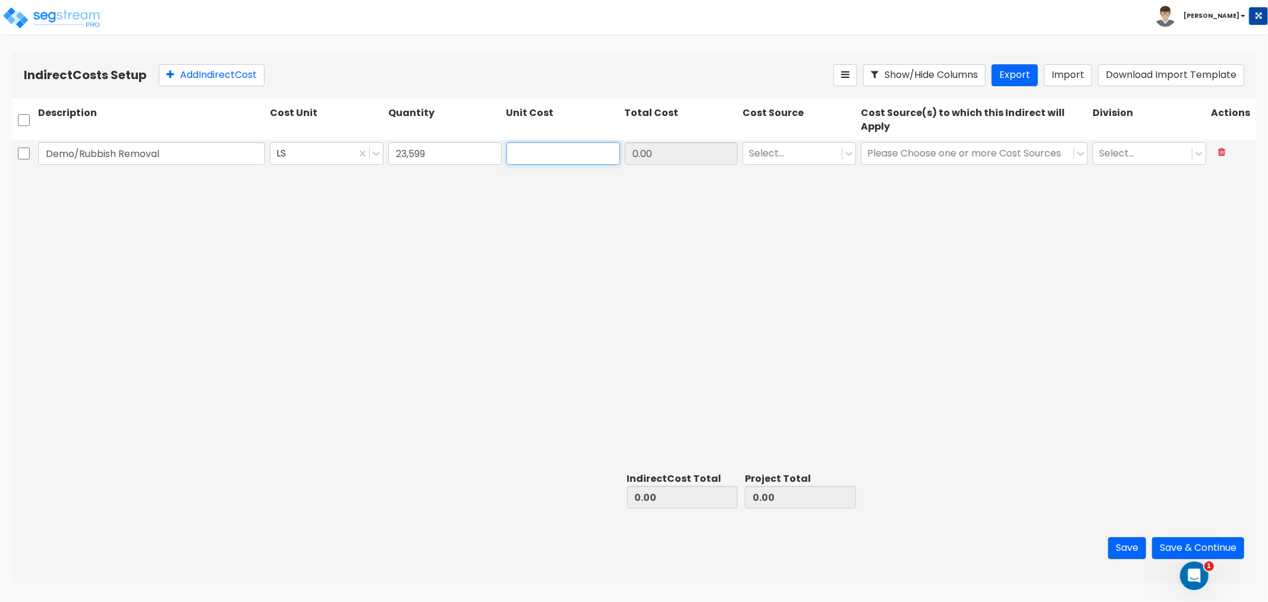
click at [568, 157] on input "text" at bounding box center [564, 153] width 114 height 23
type input "23,599"
type input "556,912,801.00"
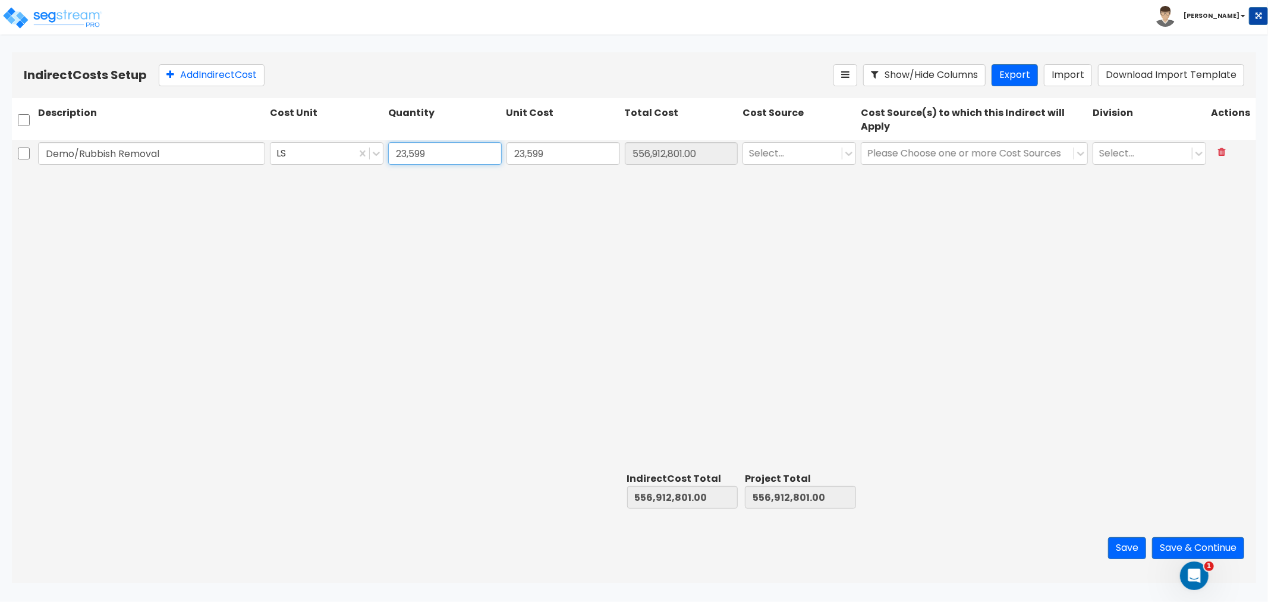
click at [457, 152] on input "23,599" at bounding box center [445, 153] width 114 height 23
type input "1"
type input "23,599.00"
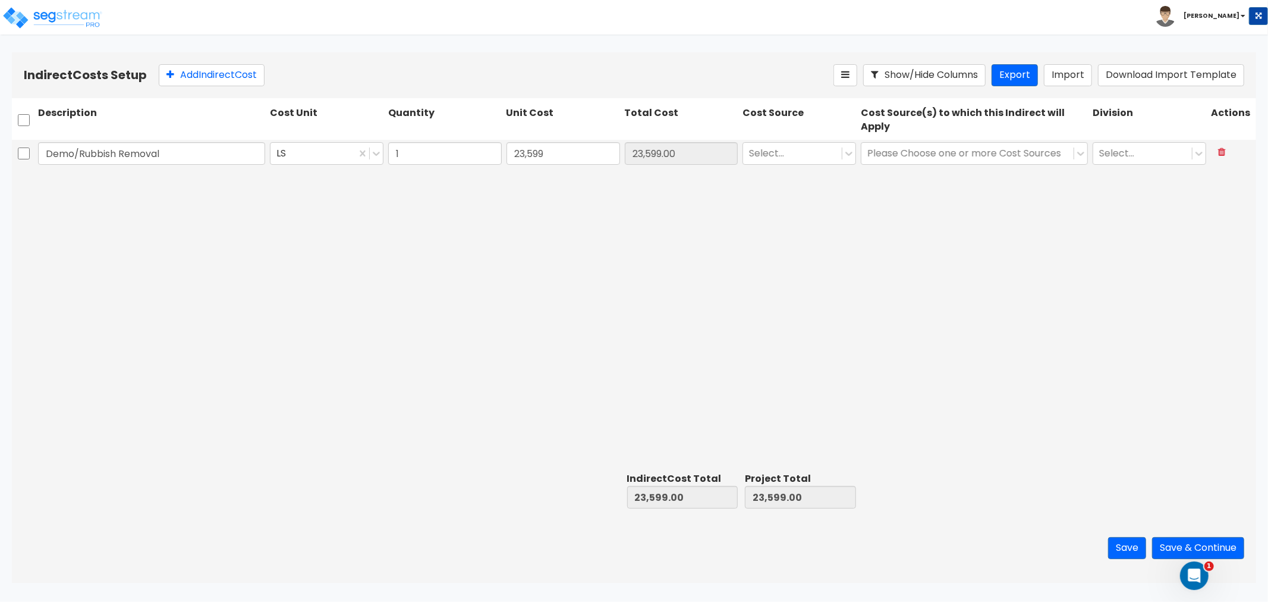
click at [430, 229] on div "Demo/Rubbish Removal LS 1 23,599 23,599.00 Select... Please Choose one or more …" at bounding box center [634, 304] width 1244 height 328
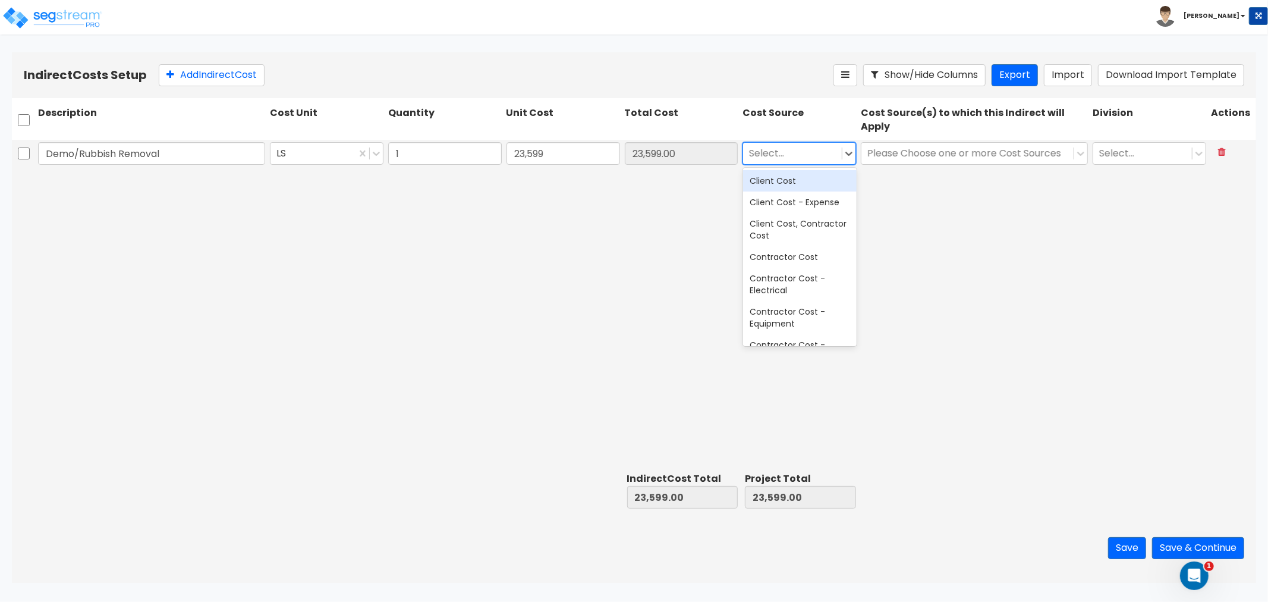
click at [815, 152] on div at bounding box center [792, 153] width 87 height 16
click at [784, 260] on div "Contractor Cost" at bounding box center [800, 256] width 114 height 21
click at [922, 155] on div at bounding box center [967, 153] width 200 height 16
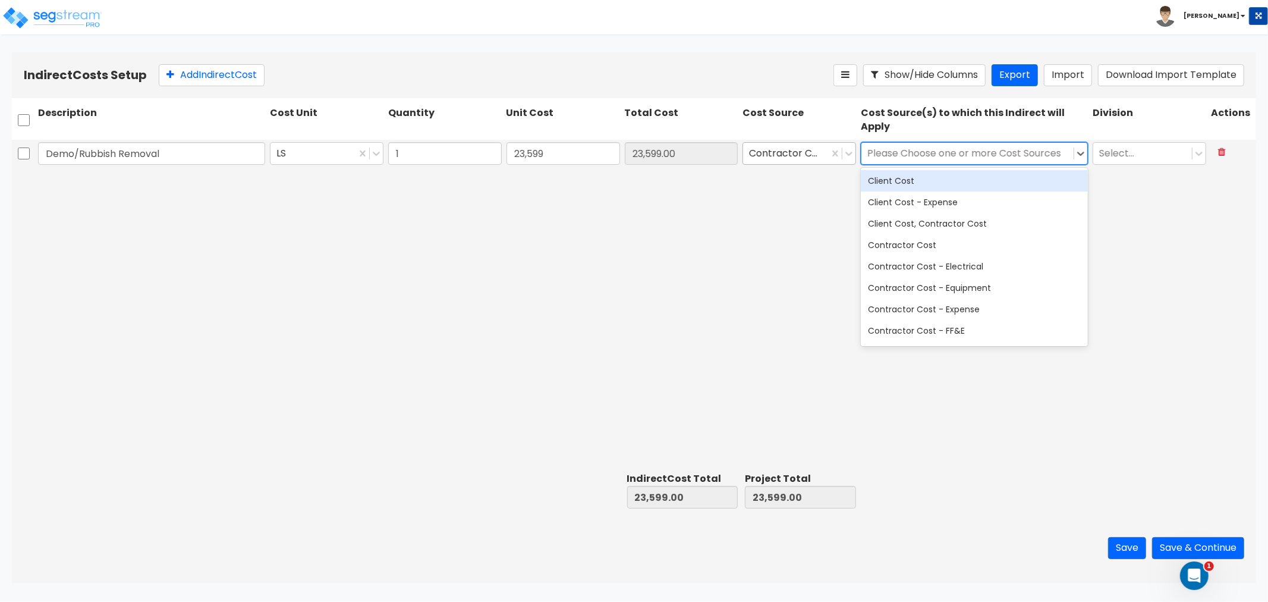
click at [815, 147] on div at bounding box center [786, 153] width 74 height 16
click at [905, 147] on div at bounding box center [967, 153] width 200 height 16
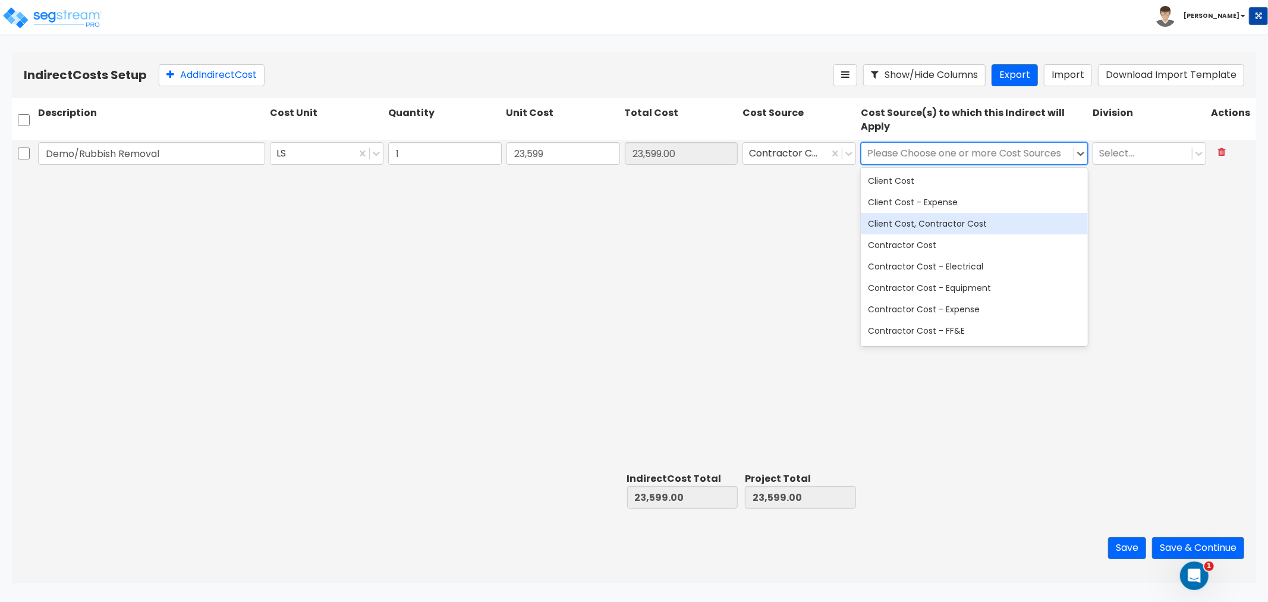
click at [908, 215] on div "Client Cost, Contractor Cost" at bounding box center [974, 223] width 227 height 21
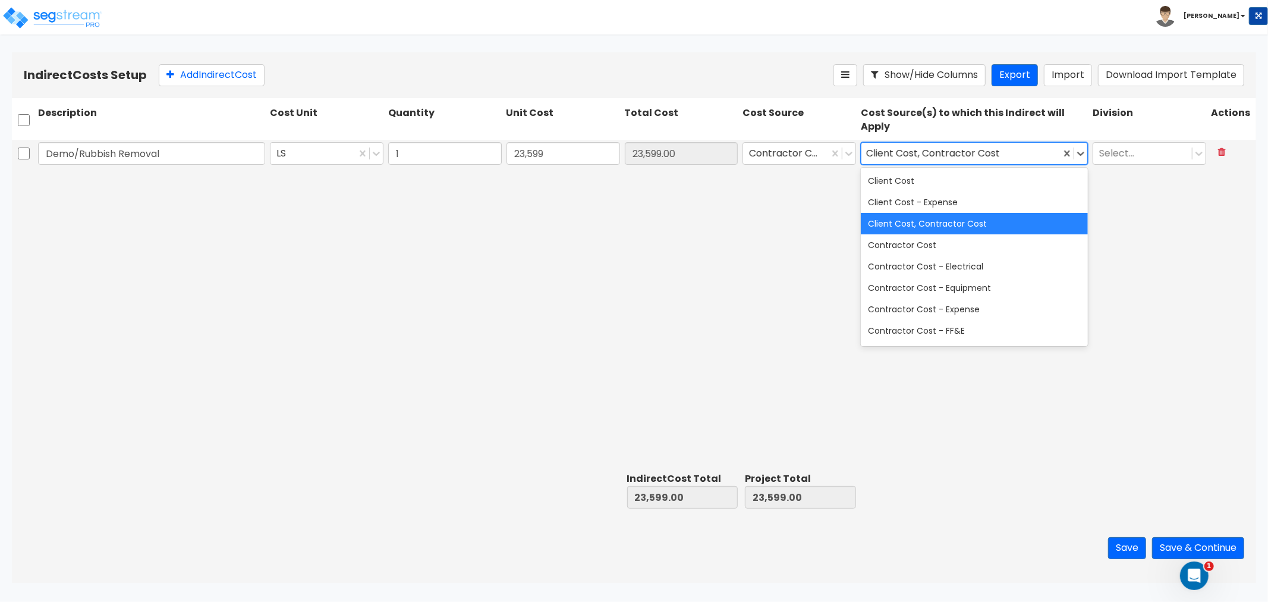
click at [961, 218] on div "Client Cost, Contractor Cost" at bounding box center [974, 223] width 227 height 21
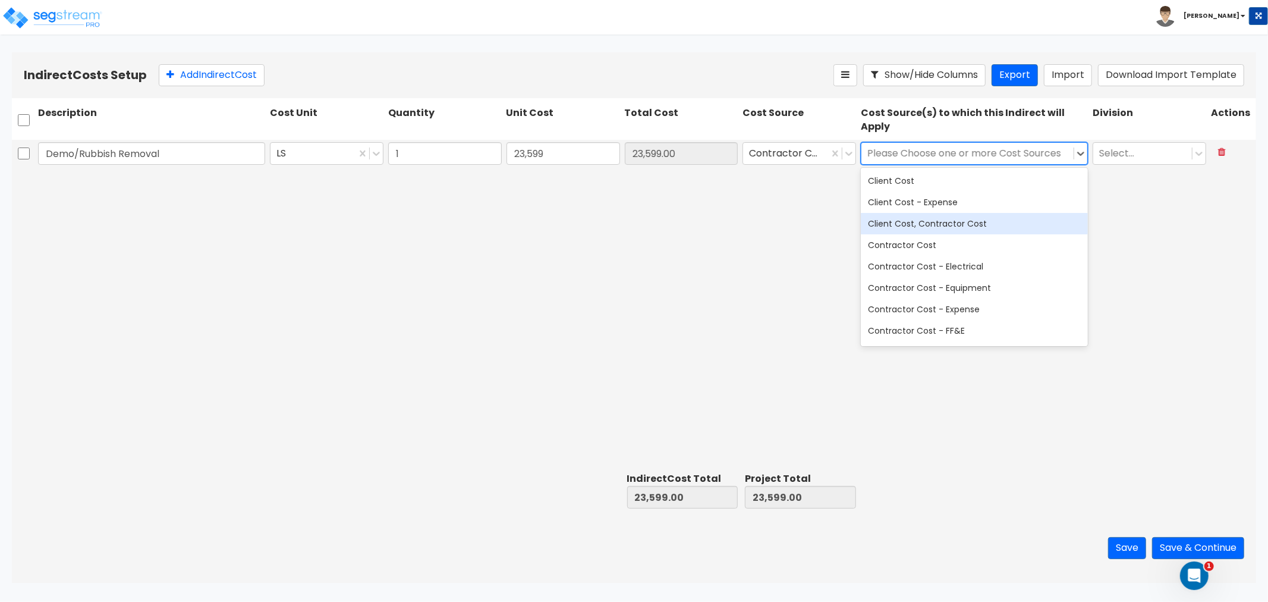
click at [922, 228] on div "Client Cost, Contractor Cost" at bounding box center [974, 223] width 227 height 21
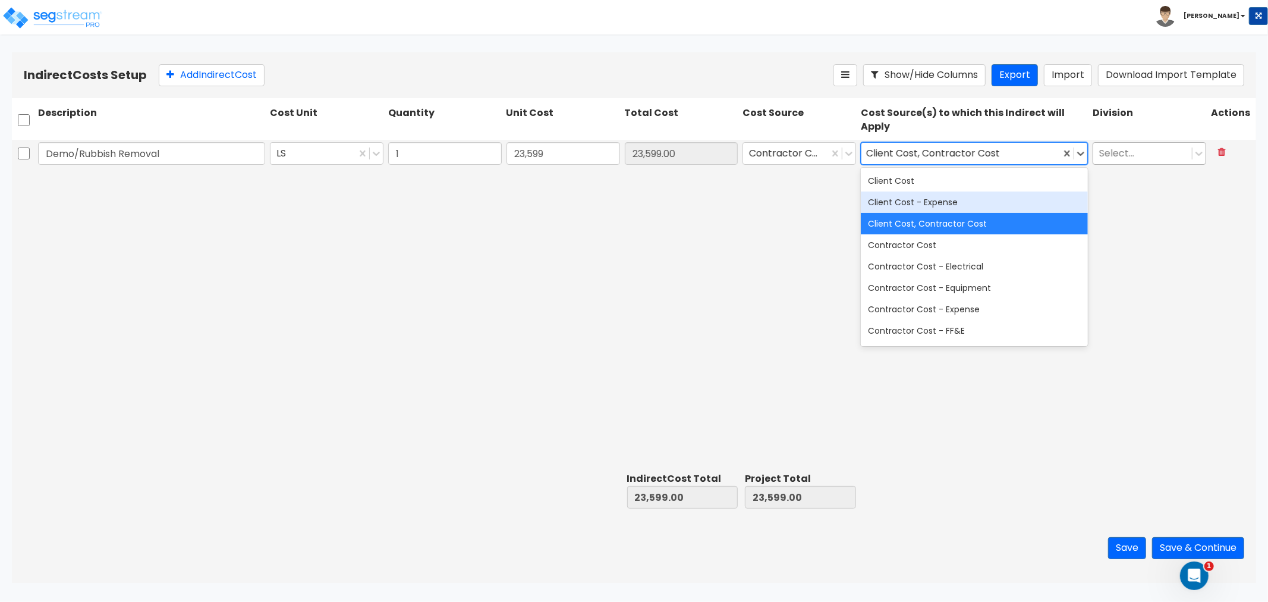
click at [1162, 150] on div at bounding box center [1142, 153] width 87 height 16
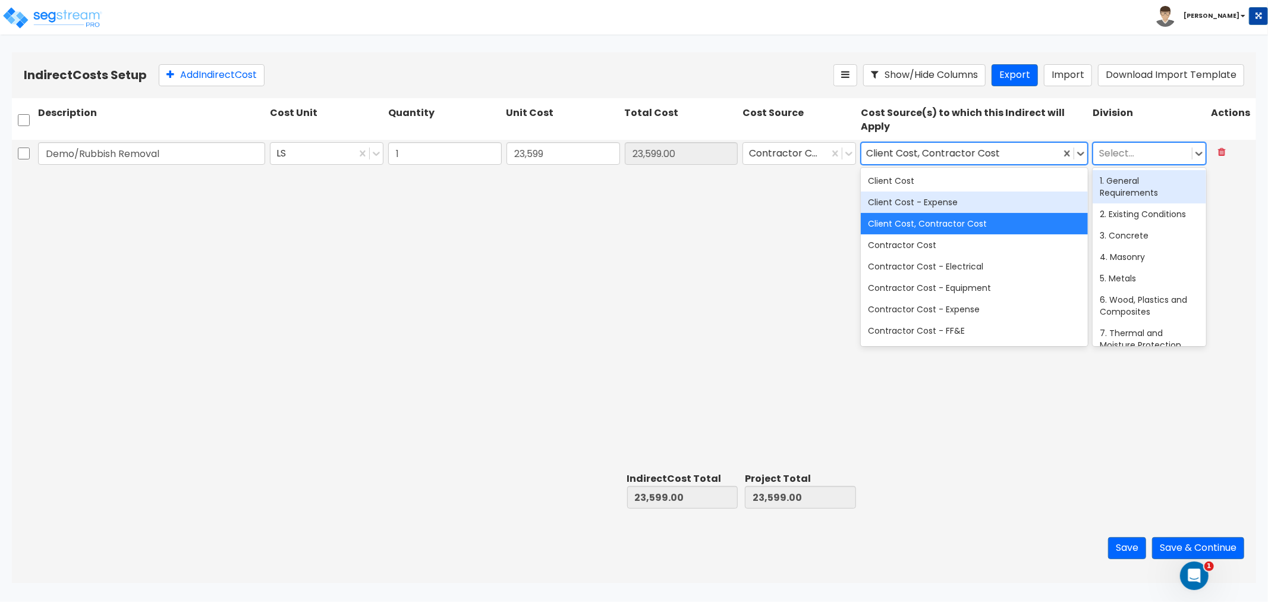
click at [1133, 189] on div "1. General Requirements" at bounding box center [1150, 186] width 114 height 33
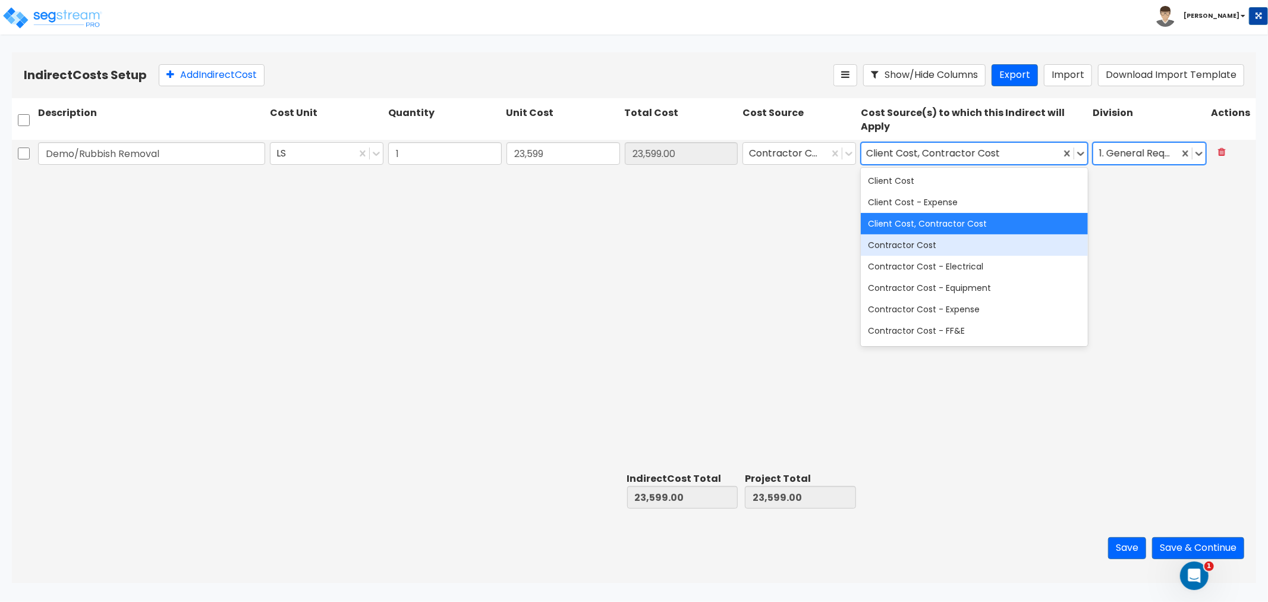
click at [558, 224] on div "Demo/Rubbish Removal LS 1 23,599 23,599.00 Contractor Cost option Client Cost, …" at bounding box center [634, 304] width 1244 height 328
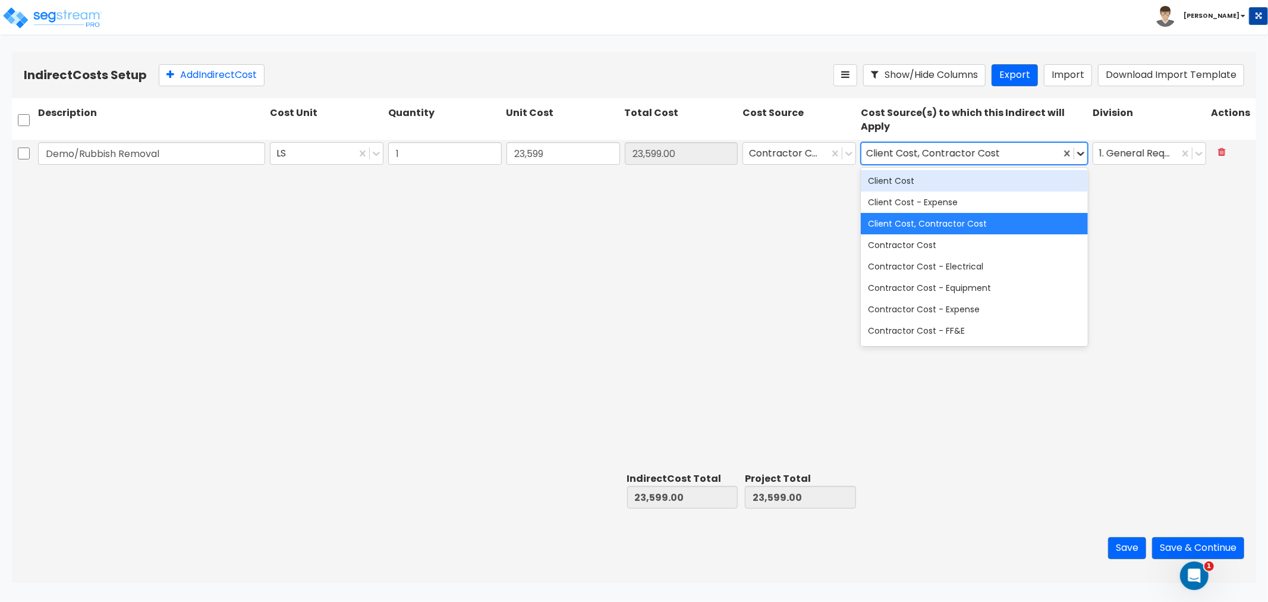
click at [1079, 152] on icon at bounding box center [1080, 154] width 7 height 4
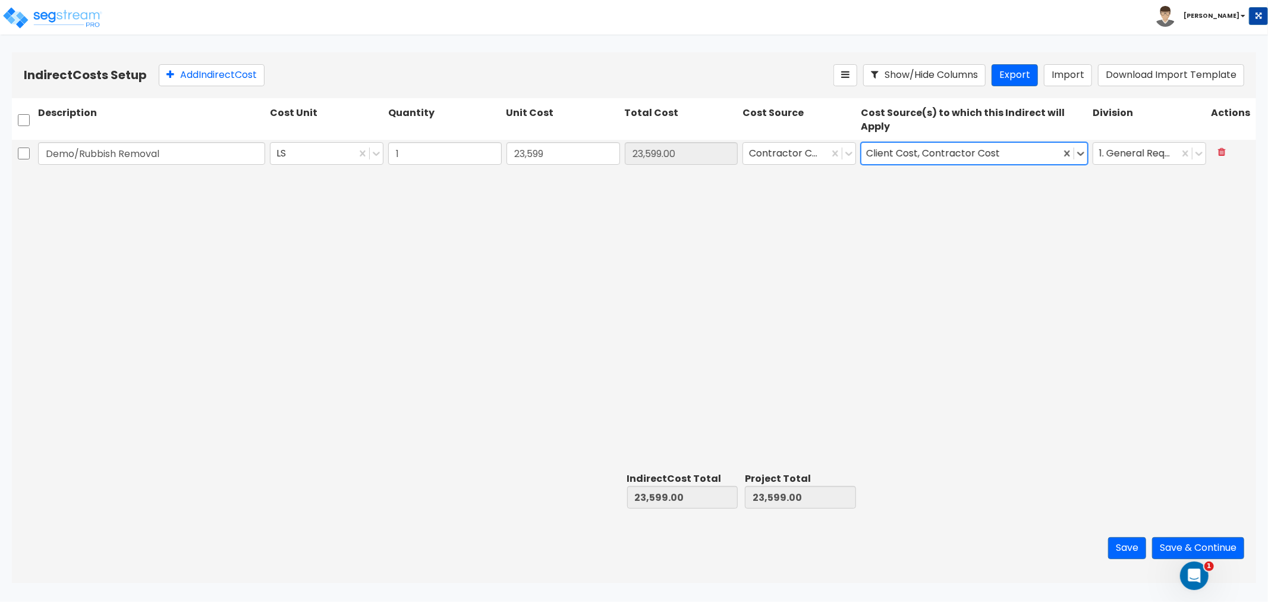
drag, startPoint x: 473, startPoint y: 266, endPoint x: 140, endPoint y: 203, distance: 338.7
click at [472, 266] on div "Demo/Rubbish Removal LS 1 23,599 23,599.00 Contractor Cost option Client Cost, …" at bounding box center [634, 304] width 1244 height 328
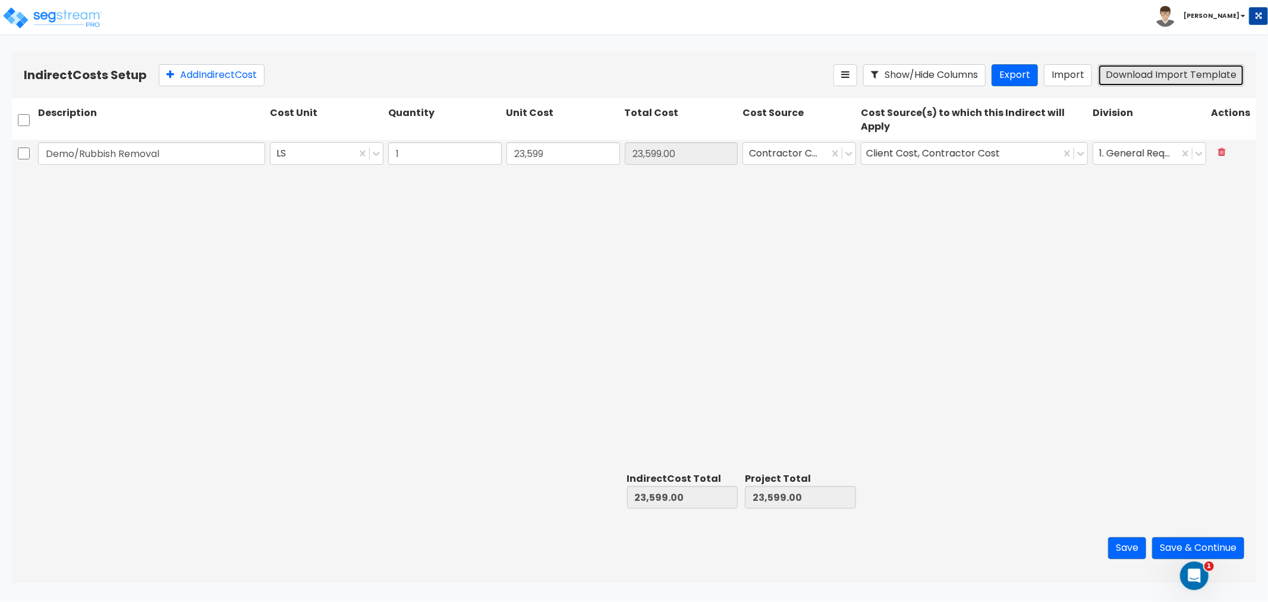
click at [1138, 71] on button "Download Import Template" at bounding box center [1171, 75] width 146 height 22
click at [1013, 80] on button "Export" at bounding box center [1015, 75] width 46 height 22
click at [1082, 77] on button "Import" at bounding box center [1068, 75] width 48 height 22
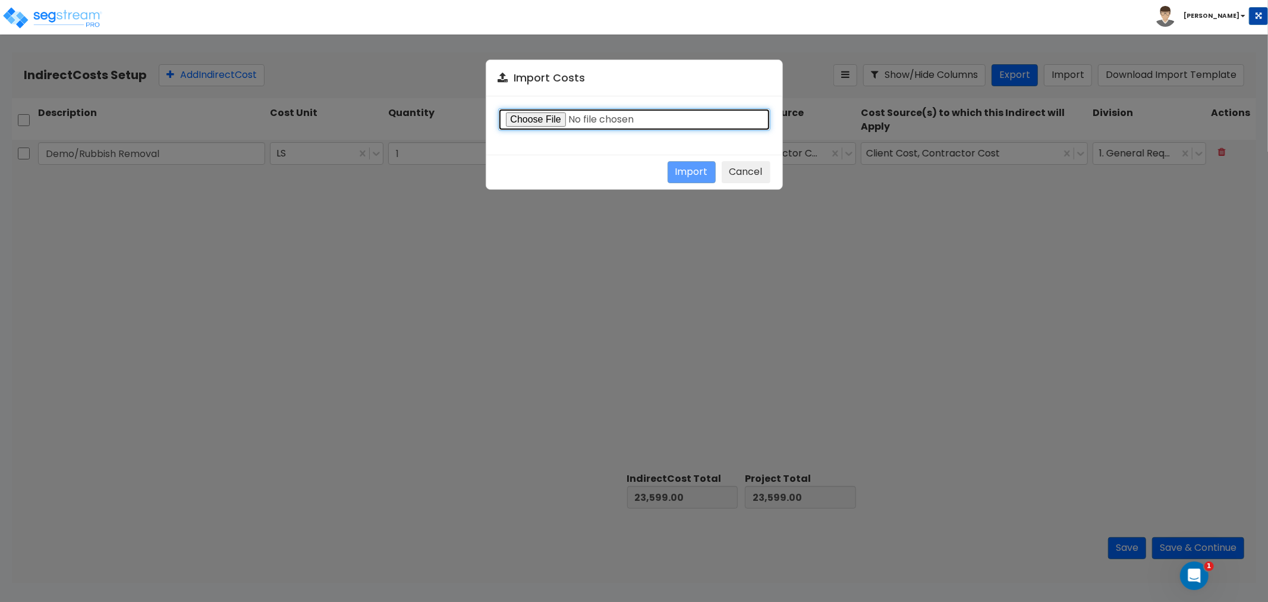
click at [532, 119] on input "file" at bounding box center [634, 119] width 272 height 23
type input "C:\fakepath\Indirect costs 37776.csv"
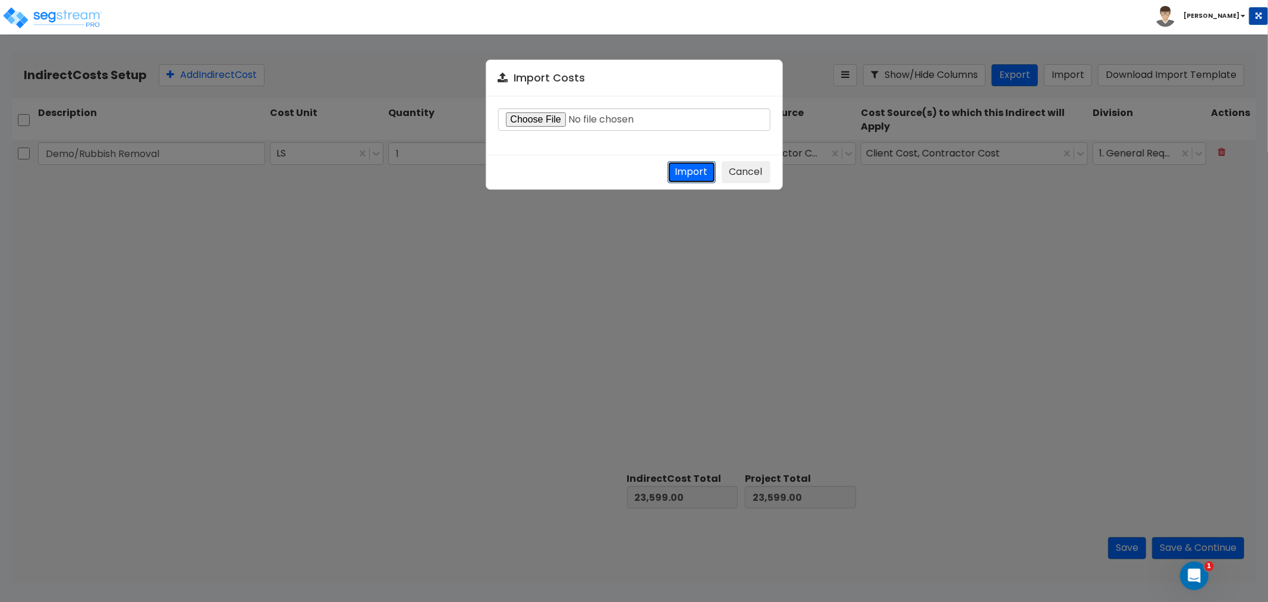
click at [692, 171] on button "Import" at bounding box center [692, 172] width 48 height 22
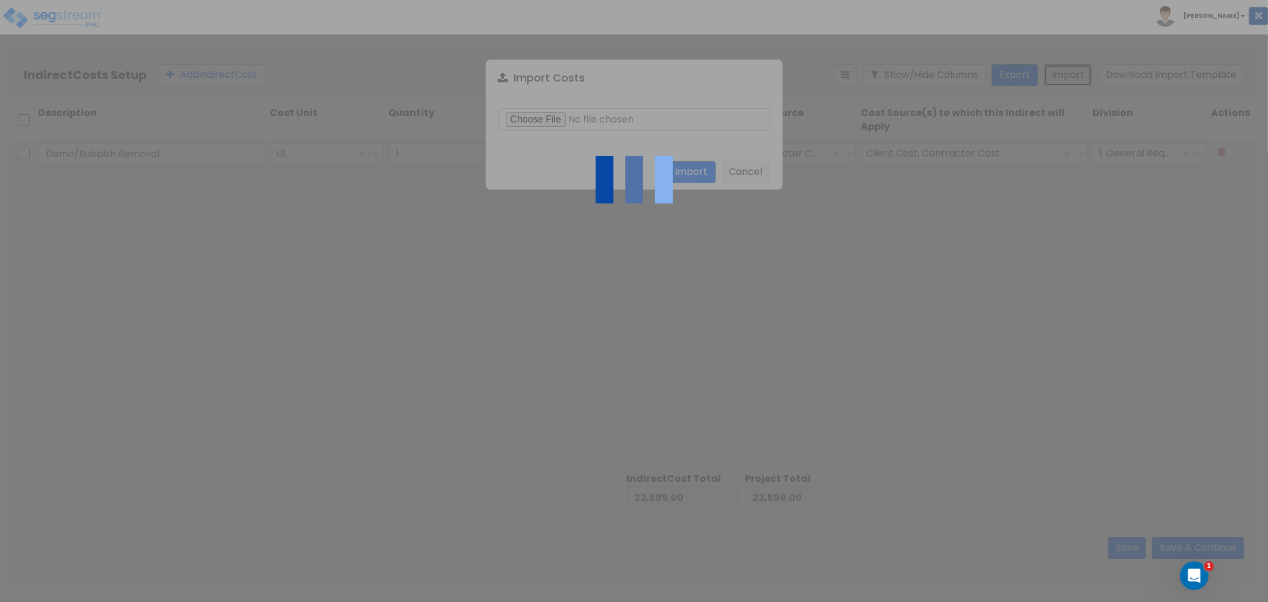
type input "190,519.47"
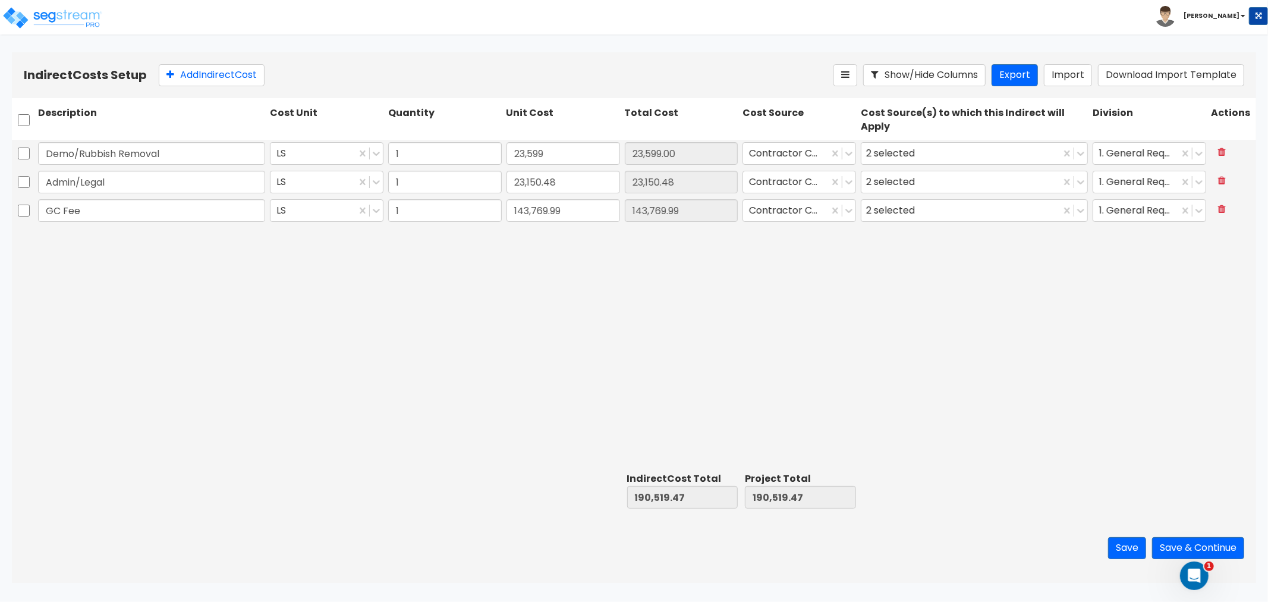
drag, startPoint x: 319, startPoint y: 376, endPoint x: 288, endPoint y: 335, distance: 51.0
click at [319, 377] on div "Demo/Rubbish Removal LS 1 23,599 23,599.00 Contractor Cost 2 selected 1. Genera…" at bounding box center [634, 304] width 1244 height 328
click at [932, 151] on div "2 selected" at bounding box center [960, 153] width 199 height 21
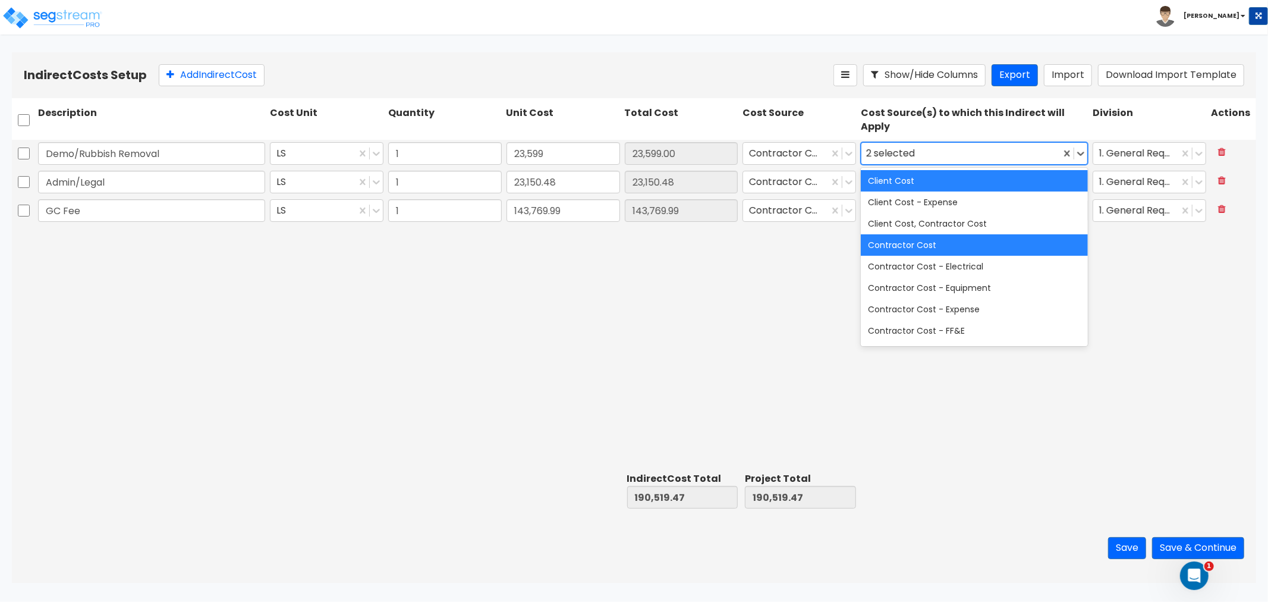
click at [897, 240] on div "Contractor Cost" at bounding box center [974, 244] width 227 height 21
click at [920, 247] on div "Contractor Cost" at bounding box center [974, 244] width 227 height 21
click at [904, 254] on div "Contractor Cost" at bounding box center [974, 244] width 227 height 21
click at [746, 270] on div "Demo/Rubbish Removal LS 1 23,599 23,599.00 Contractor Cost option Contractor Co…" at bounding box center [634, 304] width 1244 height 328
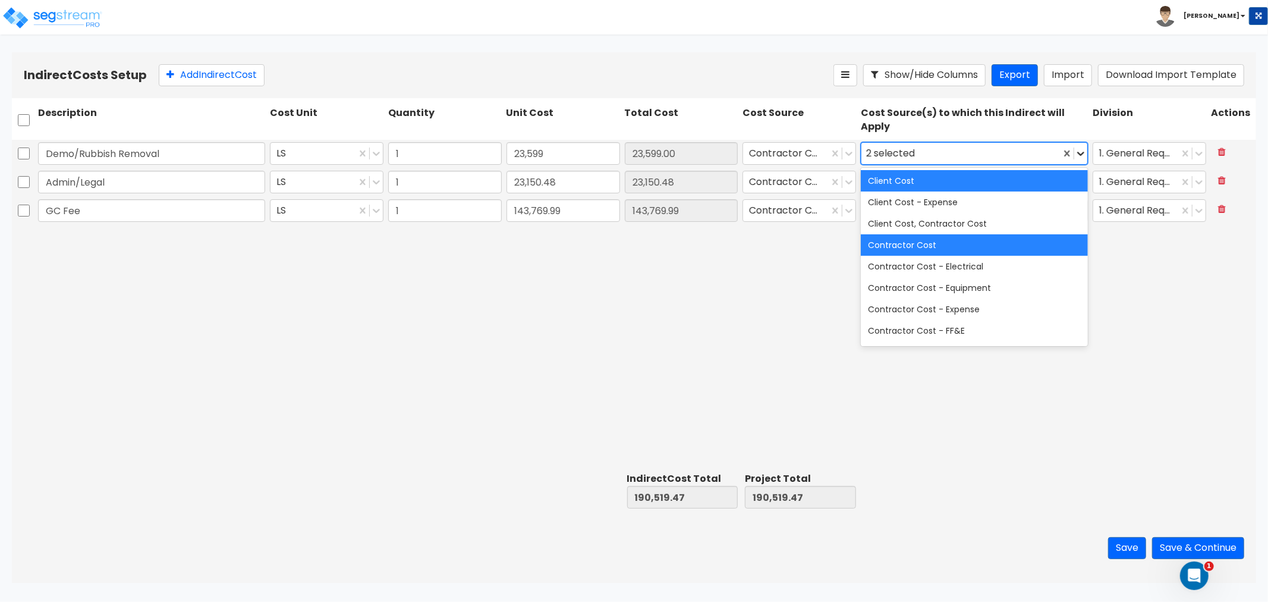
click at [1080, 147] on icon at bounding box center [1081, 153] width 12 height 12
click at [905, 228] on div "Client Cost, Contractor Cost" at bounding box center [974, 223] width 227 height 21
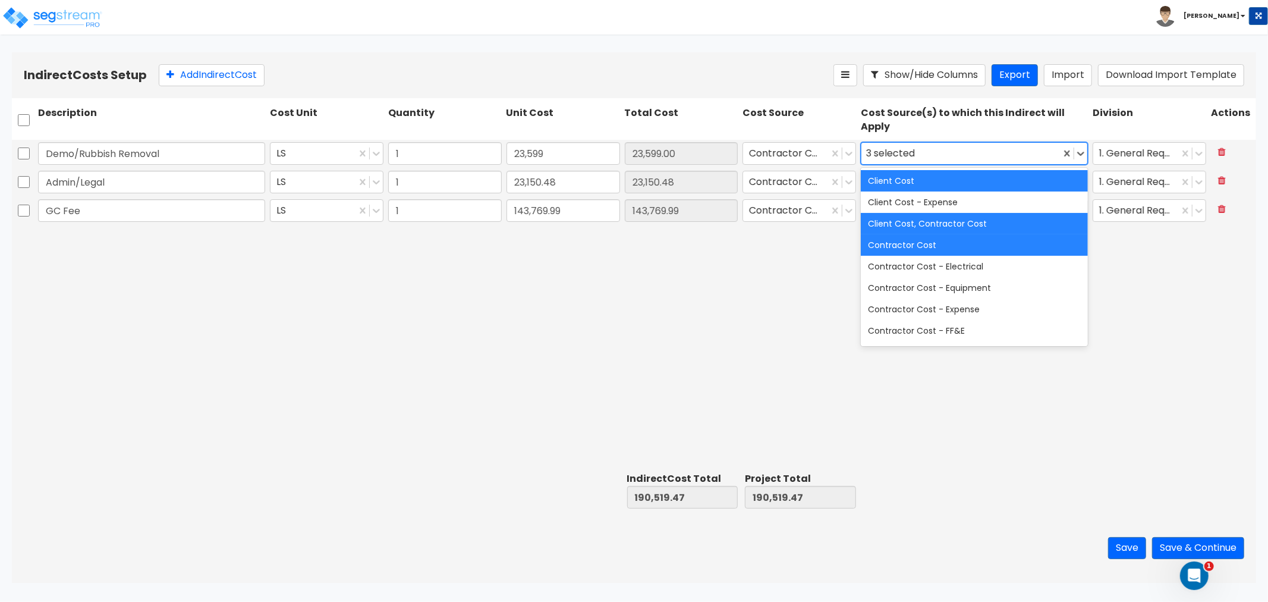
click at [774, 273] on div "Demo/Rubbish Removal LS 1 23,599 23,599.00 Contractor Cost option Client Cost, …" at bounding box center [634, 304] width 1244 height 328
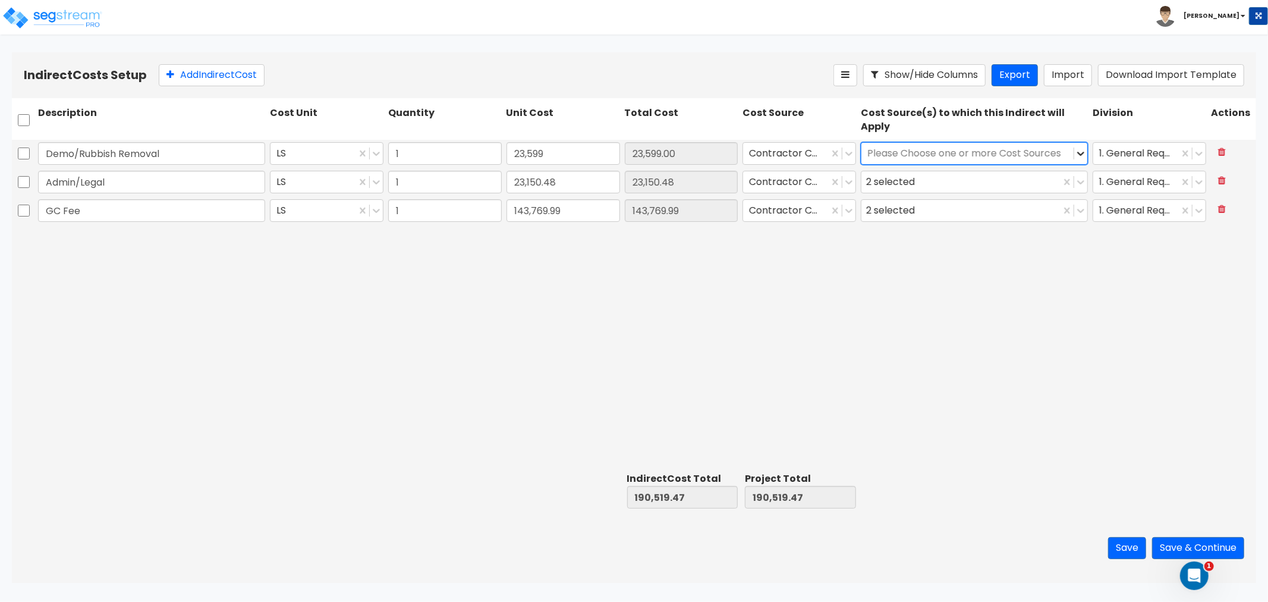
click at [1081, 149] on icon at bounding box center [1081, 153] width 12 height 12
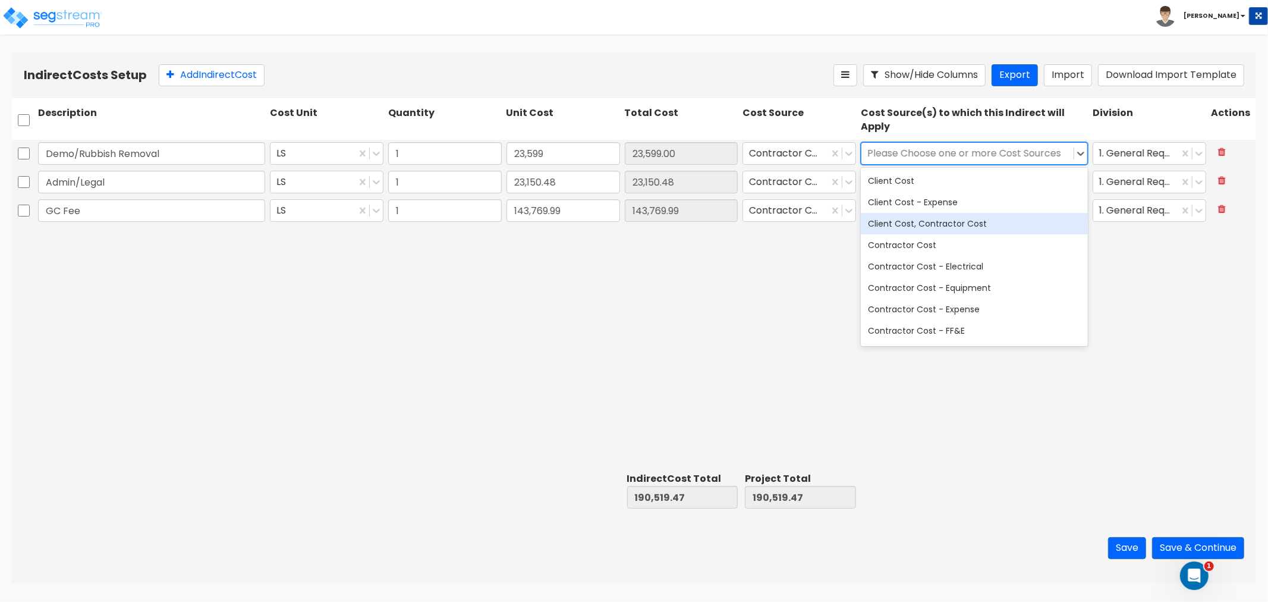
click at [935, 217] on div "Client Cost, Contractor Cost" at bounding box center [974, 223] width 227 height 21
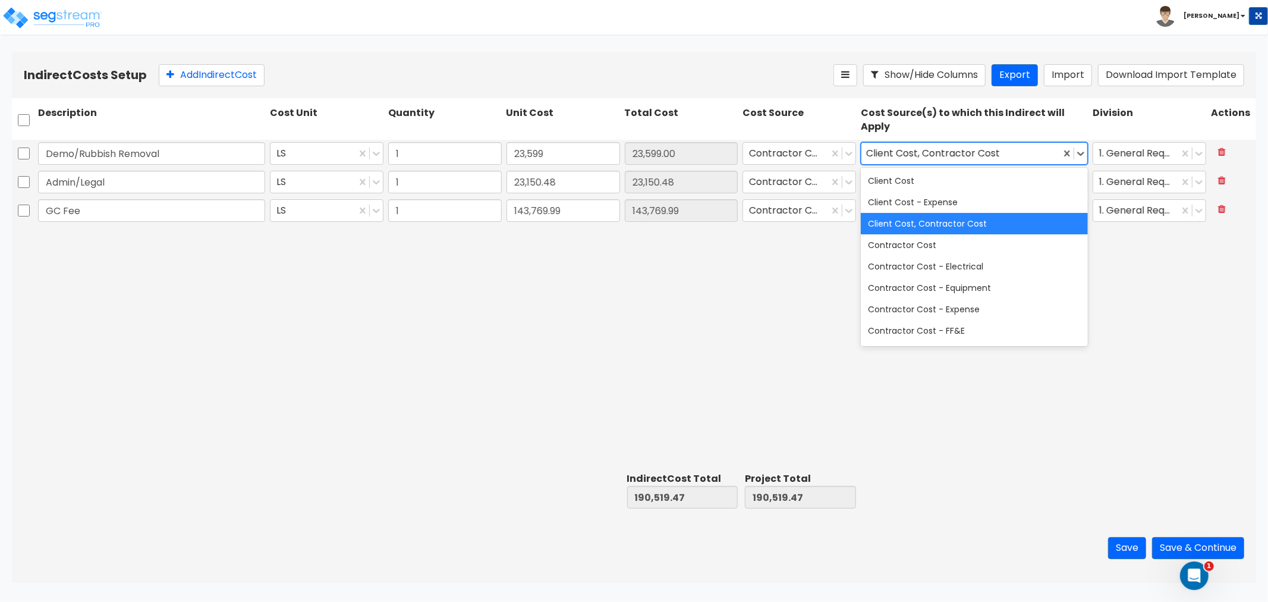
click at [750, 254] on div "Demo/Rubbish Removal LS 1 23,599 23,599.00 Contractor Cost option Client Cost, …" at bounding box center [634, 304] width 1244 height 328
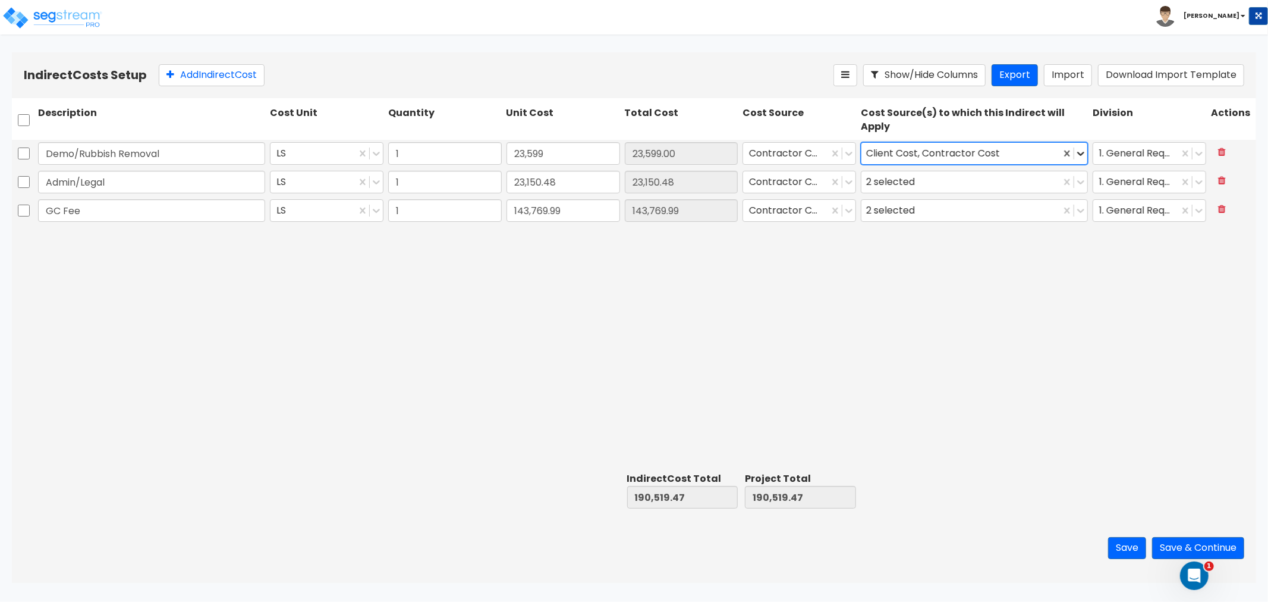
click at [1083, 153] on icon at bounding box center [1081, 153] width 12 height 12
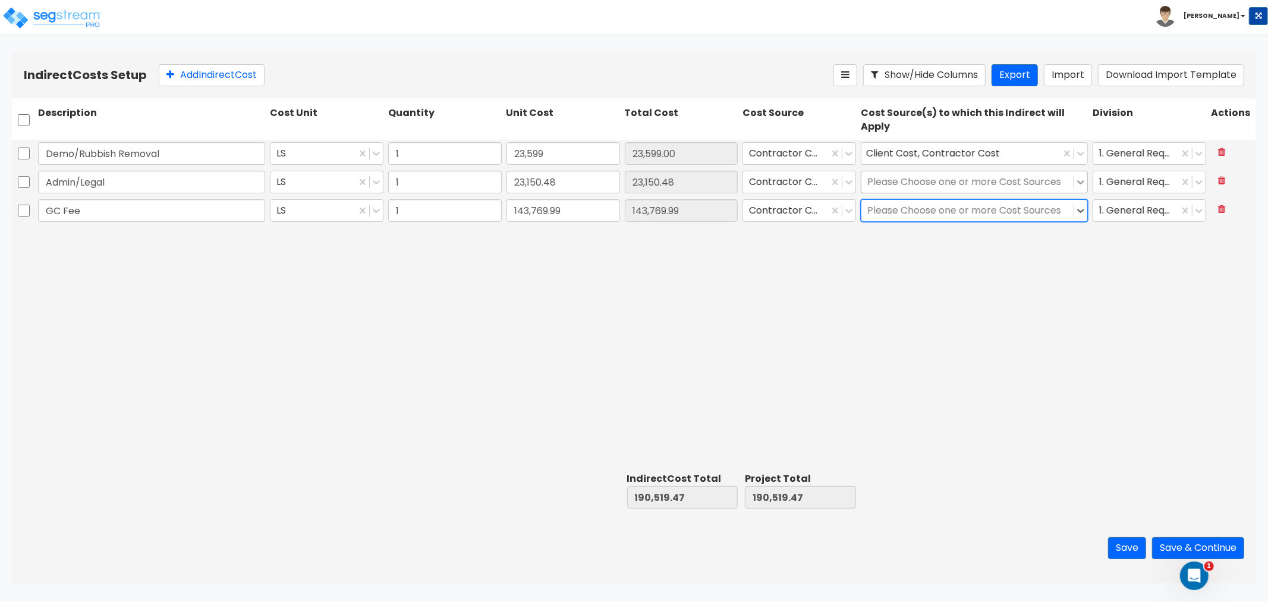
click at [1084, 180] on icon at bounding box center [1080, 182] width 7 height 4
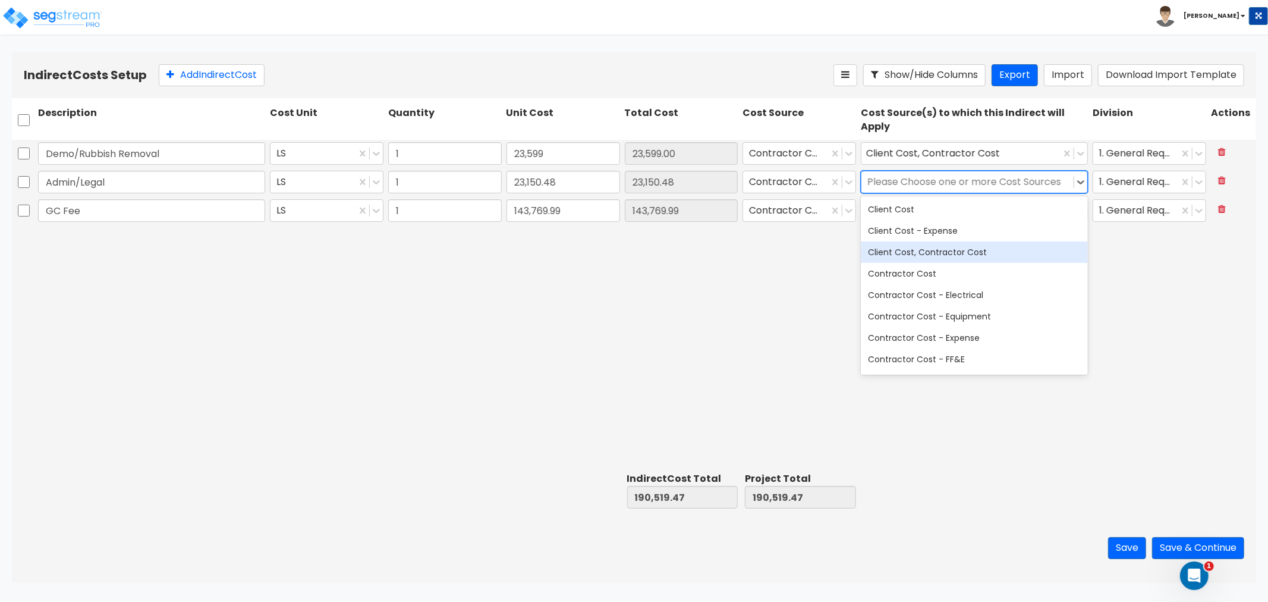
click at [924, 253] on div "Client Cost, Contractor Cost" at bounding box center [974, 251] width 227 height 21
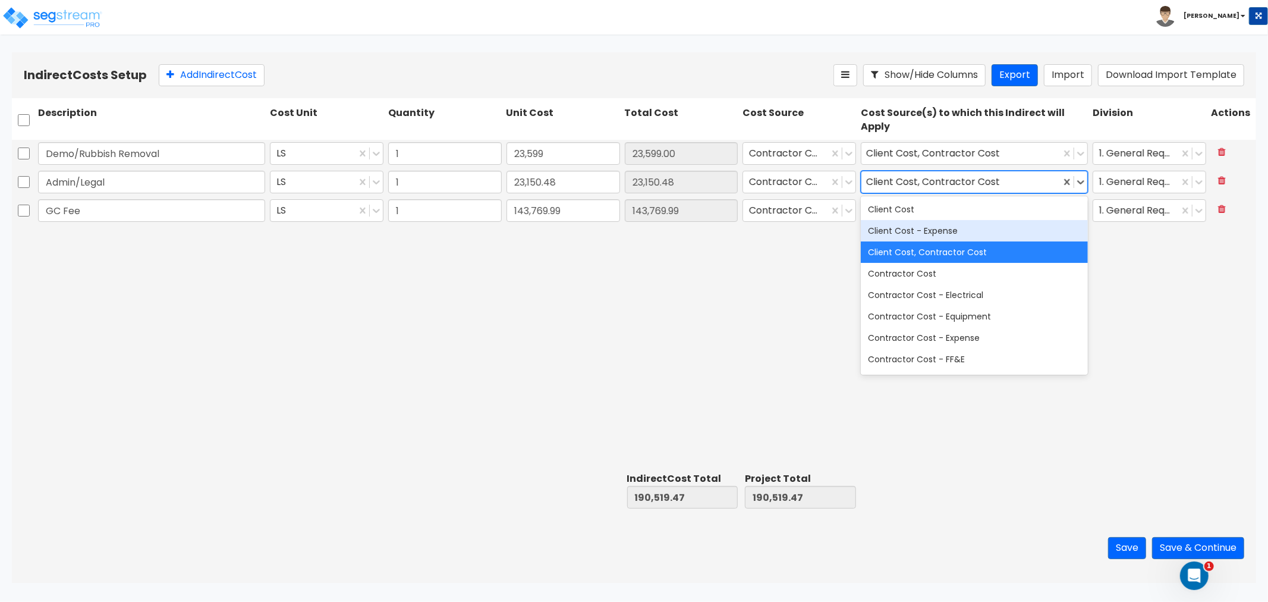
click at [1182, 256] on div "Demo/Rubbish Removal LS 1 23,599 23,599.00 Contractor Cost Client Cost, Contrac…" at bounding box center [634, 304] width 1244 height 328
click at [1076, 180] on icon at bounding box center [1081, 182] width 12 height 12
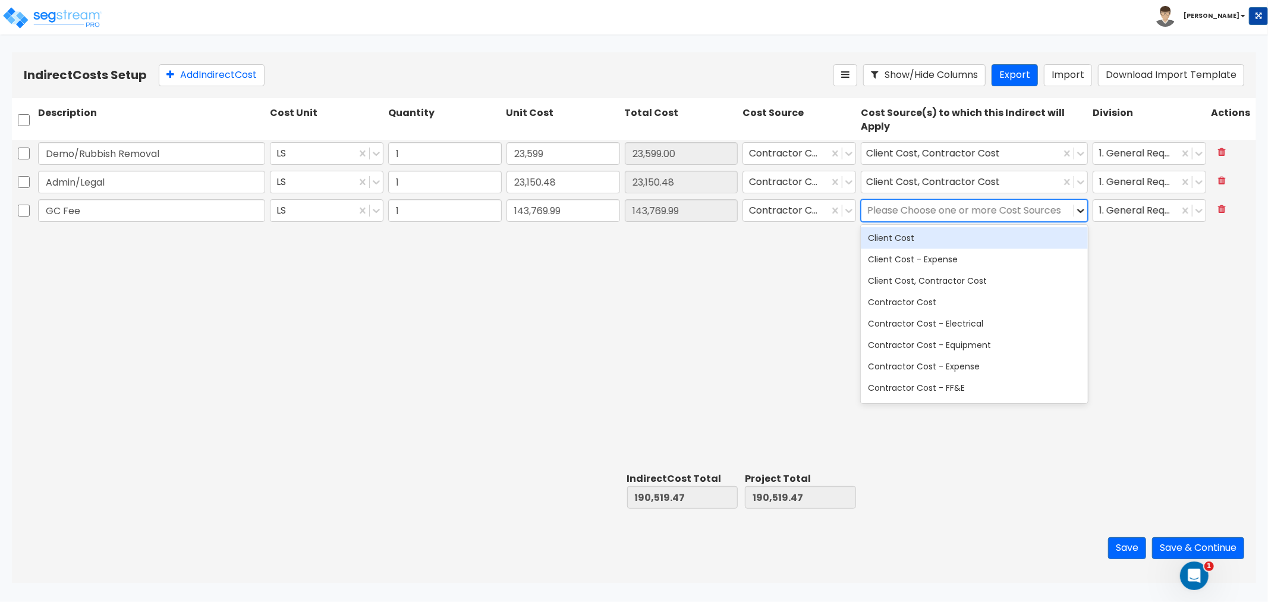
click at [1081, 205] on icon at bounding box center [1081, 211] width 12 height 12
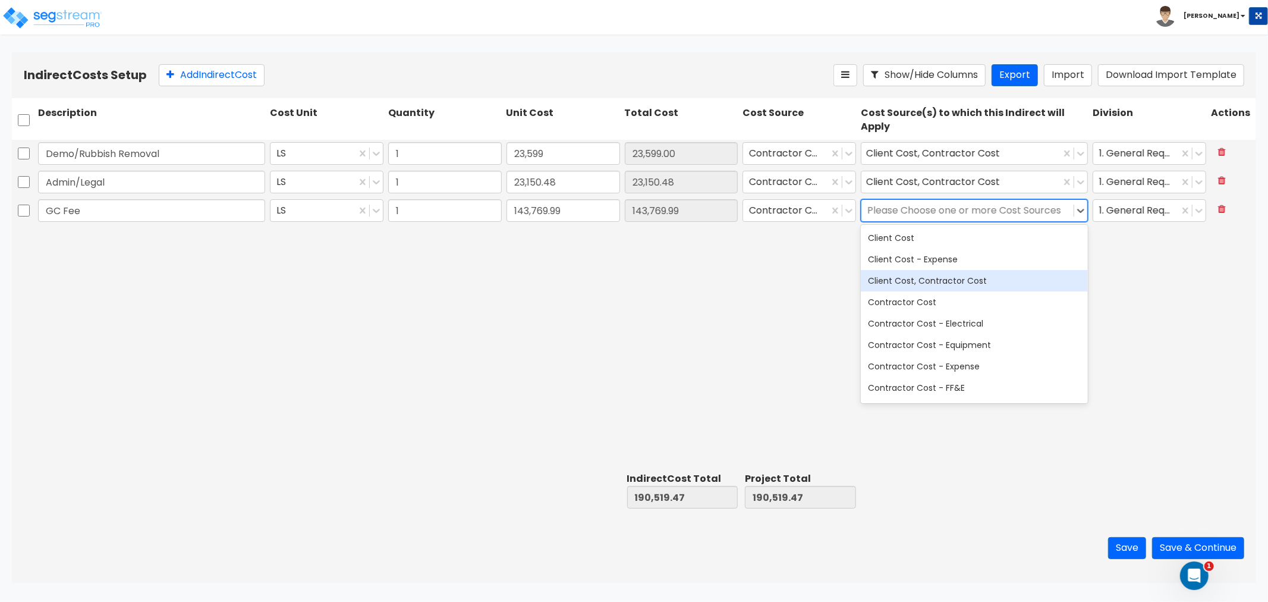
click at [932, 283] on div "Client Cost, Contractor Cost" at bounding box center [974, 280] width 227 height 21
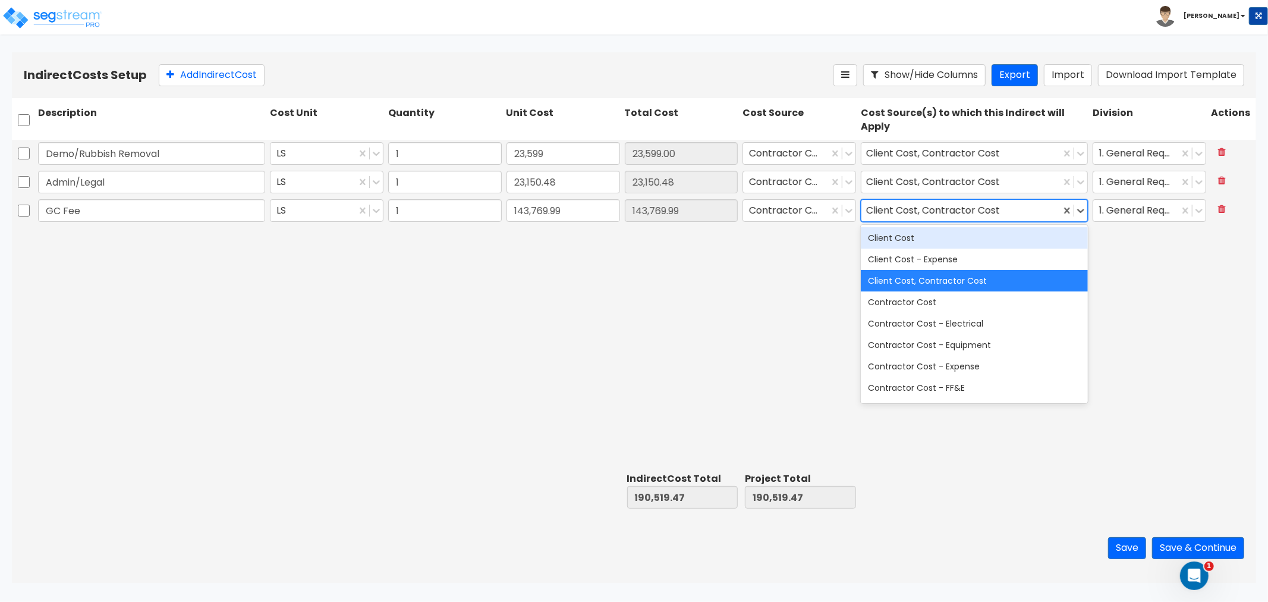
click at [1115, 253] on div "Demo/Rubbish Removal LS 1 23,599 23,599.00 Contractor Cost Client Cost, Contrac…" at bounding box center [634, 304] width 1244 height 328
click at [1084, 209] on icon at bounding box center [1081, 211] width 12 height 12
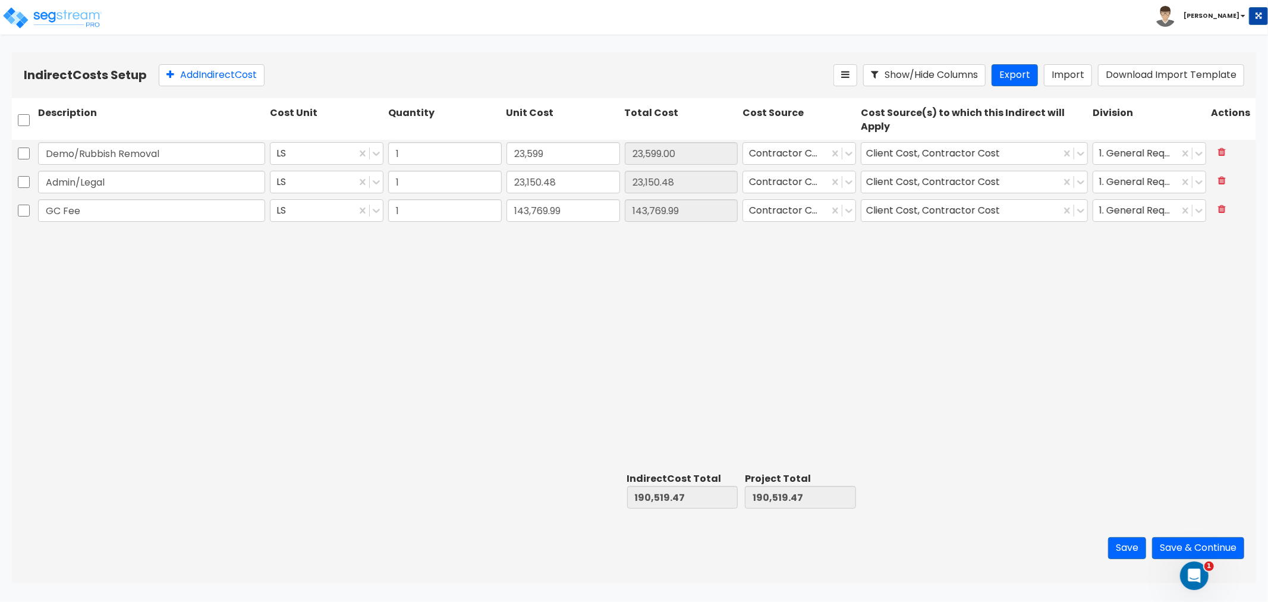
click at [1156, 299] on div "Demo/Rubbish Removal LS 1 23,599 23,599.00 Contractor Cost Client Cost, Contrac…" at bounding box center [634, 304] width 1244 height 328
click at [614, 379] on div "Demo/Rubbish Removal LS 1 23,599 23,599.00 Contractor Cost Client Cost, Contrac…" at bounding box center [634, 304] width 1244 height 328
drag, startPoint x: 837, startPoint y: 313, endPoint x: 823, endPoint y: 313, distance: 13.7
click at [837, 313] on div "Demo/Rubbish Removal LS 1 23,599 23,599.00 Contractor Cost Client Cost, Contrac…" at bounding box center [634, 304] width 1244 height 328
click at [1197, 547] on button "Save & Continue" at bounding box center [1198, 548] width 92 height 22
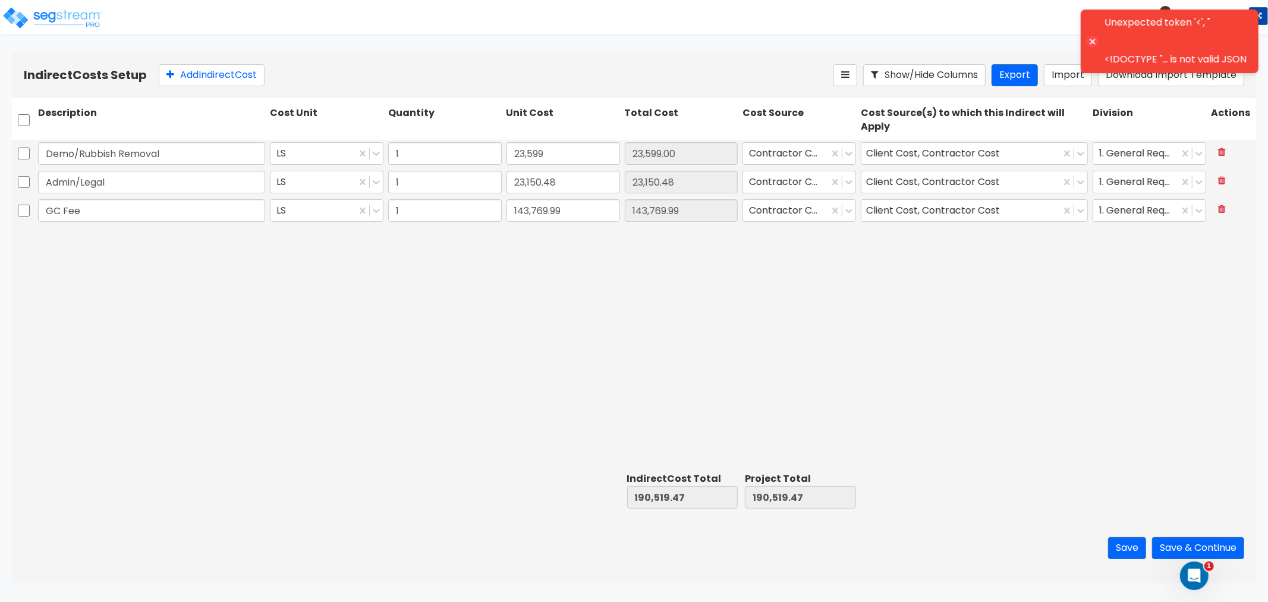
click at [1197, 365] on div "Demo/Rubbish Removal LS 1 23,599 23,599.00 Contractor Cost Client Cost, Contrac…" at bounding box center [634, 304] width 1244 height 328
click at [1191, 364] on div "Demo/Rubbish Removal LS 1 23,599 23,599.00 Contractor Cost Client Cost, Contrac…" at bounding box center [634, 304] width 1244 height 328
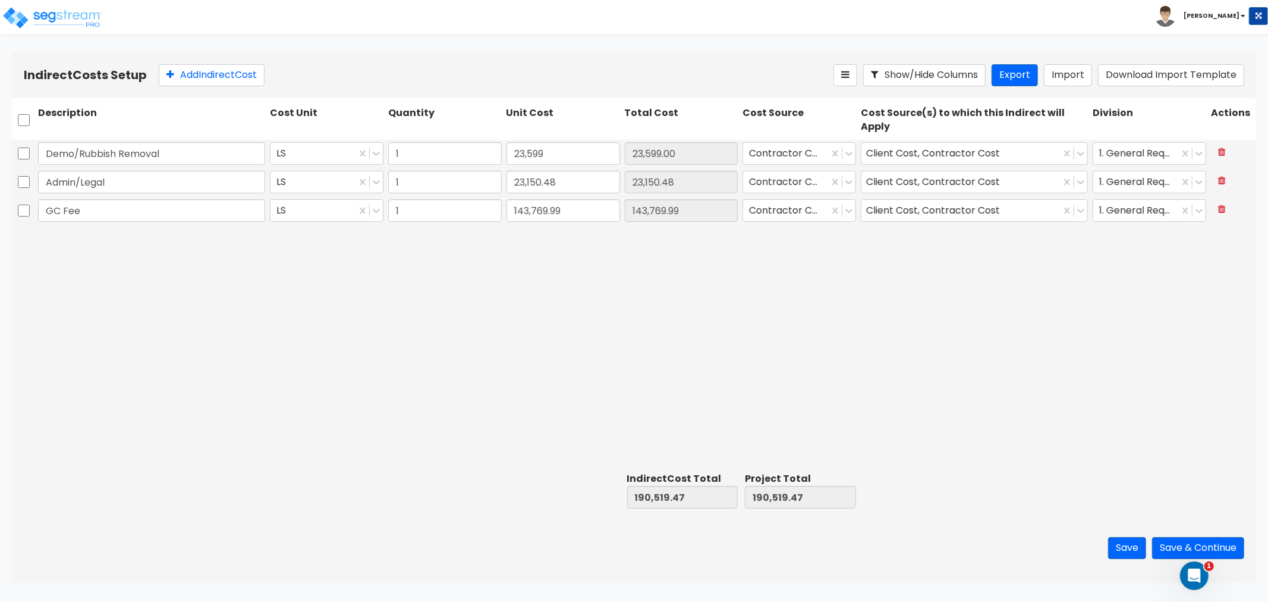
click at [442, 263] on div "Demo/Rubbish Removal LS 1 23,599 23,599.00 Contractor Cost Client Cost, Contrac…" at bounding box center [634, 304] width 1244 height 328
click at [1120, 551] on button "Save" at bounding box center [1127, 548] width 38 height 22
click at [901, 228] on div "Demo/Rubbish Removal LS 1 23,599 23,599.00 Contractor Cost Client Cost, Contrac…" at bounding box center [634, 304] width 1244 height 328
click at [1124, 548] on button "Save" at bounding box center [1127, 548] width 38 height 22
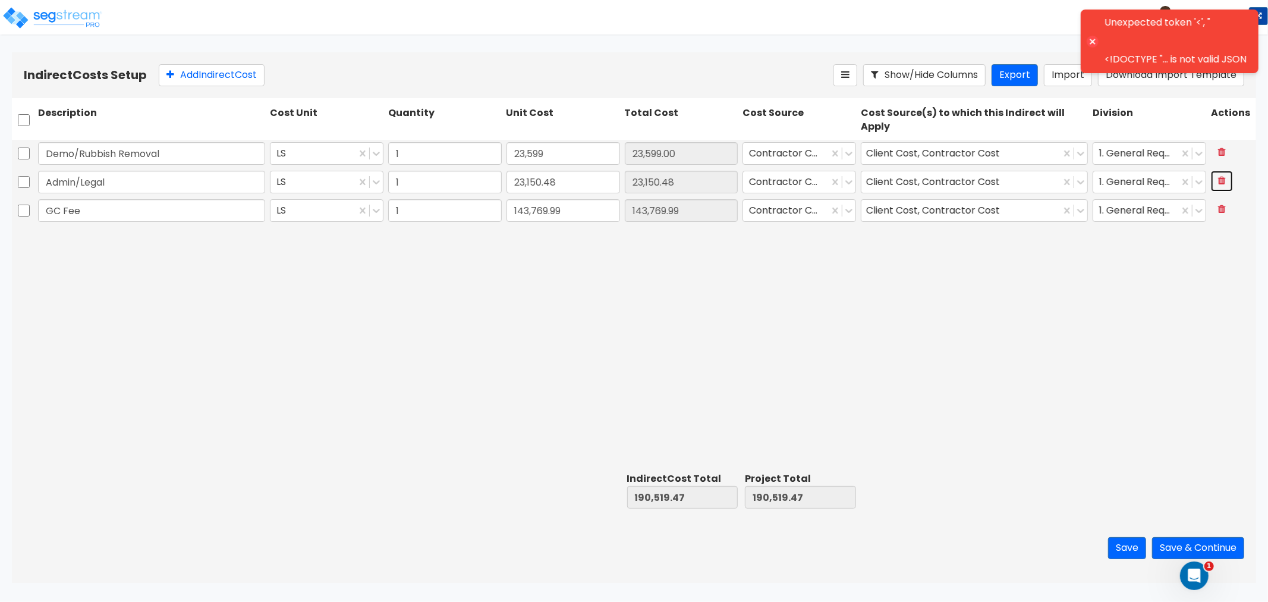
click at [1223, 181] on icon at bounding box center [1222, 180] width 8 height 10
type input "167,368.99"
type input "GC Fee"
type input "143,769.99"
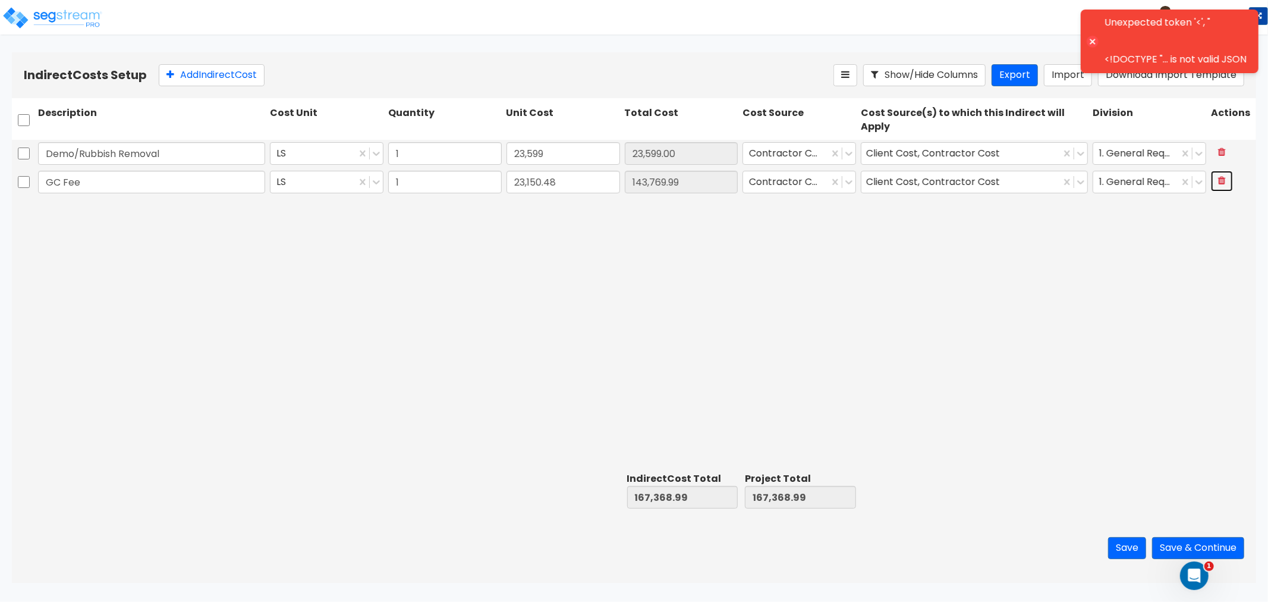
type input "143,769.99"
click at [1223, 181] on icon at bounding box center [1222, 180] width 8 height 10
type input "23,599.00"
click at [1114, 538] on button "Save" at bounding box center [1127, 548] width 38 height 22
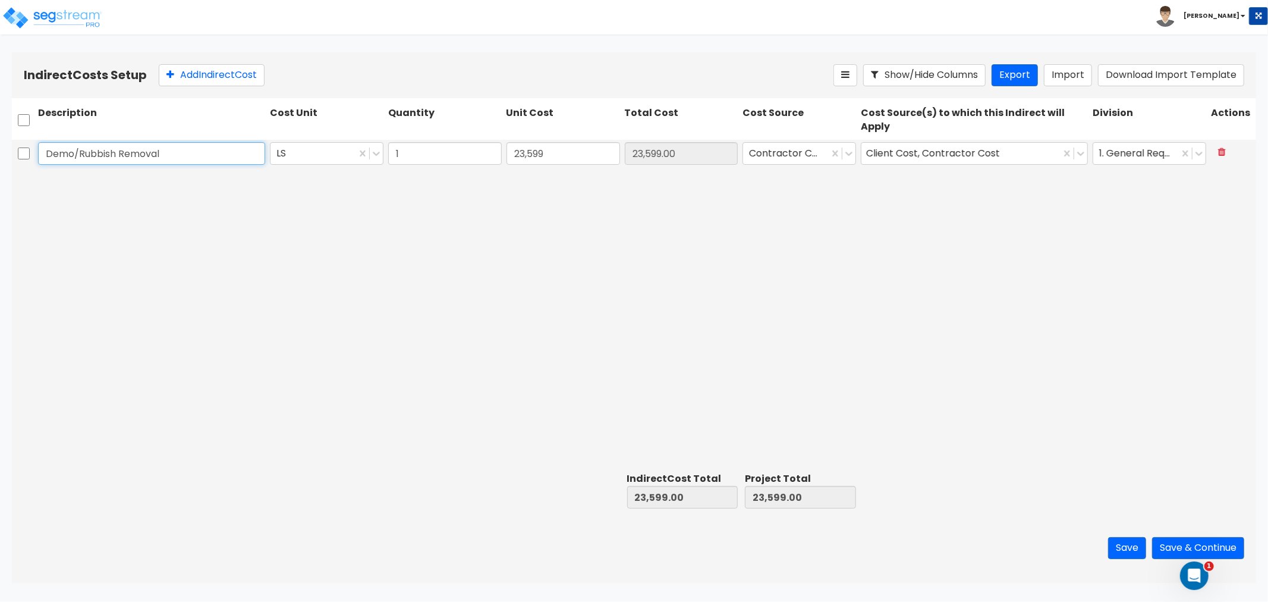
drag, startPoint x: 180, startPoint y: 155, endPoint x: -33, endPoint y: 158, distance: 212.9
click at [0, 158] on html "Toggle navigation To Worksheet Indirect Costs Setup Direct Costs Setup Asher x" at bounding box center [634, 291] width 1268 height 583
click at [1225, 150] on icon at bounding box center [1222, 152] width 8 height 10
type input "0.00"
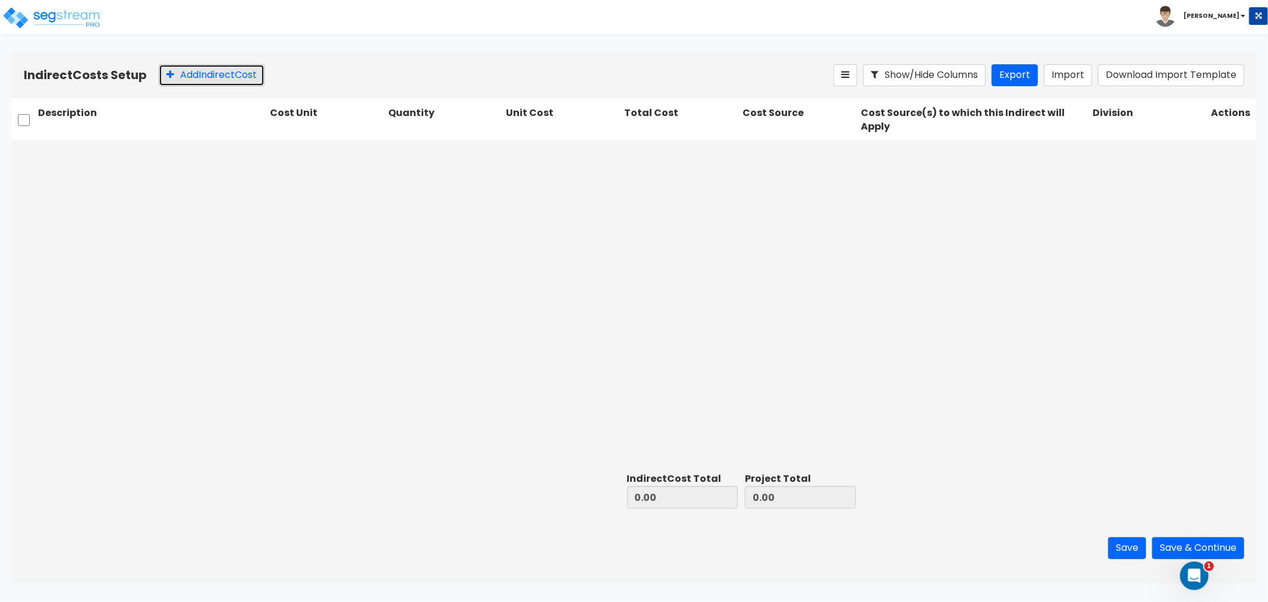
click at [222, 86] on button "Add Indirect Cost" at bounding box center [212, 75] width 106 height 22
click at [91, 152] on input "text" at bounding box center [151, 153] width 227 height 23
type input "Demo/Rubbish Removal"
click at [346, 152] on div at bounding box center [319, 153] width 87 height 16
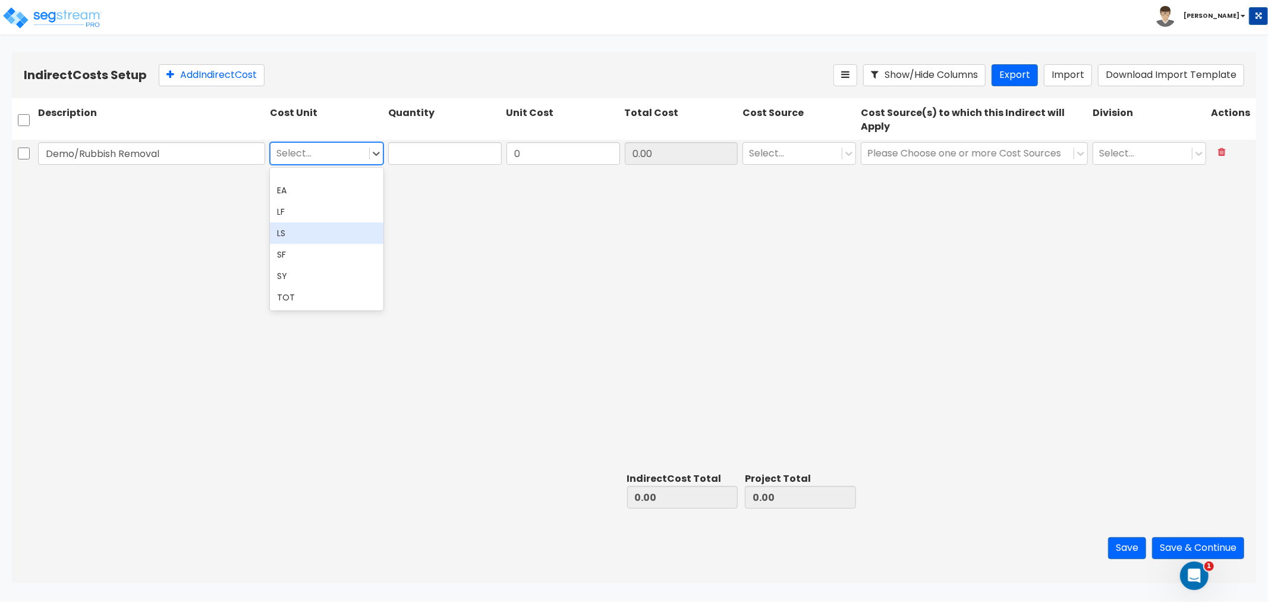
click at [281, 236] on div "LS" at bounding box center [327, 232] width 114 height 21
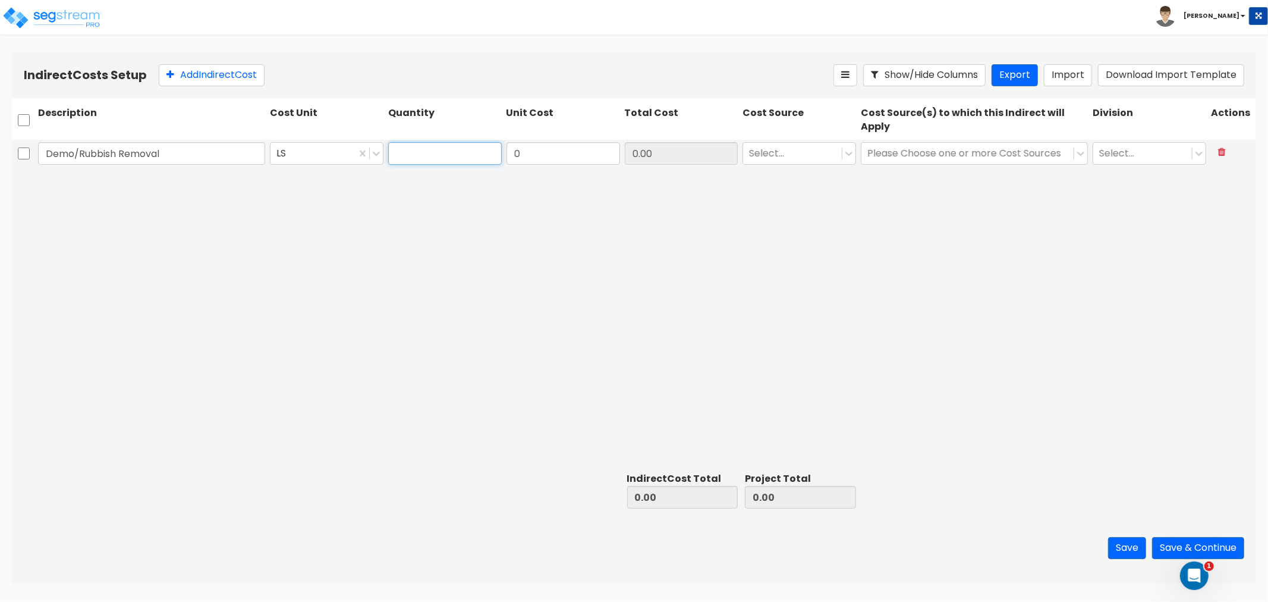
click at [462, 153] on input "text" at bounding box center [445, 153] width 114 height 23
click at [549, 156] on input "0" at bounding box center [564, 153] width 114 height 23
type input "23,599"
click at [443, 146] on input "text" at bounding box center [445, 153] width 114 height 23
type input "1"
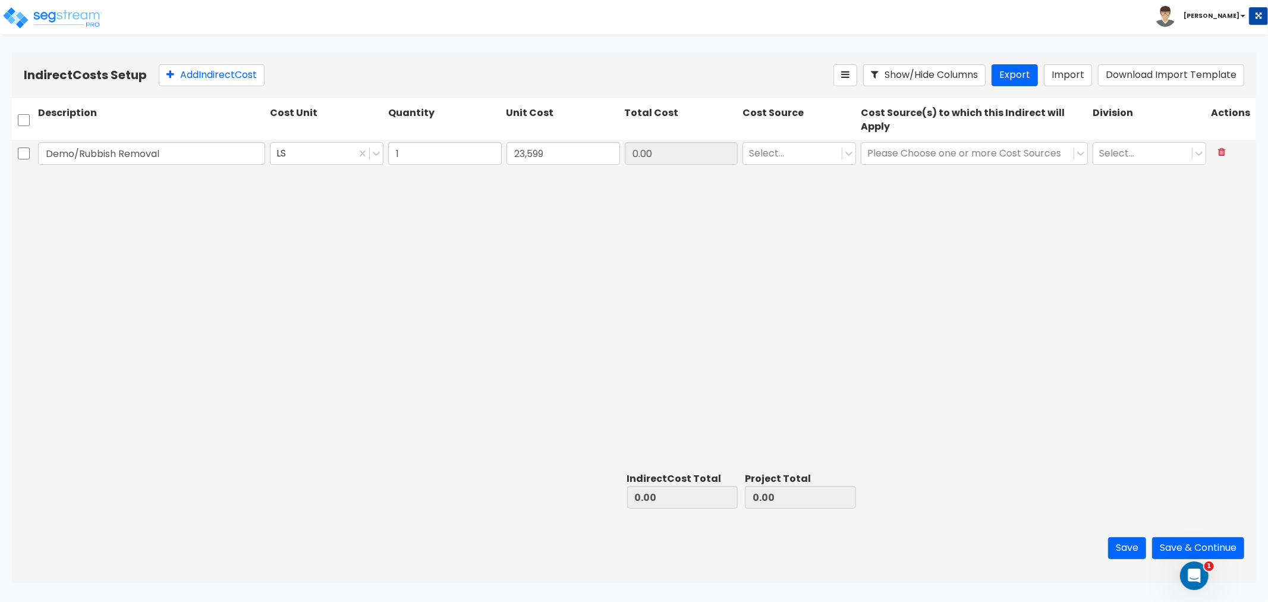
type input "23,599.00"
click at [577, 264] on div "Demo/Rubbish Removal LS 1 23,599 23,599.00 Select... Please Choose one or more …" at bounding box center [634, 304] width 1244 height 328
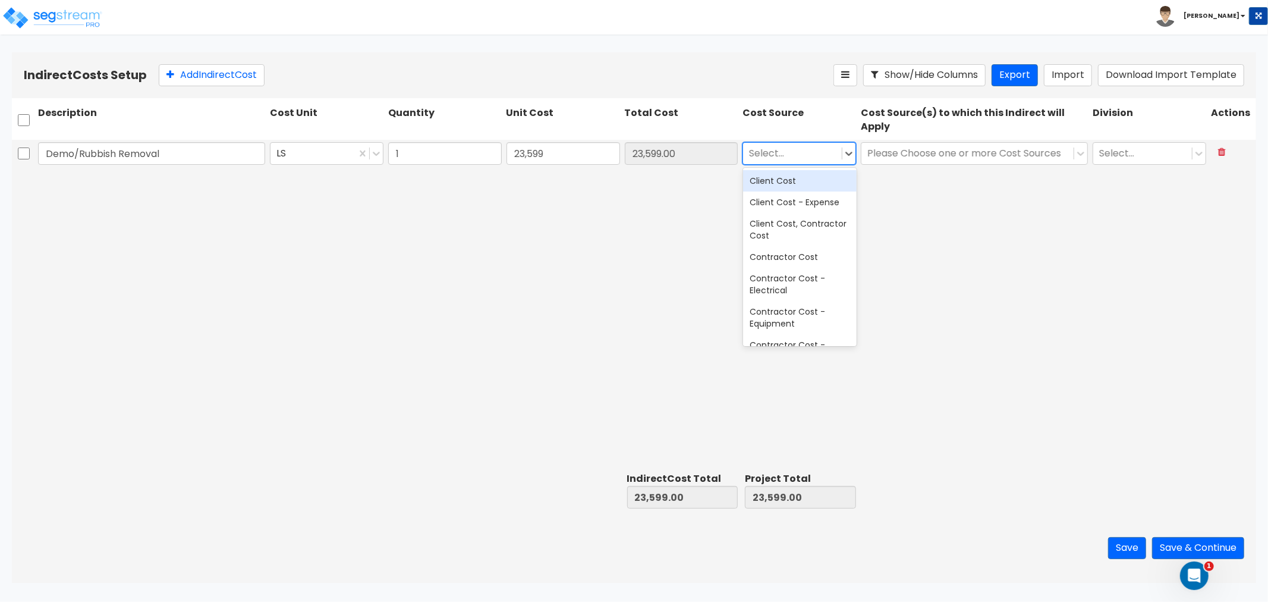
click at [801, 147] on div at bounding box center [792, 153] width 87 height 16
click at [790, 228] on div "Client Cost, Contractor Cost" at bounding box center [800, 229] width 114 height 33
click at [964, 156] on div at bounding box center [967, 153] width 200 height 16
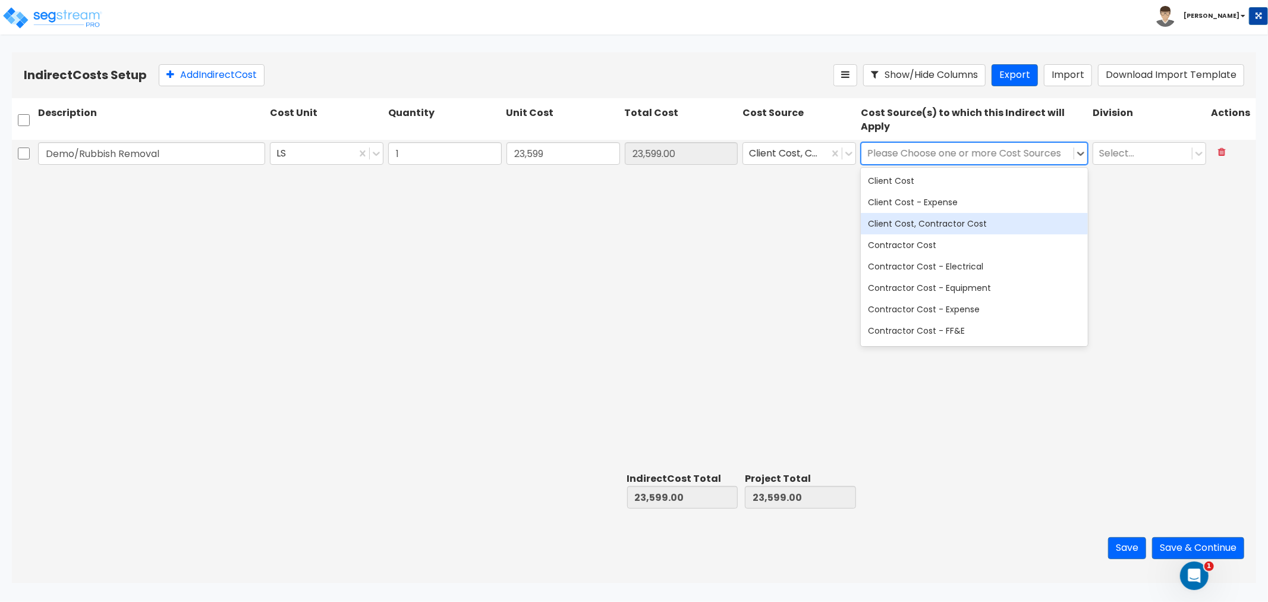
click at [932, 218] on div "Client Cost, Contractor Cost" at bounding box center [974, 223] width 227 height 21
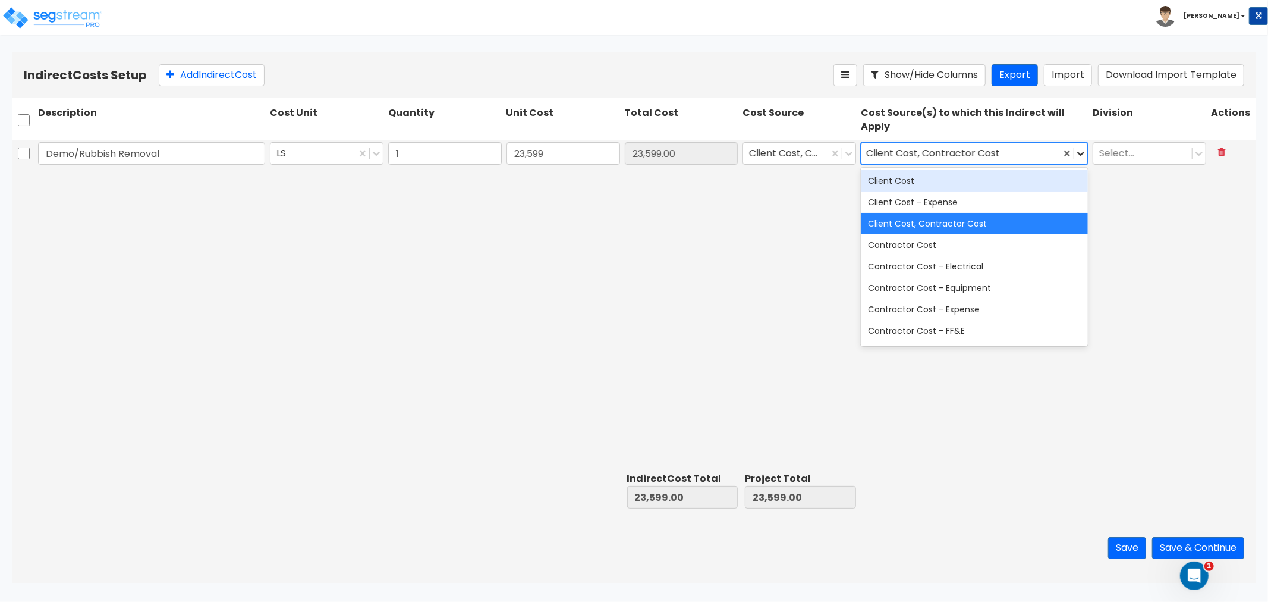
click at [1077, 150] on icon at bounding box center [1081, 153] width 12 height 12
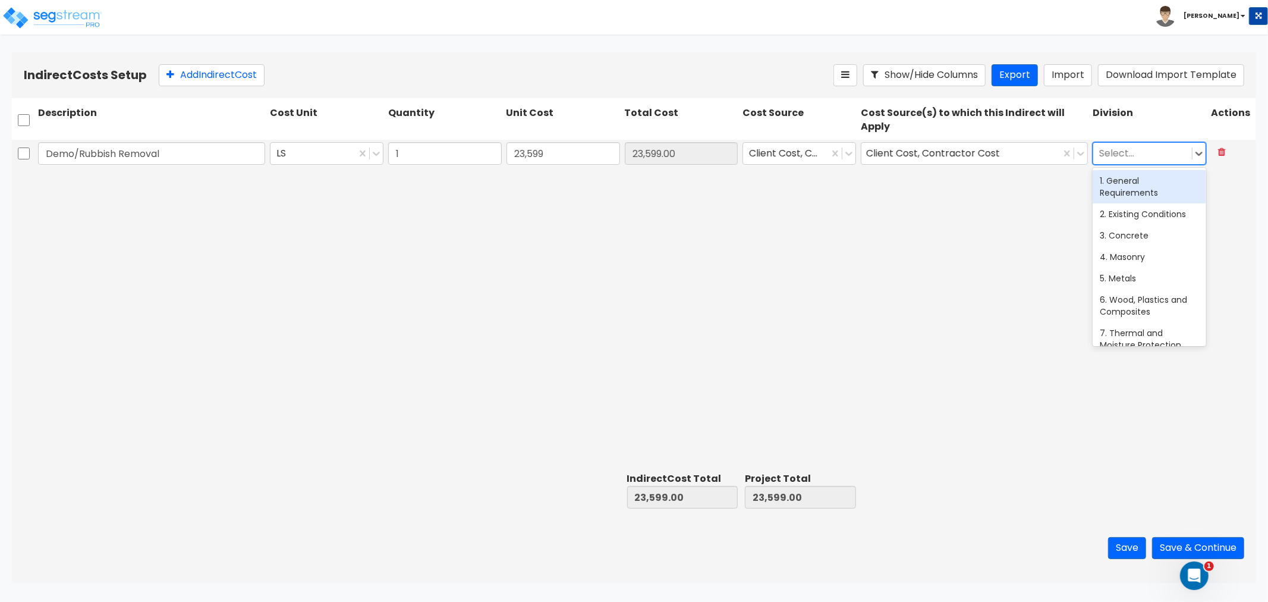
click at [1164, 150] on div at bounding box center [1142, 153] width 87 height 16
click at [1130, 175] on div "1. General Requirements" at bounding box center [1150, 186] width 114 height 33
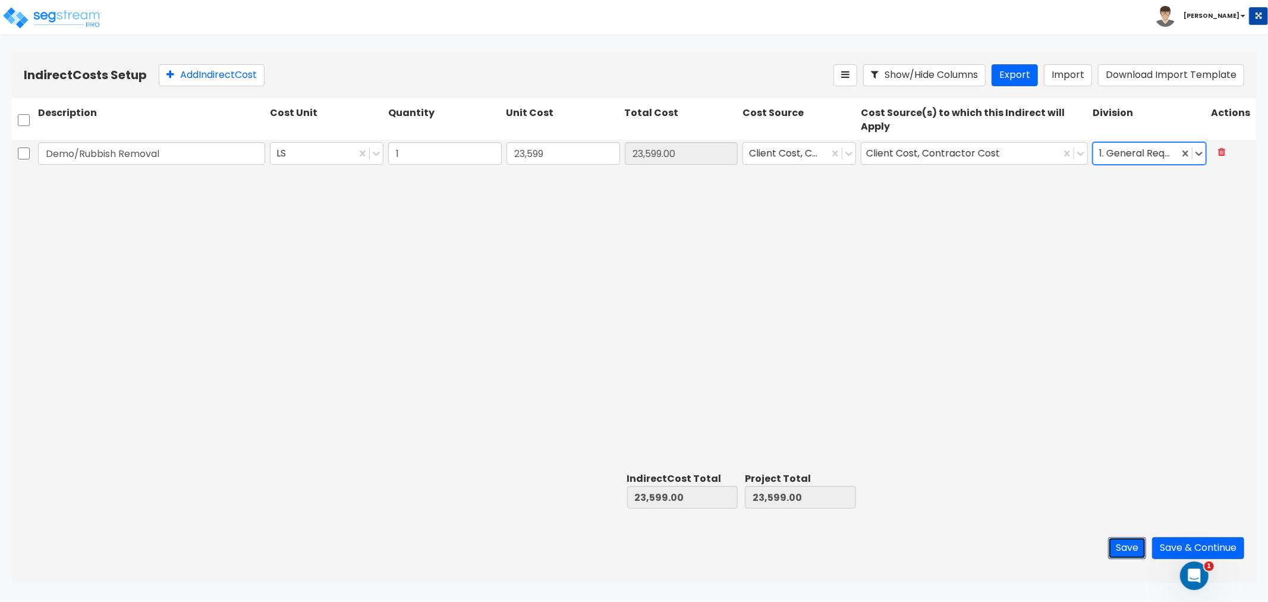
click at [1122, 545] on button "Save" at bounding box center [1127, 548] width 38 height 22
click at [25, 156] on input "checkbox" at bounding box center [24, 153] width 12 height 23
checkbox input "true"
click at [1126, 551] on button "Save" at bounding box center [1127, 548] width 38 height 22
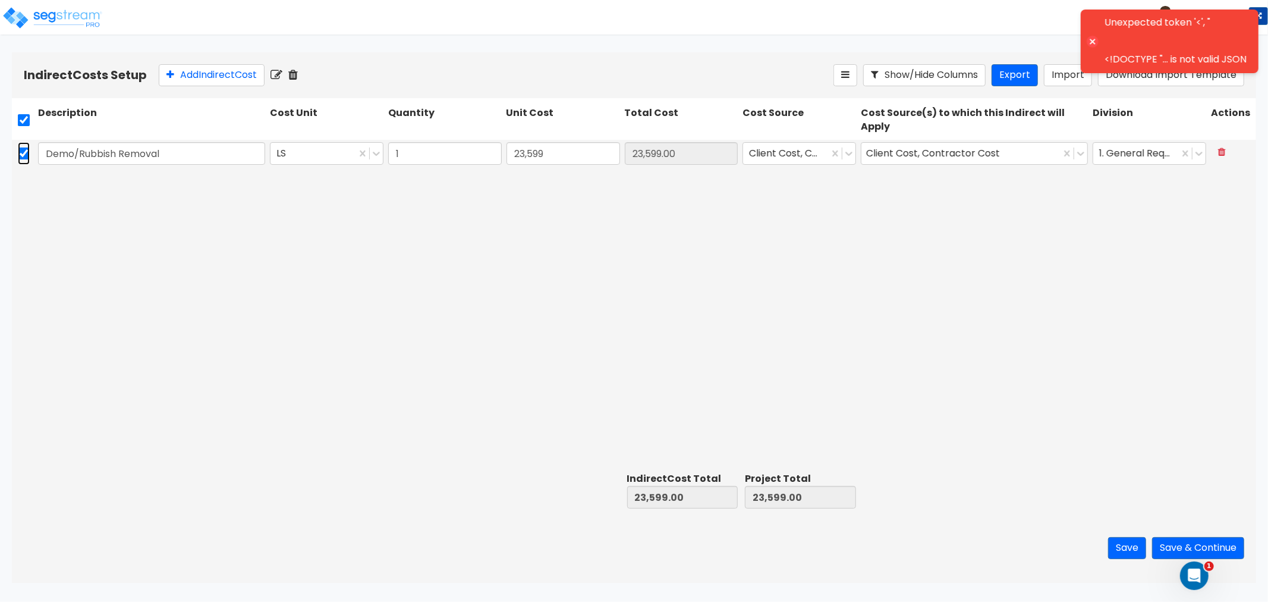
click at [21, 150] on input "checkbox" at bounding box center [24, 153] width 12 height 23
checkbox input "false"
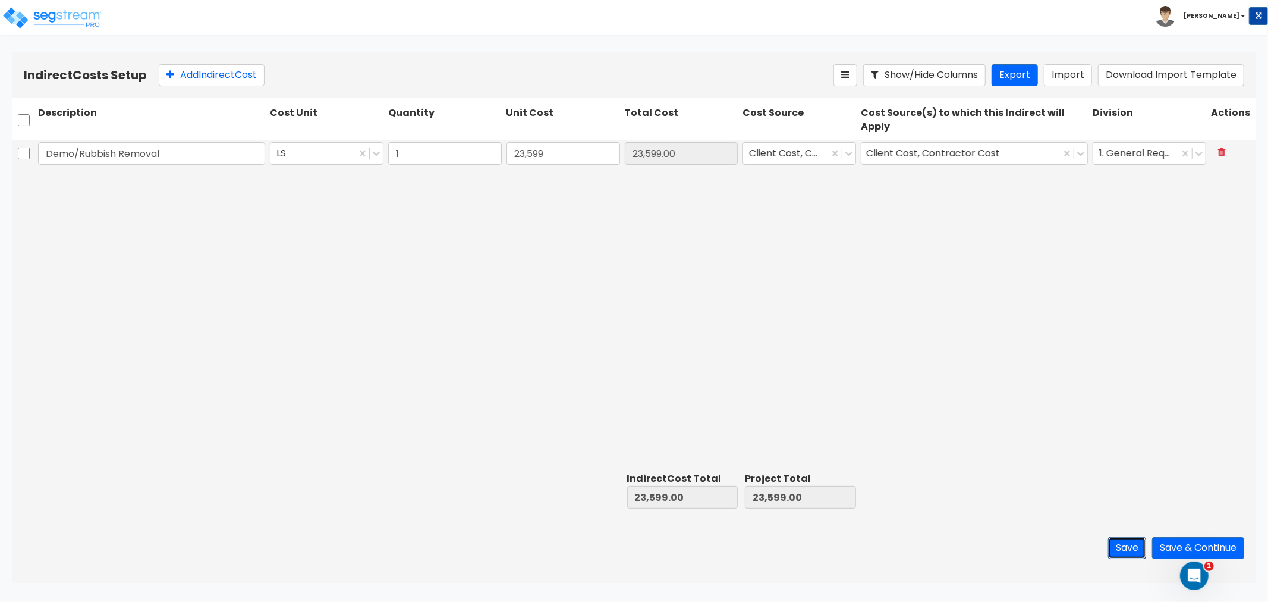
click at [1124, 543] on button "Save" at bounding box center [1127, 548] width 38 height 22
click at [1125, 552] on button "Save" at bounding box center [1127, 548] width 38 height 22
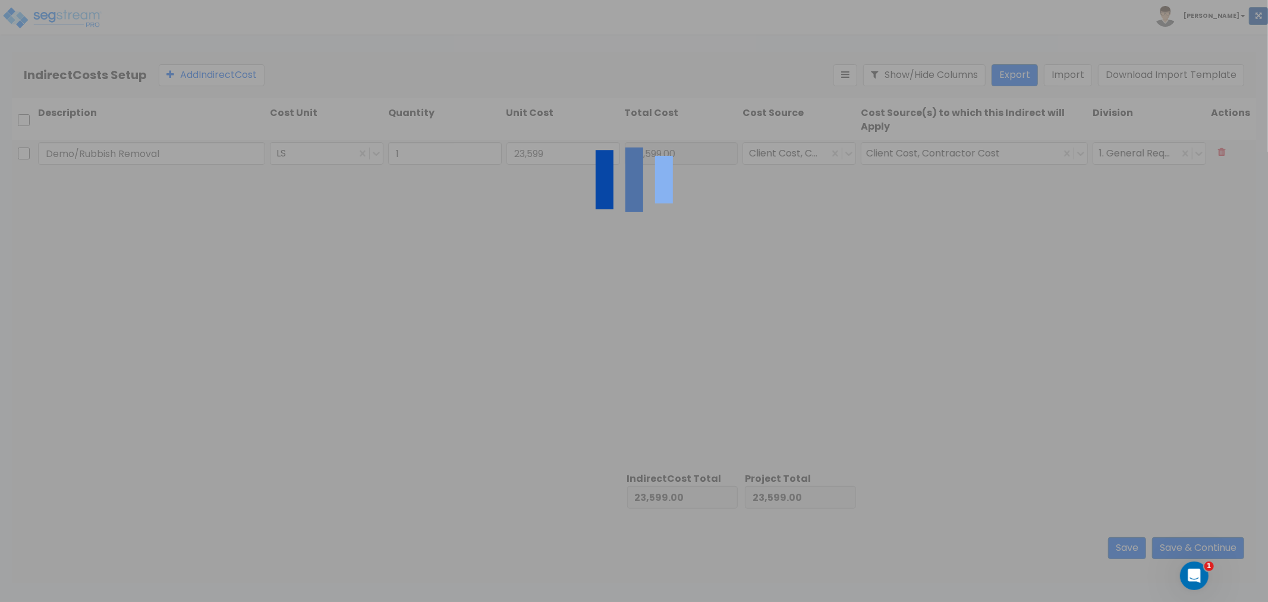
click at [1124, 549] on div at bounding box center [634, 301] width 1268 height 602
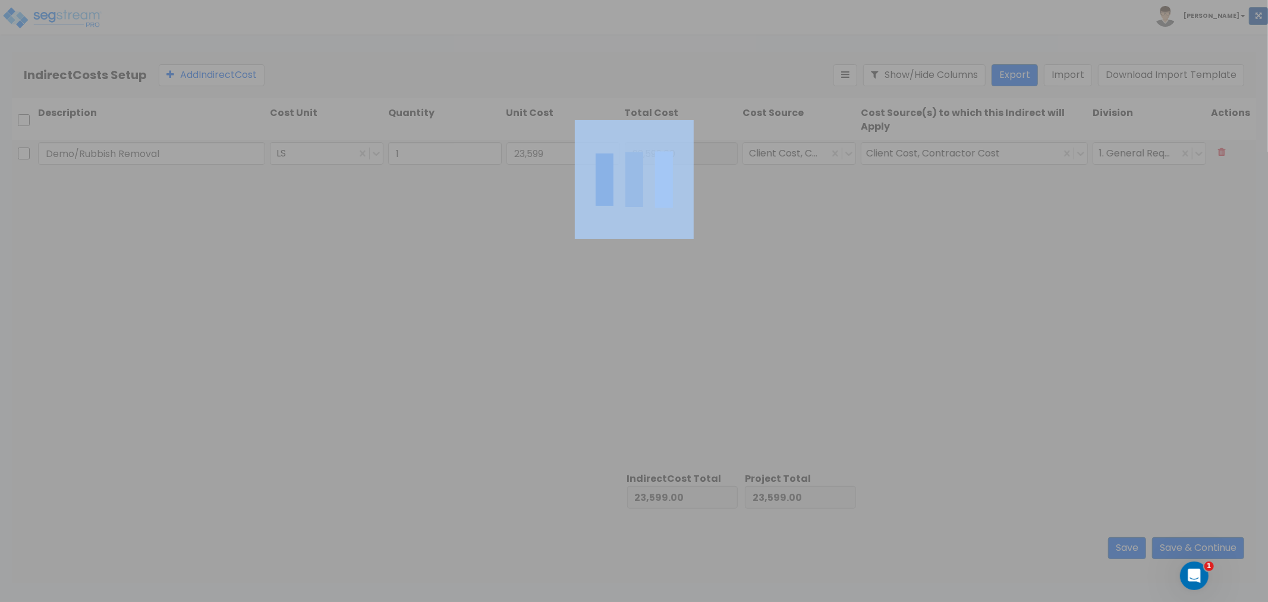
click at [1124, 549] on div at bounding box center [634, 301] width 1268 height 602
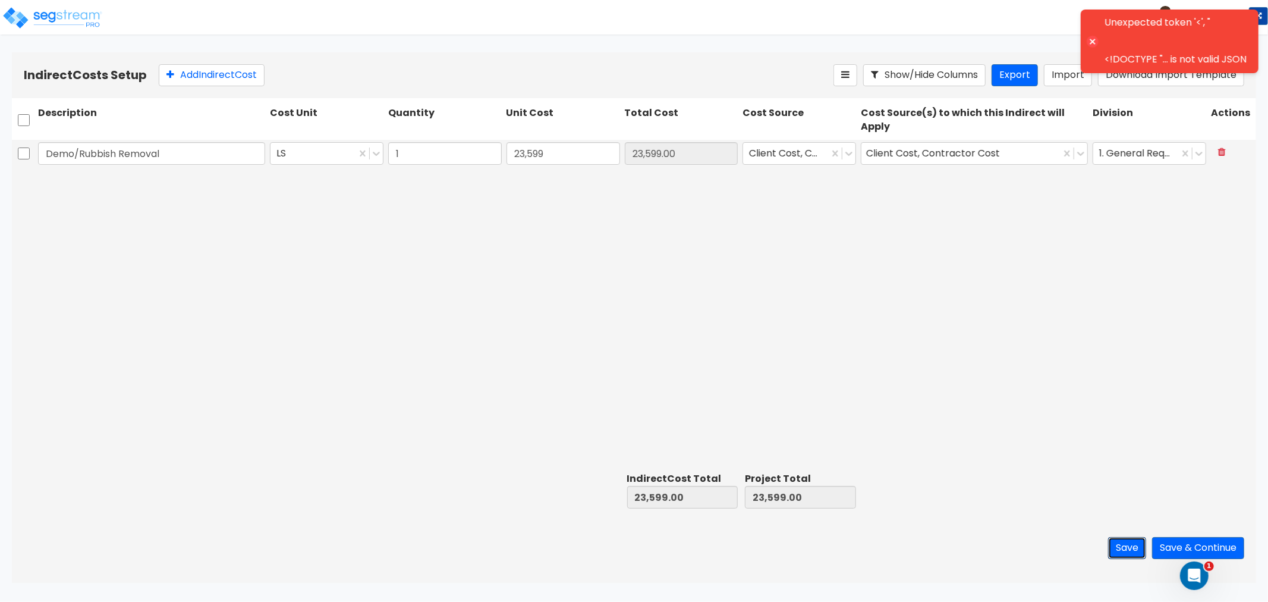
click at [1124, 549] on button "Save" at bounding box center [1127, 548] width 38 height 22
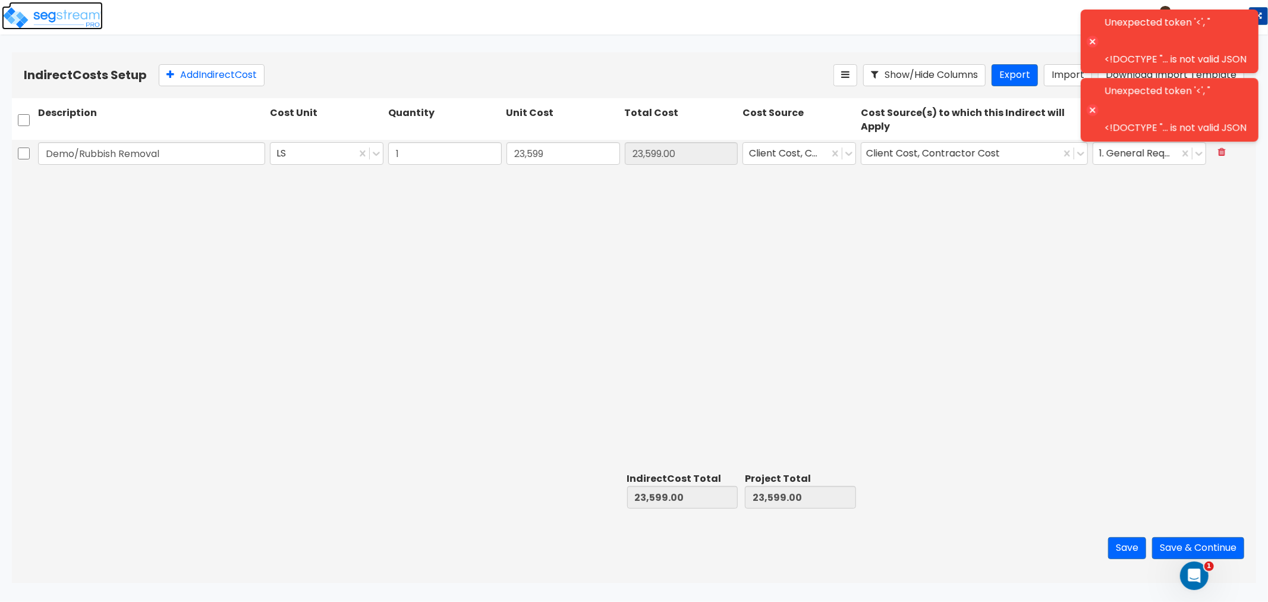
click at [58, 8] on img at bounding box center [52, 18] width 101 height 24
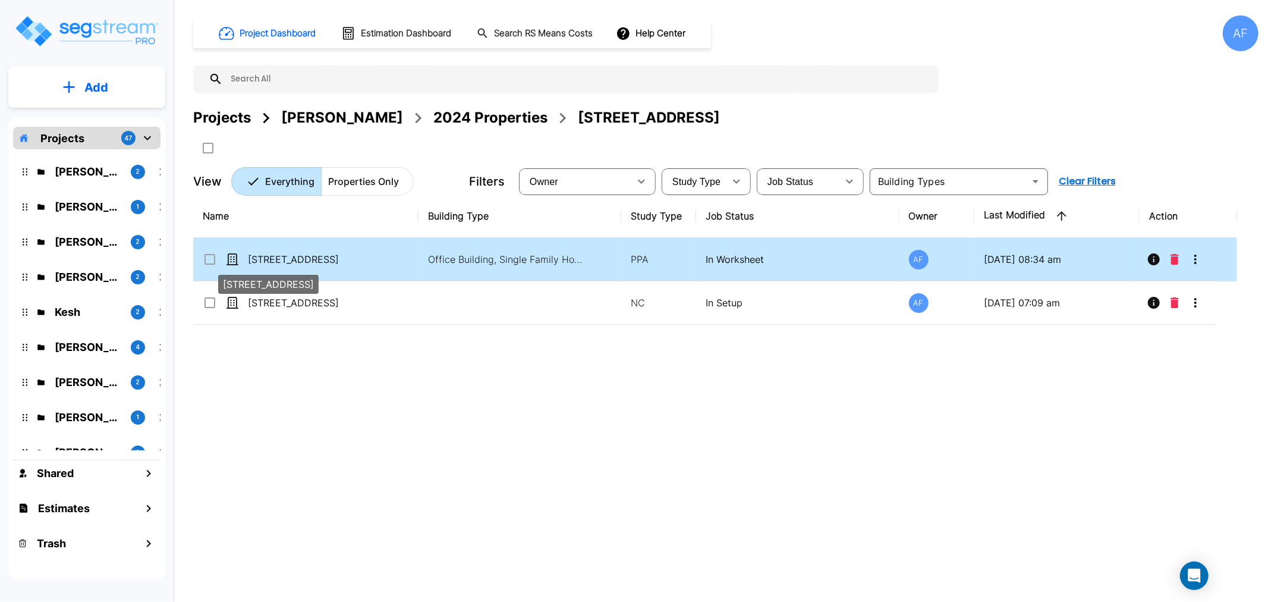
click at [310, 252] on p "[STREET_ADDRESS]" at bounding box center [307, 259] width 119 height 14
checkbox input "true"
click at [310, 252] on p "[STREET_ADDRESS]" at bounding box center [307, 259] width 119 height 14
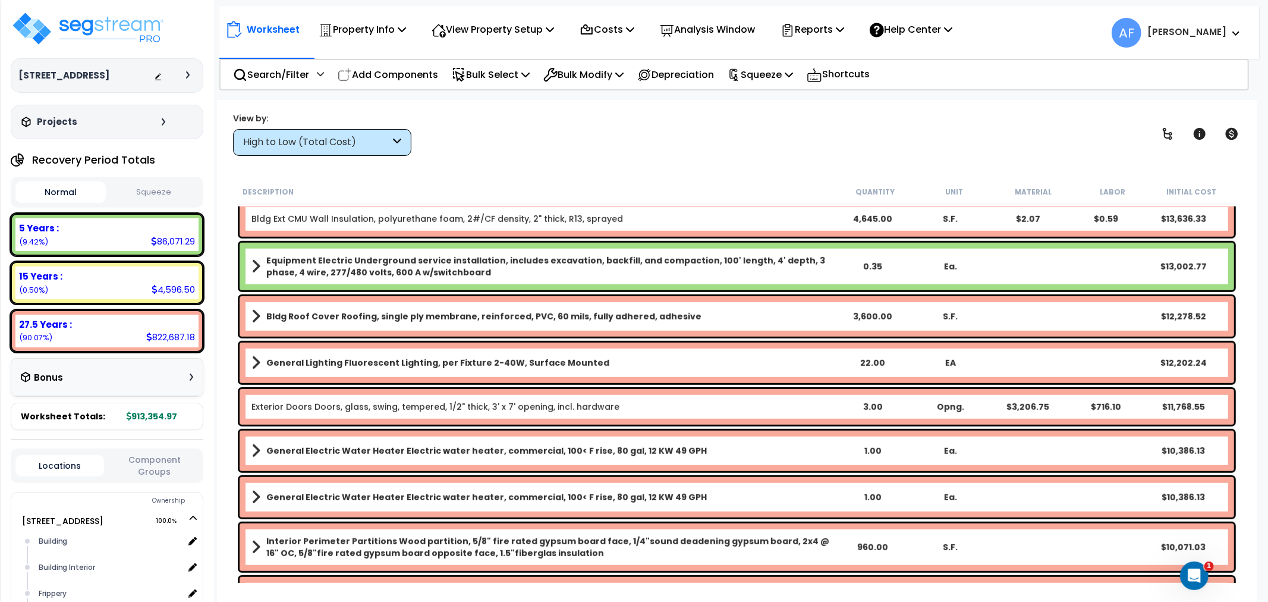
scroll to position [595, 0]
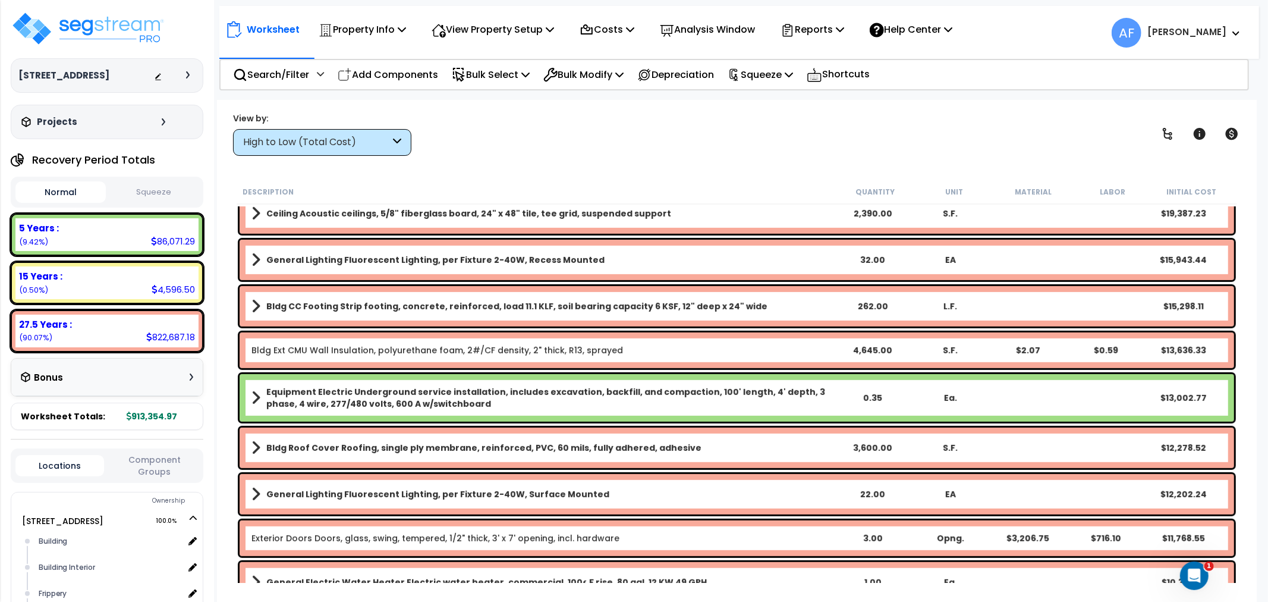
click at [353, 140] on div "High to Low (Total Cost)" at bounding box center [316, 143] width 147 height 14
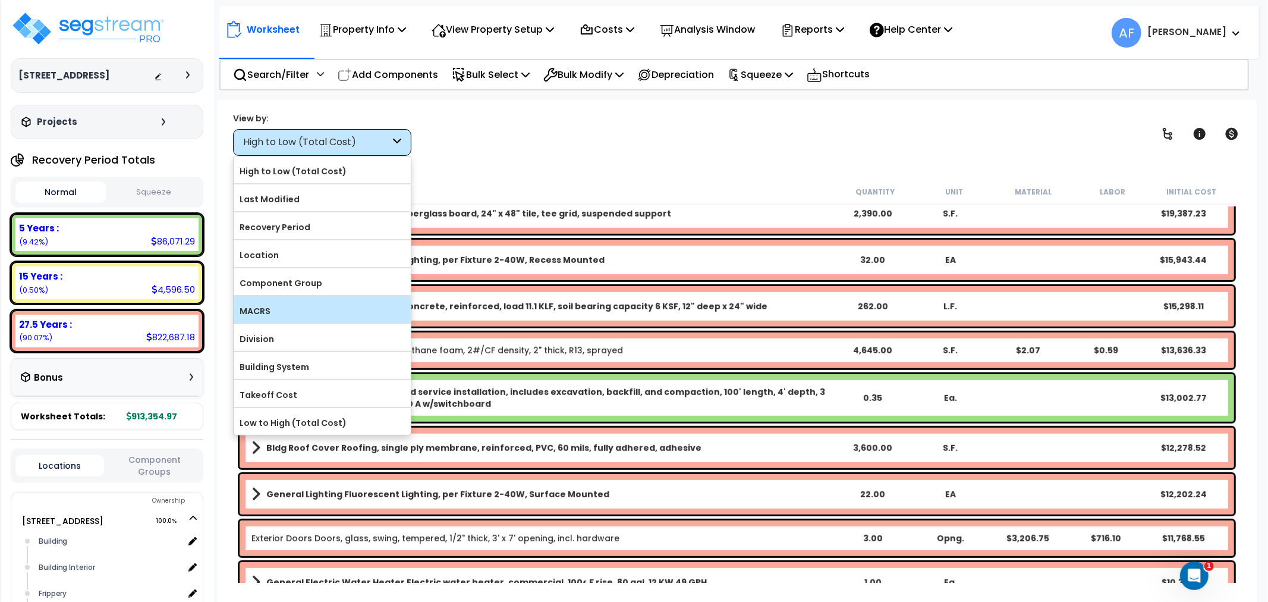
click at [278, 311] on label "MACRS" at bounding box center [322, 311] width 177 height 18
click at [0, 0] on input "MACRS" at bounding box center [0, 0] width 0 height 0
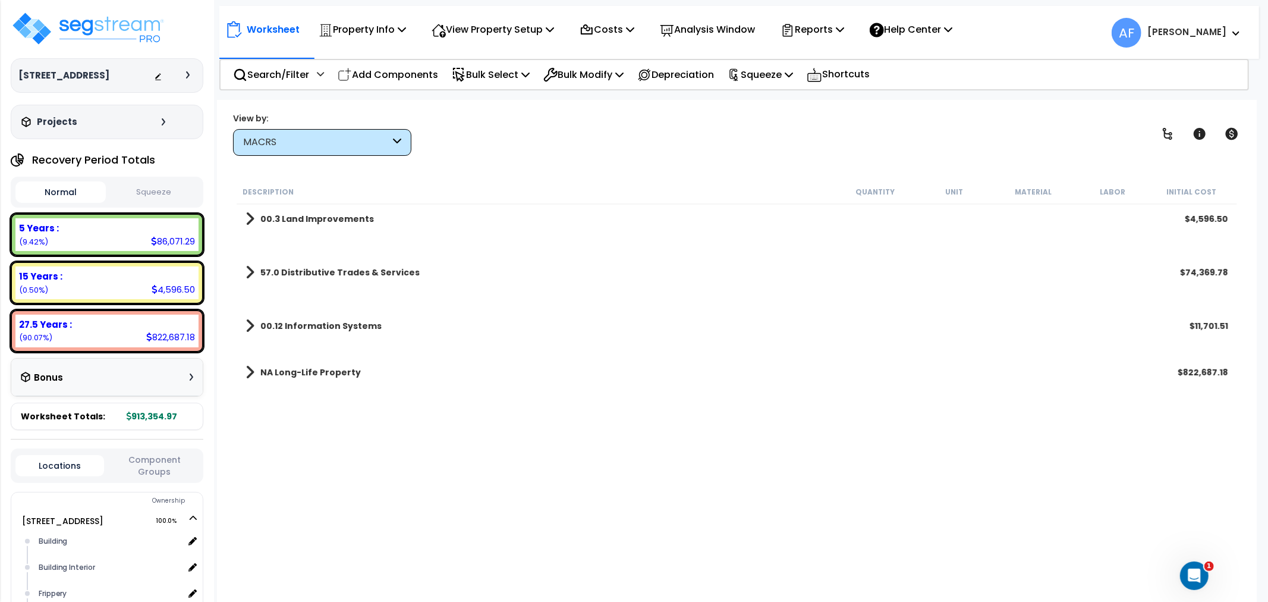
click at [283, 139] on div "MACRS" at bounding box center [316, 143] width 147 height 14
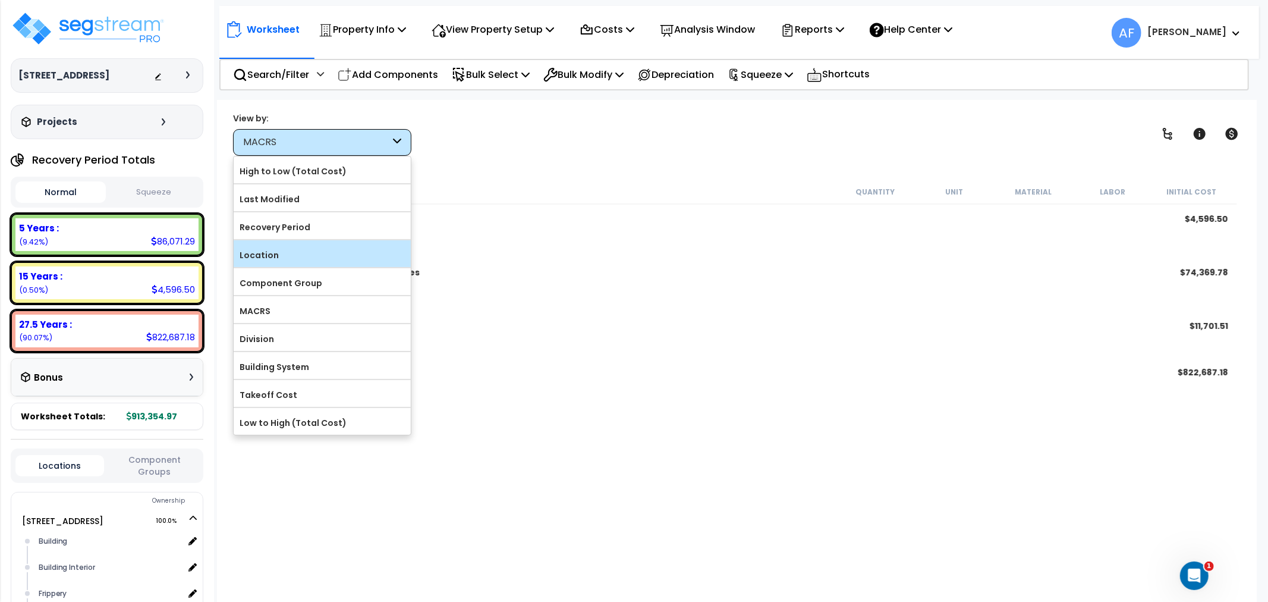
click at [253, 259] on label "Location" at bounding box center [322, 255] width 177 height 18
click at [0, 0] on input "Location" at bounding box center [0, 0] width 0 height 0
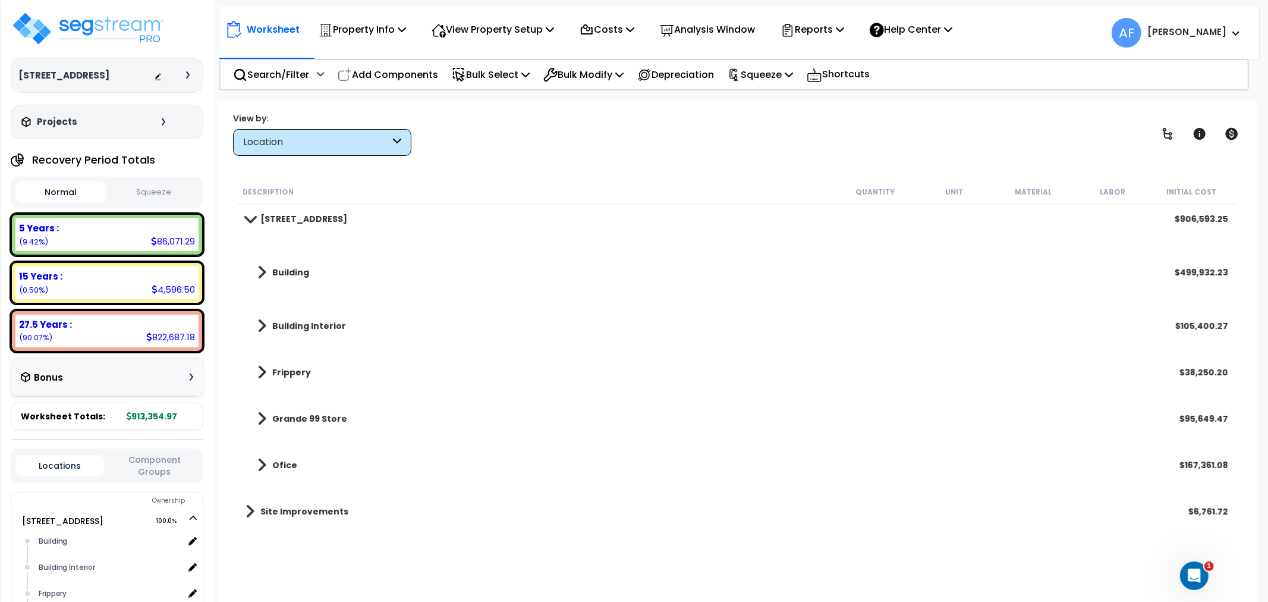
click at [260, 369] on span at bounding box center [261, 372] width 9 height 17
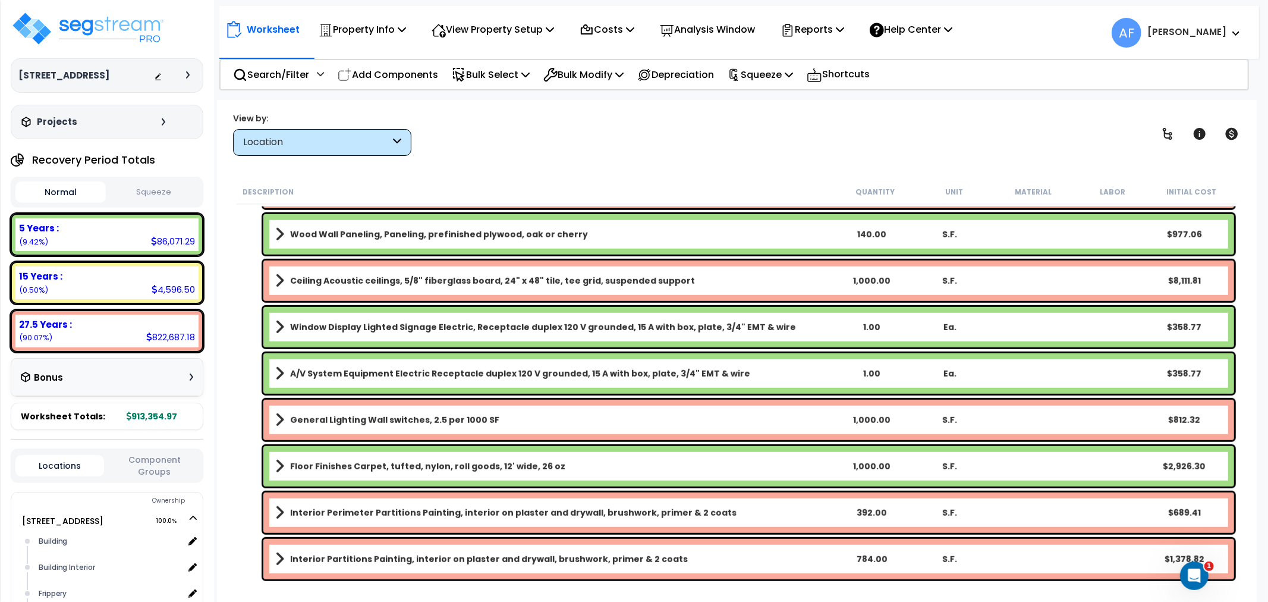
scroll to position [822, 0]
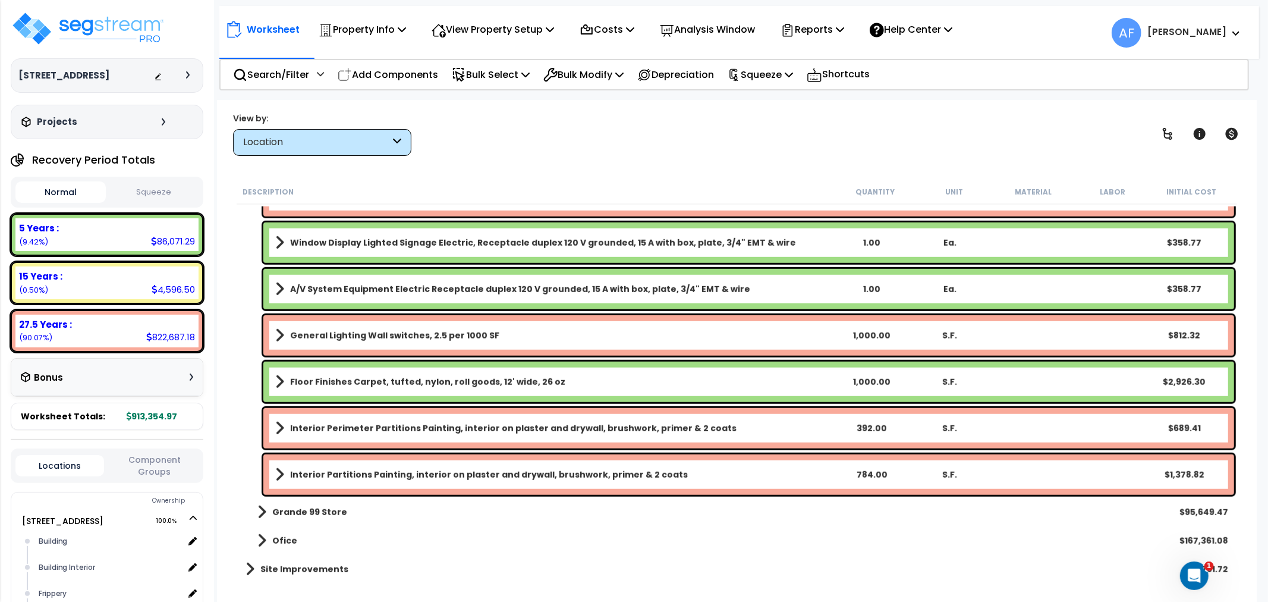
click at [260, 514] on span at bounding box center [261, 512] width 9 height 17
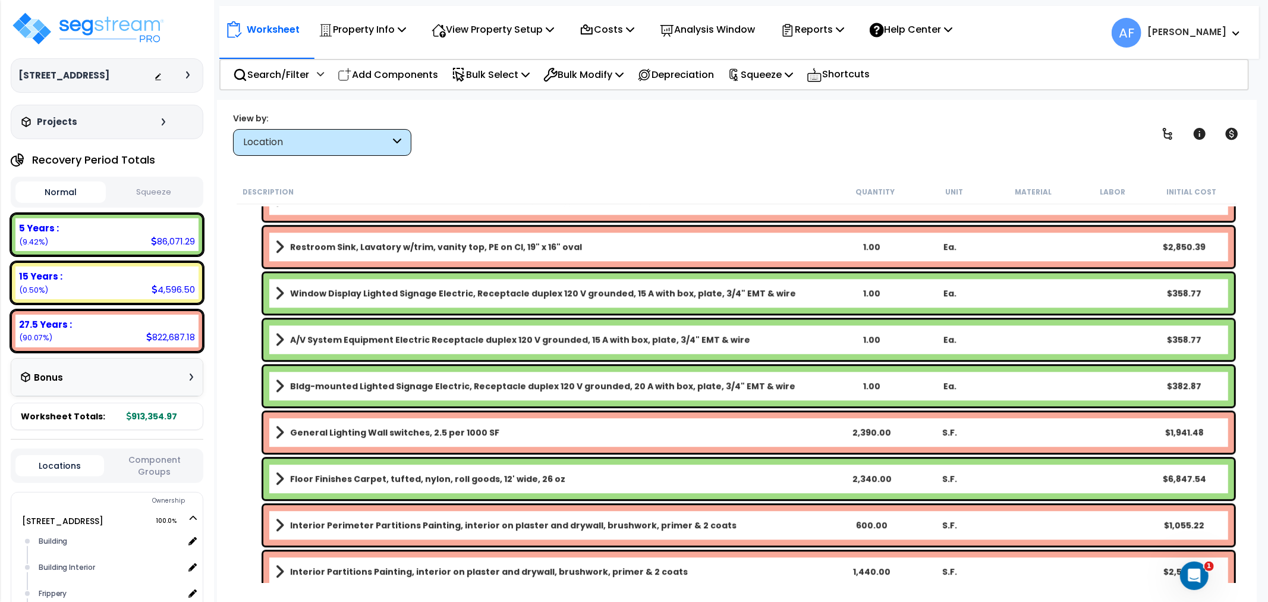
scroll to position [2731, 0]
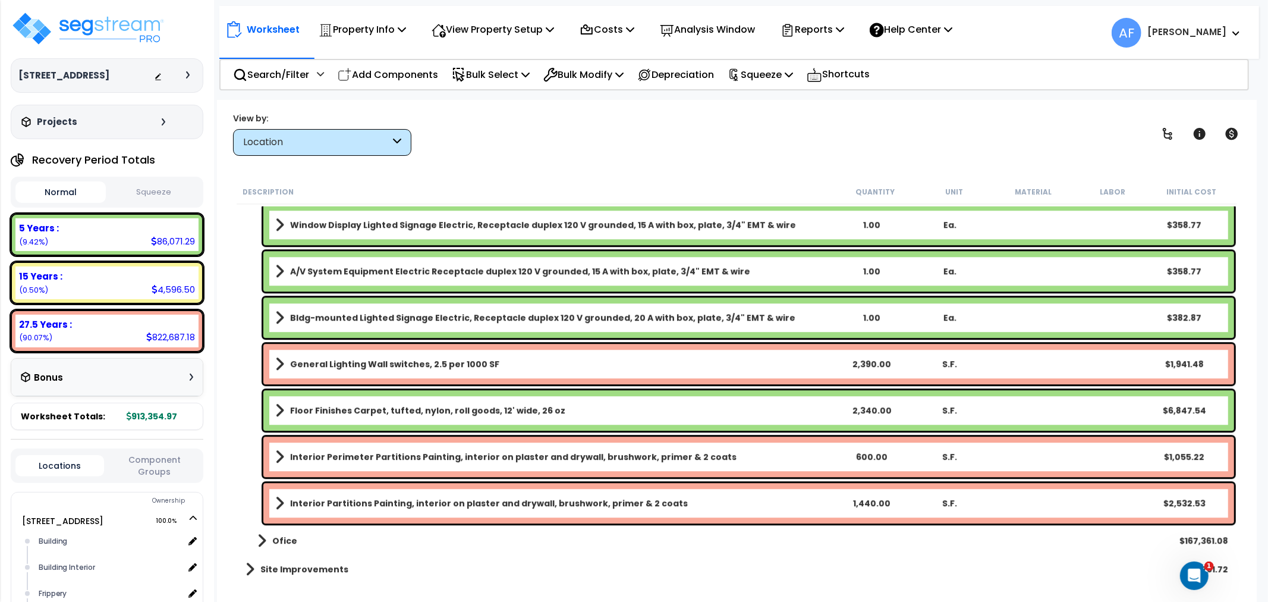
click at [269, 537] on link "Ofice" at bounding box center [272, 540] width 52 height 17
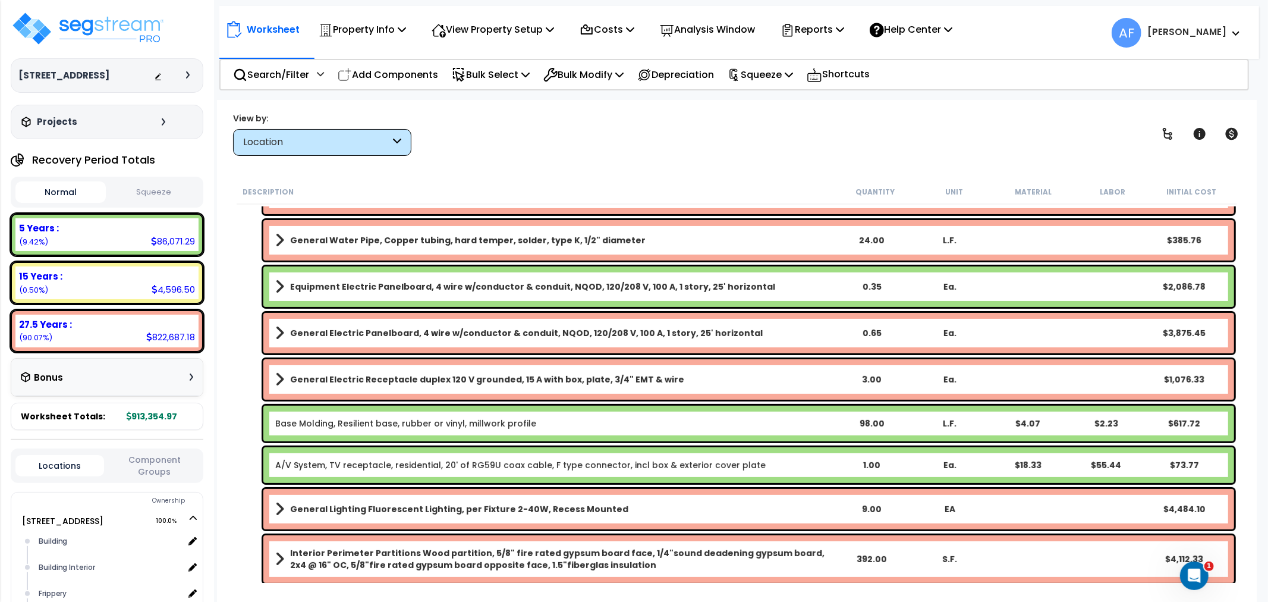
scroll to position [0, 0]
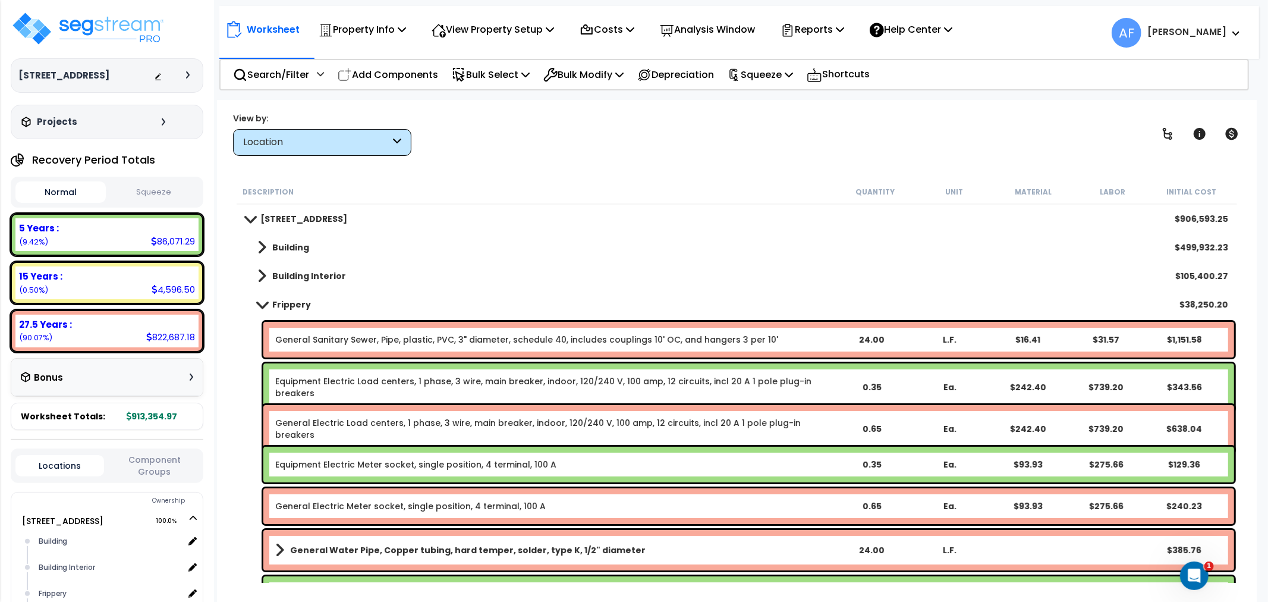
click at [260, 310] on link "Frippery" at bounding box center [278, 304] width 65 height 17
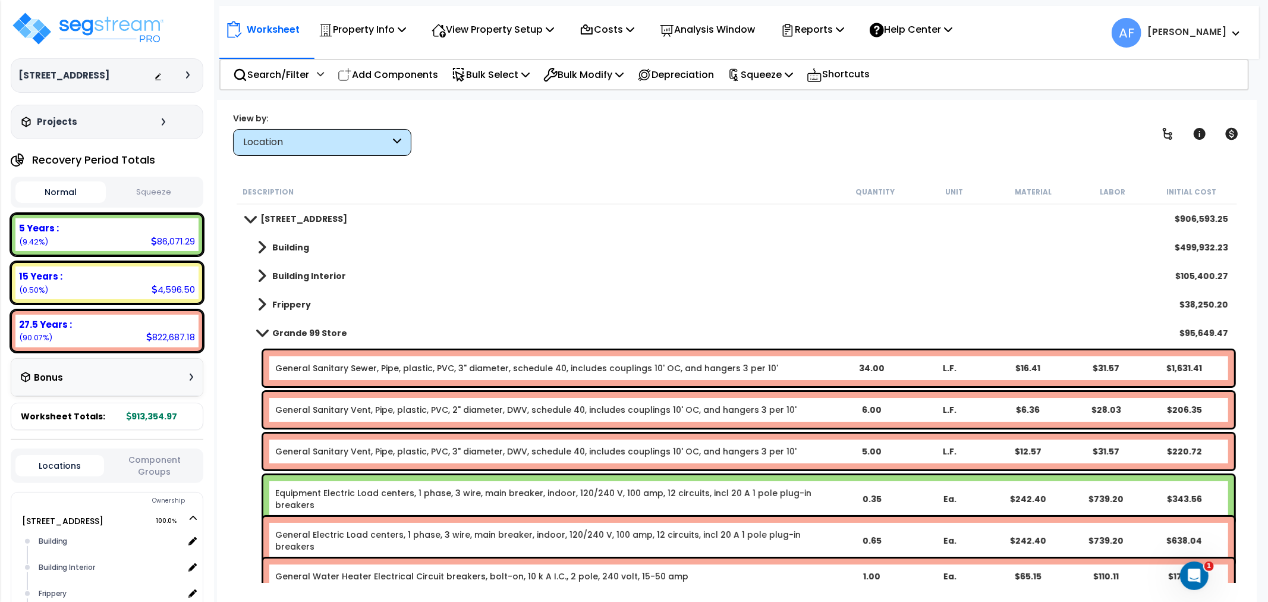
click at [258, 329] on span at bounding box center [261, 332] width 17 height 9
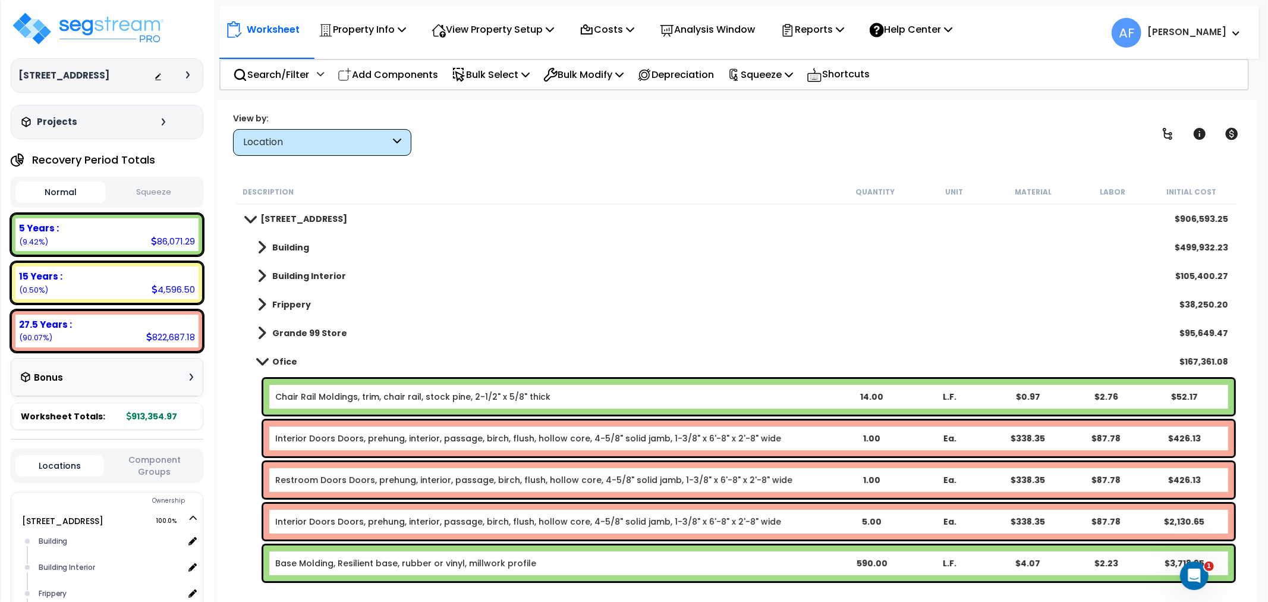
click at [258, 360] on span at bounding box center [261, 361] width 17 height 9
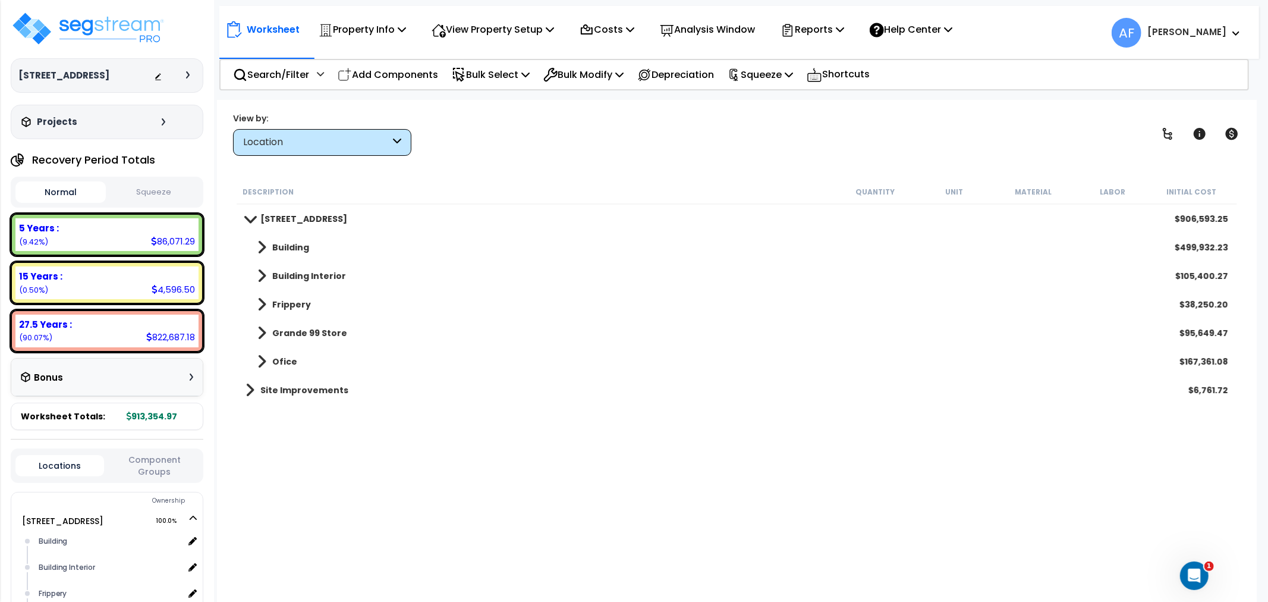
click at [253, 383] on span at bounding box center [250, 390] width 9 height 17
click at [259, 410] on span at bounding box center [261, 418] width 9 height 17
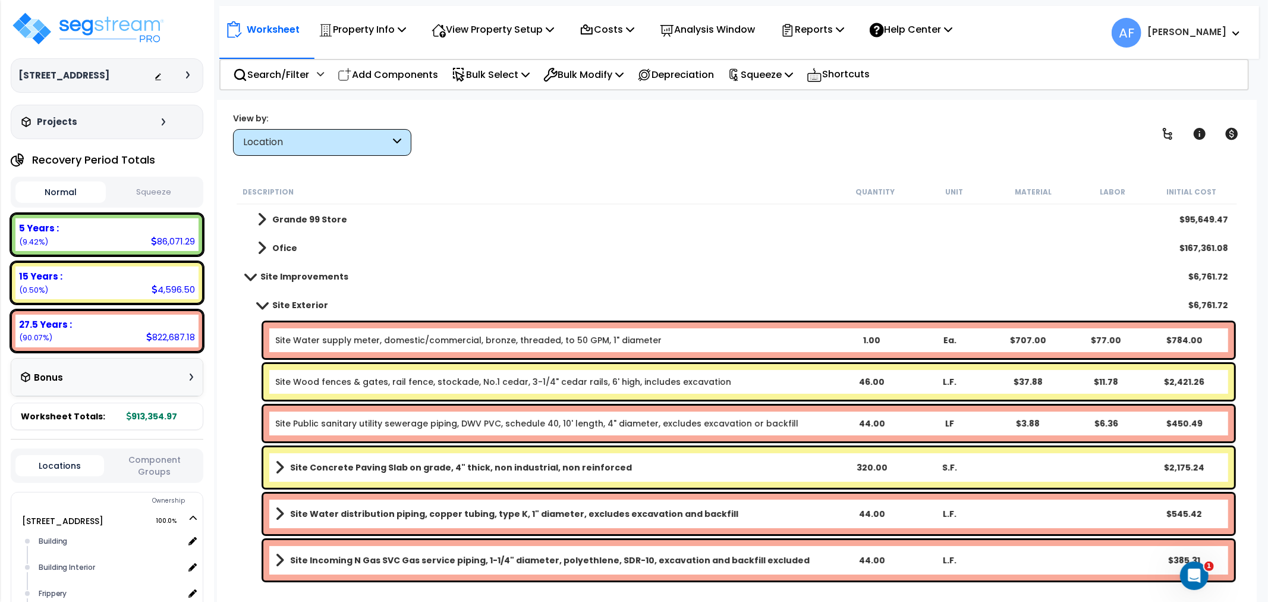
scroll to position [52, 0]
click at [264, 303] on span at bounding box center [261, 304] width 17 height 9
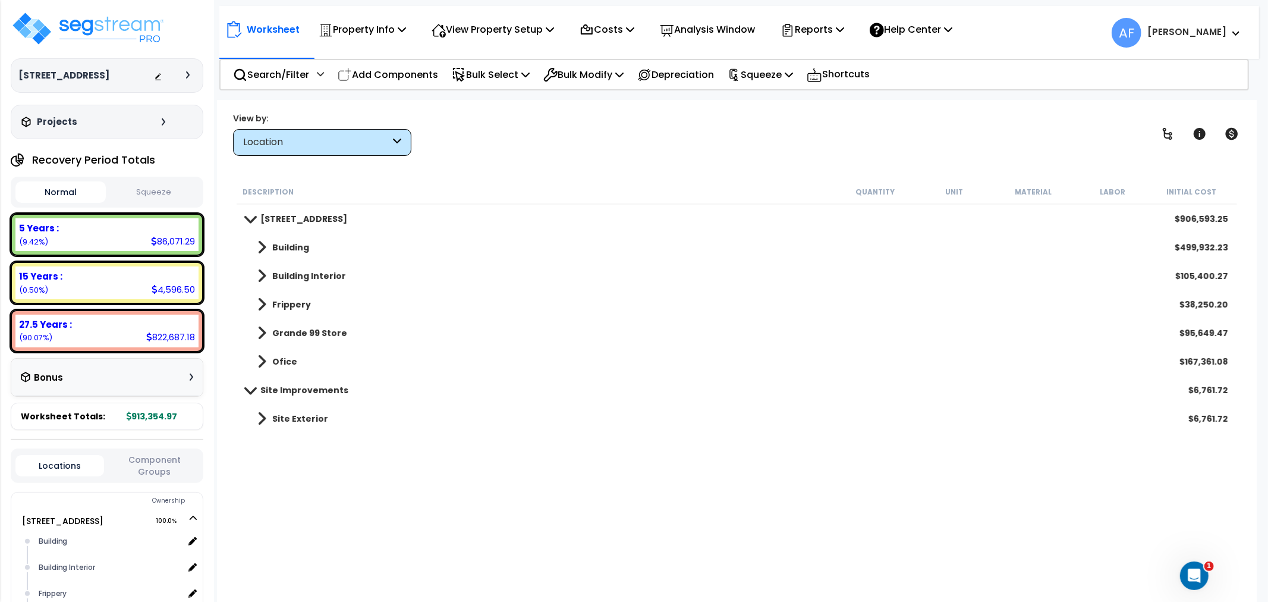
click at [269, 246] on link "Building" at bounding box center [278, 247] width 64 height 17
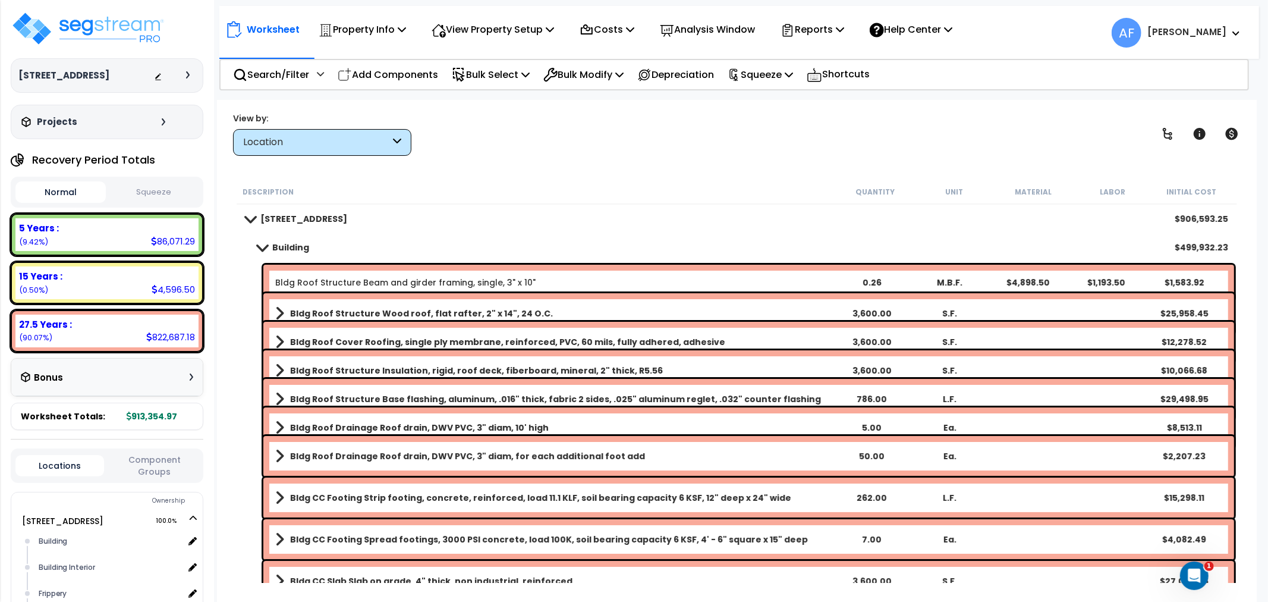
click at [279, 308] on span at bounding box center [279, 313] width 9 height 17
click at [278, 310] on span at bounding box center [279, 313] width 17 height 9
click at [276, 337] on span at bounding box center [279, 342] width 9 height 17
click at [281, 342] on span at bounding box center [279, 341] width 17 height 9
click at [266, 243] on span at bounding box center [261, 247] width 17 height 9
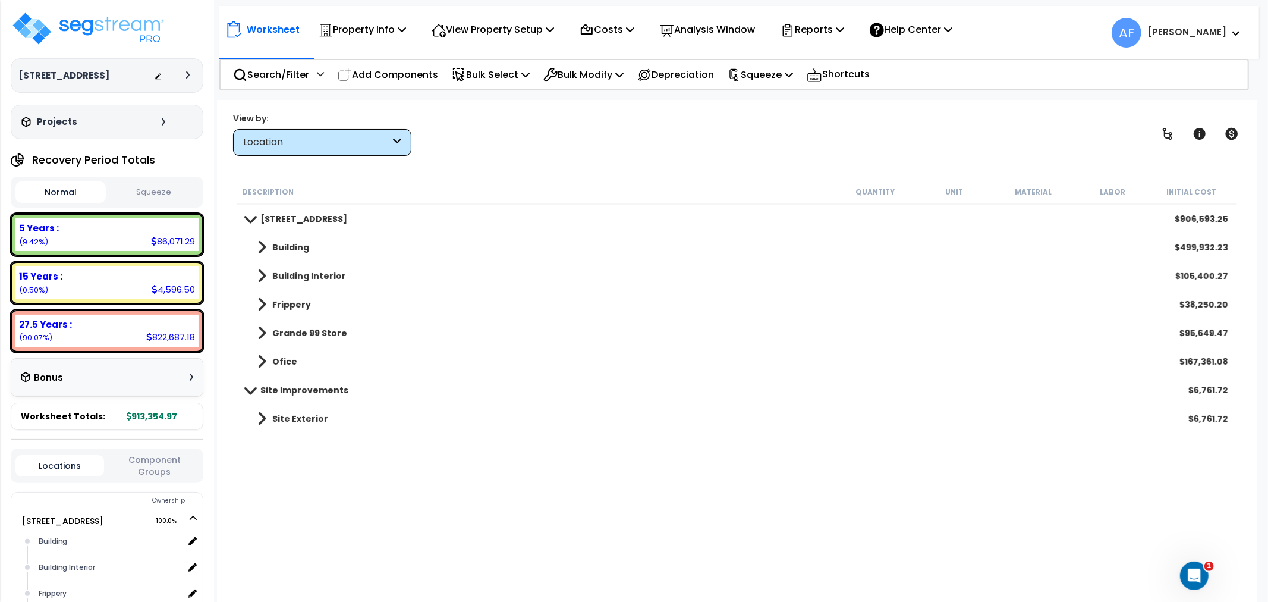
click at [263, 244] on span at bounding box center [261, 247] width 9 height 17
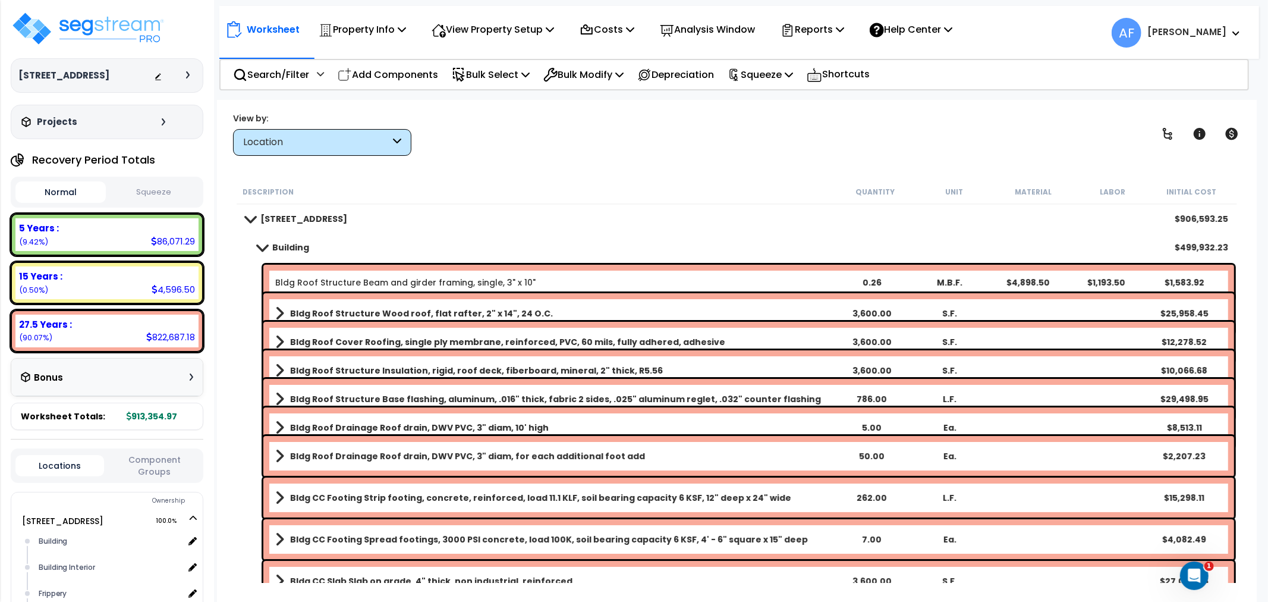
click at [275, 305] on span at bounding box center [279, 313] width 9 height 17
click at [275, 306] on link "Bldg Roof Structure Wood roof, flat rafter, 2" x 14", 24 O.C." at bounding box center [553, 313] width 556 height 17
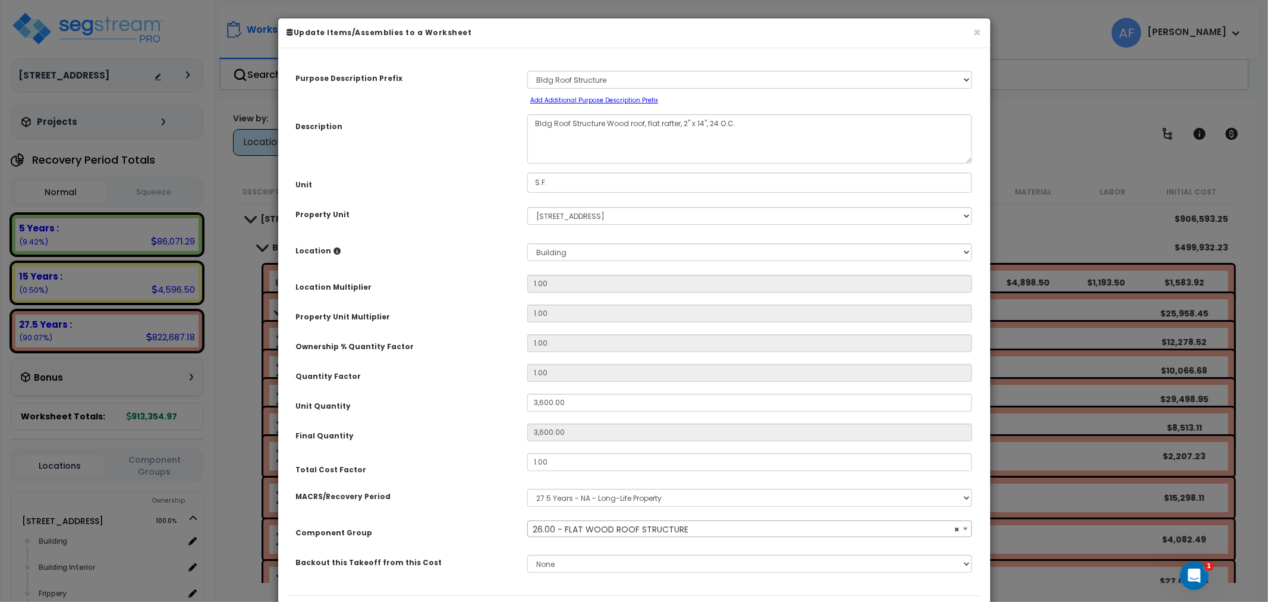
select select "10716"
drag, startPoint x: 977, startPoint y: 34, endPoint x: 970, endPoint y: 36, distance: 7.9
click at [977, 33] on button "×" at bounding box center [978, 32] width 8 height 12
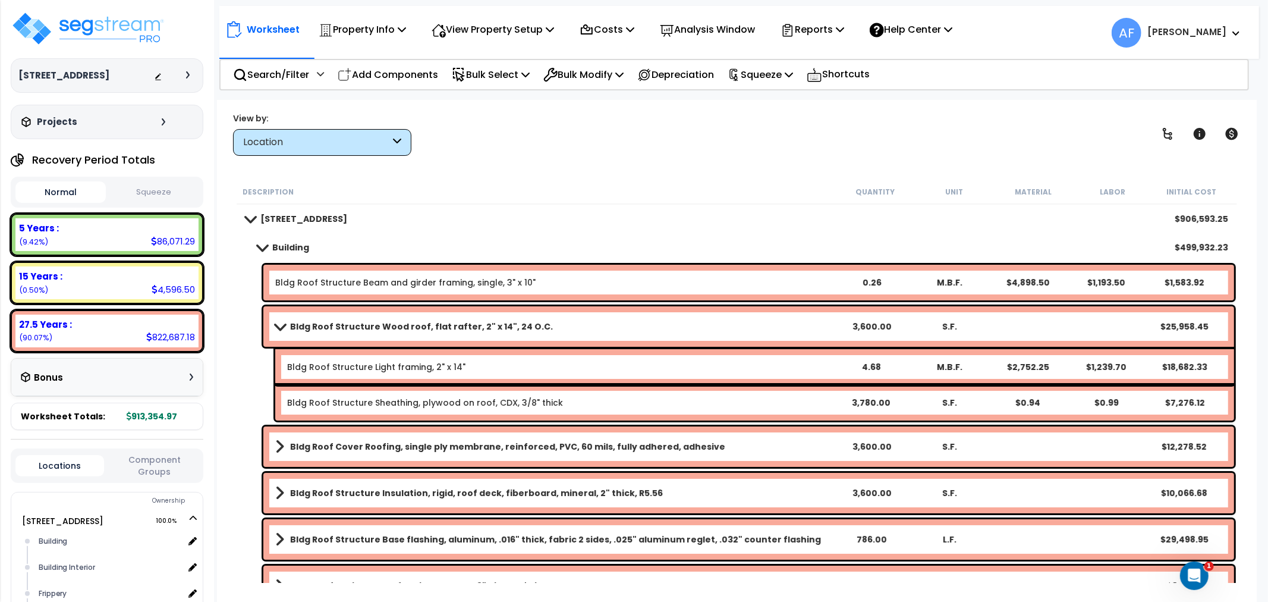
click at [276, 322] on span at bounding box center [279, 326] width 17 height 9
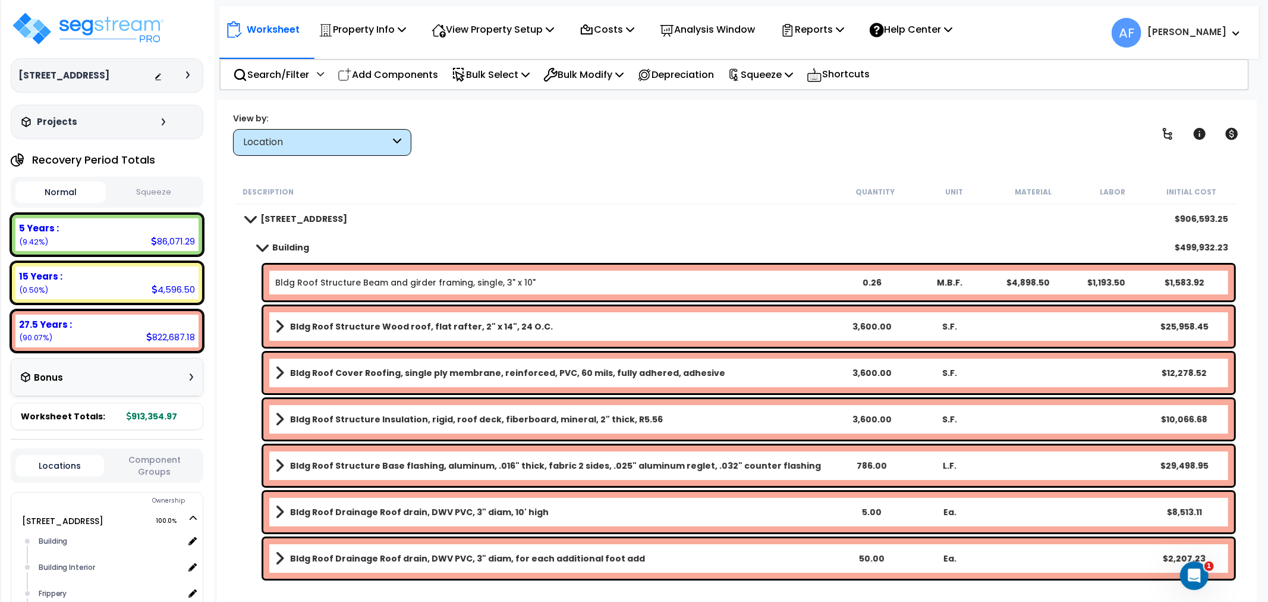
click at [260, 244] on span at bounding box center [261, 247] width 17 height 9
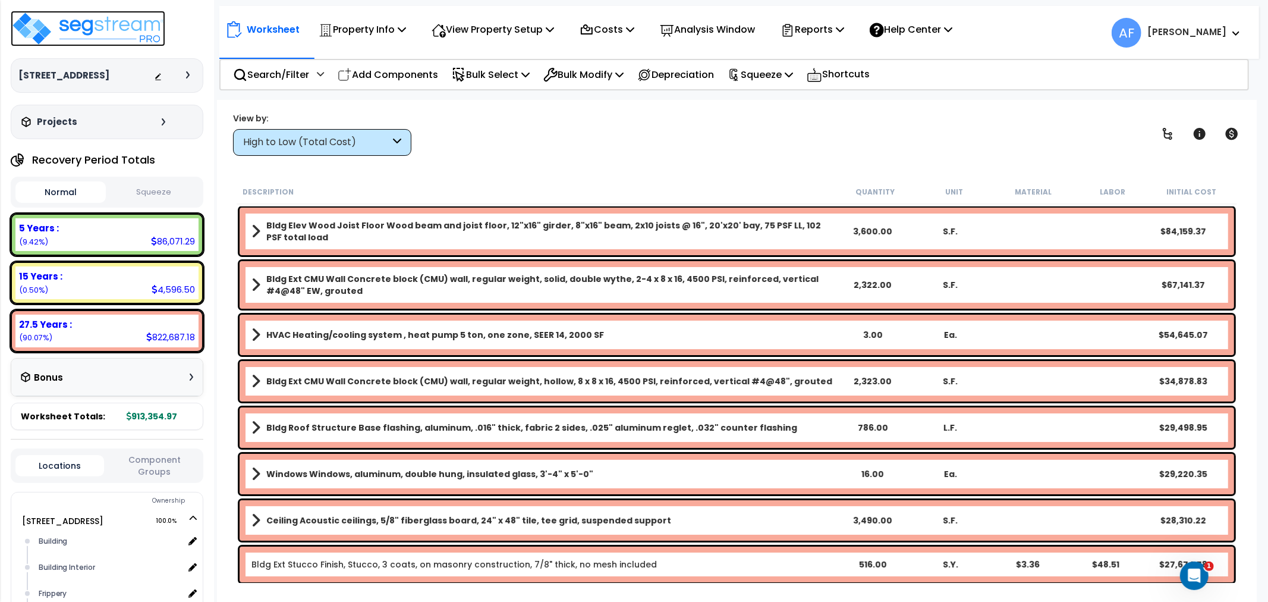
click at [131, 31] on img at bounding box center [88, 29] width 155 height 36
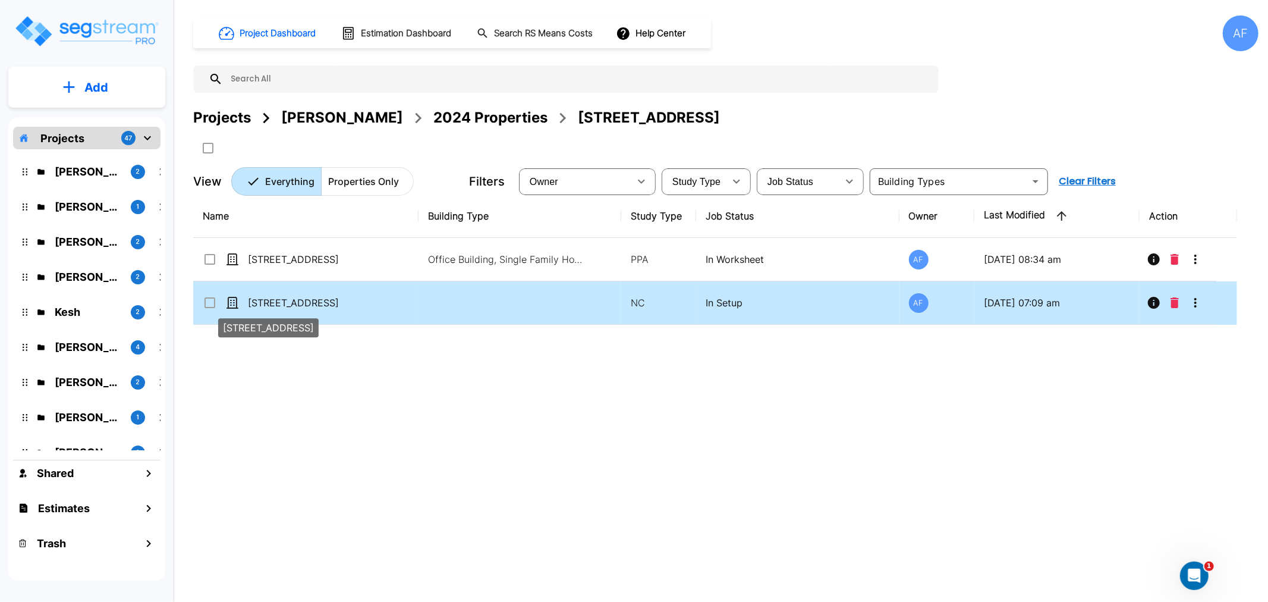
click at [309, 301] on p "[STREET_ADDRESS]" at bounding box center [307, 302] width 119 height 14
checkbox input "true"
click at [309, 301] on p "[STREET_ADDRESS]" at bounding box center [307, 302] width 119 height 14
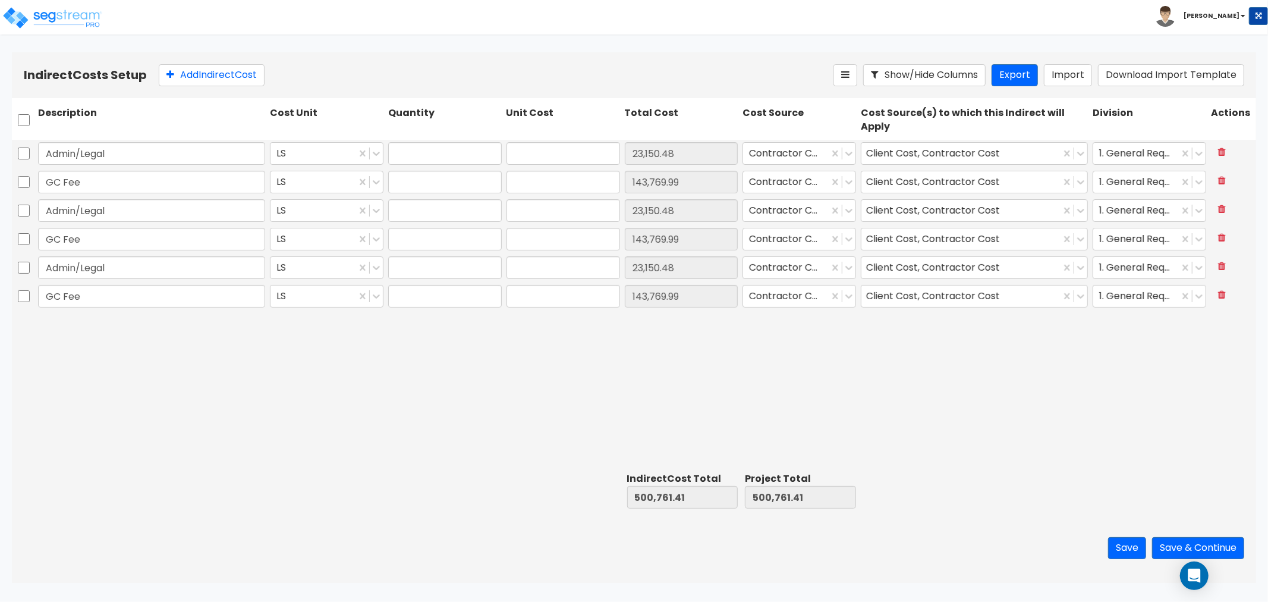
type input "1.00"
type input "23,150.48"
type input "1.00"
type input "143,769.99"
type input "1.00"
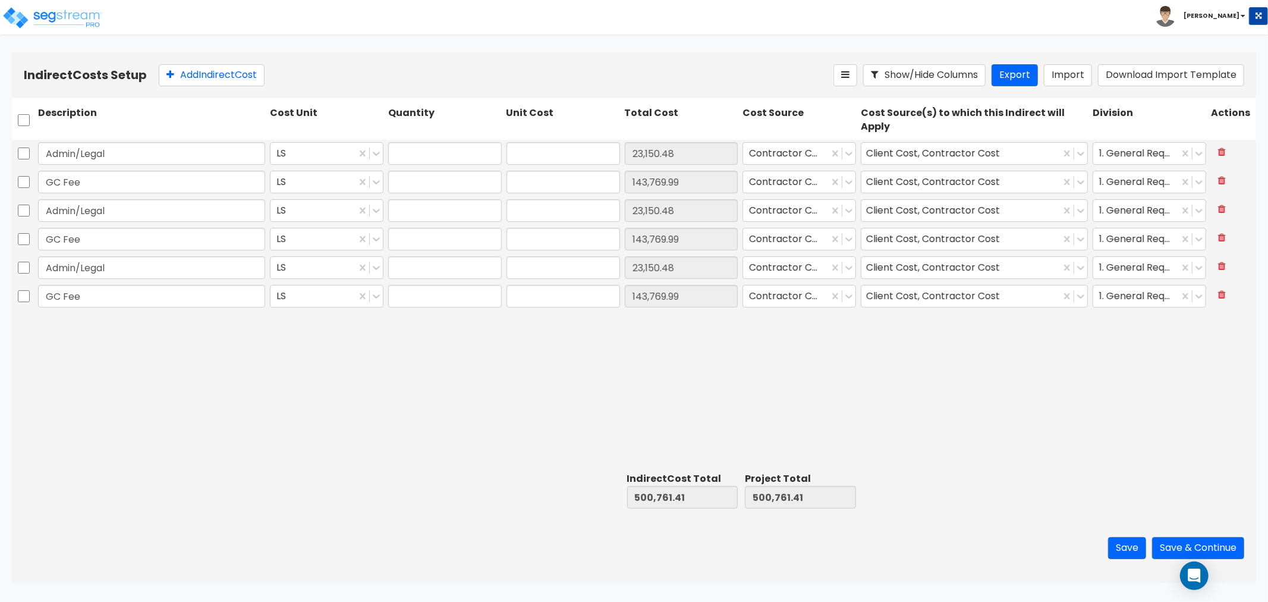
type input "23,150.48"
type input "1.00"
type input "143,769.99"
type input "1.00"
type input "23,150.48"
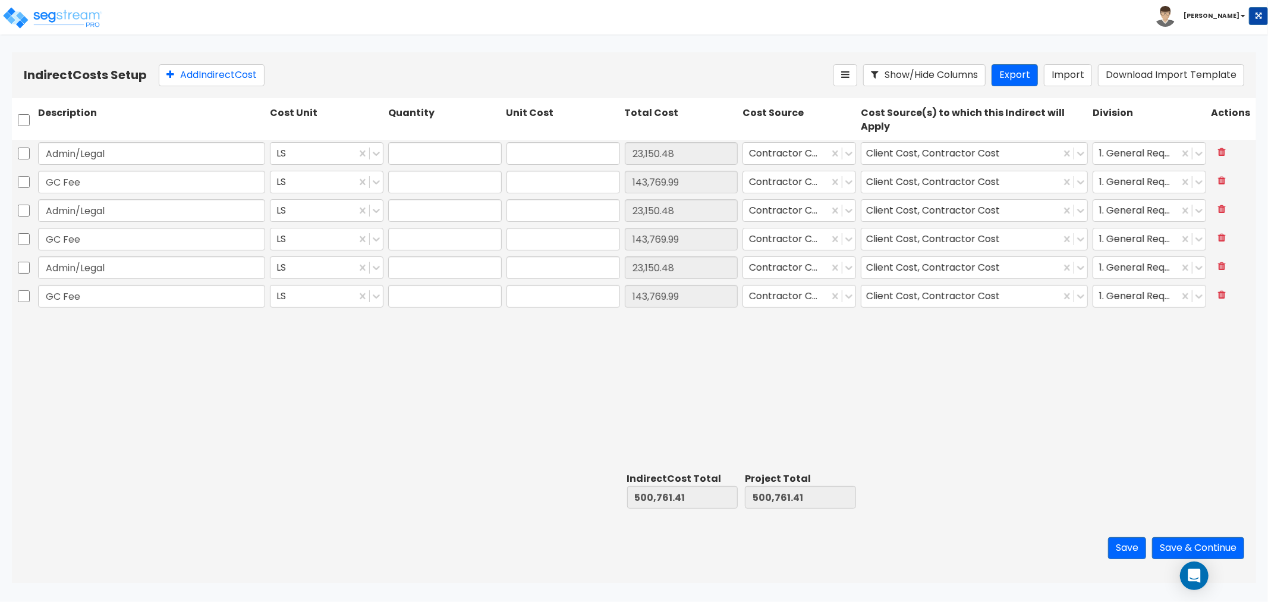
type input "1.00"
type input "143,769.99"
click at [1225, 147] on icon at bounding box center [1222, 152] width 8 height 10
type input "GC Fee"
type input "143,769.99"
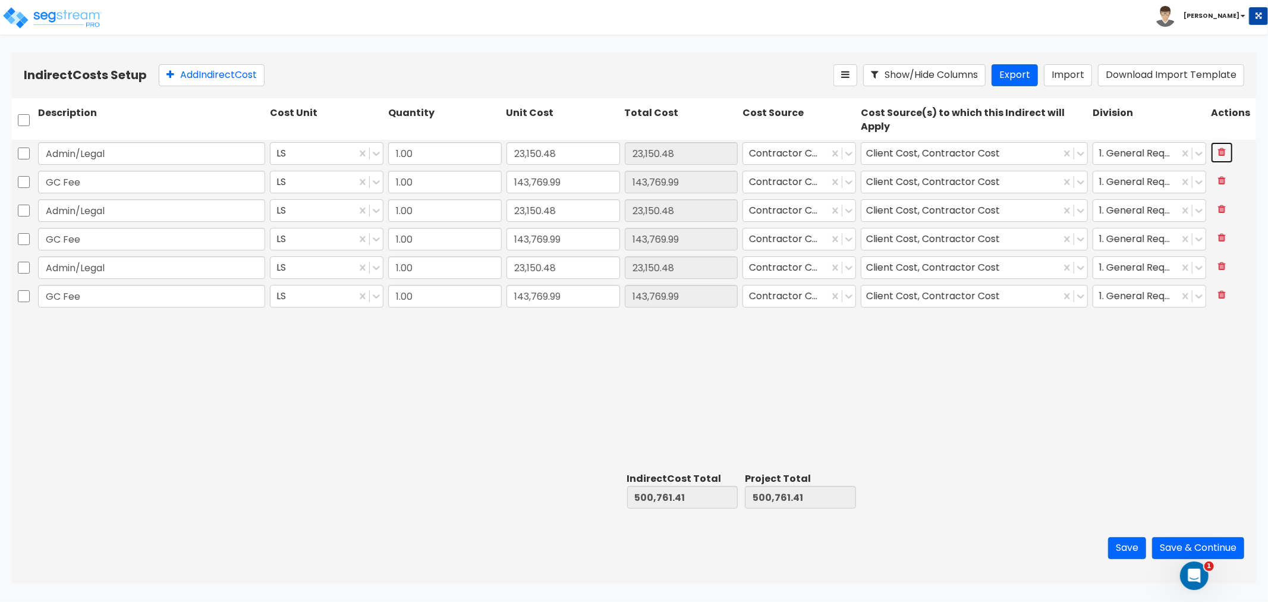
type input "Admin/Legal"
type input "23,150.48"
type input "GC Fee"
type input "143,769.99"
type input "Admin/Legal"
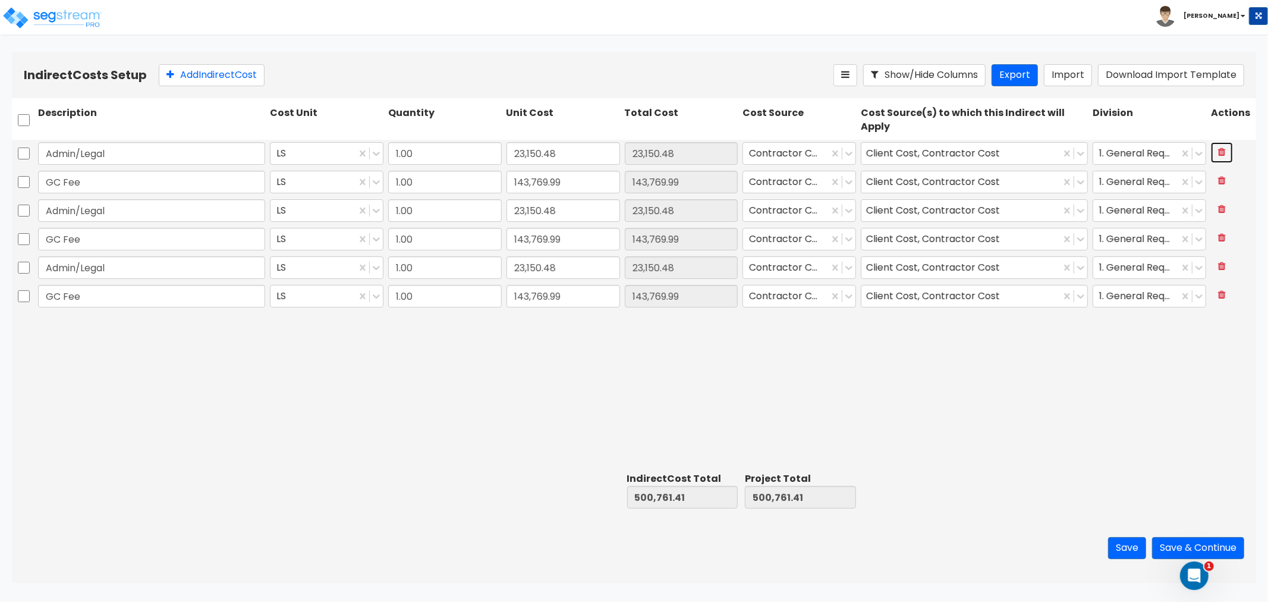
type input "23,150.48"
type input "GC Fee"
type input "143,769.99"
type input "23,150.48"
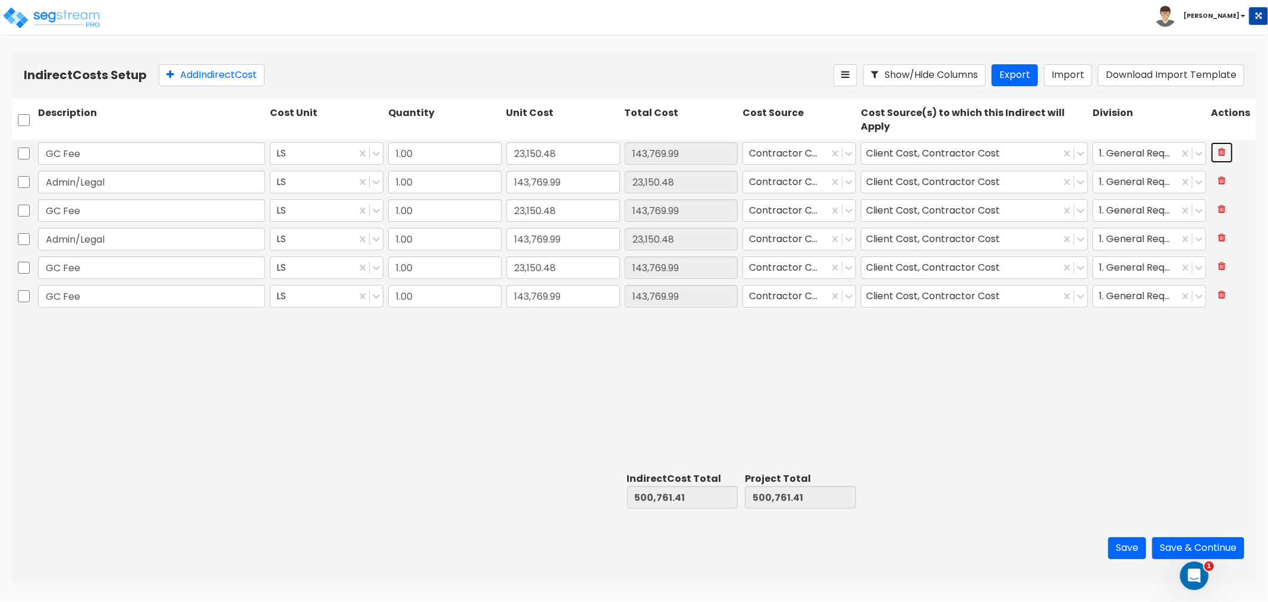
type input "143,769.99"
type input "23,150.48"
type input "143,769.99"
click at [1225, 147] on icon at bounding box center [1222, 152] width 8 height 10
type input "Admin/Legal"
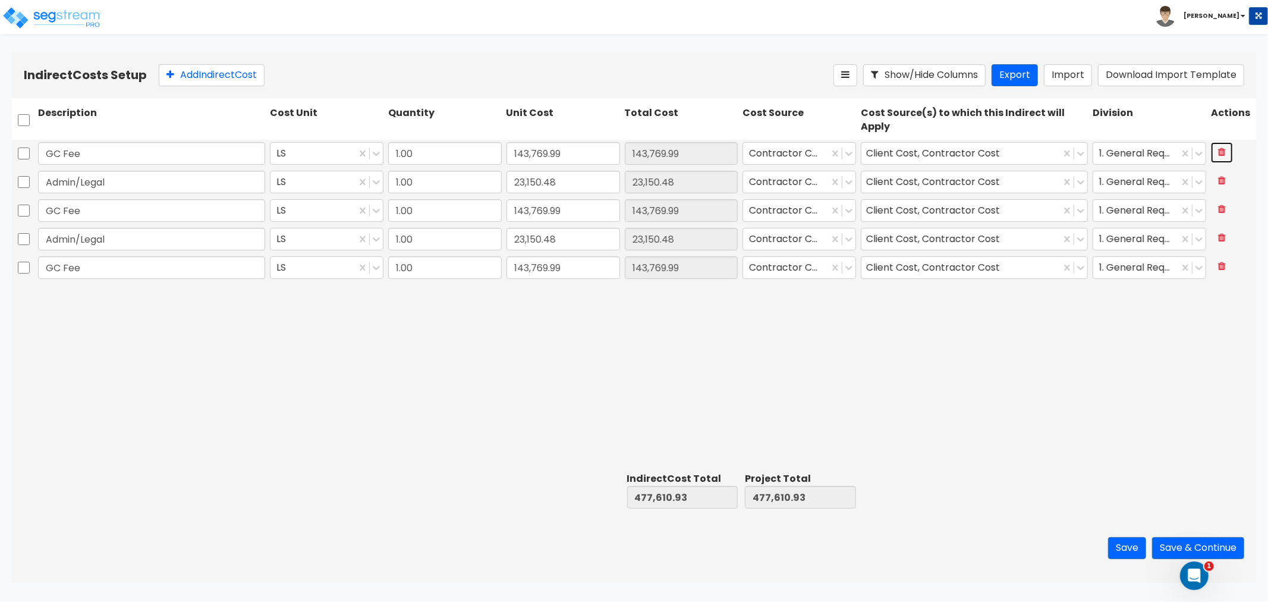
type input "23,150.48"
type input "GC Fee"
type input "143,769.99"
type input "Admin/Legal"
type input "23,150.48"
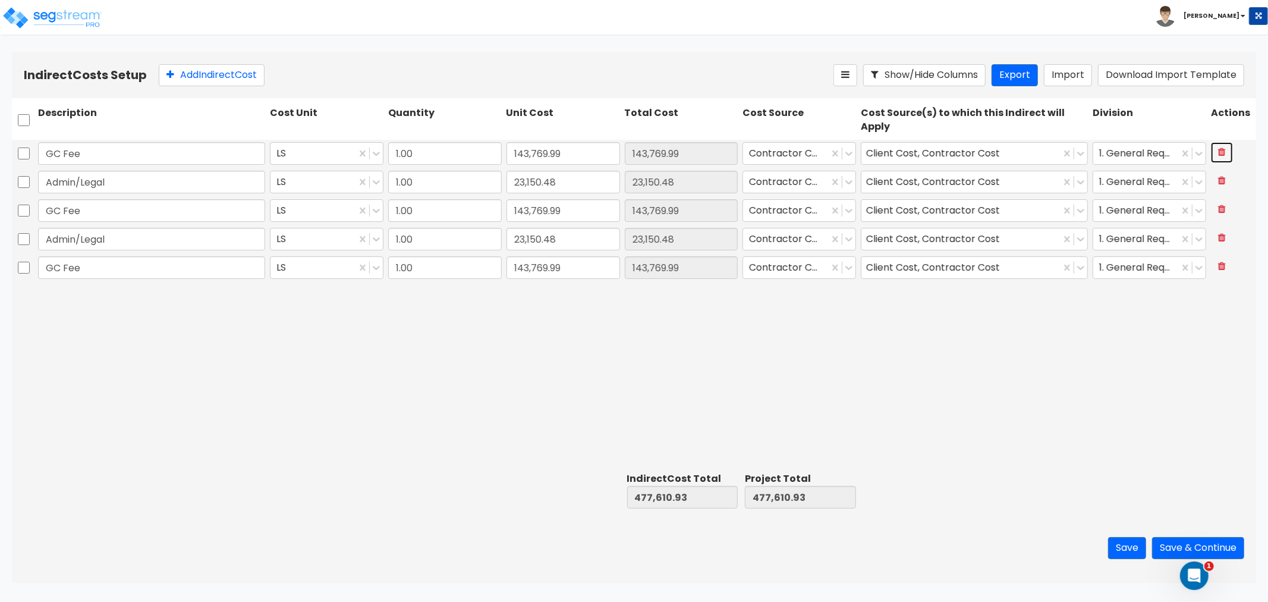
type input "GC Fee"
type input "143,769.99"
type input "23,150.48"
type input "143,769.99"
type input "23,150.48"
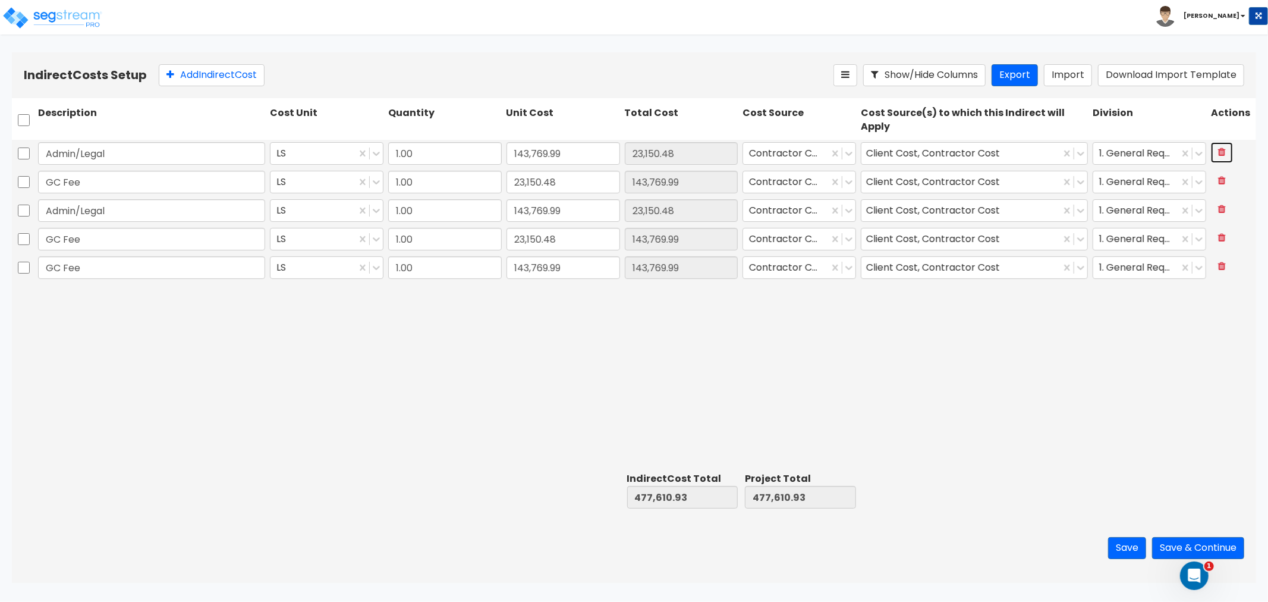
type input "143,769.99"
click at [1225, 147] on icon at bounding box center [1222, 152] width 8 height 10
type input "GC Fee"
type input "143,769.99"
type input "Admin/Legal"
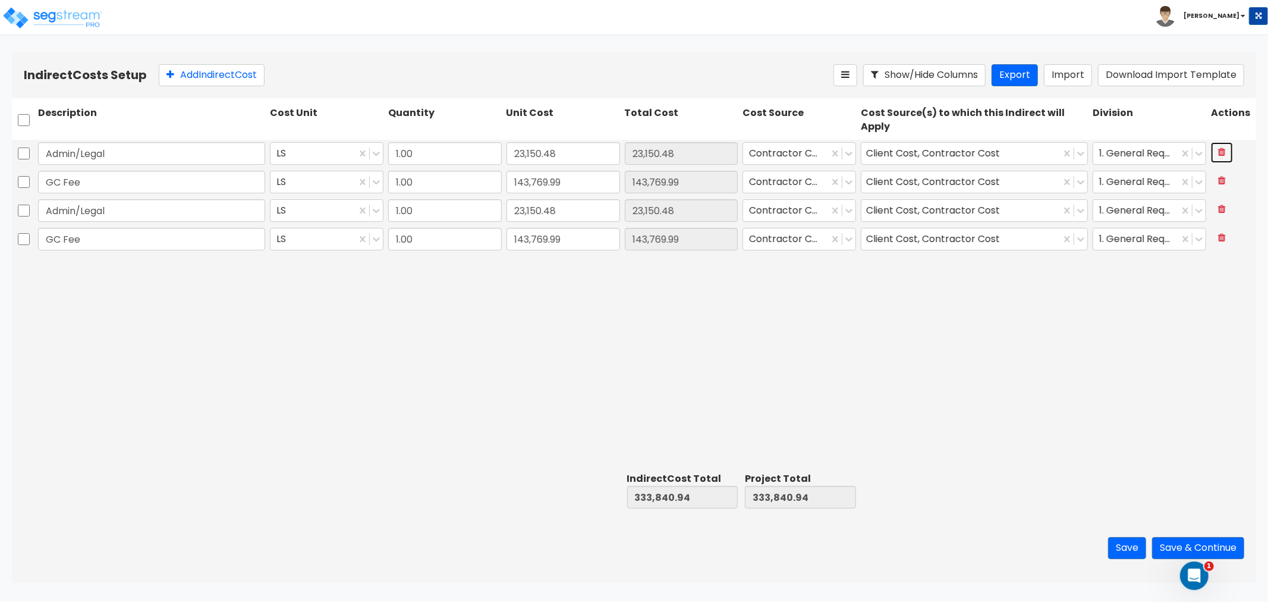
type input "23,150.48"
type input "GC Fee"
type input "143,769.99"
type input "23,150.48"
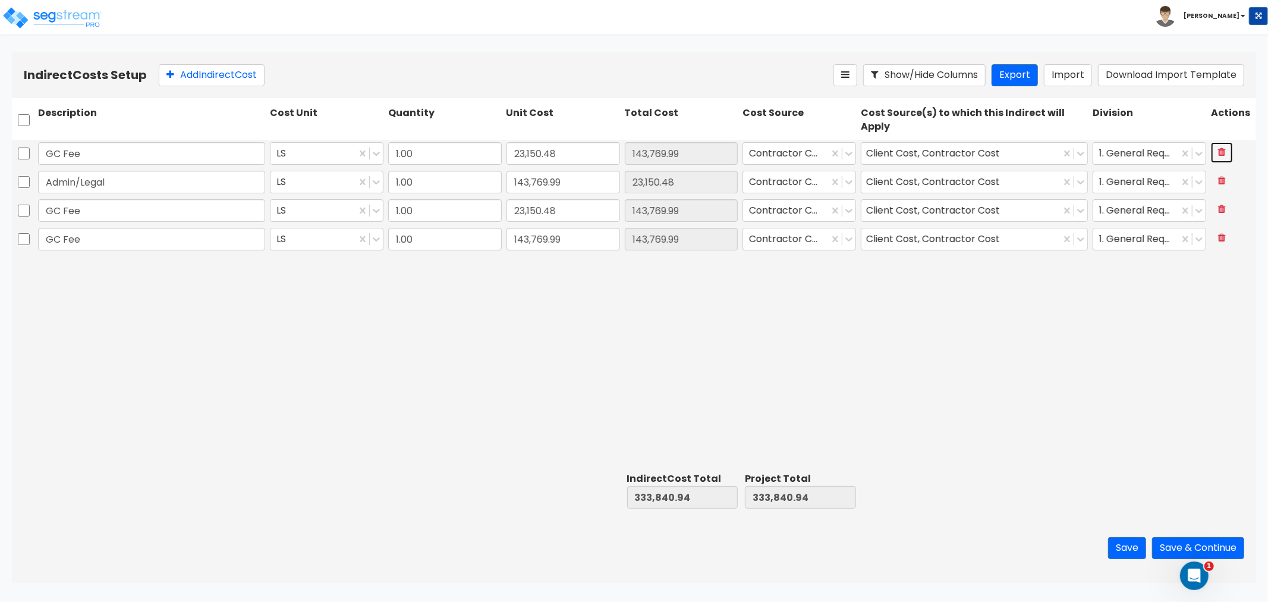
type input "143,769.99"
click at [1225, 147] on icon at bounding box center [1222, 152] width 8 height 10
type input "Admin/Legal"
type input "23,150.48"
type input "GC Fee"
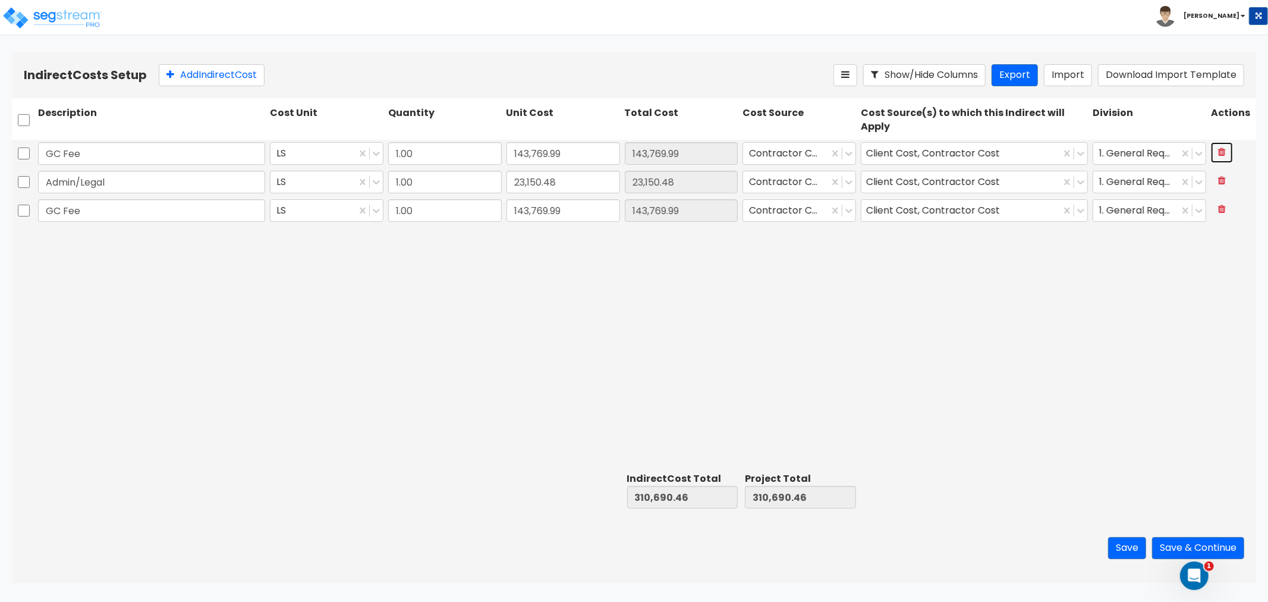
type input "143,769.99"
type input "23,150.48"
type input "143,769.99"
click at [1127, 544] on button "Save" at bounding box center [1127, 548] width 38 height 22
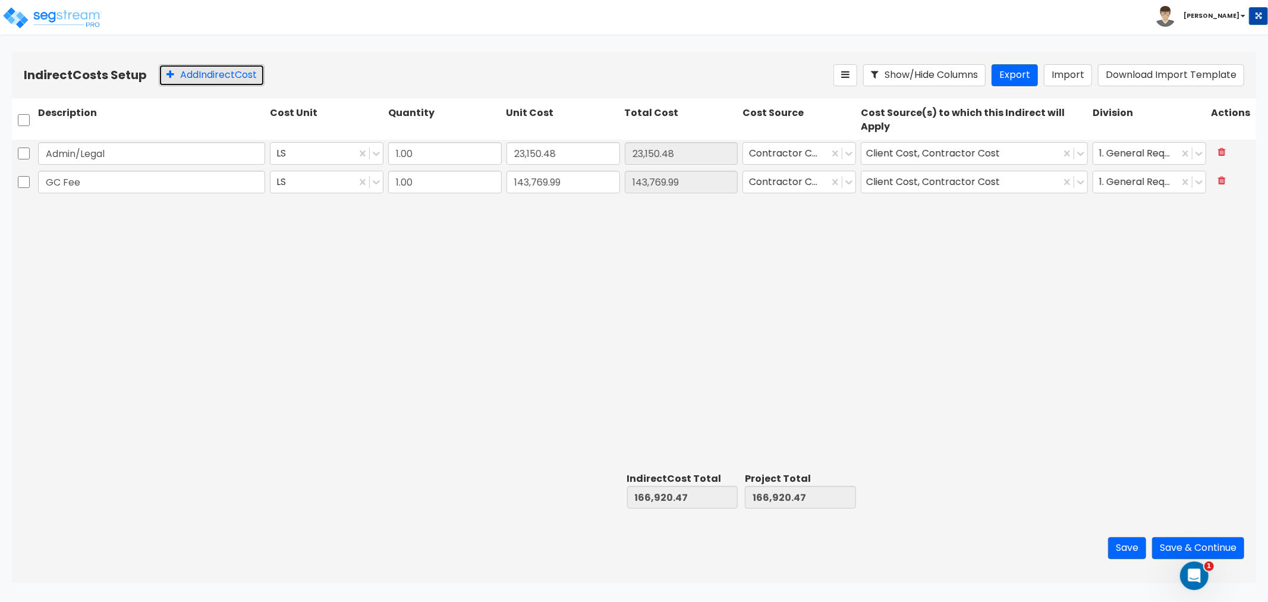
click at [199, 69] on button "Add Indirect Cost" at bounding box center [212, 75] width 106 height 22
click at [96, 208] on input "text" at bounding box center [151, 210] width 227 height 23
paste input "Demo/Rubbish Removal"
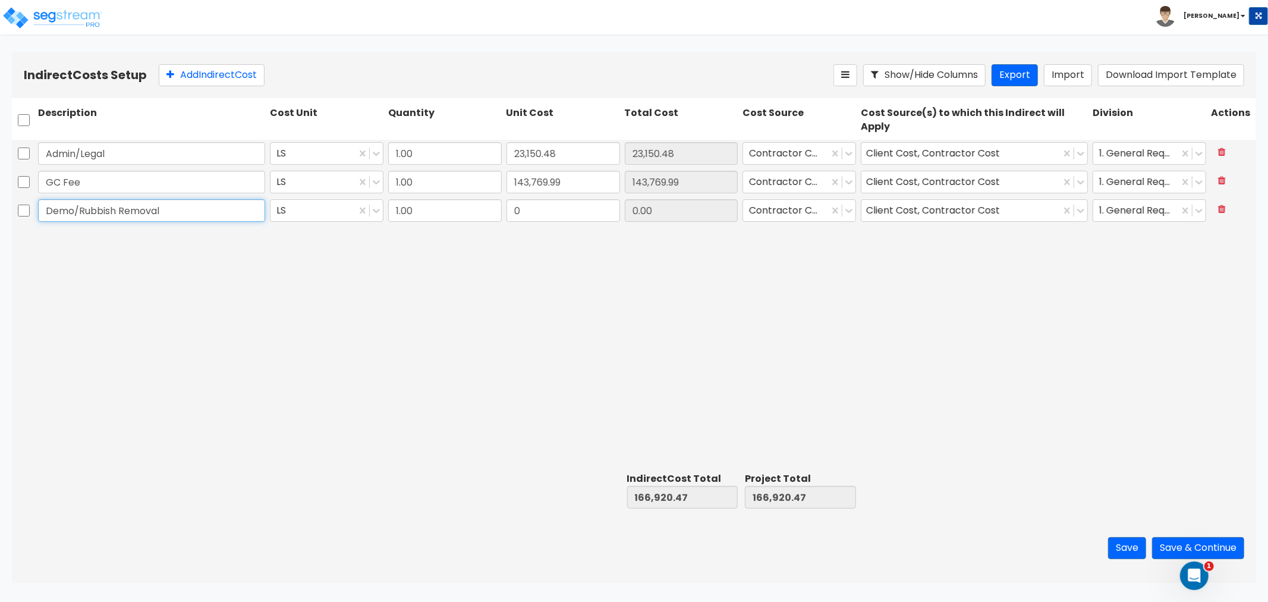
type input "Demo/Rubbish Removal"
type input "23,150.48"
click at [690, 252] on div "Admin/Legal LS 1.00 23,150.48 23,150.48 Contractor Cost Client Cost, Contractor…" at bounding box center [634, 304] width 1244 height 328
click at [955, 313] on div "Admin/Legal LS 1.00 23,150.48 23,150.48 Contractor Cost Client Cost, Contractor…" at bounding box center [634, 304] width 1244 height 328
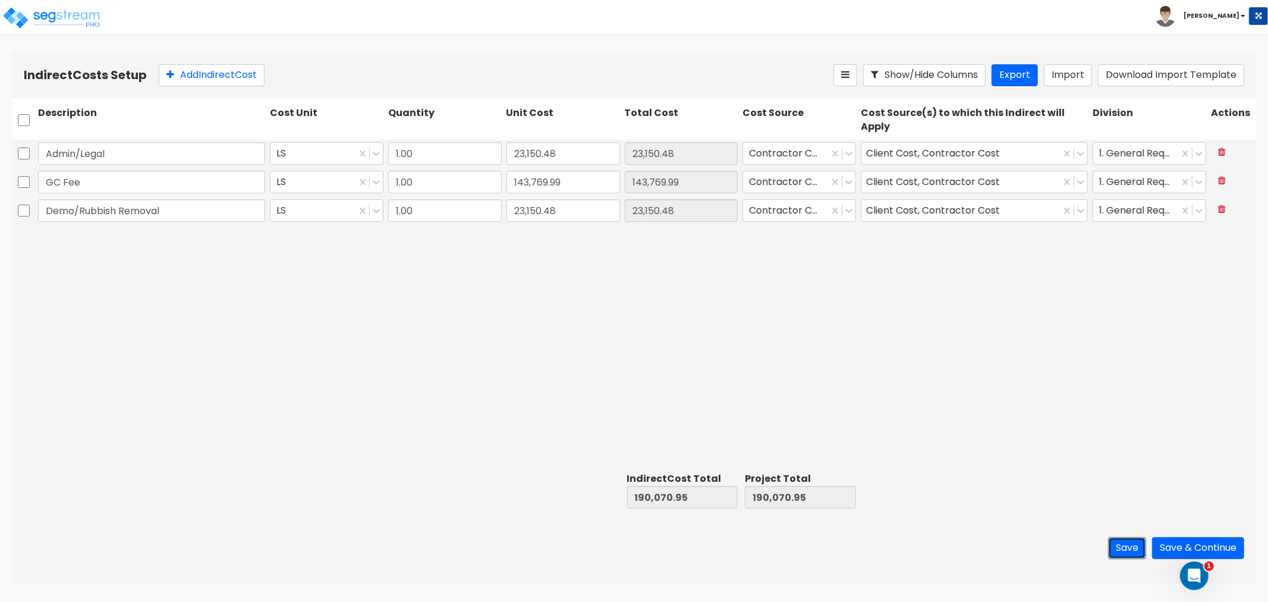
click at [1121, 543] on button "Save" at bounding box center [1127, 548] width 38 height 22
click at [568, 279] on div "Admin/Legal LS 1.00 23,150.48 23,150.48 Contractor Cost Client Cost, Contractor…" at bounding box center [634, 304] width 1244 height 328
click at [542, 209] on input "23,150.48" at bounding box center [564, 210] width 114 height 23
type input "23,599"
type input "23,599.00"
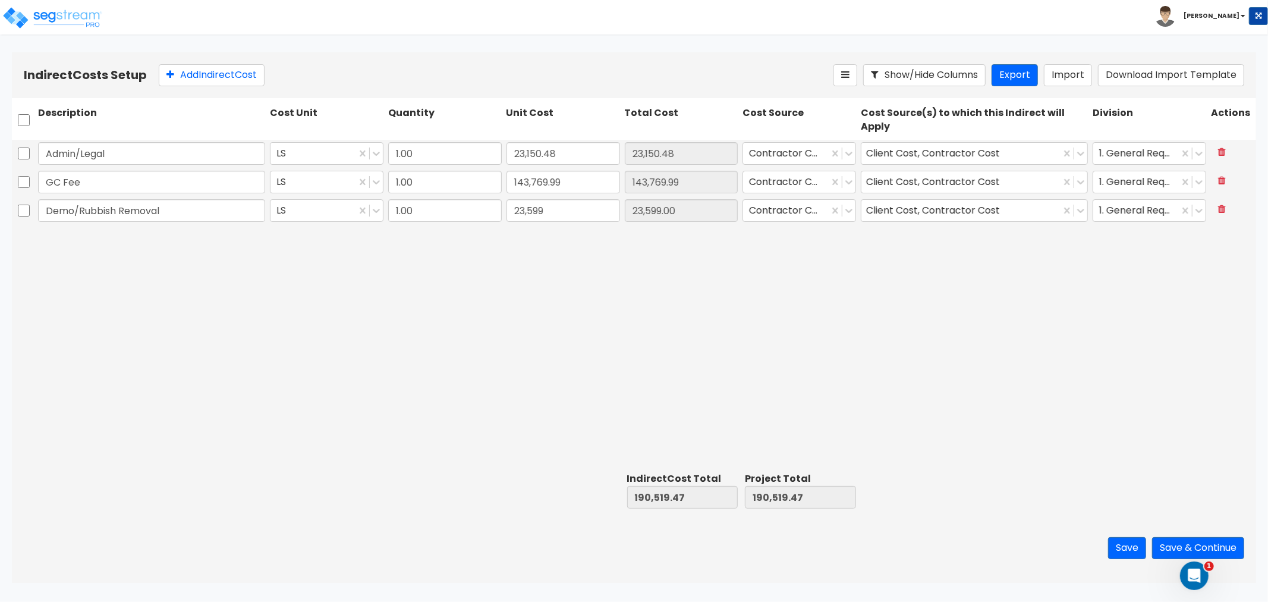
click at [501, 446] on div "Admin/Legal LS 1.00 23,150.48 23,150.48 Contractor Cost Client Cost, Contractor…" at bounding box center [634, 304] width 1244 height 328
click at [1168, 546] on button "Save & Continue" at bounding box center [1198, 548] width 92 height 22
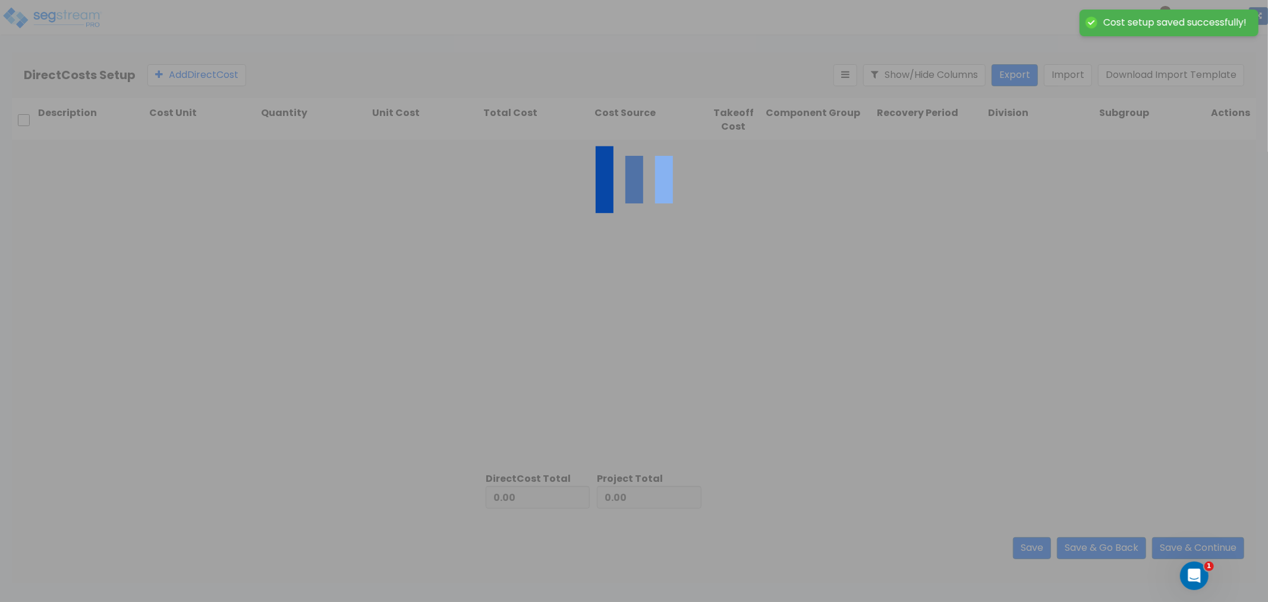
type input "190,519.47"
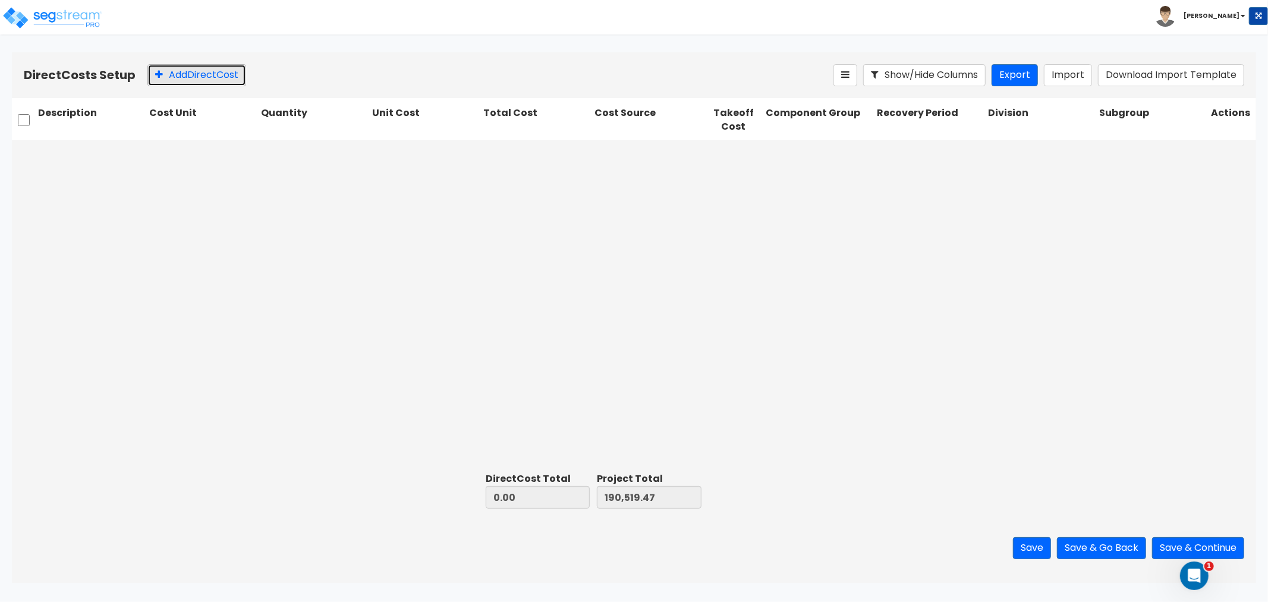
click at [191, 77] on button "Add Direct Cost" at bounding box center [196, 75] width 99 height 22
click at [92, 155] on input "text" at bounding box center [92, 153] width 108 height 23
paste input "Framing/Drywall"
type input "Framing/Drywall"
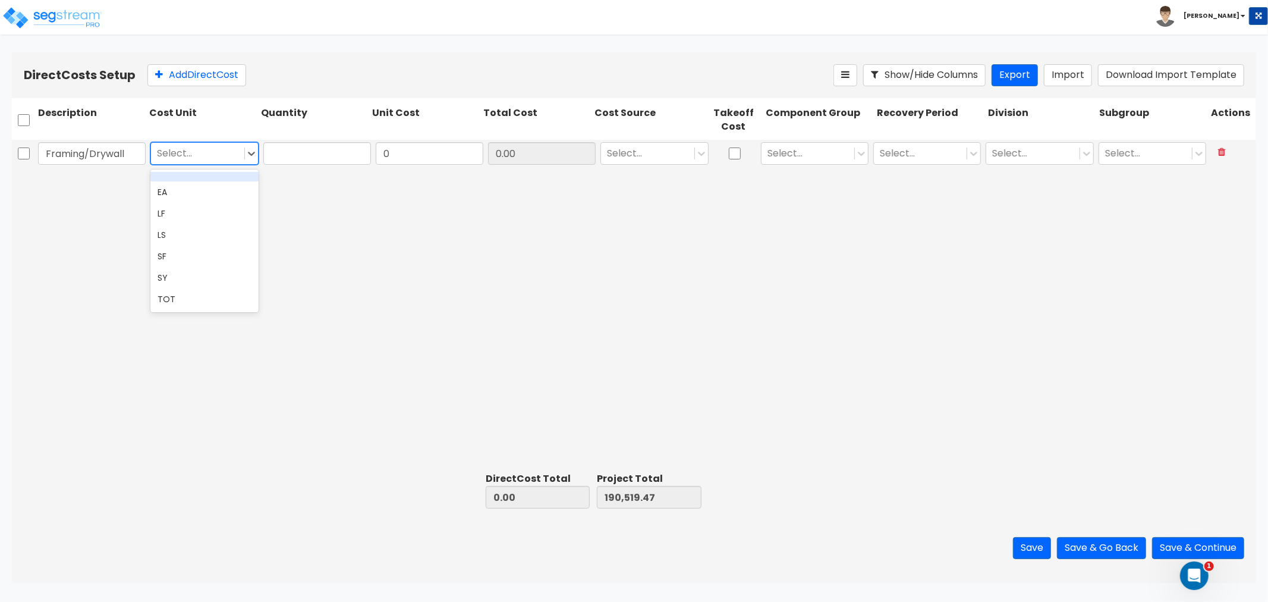
click at [197, 145] on div at bounding box center [197, 153] width 81 height 16
click at [162, 230] on div "LS" at bounding box center [204, 234] width 108 height 21
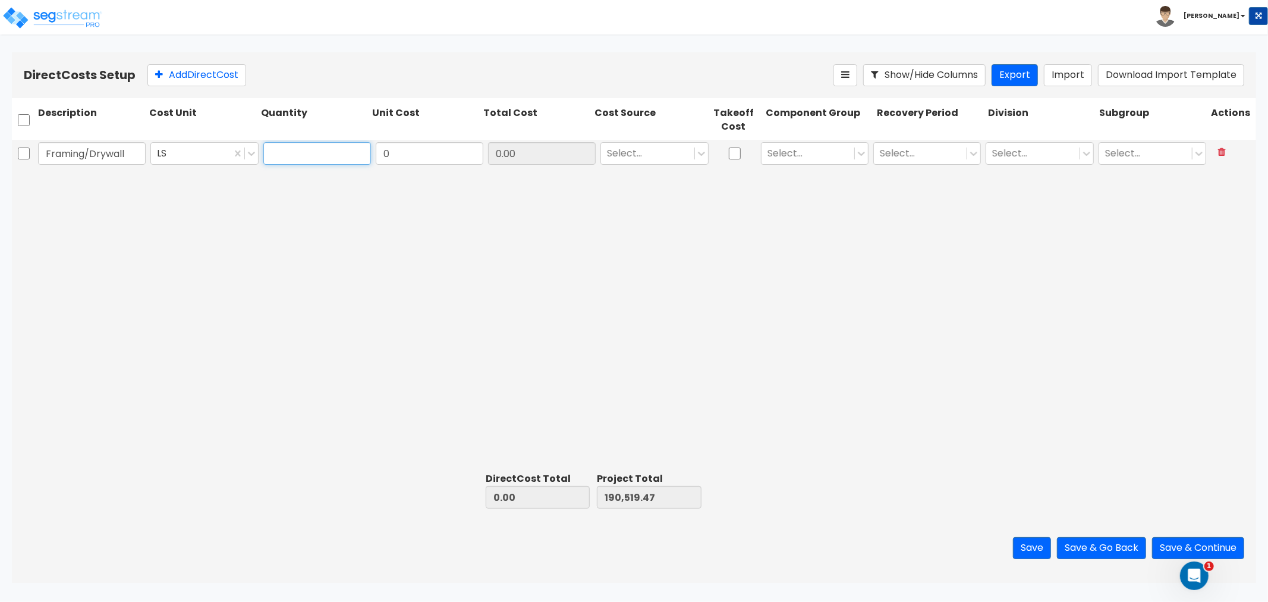
click at [301, 162] on input "text" at bounding box center [317, 153] width 108 height 23
type input "1"
click at [413, 155] on input "0" at bounding box center [430, 153] width 108 height 23
type input "29,135.38"
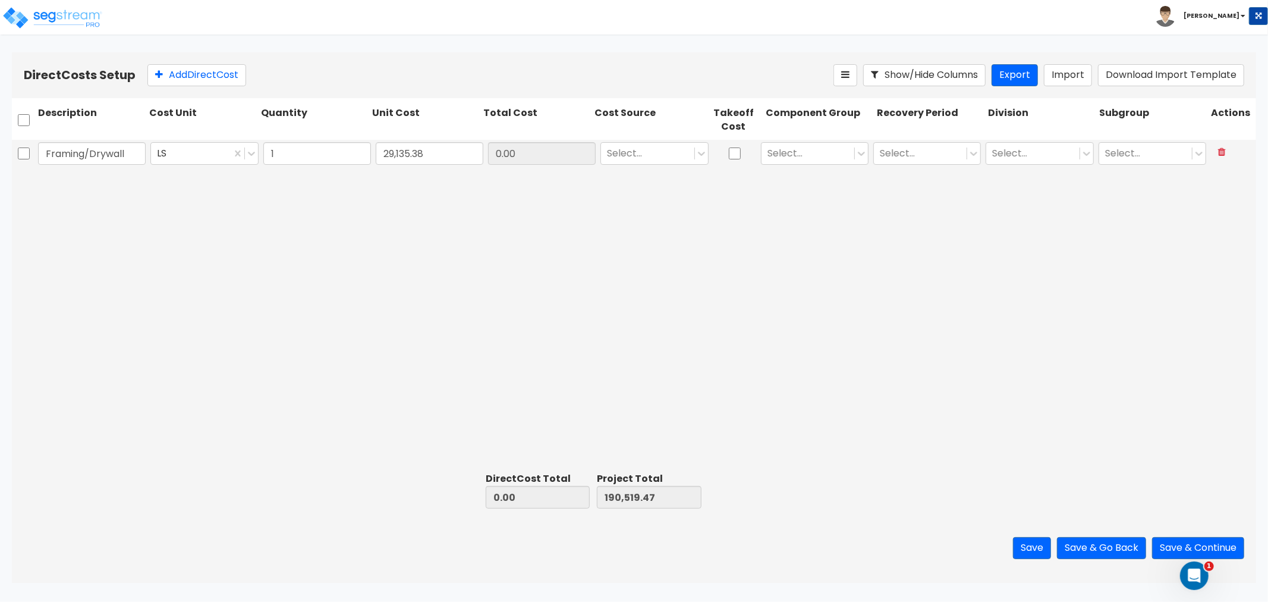
type input "219,654.85"
type input "29,135.38"
click at [776, 263] on div "Framing/Drywall LS 1 29,135.38 29,135.38 Select... Select... Select... Select..…" at bounding box center [634, 304] width 1244 height 328
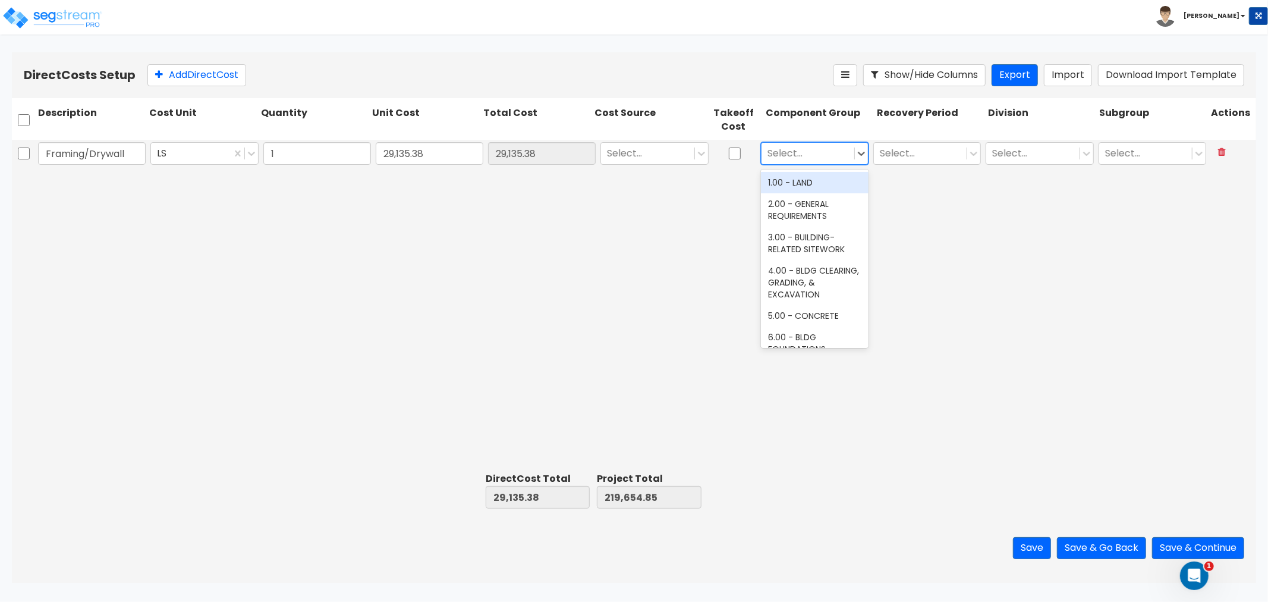
click at [797, 153] on div at bounding box center [808, 153] width 81 height 16
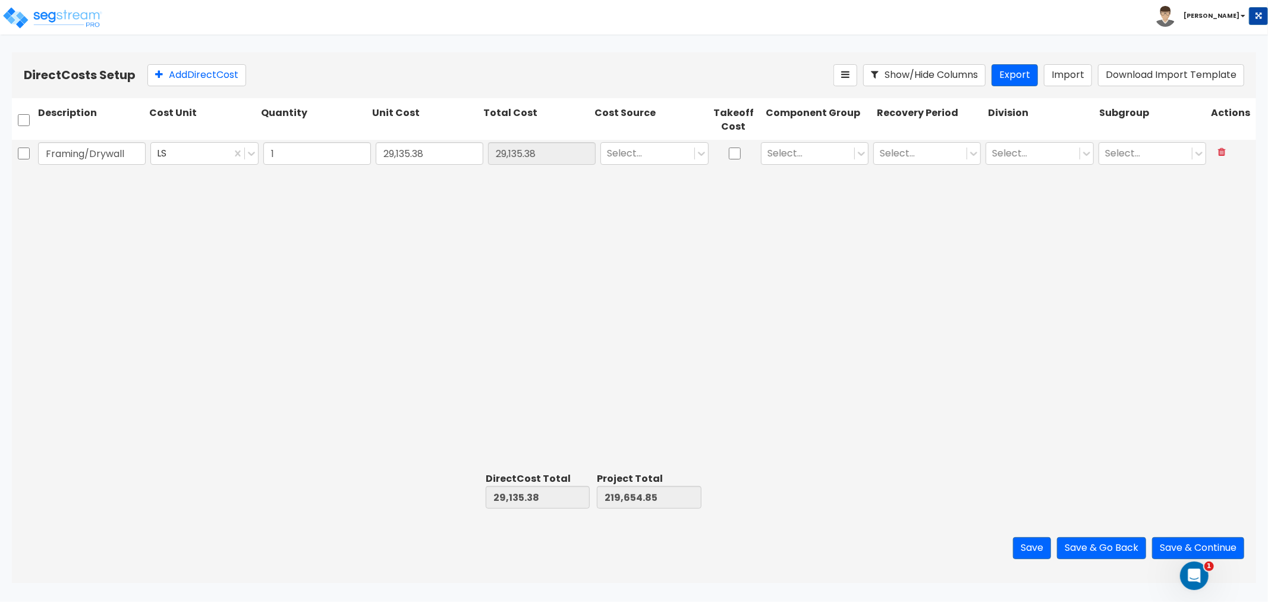
click at [531, 205] on div "Framing/Drywall LS 1 29,135.38 29,135.38 Select... Select... Select... Select..…" at bounding box center [634, 304] width 1244 height 328
click at [82, 9] on img at bounding box center [52, 18] width 101 height 24
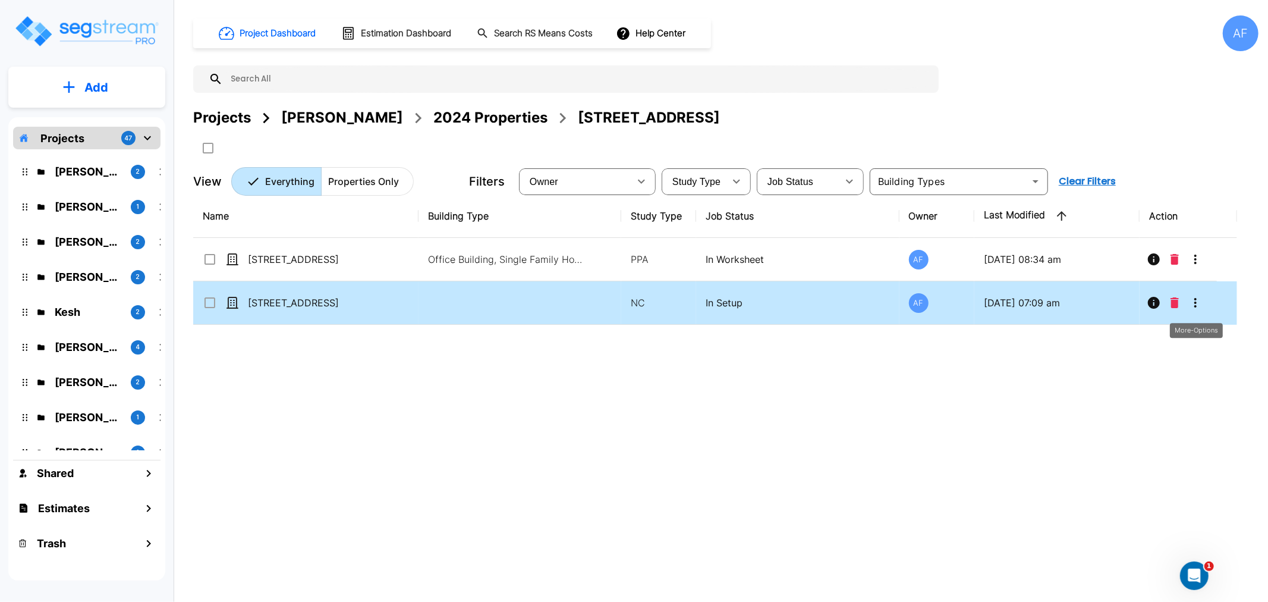
click at [1199, 304] on icon "More-Options" at bounding box center [1196, 302] width 14 height 14
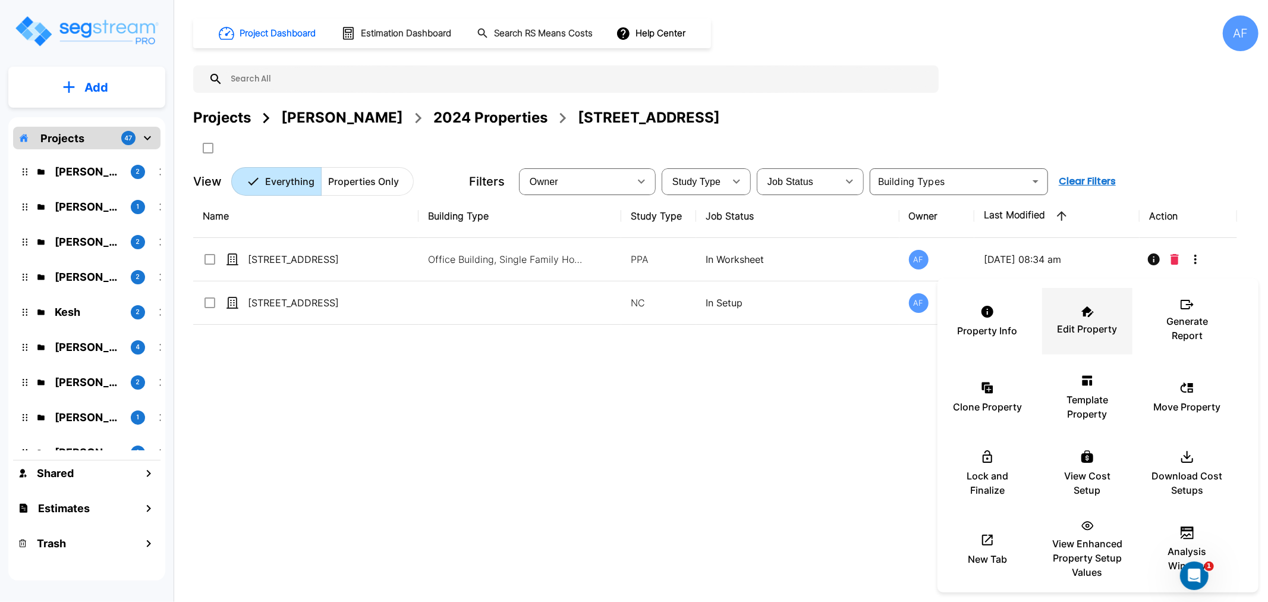
click at [1109, 322] on p "Edit Property" at bounding box center [1088, 329] width 60 height 14
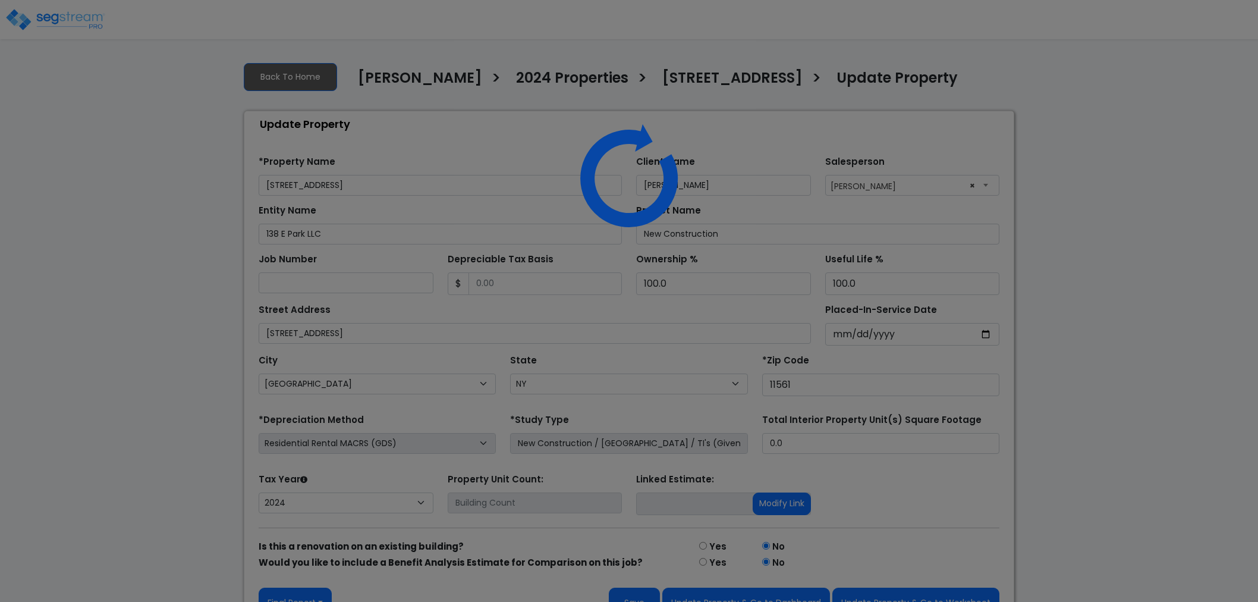
select select "NY"
select select "2024"
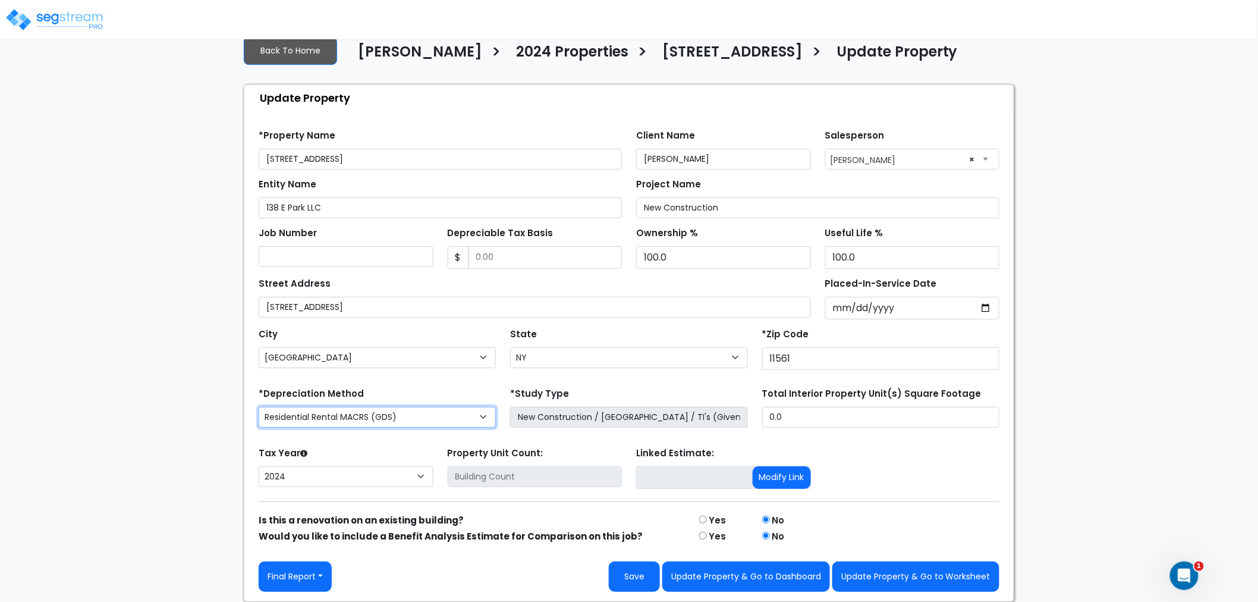
click at [369, 414] on select "Commercial MACRS (GDS) Residential Rental MACRS (GDS) Commercial MACRS (GDS) +Q…" at bounding box center [377, 417] width 237 height 21
select select "CM(+"
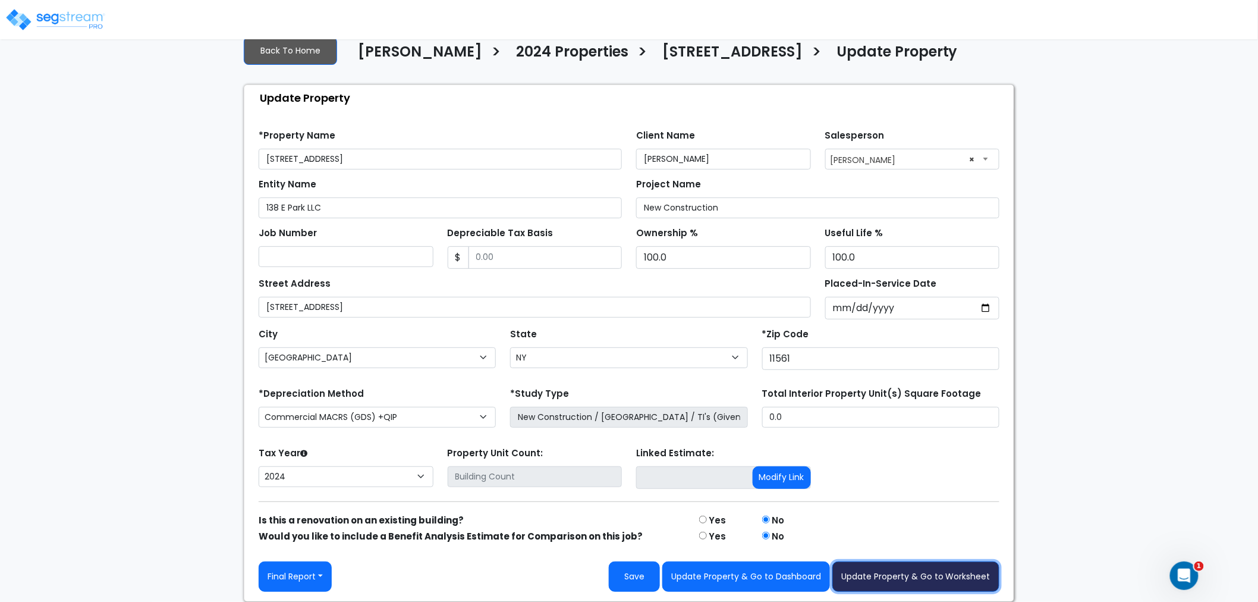
click at [899, 581] on button "Update Property & Go to Worksheet" at bounding box center [915, 576] width 167 height 30
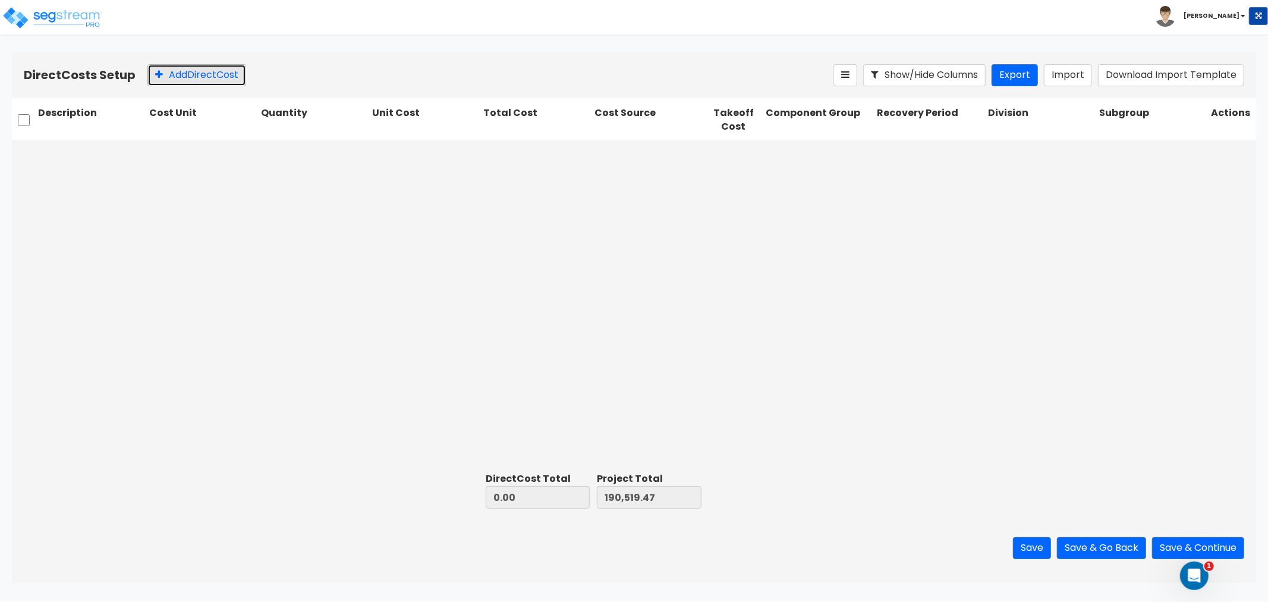
click at [193, 81] on button "Add Direct Cost" at bounding box center [196, 75] width 99 height 22
click at [92, 158] on input "text" at bounding box center [92, 153] width 108 height 23
type input "Framing/Drywall"
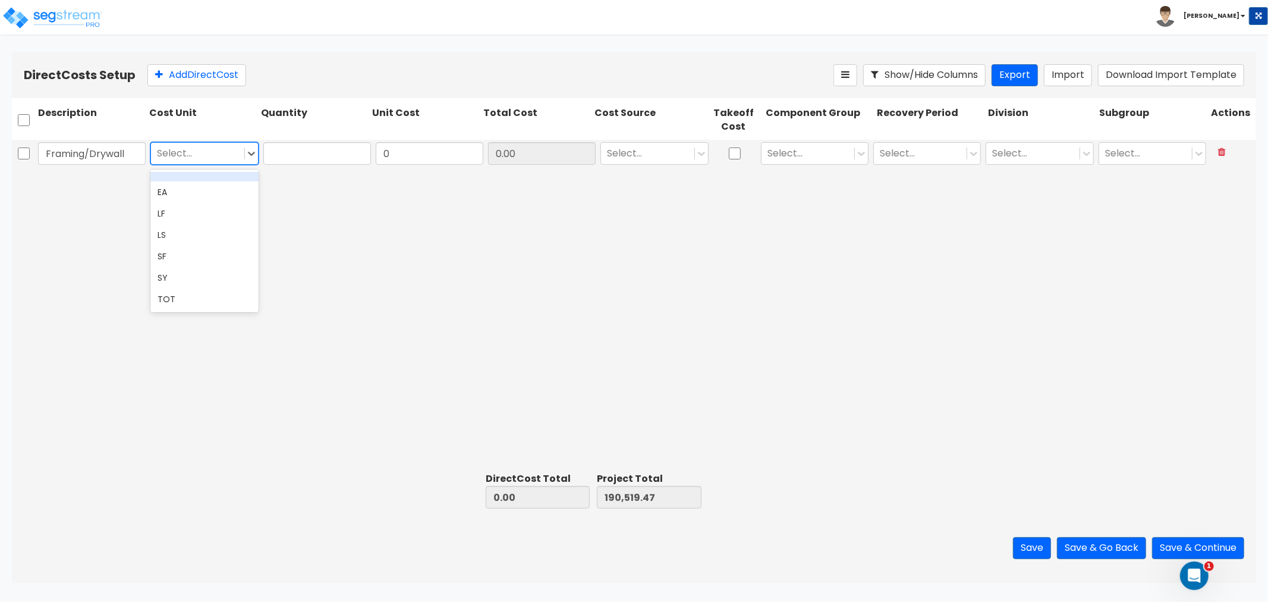
click at [234, 153] on div at bounding box center [197, 153] width 81 height 16
click at [168, 235] on div "LS" at bounding box center [204, 234] width 108 height 21
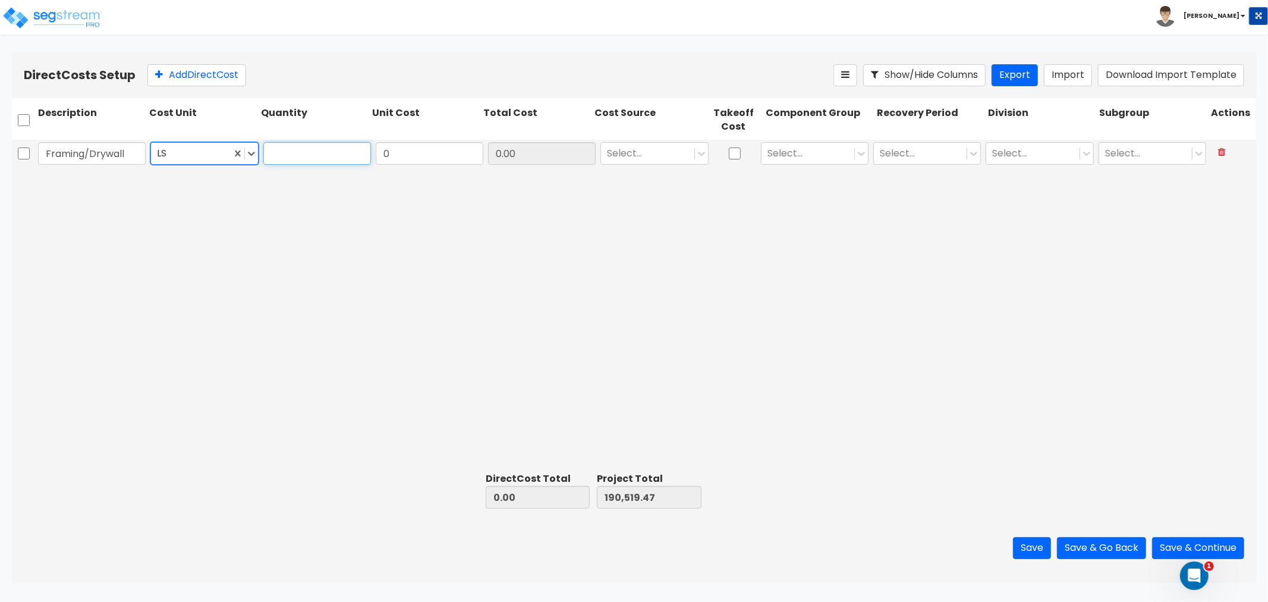
click at [334, 152] on input "text" at bounding box center [317, 153] width 108 height 23
type input "1"
click at [423, 156] on input "0" at bounding box center [430, 153] width 108 height 23
type input "29,135.38"
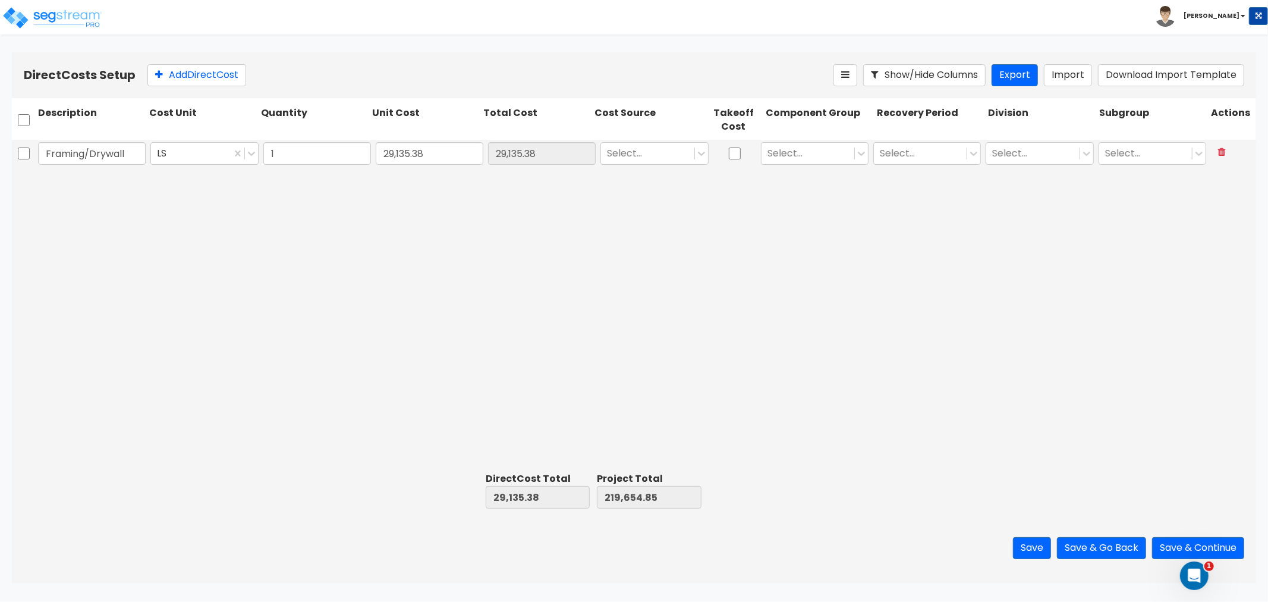
drag, startPoint x: 621, startPoint y: 389, endPoint x: 614, endPoint y: 398, distance: 11.4
click at [621, 390] on div "Framing/Drywall LS 1 29,135.38 29,135.38 Select... Select... Select... Select..…" at bounding box center [634, 304] width 1244 height 328
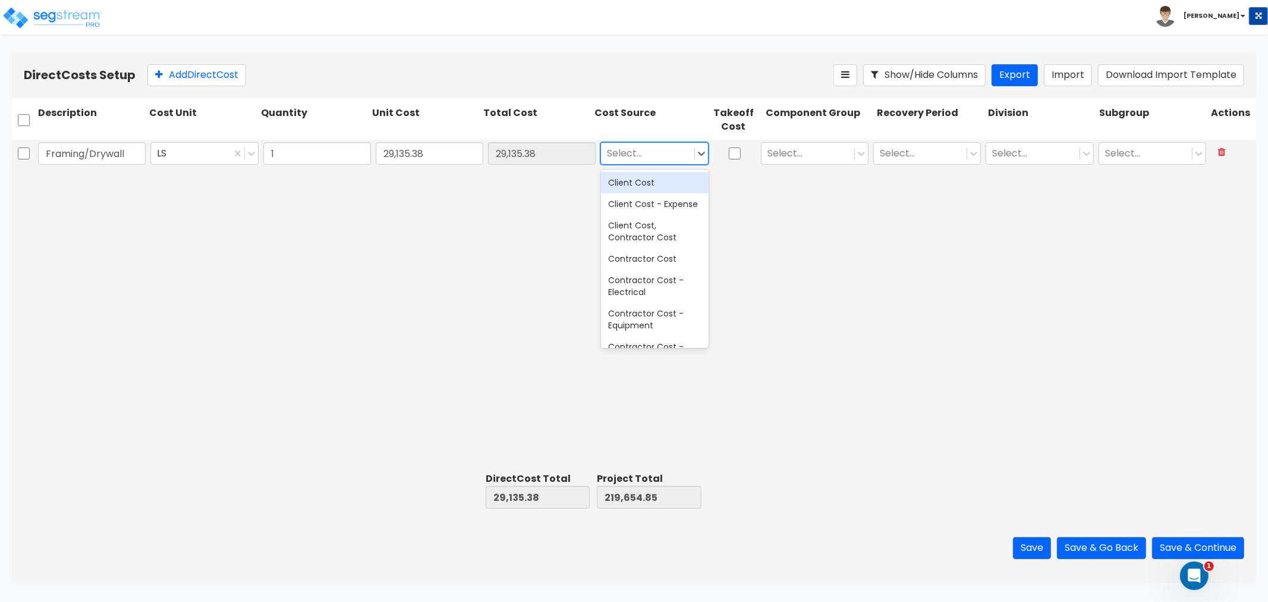
click at [680, 149] on div at bounding box center [647, 153] width 81 height 16
click at [646, 240] on div "Client Cost, Contractor Cost" at bounding box center [655, 231] width 108 height 33
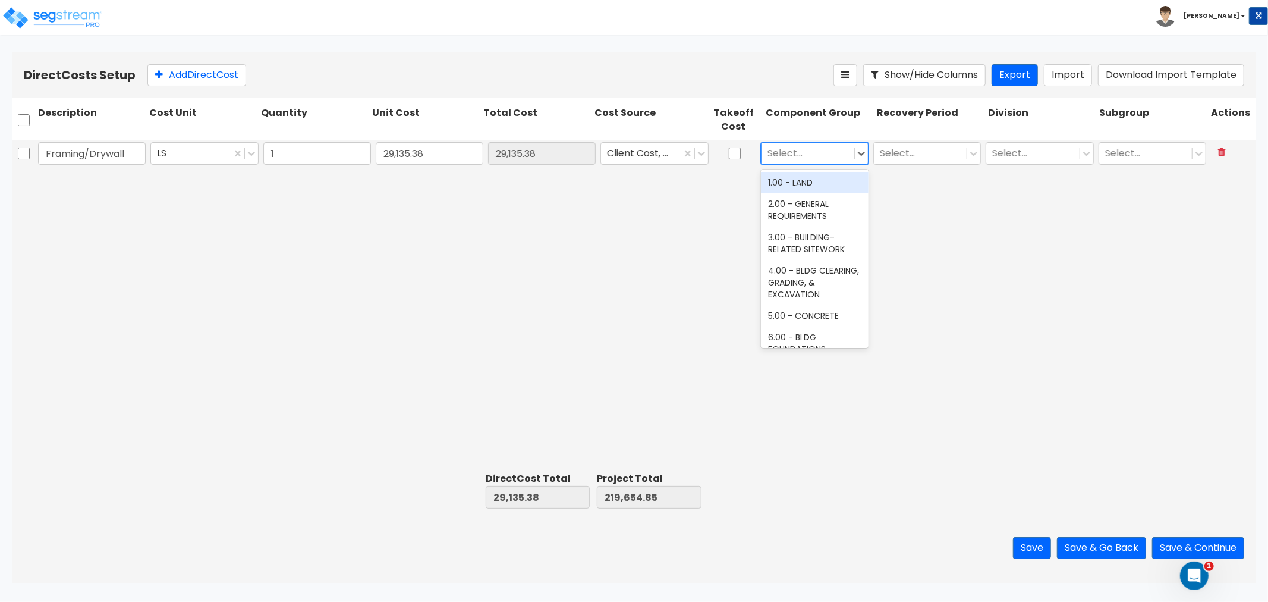
click at [813, 155] on div at bounding box center [808, 153] width 81 height 16
type input "f"
type input "dry"
click at [825, 188] on div "47.00 - INTERIOR DRYWALL PARTITIONS" at bounding box center [815, 188] width 108 height 33
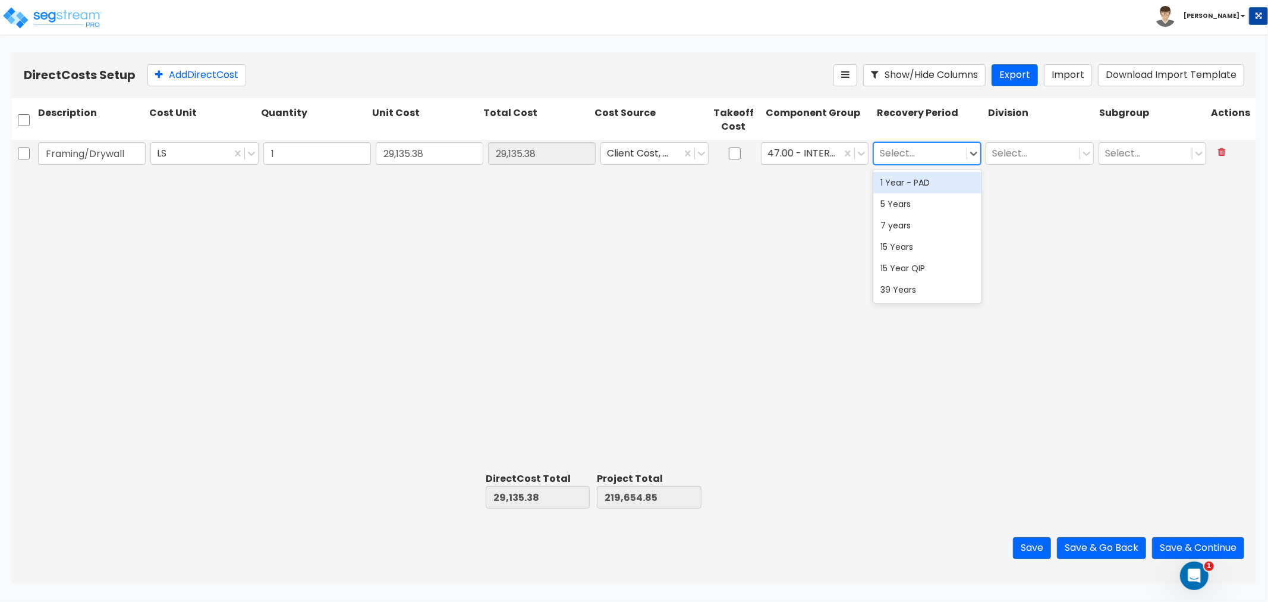
click at [931, 146] on div at bounding box center [920, 153] width 81 height 16
click at [911, 260] on div "15 Year QIP" at bounding box center [927, 267] width 108 height 21
click at [1029, 152] on div at bounding box center [1032, 153] width 81 height 16
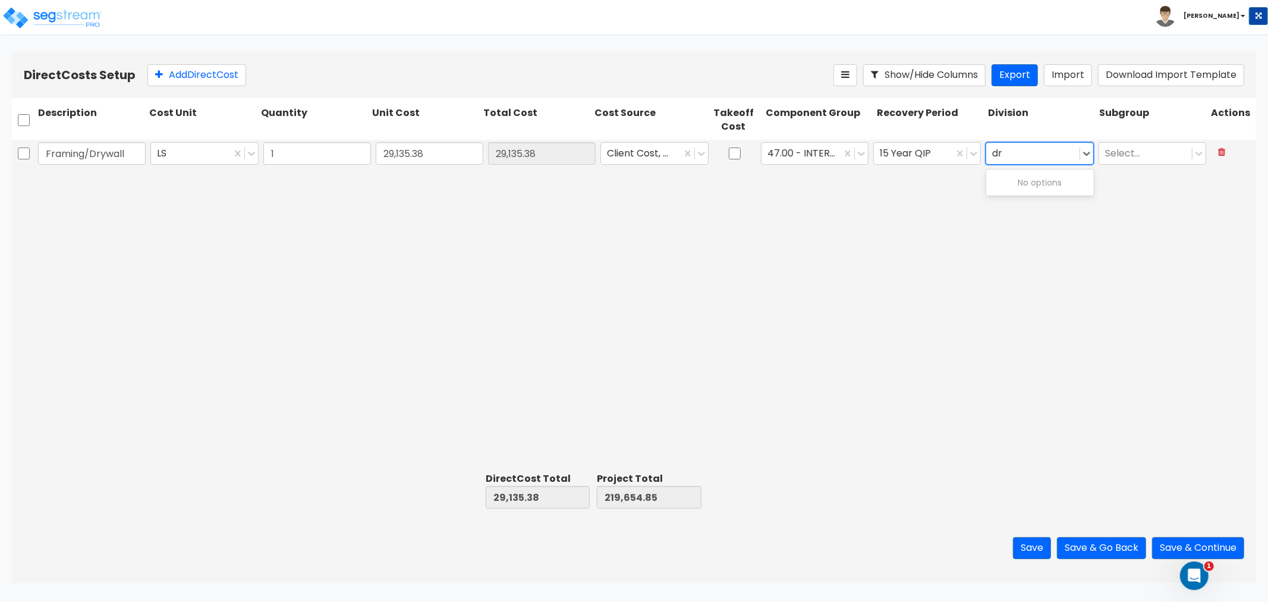
type input "d"
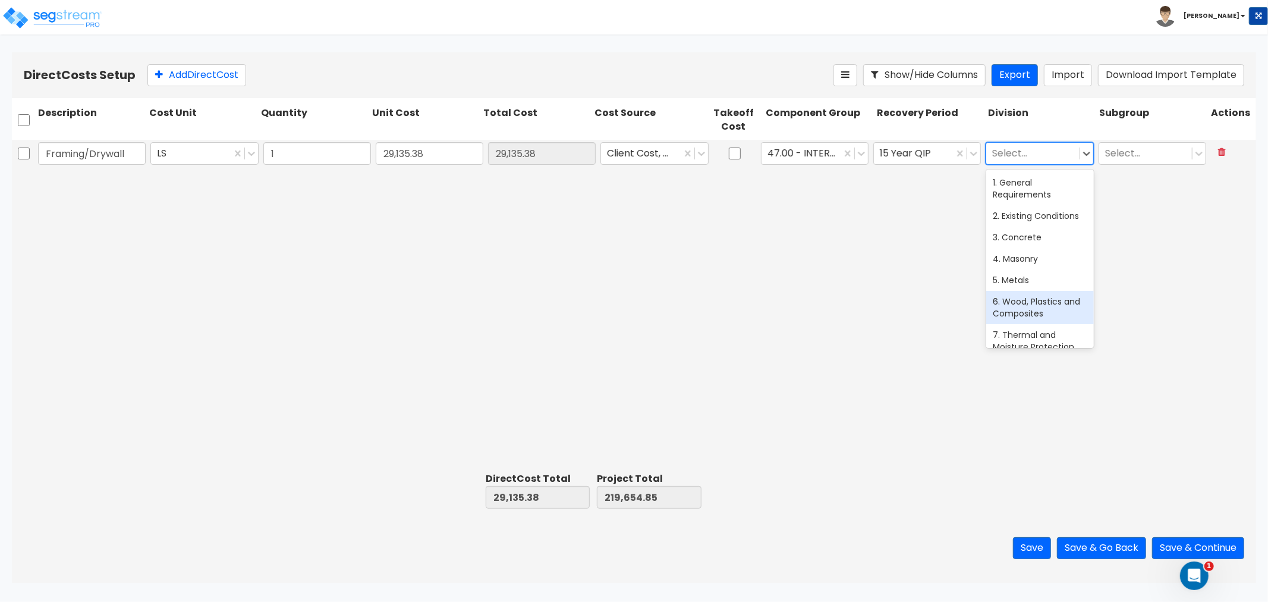
click at [1030, 304] on div "6. Wood, Plastics and Composites" at bounding box center [1040, 307] width 108 height 33
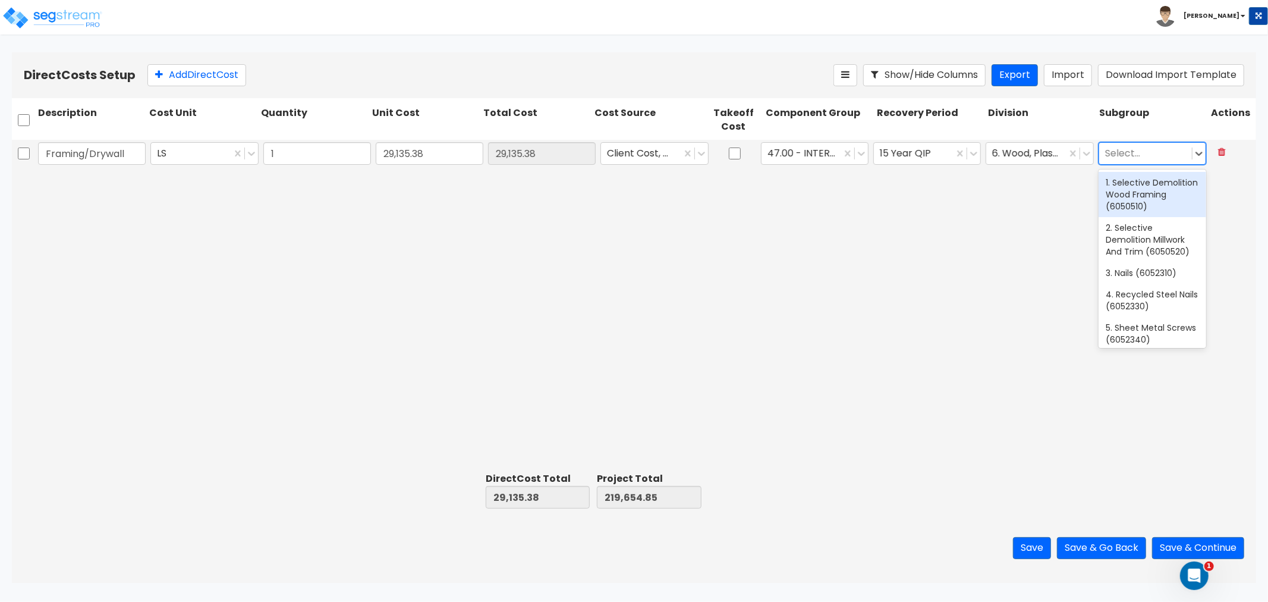
click at [1136, 153] on div at bounding box center [1145, 153] width 81 height 16
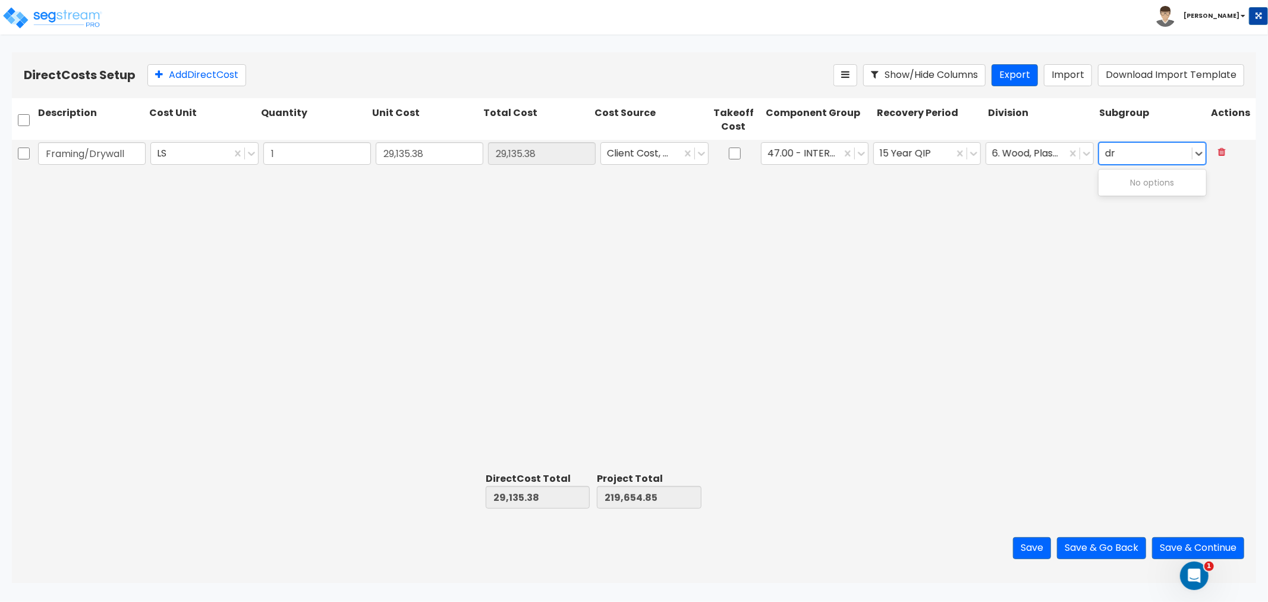
type input "d"
type input "parti"
click at [1150, 187] on div "20. Partitions (6111026)" at bounding box center [1153, 182] width 108 height 21
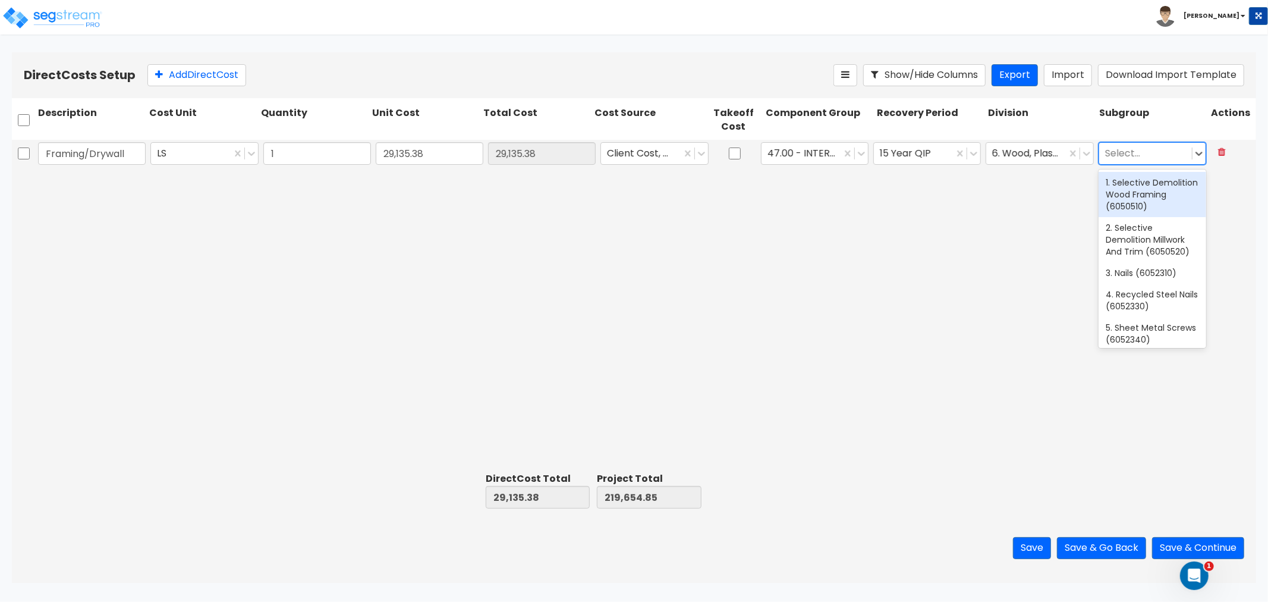
click at [1120, 153] on div at bounding box center [1145, 153] width 81 height 16
type input "i"
type input "d"
type input "framin"
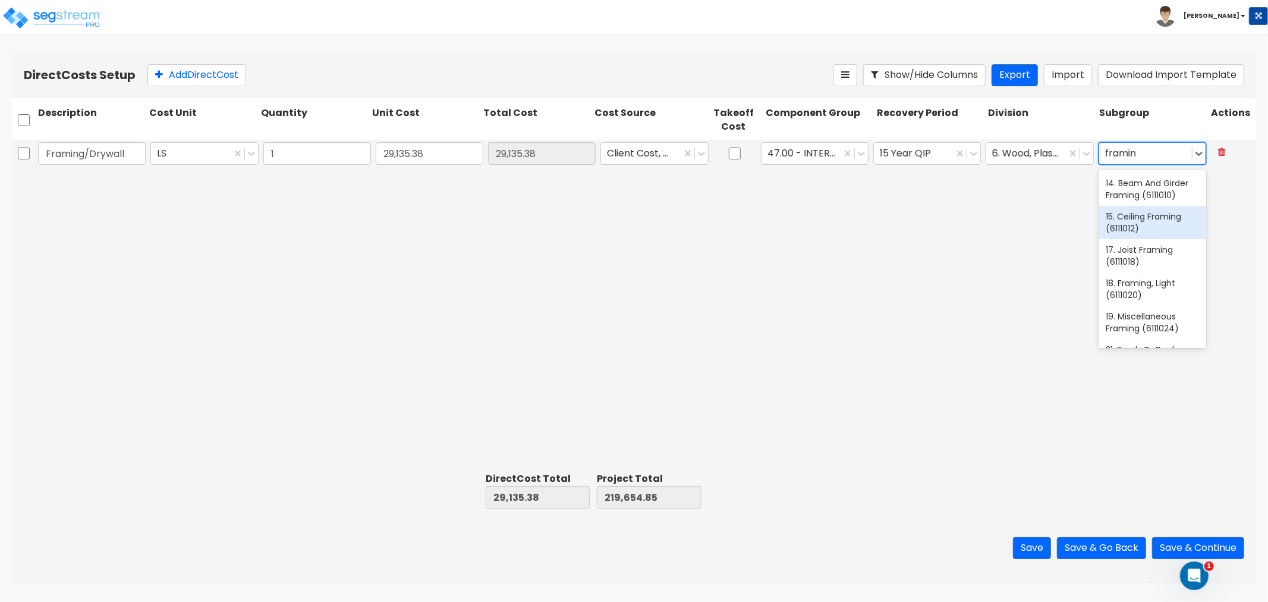
scroll to position [66, 0]
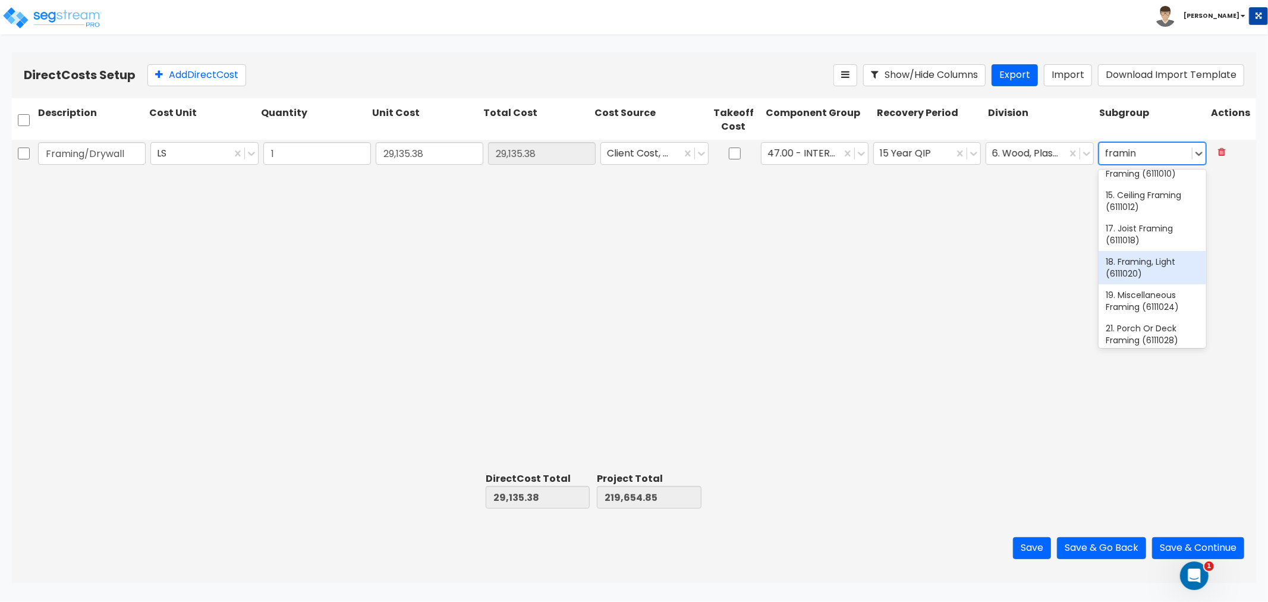
click at [1140, 275] on div "18. Framing, Light (6111020)" at bounding box center [1153, 267] width 108 height 33
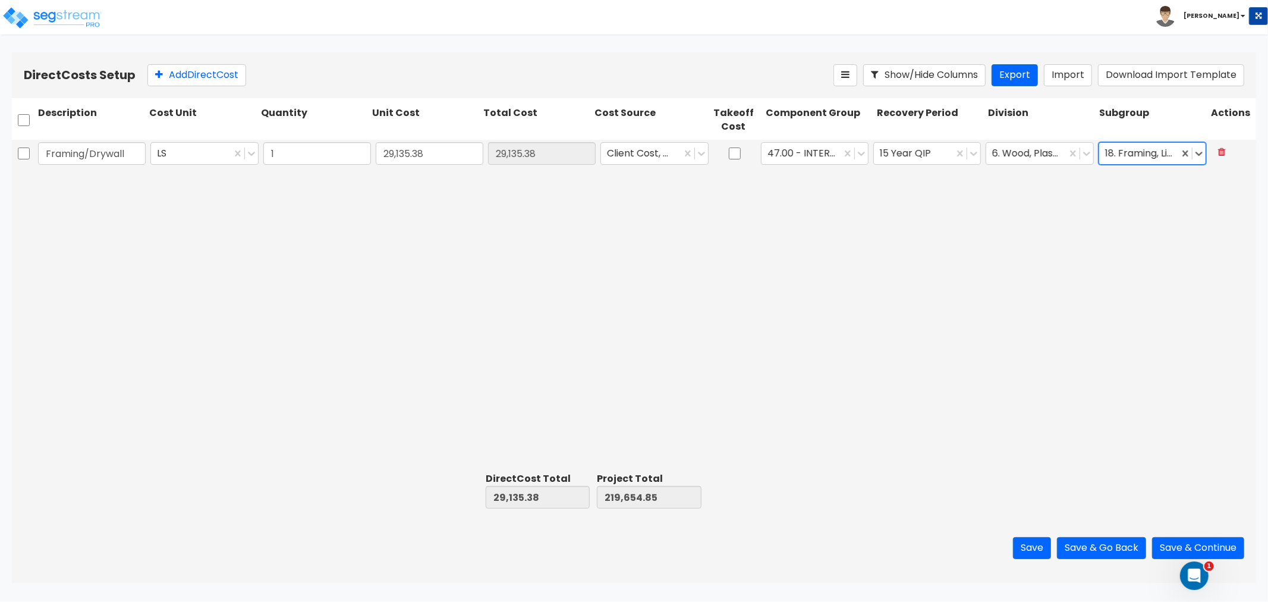
click at [947, 308] on div "Framing/Drywall LS 1 29,135.38 29,135.38 Client Cost, Contractor Cost 47.00 - I…" at bounding box center [634, 304] width 1244 height 328
click at [595, 250] on div "Framing/Drywall LS 1 29,135.38 29,135.38 Client Cost, Contractor Cost 47.00 - I…" at bounding box center [634, 304] width 1244 height 328
click at [1023, 76] on button "Export" at bounding box center [1015, 75] width 46 height 22
